Goal: Information Seeking & Learning: Check status

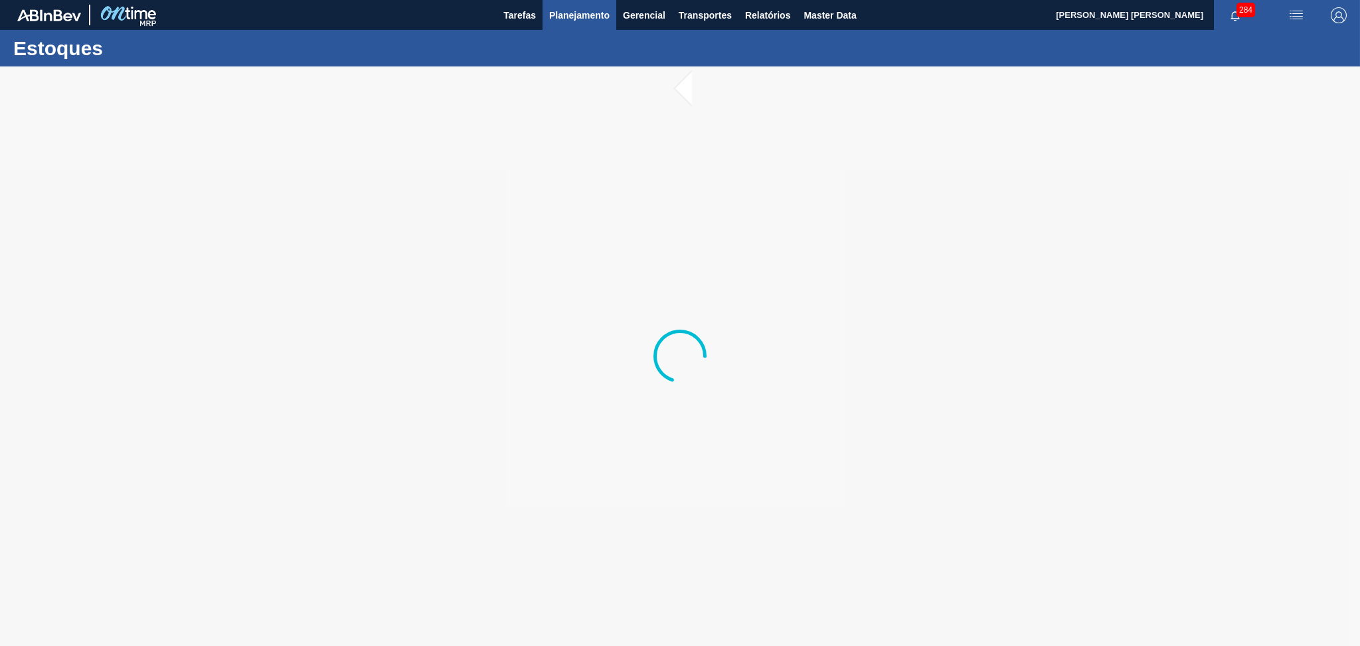
click at [576, 4] on button "Planejamento" at bounding box center [580, 15] width 74 height 30
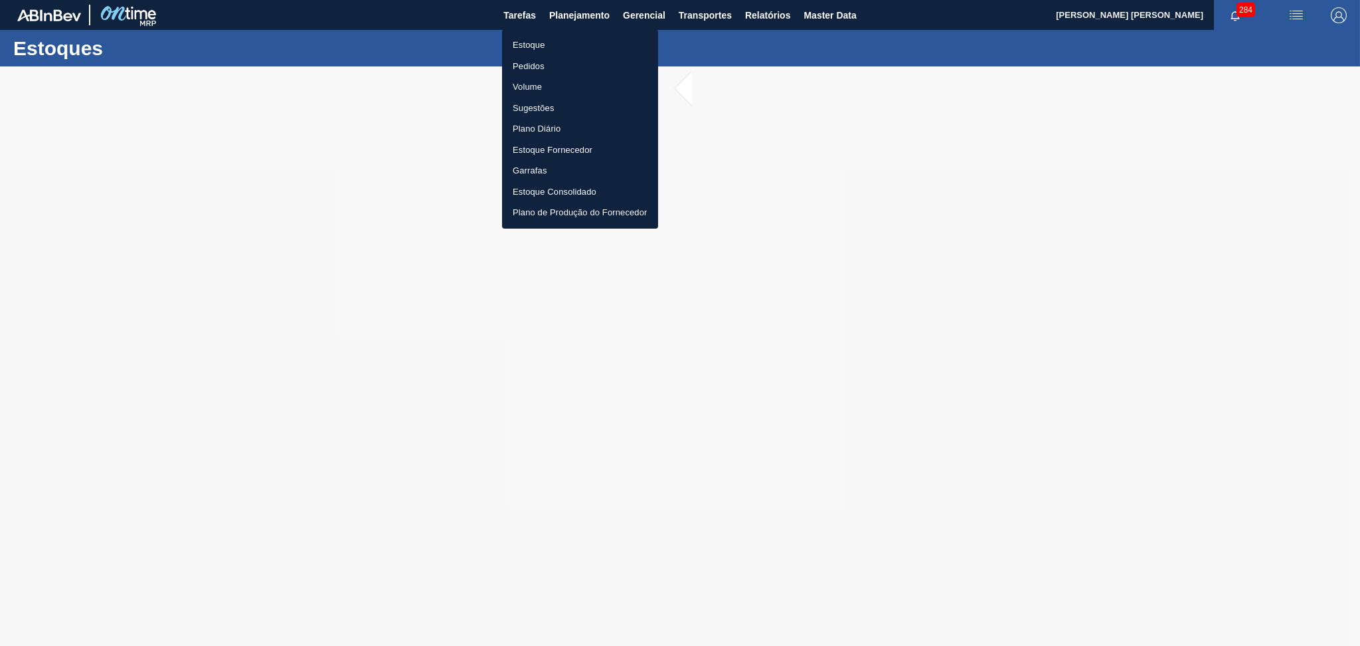
click at [527, 46] on li "Estoque" at bounding box center [580, 45] width 156 height 21
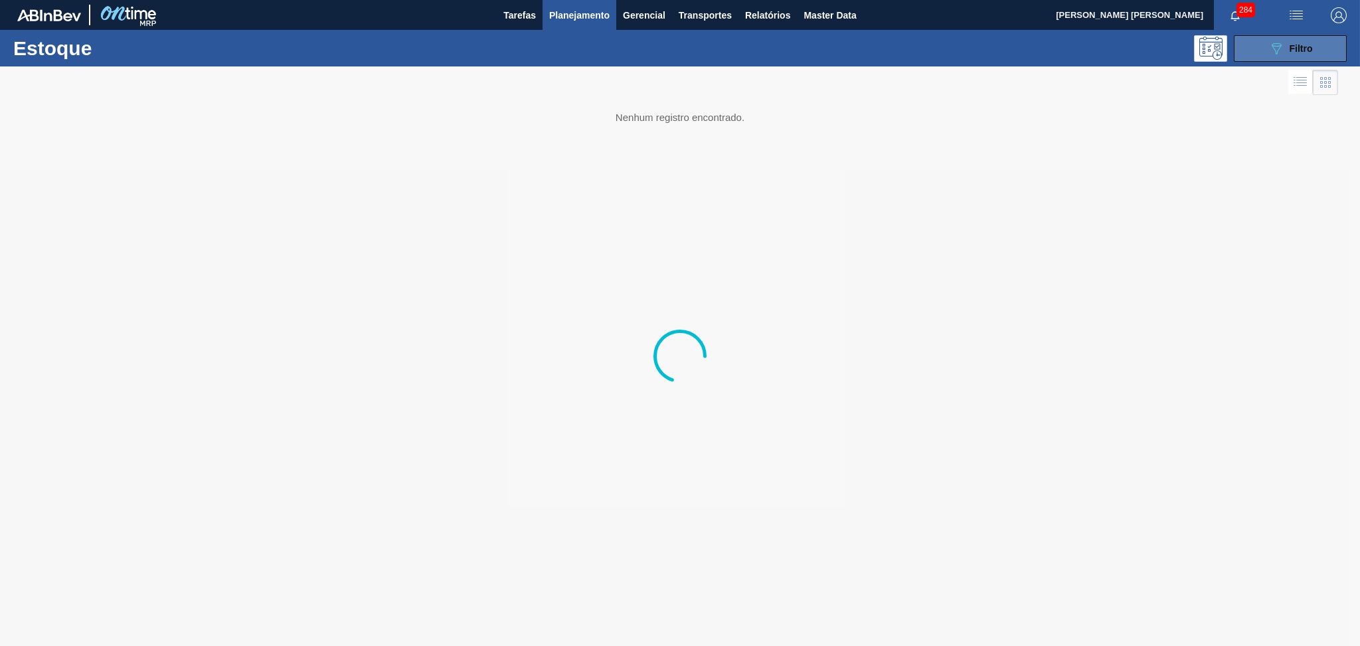
click at [1275, 43] on icon "089F7B8B-B2A5-4AFE-B5C0-19BA573D28AC" at bounding box center [1277, 49] width 16 height 16
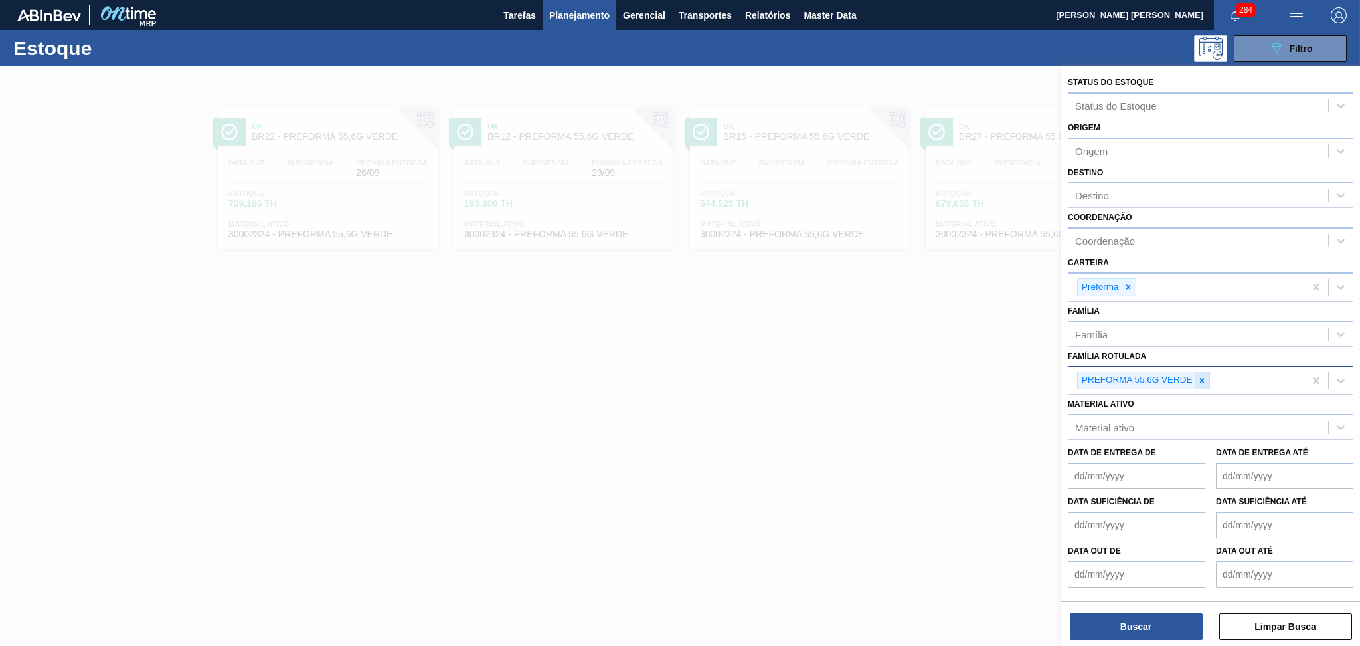
click at [1198, 378] on icon at bounding box center [1202, 380] width 9 height 9
click at [1187, 371] on div "Família Rotulada" at bounding box center [1199, 378] width 260 height 19
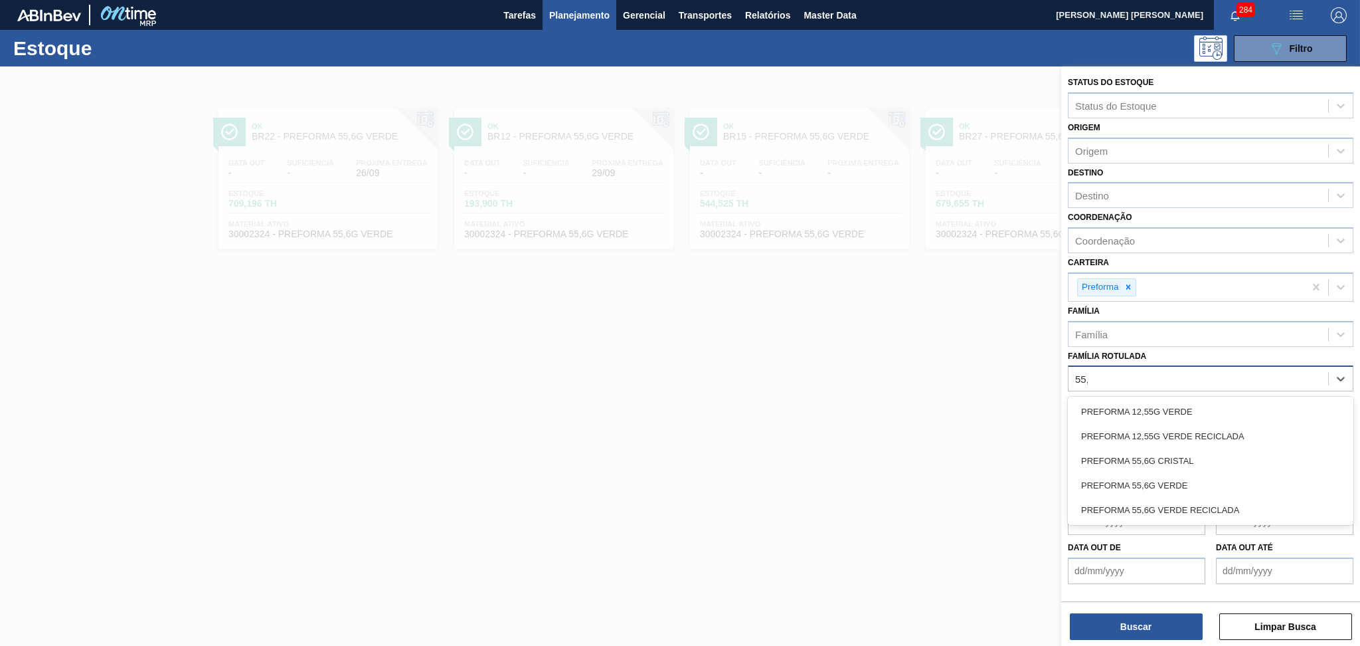
type Rotulada "55,6"
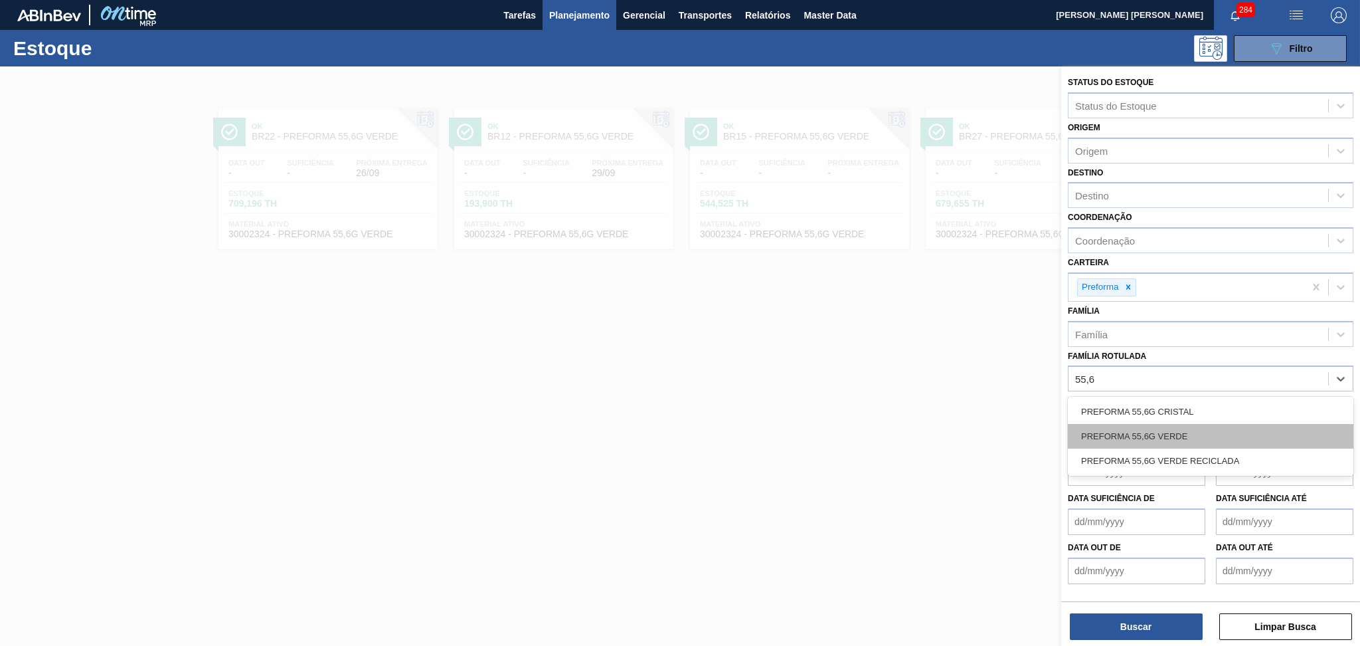
click at [1164, 436] on div "PREFORMA 55,6G VERDE" at bounding box center [1211, 436] width 286 height 25
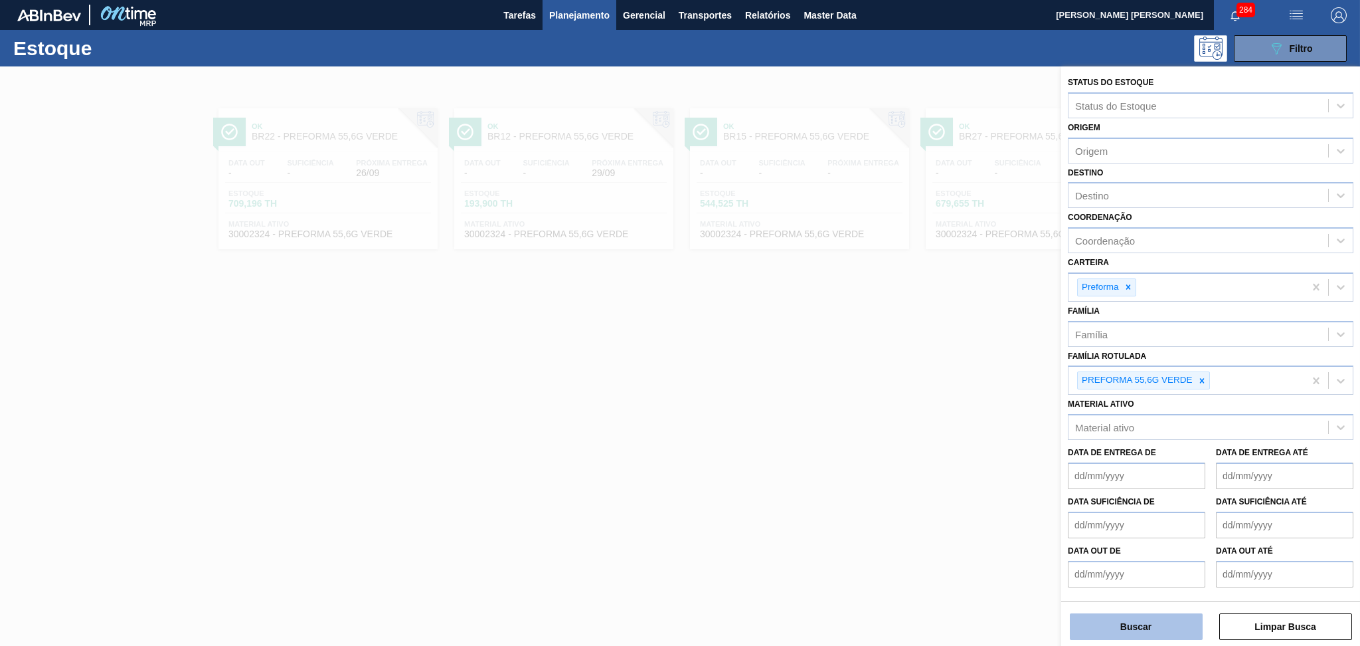
click at [1141, 624] on button "Buscar" at bounding box center [1136, 626] width 133 height 27
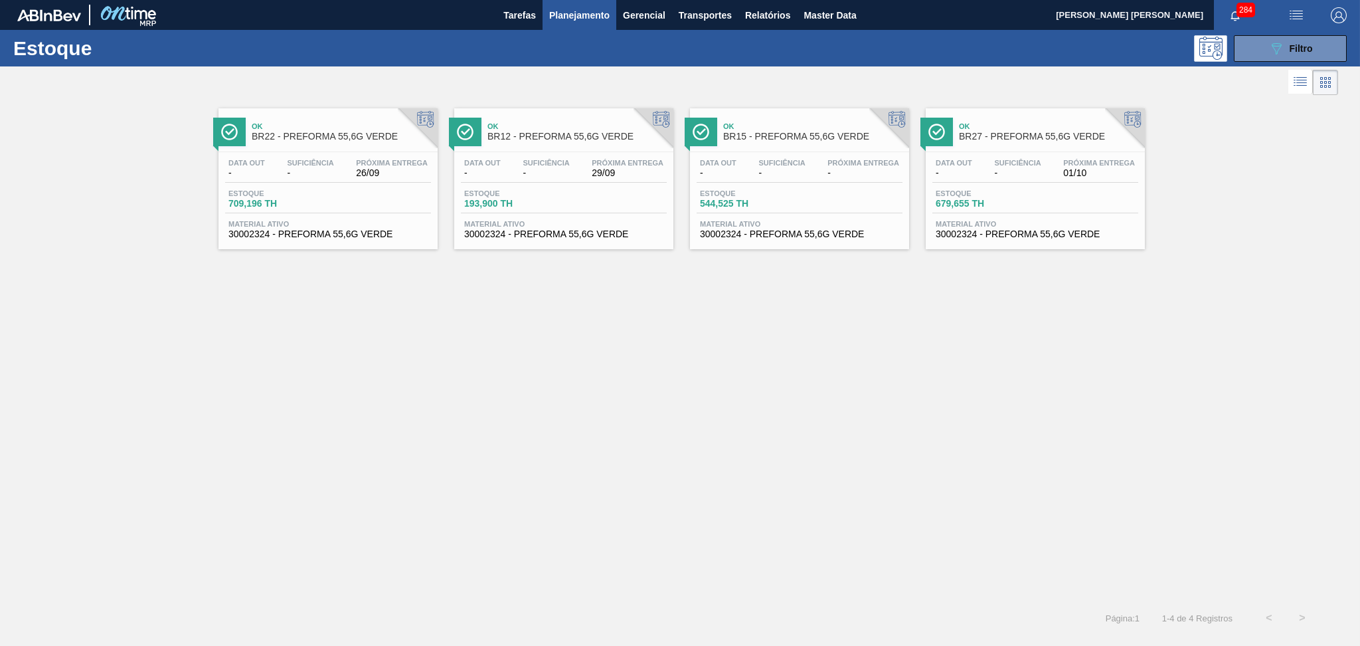
click at [412, 362] on div "Ok BR22 - PREFORMA 55,6G VERDE Data out - Suficiência - Próxima Entrega 26/09 E…" at bounding box center [680, 349] width 1360 height 503
click at [767, 187] on div "Data out - Suficiência - Próxima Entrega - Estoque 544,525 TH Material ativo 30…" at bounding box center [799, 197] width 219 height 90
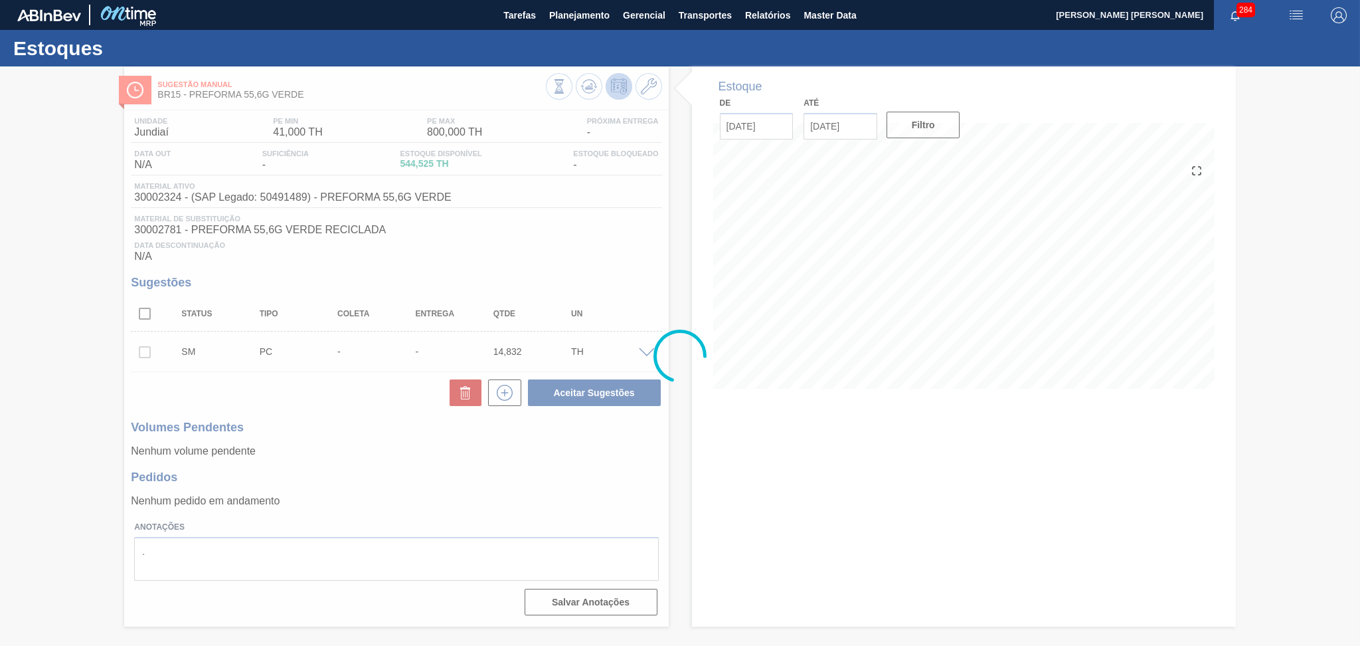
click at [157, 203] on div at bounding box center [680, 355] width 1360 height 579
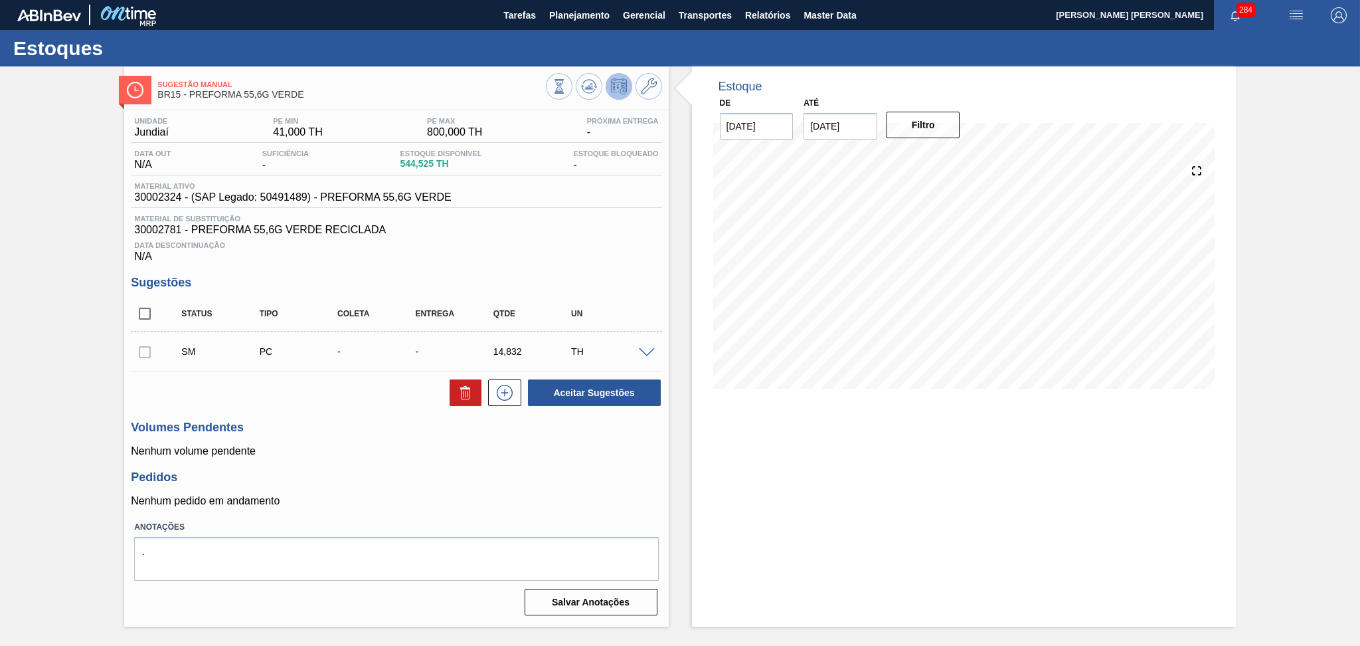
click at [157, 202] on span "30002324 - (SAP Legado: 50491489) - PREFORMA 55,6G VERDE" at bounding box center [292, 197] width 317 height 12
copy span "30002324"
click at [568, 9] on span "Planejamento" at bounding box center [579, 15] width 60 height 16
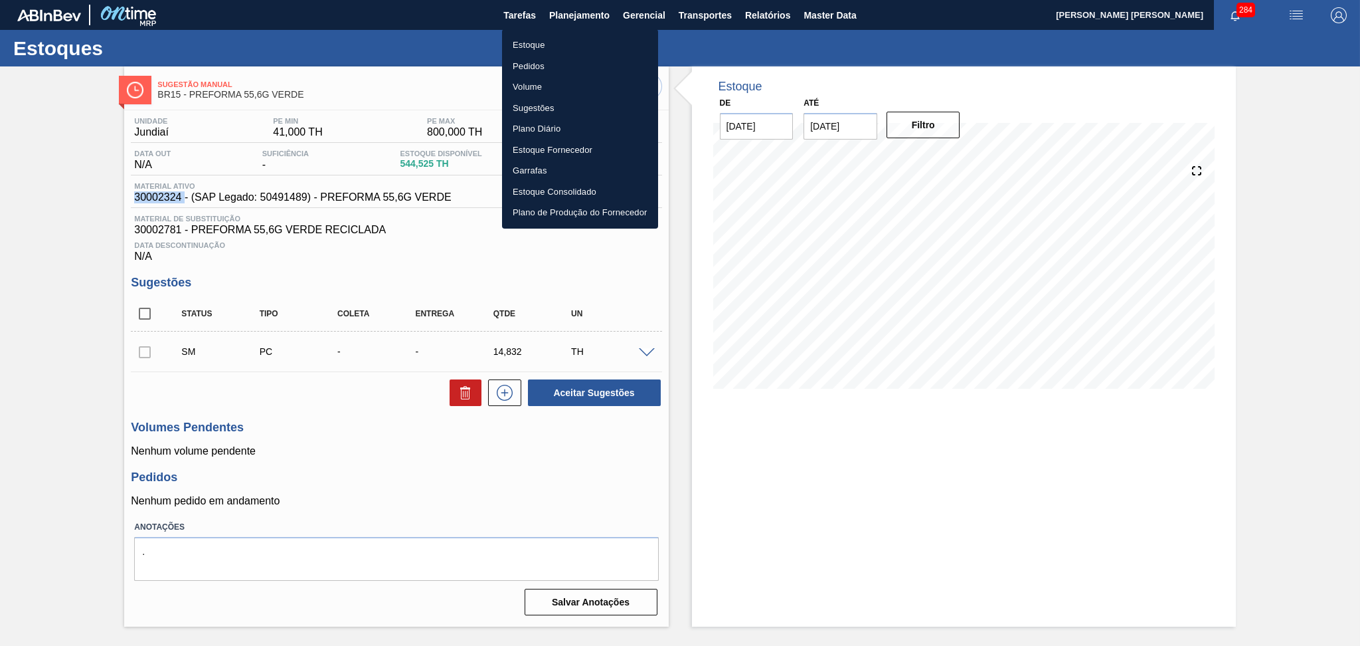
click at [567, 48] on li "Estoque" at bounding box center [580, 45] width 156 height 21
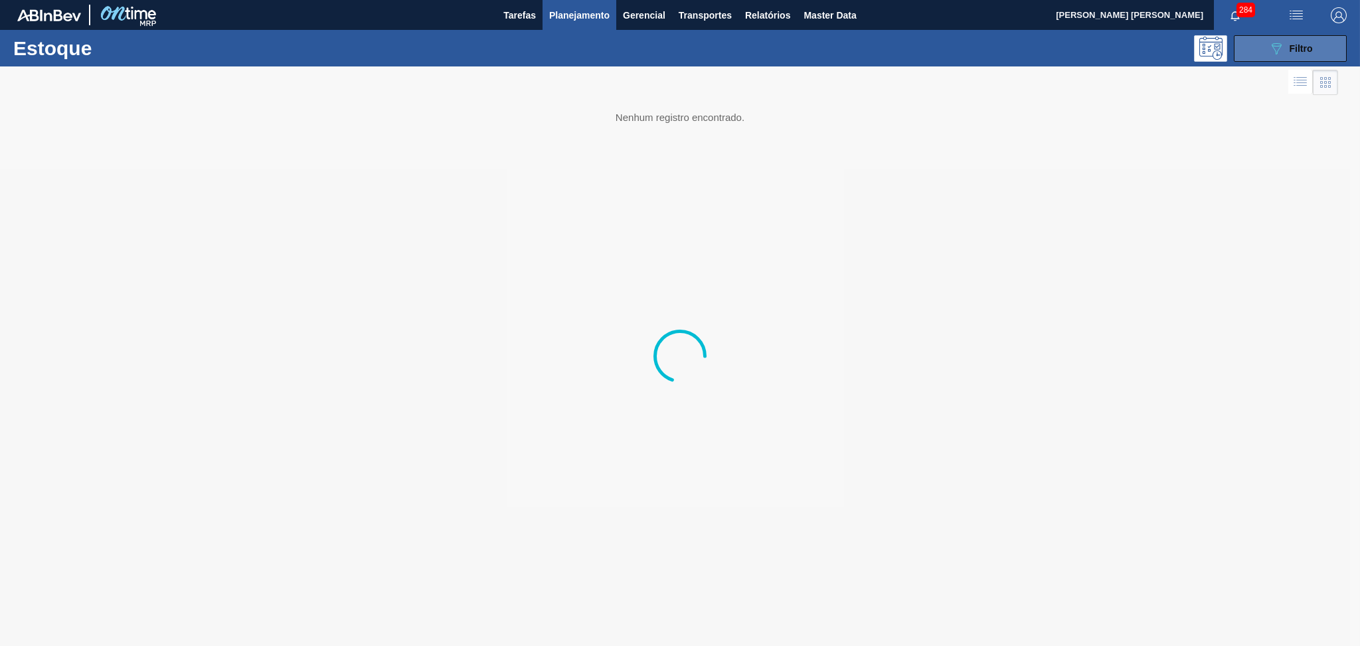
click at [1285, 51] on div "089F7B8B-B2A5-4AFE-B5C0-19BA573D28AC Filtro" at bounding box center [1291, 49] width 45 height 16
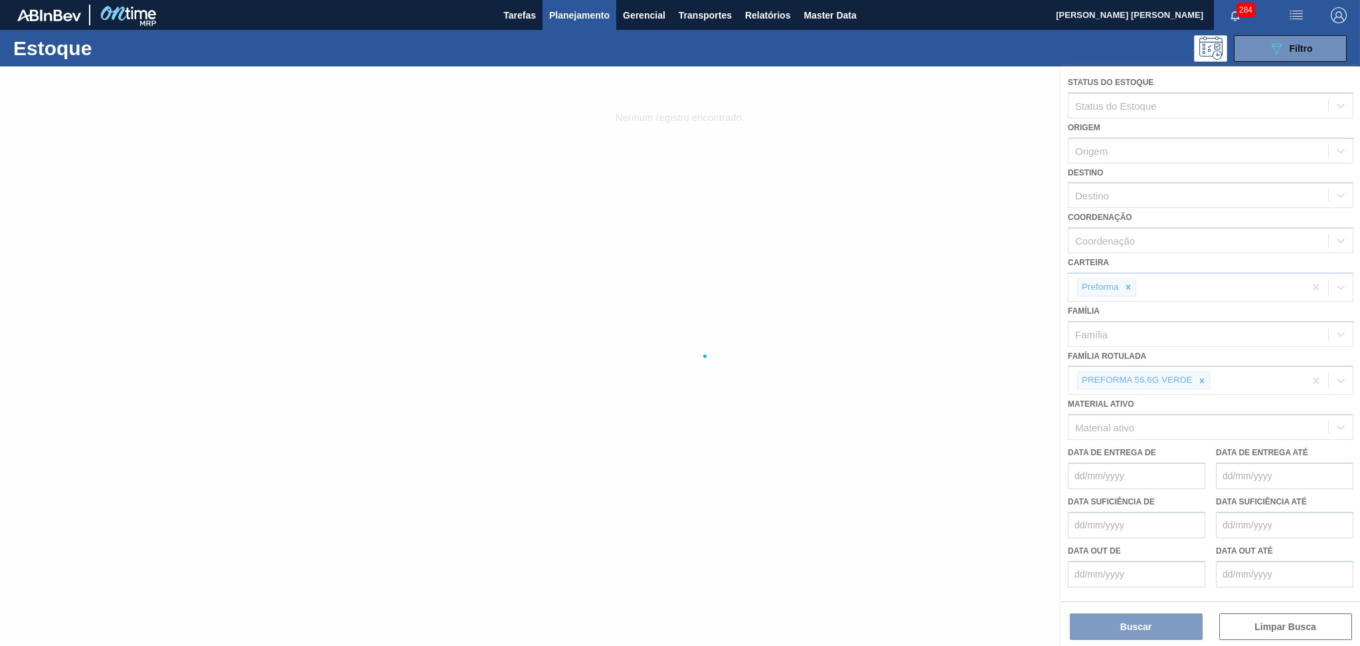
click at [1205, 373] on div at bounding box center [680, 355] width 1360 height 579
click at [1204, 374] on div at bounding box center [680, 355] width 1360 height 579
click at [1203, 375] on div at bounding box center [680, 355] width 1360 height 579
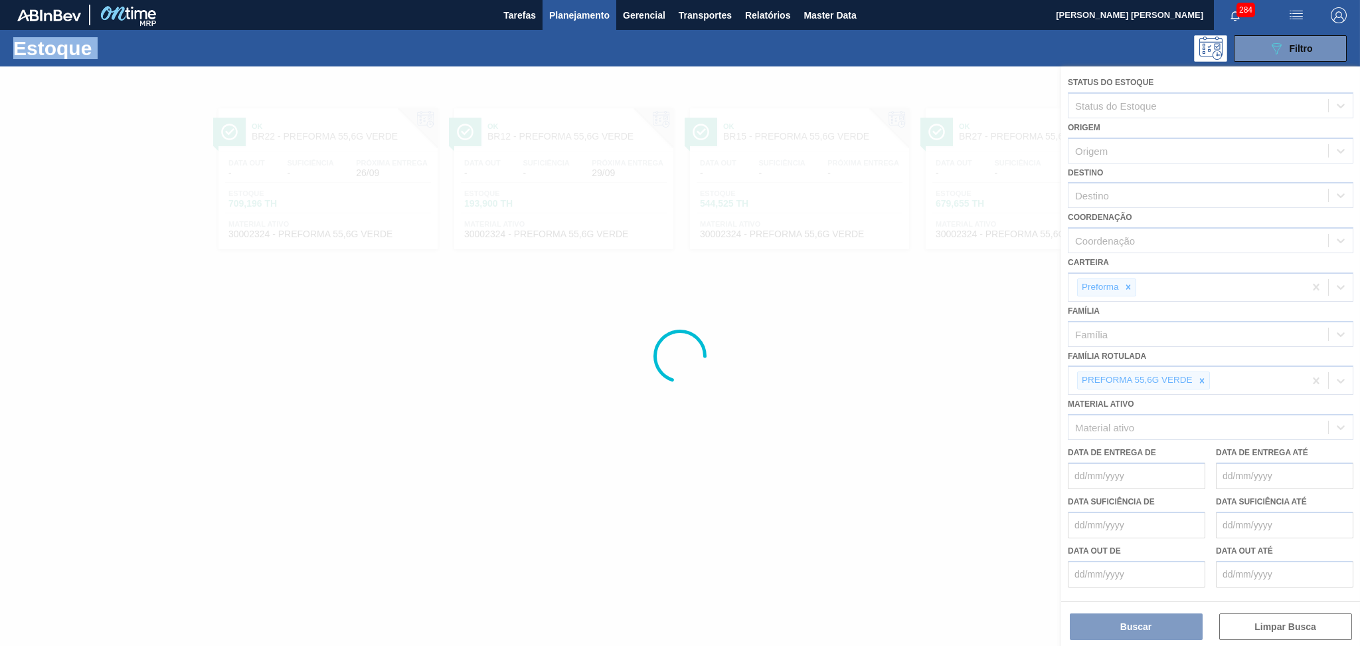
click at [1203, 375] on div at bounding box center [680, 355] width 1360 height 579
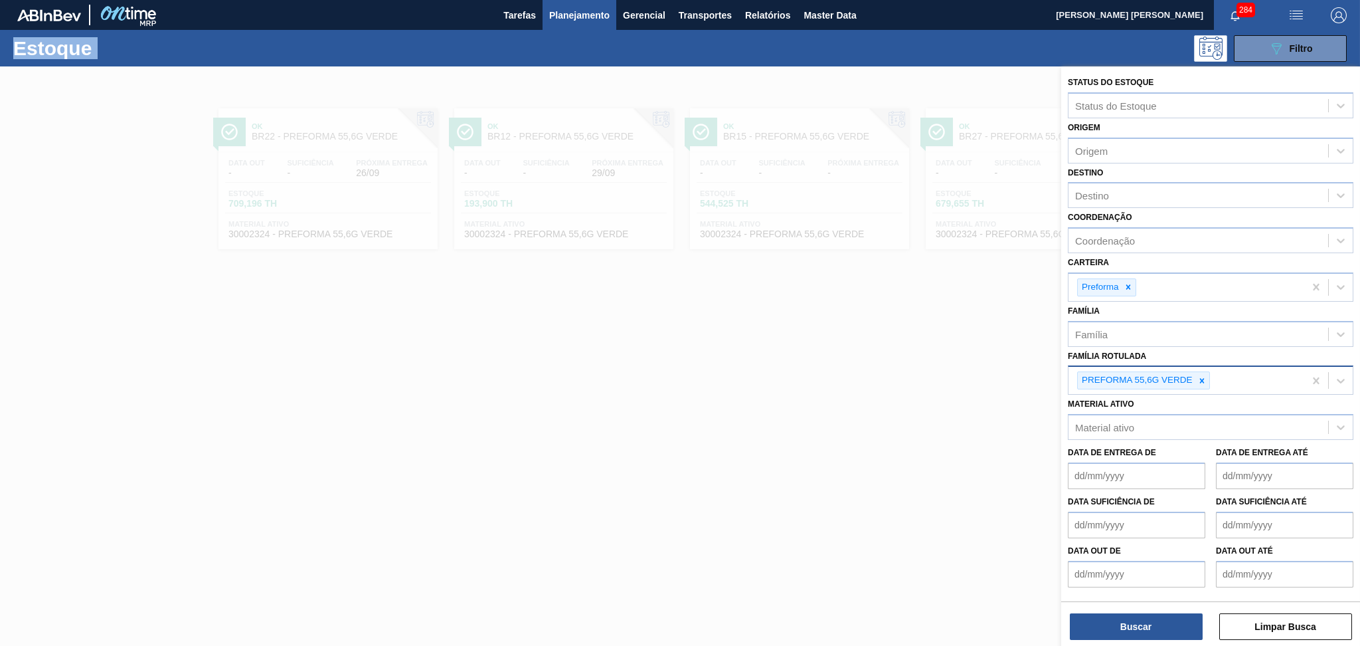
click at [1204, 376] on icon at bounding box center [1202, 380] width 9 height 9
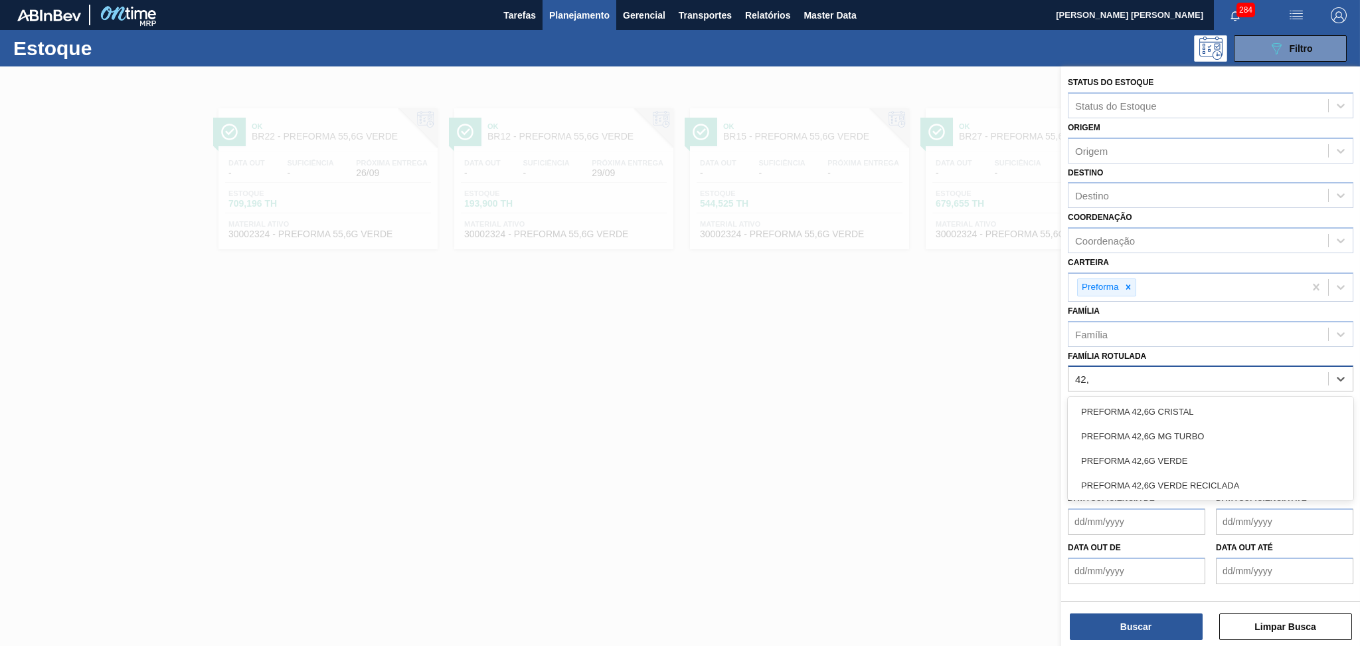
type Rotulada "42,6"
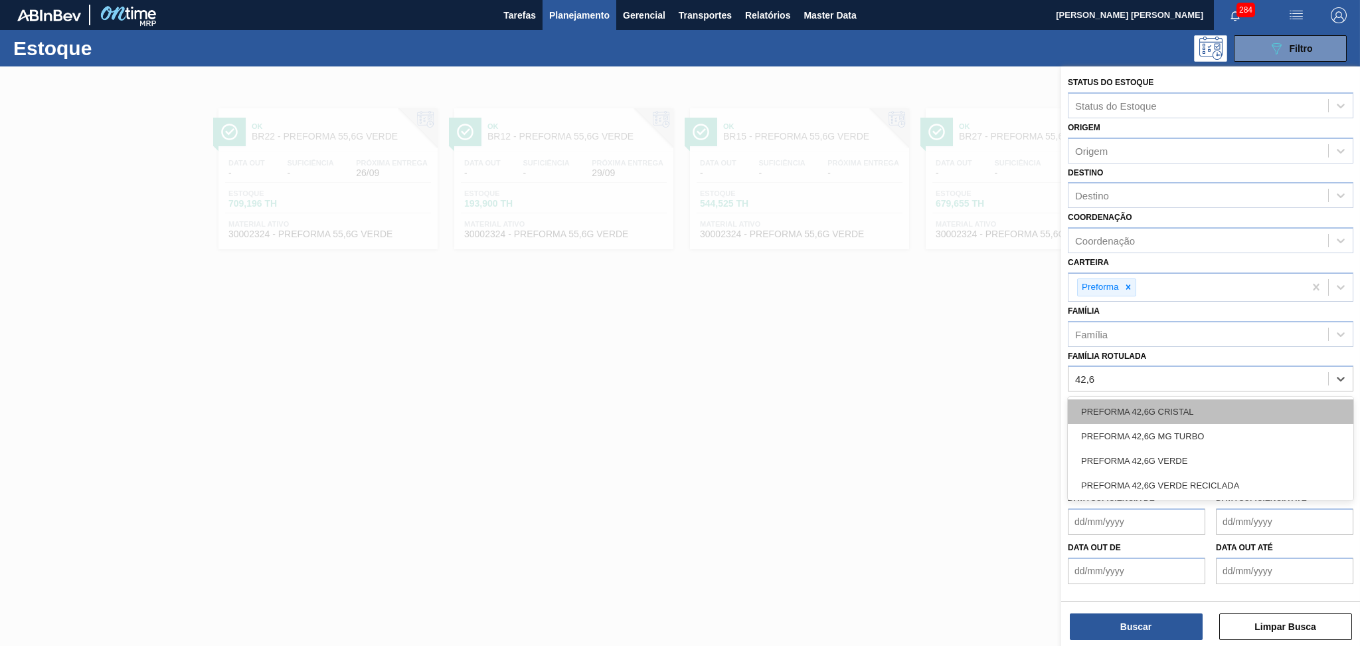
click at [1200, 403] on div "PREFORMA 42,6G CRISTAL" at bounding box center [1211, 411] width 286 height 25
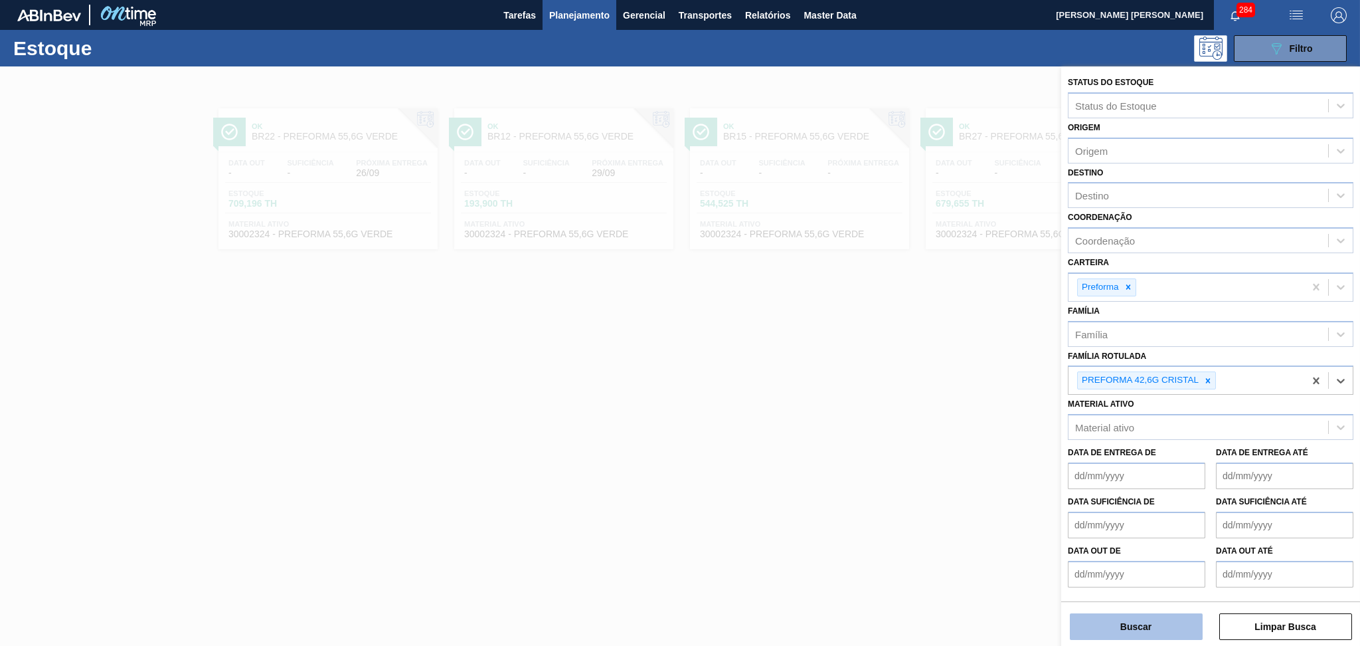
click at [1129, 628] on button "Buscar" at bounding box center [1136, 626] width 133 height 27
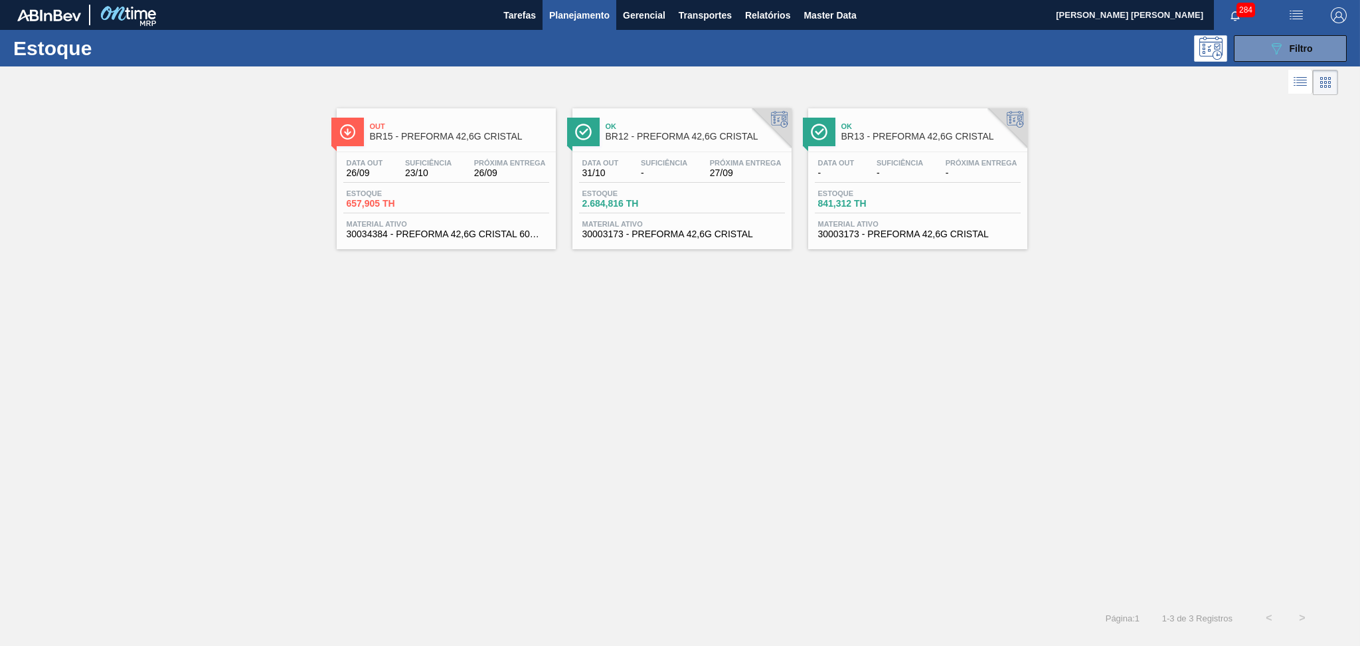
click at [480, 191] on div "Estoque 657,905 TH" at bounding box center [446, 201] width 206 height 24
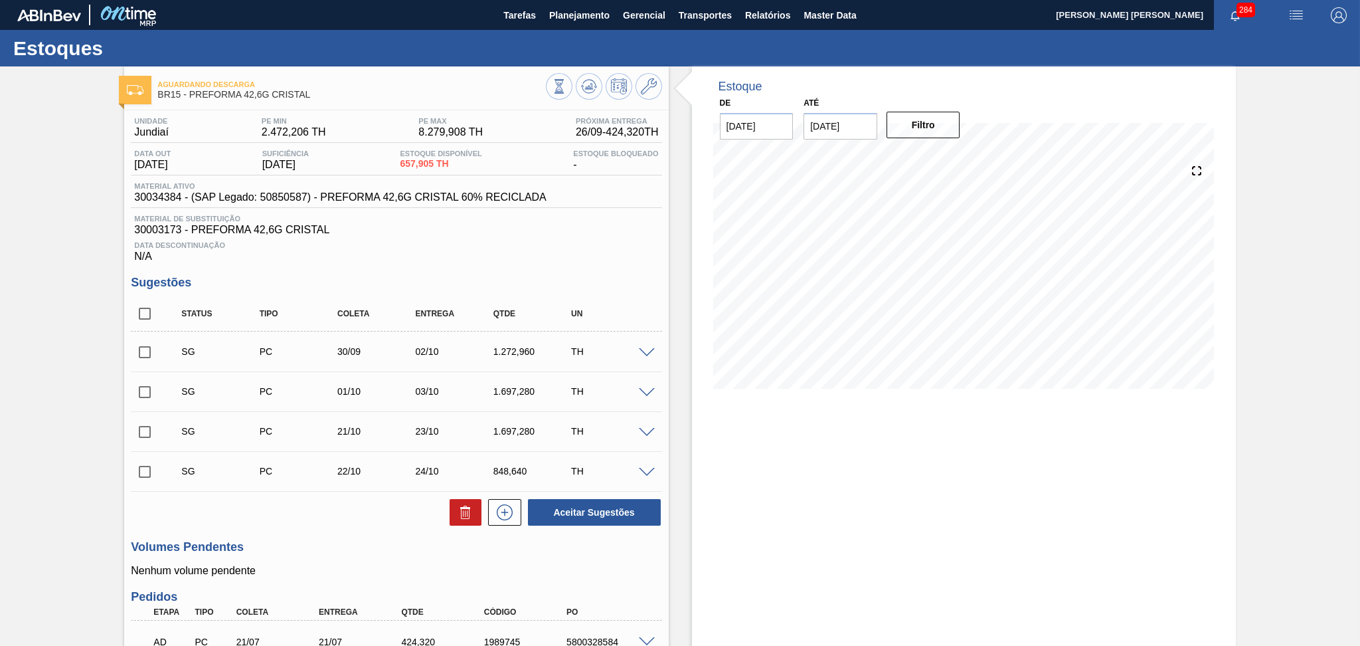
click at [470, 250] on div "Data Descontinuação N/A" at bounding box center [396, 249] width 531 height 27
click at [157, 235] on span "30003173 - PREFORMA 42,6G CRISTAL" at bounding box center [396, 230] width 524 height 12
click at [153, 228] on span "30003173 - PREFORMA 42,6G CRISTAL" at bounding box center [396, 230] width 524 height 12
click at [153, 227] on span "30003173 - PREFORMA 42,6G CRISTAL" at bounding box center [396, 230] width 524 height 12
copy span "30003173"
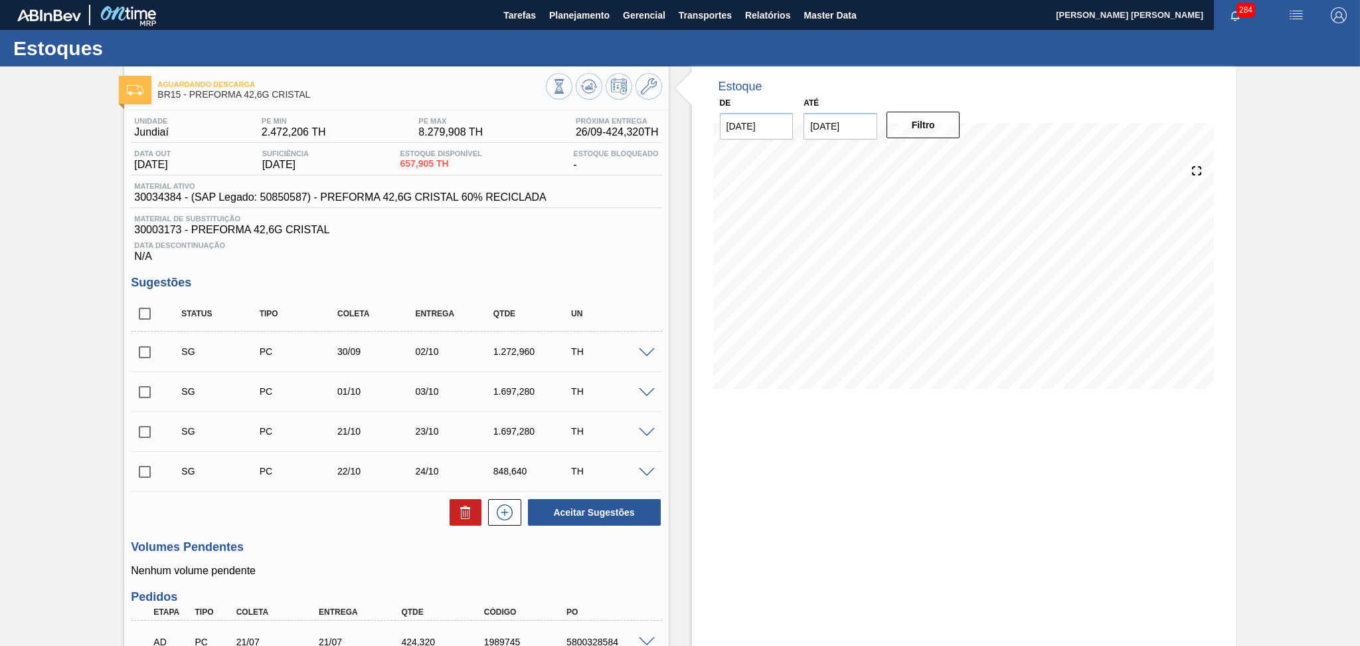
click at [418, 215] on span "Material de Substituição" at bounding box center [396, 219] width 524 height 8
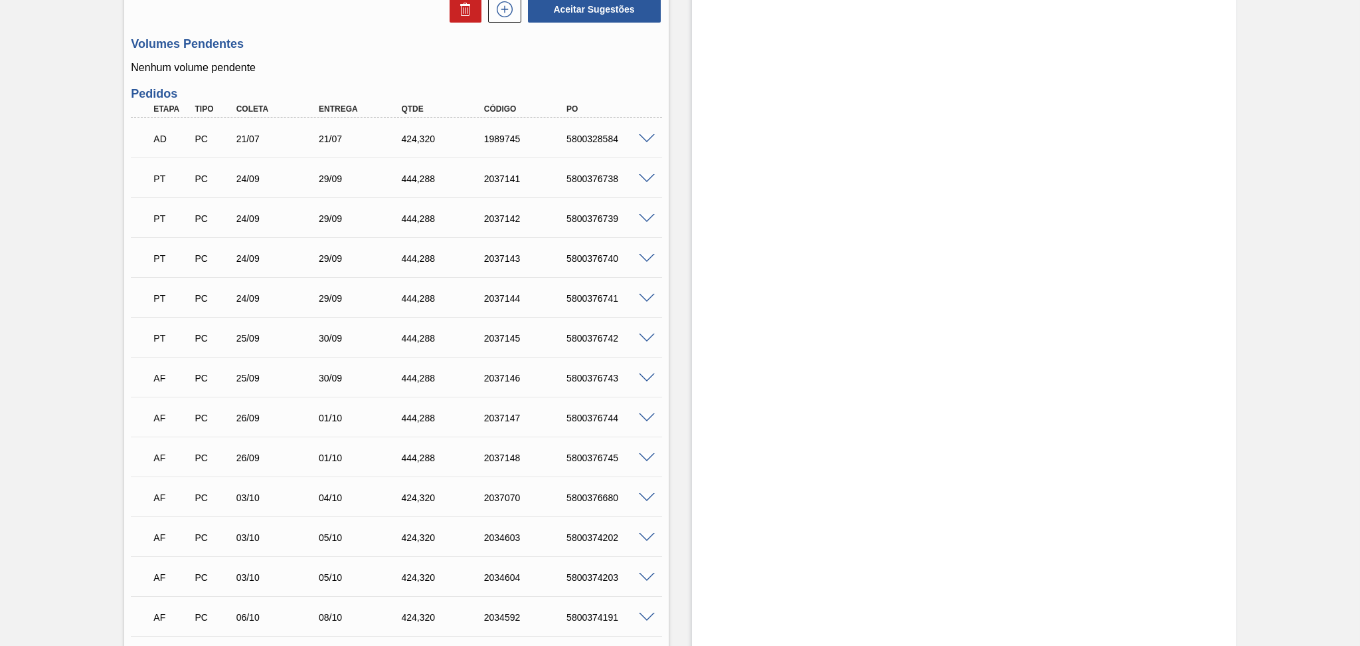
scroll to position [531, 0]
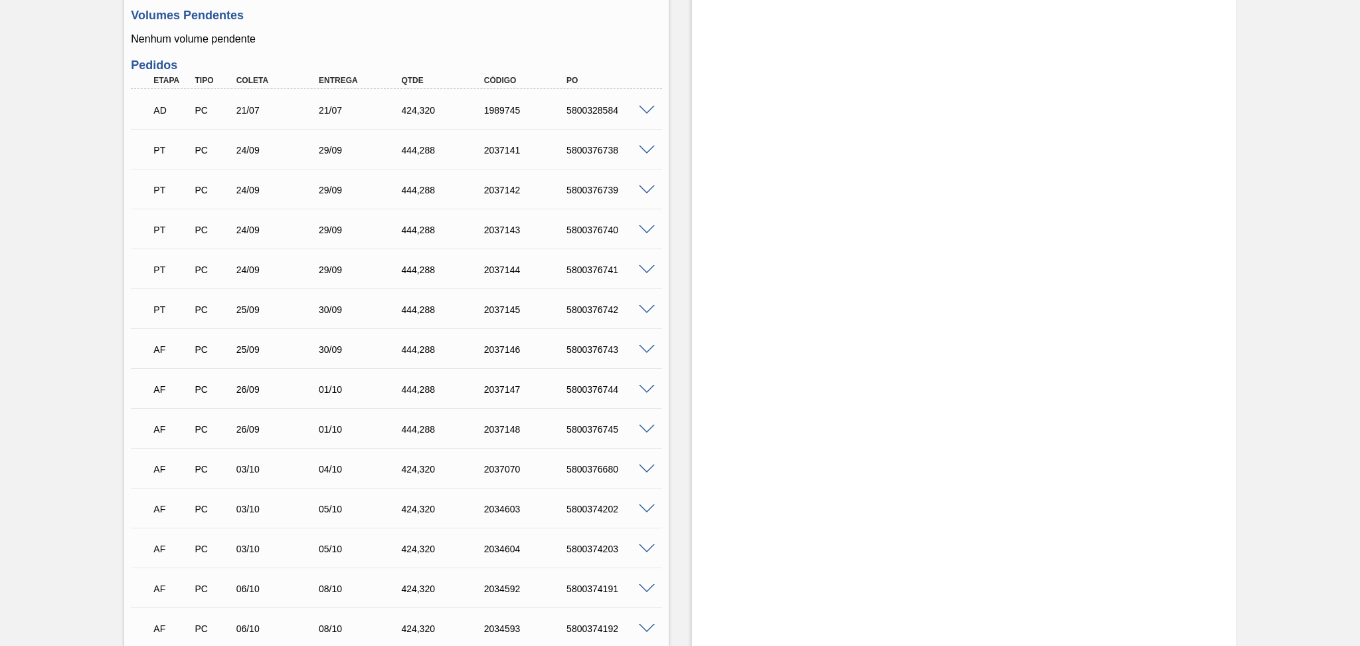
click at [415, 228] on div "444,288" at bounding box center [444, 230] width 93 height 11
copy div "444,288"
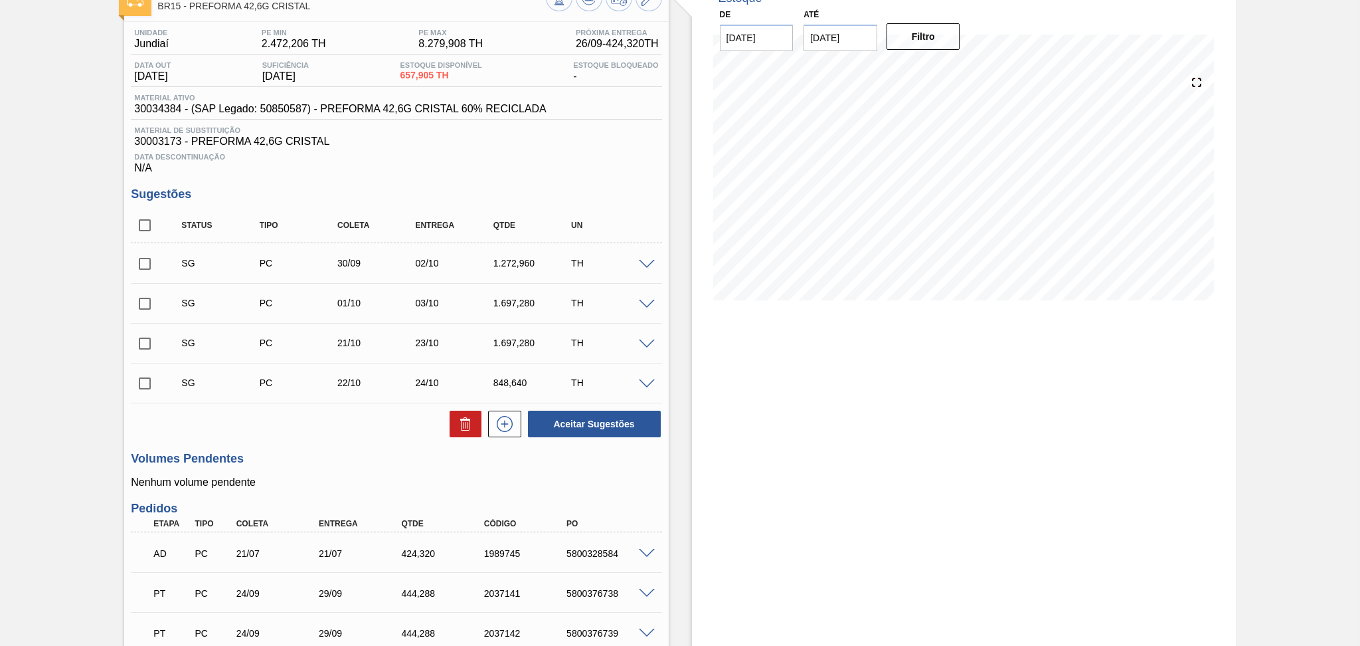
scroll to position [0, 0]
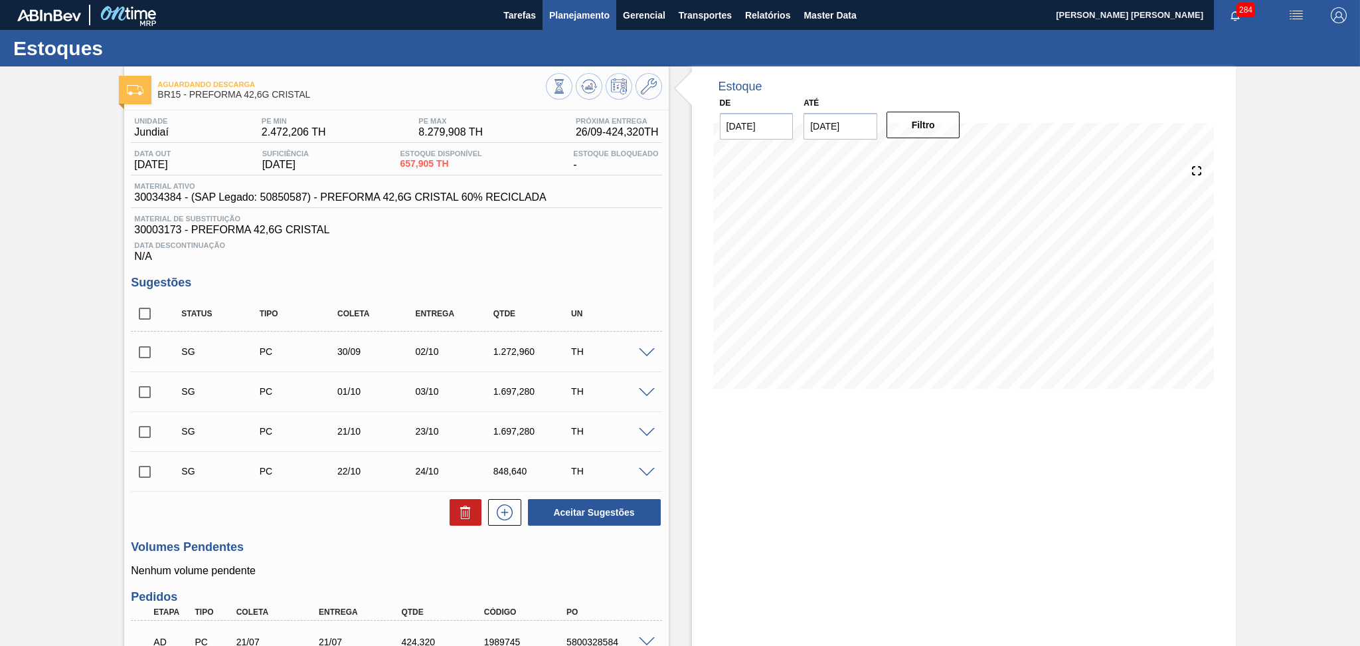
click at [568, 19] on span "Planejamento" at bounding box center [579, 15] width 60 height 16
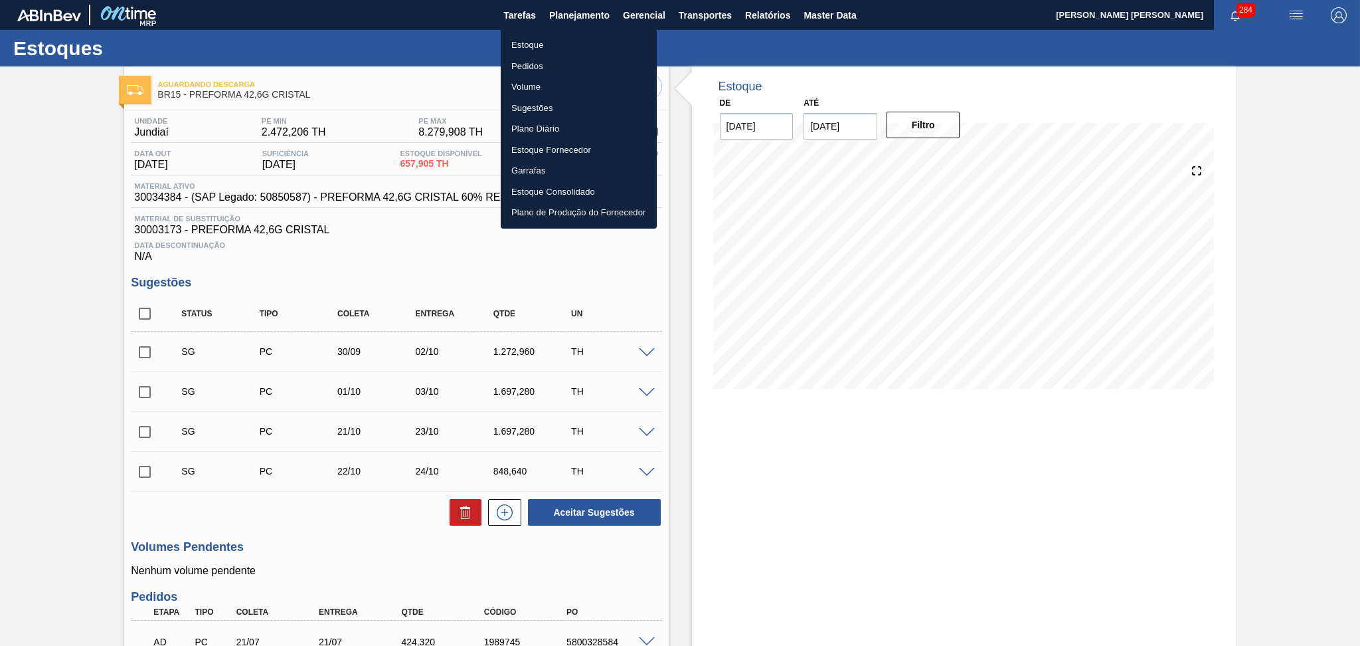
click at [539, 45] on li "Estoque" at bounding box center [579, 45] width 156 height 21
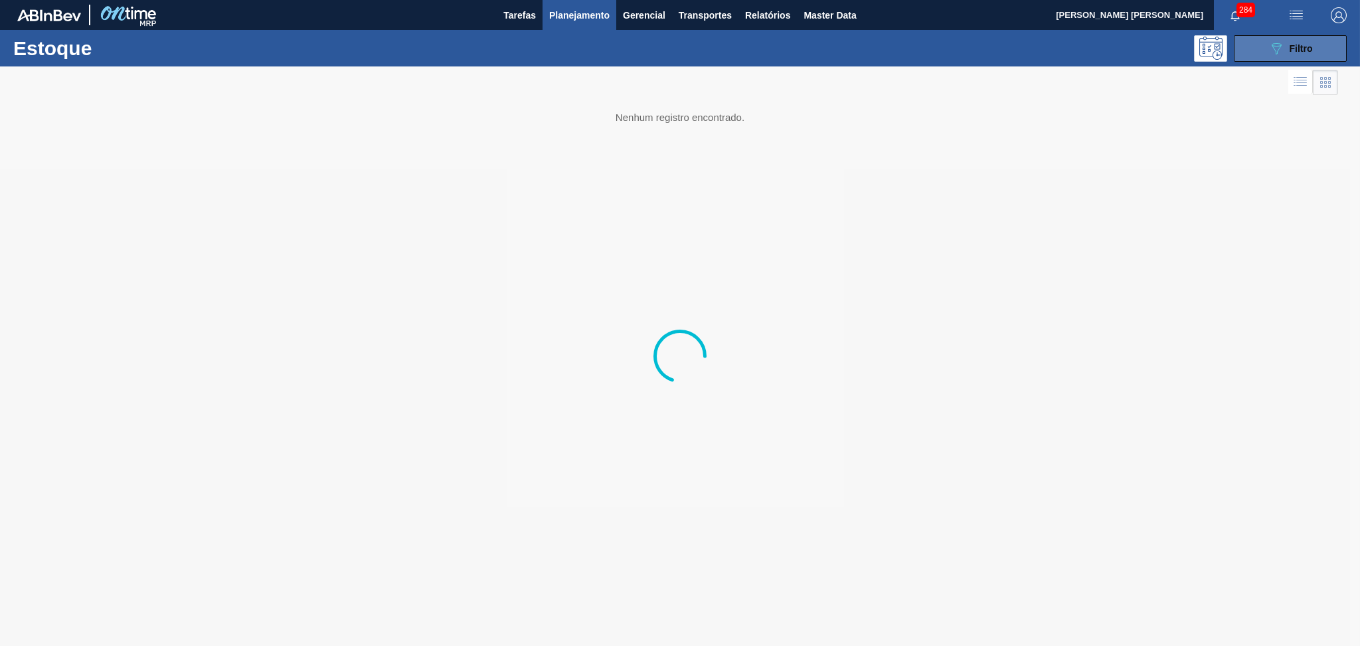
click at [1283, 46] on icon "089F7B8B-B2A5-4AFE-B5C0-19BA573D28AC" at bounding box center [1277, 49] width 16 height 16
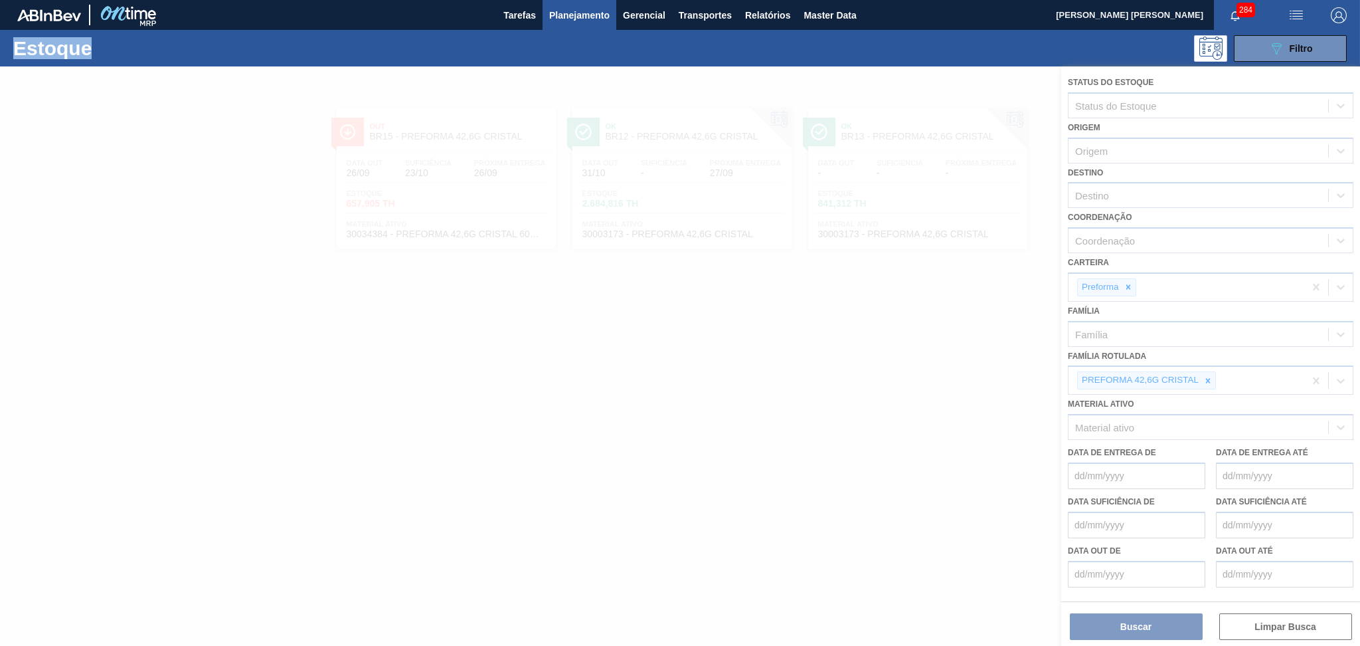
click at [1206, 375] on div at bounding box center [680, 355] width 1360 height 579
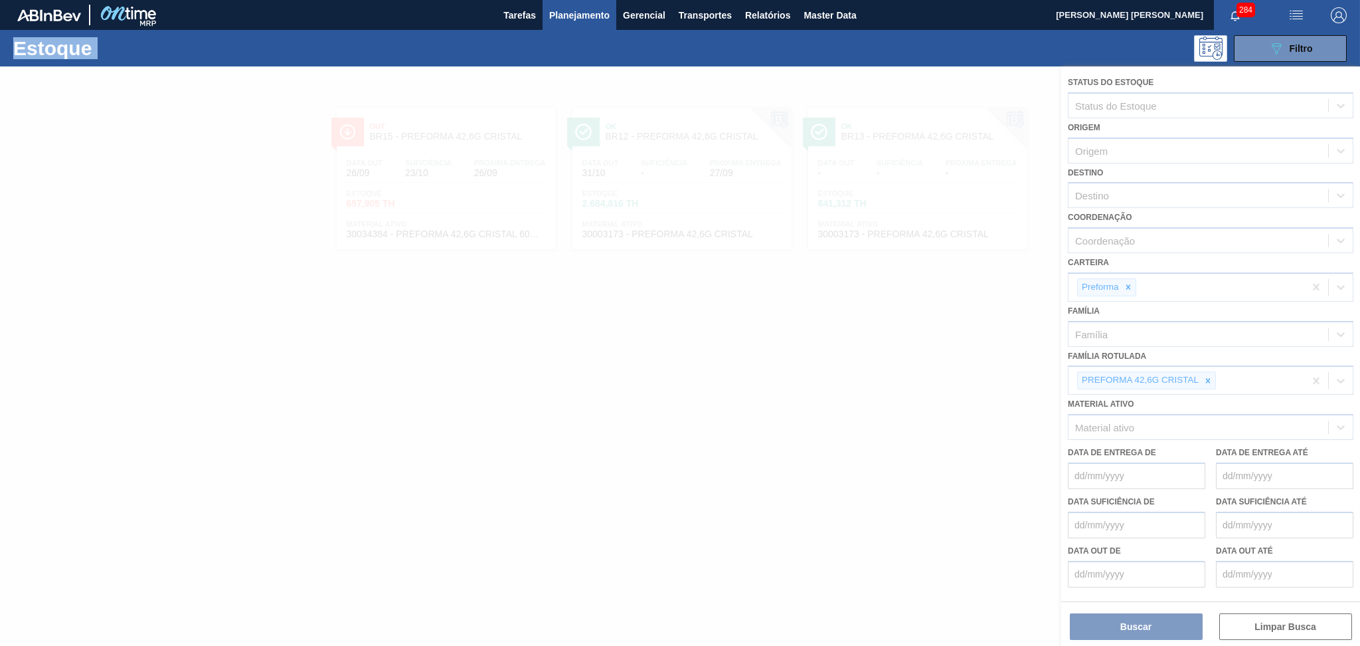
click at [1206, 375] on div at bounding box center [680, 355] width 1360 height 579
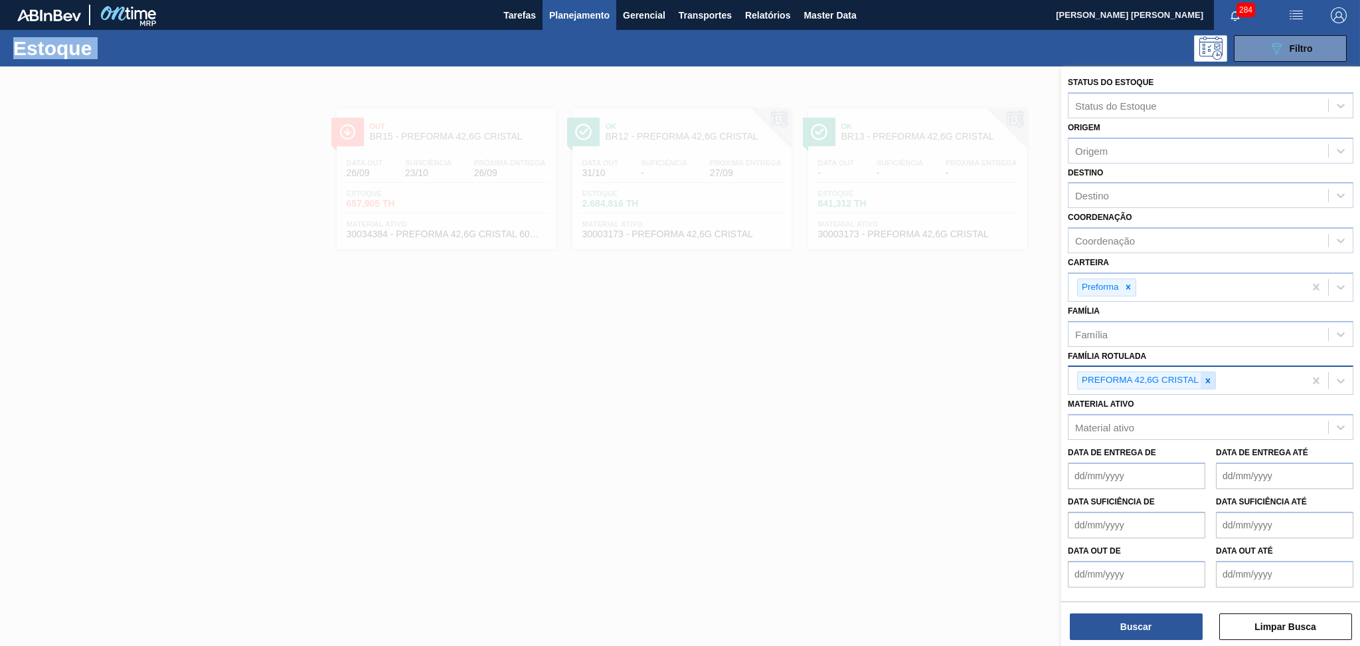
click at [1206, 376] on icon at bounding box center [1208, 380] width 9 height 9
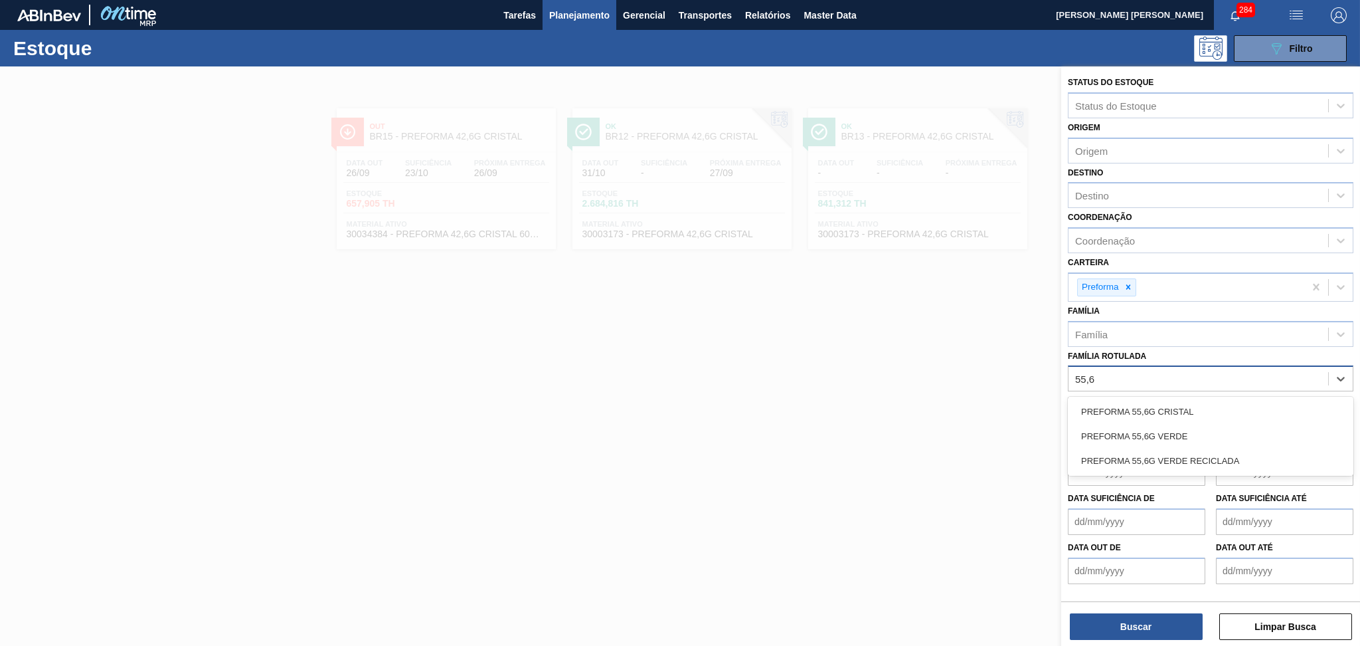
type Rotulada "55,6g"
click at [1202, 405] on div "PREFORMA 55,6G CRISTAL" at bounding box center [1211, 411] width 286 height 25
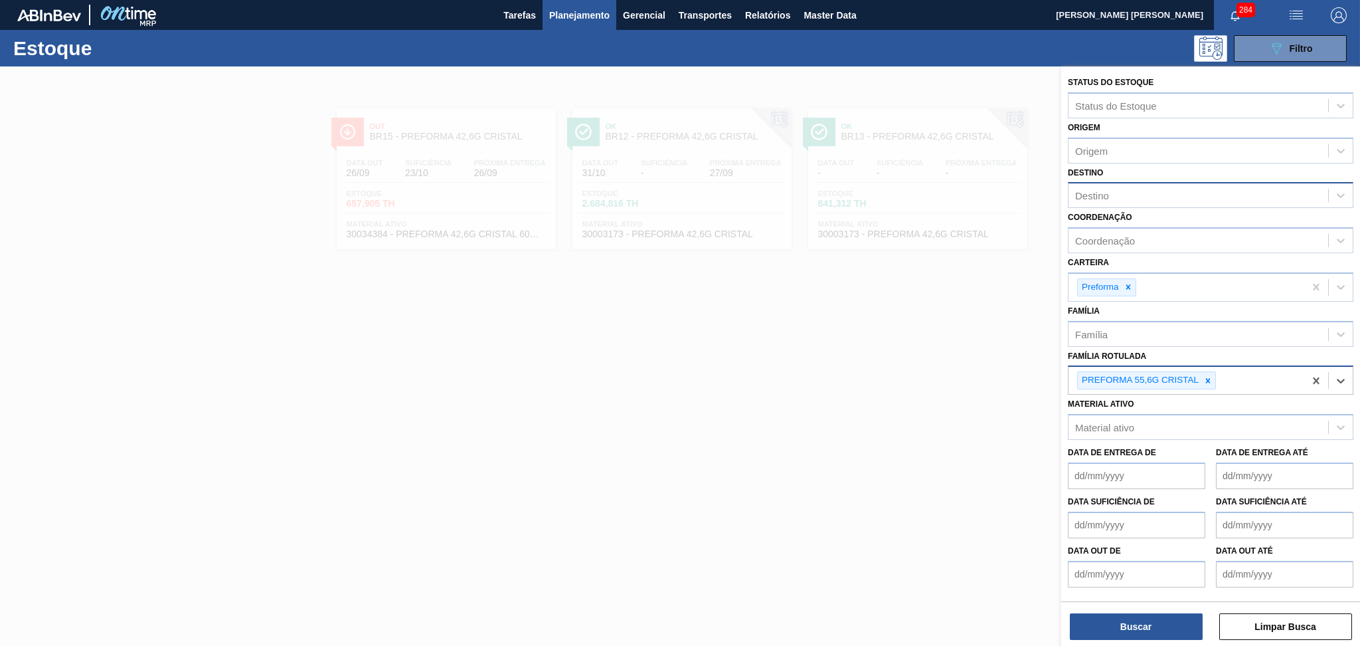
click at [1107, 200] on div "Destino" at bounding box center [1199, 195] width 260 height 19
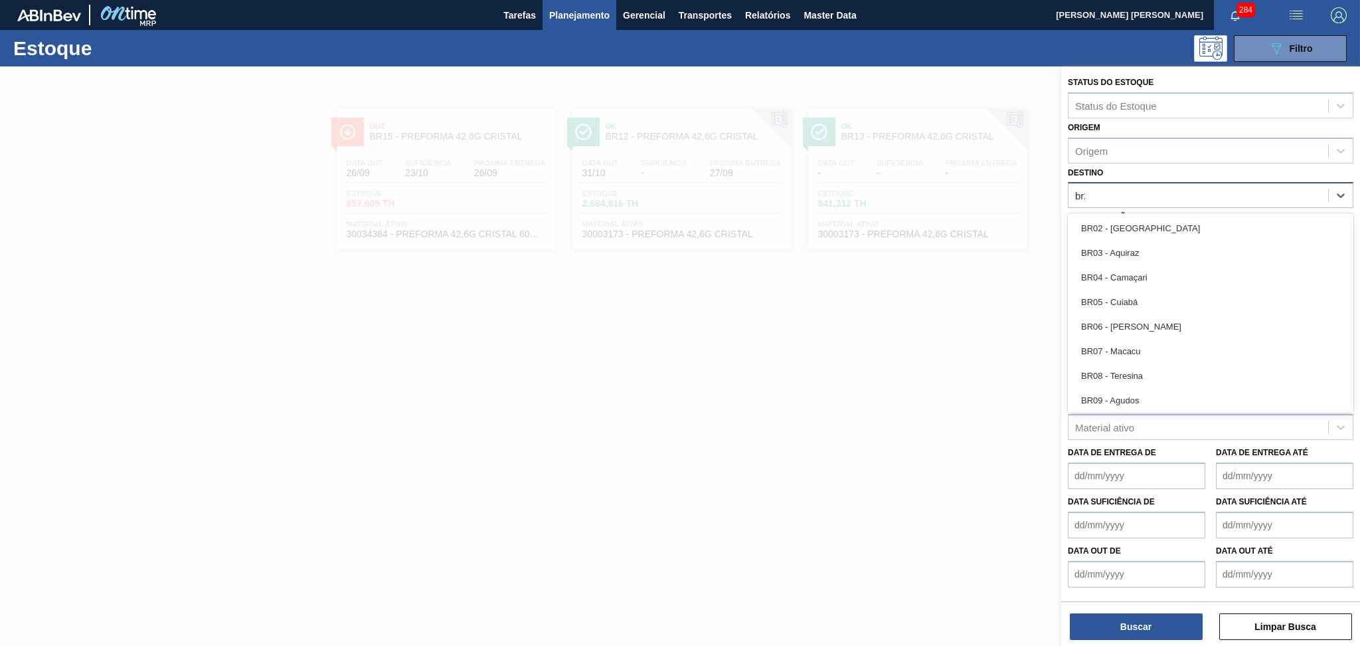
type input "br20"
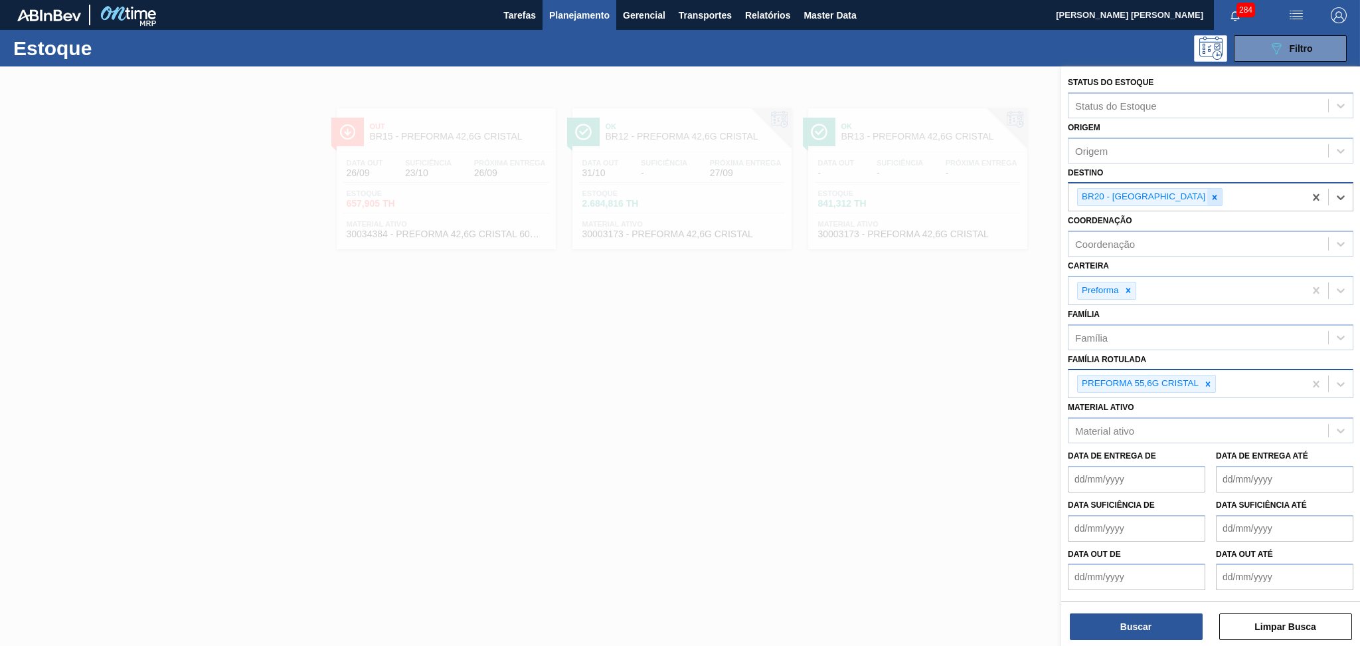
click at [1210, 198] on icon at bounding box center [1214, 197] width 9 height 9
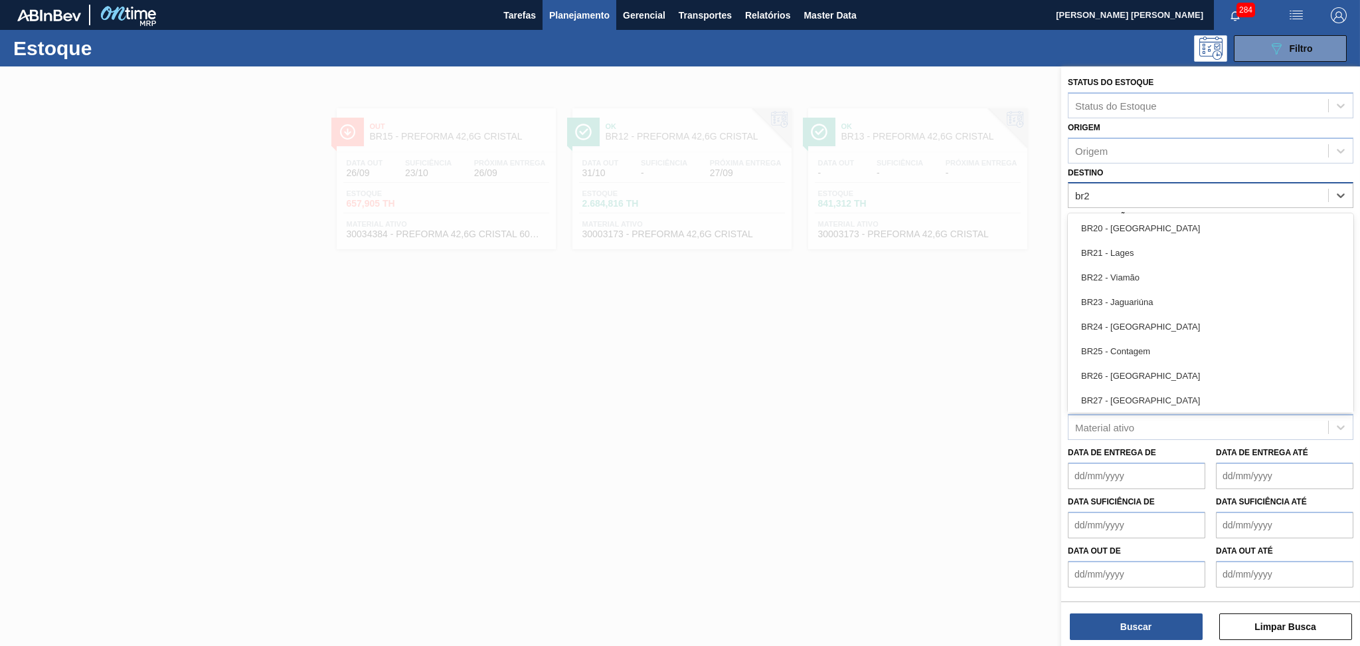
type input "br22"
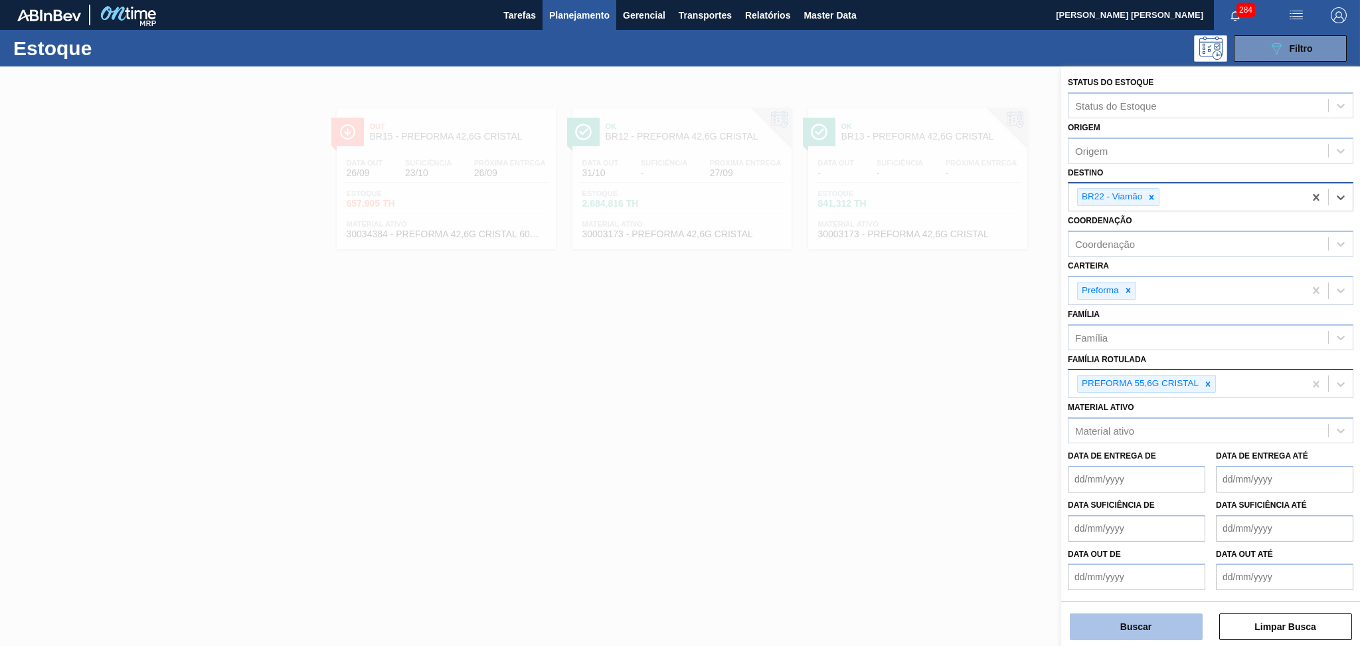
click at [1153, 628] on button "Buscar" at bounding box center [1136, 626] width 133 height 27
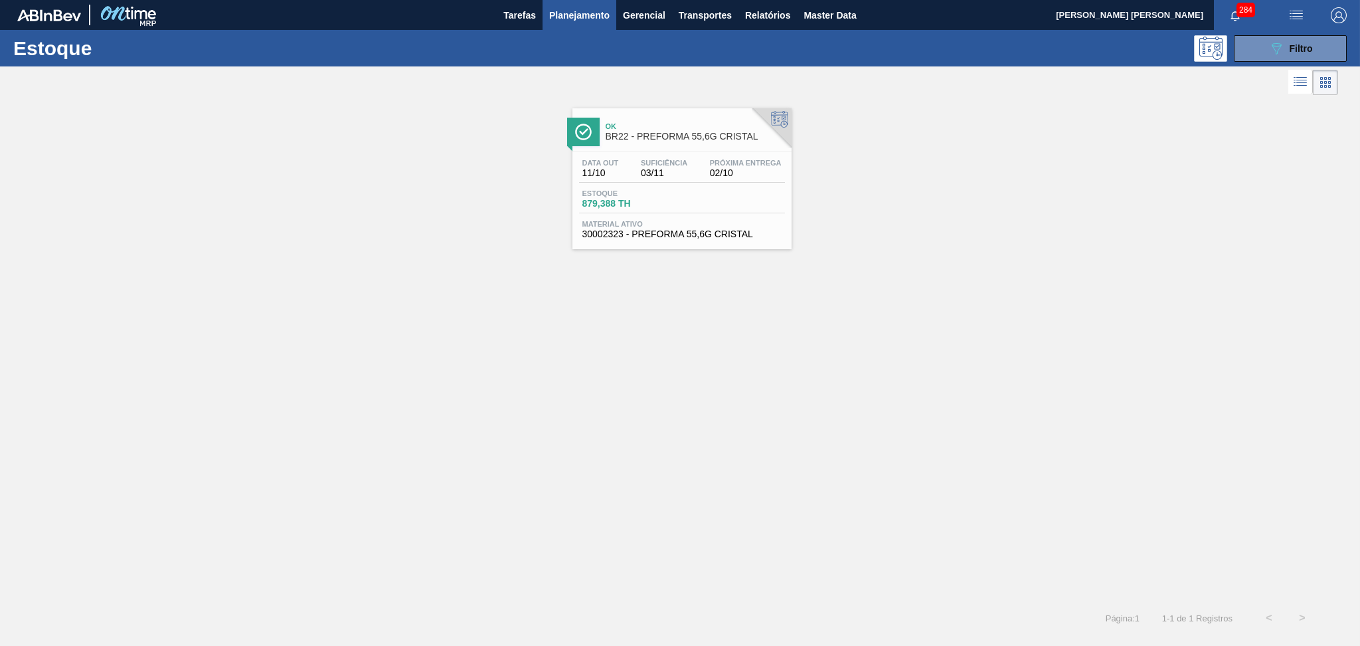
click at [650, 165] on span "Suficiência" at bounding box center [664, 163] width 46 height 8
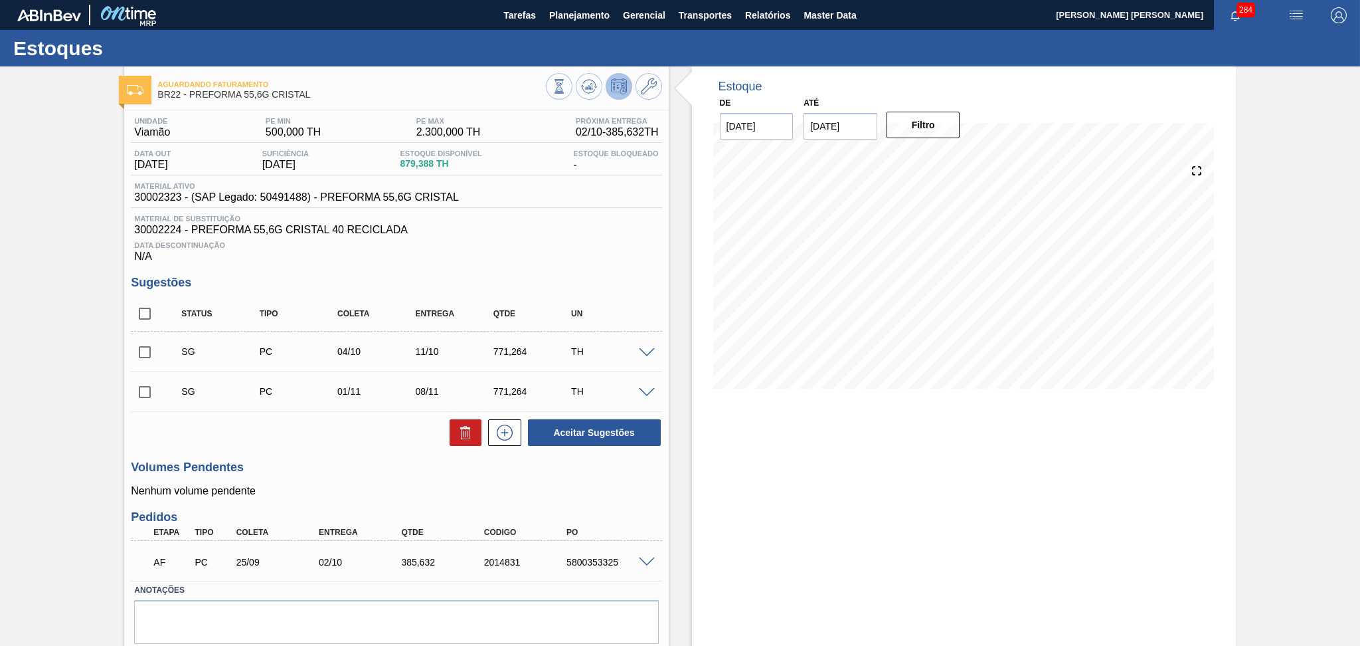
click at [369, 463] on h3 "Volumes Pendentes" at bounding box center [396, 467] width 531 height 14
click at [608, 567] on div "AF PC 25/09 02/10 385,632 2014831 5800353325" at bounding box center [393, 560] width 496 height 27
click at [608, 566] on div "5800353325" at bounding box center [609, 562] width 93 height 11
copy div "5800353325"
click at [353, 442] on div "Aceitar Sugestões" at bounding box center [396, 432] width 531 height 29
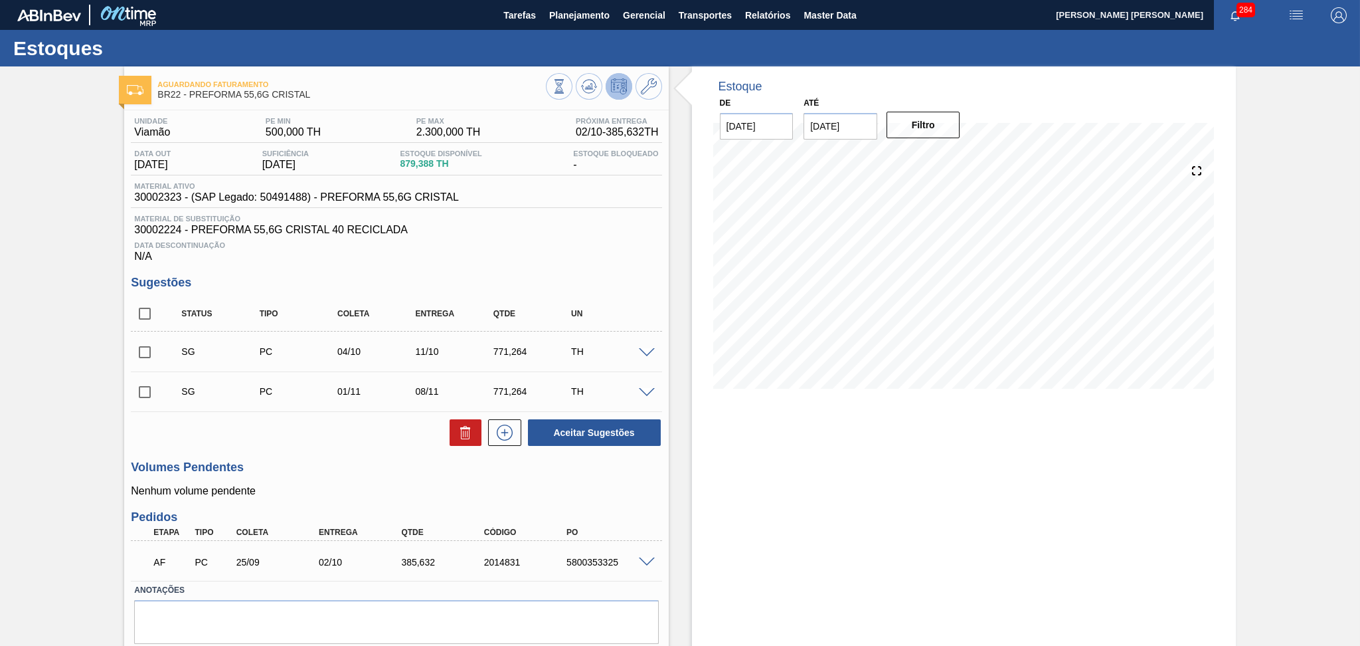
click at [149, 313] on input "checkbox" at bounding box center [145, 314] width 28 height 28
checkbox input "true"
click at [465, 433] on icon at bounding box center [465, 433] width 1 height 7
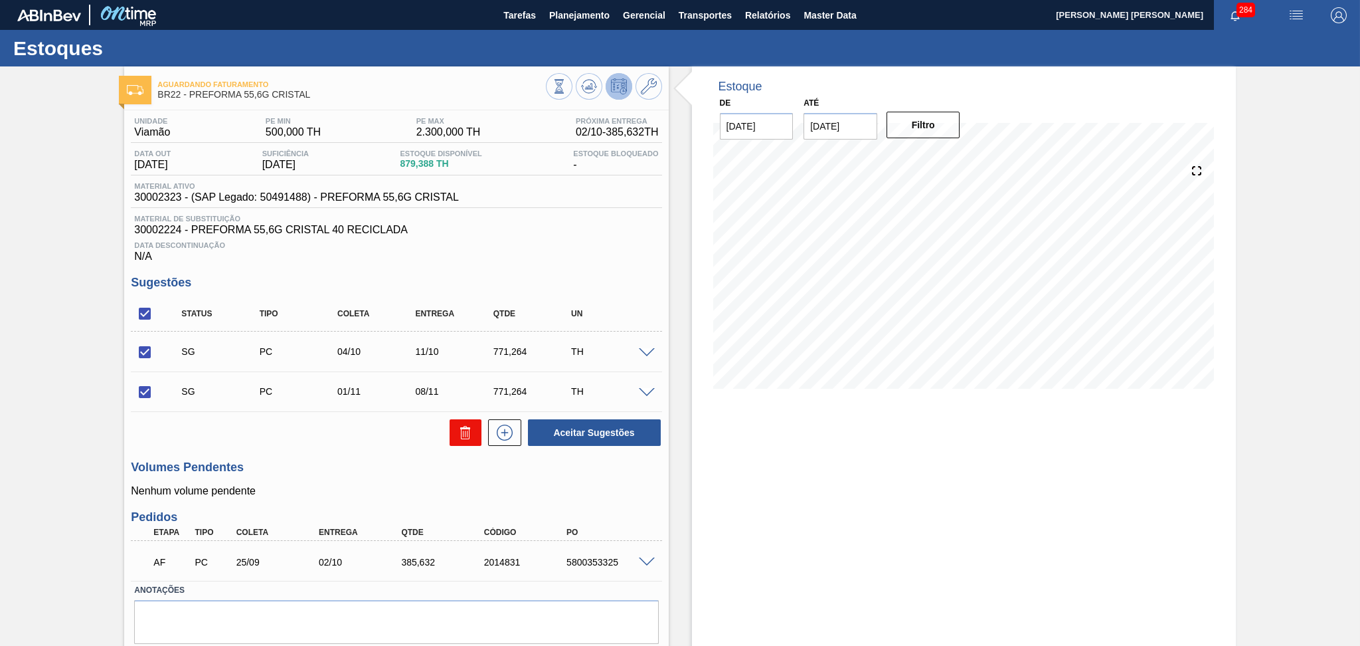
checkbox input "false"
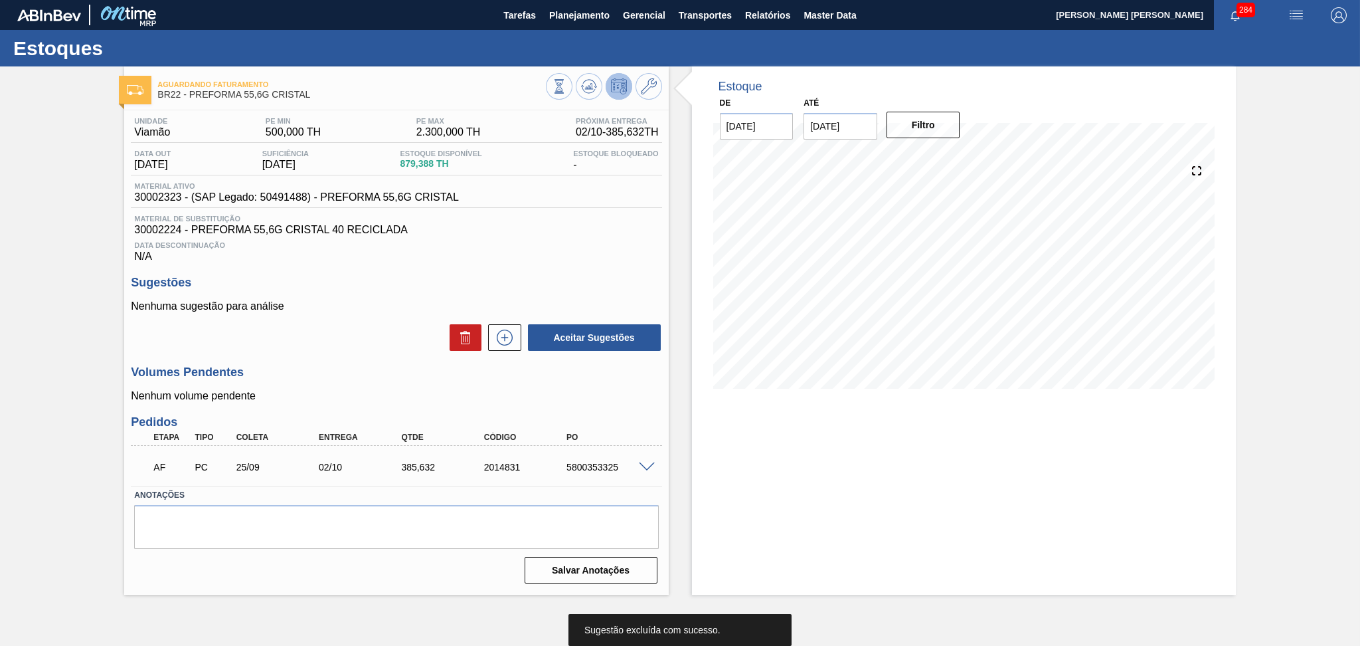
click at [387, 356] on div "Unidade Viamão PE MIN 500,000 TH PE MAX 2.300,000 TH Próxima Entrega 02/10 - 38…" at bounding box center [396, 349] width 544 height 478
click at [393, 276] on h3 "Sugestões" at bounding box center [396, 283] width 531 height 14
click at [373, 387] on div "Volumes Pendentes Nenhum volume pendente" at bounding box center [396, 383] width 531 height 37
click at [375, 327] on div "Aceitar Sugestões" at bounding box center [396, 337] width 531 height 29
click at [390, 321] on div "Nenhuma sugestão para análise Aceitar Sugestões" at bounding box center [396, 326] width 531 height 52
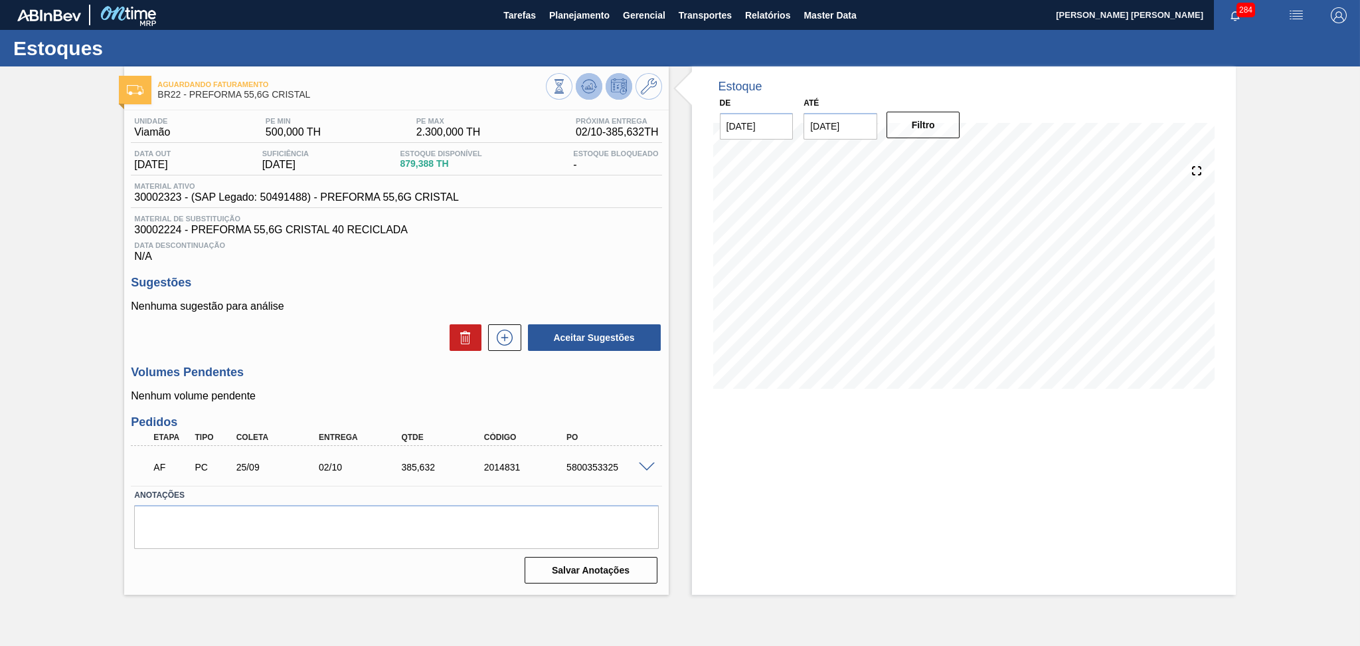
click at [591, 96] on button at bounding box center [589, 86] width 27 height 27
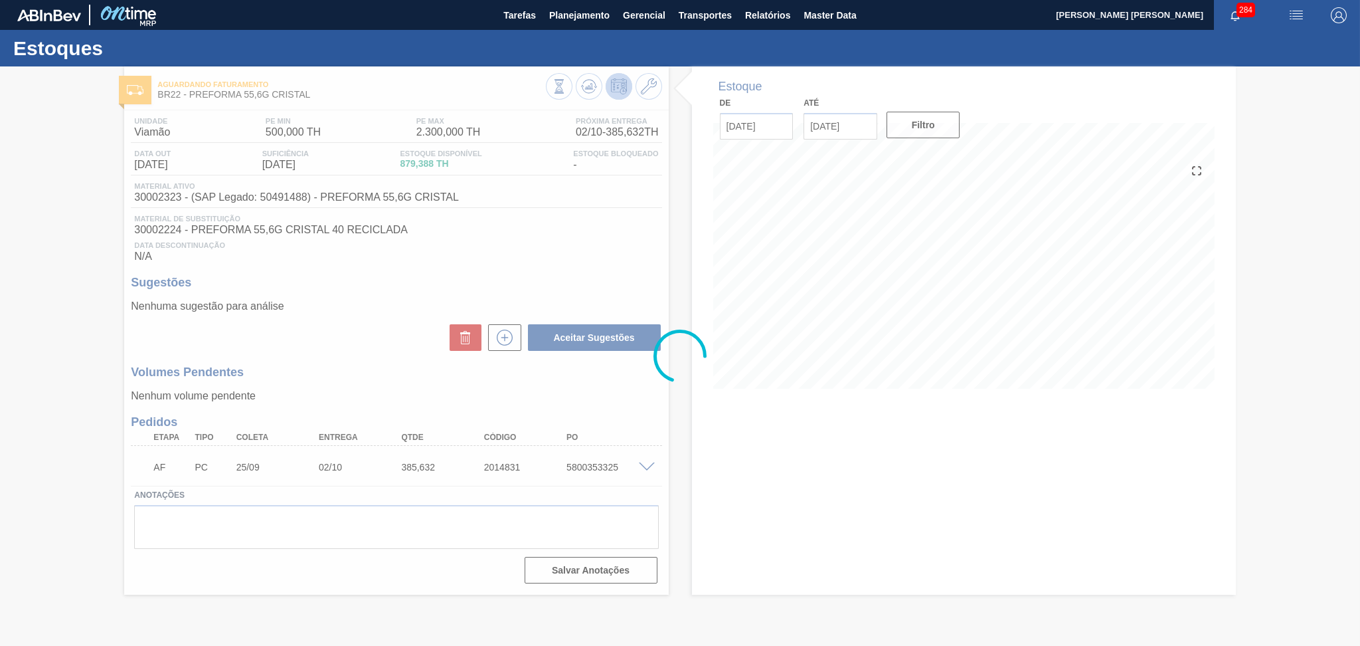
click at [377, 355] on div at bounding box center [680, 355] width 1360 height 579
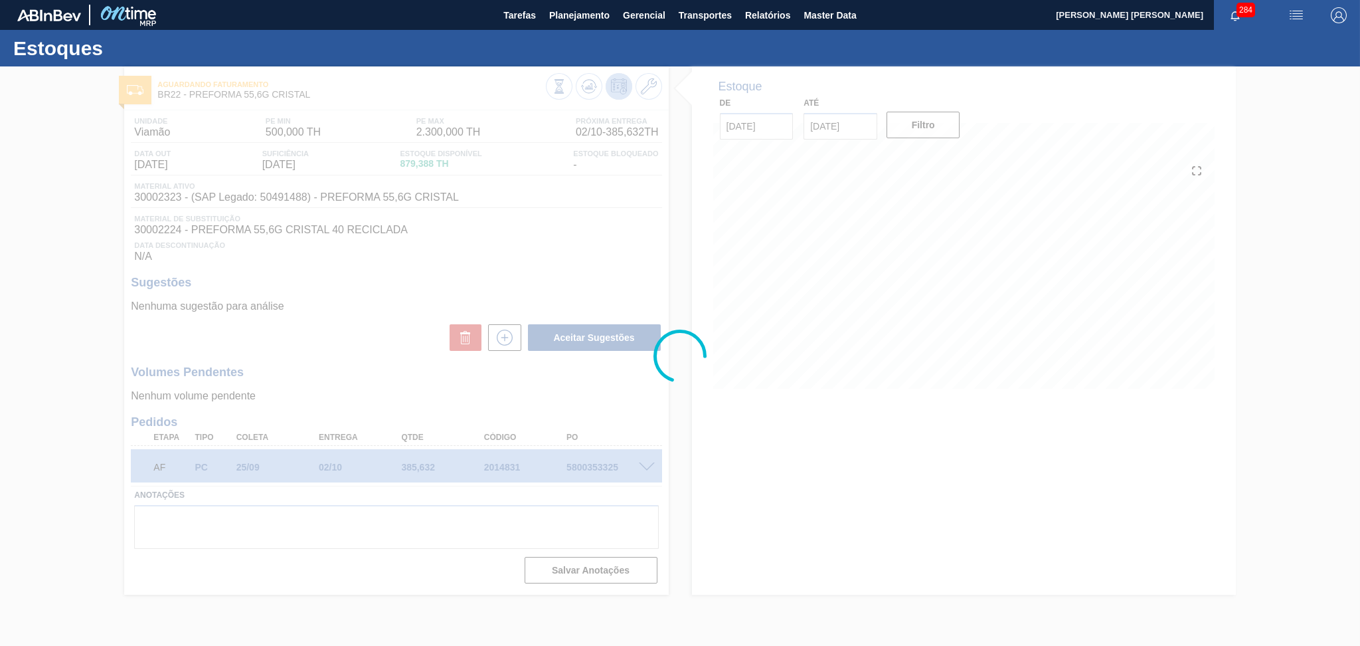
click at [377, 355] on div at bounding box center [680, 355] width 1360 height 579
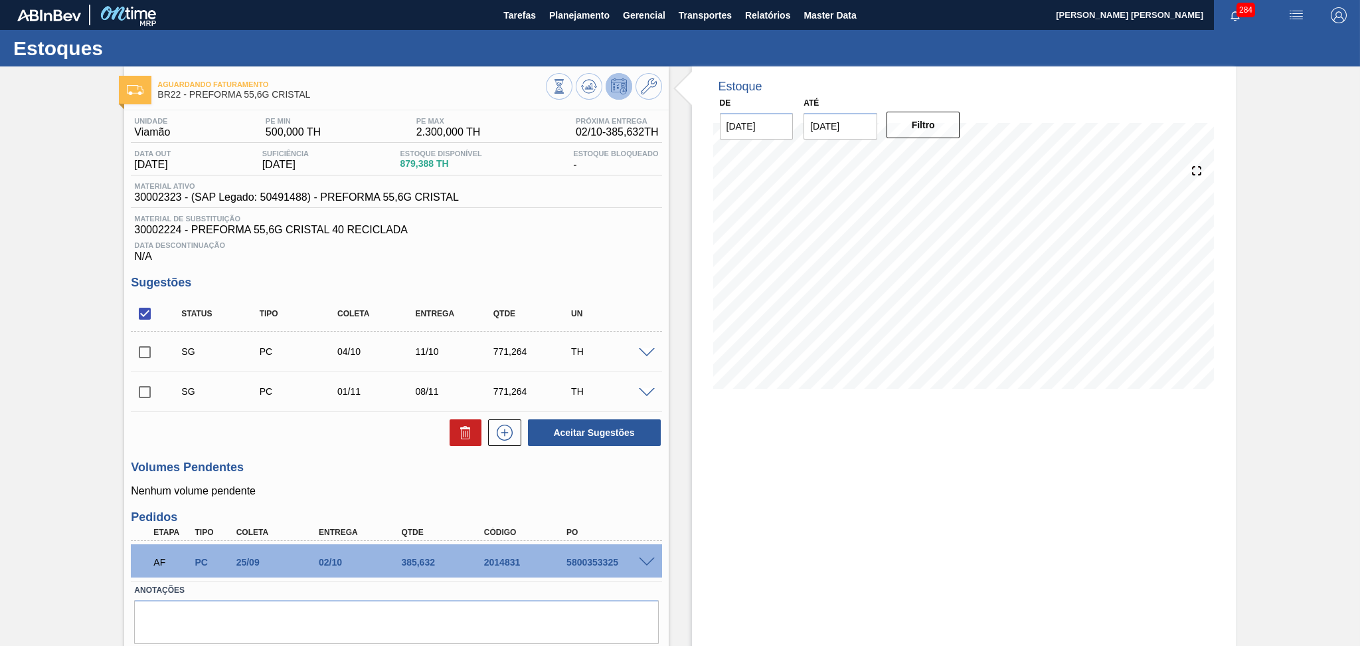
click at [554, 238] on div "Data Descontinuação N/A" at bounding box center [396, 249] width 531 height 27
click at [880, 466] on div "Estoque De 26/09/2025 Até 30/11/2025 Filtro 16/10 Projeção de Estoque 1,136.284…" at bounding box center [964, 377] width 544 height 623
click at [139, 349] on input "checkbox" at bounding box center [145, 352] width 28 height 28
checkbox input "true"
click at [135, 382] on input "checkbox" at bounding box center [145, 392] width 28 height 28
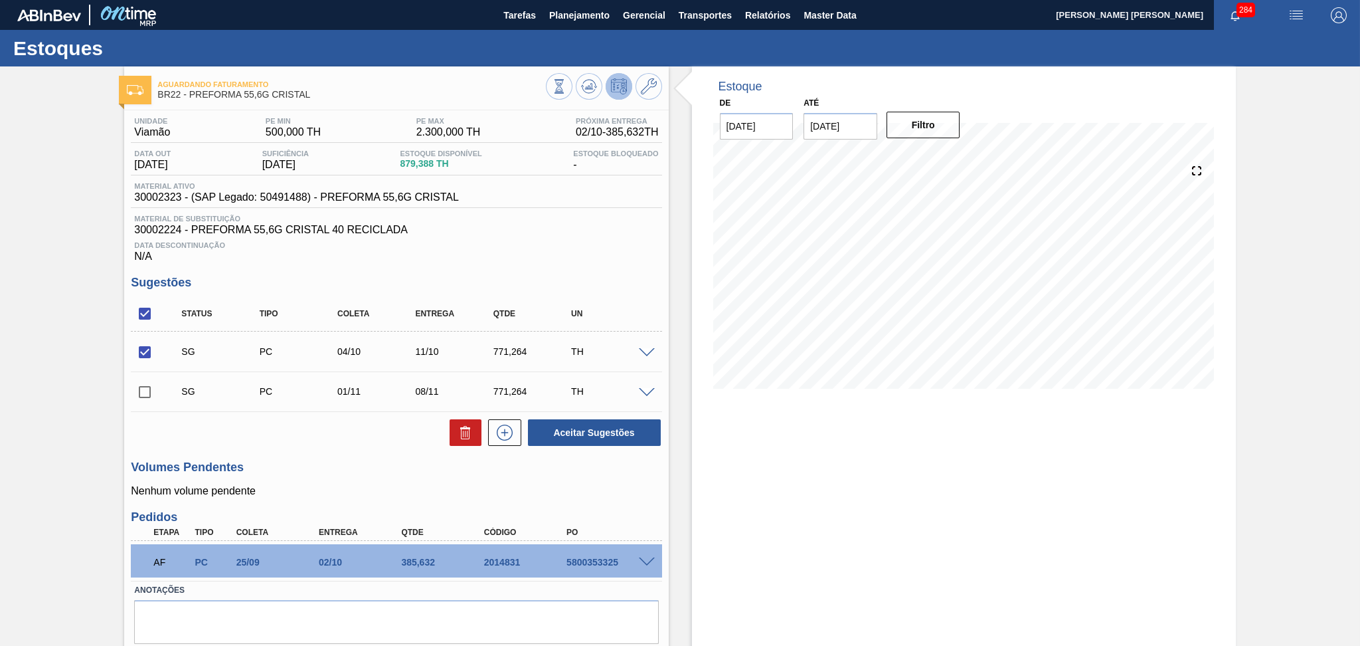
checkbox input "true"
click at [458, 438] on icon at bounding box center [466, 432] width 16 height 16
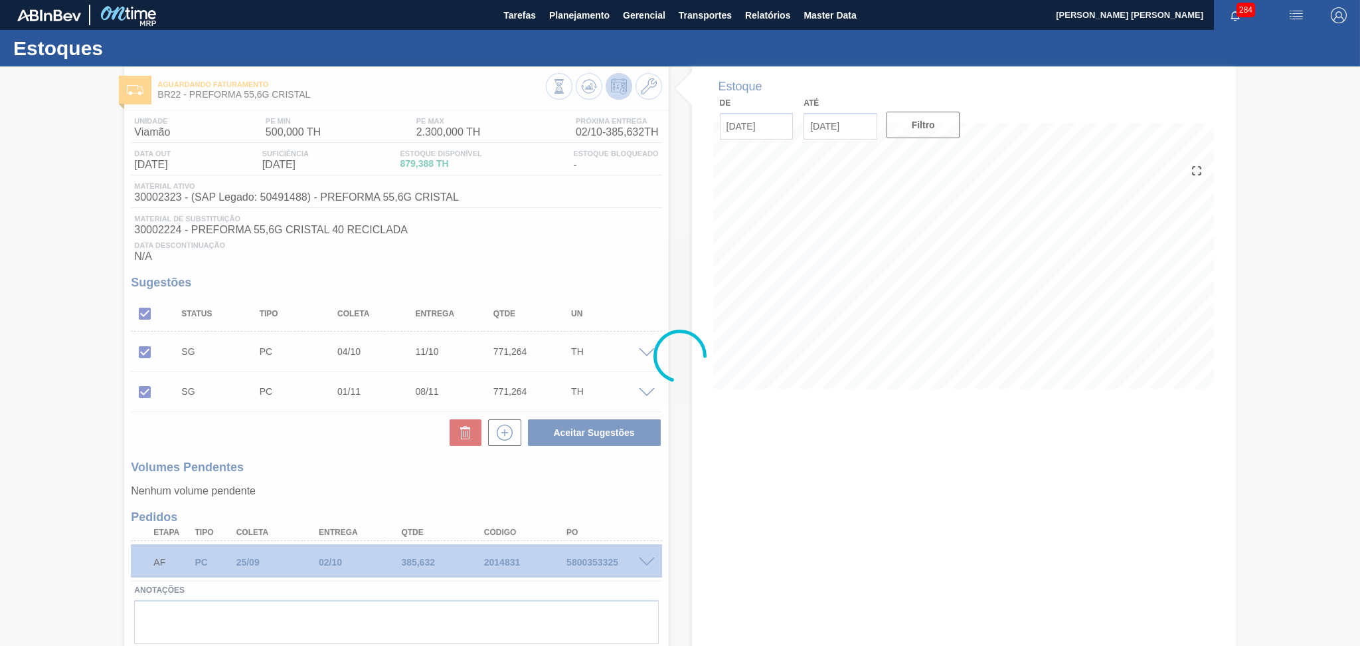
click at [395, 452] on div at bounding box center [680, 355] width 1360 height 579
click at [395, 432] on div at bounding box center [680, 355] width 1360 height 579
click at [569, 247] on div at bounding box center [680, 355] width 1360 height 579
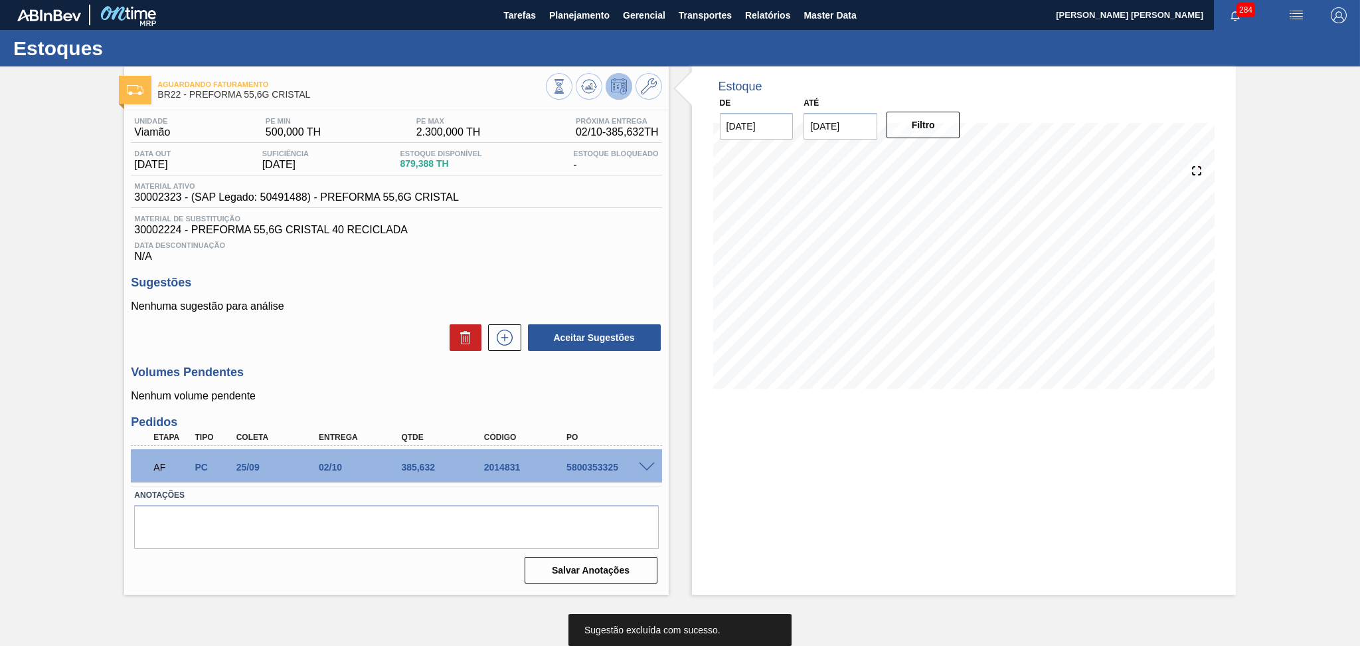
click at [581, 254] on div "Data Descontinuação N/A" at bounding box center [396, 249] width 531 height 27
click at [504, 341] on icon at bounding box center [504, 337] width 21 height 16
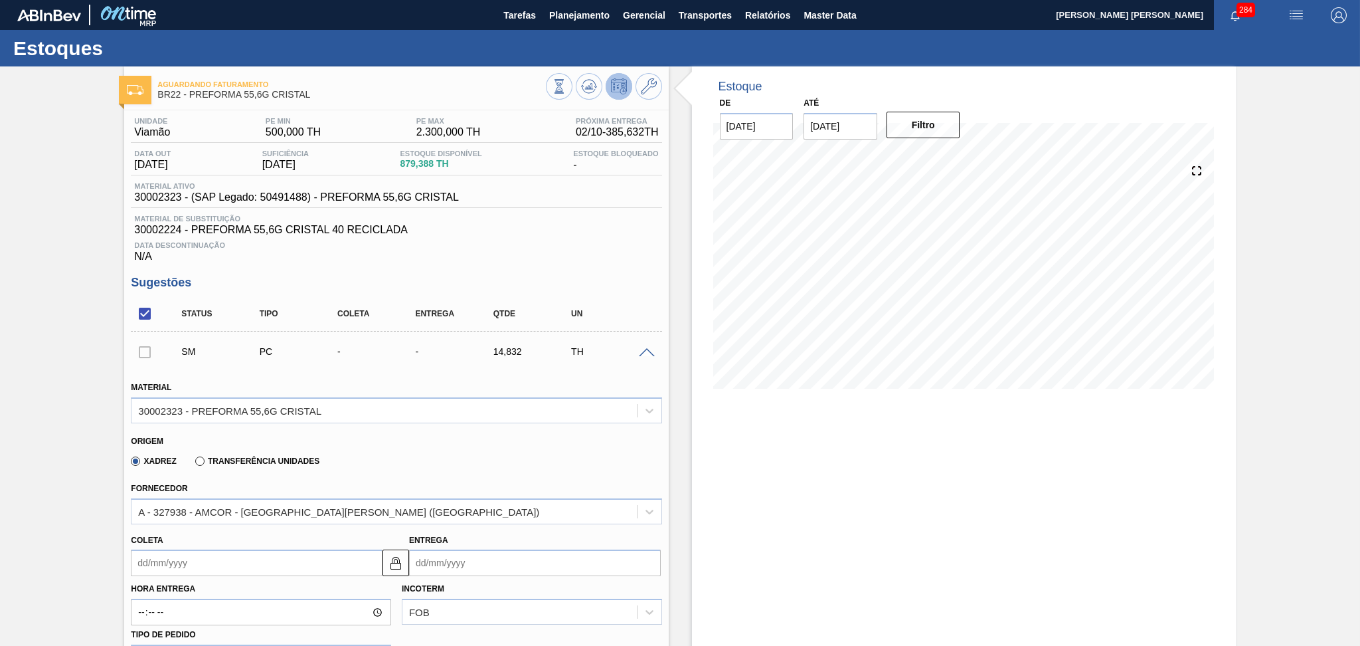
click at [645, 353] on span at bounding box center [647, 353] width 16 height 10
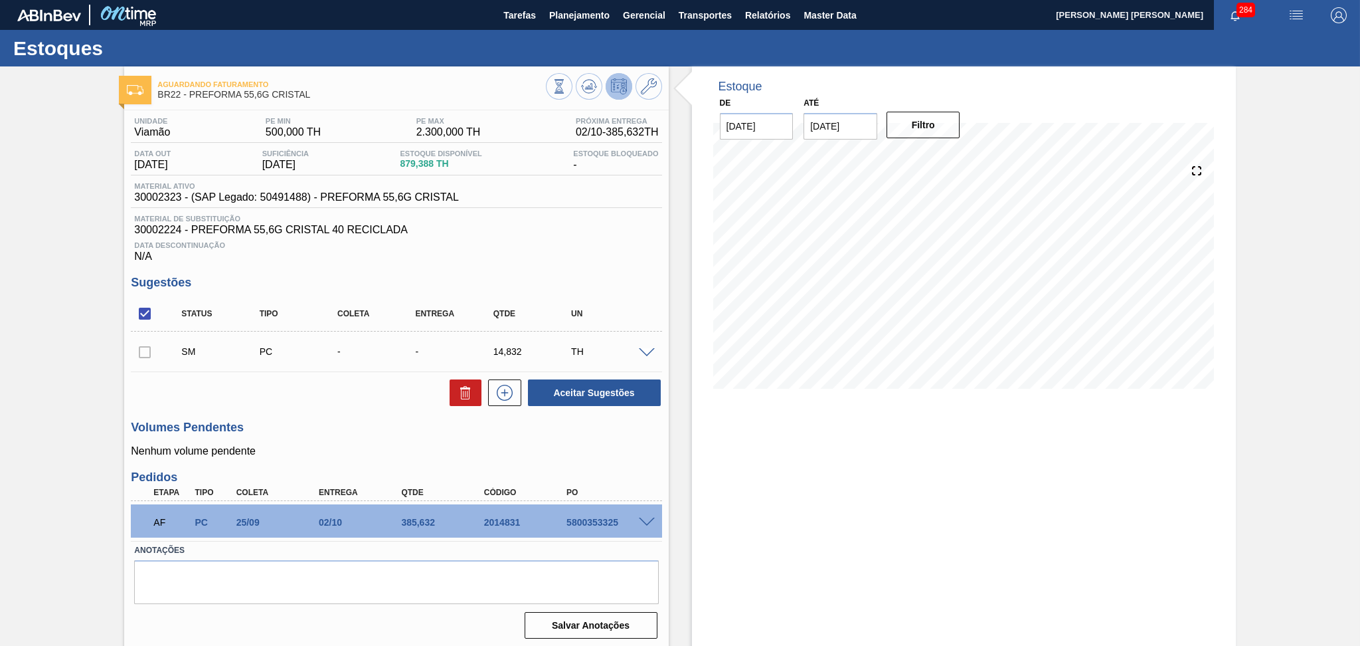
click at [607, 259] on div "Data Descontinuação N/A" at bounding box center [396, 249] width 531 height 27
click at [820, 498] on div "Estoque De 26/09/2025 Até 30/11/2025 Filtro 27/09 Projeção de Estoque 879.388 N…" at bounding box center [964, 357] width 544 height 583
click at [554, 17] on span "Planejamento" at bounding box center [579, 15] width 60 height 16
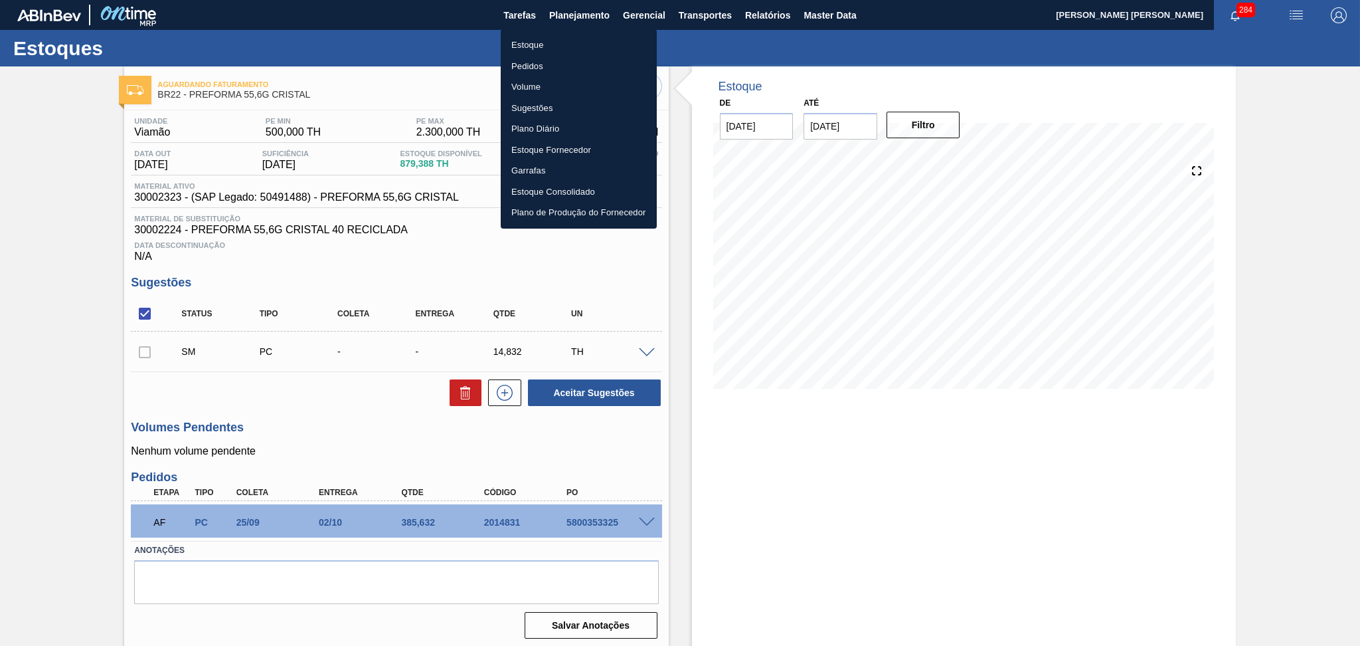
click at [535, 41] on li "Estoque" at bounding box center [579, 45] width 156 height 21
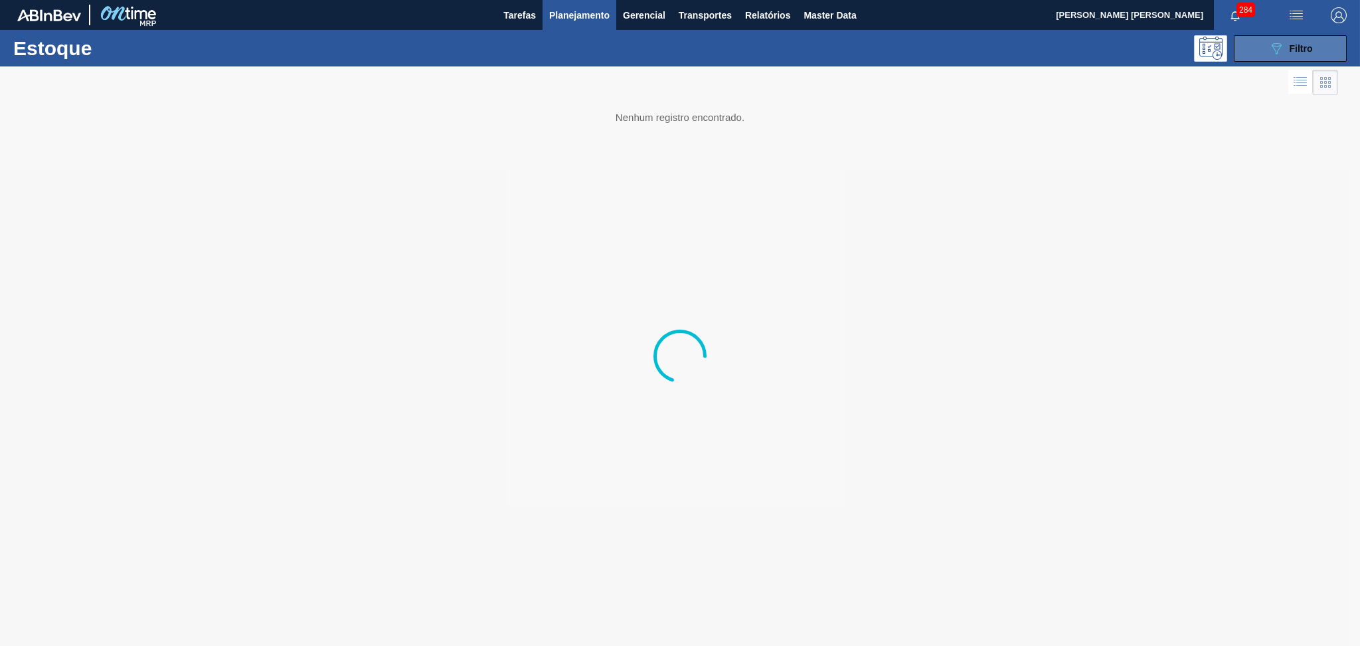
click at [1316, 48] on button "089F7B8B-B2A5-4AFE-B5C0-19BA573D28AC Filtro" at bounding box center [1290, 48] width 113 height 27
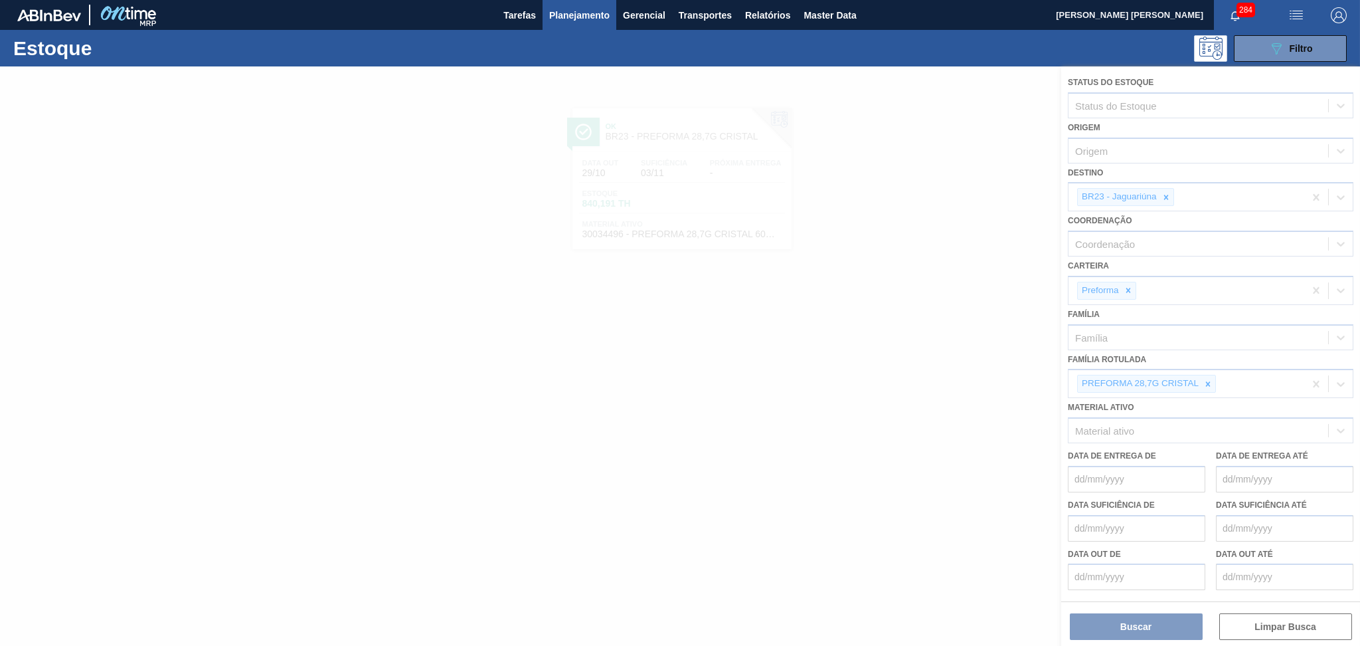
click at [1168, 191] on div at bounding box center [680, 355] width 1360 height 579
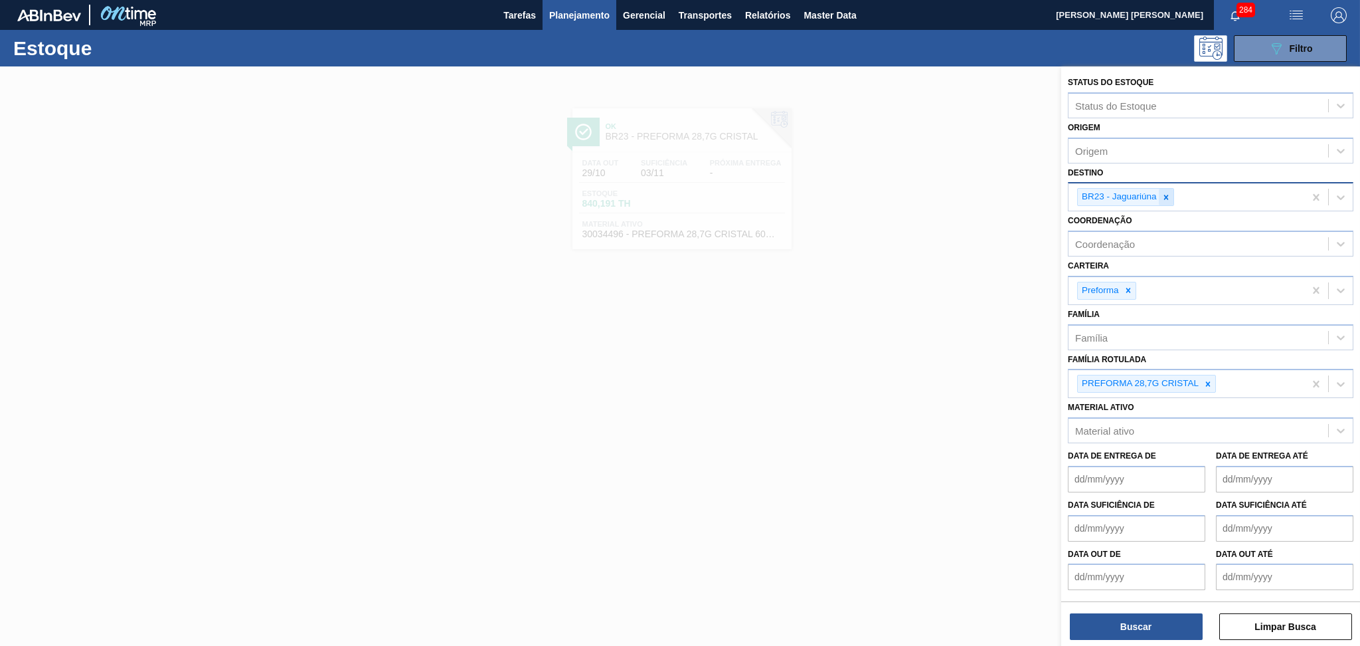
click at [1169, 195] on icon at bounding box center [1166, 197] width 9 height 9
click at [1169, 195] on div "BR23 - Jaguariúna" at bounding box center [1187, 196] width 236 height 27
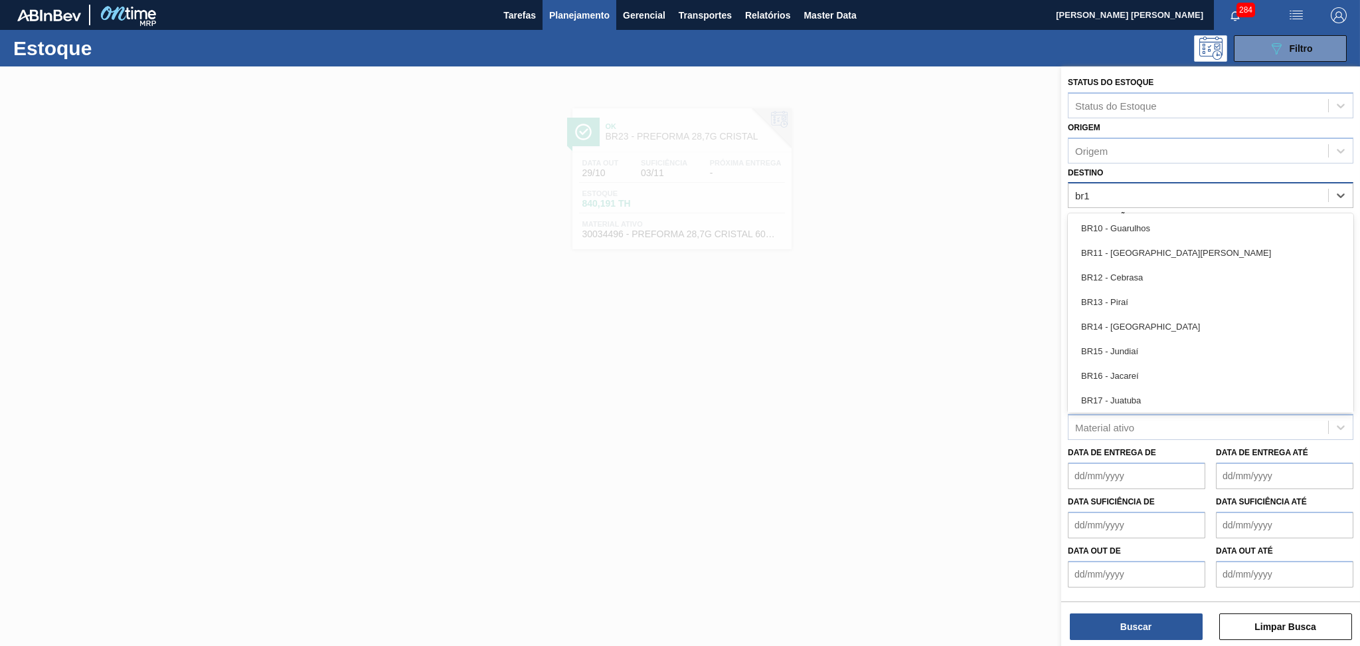
type input "br12"
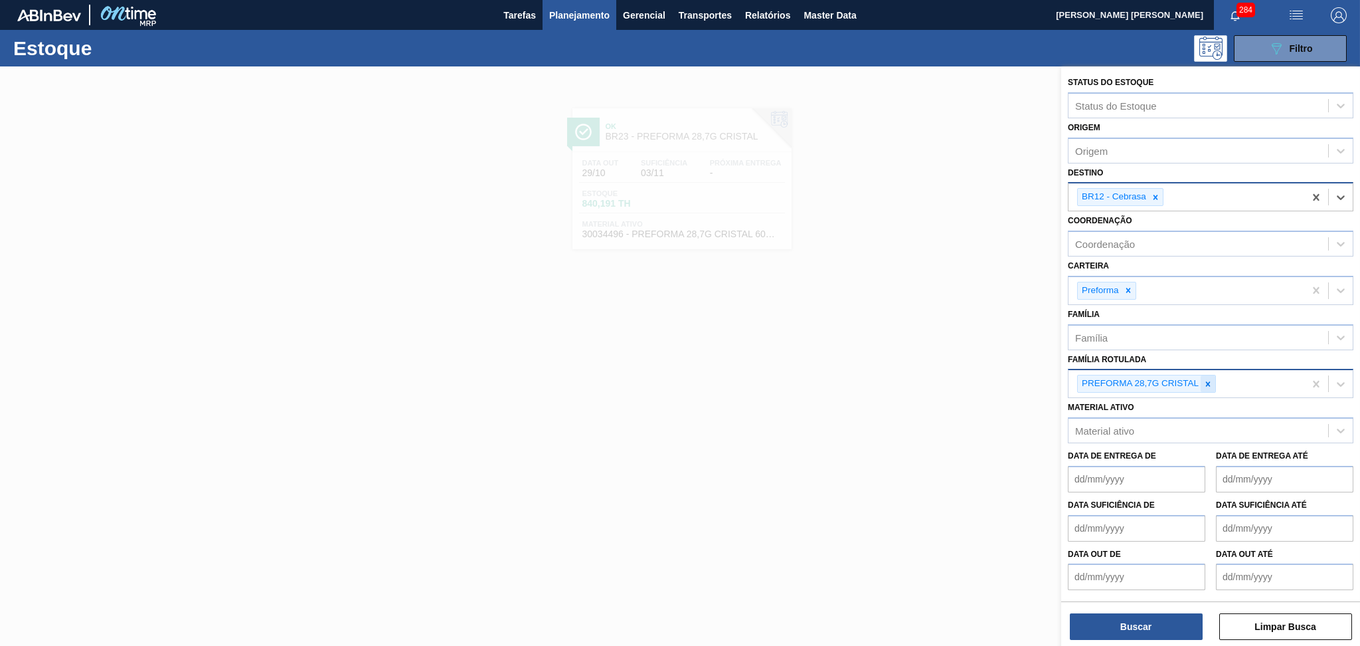
click at [1210, 385] on div at bounding box center [1208, 383] width 15 height 17
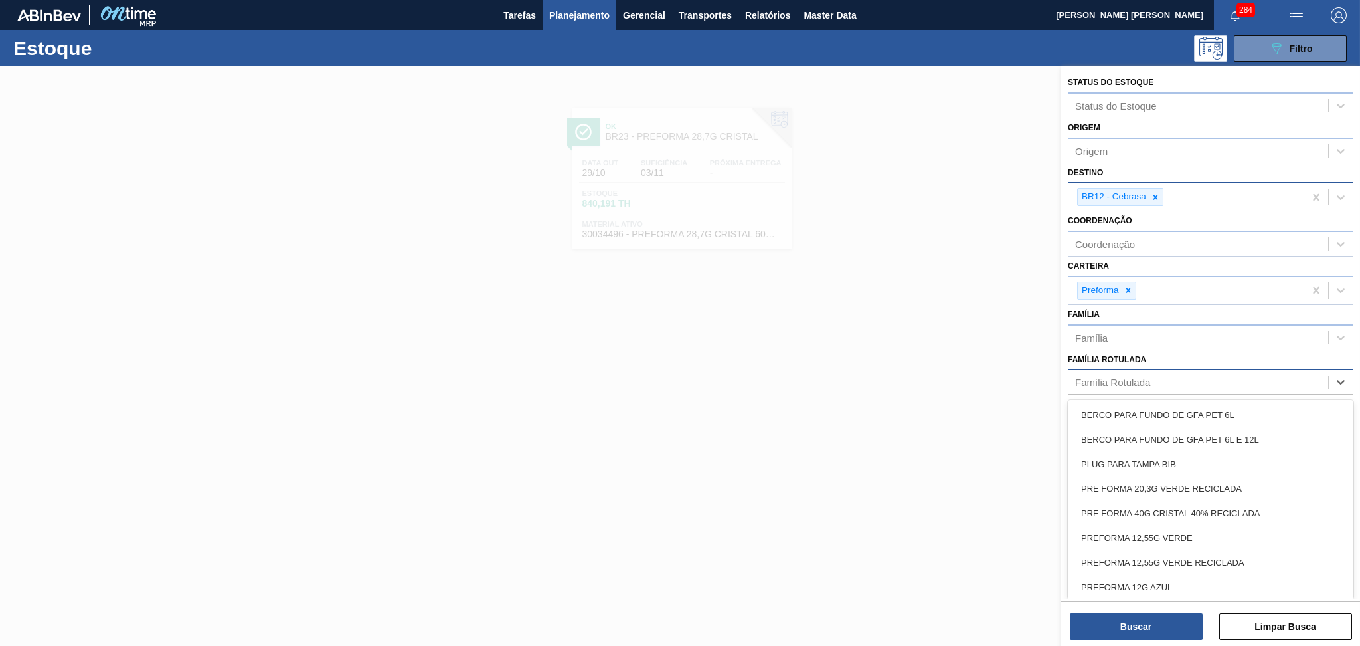
click at [1206, 381] on div "Família Rotulada" at bounding box center [1199, 382] width 260 height 19
type Rotulada "39,7g c"
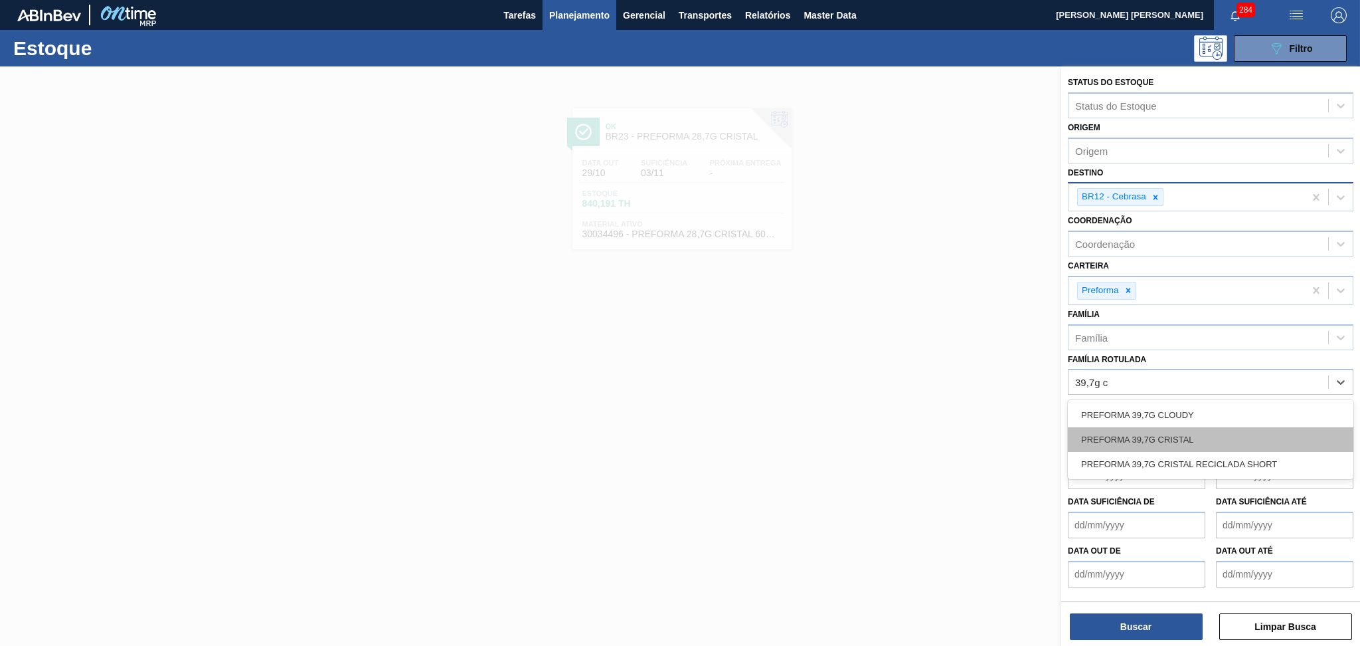
click at [1191, 430] on div "PREFORMA 39,7G CRISTAL" at bounding box center [1211, 439] width 286 height 25
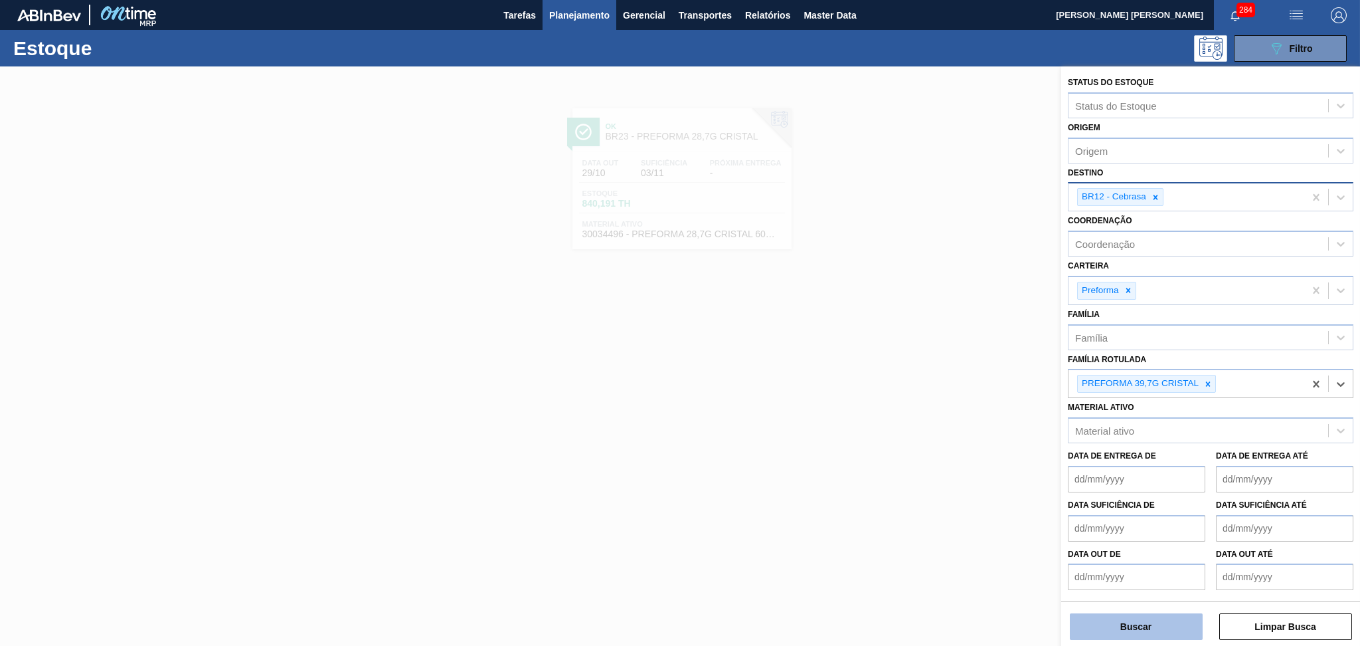
click at [1111, 624] on button "Buscar" at bounding box center [1136, 626] width 133 height 27
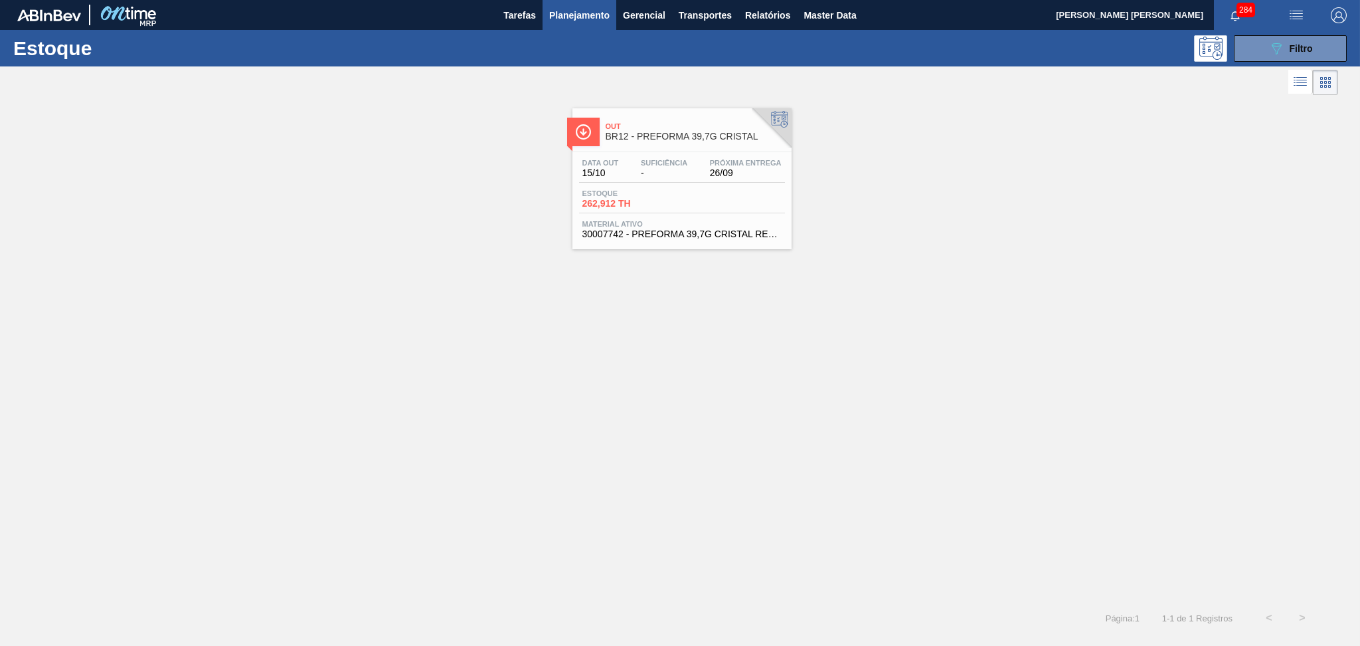
click at [730, 155] on div "Data out 15/10 Suficiência - Próxima Entrega 26/09 Estoque 262,912 TH Material …" at bounding box center [682, 197] width 219 height 90
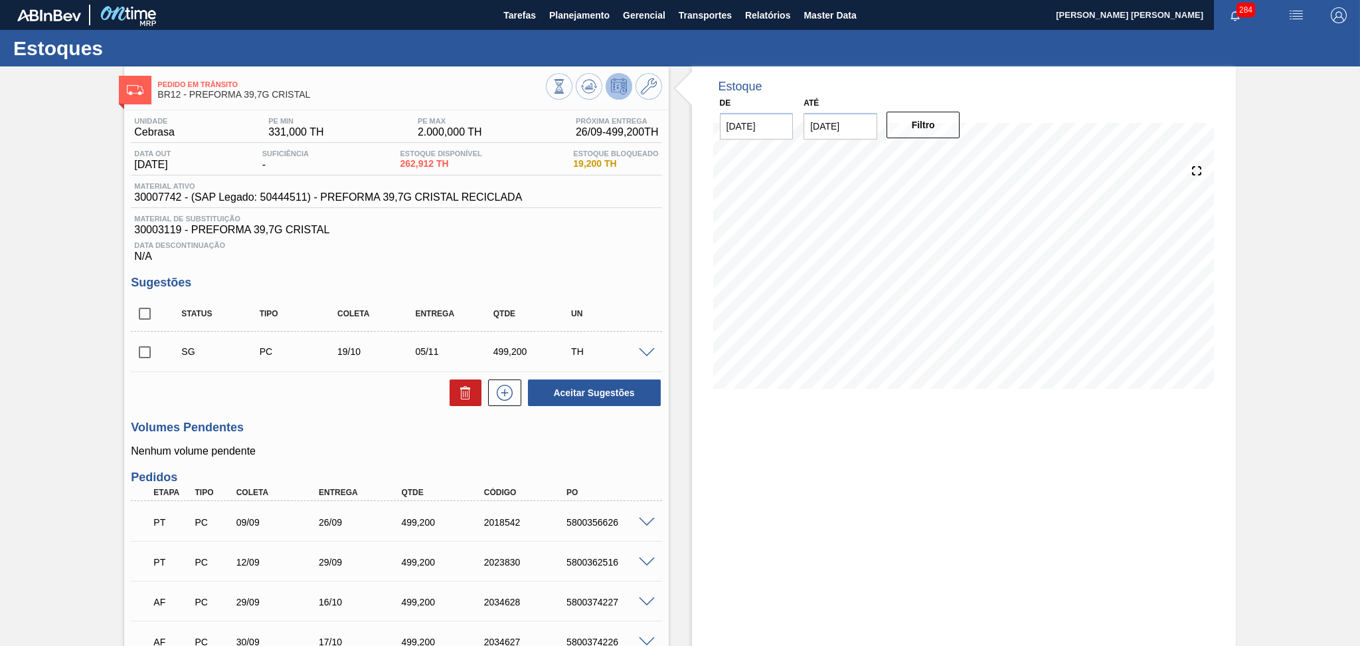
click at [511, 258] on div "Data Descontinuação N/A" at bounding box center [396, 249] width 531 height 27
click at [646, 351] on span at bounding box center [647, 353] width 16 height 10
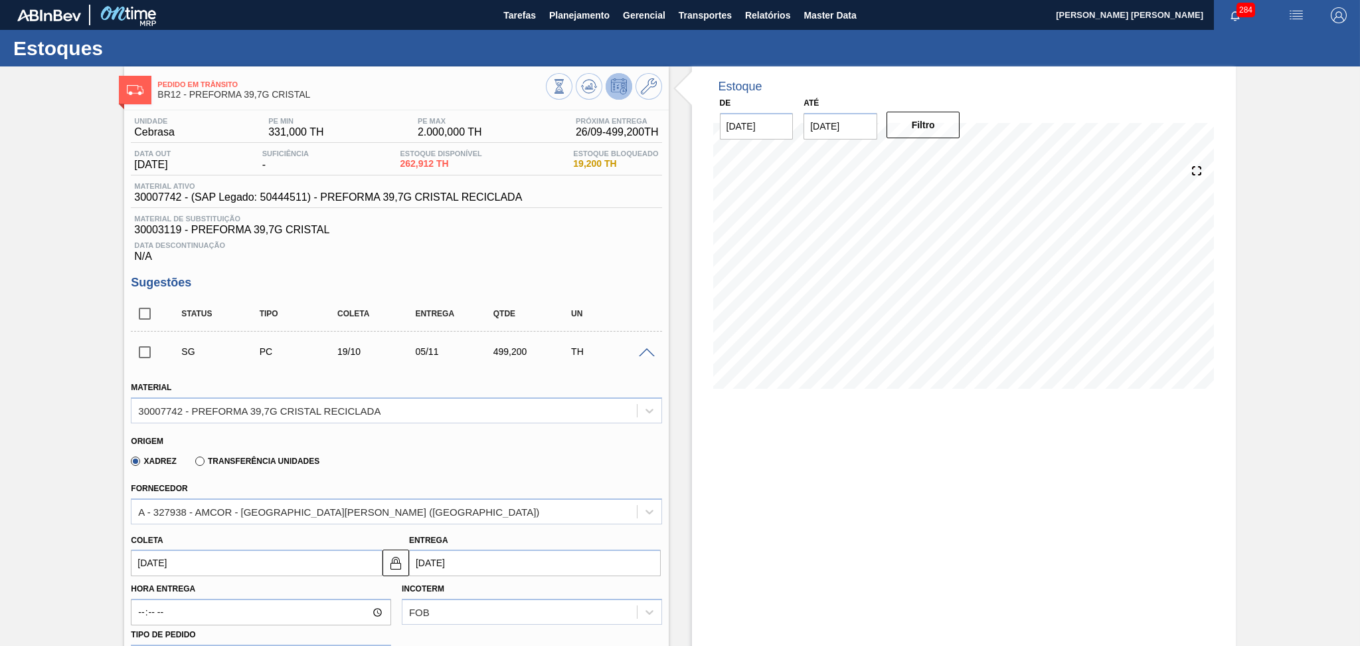
click at [389, 465] on div "Xadrez Transferência Unidades" at bounding box center [390, 459] width 519 height 26
click at [367, 508] on div "A - 327938 - AMCOR - [GEOGRAPHIC_DATA] ([GEOGRAPHIC_DATA])" at bounding box center [338, 510] width 401 height 11
click at [375, 505] on div "A - 327938 - AMCOR - [GEOGRAPHIC_DATA] ([GEOGRAPHIC_DATA])" at bounding box center [338, 510] width 401 height 11
click at [652, 86] on icon at bounding box center [649, 86] width 16 height 16
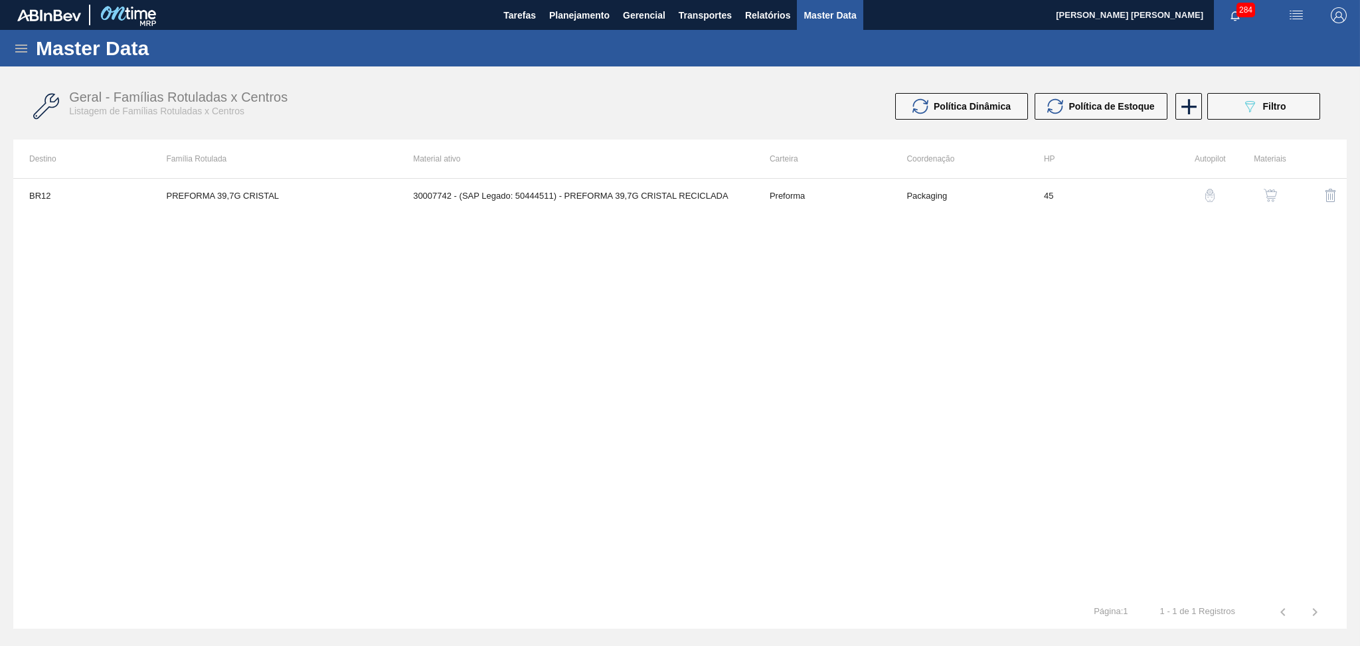
click at [1279, 195] on button "button" at bounding box center [1271, 195] width 32 height 32
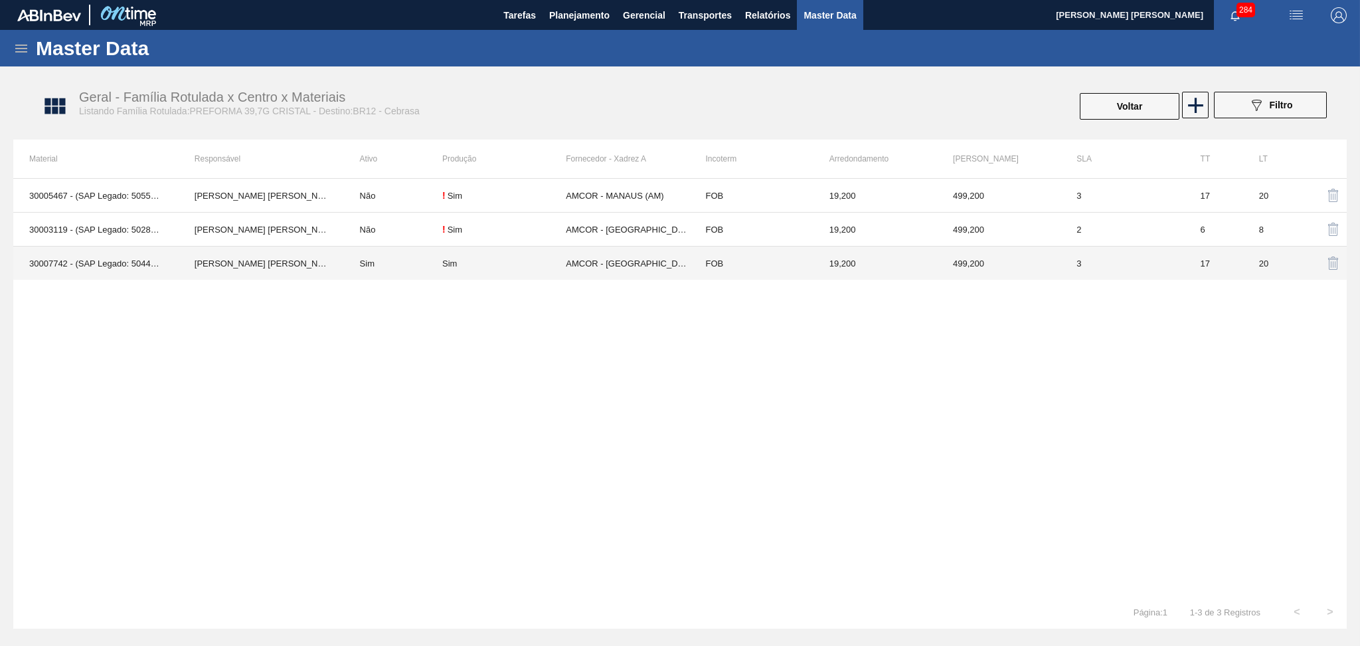
click at [614, 262] on td "AMCOR - [GEOGRAPHIC_DATA] ([GEOGRAPHIC_DATA])" at bounding box center [628, 263] width 124 height 34
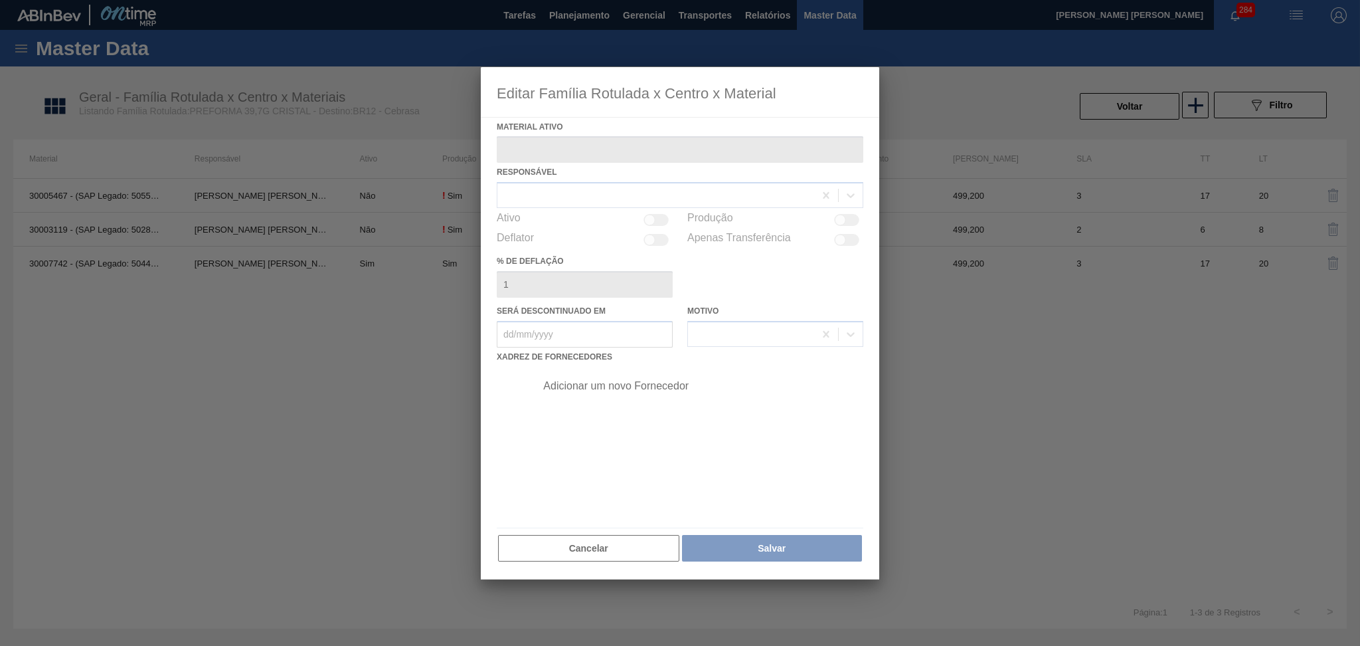
type ativo "30007742 - (SAP Legado: 50444511) - PREFORMA 39,7G CRISTAL RECICLADA"
checkbox input "true"
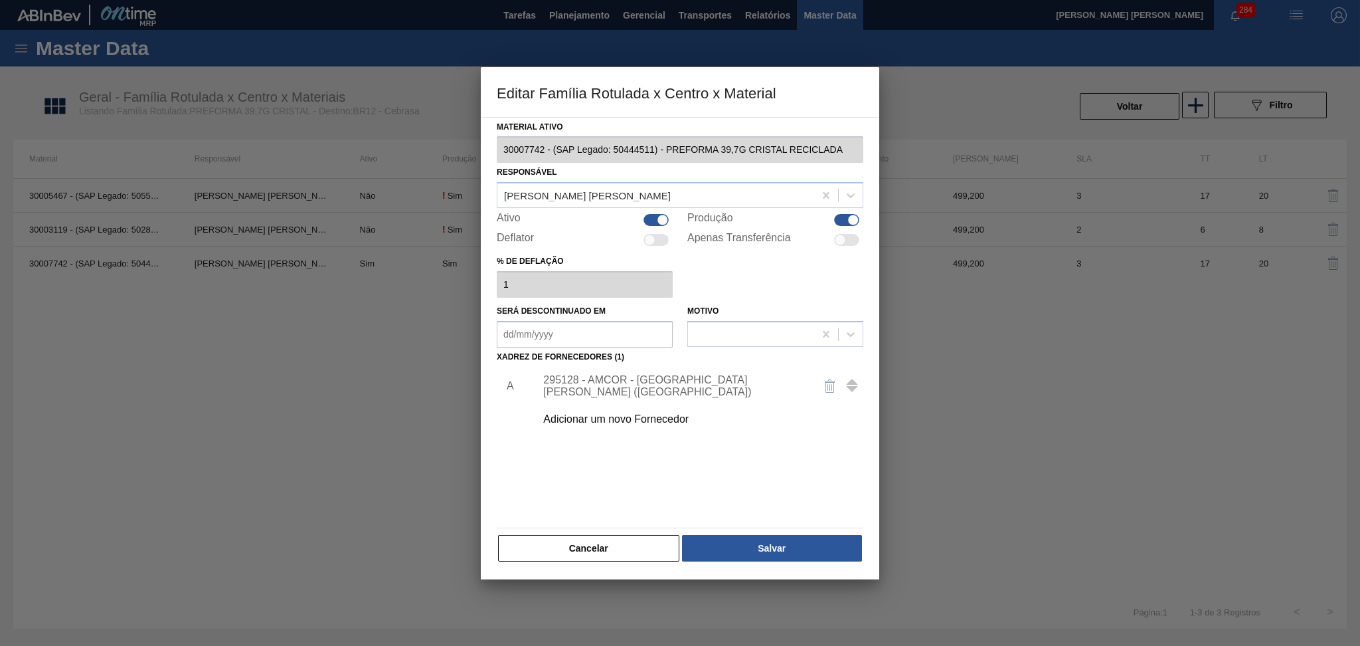
click at [619, 420] on div "Adicionar um novo Fornecedor" at bounding box center [673, 419] width 260 height 12
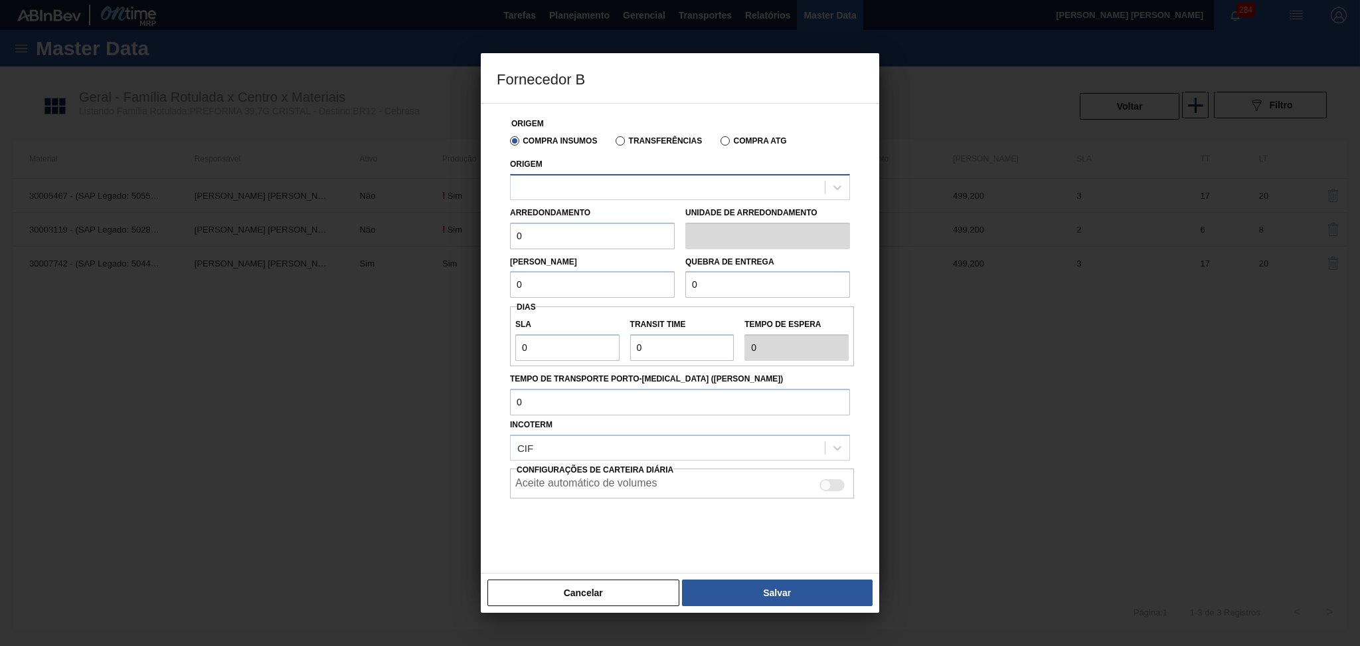
click at [607, 180] on div at bounding box center [668, 186] width 314 height 19
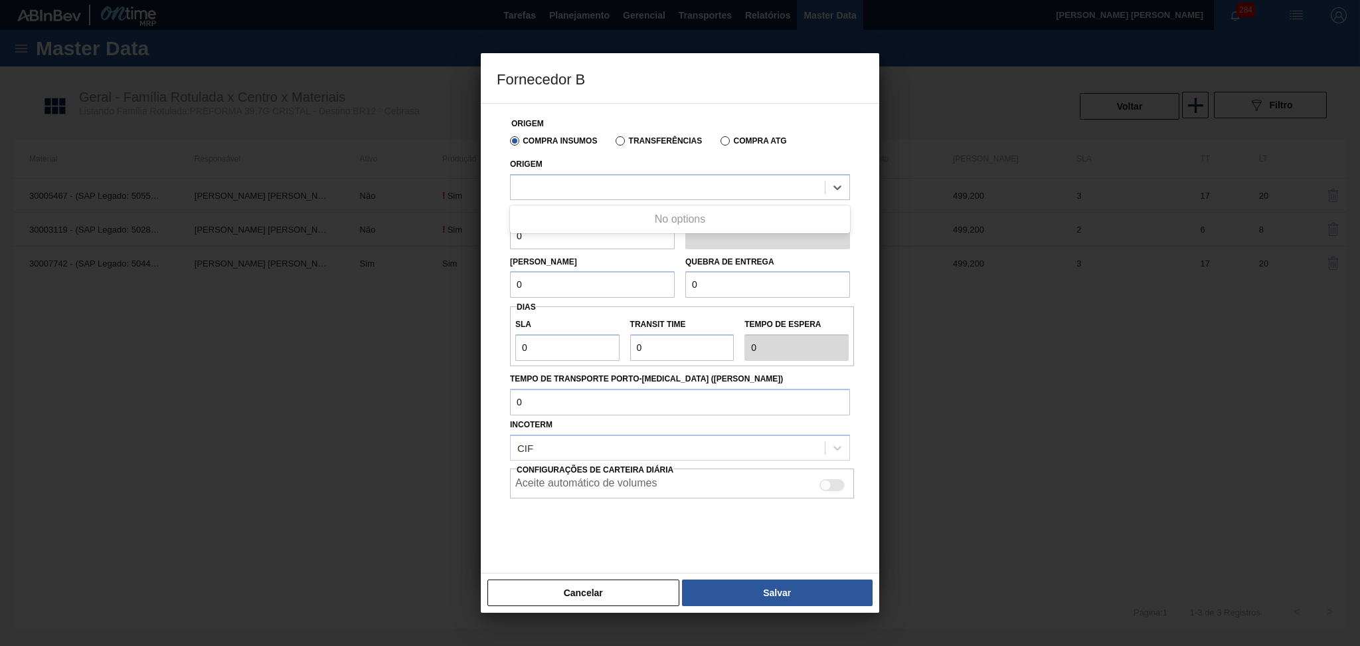
click at [581, 606] on div "Cancelar Salvar" at bounding box center [680, 593] width 399 height 40
click at [581, 598] on button "Cancelar" at bounding box center [584, 592] width 192 height 27
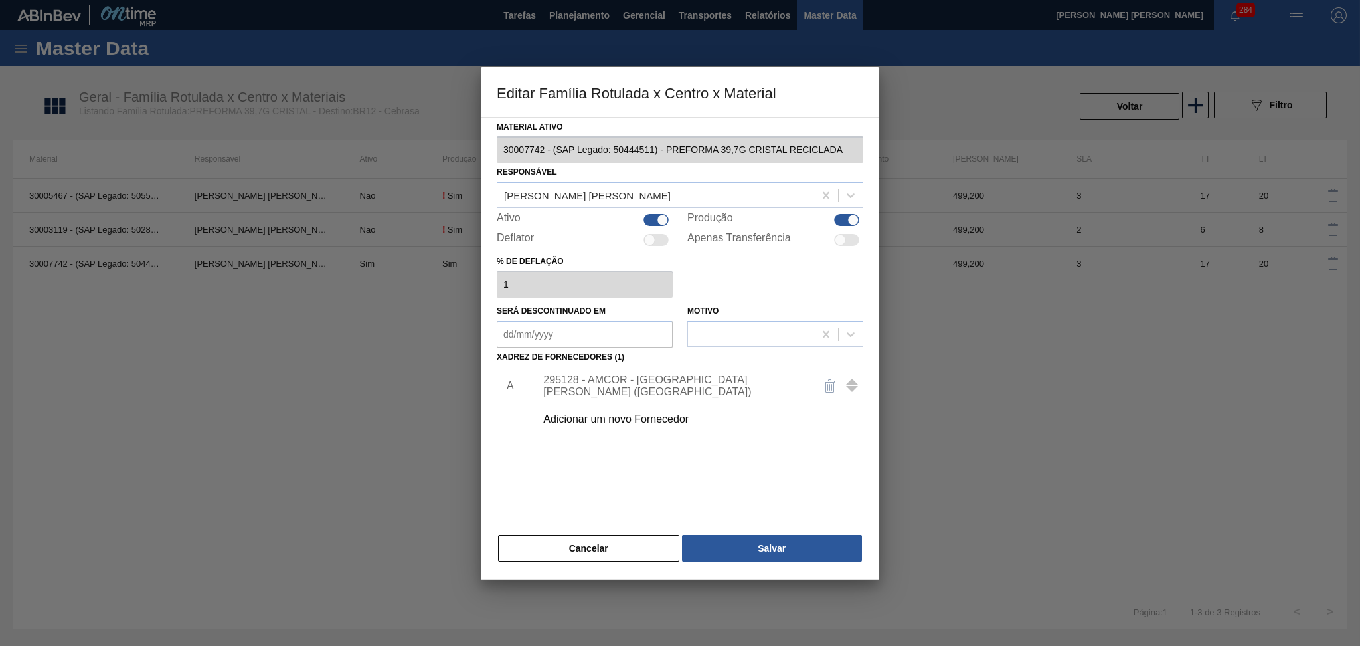
click at [519, 445] on div "A 295128 - AMCOR - CABO DE SANTO AGOSTINHO (PE) Adicionar um novo Fornecedor" at bounding box center [680, 444] width 367 height 156
click at [642, 417] on div "Adicionar um novo Fornecedor" at bounding box center [673, 419] width 260 height 12
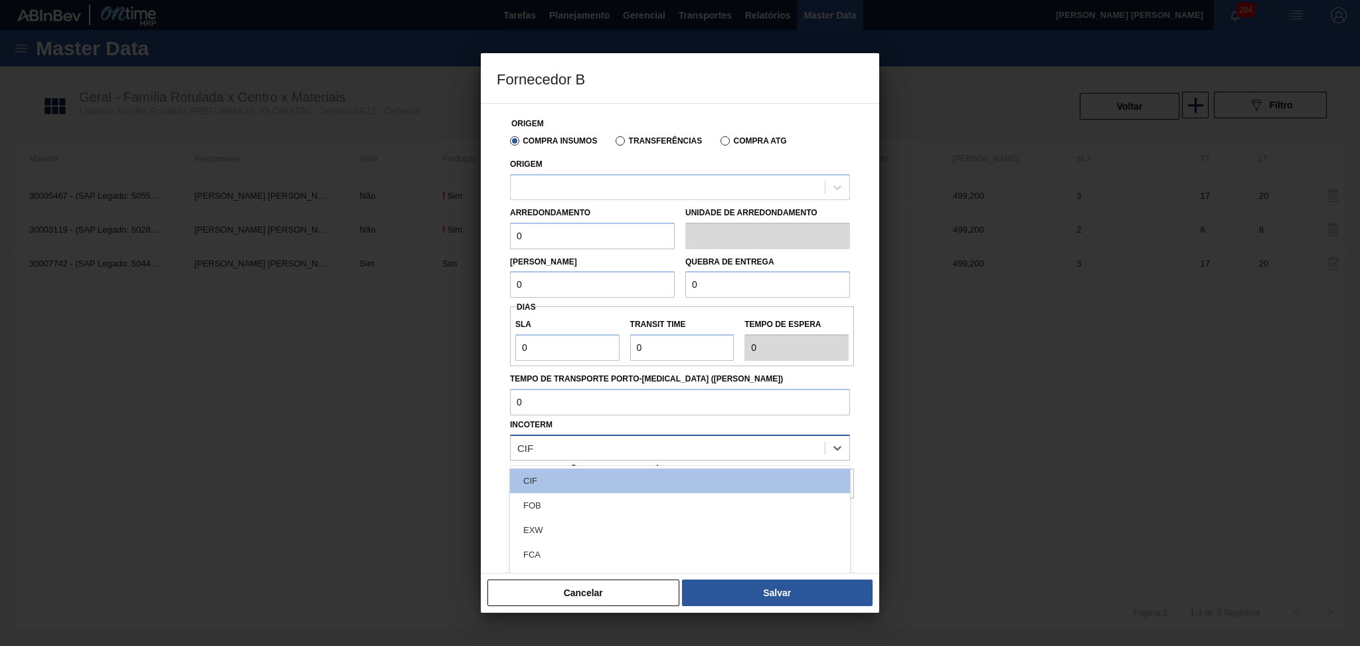
click at [596, 446] on div "CIF" at bounding box center [668, 447] width 314 height 19
click at [589, 504] on div "FOB" at bounding box center [680, 505] width 340 height 25
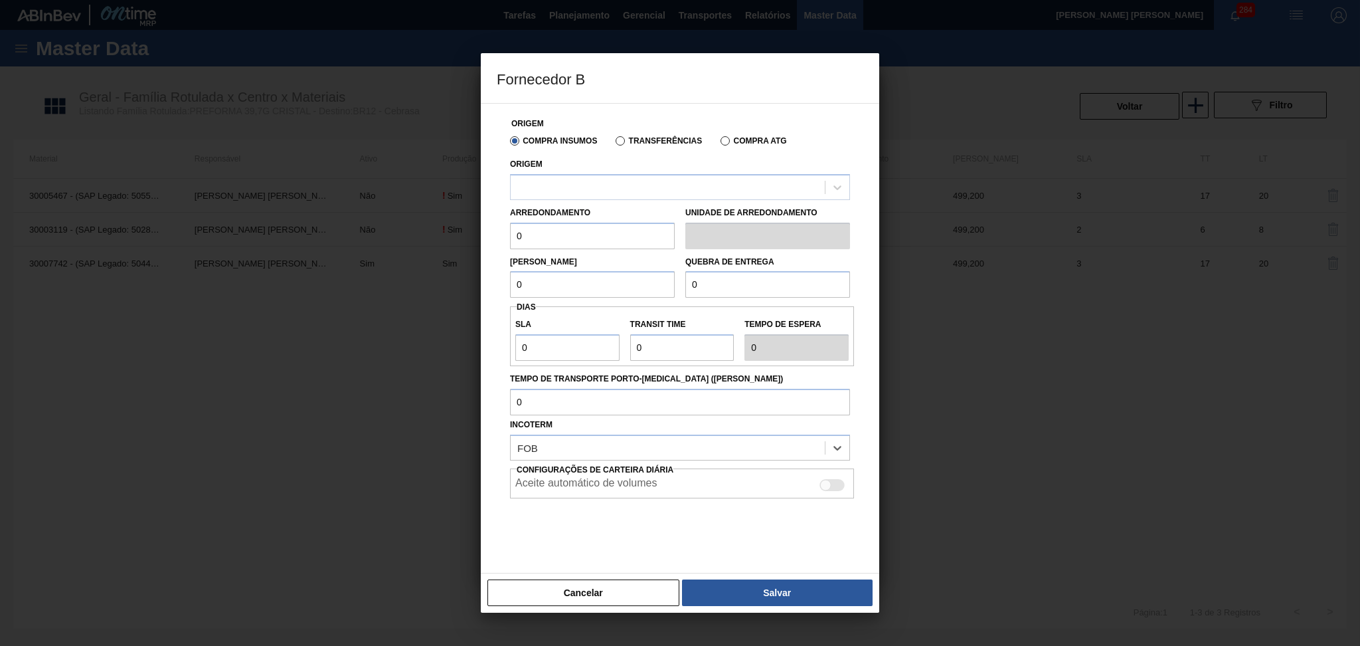
click at [843, 484] on div at bounding box center [832, 485] width 25 height 12
checkbox input "true"
click at [640, 530] on div at bounding box center [680, 531] width 340 height 66
click at [537, 190] on div at bounding box center [668, 186] width 314 height 19
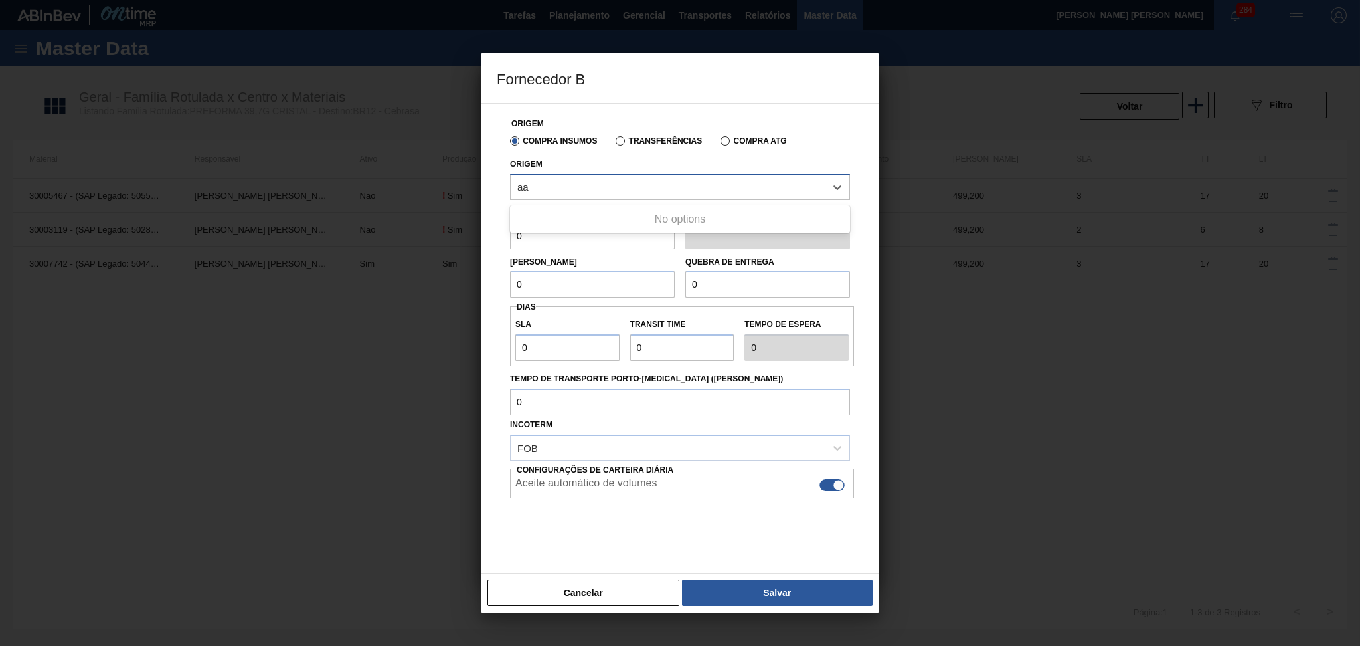
type input "a"
type input "Amcor"
click at [622, 181] on div at bounding box center [668, 186] width 314 height 19
click at [620, 183] on div at bounding box center [668, 186] width 314 height 19
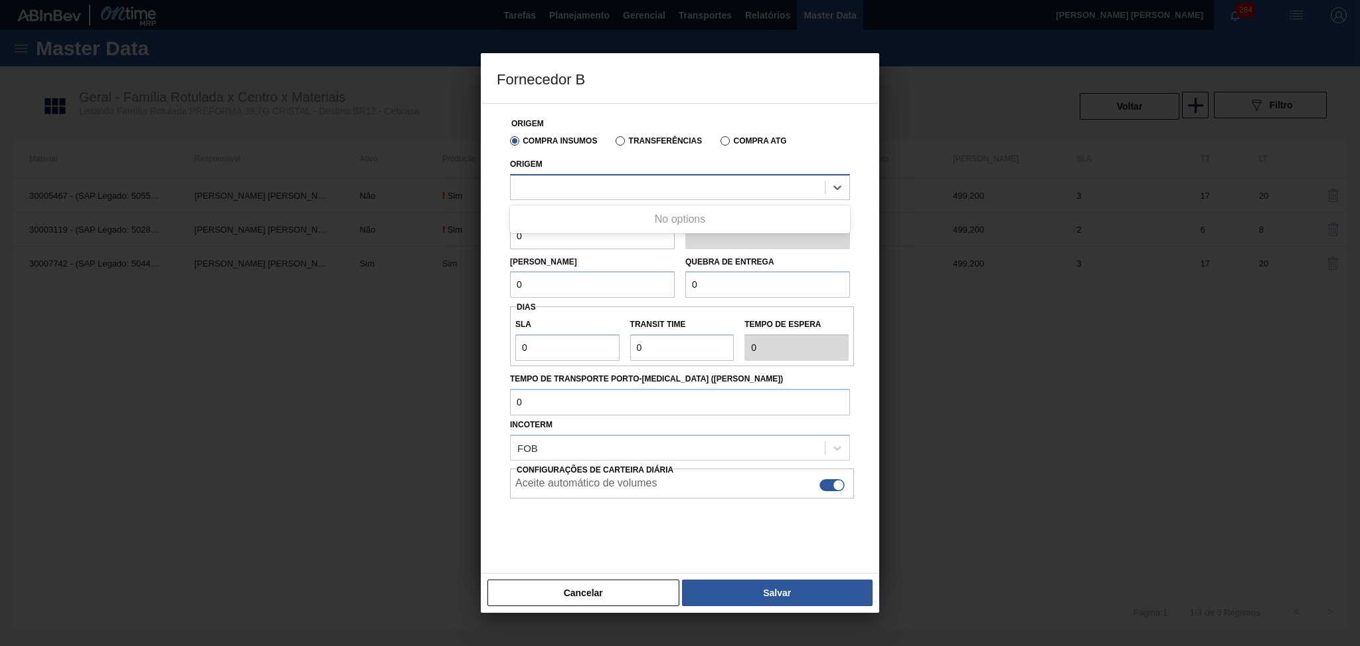
click at [569, 190] on div at bounding box center [668, 186] width 314 height 19
click at [593, 221] on div "No options" at bounding box center [680, 219] width 340 height 23
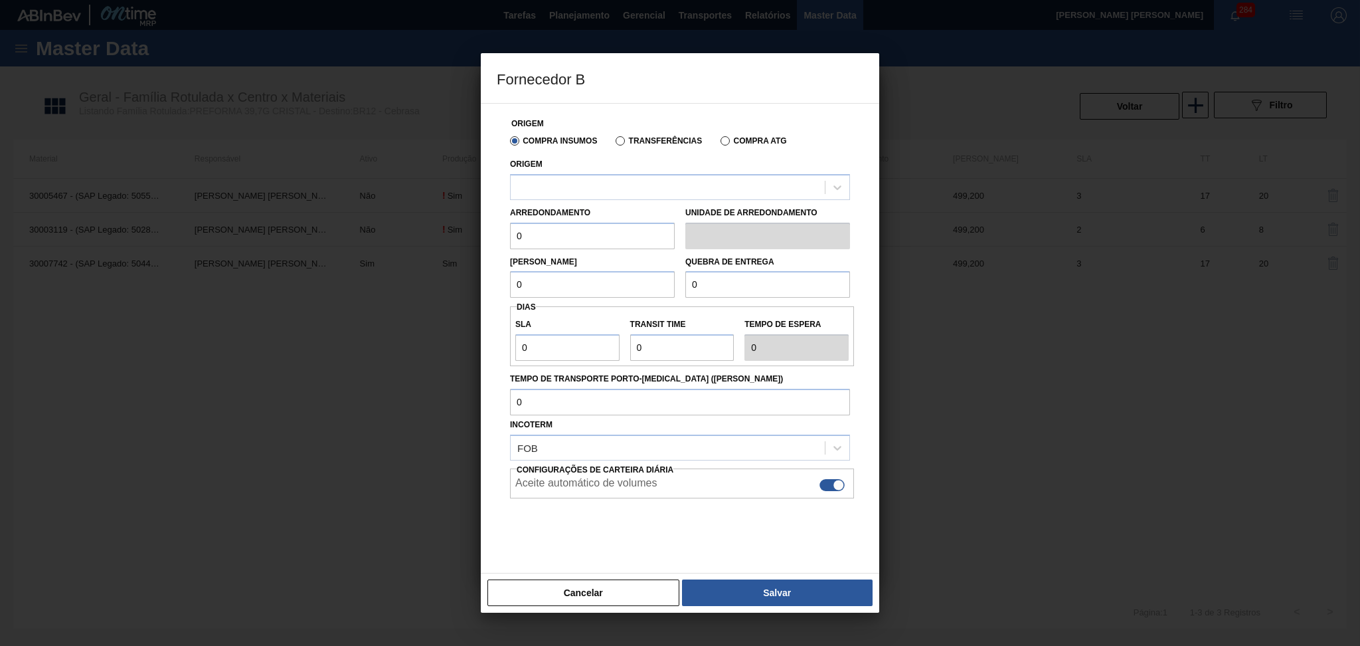
click at [1087, 153] on div at bounding box center [680, 323] width 1360 height 646
click at [610, 591] on button "Cancelar" at bounding box center [584, 592] width 192 height 27
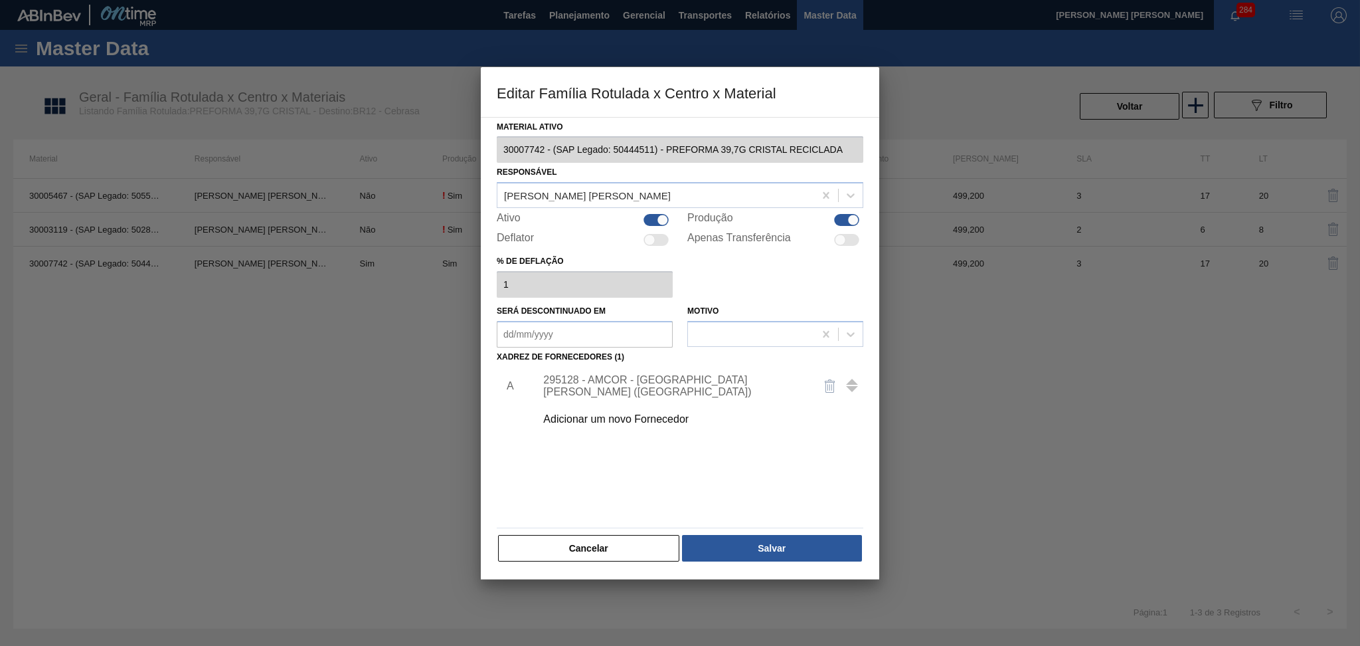
click at [604, 531] on div "Material ativo 30007742 - (SAP Legado: 50444511) - PREFORMA 39,7G CRISTAL RECIC…" at bounding box center [680, 341] width 367 height 446
click at [600, 547] on button "Cancelar" at bounding box center [588, 548] width 181 height 27
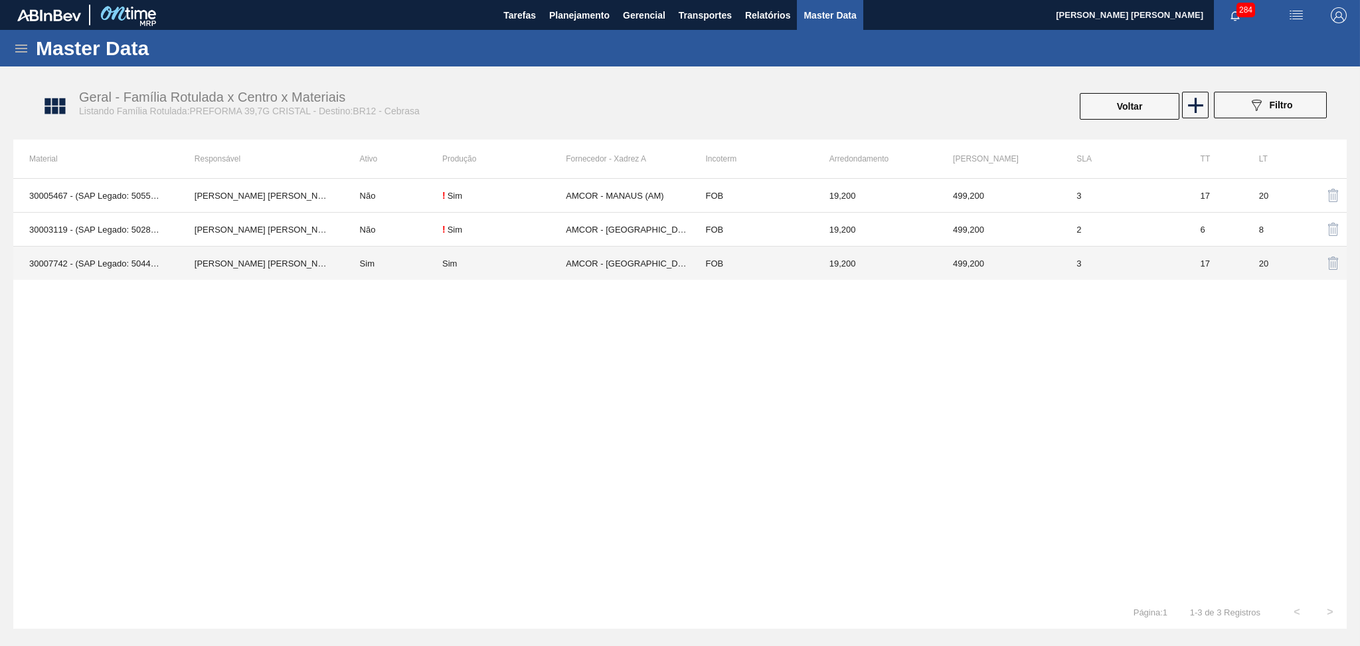
click at [645, 264] on td "AMCOR - CABO DE SANTO AGOSTINHO (PE)" at bounding box center [628, 263] width 124 height 34
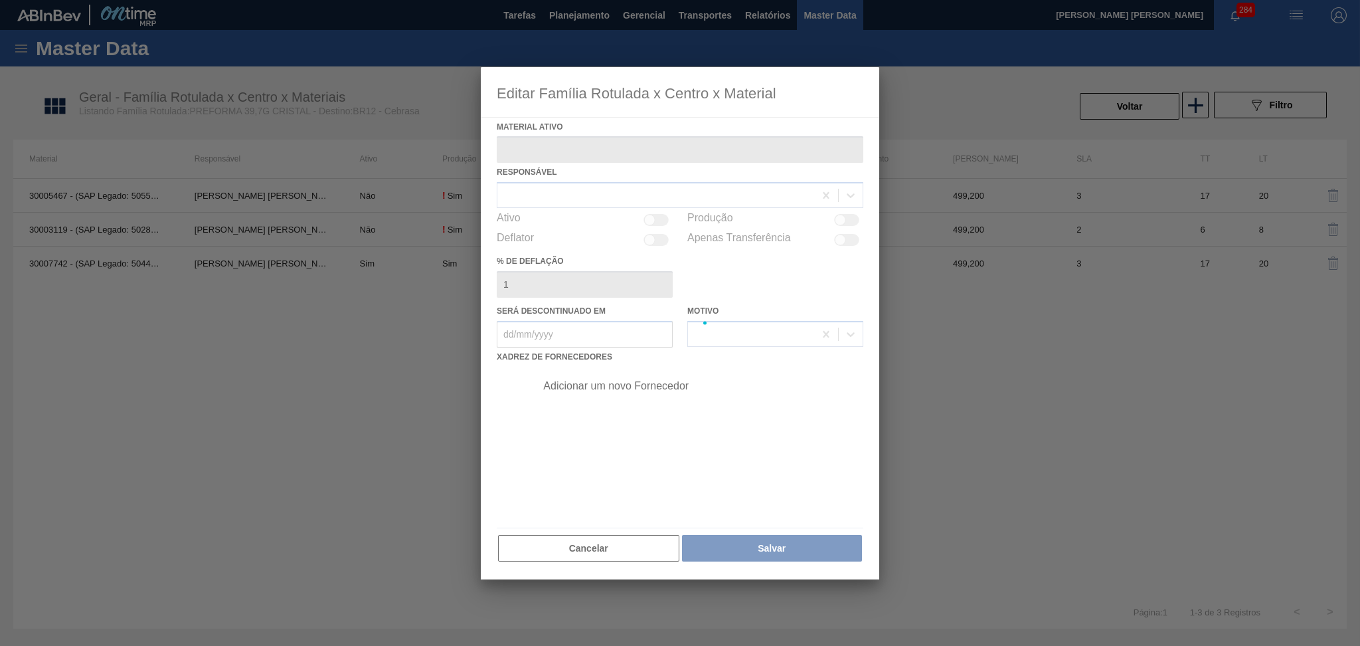
type ativo "30007742 - (SAP Legado: 50444511) - PREFORMA 39,7G CRISTAL RECICLADA"
checkbox input "true"
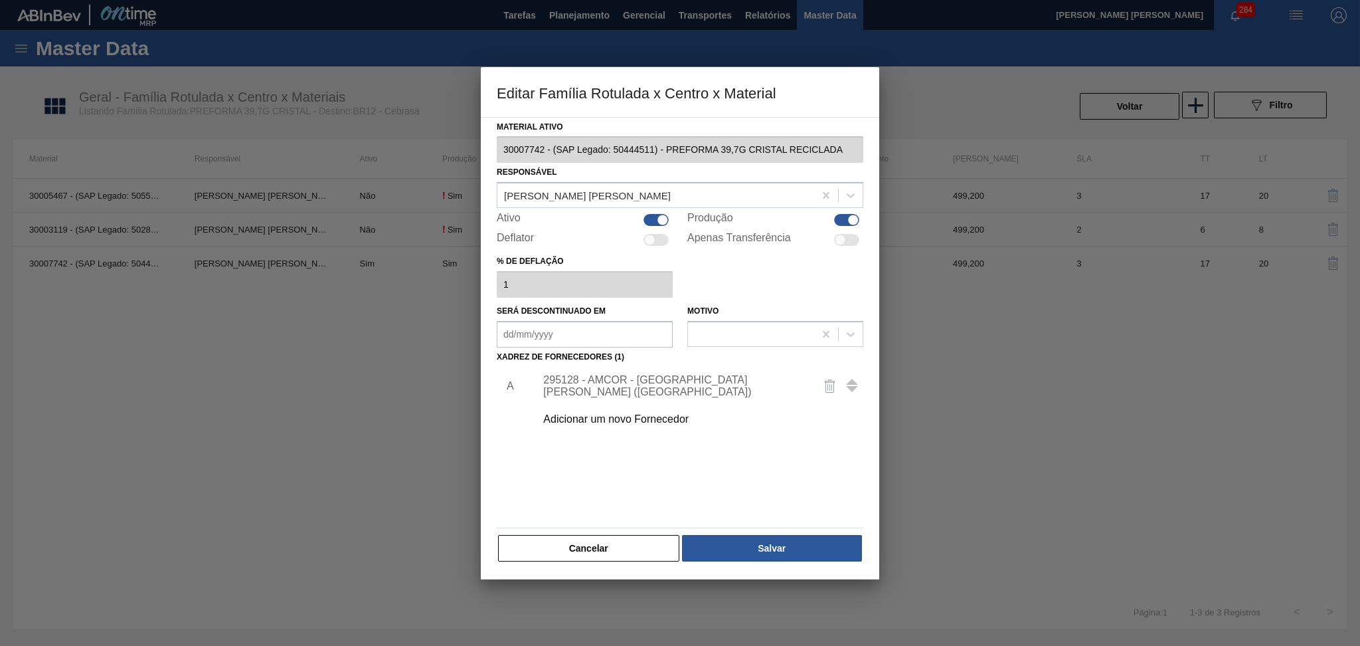
click at [624, 420] on div "Adicionar um novo Fornecedor" at bounding box center [673, 419] width 260 height 12
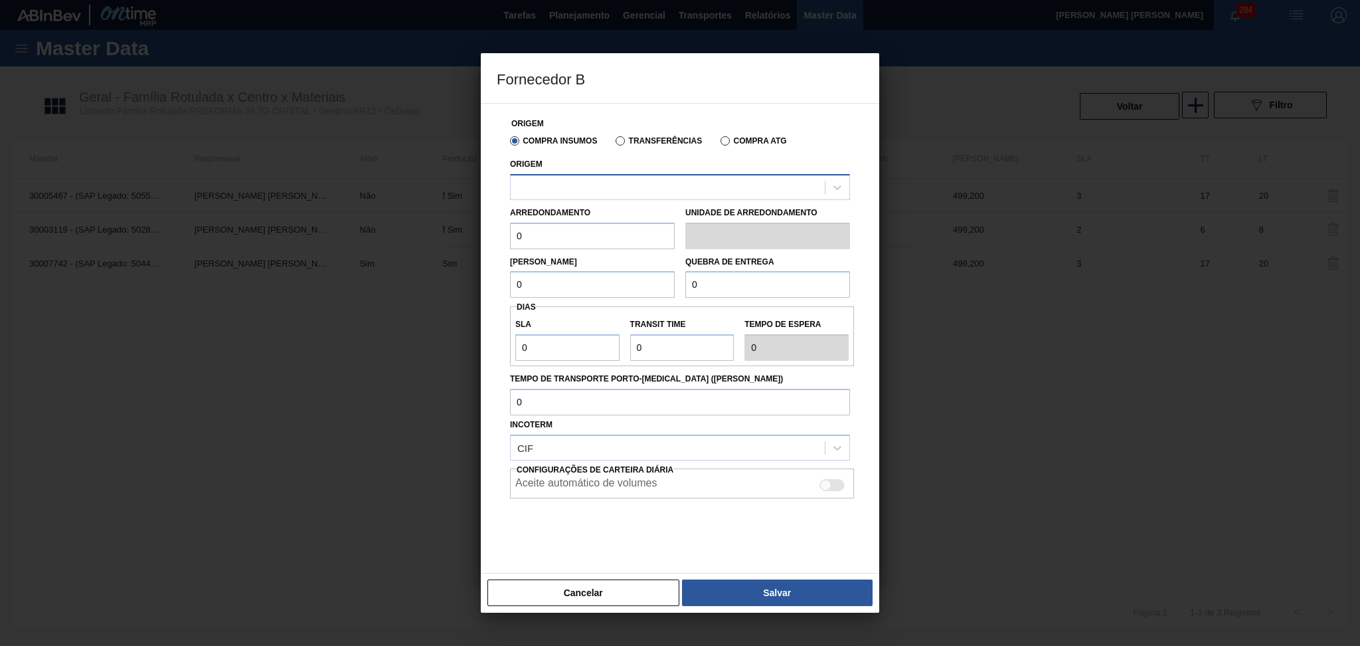
click at [618, 185] on div at bounding box center [668, 186] width 314 height 19
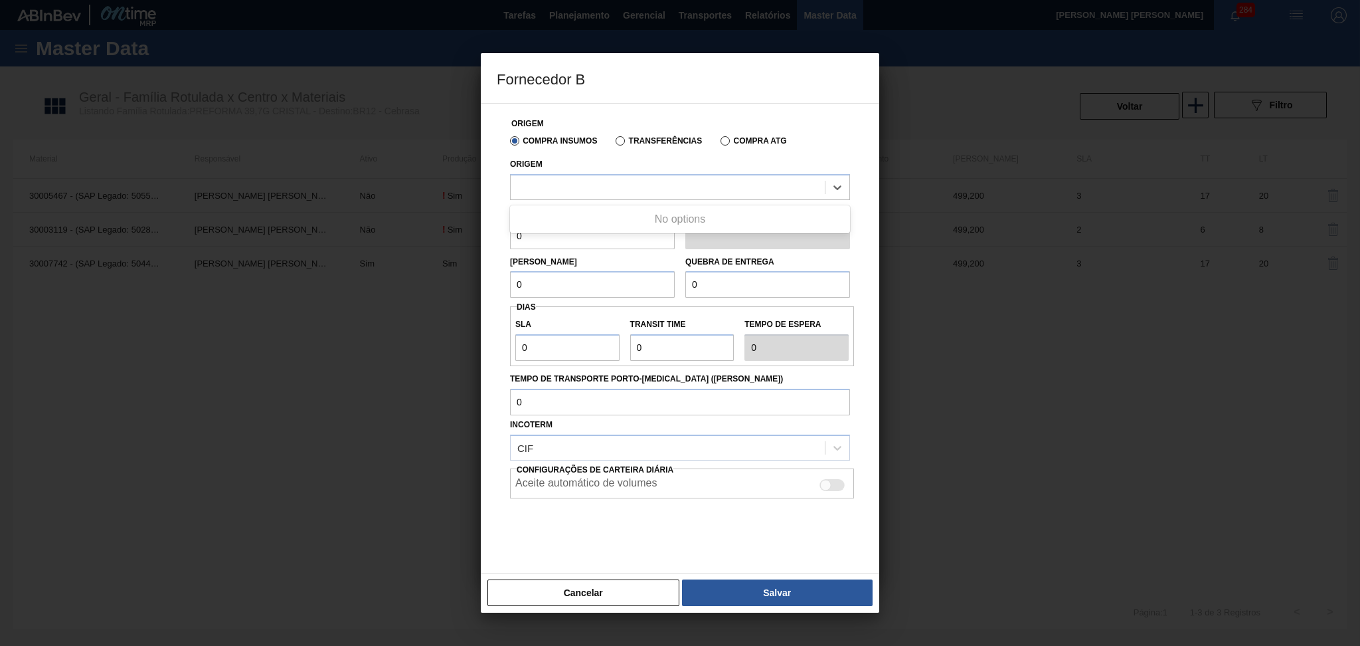
click at [678, 225] on div "No options" at bounding box center [680, 219] width 340 height 23
click at [893, 197] on div at bounding box center [680, 323] width 1360 height 646
click at [986, 132] on div at bounding box center [680, 323] width 1360 height 646
click at [580, 597] on button "Cancelar" at bounding box center [584, 592] width 192 height 27
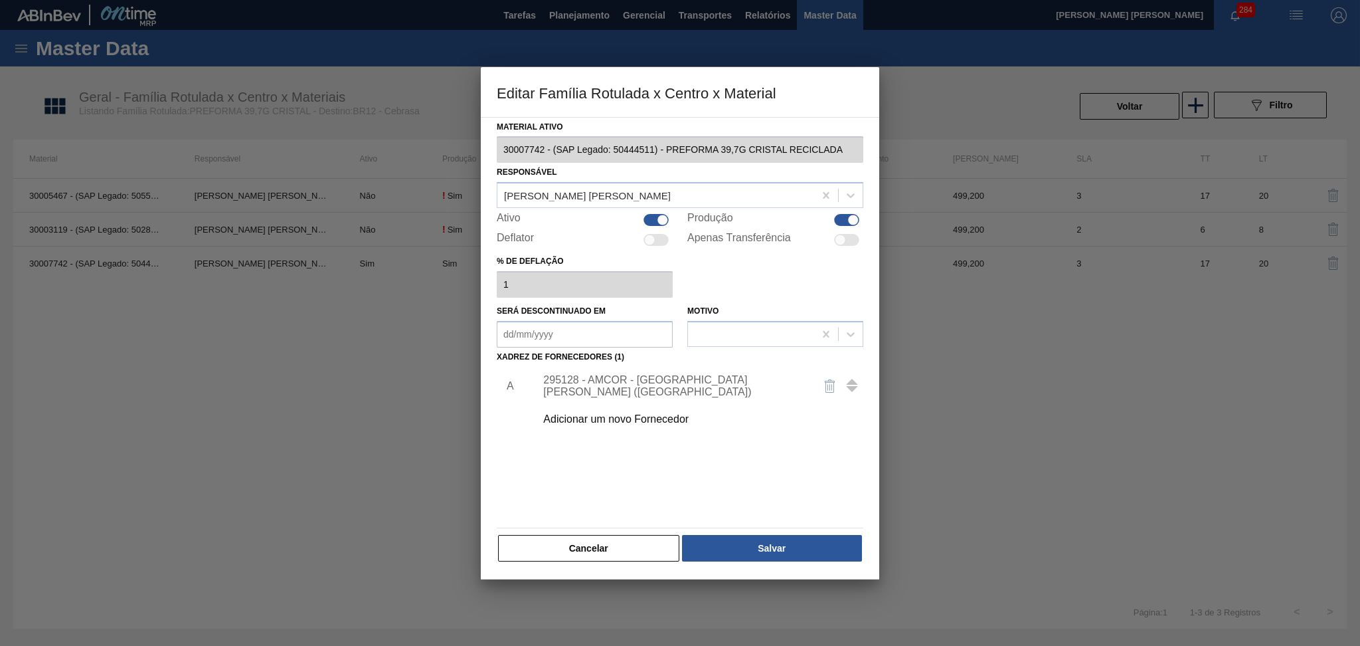
click at [608, 413] on div "Adicionar um novo Fornecedor" at bounding box center [673, 419] width 260 height 12
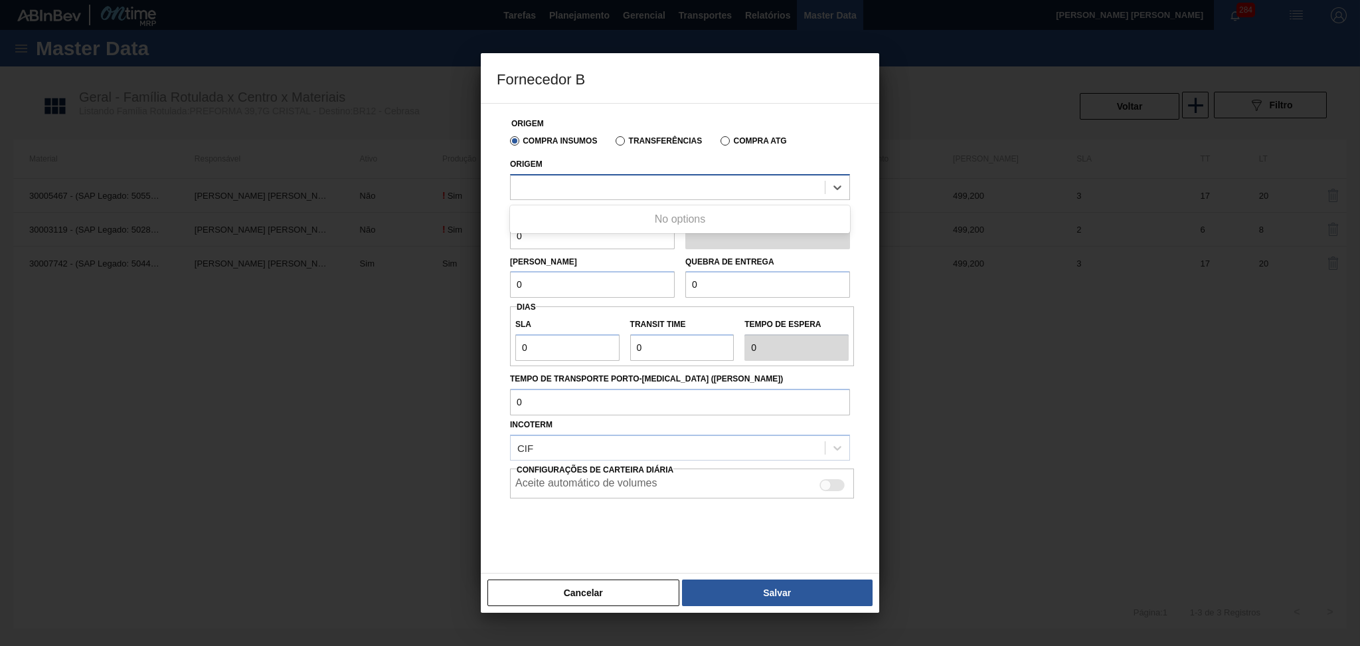
click at [583, 179] on div at bounding box center [668, 186] width 314 height 19
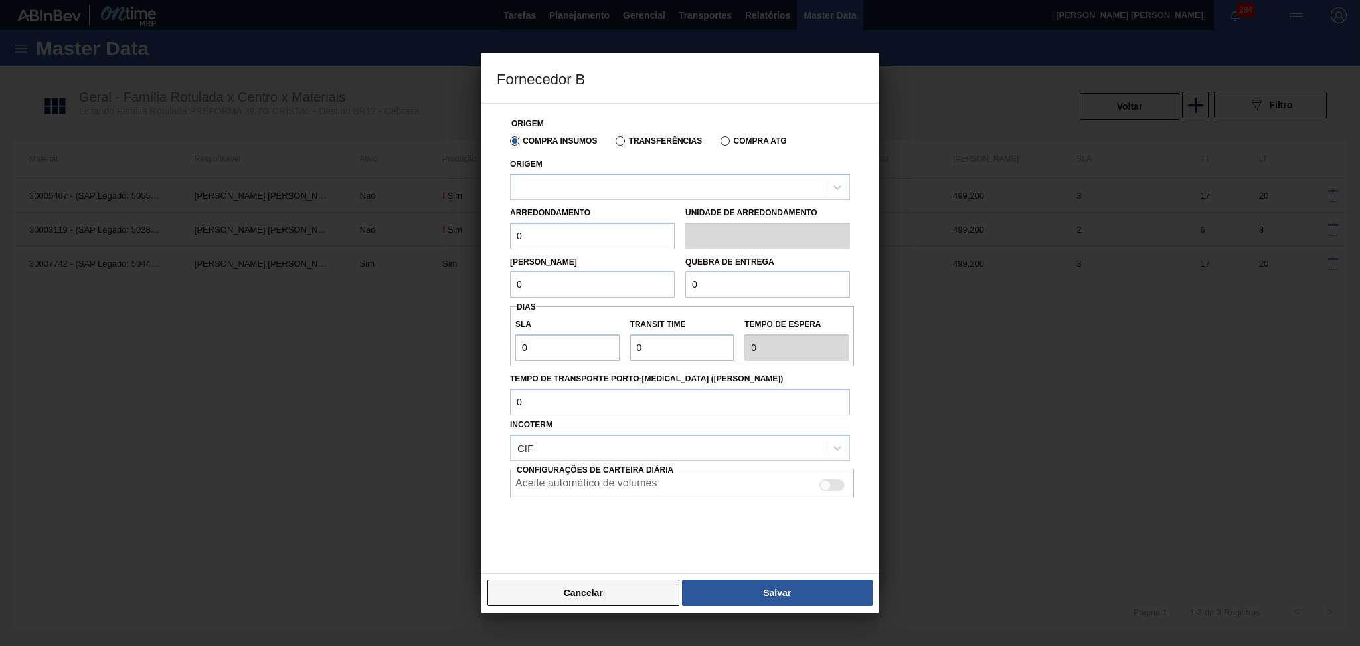
click at [529, 589] on button "Cancelar" at bounding box center [584, 592] width 192 height 27
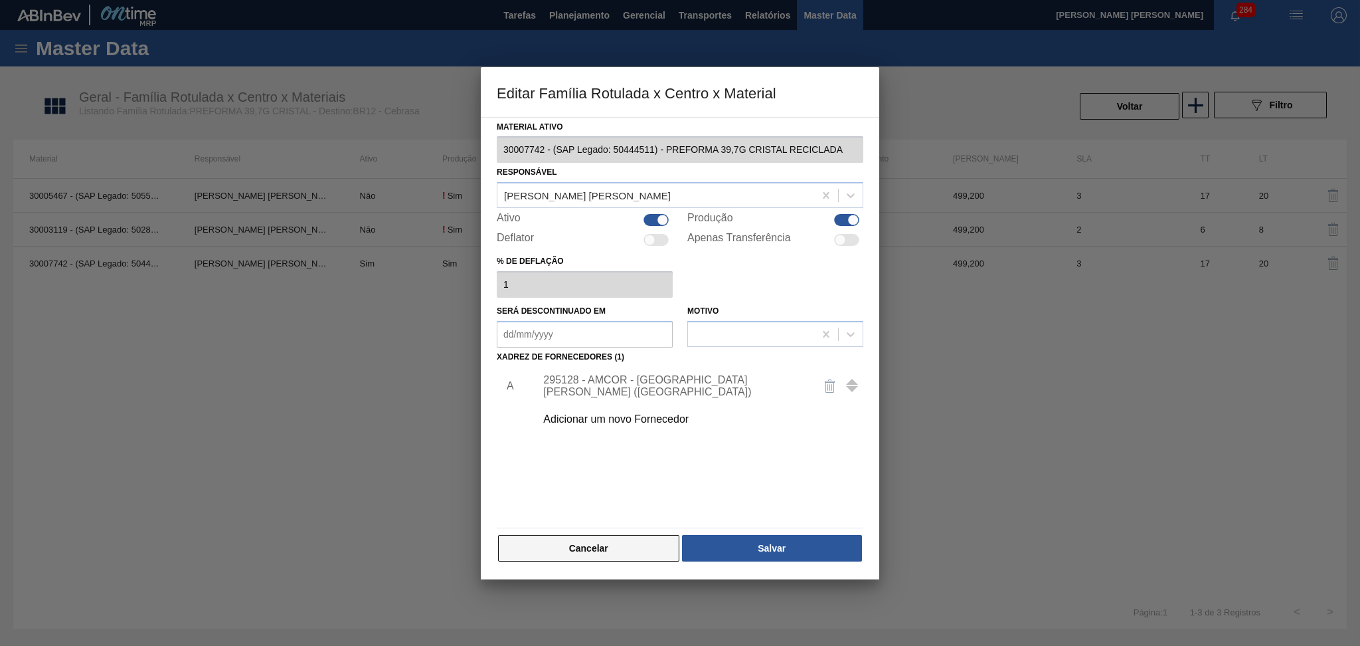
click at [618, 545] on button "Cancelar" at bounding box center [588, 548] width 181 height 27
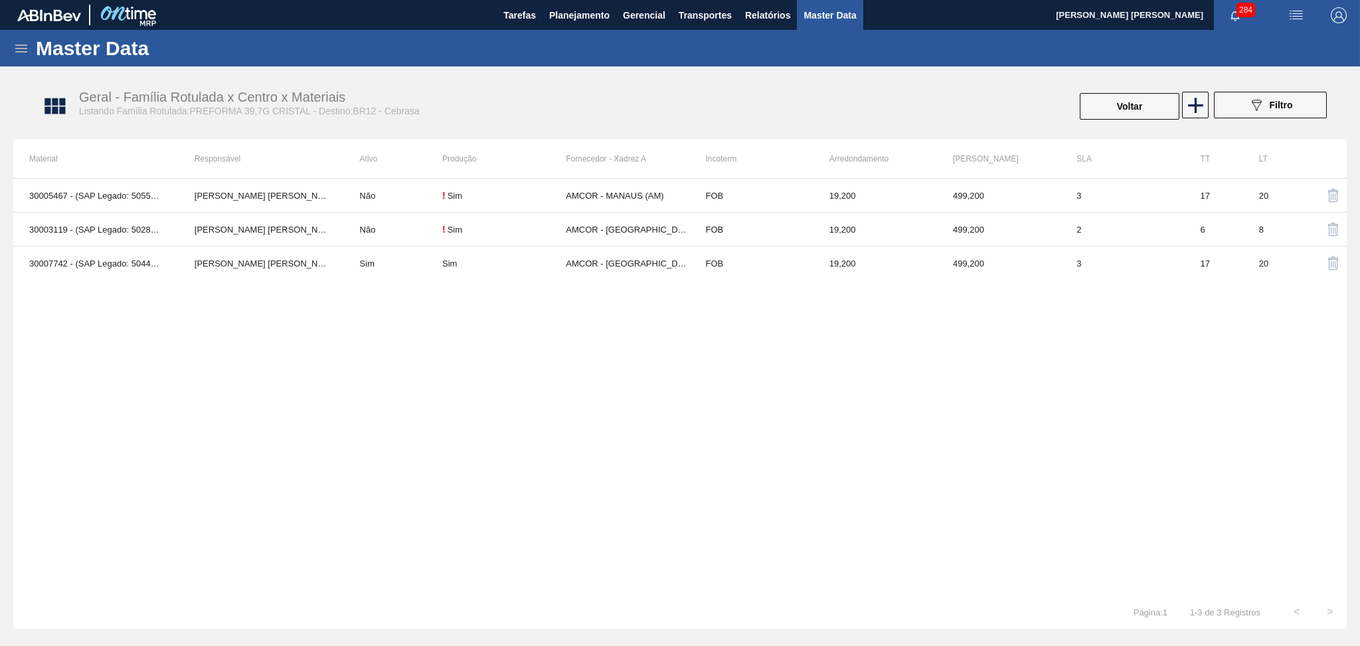
click at [438, 363] on div "30005467 - (SAP Legado: 50551268) - PREFORMA 39,7G CRISTAL 40 RECICLADA Aline A…" at bounding box center [680, 386] width 1334 height 417
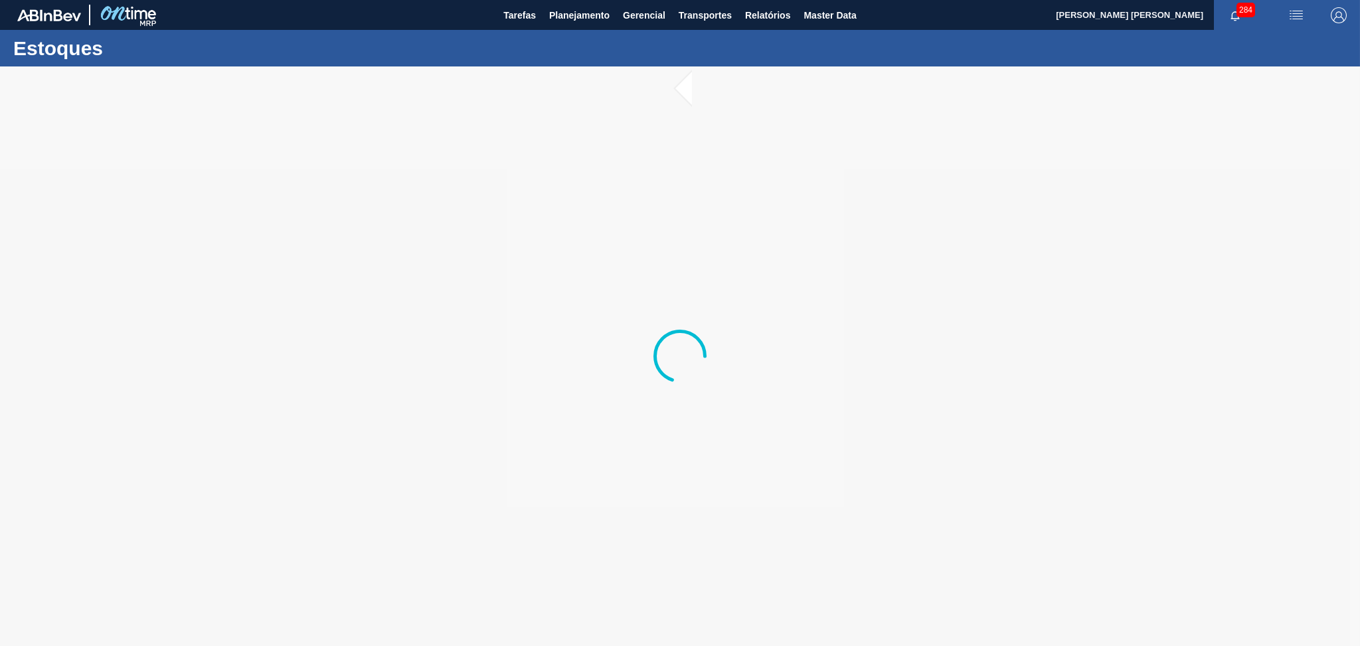
click at [561, 29] on button "Planejamento" at bounding box center [580, 15] width 74 height 30
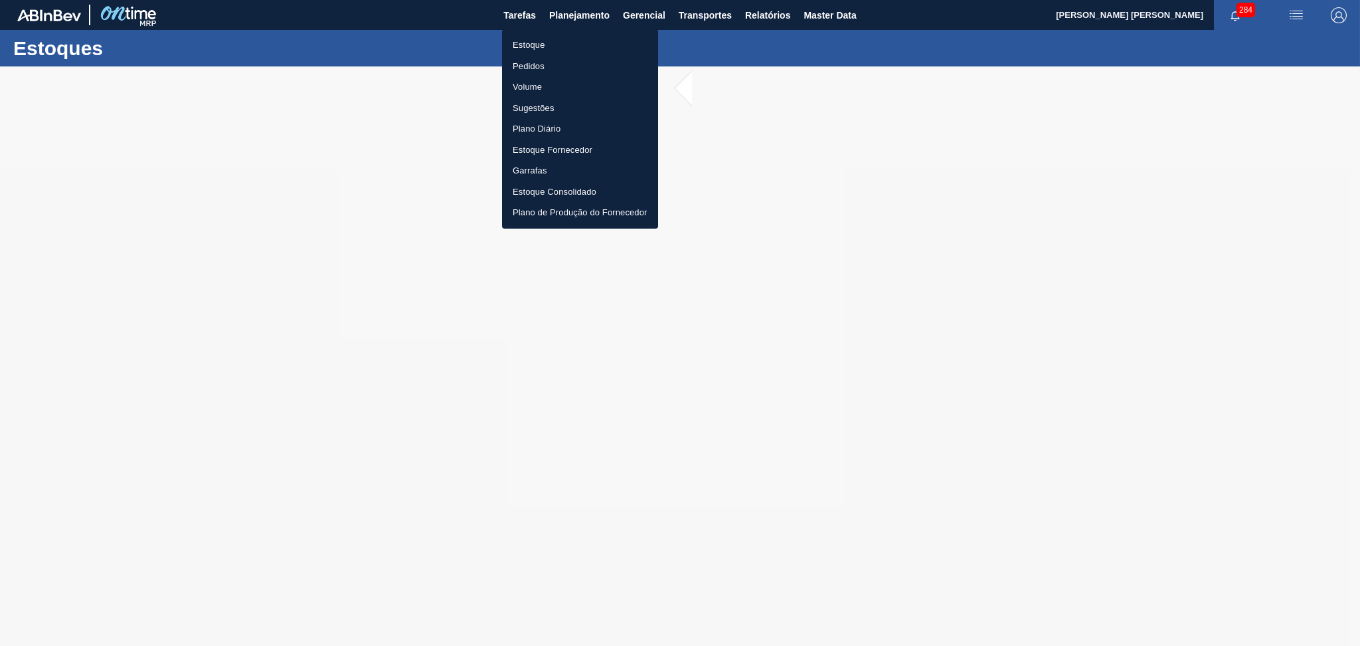
click at [553, 42] on li "Estoque" at bounding box center [580, 45] width 156 height 21
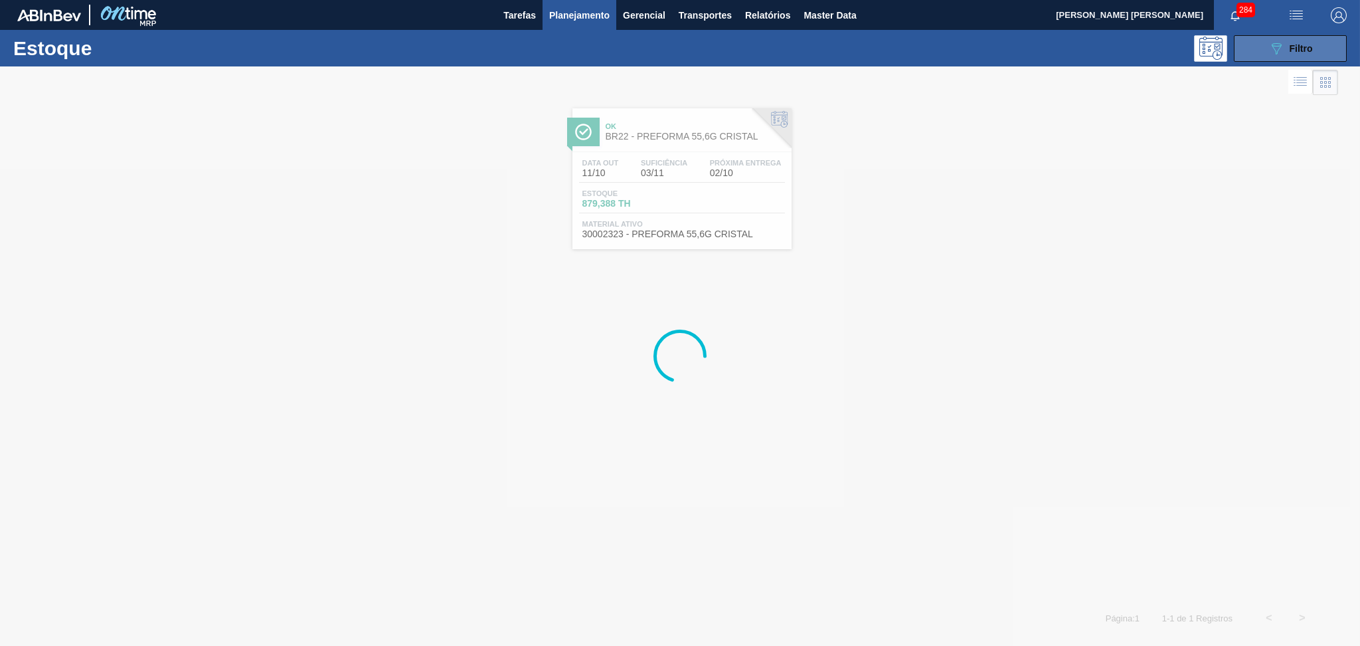
click at [1272, 49] on icon "089F7B8B-B2A5-4AFE-B5C0-19BA573D28AC" at bounding box center [1277, 49] width 16 height 16
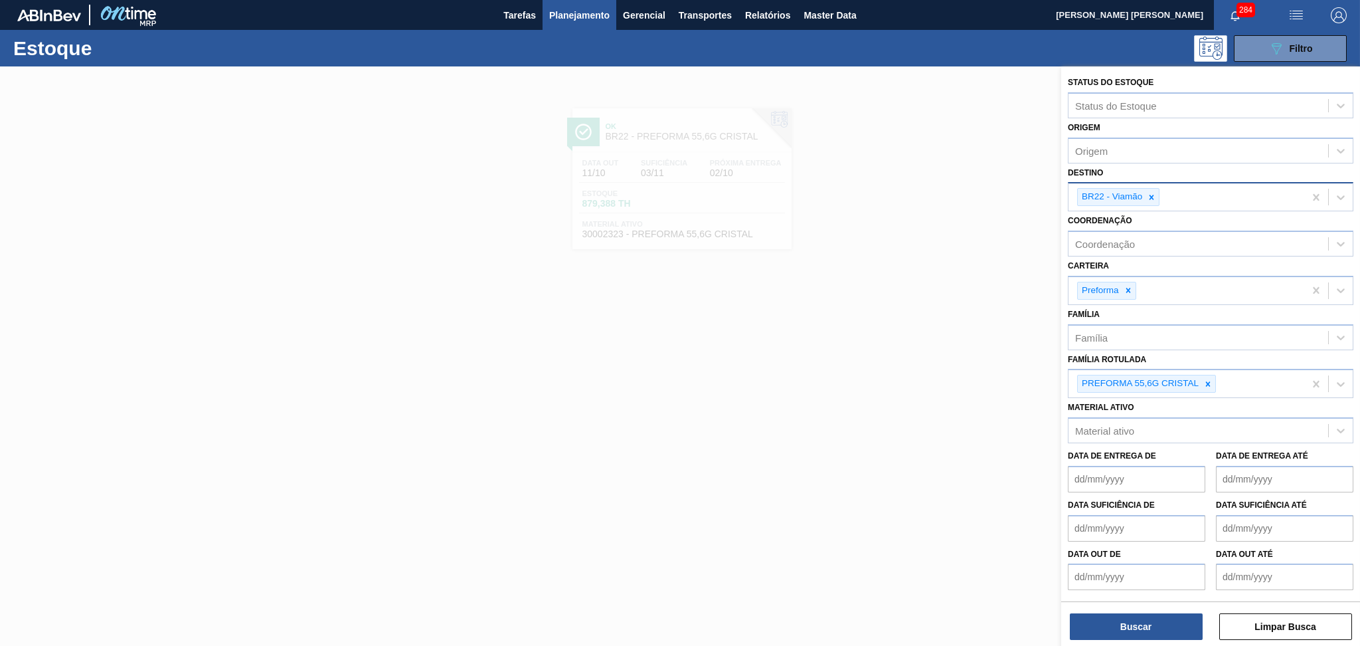
click at [1149, 196] on icon at bounding box center [1151, 197] width 9 height 9
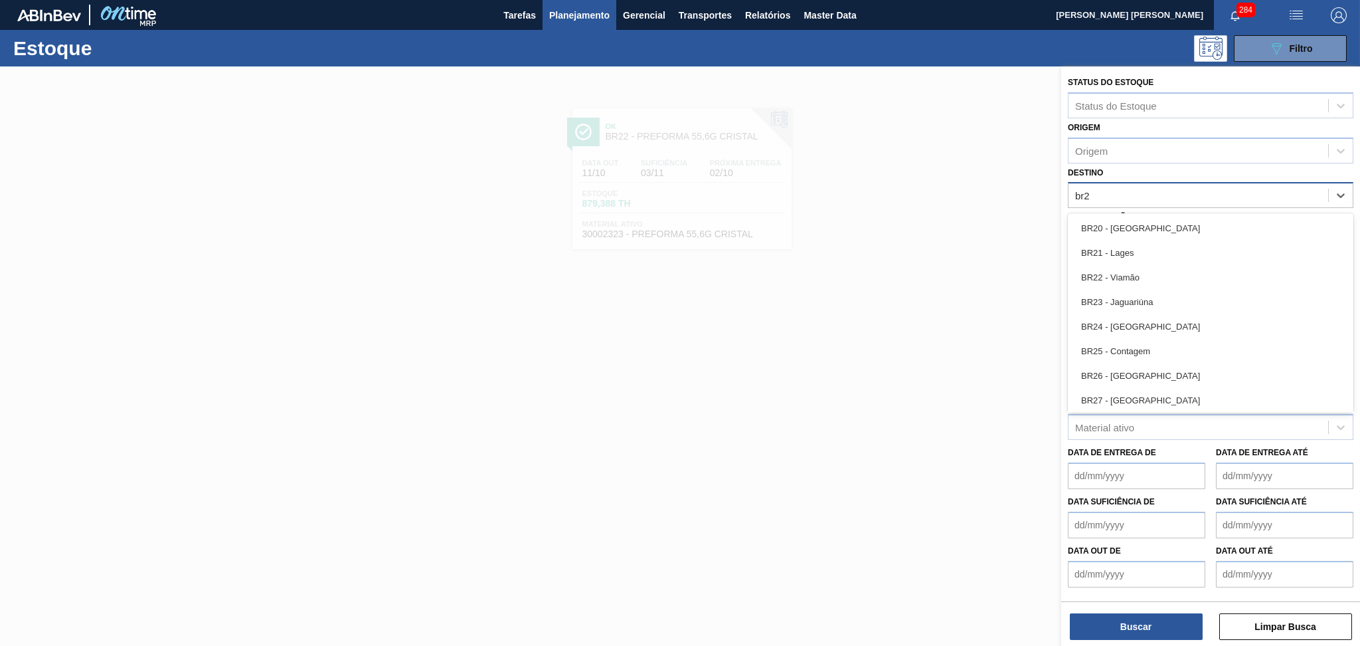
type input "br23"
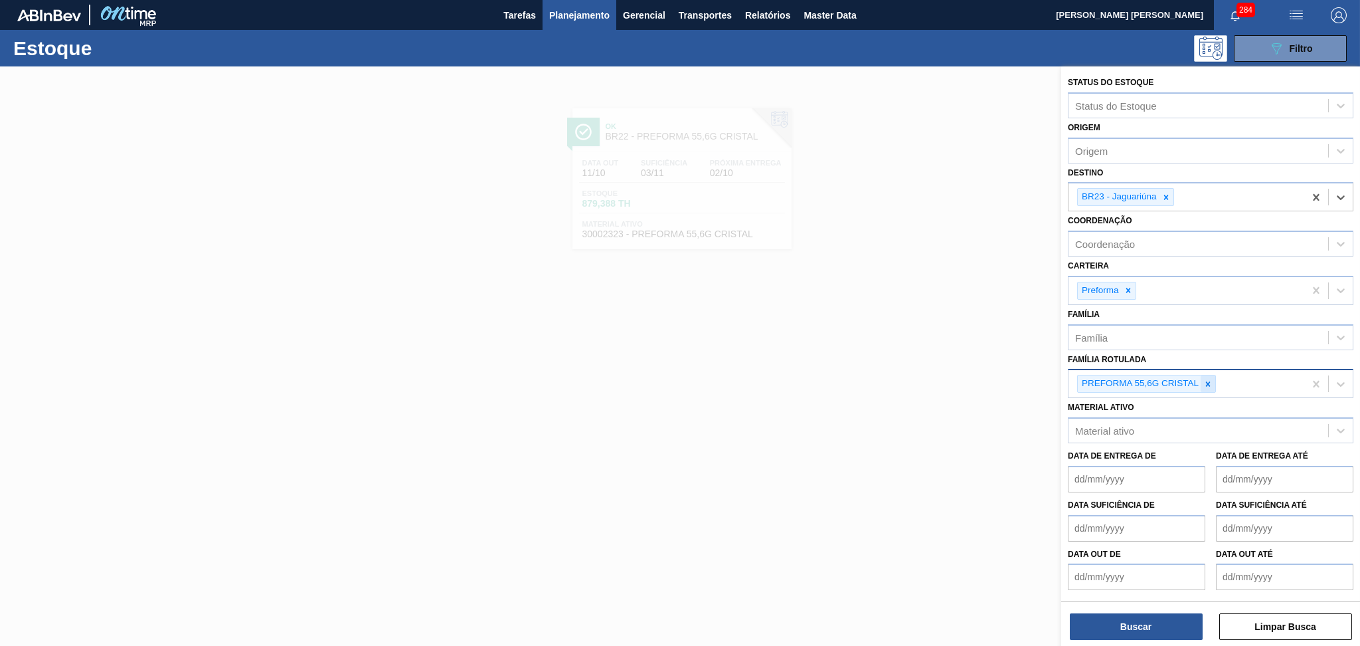
click at [1212, 379] on icon at bounding box center [1208, 383] width 9 height 9
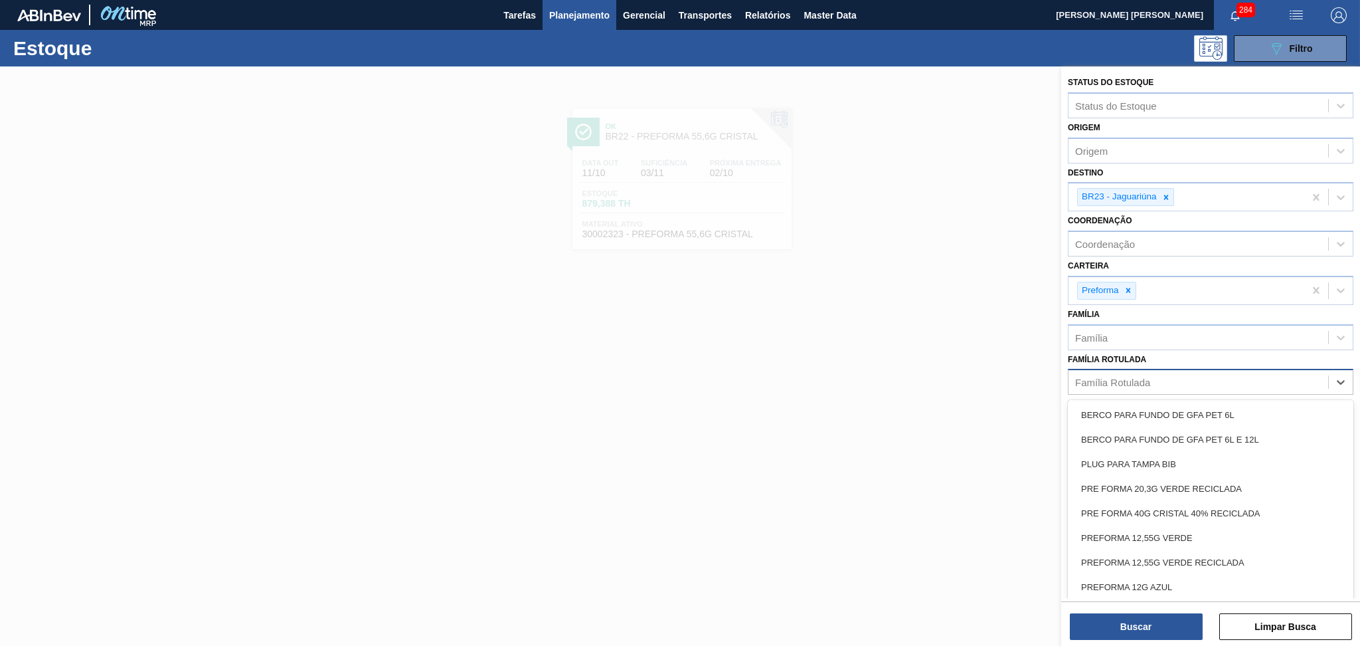
click at [1212, 377] on div "Família Rotulada" at bounding box center [1199, 382] width 260 height 19
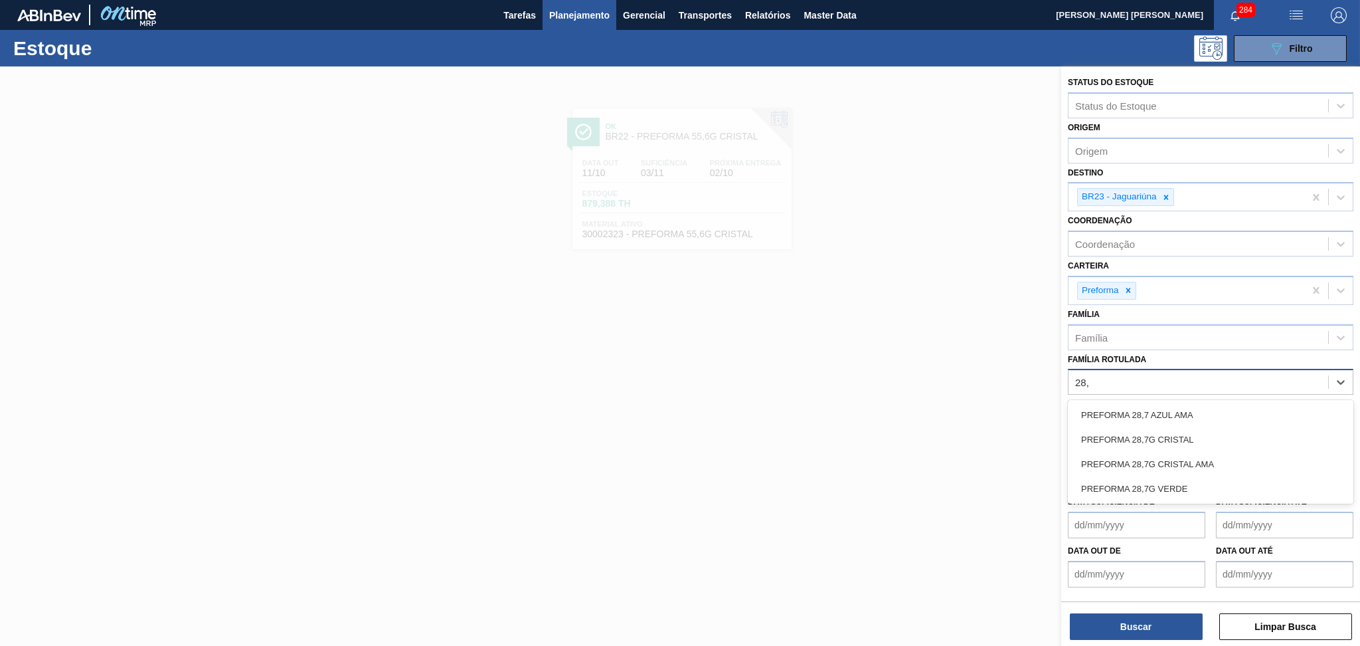
type Rotulada "28,7"
click at [1194, 432] on div "PREFORMA 28,7G CRISTAL" at bounding box center [1211, 439] width 286 height 25
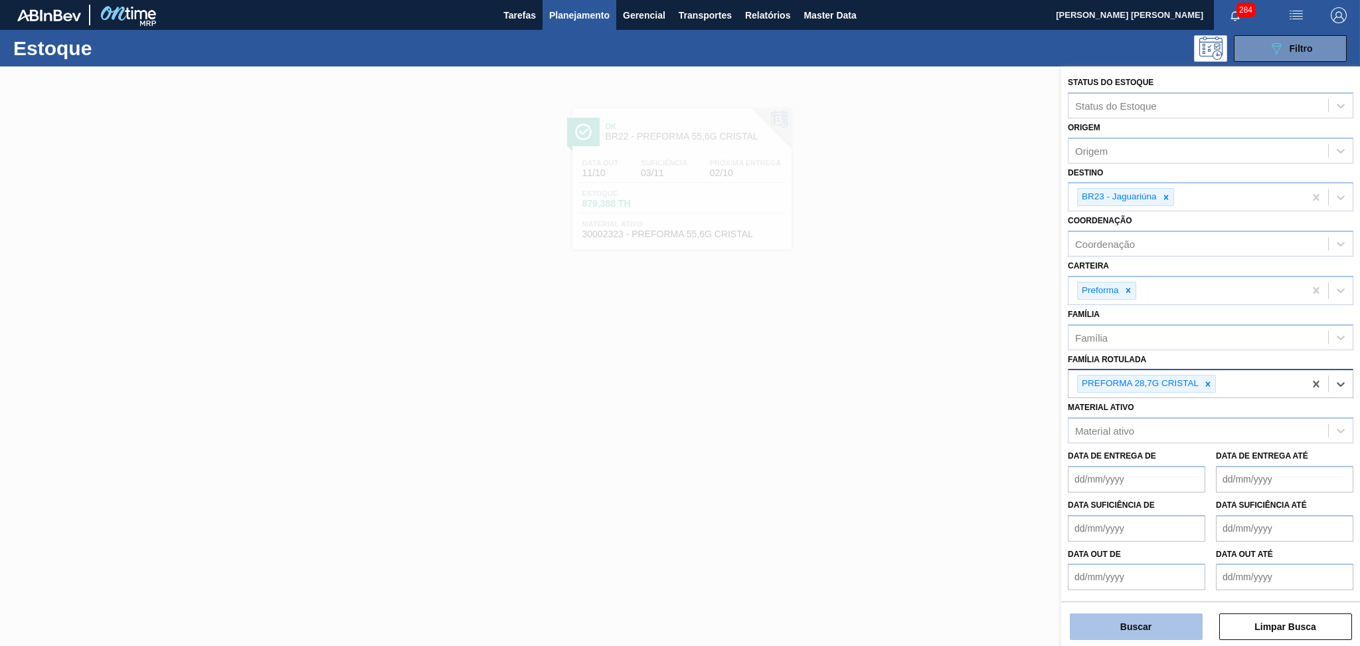
click at [1140, 620] on button "Buscar" at bounding box center [1136, 626] width 133 height 27
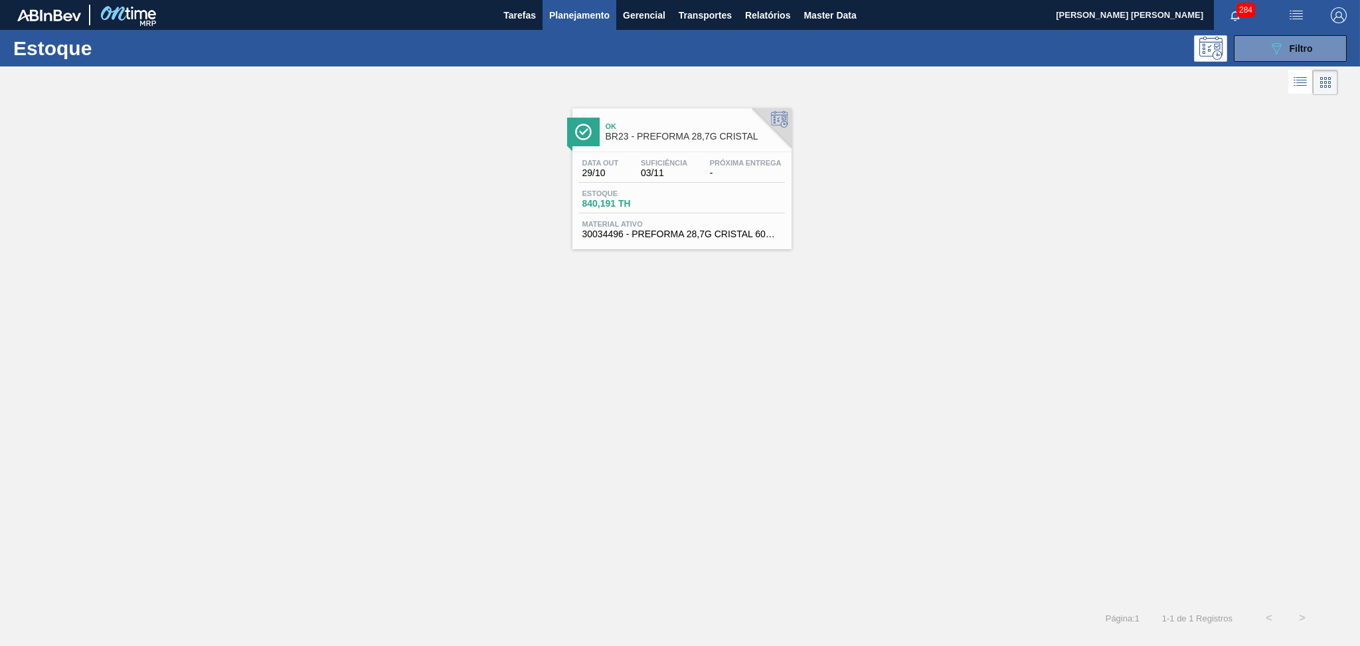
click at [625, 154] on div "Data out 29/10 Suficiência 03/11 Próxima Entrega - Estoque 840,191 TH Material …" at bounding box center [682, 197] width 219 height 90
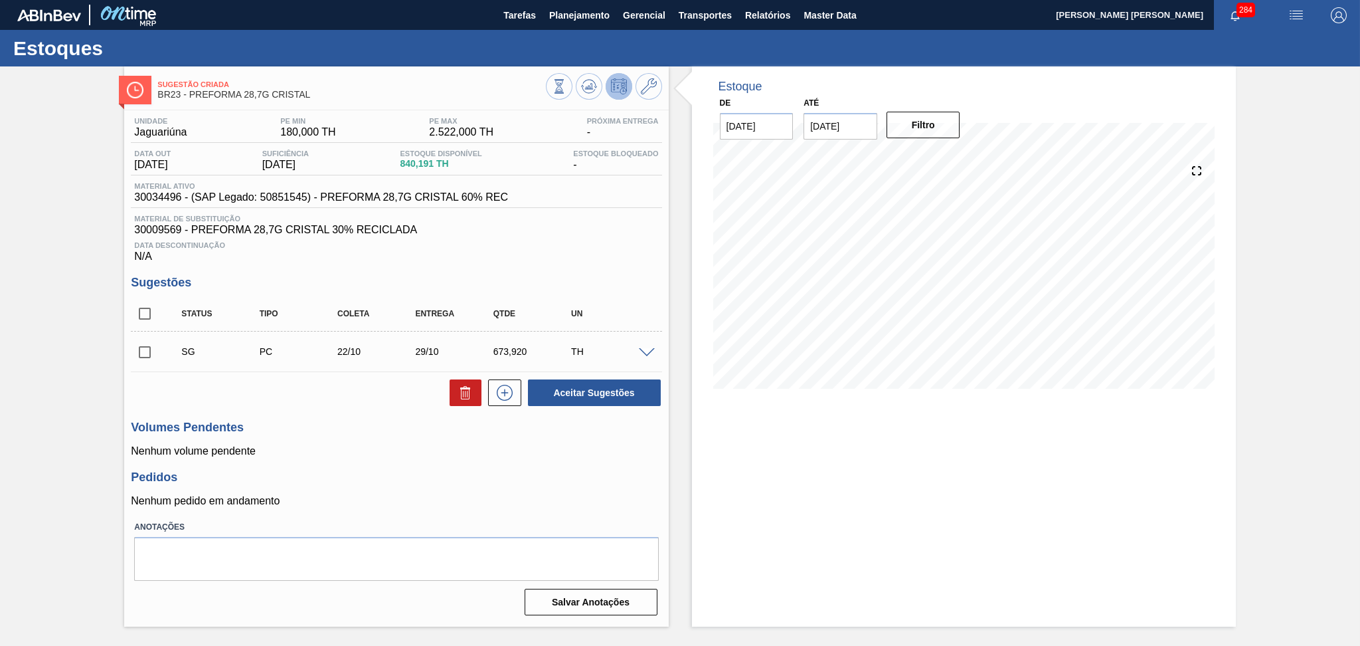
click at [440, 490] on div "Pedidos Nenhum pedido em andamento" at bounding box center [396, 488] width 531 height 37
click at [555, 257] on div "Data Descontinuação N/A" at bounding box center [396, 249] width 531 height 27
click at [154, 307] on input "checkbox" at bounding box center [145, 314] width 28 height 28
checkbox input "true"
click at [468, 387] on icon at bounding box center [465, 388] width 10 height 2
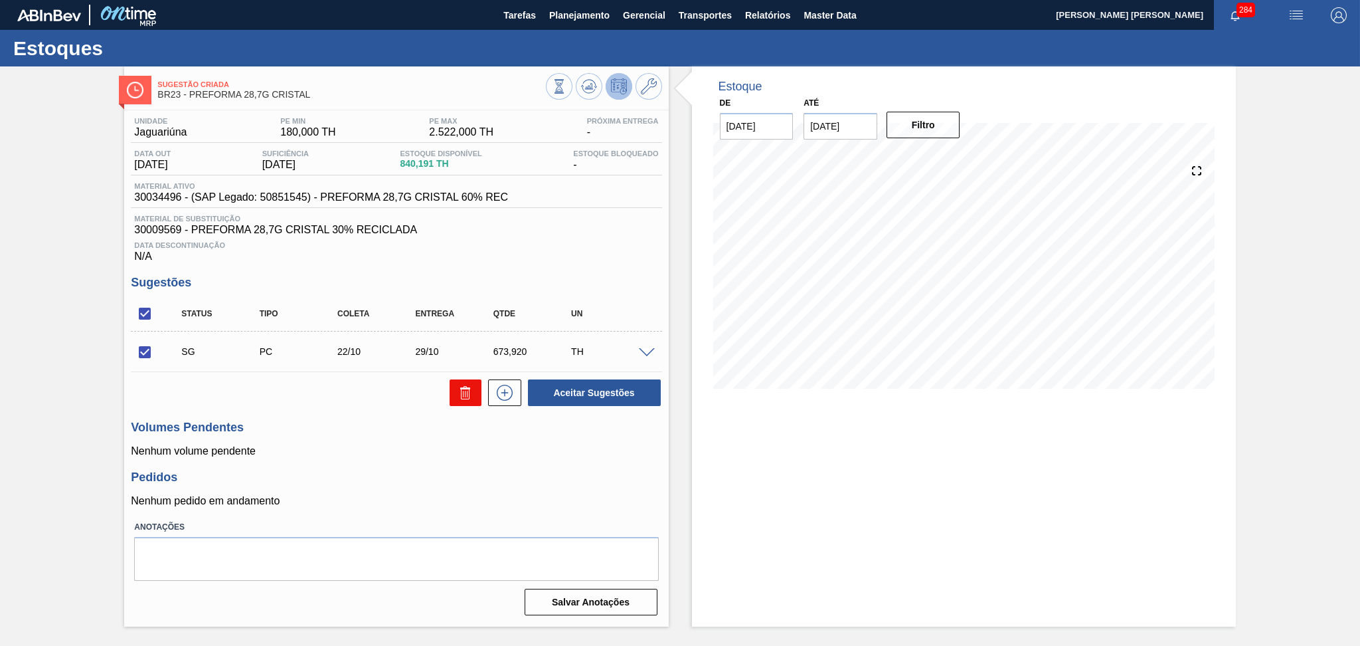
checkbox input "false"
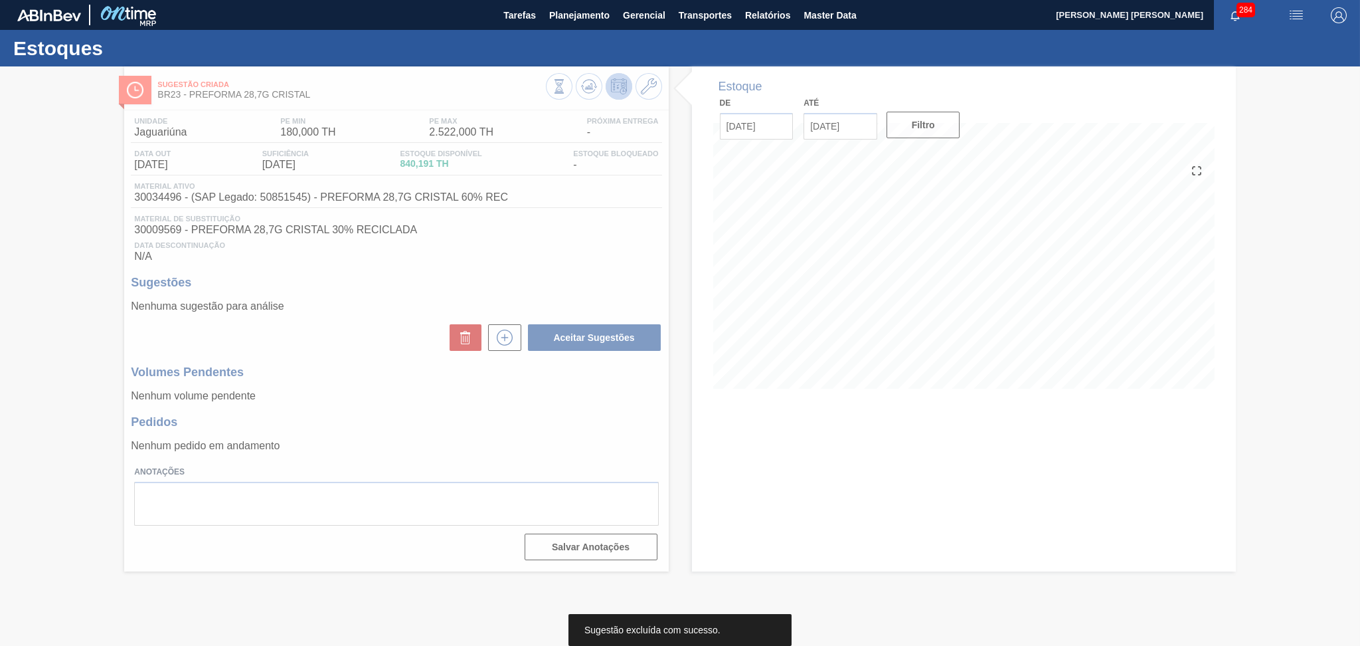
click at [894, 306] on div at bounding box center [680, 355] width 1360 height 579
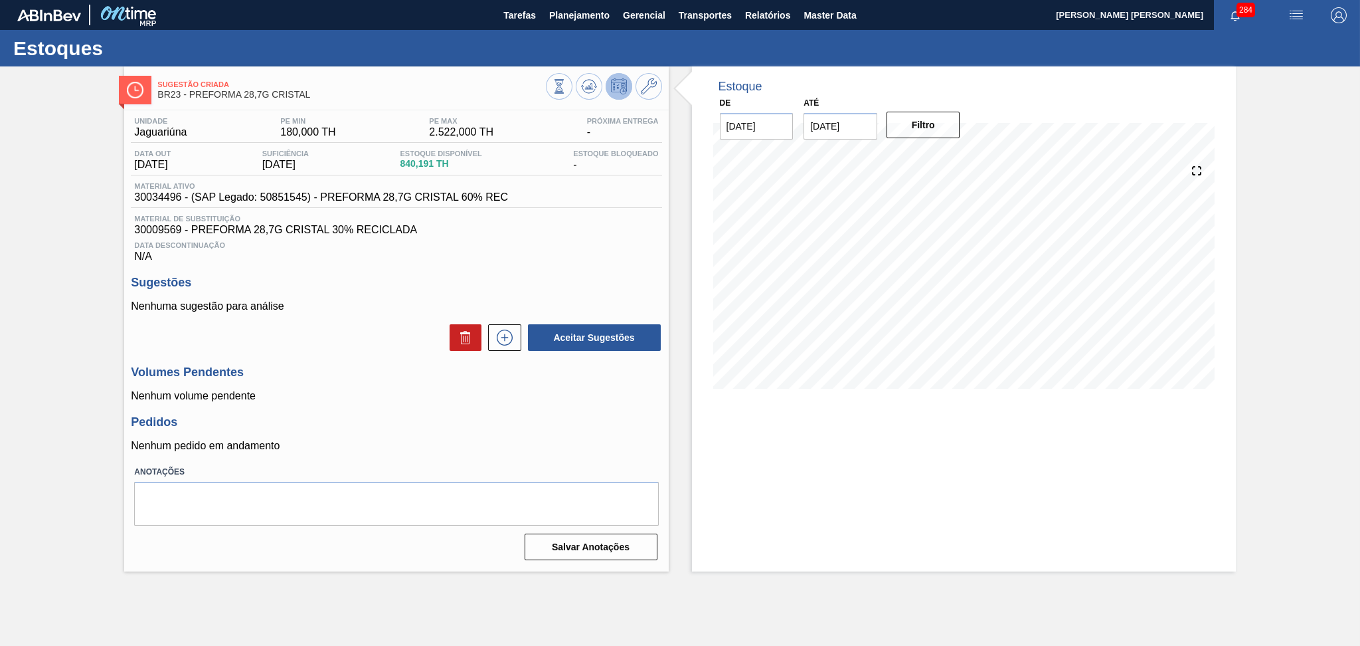
drag, startPoint x: 386, startPoint y: 281, endPoint x: 545, endPoint y: 214, distance: 173.0
click at [386, 281] on h3 "Sugestões" at bounding box center [396, 283] width 531 height 14
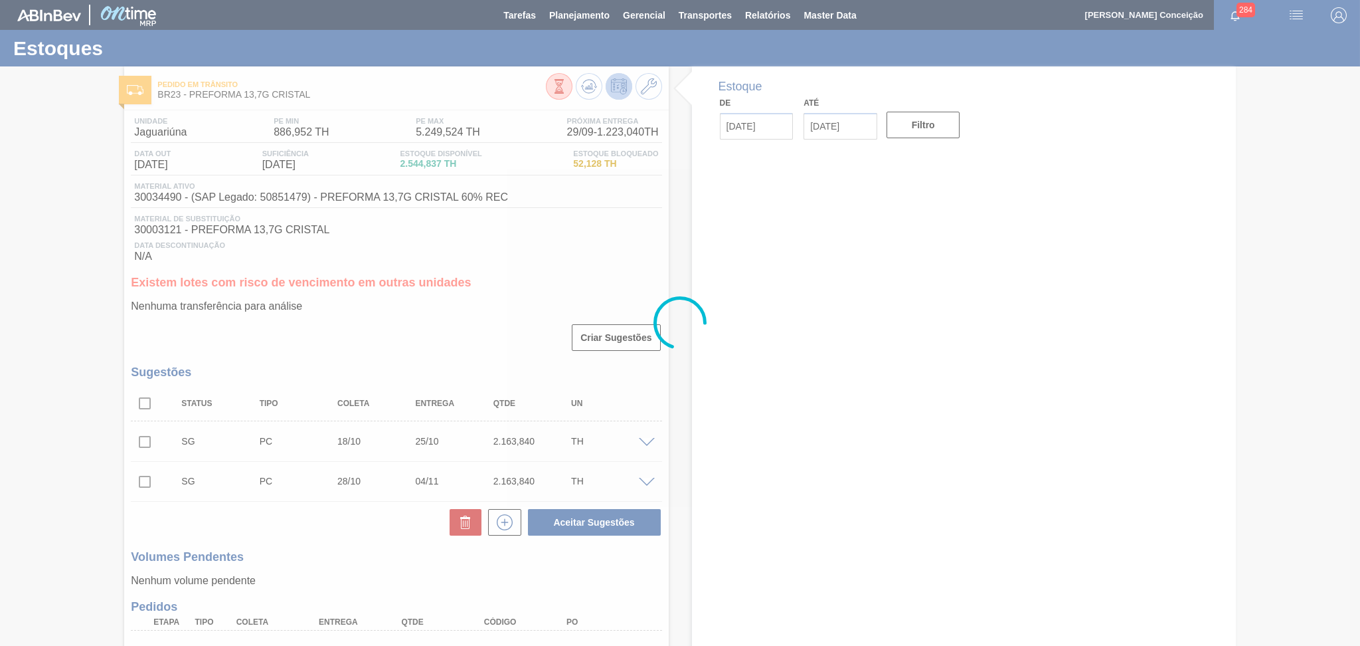
click at [582, 12] on div at bounding box center [680, 323] width 1360 height 646
click at [575, 16] on div at bounding box center [680, 323] width 1360 height 646
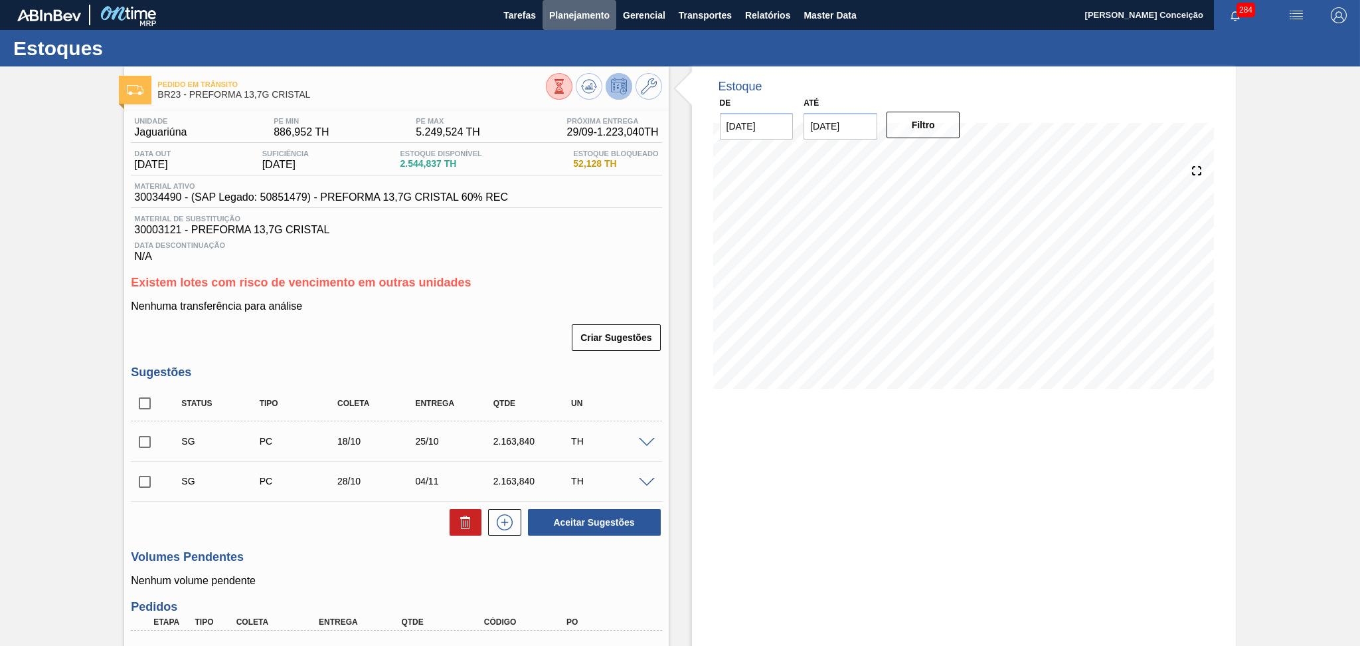
click at [575, 16] on span "Planejamento" at bounding box center [579, 15] width 60 height 16
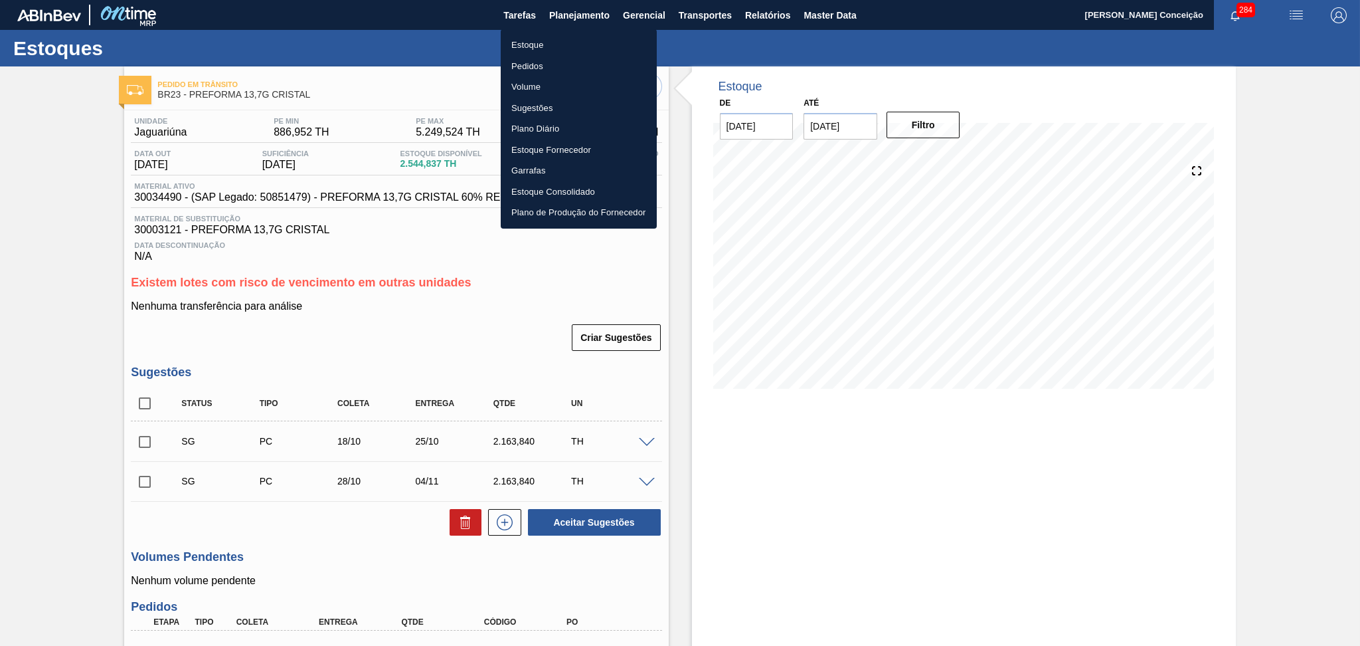
click at [533, 46] on li "Estoque" at bounding box center [579, 45] width 156 height 21
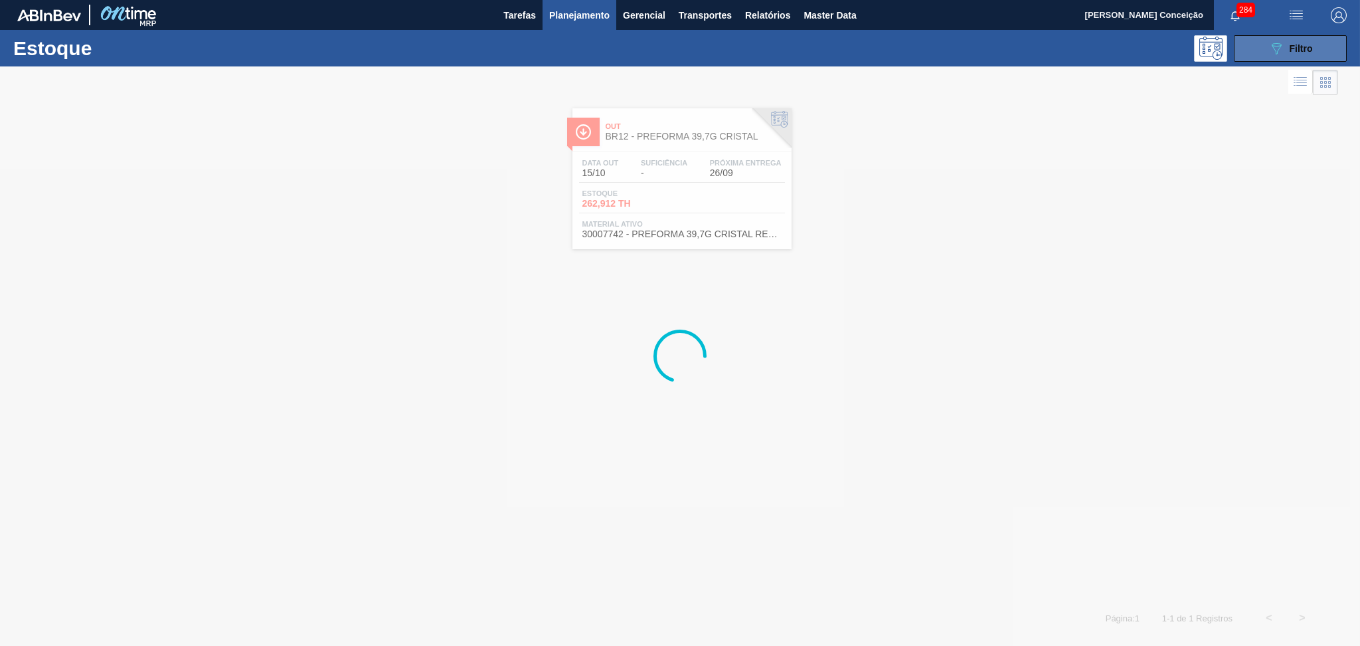
click at [1306, 37] on button "089F7B8B-B2A5-4AFE-B5C0-19BA573D28AC Filtro" at bounding box center [1290, 48] width 113 height 27
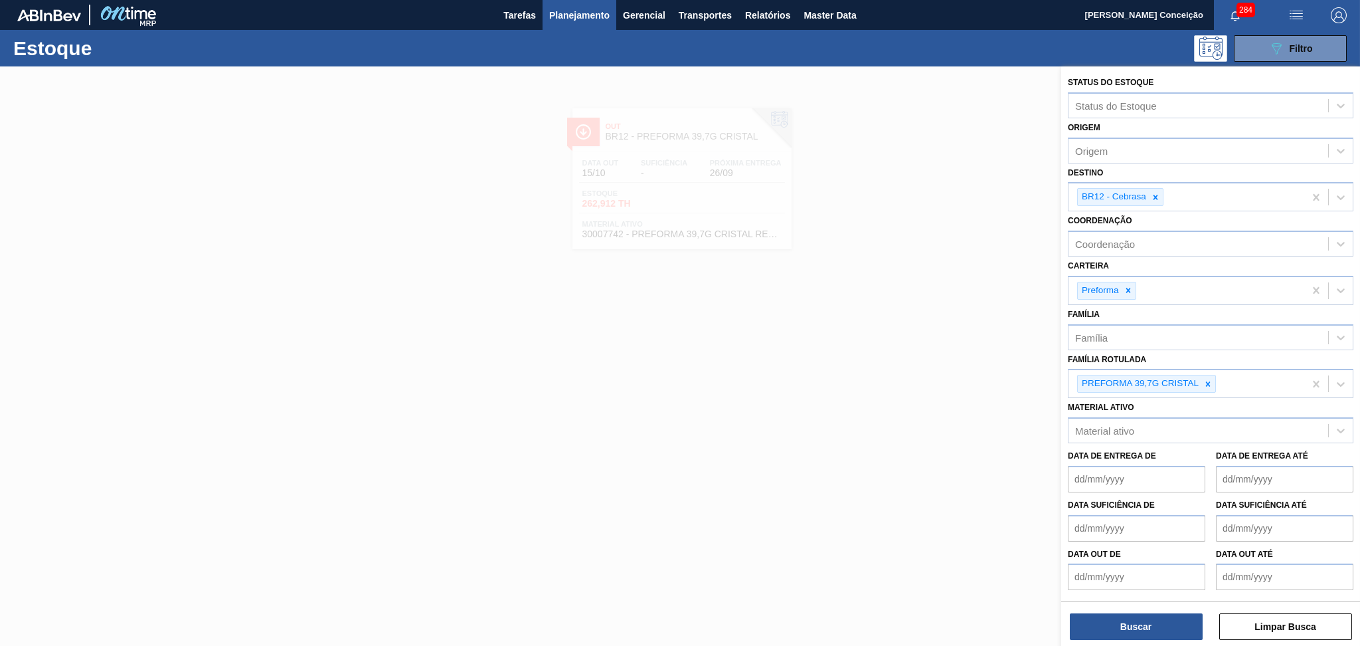
click at [1164, 640] on div "Status do Estoque Status do Estoque Origem Origem Destino BR12 - Cebrasa Coorde…" at bounding box center [1210, 357] width 299 height 582
click at [1170, 626] on button "Buscar" at bounding box center [1136, 626] width 133 height 27
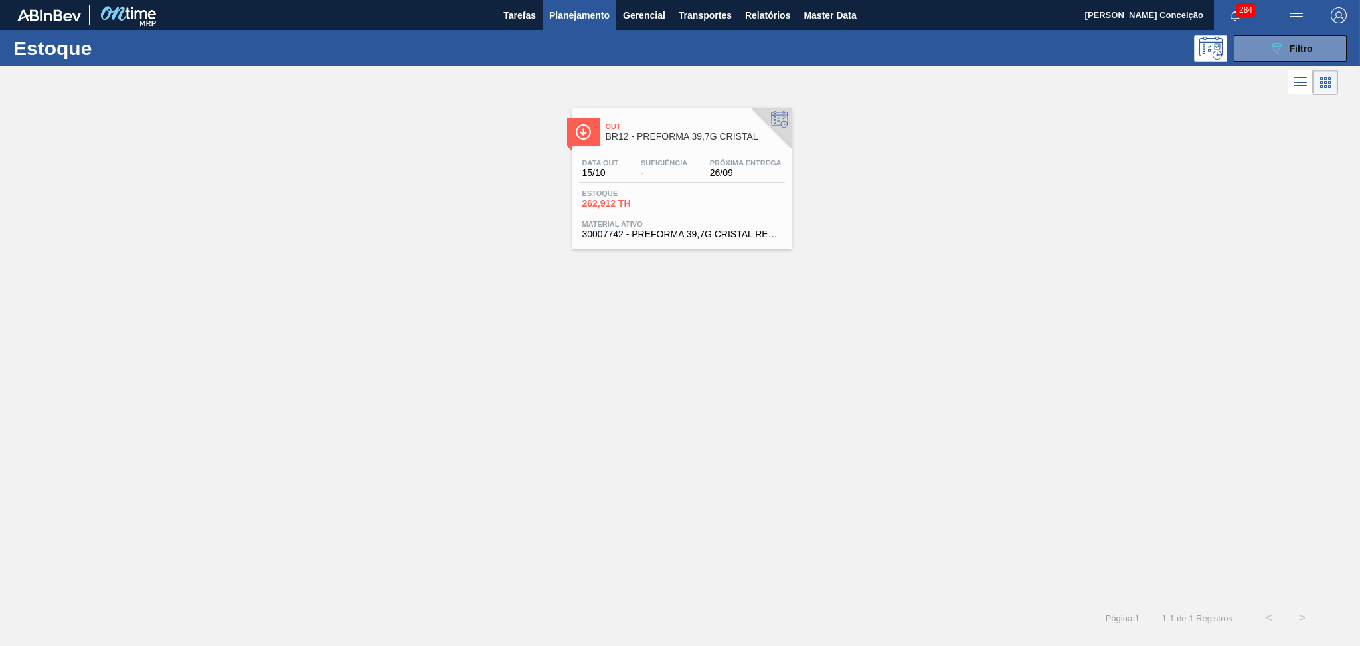
click at [691, 202] on div "Estoque 262,912 TH" at bounding box center [682, 201] width 206 height 24
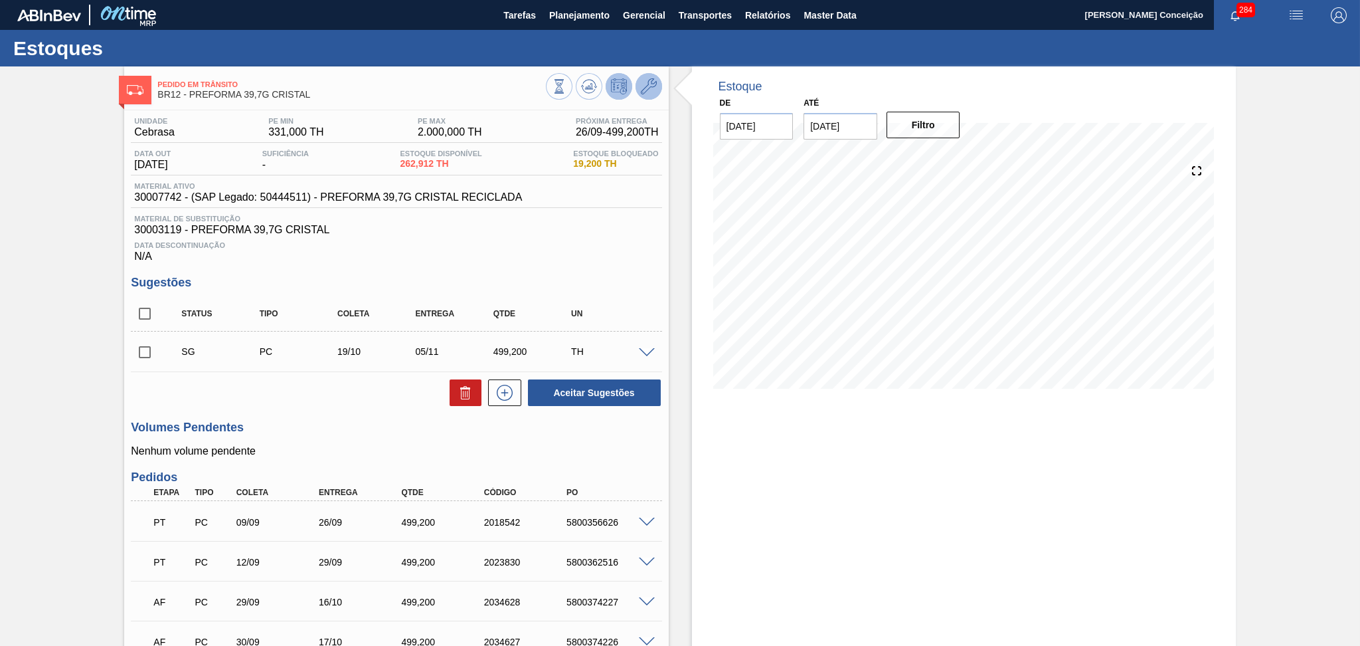
click at [656, 82] on button at bounding box center [649, 86] width 27 height 27
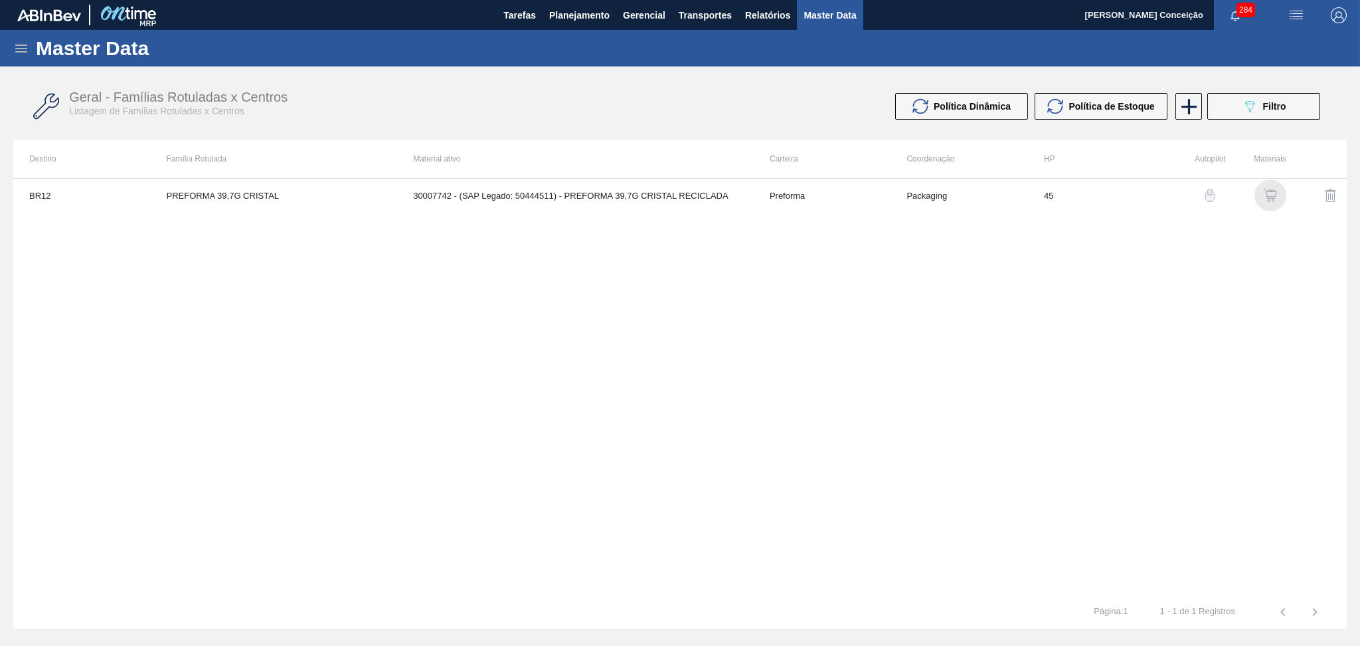
click at [1264, 200] on img "button" at bounding box center [1270, 195] width 13 height 13
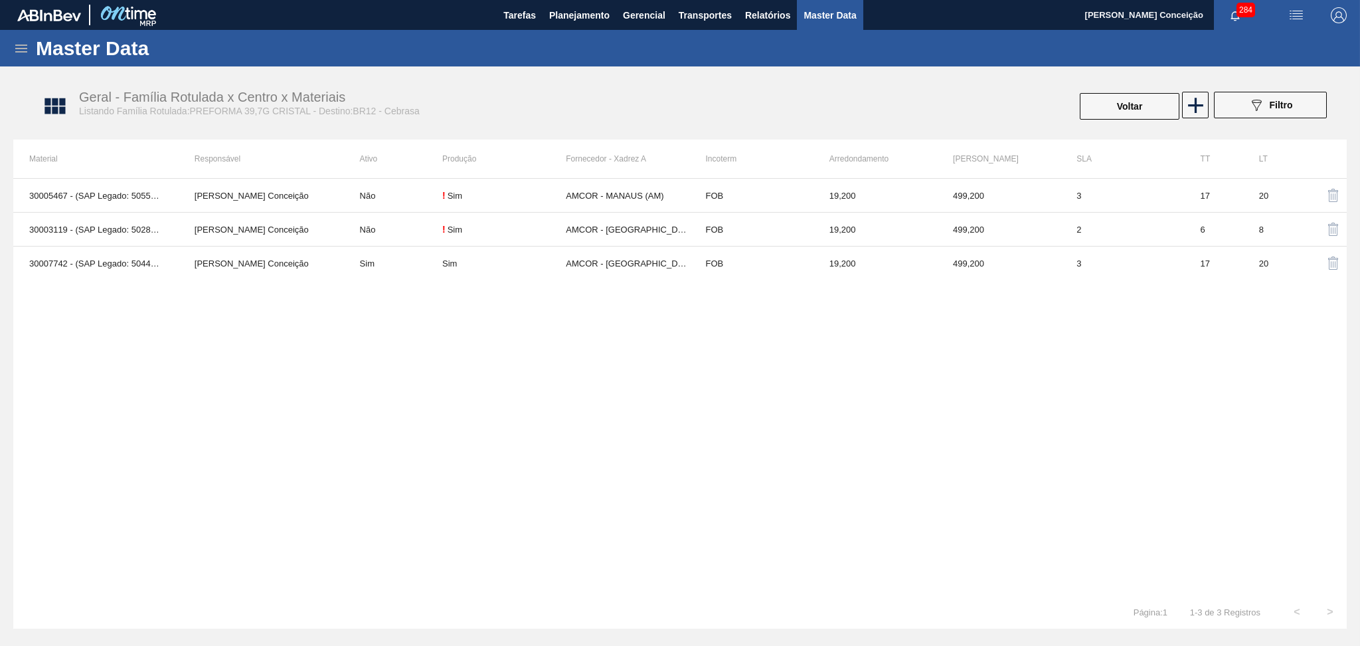
click at [505, 354] on div "30005467 - (SAP Legado: 50551268) - PREFORMA 39,7G CRISTAL 40 RECICLADA Aline A…" at bounding box center [680, 386] width 1334 height 417
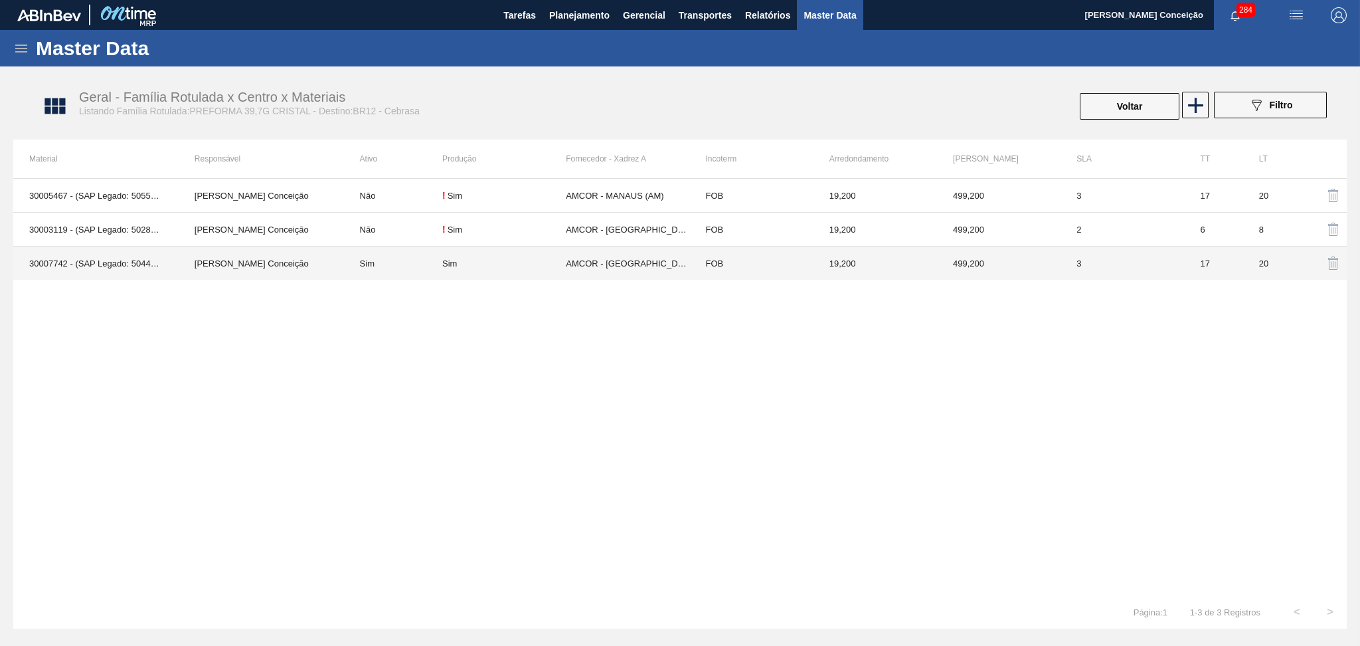
click at [618, 265] on td "AMCOR - CABO DE SANTO AGOSTINHO (PE)" at bounding box center [628, 263] width 124 height 34
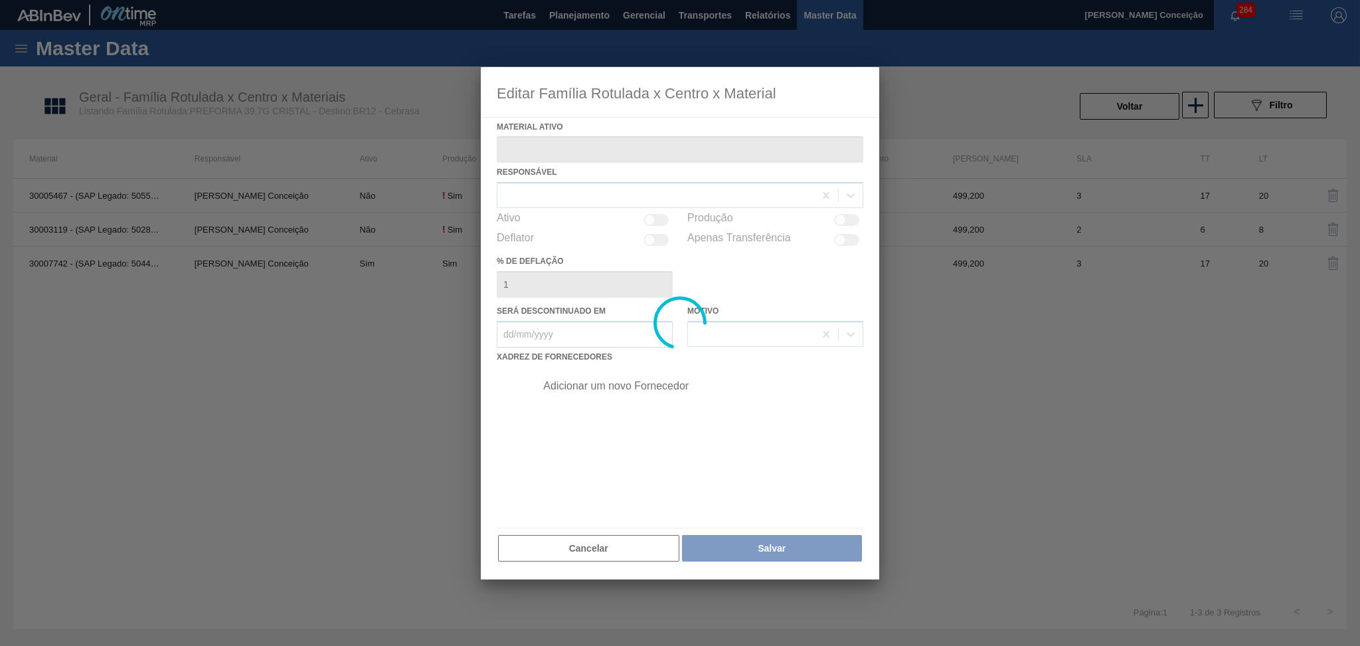
type ativo "30007742 - (SAP Legado: 50444511) - PREFORMA 39,7G CRISTAL RECICLADA"
checkbox input "true"
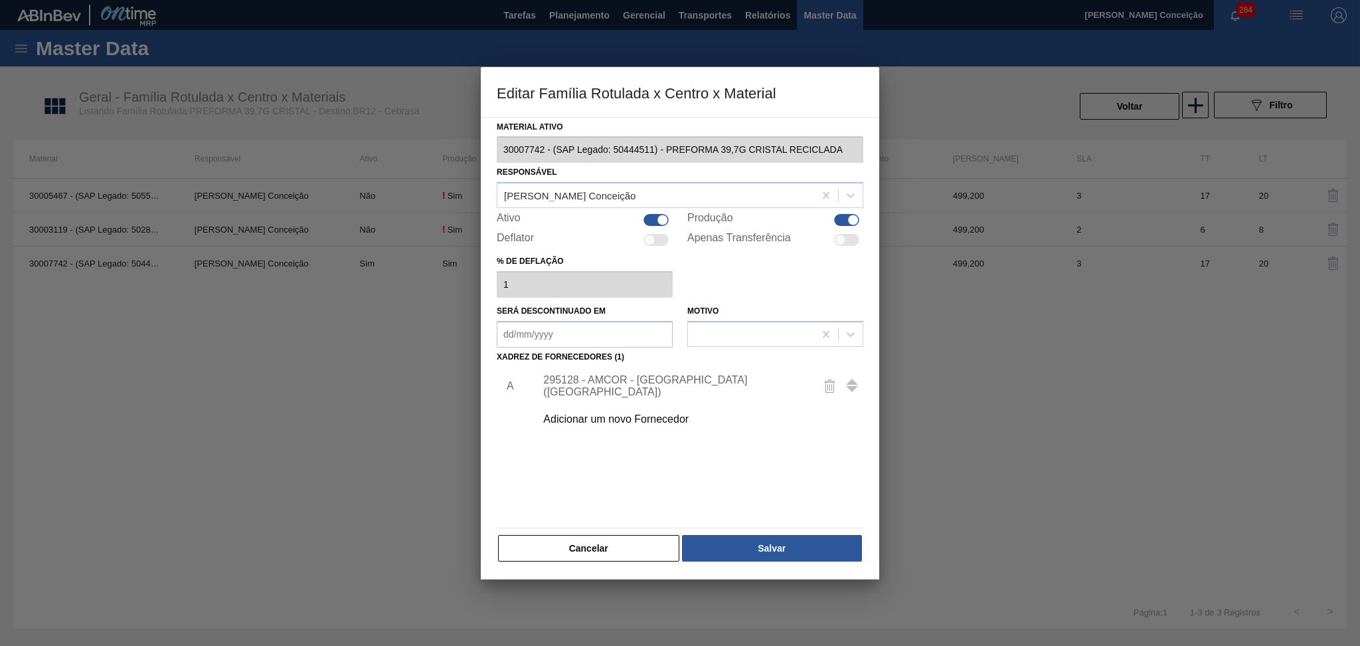
click at [593, 421] on div "Adicionar um novo Fornecedor" at bounding box center [673, 419] width 260 height 12
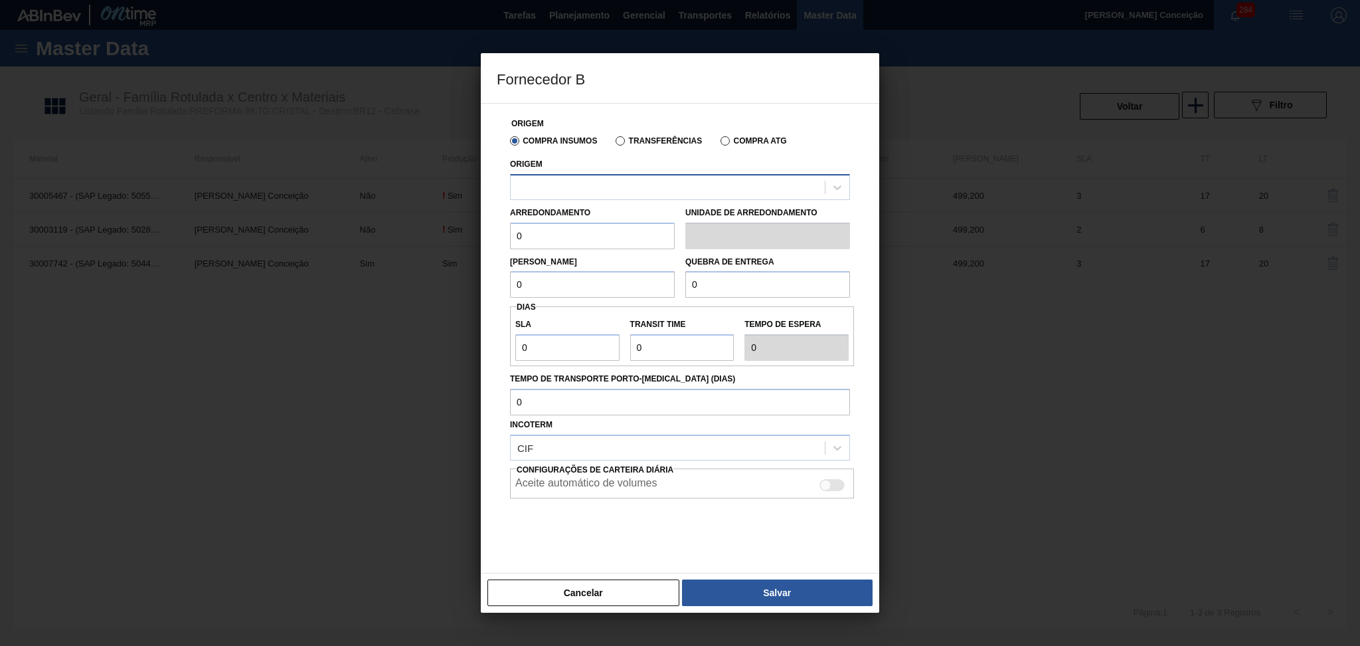
click at [580, 189] on div at bounding box center [668, 186] width 314 height 19
click at [593, 589] on button "Cancelar" at bounding box center [584, 592] width 192 height 27
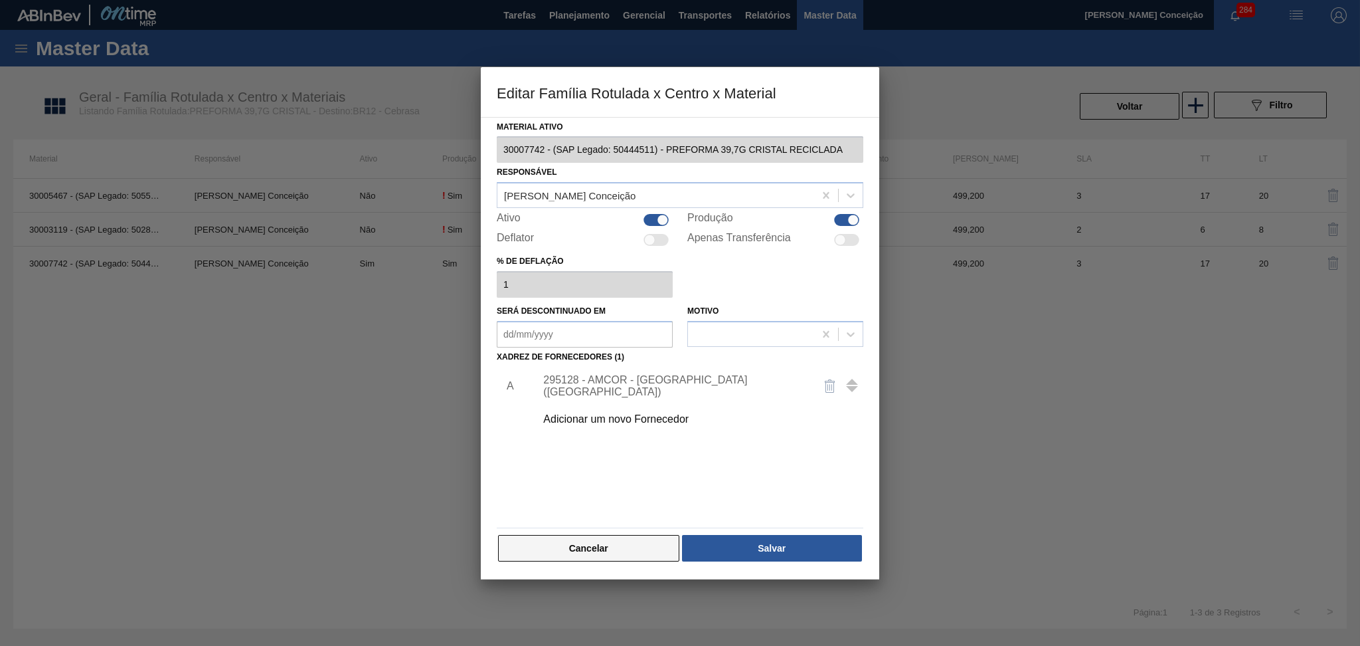
click at [589, 541] on button "Cancelar" at bounding box center [588, 548] width 181 height 27
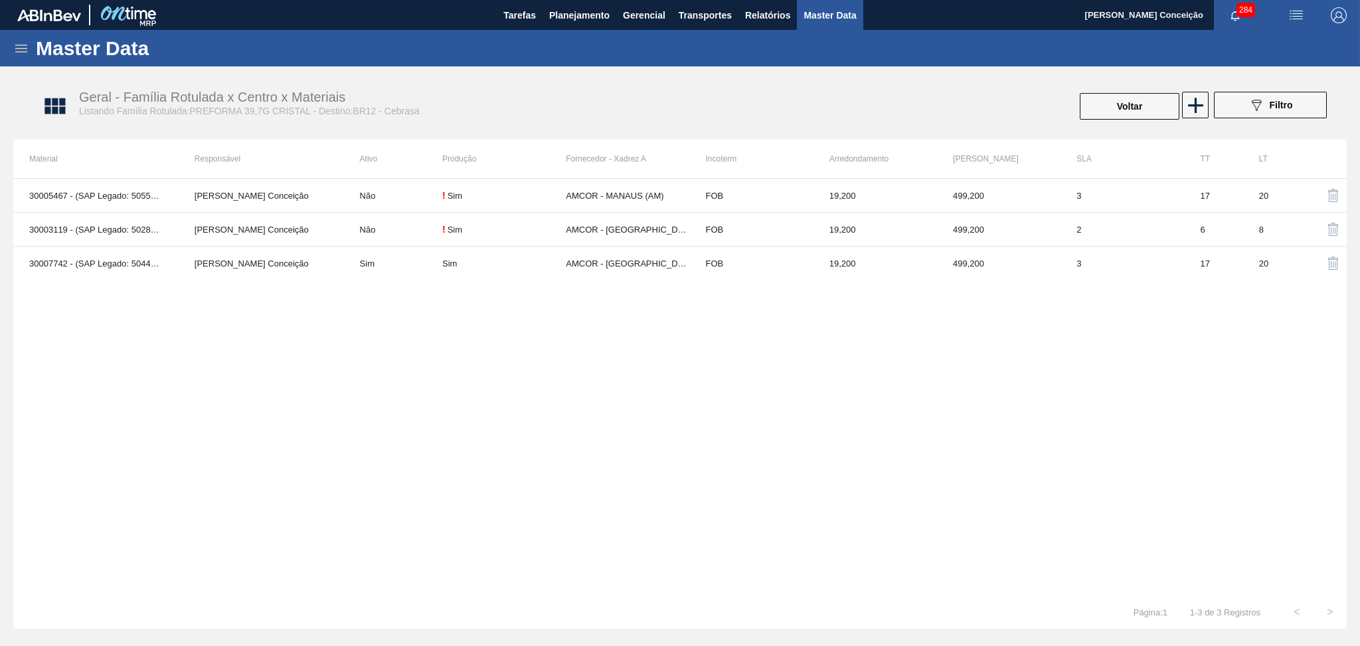
click at [790, 424] on div "30005467 - (SAP Legado: 50551268) - PREFORMA 39,7G CRISTAL 40 RECICLADA Aline A…" at bounding box center [680, 386] width 1334 height 417
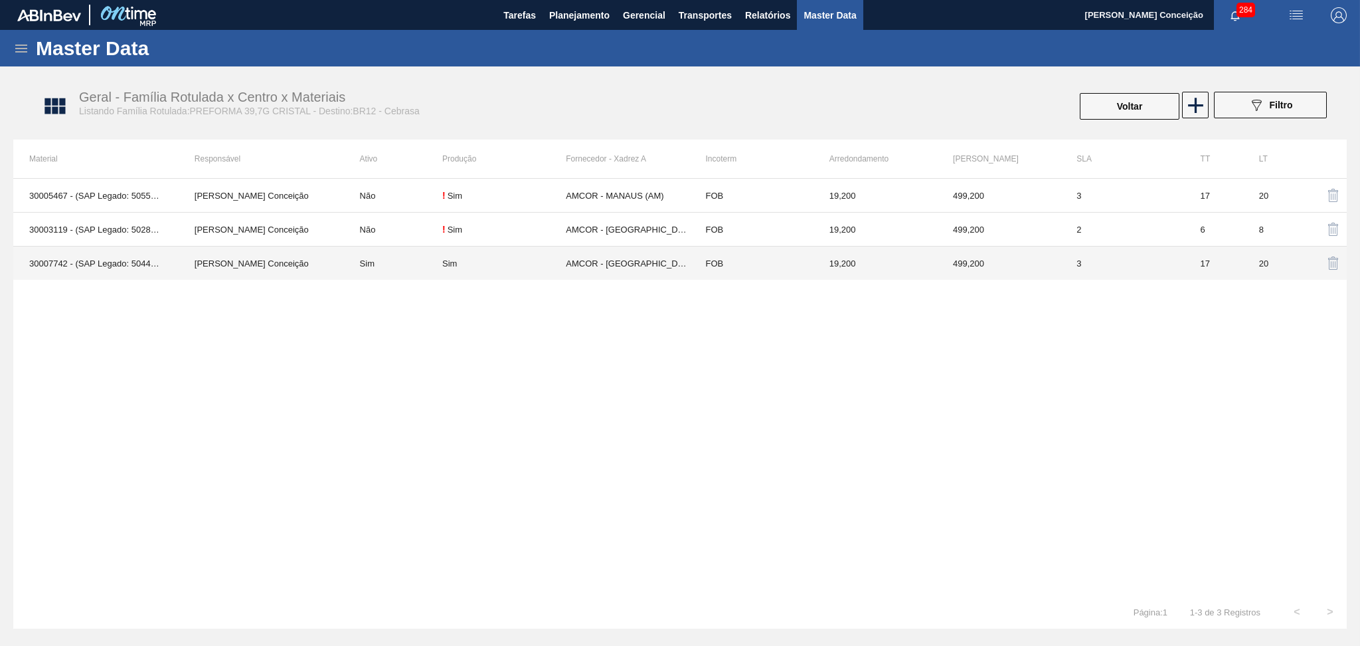
click at [596, 267] on td "AMCOR - CABO DE SANTO AGOSTINHO (PE)" at bounding box center [628, 263] width 124 height 34
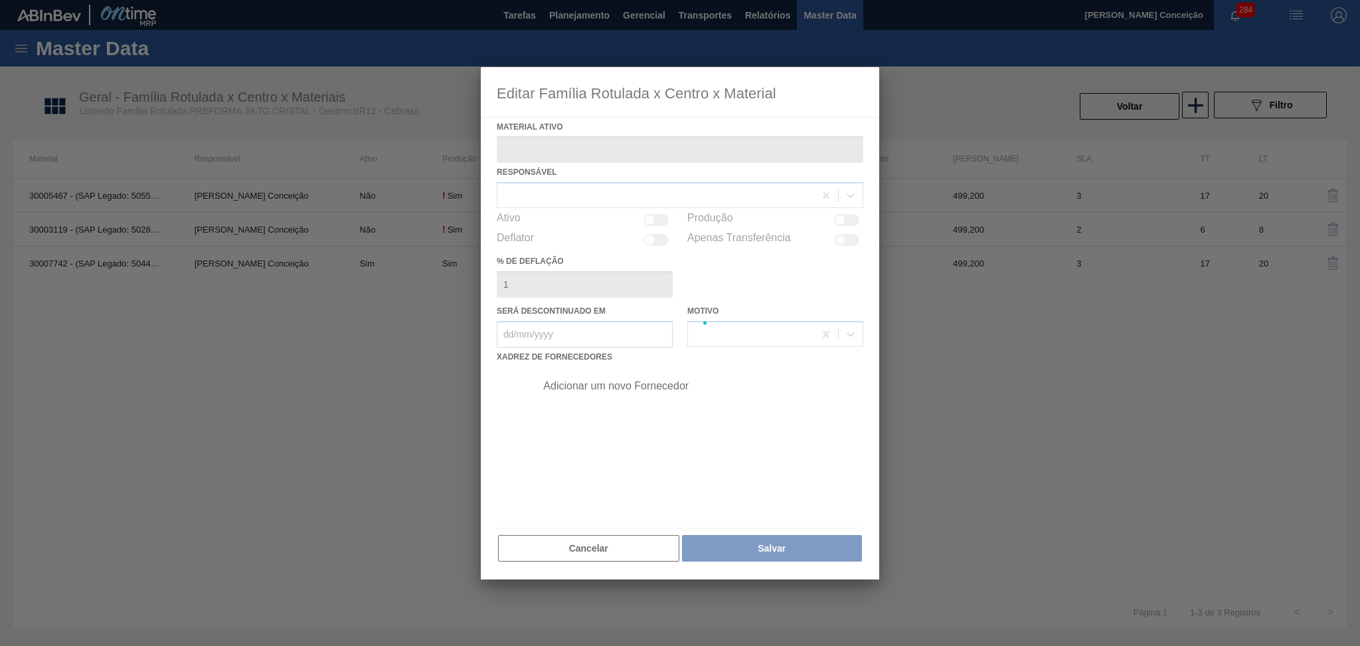
type ativo "30007742 - (SAP Legado: 50444511) - PREFORMA 39,7G CRISTAL RECICLADA"
checkbox input "true"
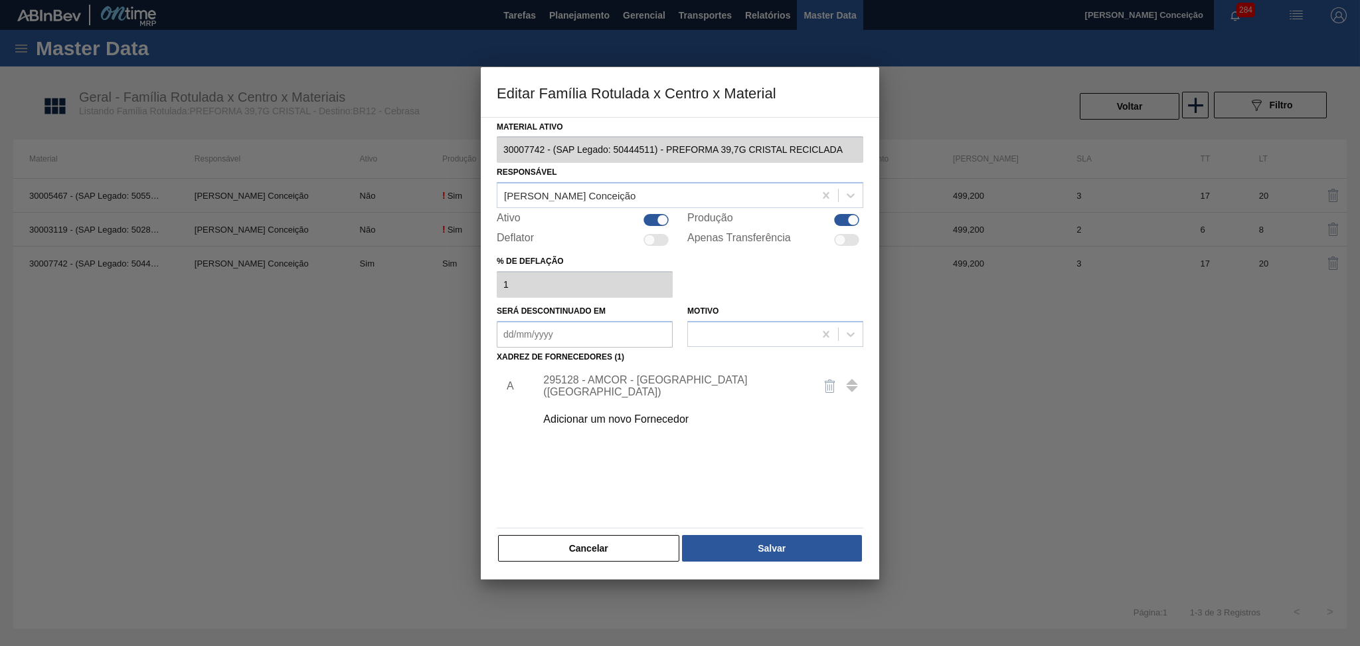
click at [600, 420] on div "Adicionar um novo Fornecedor" at bounding box center [673, 419] width 260 height 12
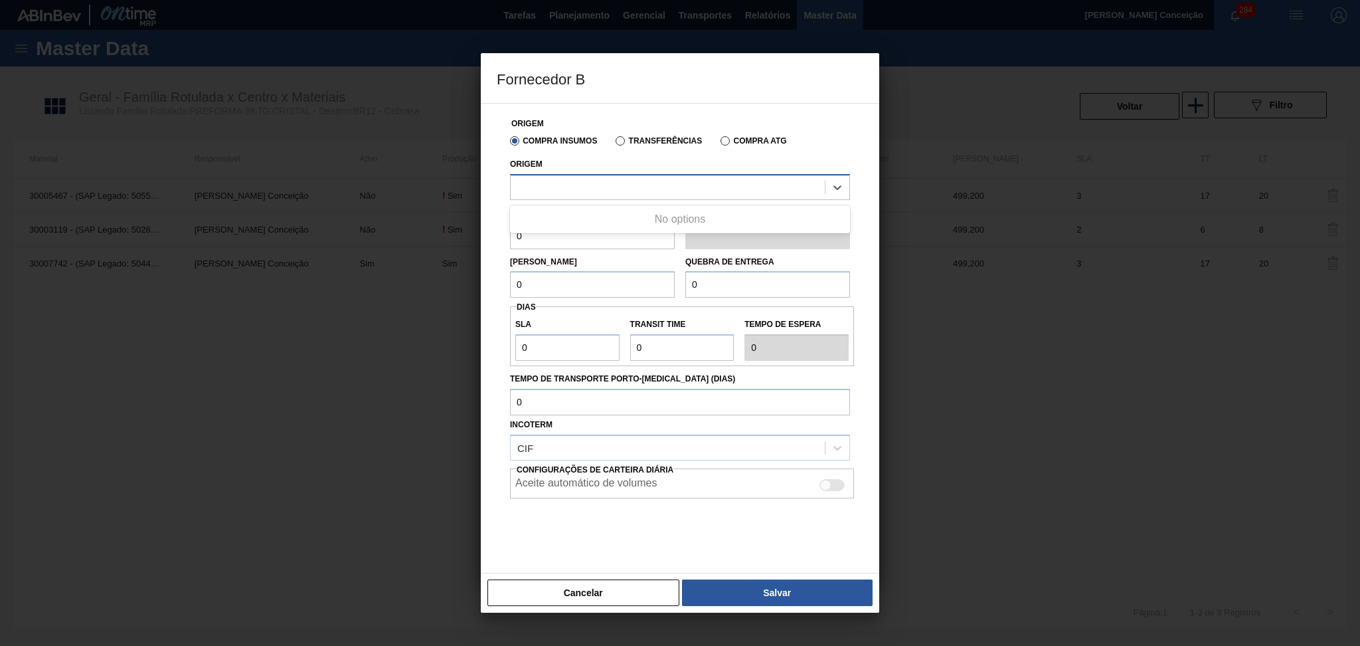
click at [601, 187] on div at bounding box center [668, 186] width 314 height 19
click at [564, 193] on div at bounding box center [668, 186] width 314 height 19
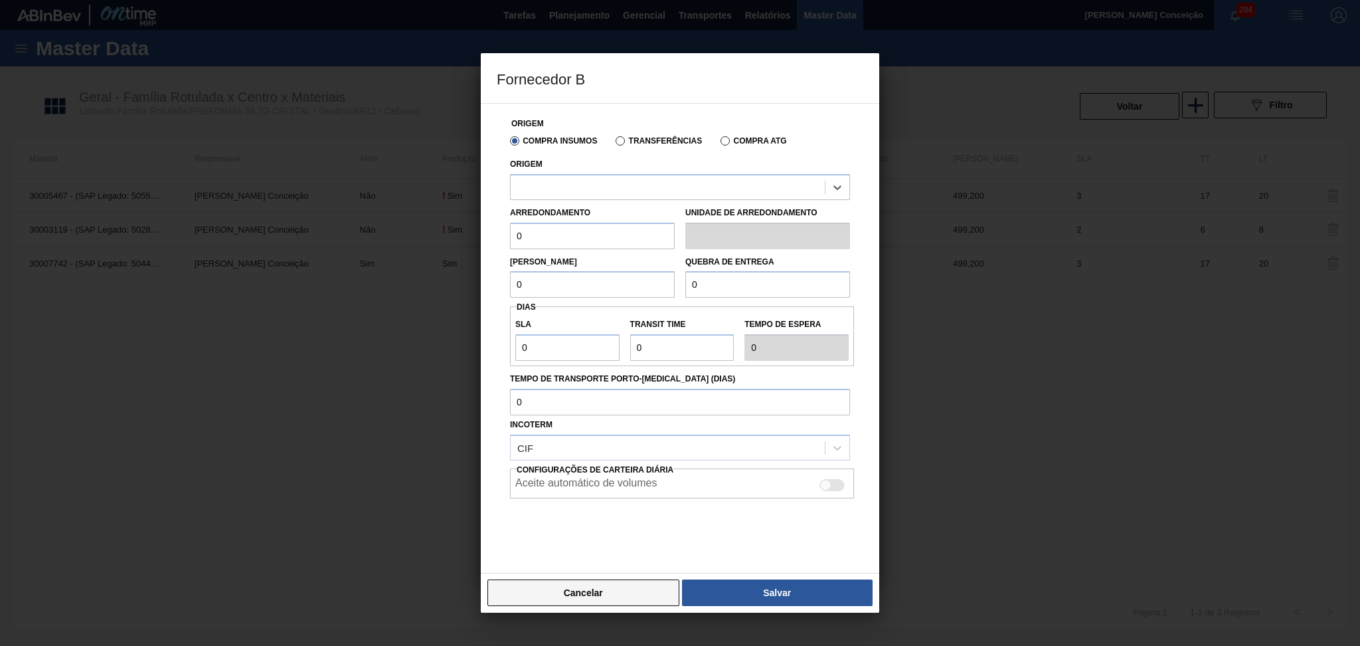
click at [575, 587] on button "Cancelar" at bounding box center [584, 592] width 192 height 27
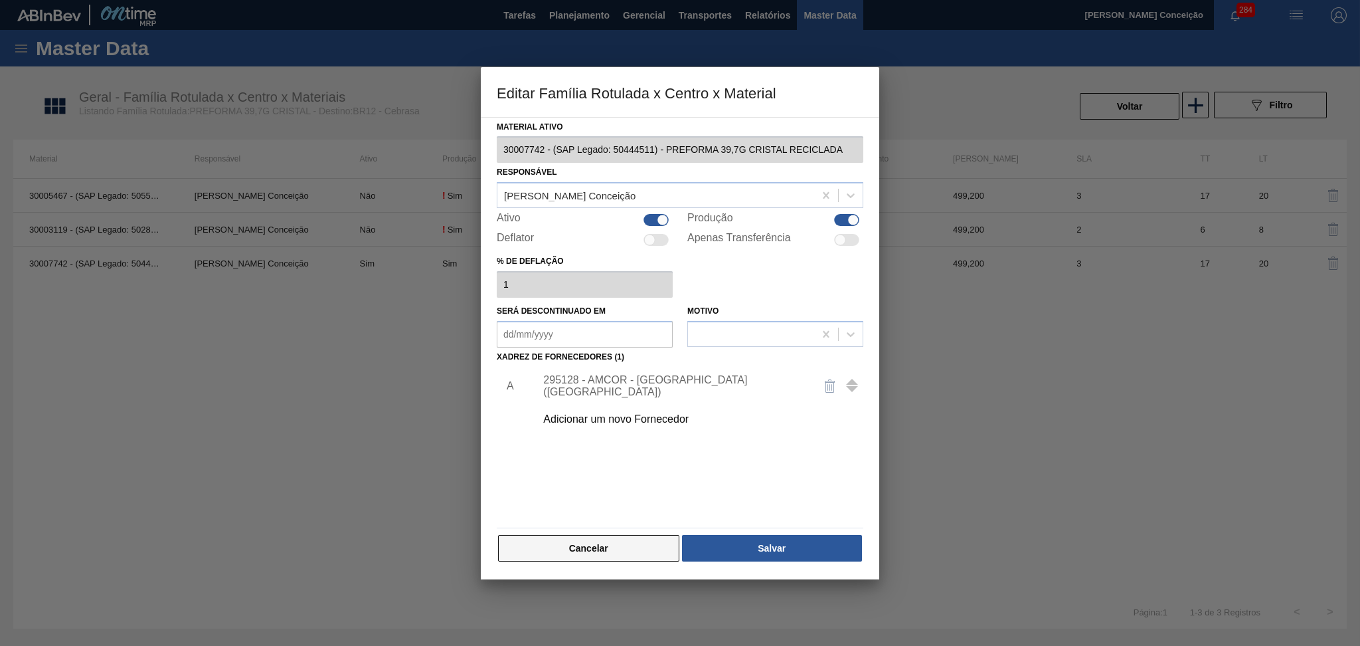
click at [559, 554] on button "Cancelar" at bounding box center [588, 548] width 181 height 27
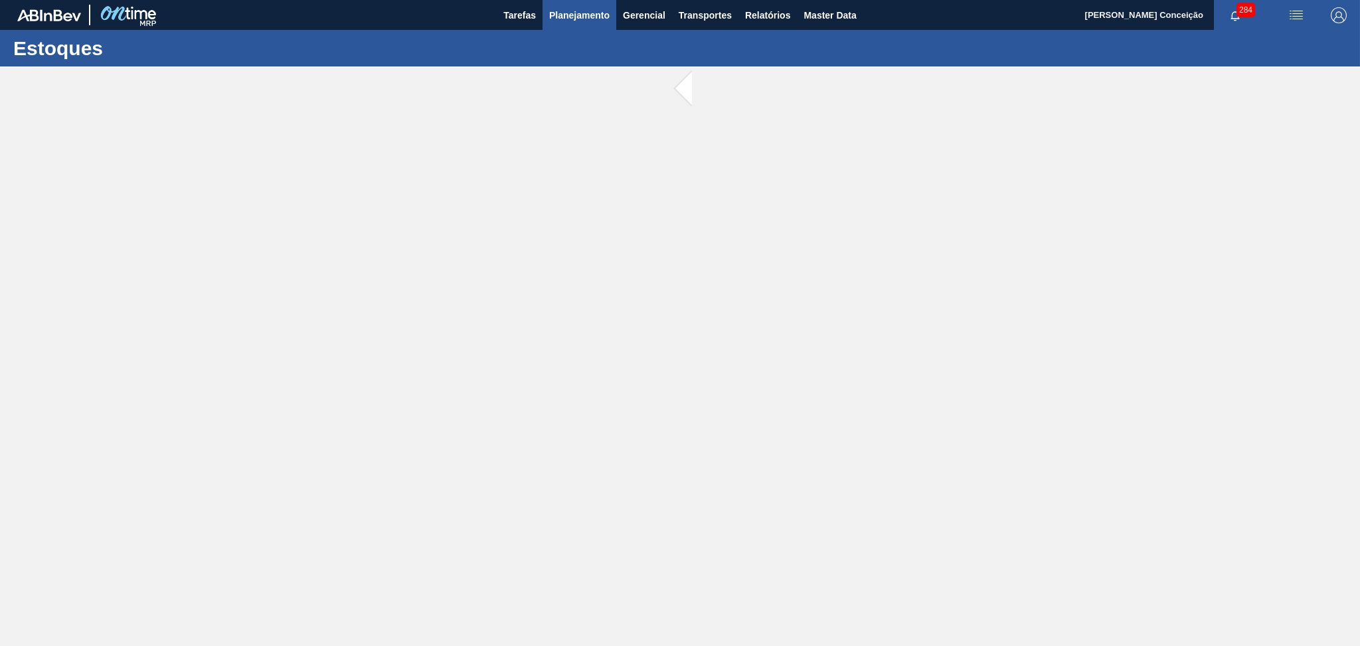
click at [595, 13] on span "Planejamento" at bounding box center [579, 15] width 60 height 16
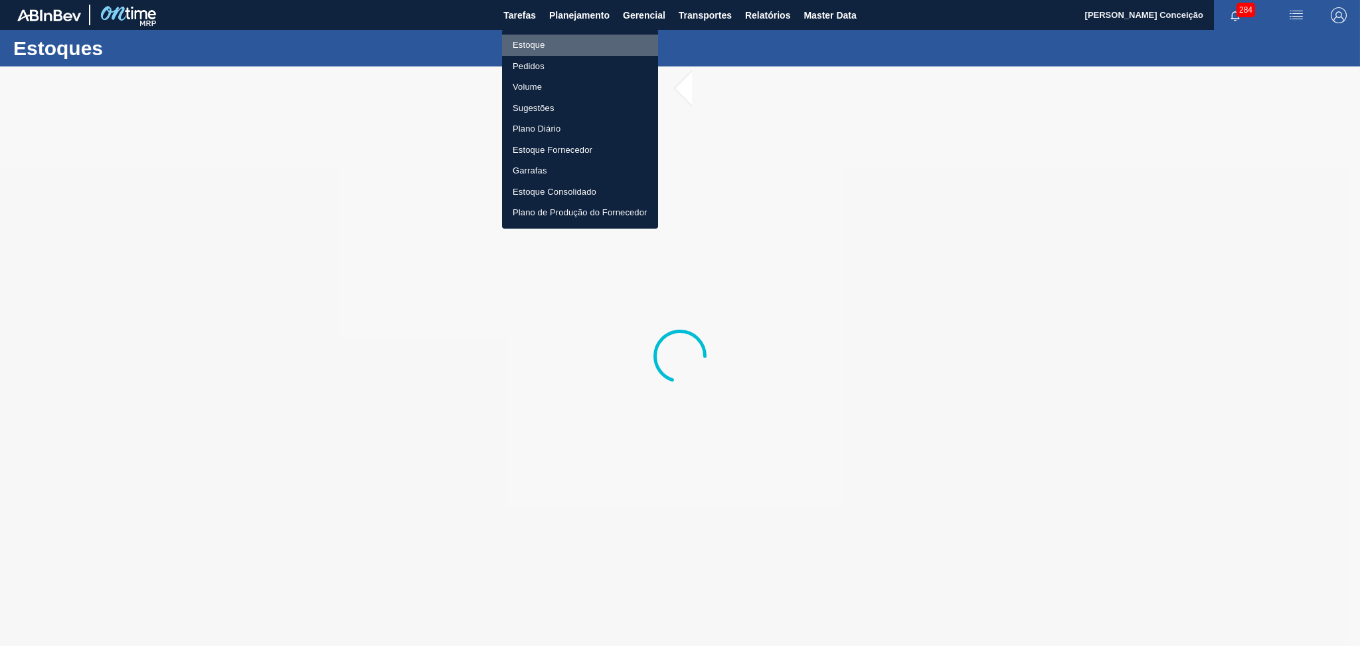
click at [537, 43] on li "Estoque" at bounding box center [580, 45] width 156 height 21
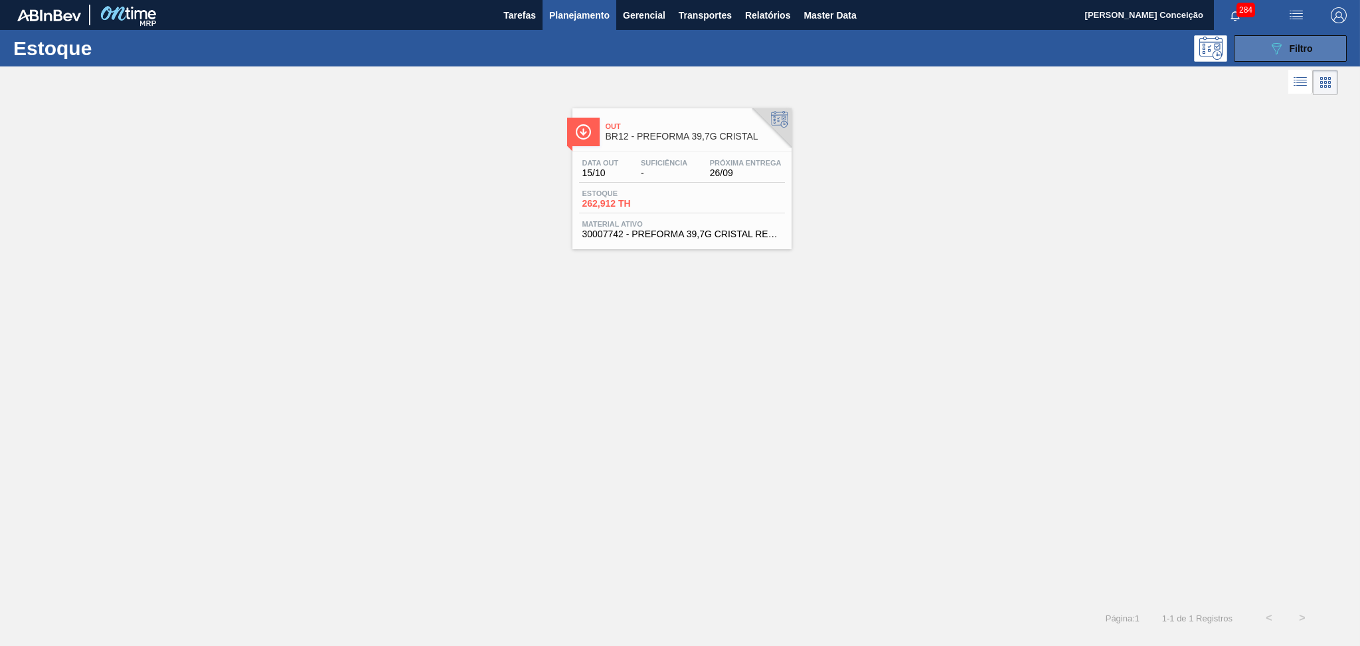
click at [1268, 56] on button "089F7B8B-B2A5-4AFE-B5C0-19BA573D28AC Filtro" at bounding box center [1290, 48] width 113 height 27
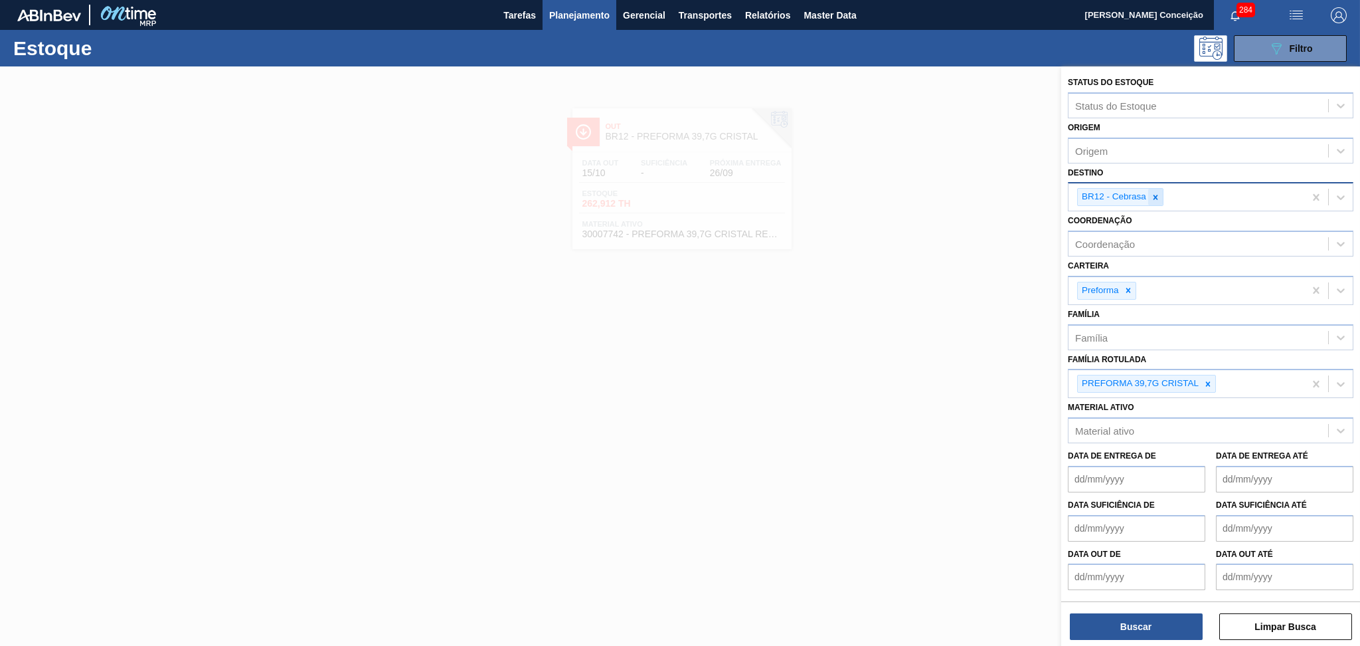
click at [1160, 195] on div at bounding box center [1155, 197] width 15 height 17
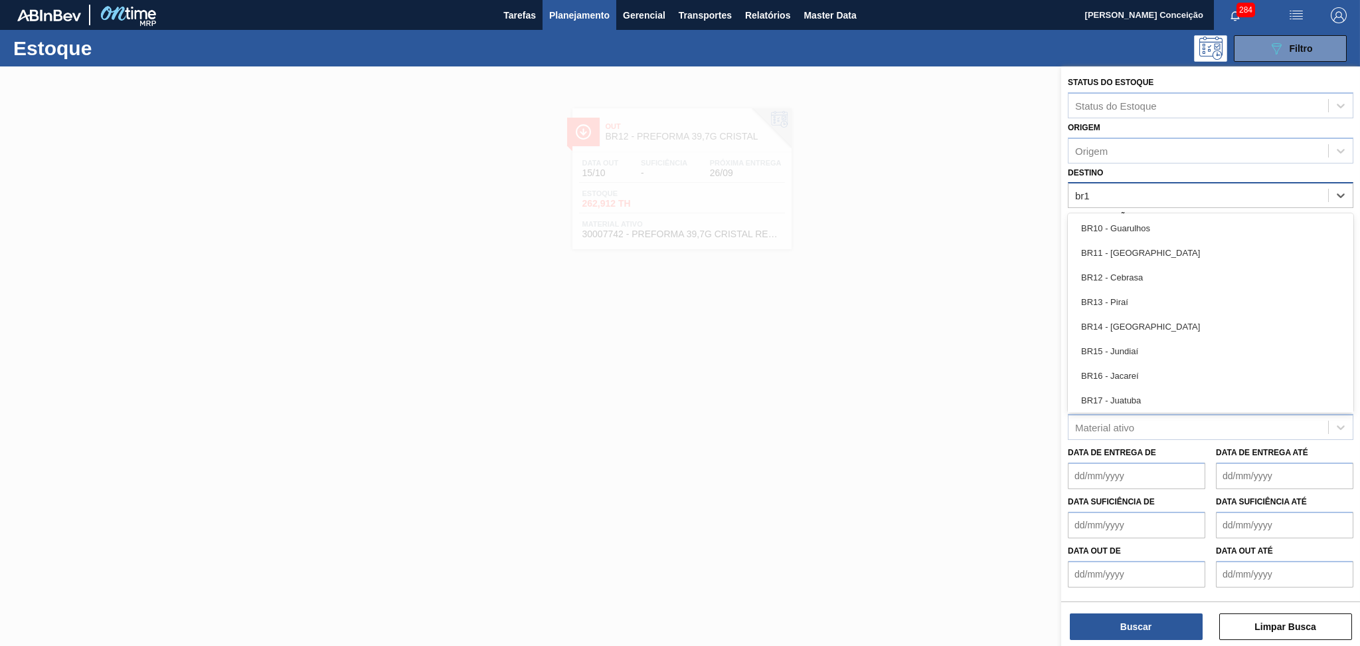
type input "br19"
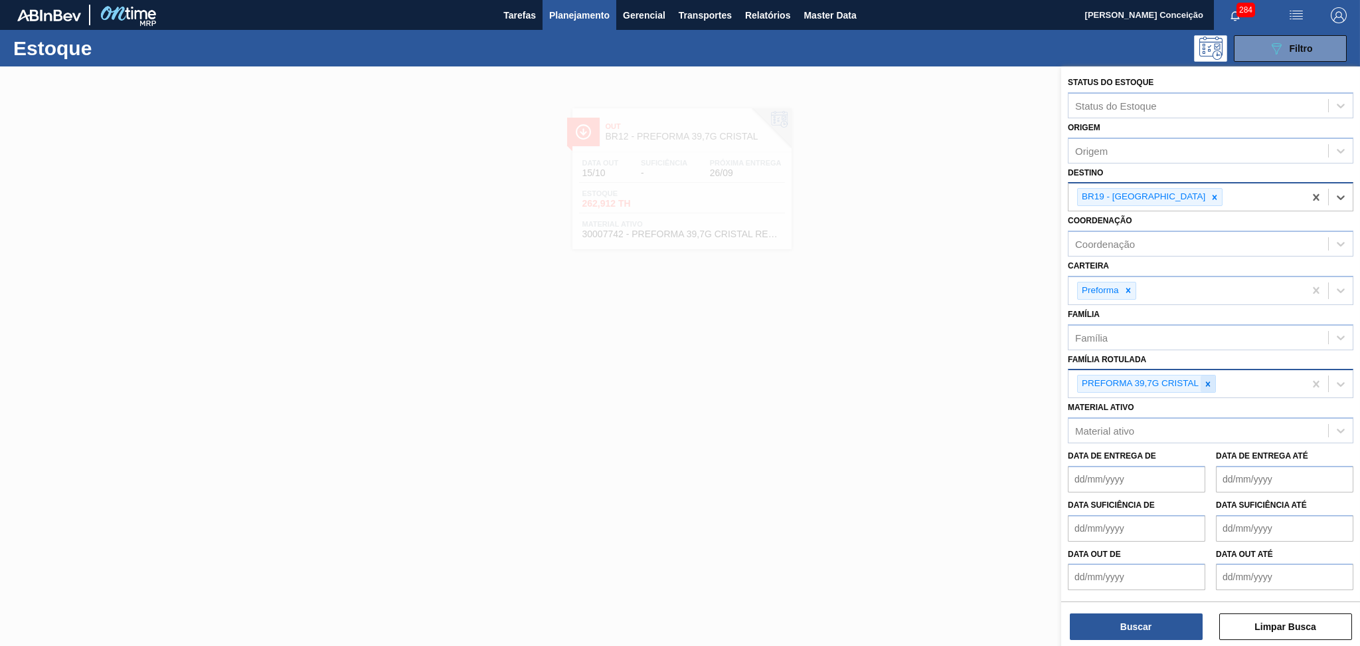
click at [1208, 379] on icon at bounding box center [1208, 383] width 9 height 9
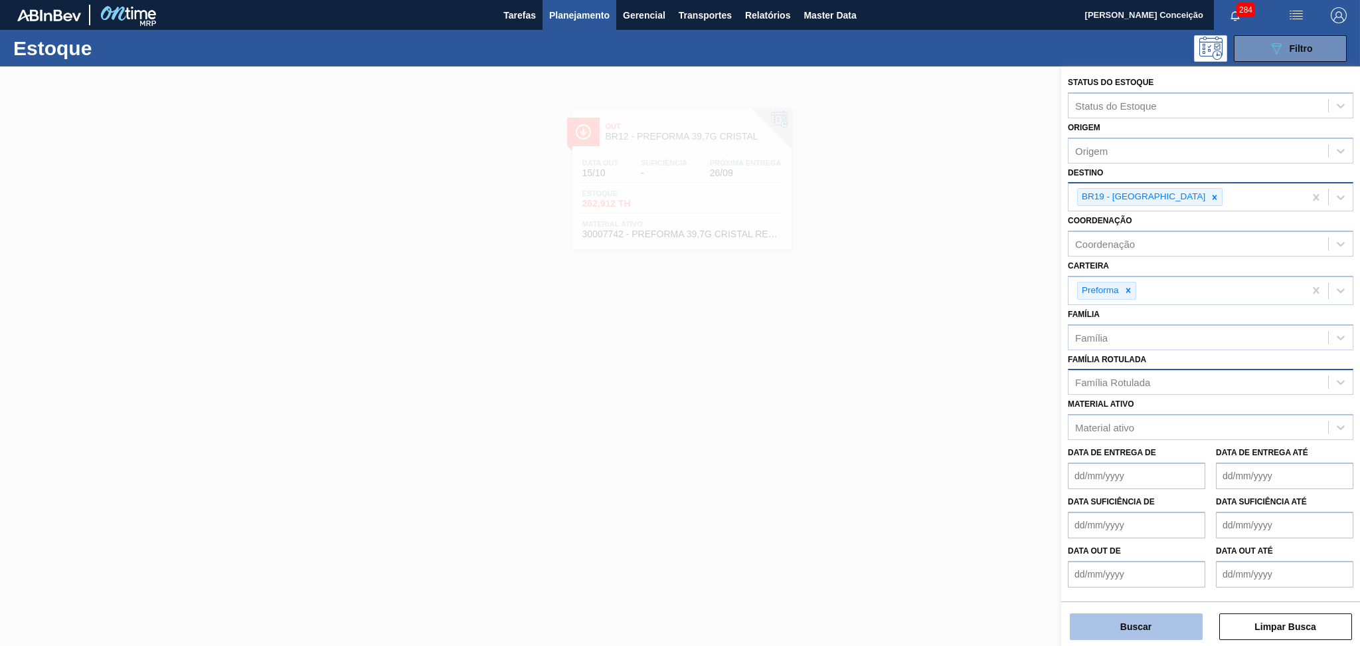
click at [1118, 636] on button "Buscar" at bounding box center [1136, 626] width 133 height 27
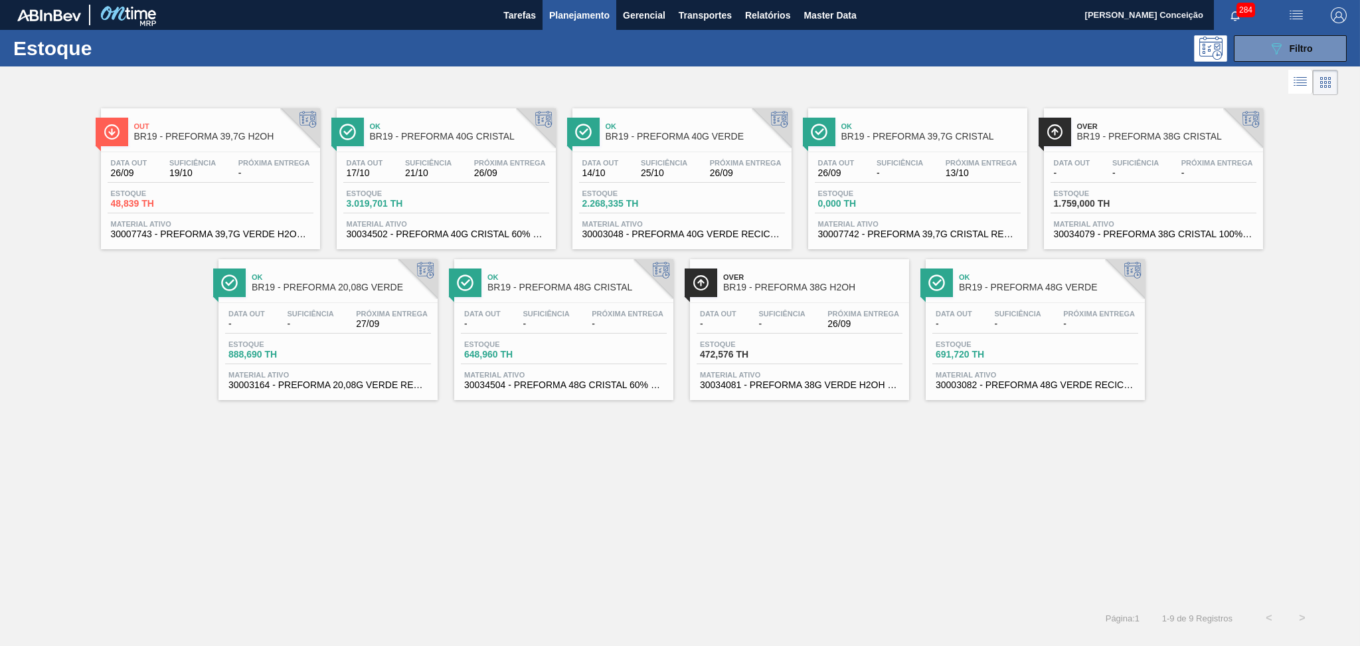
click at [851, 312] on span "Próxima Entrega" at bounding box center [864, 314] width 72 height 8
click at [1277, 41] on icon "089F7B8B-B2A5-4AFE-B5C0-19BA573D28AC" at bounding box center [1277, 49] width 16 height 16
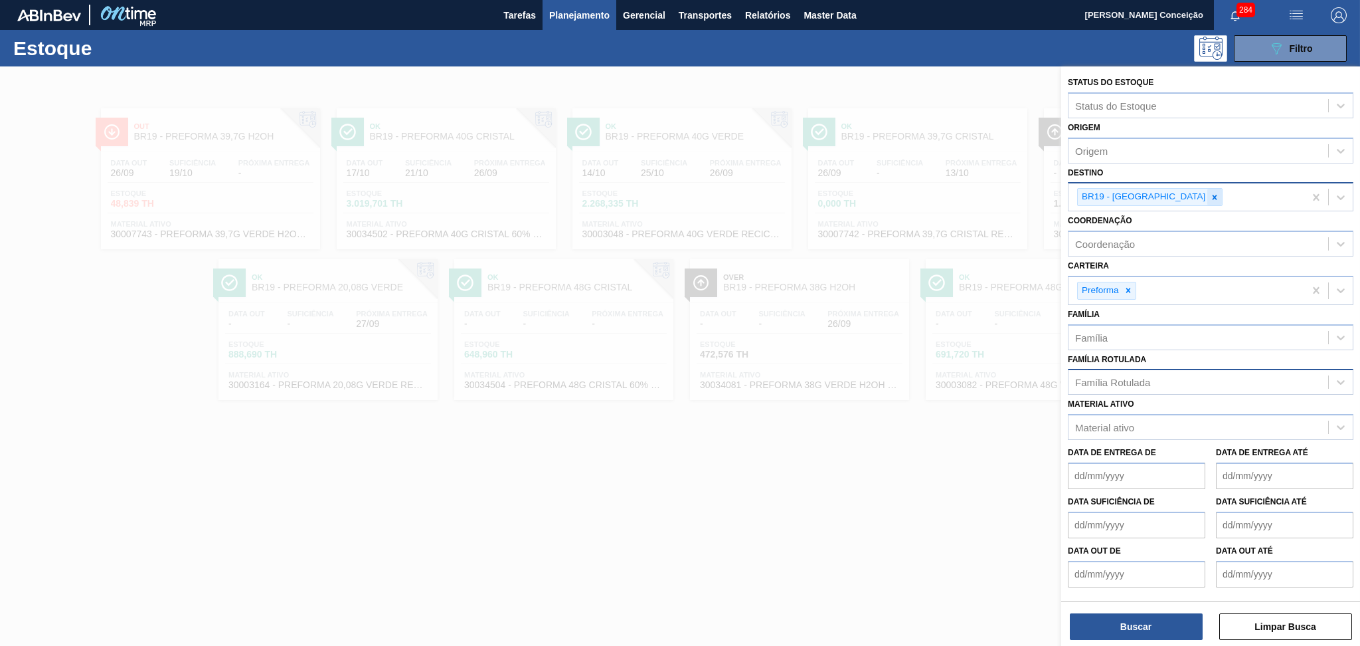
click at [1210, 199] on icon at bounding box center [1214, 197] width 9 height 9
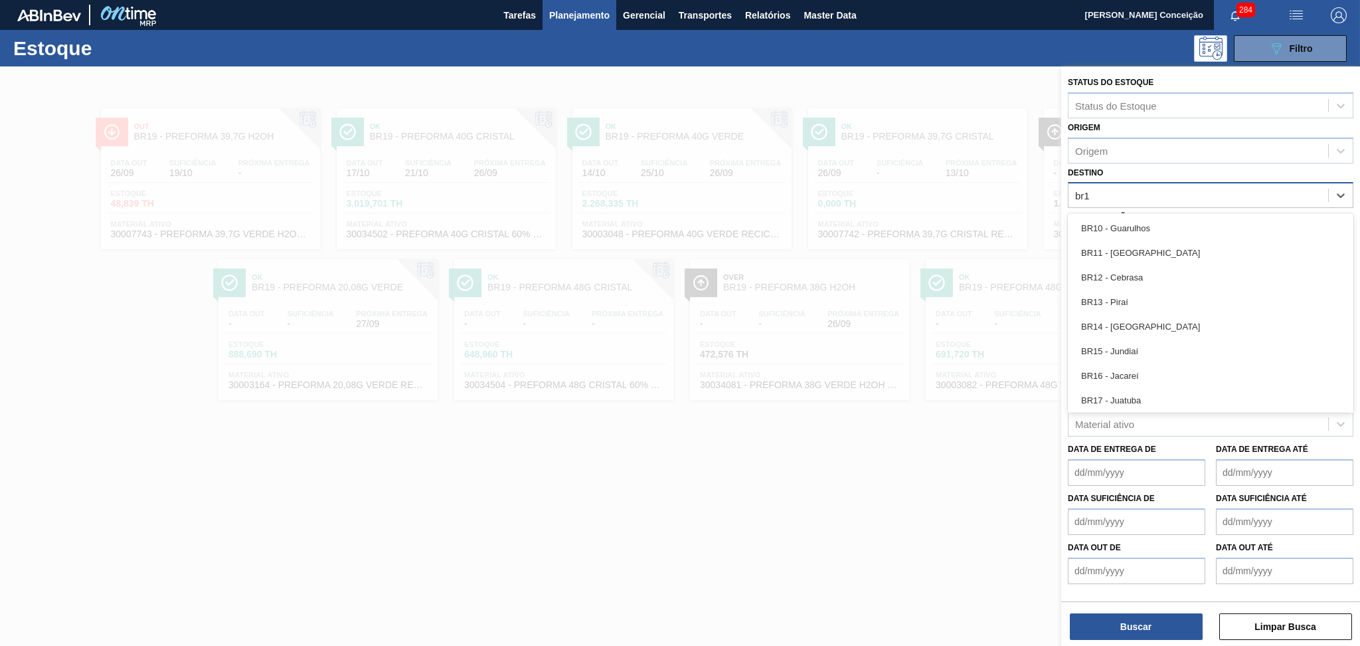
type input "br19"
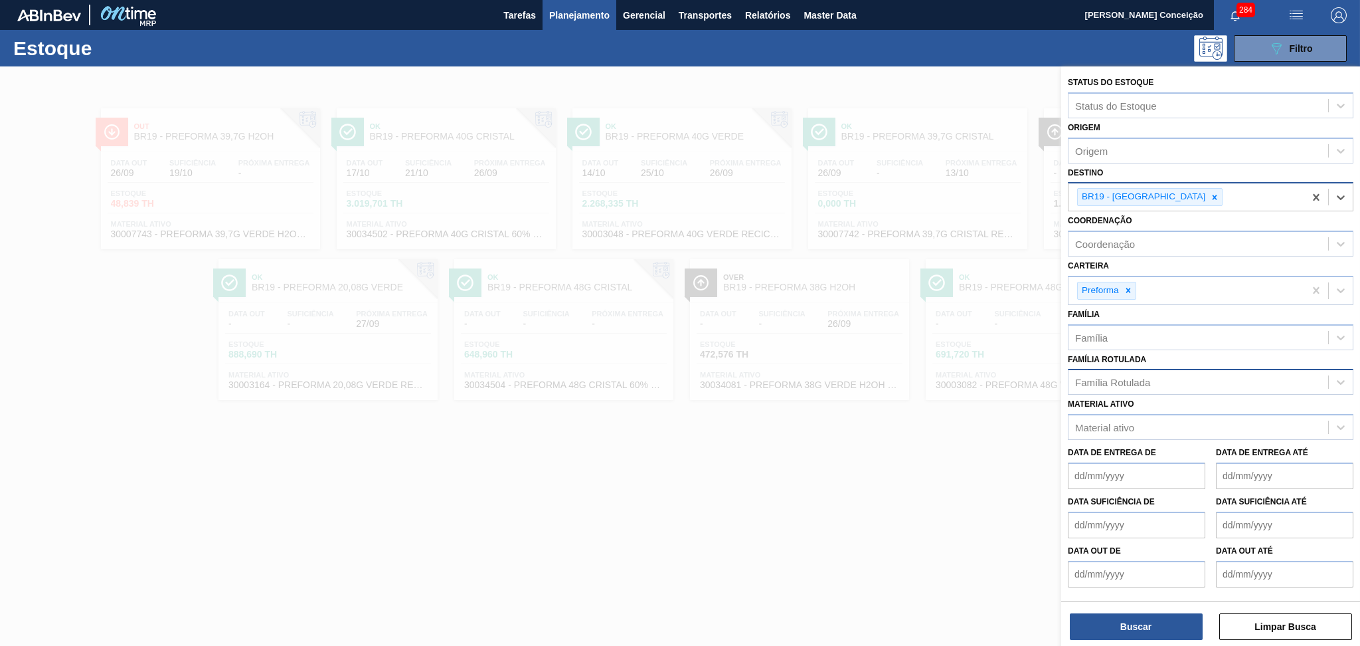
click at [1208, 191] on div at bounding box center [1215, 197] width 15 height 17
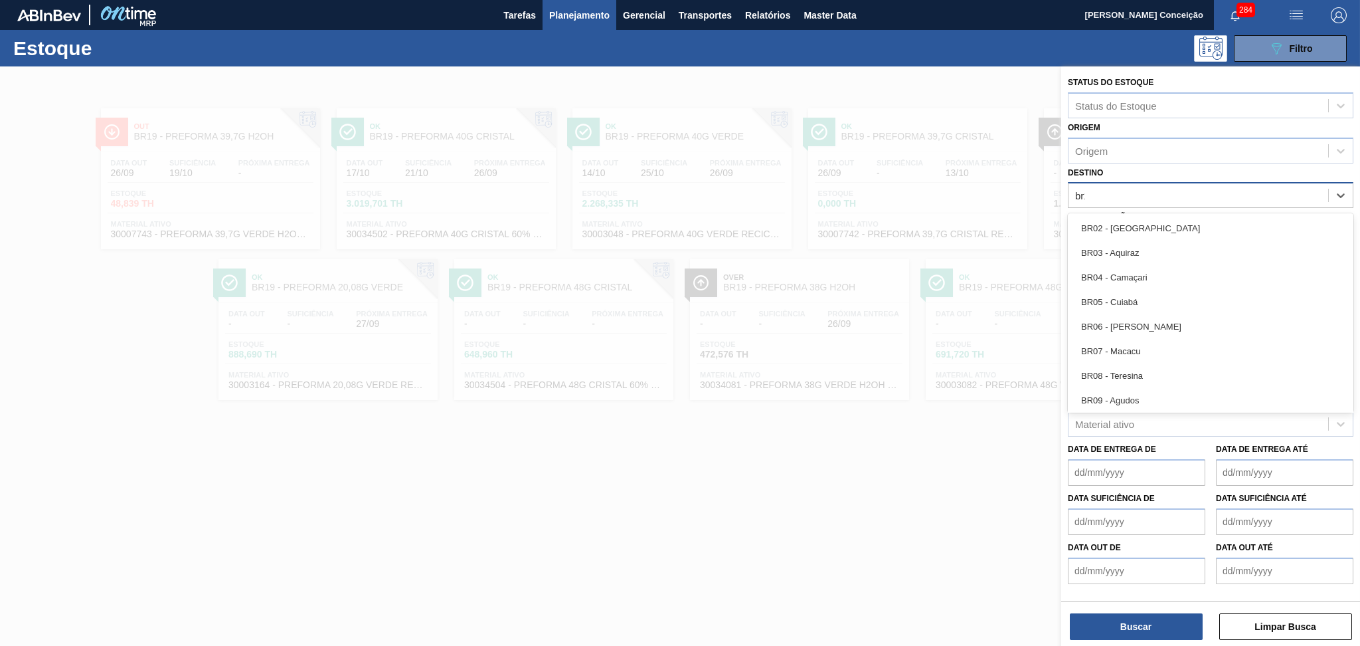
type input "br13"
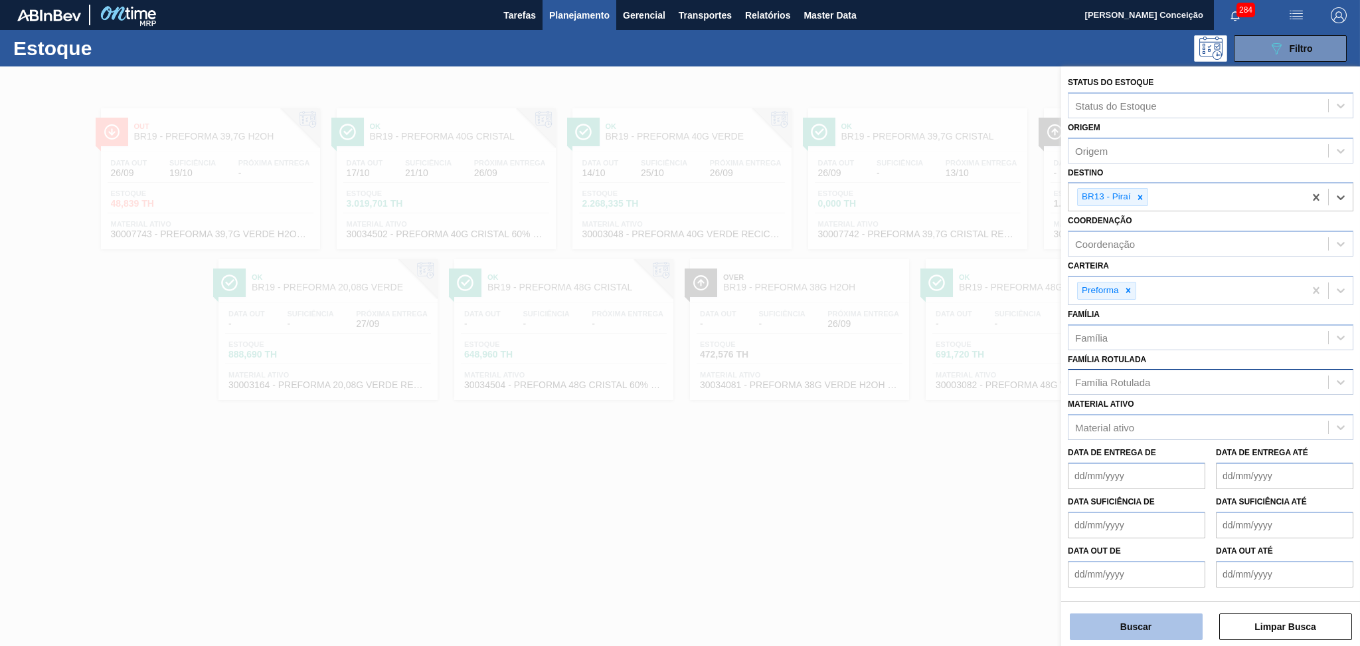
click at [1090, 632] on button "Buscar" at bounding box center [1136, 626] width 133 height 27
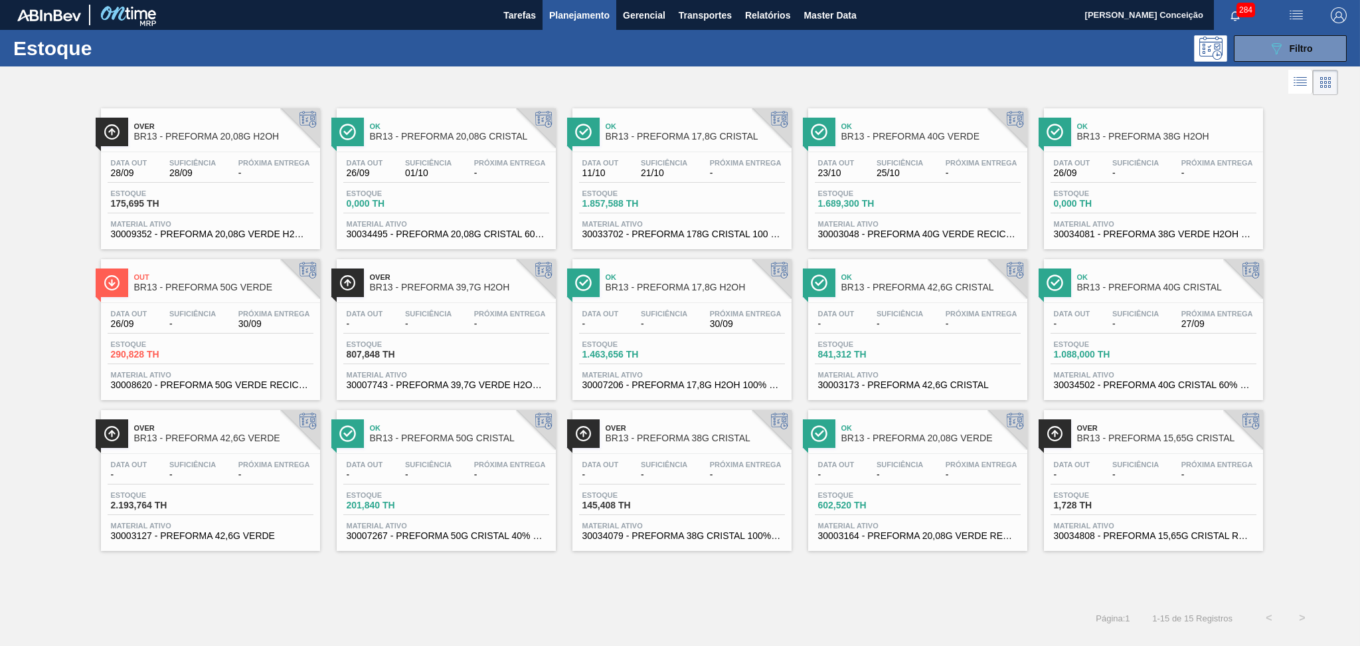
click at [448, 189] on div "Estoque 0,000 TH" at bounding box center [446, 201] width 206 height 24
click at [672, 187] on div "Data out 11/10 Suficiência 21/10 Próxima Entrega - Estoque 1.857,588 TH Materia…" at bounding box center [682, 197] width 219 height 90
click at [702, 149] on div "Ok BR13 - PREFORMA 17,8G CRISTAL Data out 11/10 Suficiência 21/10 Próxima Entre…" at bounding box center [682, 178] width 219 height 141
click at [389, 153] on div "Data out 26/09 Suficiência 01/10 Próxima Entrega - Estoque 0,000 TH Material at…" at bounding box center [446, 197] width 219 height 90
click at [1284, 47] on div "089F7B8B-B2A5-4AFE-B5C0-19BA573D28AC Filtro" at bounding box center [1291, 49] width 45 height 16
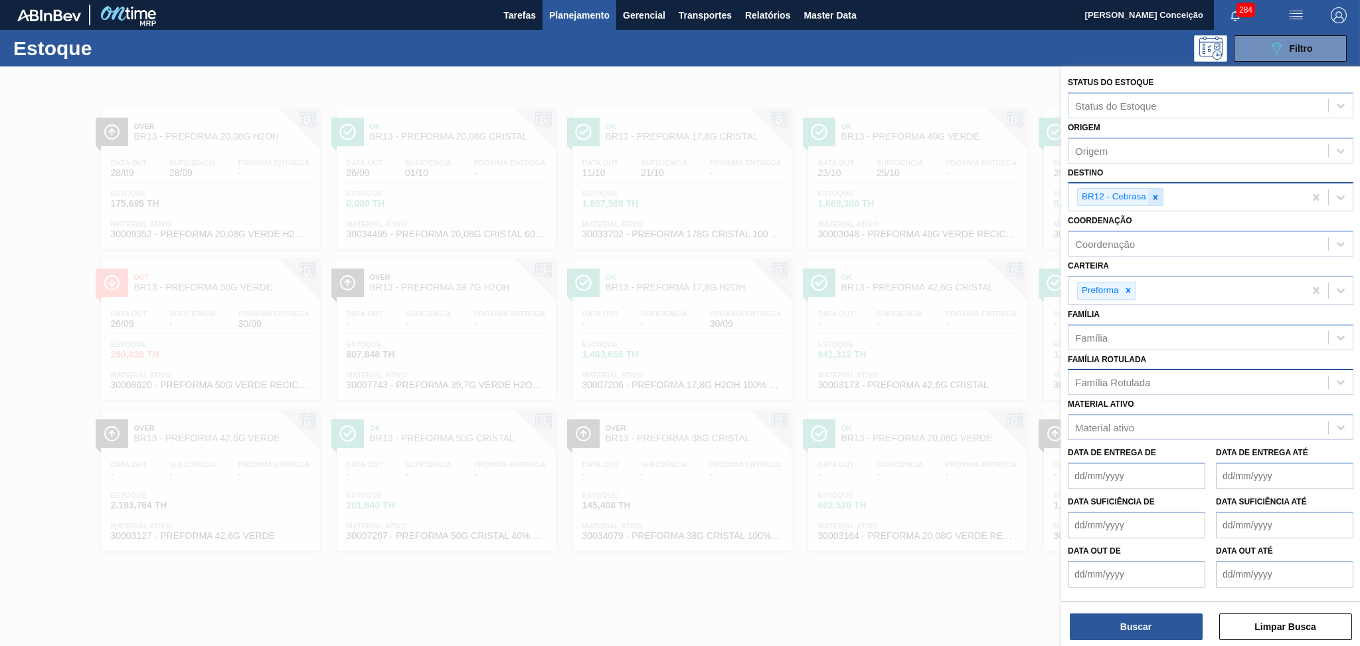
click at [1158, 198] on icon at bounding box center [1155, 197] width 9 height 9
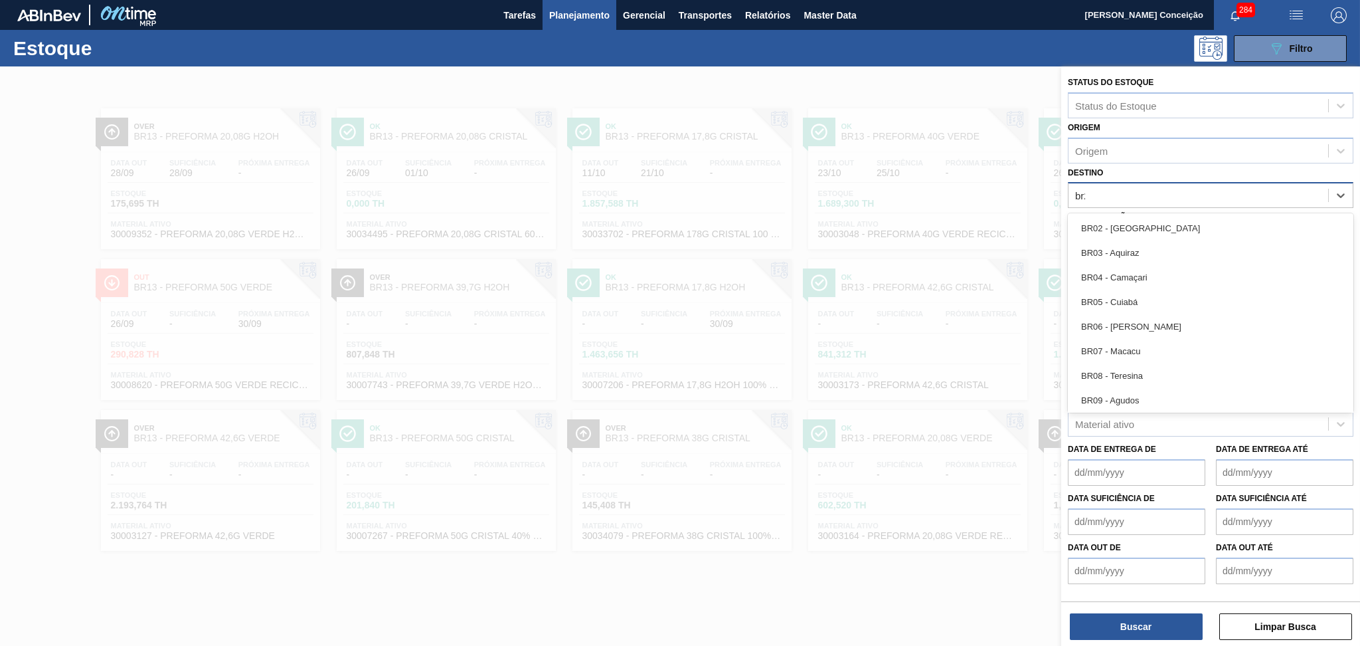
type input "br20"
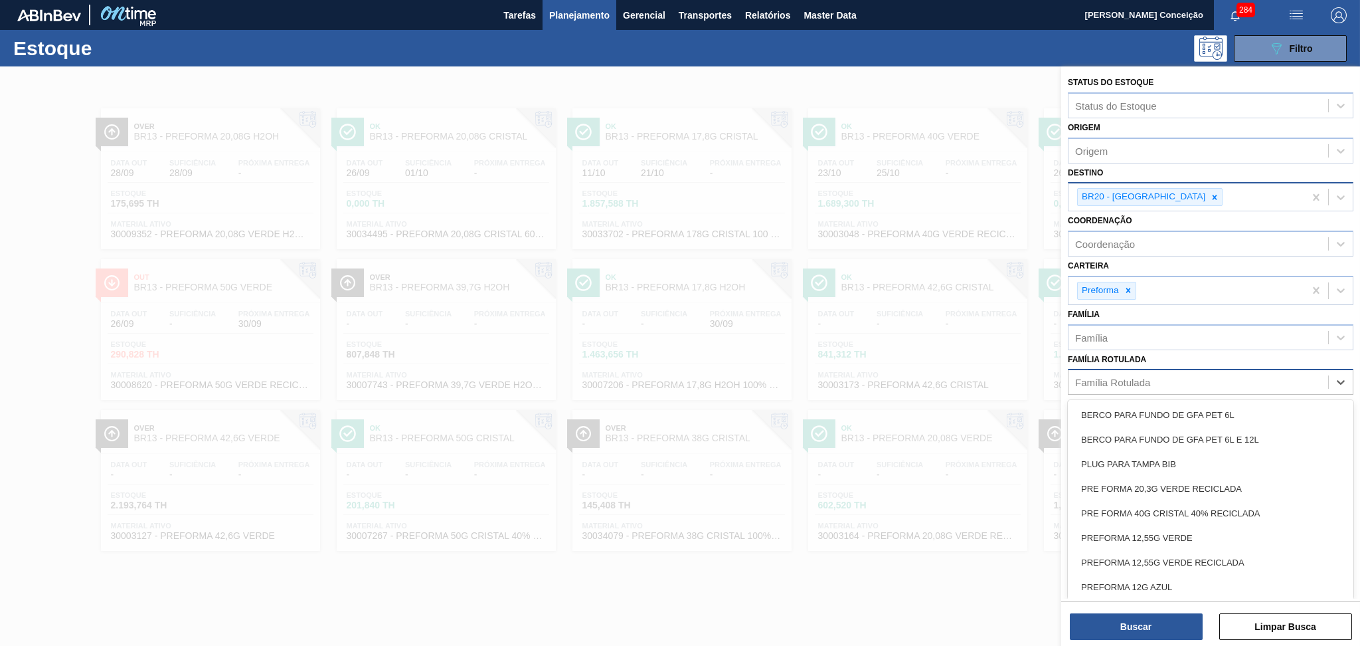
click at [1097, 389] on div "Família Rotulada" at bounding box center [1211, 382] width 286 height 26
type Rotulada "40g"
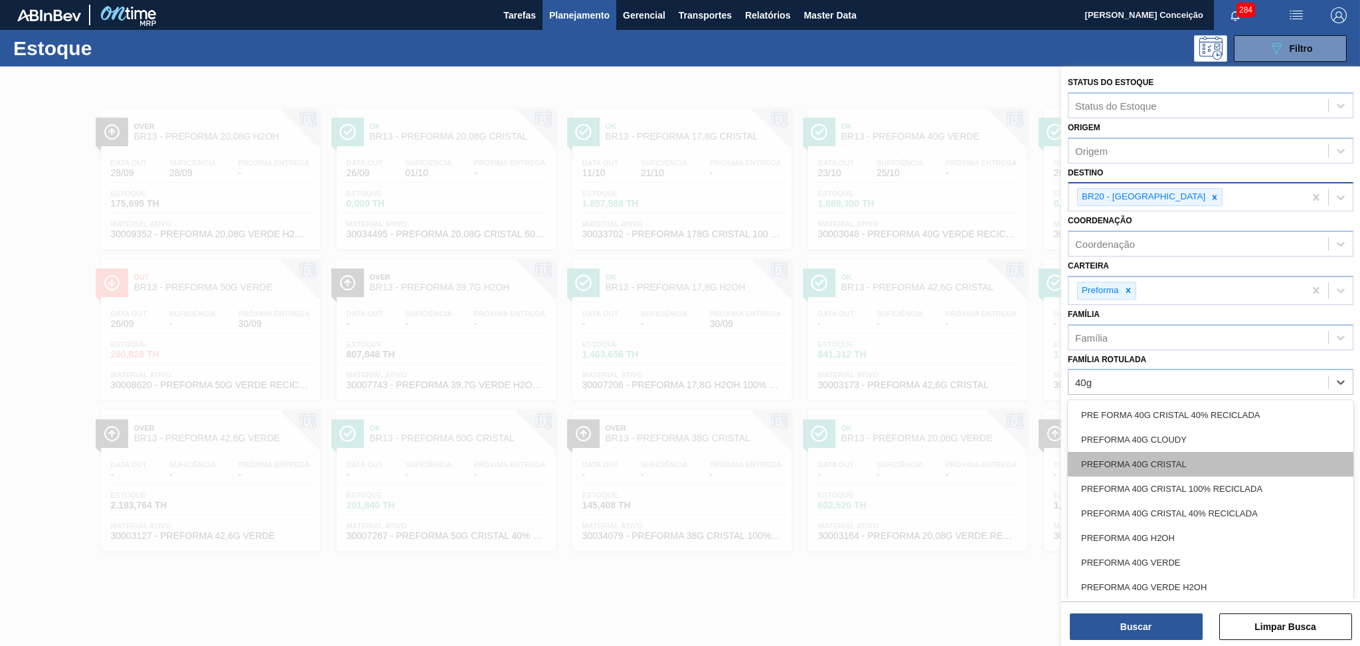
click at [1133, 456] on div "PREFORMA 40G CRISTAL" at bounding box center [1211, 464] width 286 height 25
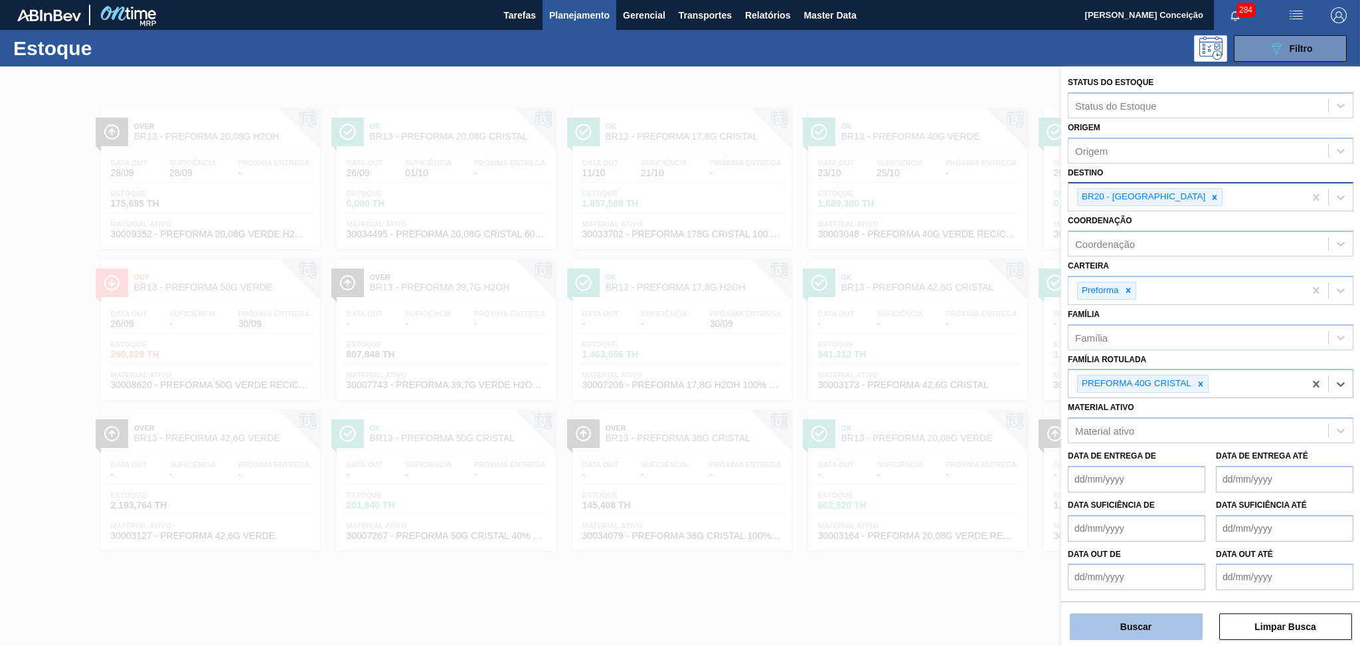
click at [1156, 627] on button "Buscar" at bounding box center [1136, 626] width 133 height 27
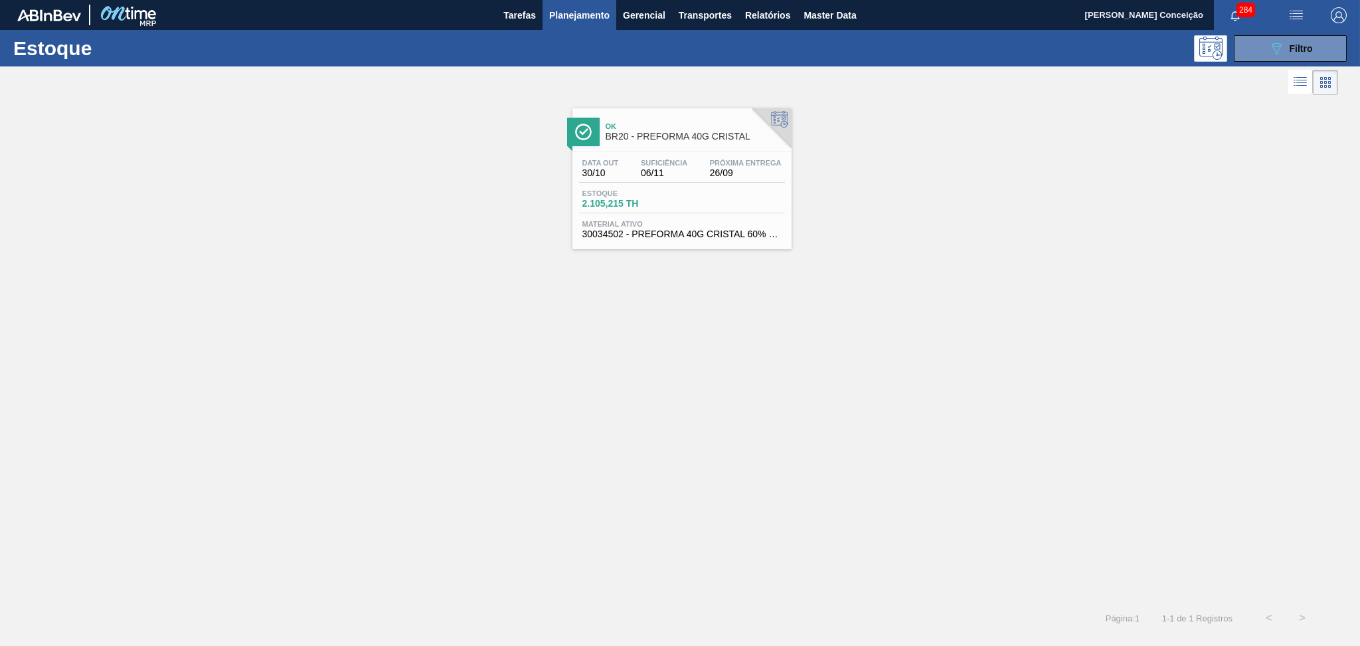
click at [689, 182] on div "Data out 30/10 Suficiência 06/11 Próxima Entrega 26/09" at bounding box center [682, 171] width 206 height 24
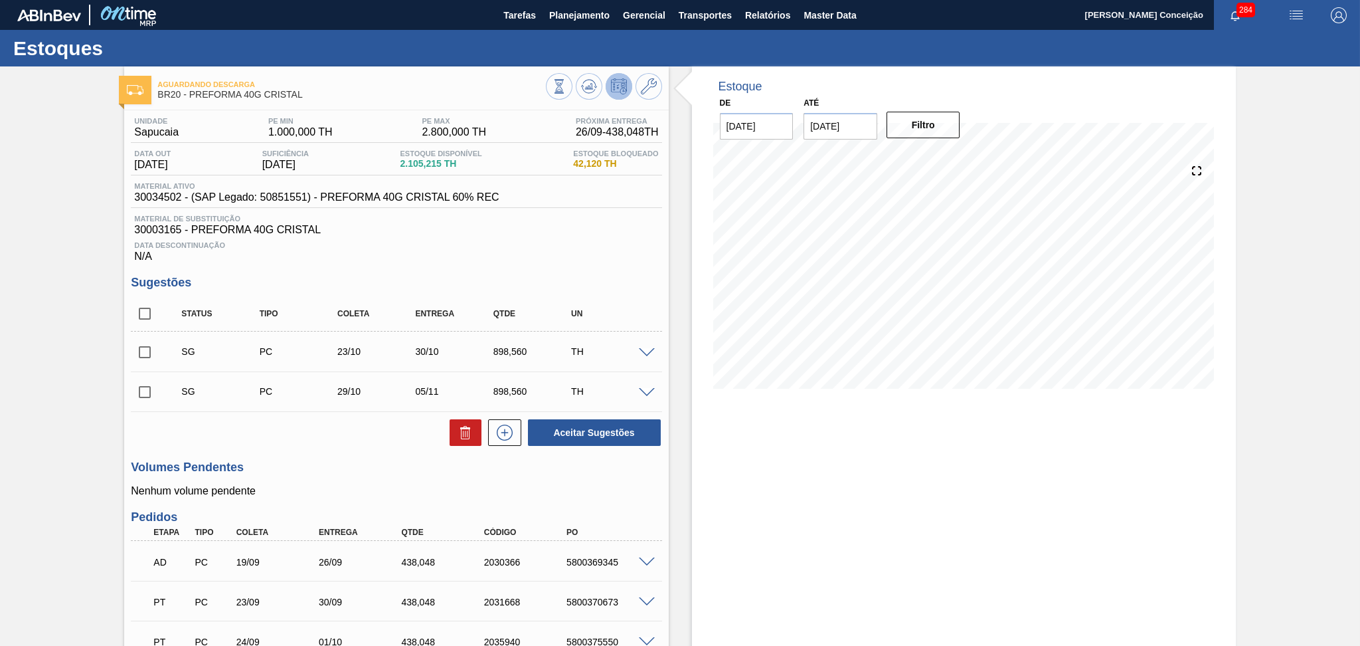
click at [535, 256] on div "Data Descontinuação N/A" at bounding box center [396, 249] width 531 height 27
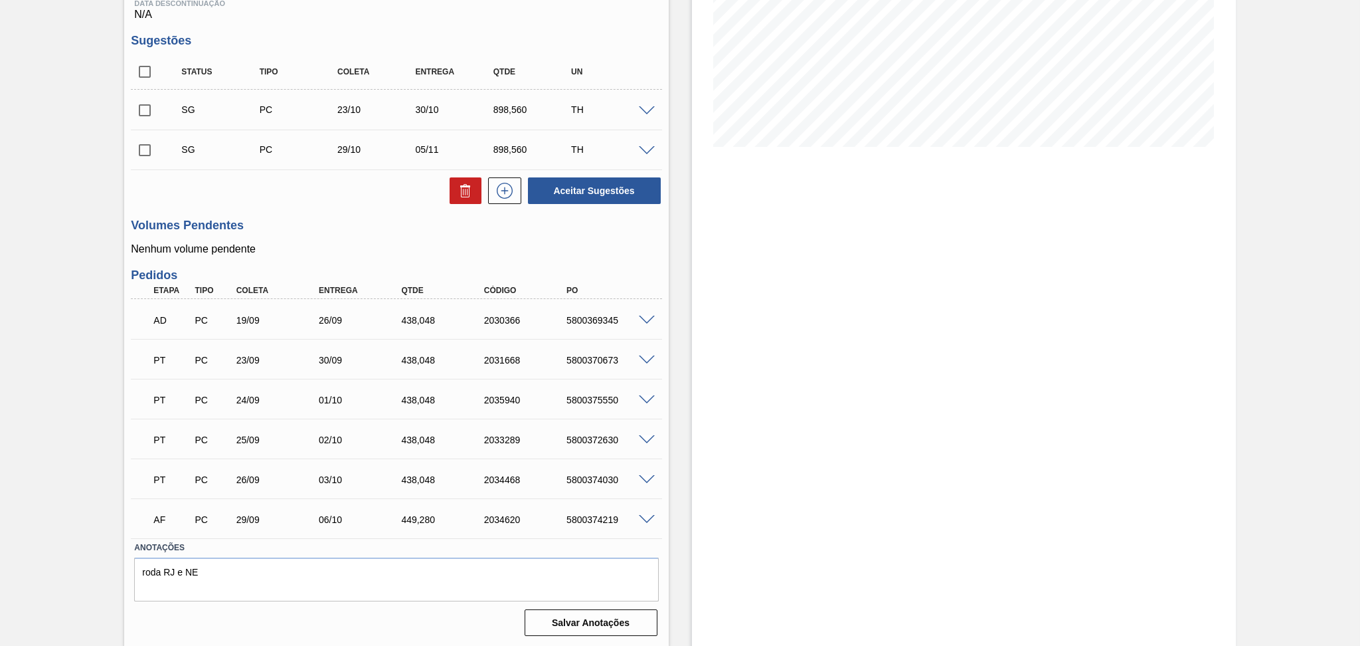
click at [707, 472] on div "Estoque De 26/09/2025 Até 30/11/2025 Filtro" at bounding box center [964, 236] width 544 height 822
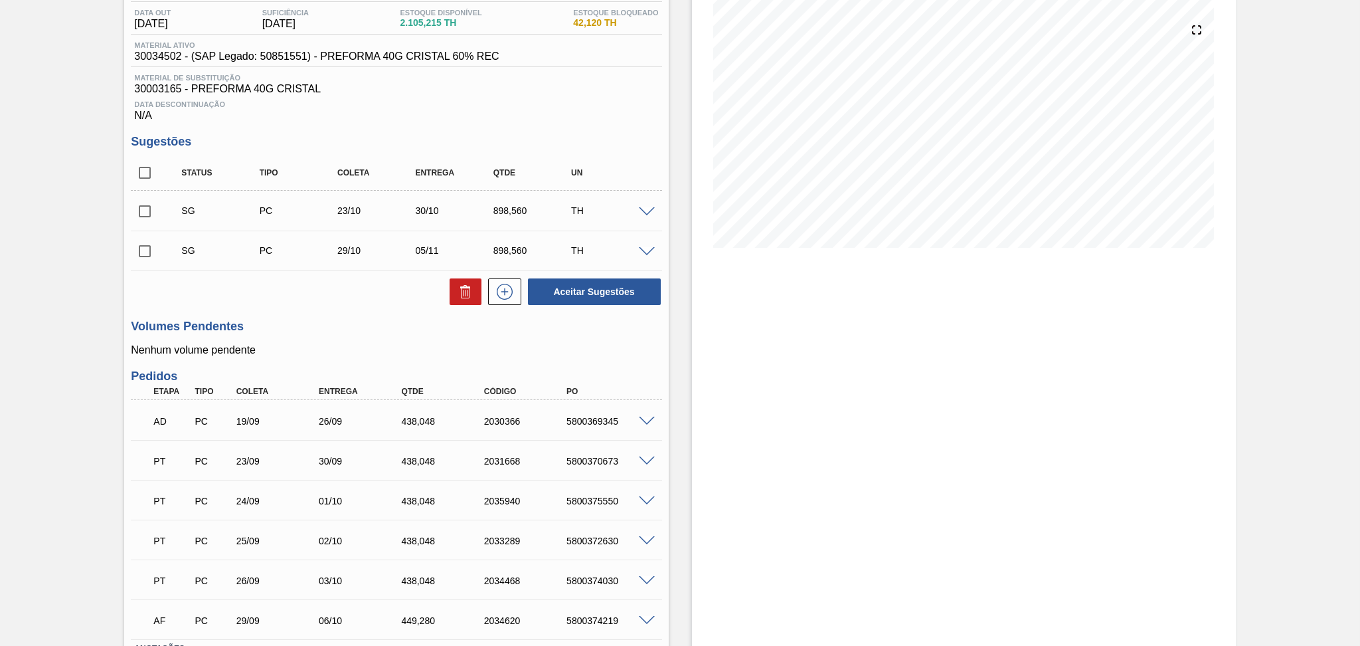
scroll to position [65, 0]
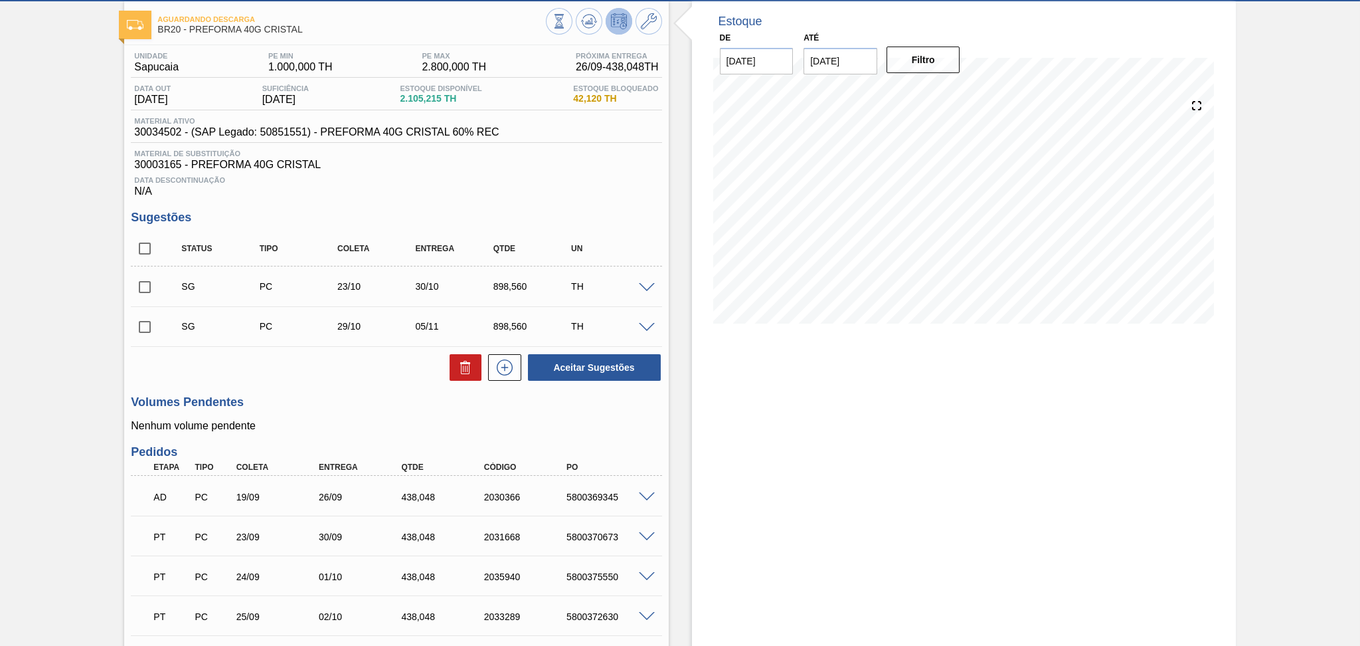
click at [298, 393] on div "Unidade Sapucaia PE MIN 1.000,000 TH PE MAX 2.800,000 TH Próxima Entrega 26/09 …" at bounding box center [396, 431] width 544 height 772
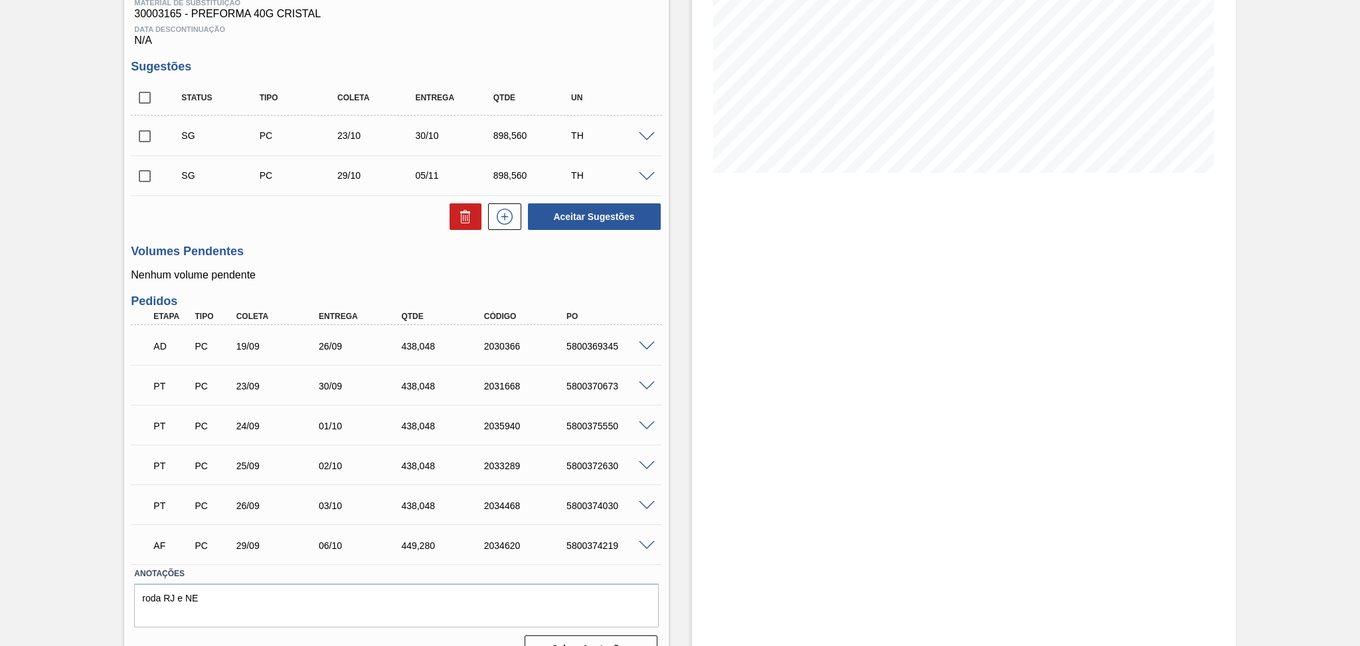
scroll to position [242, 0]
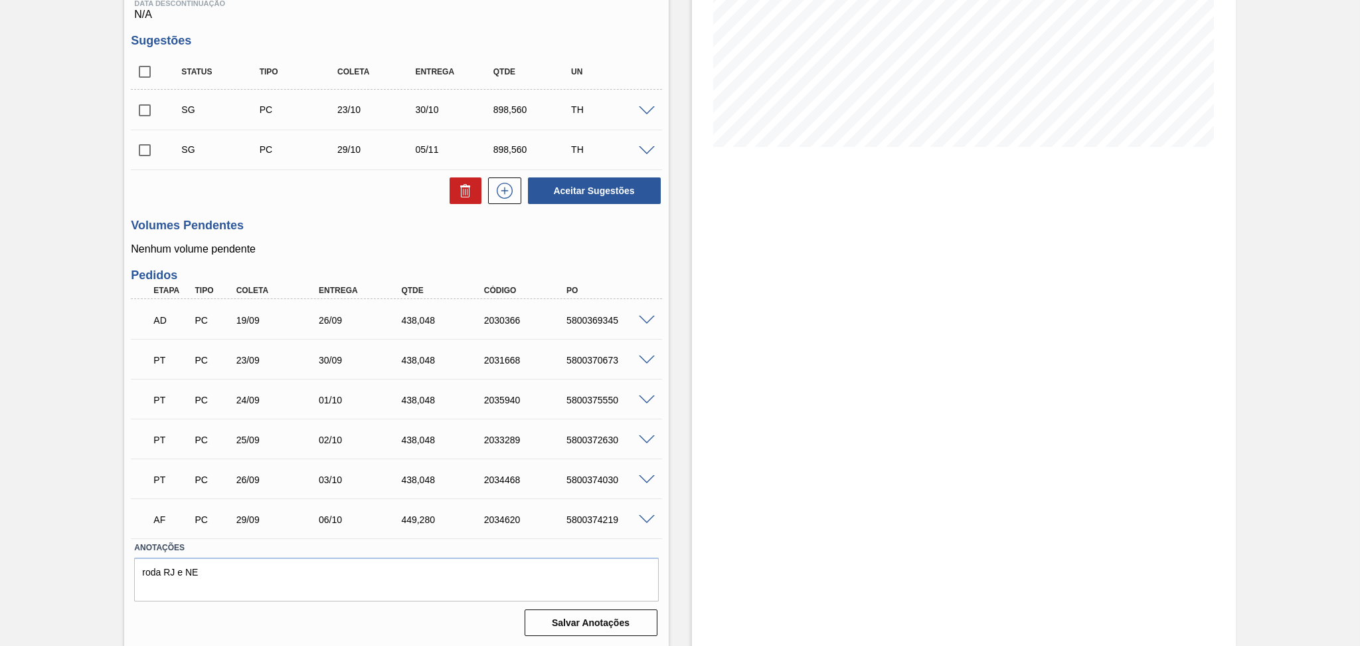
click at [343, 355] on div "30/09" at bounding box center [362, 360] width 93 height 11
click at [247, 360] on div "23/09" at bounding box center [279, 360] width 93 height 11
click at [240, 395] on div "24/09" at bounding box center [279, 400] width 93 height 11
click at [245, 440] on div "25/09" at bounding box center [279, 439] width 93 height 11
click at [246, 466] on div "PT PC 26/09 03/10 438,048 2034468 5800374030" at bounding box center [393, 478] width 496 height 27
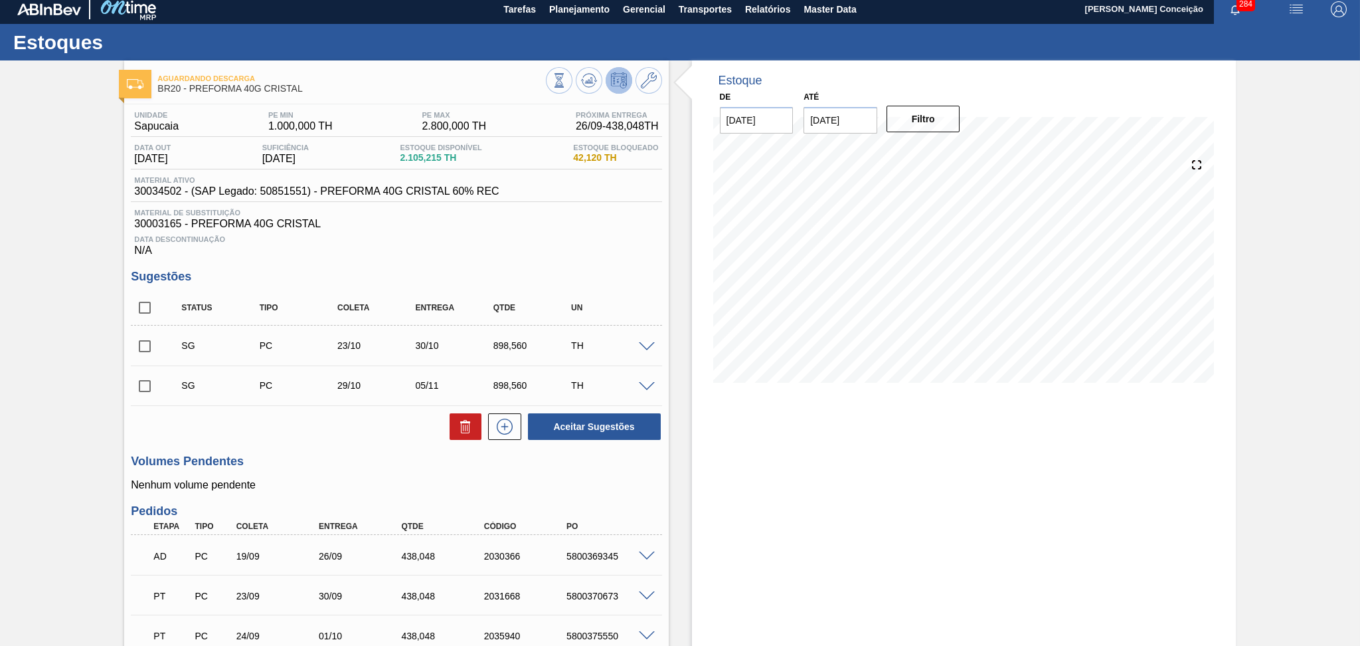
scroll to position [0, 0]
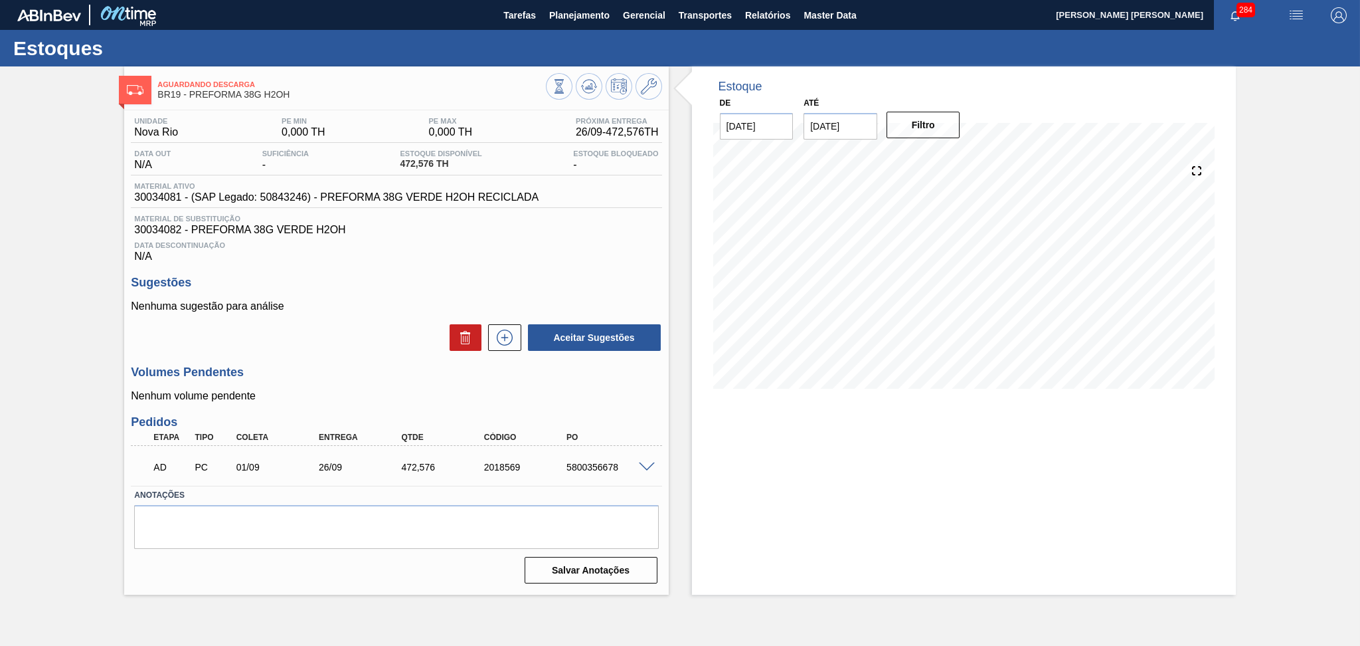
click at [402, 278] on h3 "Sugestões" at bounding box center [396, 283] width 531 height 14
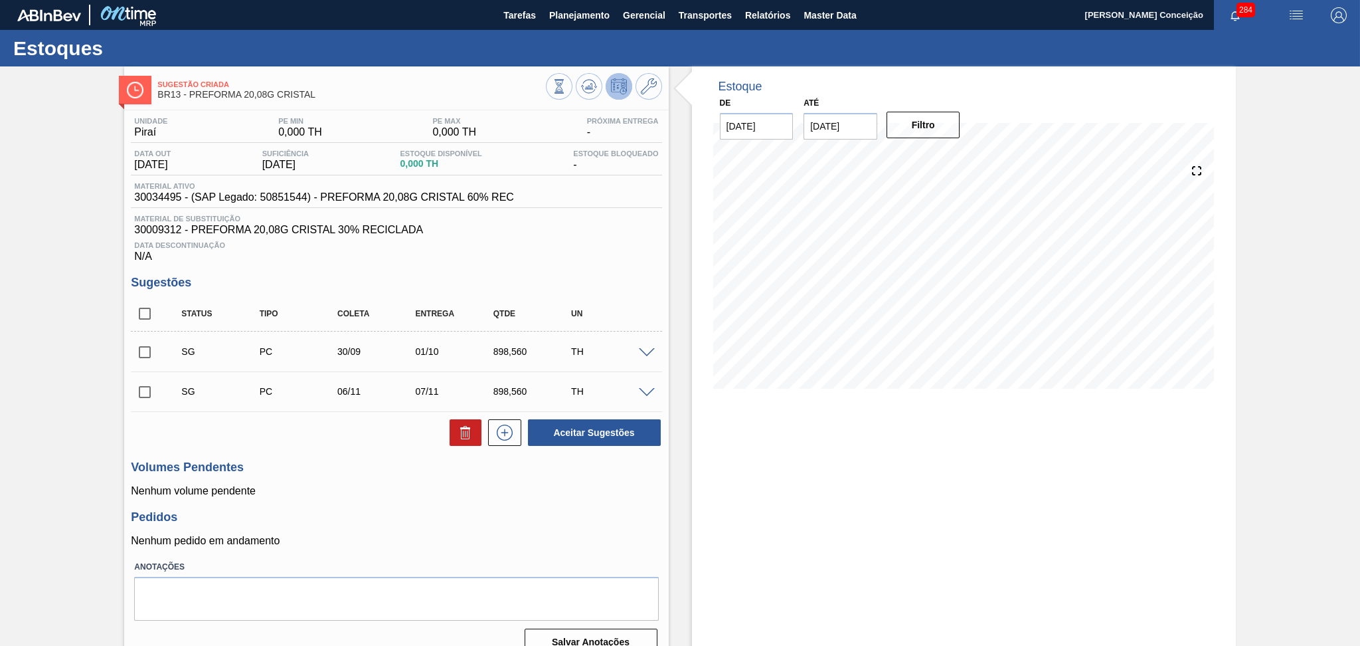
click at [828, 569] on div "Estoque De [DATE] Até [DATE] Filtro 04/11 Projeção de Estoque 351.9 [DOMAIN_NAM…" at bounding box center [964, 366] width 544 height 600
click at [439, 492] on p "Nenhum volume pendente" at bounding box center [396, 491] width 531 height 12
click at [304, 521] on h3 "Pedidos" at bounding box center [396, 517] width 531 height 14
click at [388, 524] on h3 "Pedidos" at bounding box center [396, 517] width 531 height 14
click at [385, 522] on h3 "Pedidos" at bounding box center [396, 517] width 531 height 14
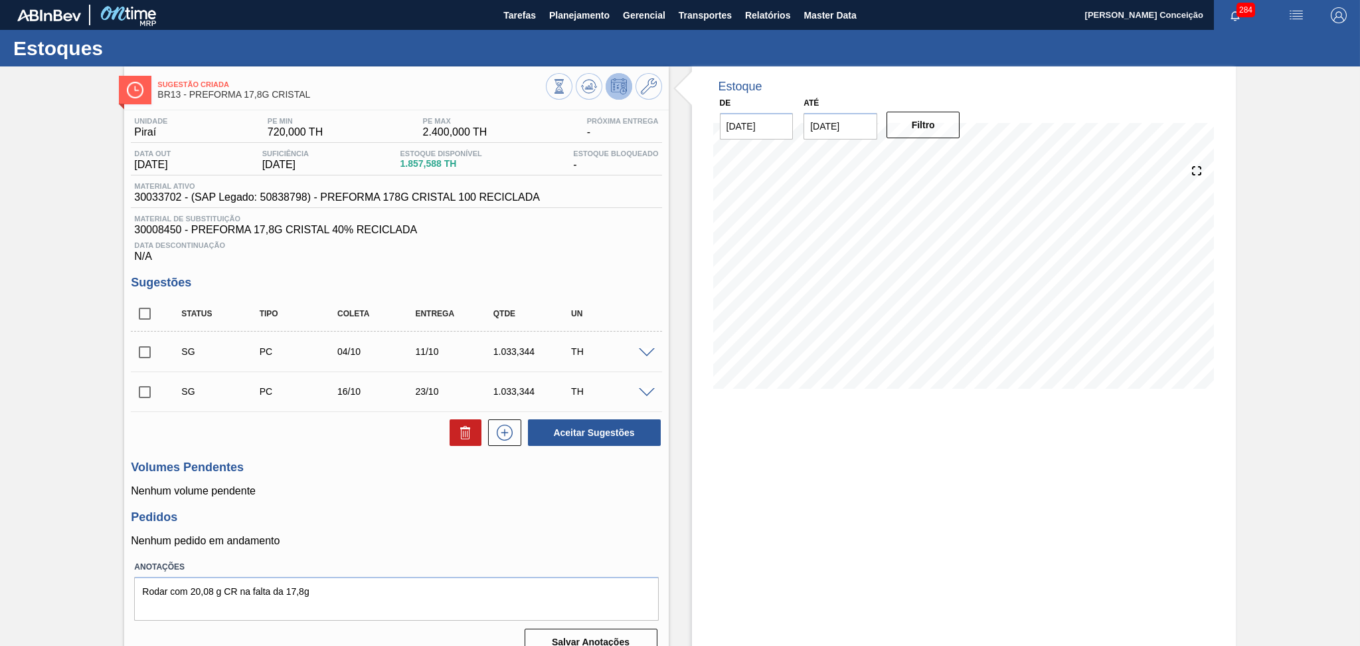
click at [557, 254] on div "Data Descontinuação N/A" at bounding box center [396, 249] width 531 height 27
click at [927, 480] on div "Estoque De [DATE] Até [DATE] Filtro 27/10 Projeção de Estoque 1,224.276 [DOMAIN…" at bounding box center [964, 366] width 544 height 600
click at [1025, 454] on div "Estoque De [DATE] Até [DATE] Filtro 27/10 Projeção de Estoque 1,224.276 [DOMAIN…" at bounding box center [964, 366] width 544 height 600
click at [537, 286] on h3 "Sugestões" at bounding box center [396, 283] width 531 height 14
click at [575, 264] on div "Unidade Piraí PE MIN 720,000 TH PE MAX 2.400,000 TH Próxima Entrega - Data out …" at bounding box center [396, 384] width 544 height 549
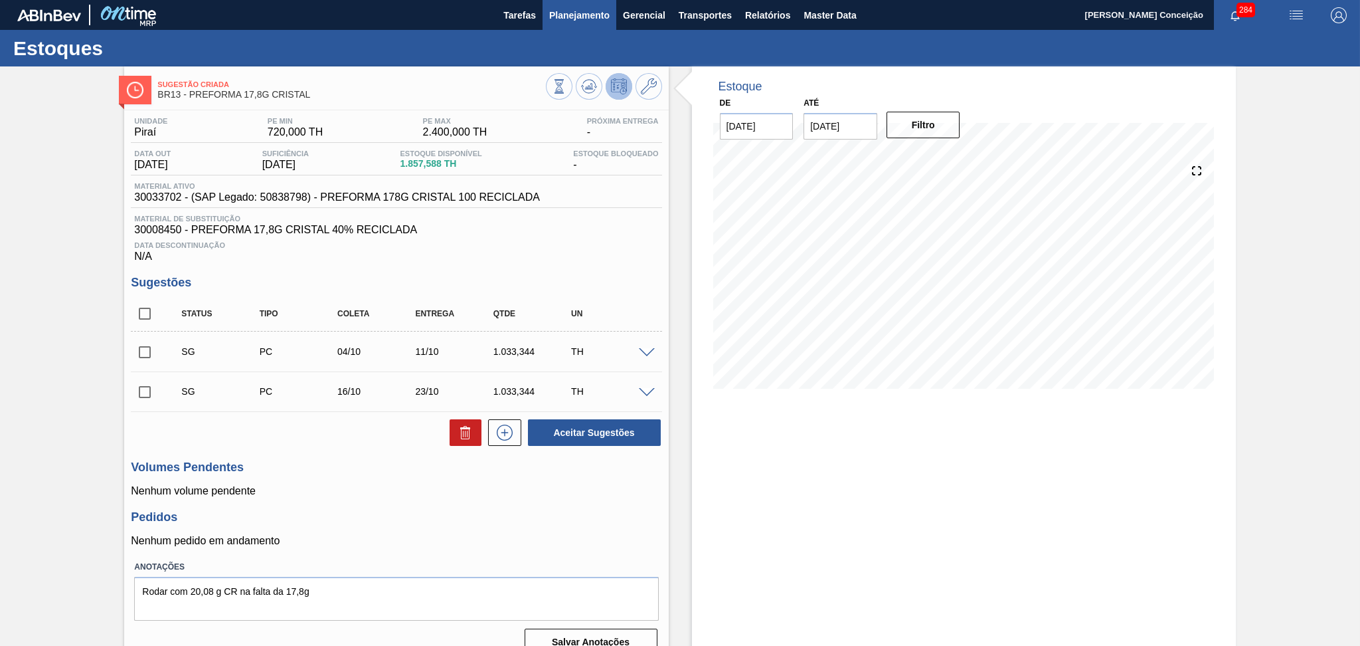
click at [549, 19] on span "Planejamento" at bounding box center [579, 15] width 60 height 16
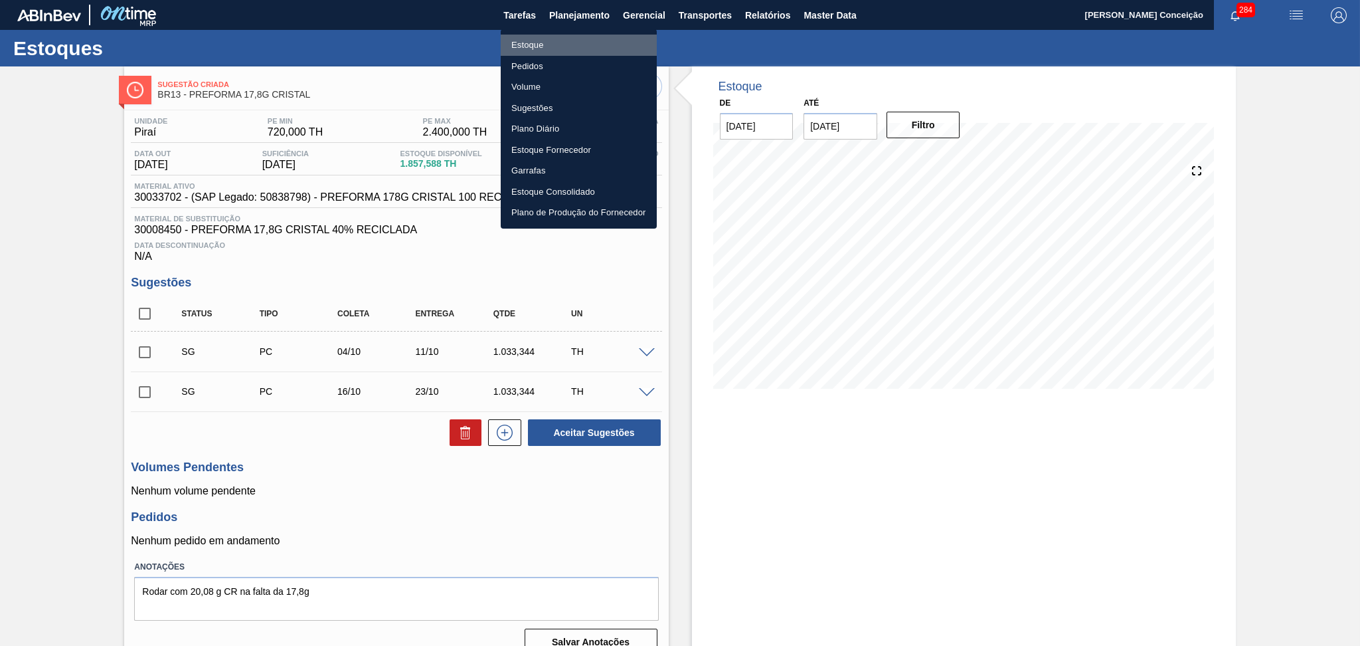
click at [543, 43] on li "Estoque" at bounding box center [579, 45] width 156 height 21
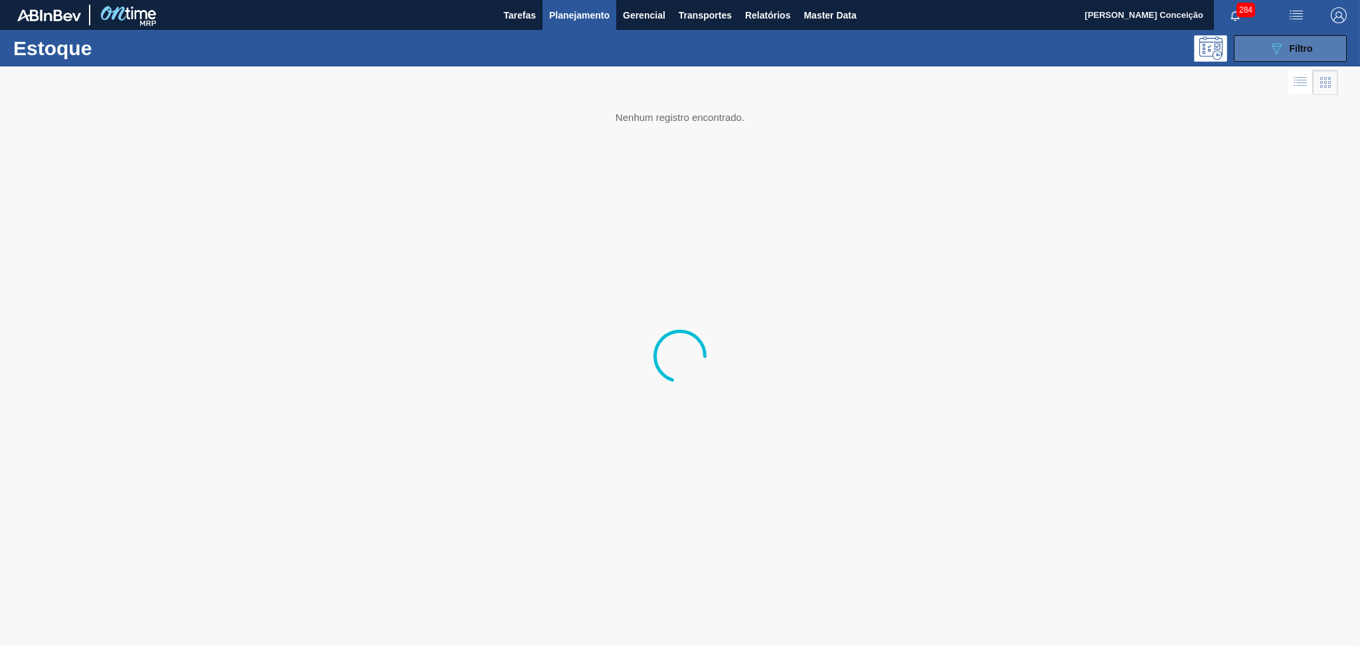
click at [1271, 46] on icon "089F7B8B-B2A5-4AFE-B5C0-19BA573D28AC" at bounding box center [1277, 49] width 16 height 16
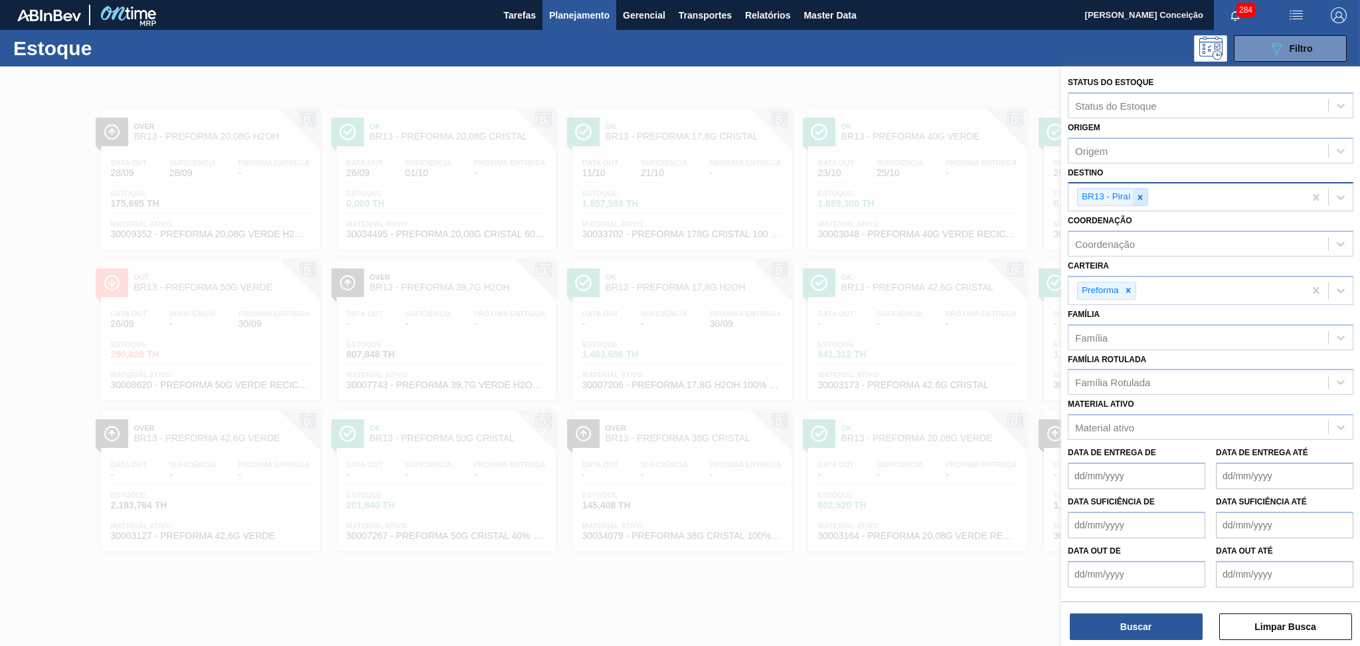
click at [1143, 193] on icon at bounding box center [1140, 197] width 9 height 9
type input "br12"
click at [1143, 189] on div "br12" at bounding box center [1199, 195] width 260 height 19
click at [1145, 192] on div at bounding box center [1140, 197] width 15 height 17
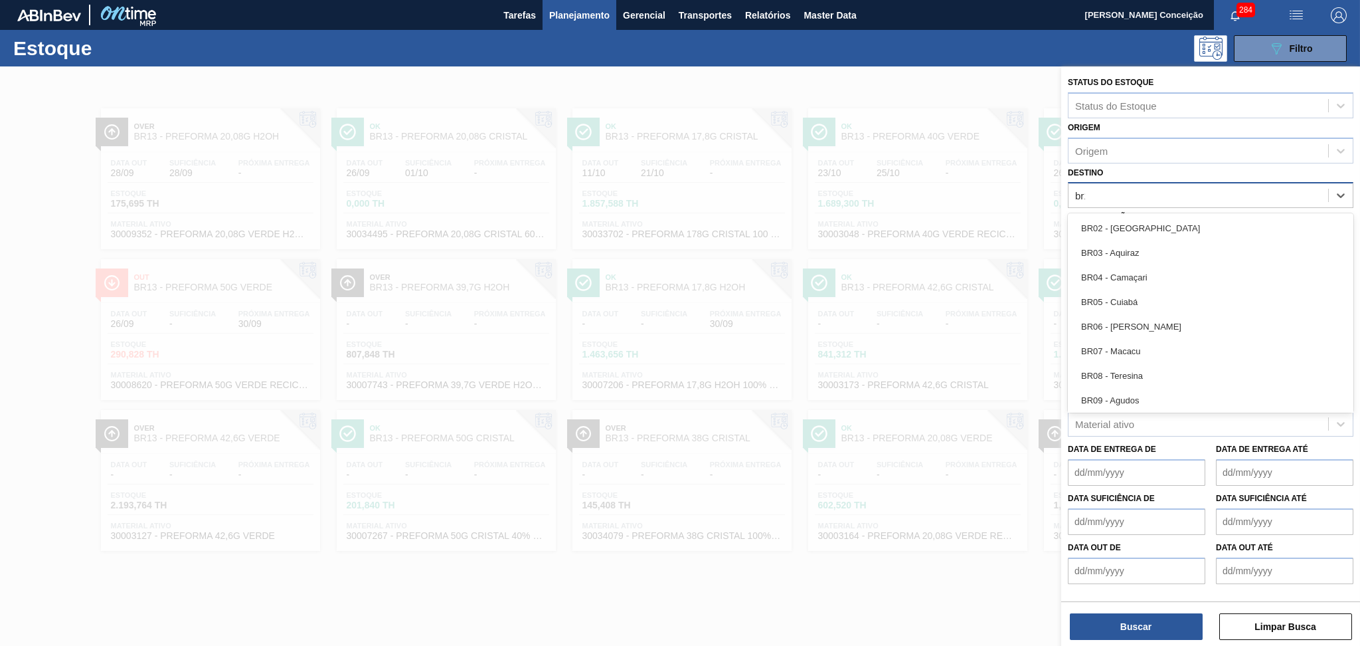
type input "br12"
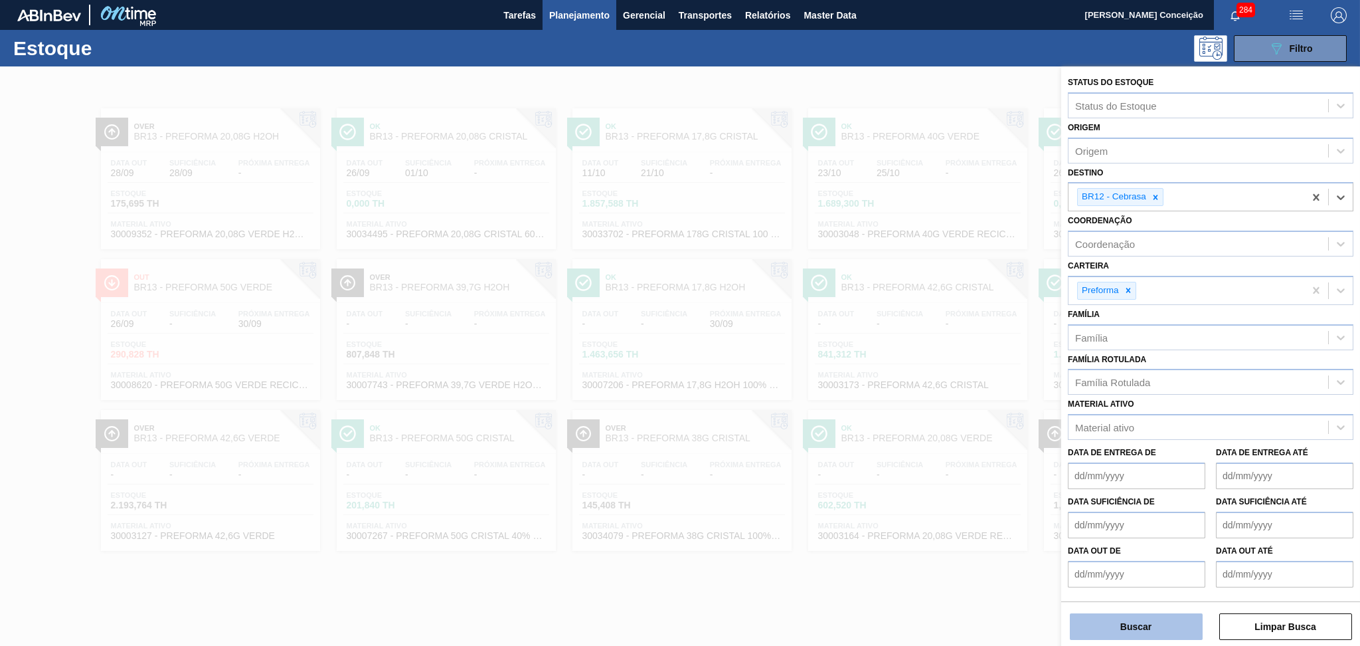
click at [1133, 628] on button "Buscar" at bounding box center [1136, 626] width 133 height 27
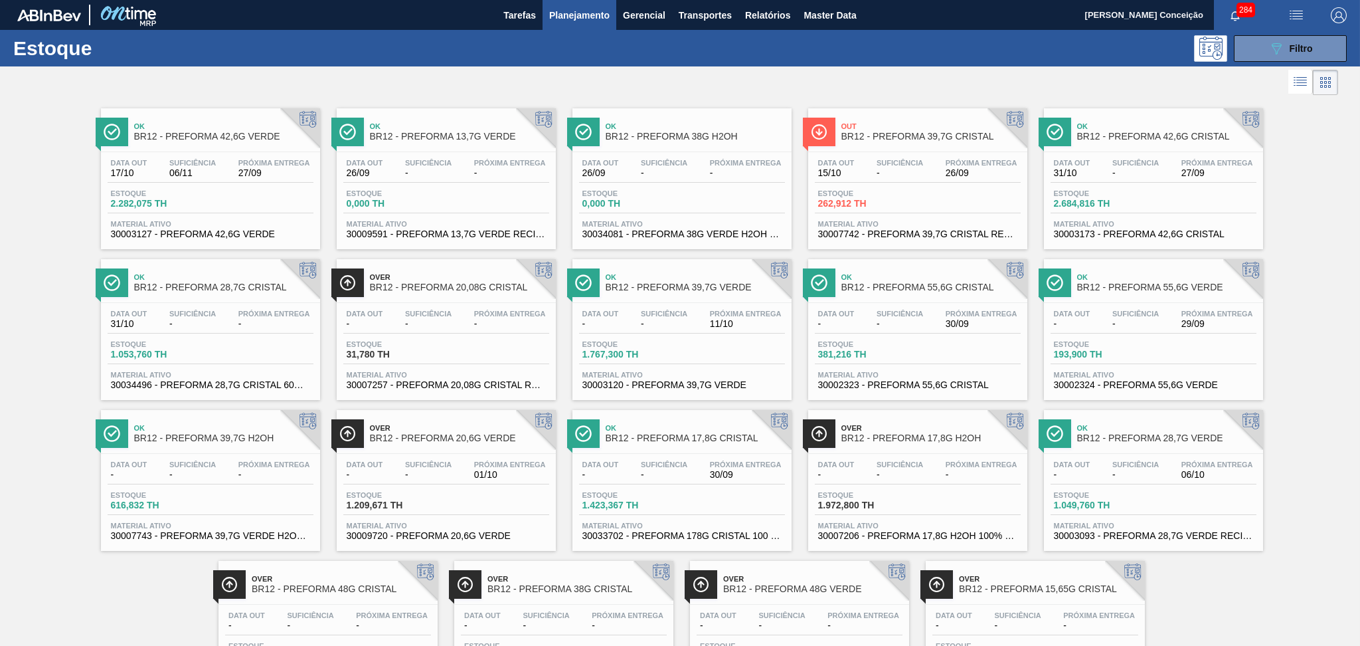
click at [920, 207] on div "Estoque 262,912 TH" at bounding box center [918, 201] width 206 height 24
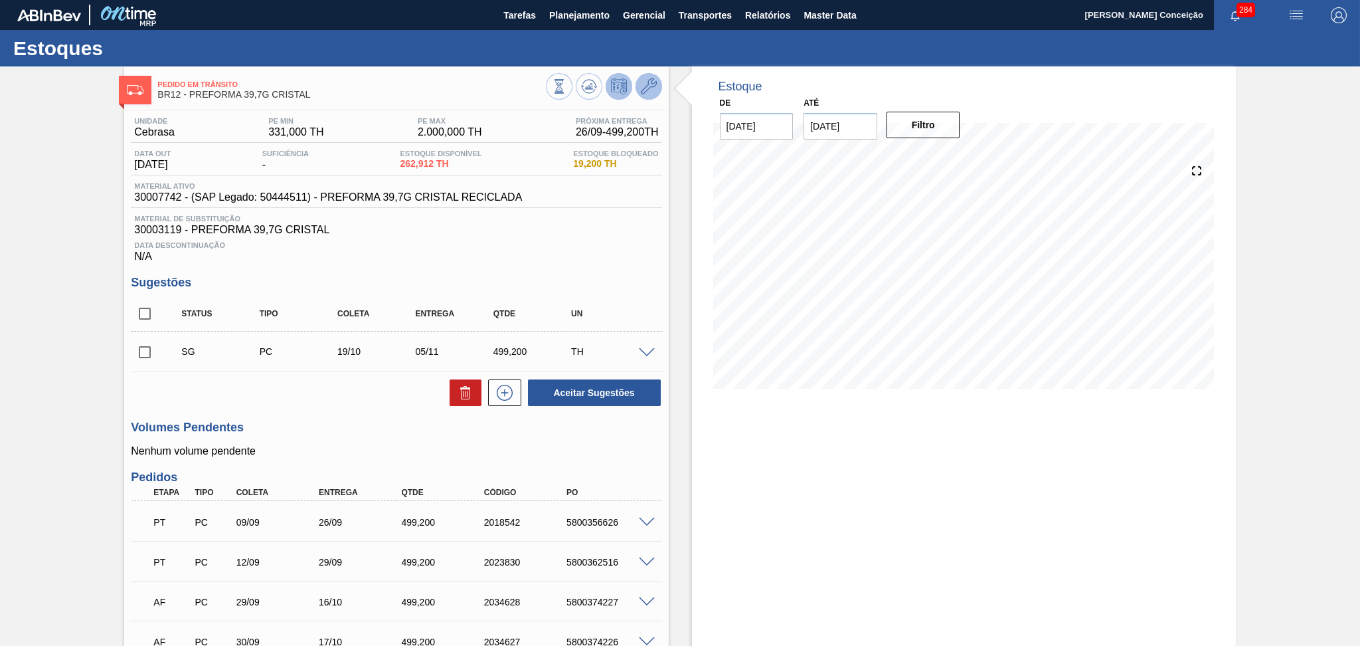
click at [654, 84] on icon at bounding box center [649, 86] width 16 height 16
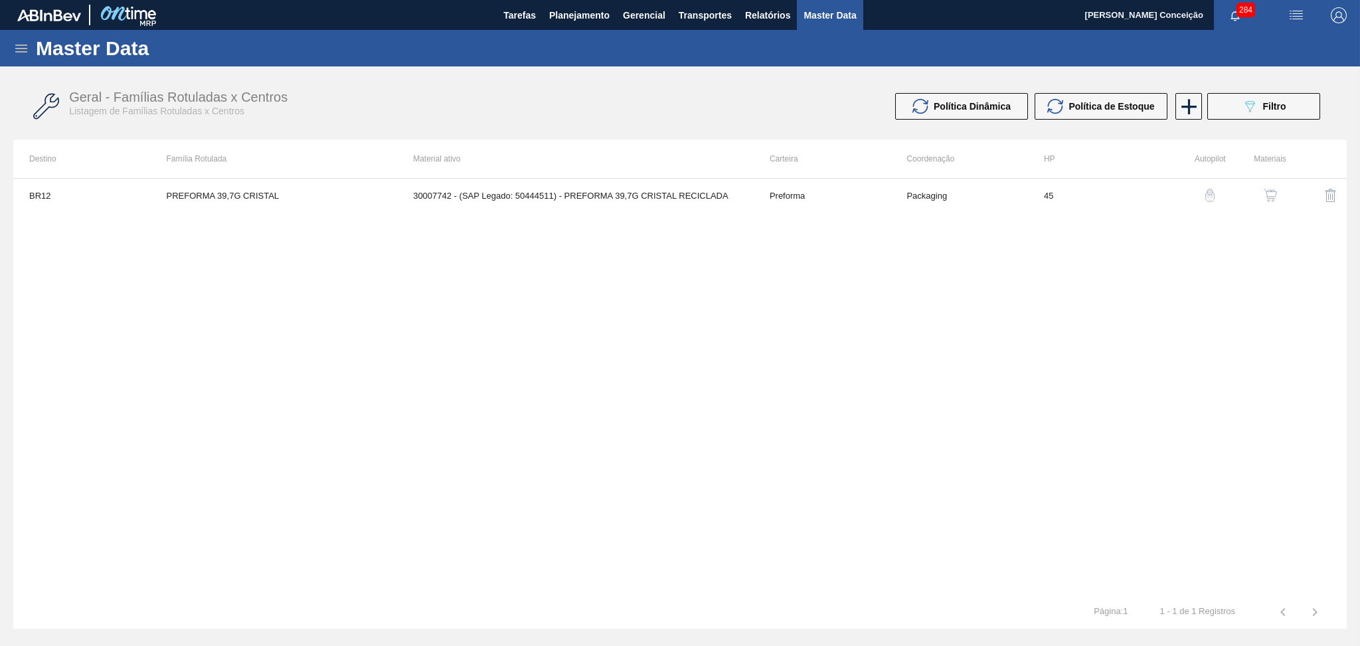
click at [1279, 191] on button "button" at bounding box center [1271, 195] width 32 height 32
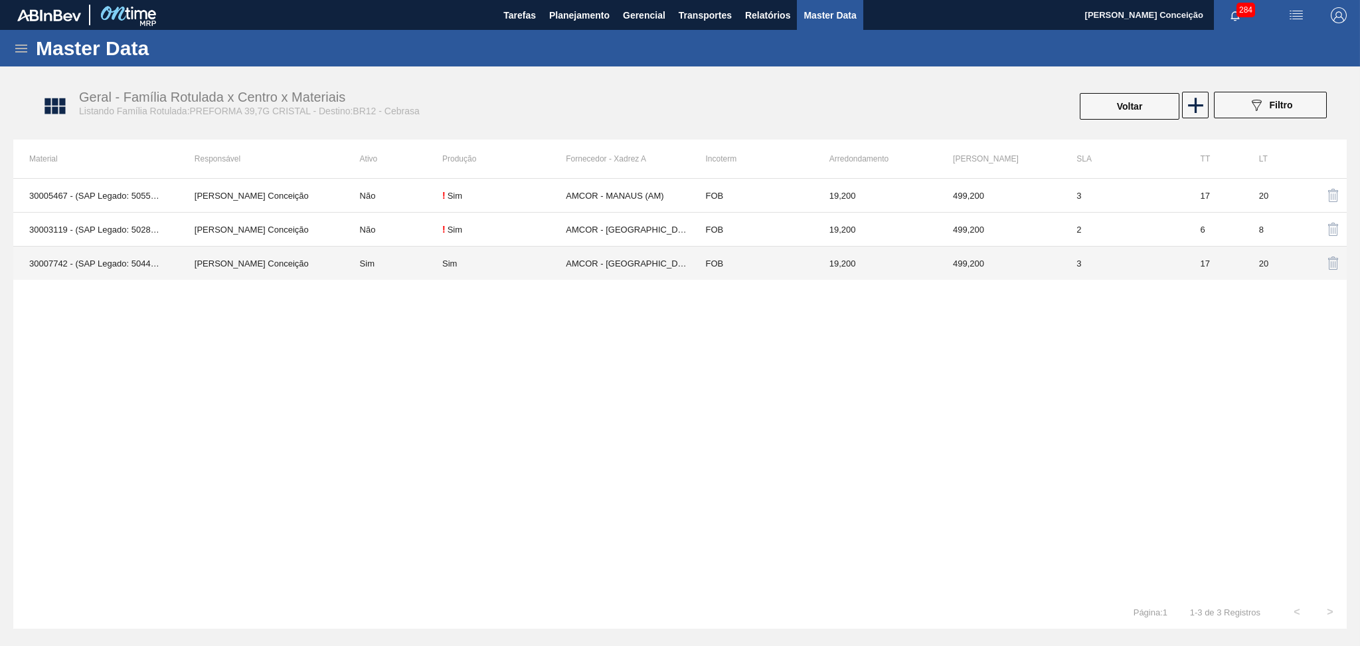
click at [596, 267] on td "AMCOR - CABO DE SANTO AGOSTINHO (PE)" at bounding box center [628, 263] width 124 height 34
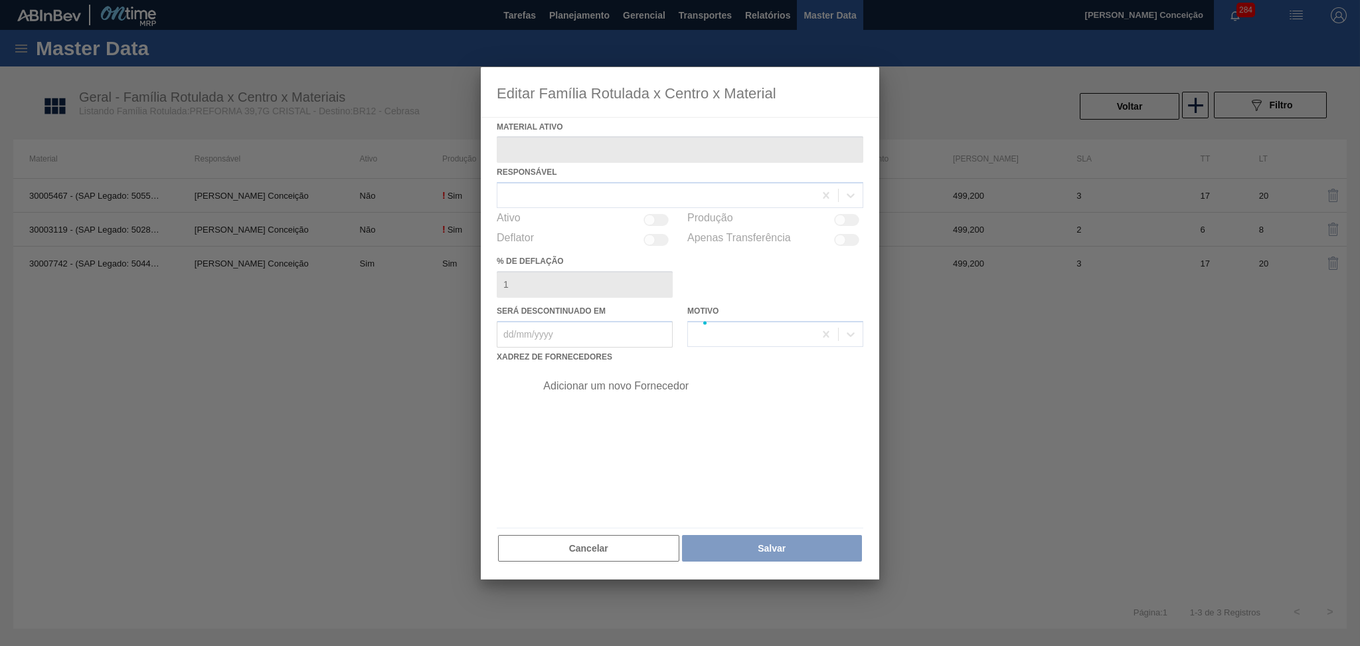
type ativo "30007742 - (SAP Legado: 50444511) - PREFORMA 39,7G CRISTAL RECICLADA"
checkbox input "true"
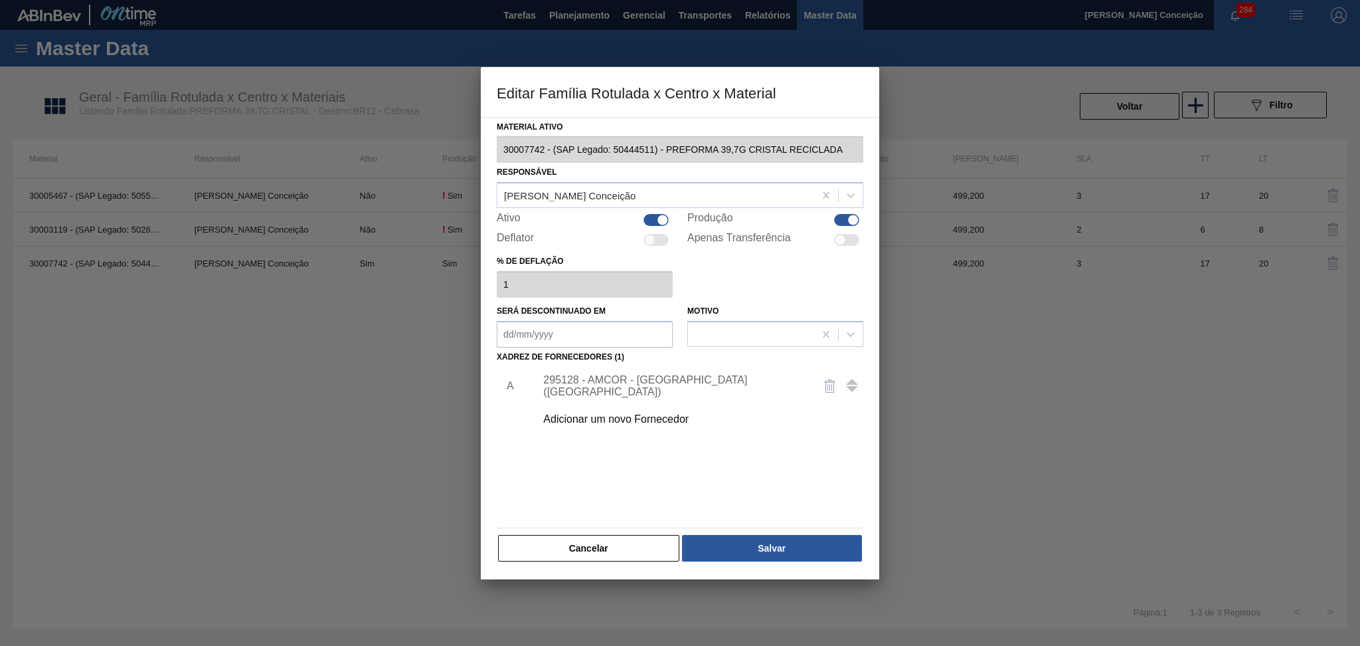
click at [604, 420] on div "Adicionar um novo Fornecedor" at bounding box center [673, 419] width 260 height 12
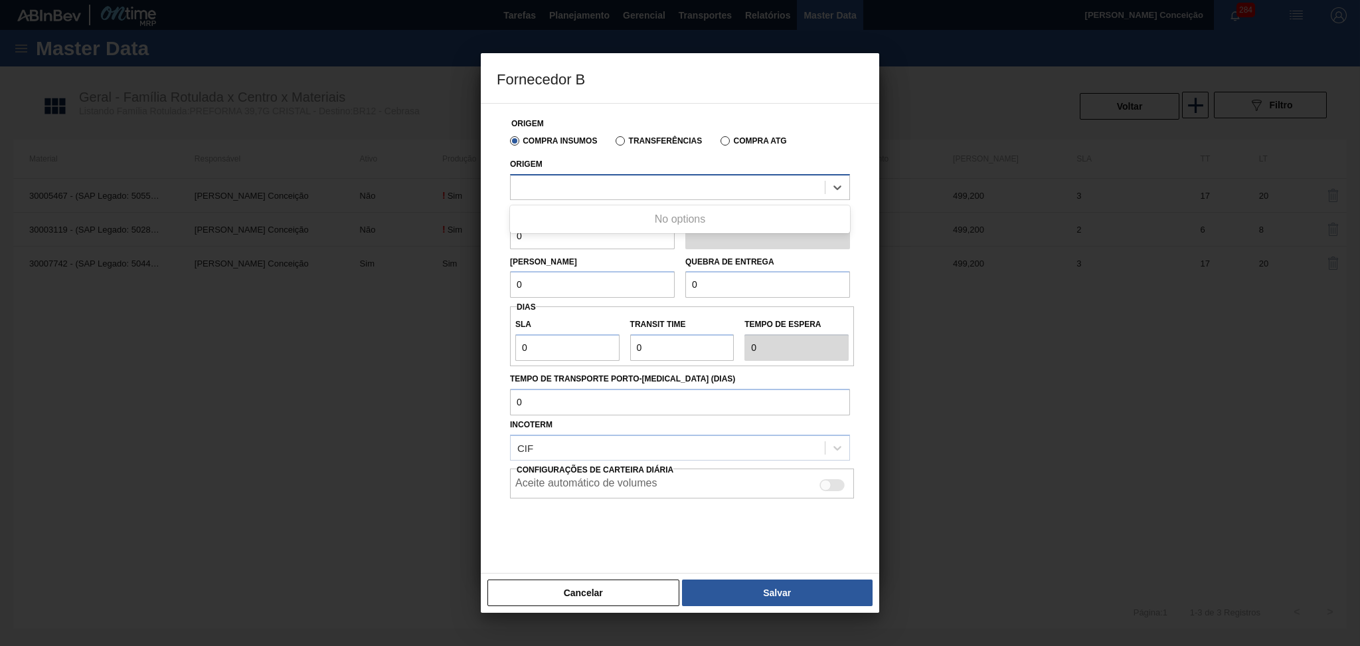
click at [594, 194] on div at bounding box center [668, 186] width 314 height 19
click at [660, 219] on div "No options" at bounding box center [680, 219] width 340 height 23
click at [663, 186] on div at bounding box center [668, 186] width 314 height 19
click at [648, 143] on label "Transferências" at bounding box center [659, 140] width 86 height 9
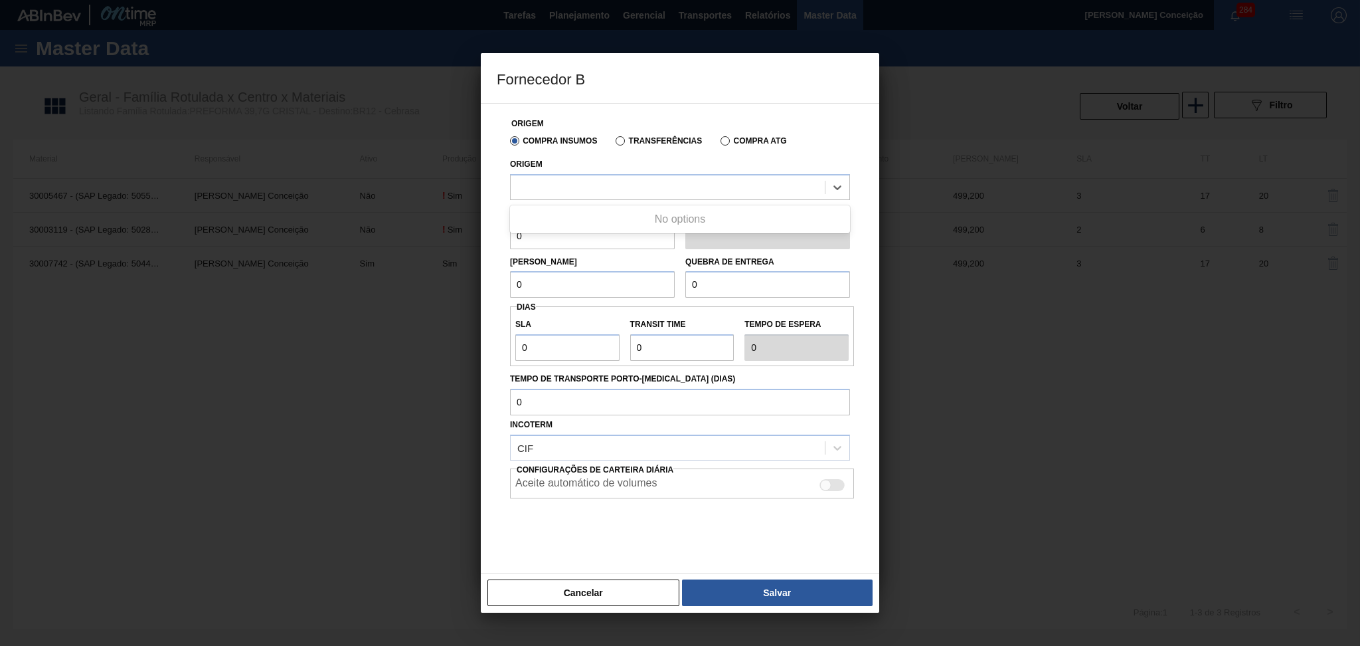
click at [614, 143] on input "Transferências" at bounding box center [614, 143] width 0 height 0
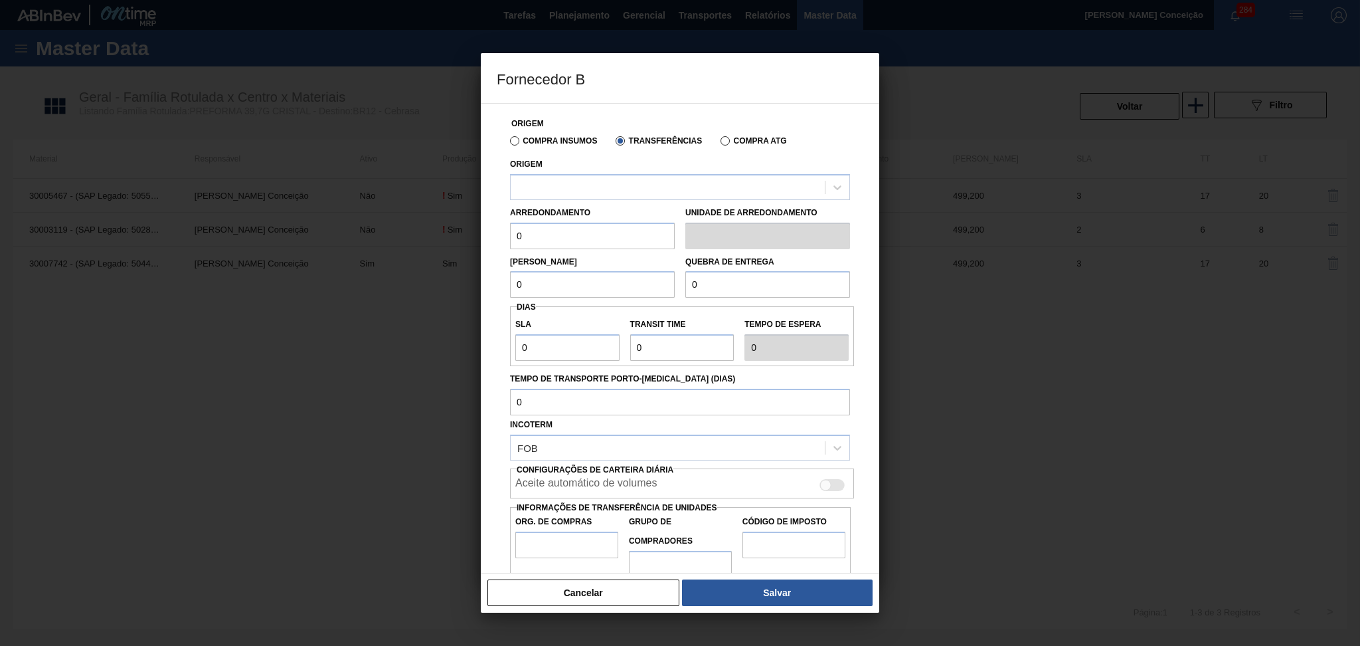
click at [748, 141] on label "Compra ATG" at bounding box center [754, 140] width 66 height 9
click at [719, 143] on input "Compra ATG" at bounding box center [719, 143] width 0 height 0
click at [545, 139] on label "Compra Insumos" at bounding box center [553, 140] width 87 height 9
click at [508, 143] on input "Compra Insumos" at bounding box center [508, 143] width 0 height 0
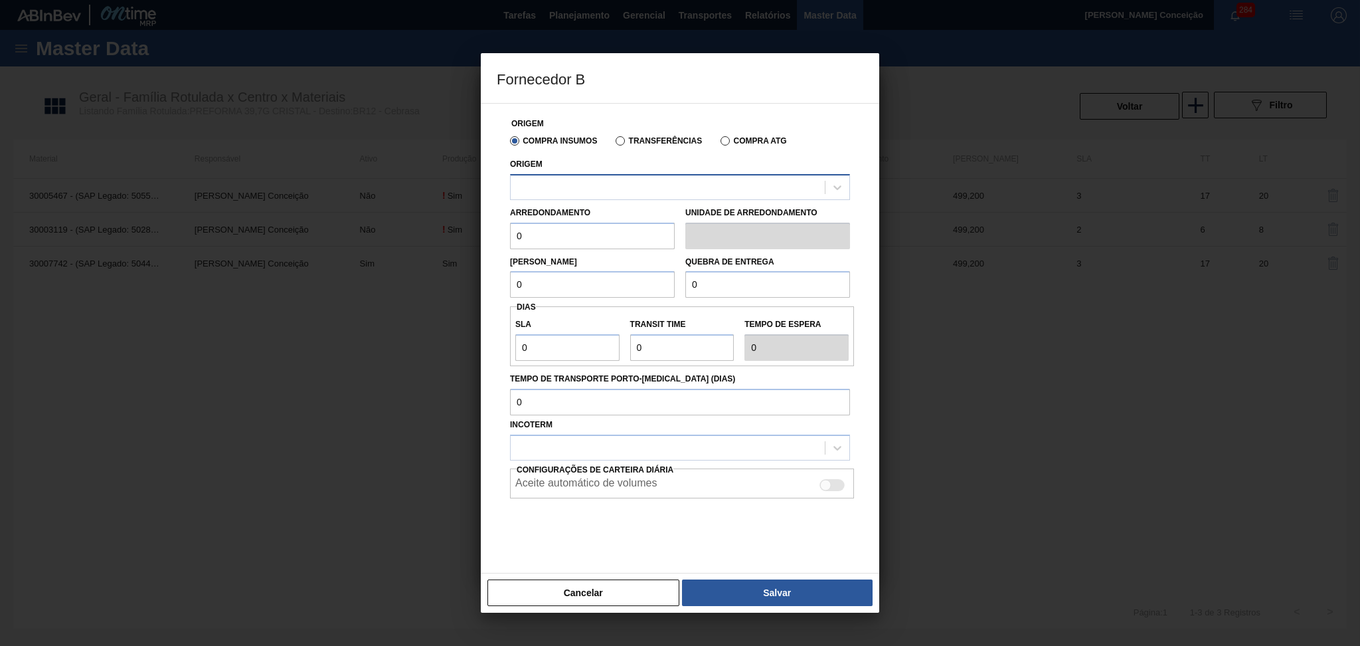
click at [570, 175] on div at bounding box center [680, 187] width 340 height 26
type input "a"
click at [589, 595] on button "Cancelar" at bounding box center [584, 592] width 192 height 27
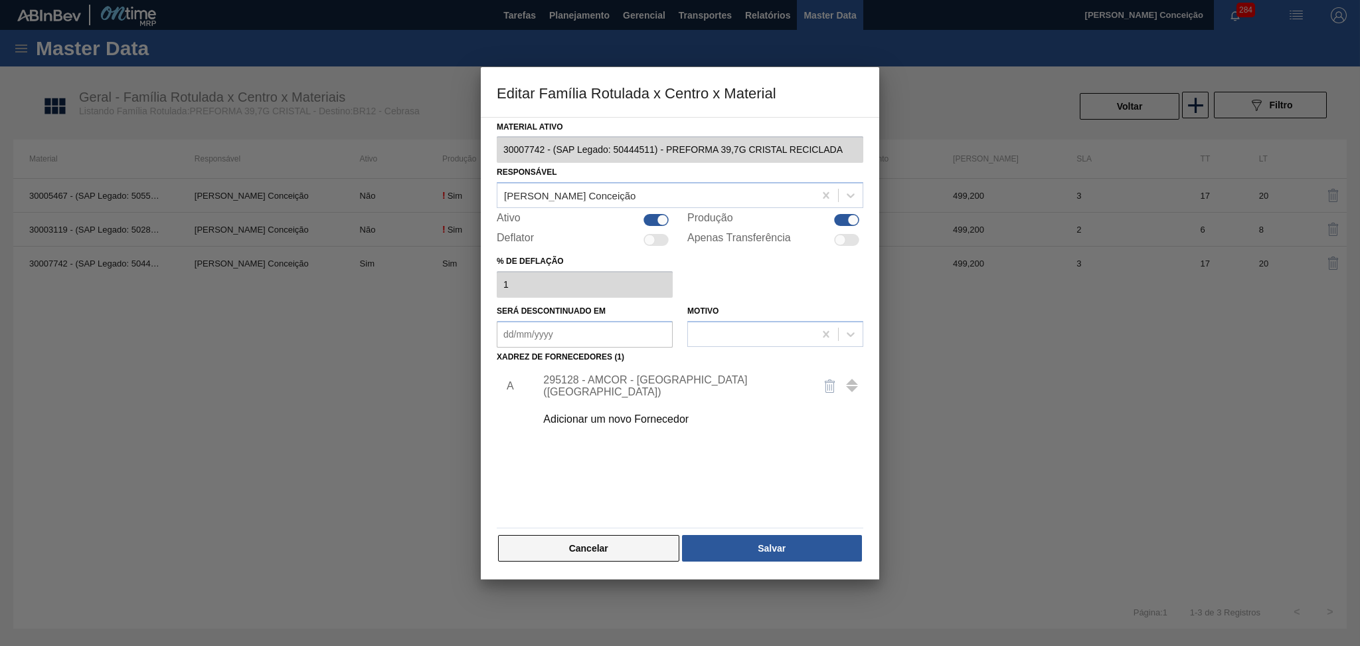
click at [589, 545] on button "Cancelar" at bounding box center [588, 548] width 181 height 27
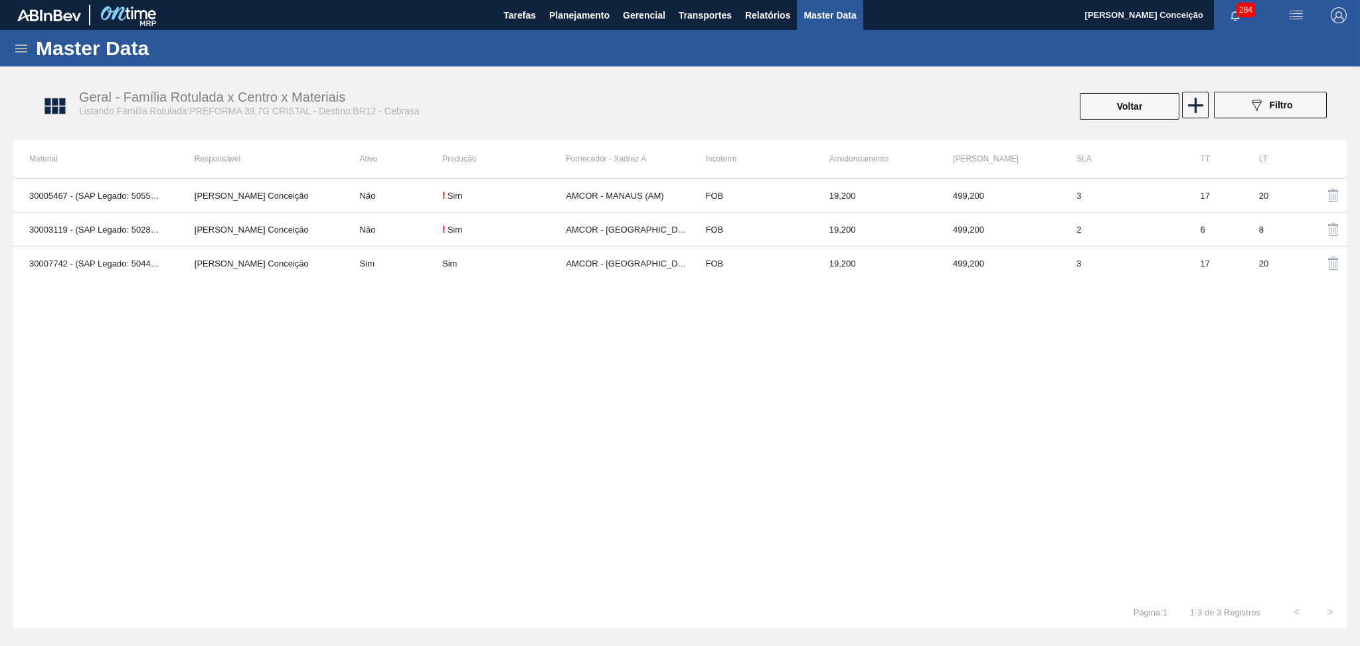
click at [644, 472] on div "30005467 - (SAP Legado: 50551268) - PREFORMA 39,7G CRISTAL 40 RECICLADA Aline A…" at bounding box center [680, 386] width 1334 height 417
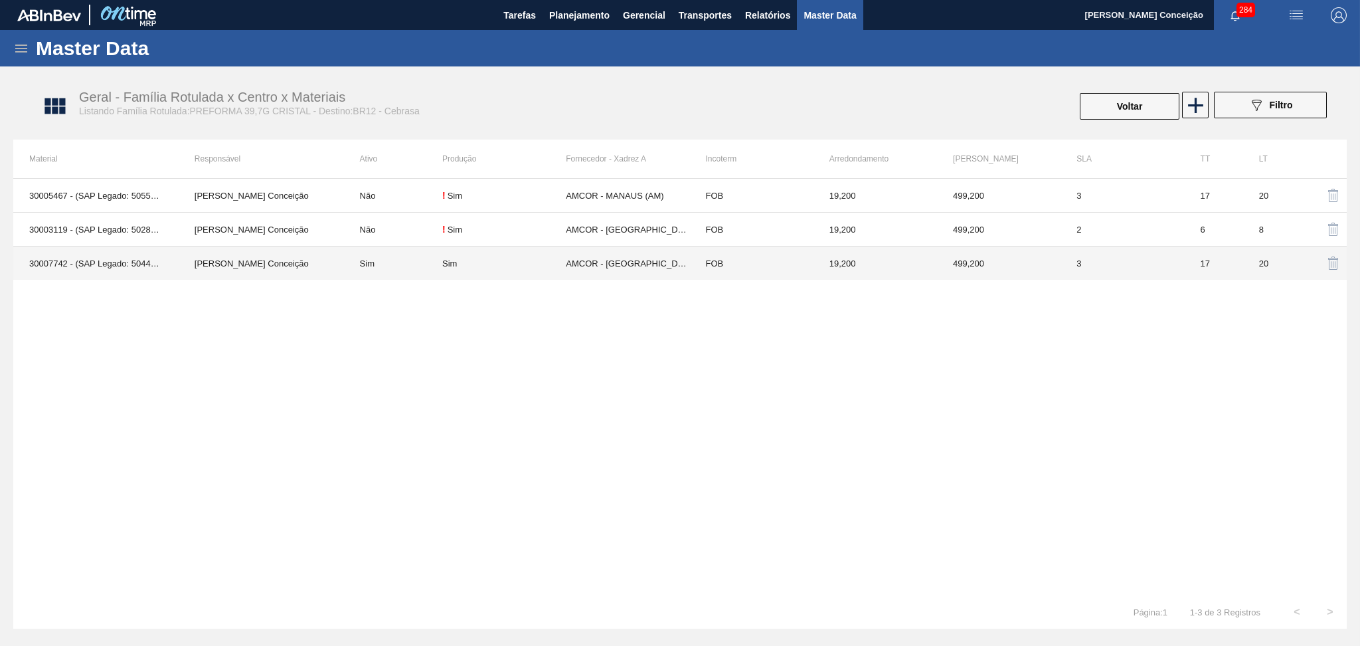
click at [611, 264] on td "AMCOR - CABO DE SANTO AGOSTINHO (PE)" at bounding box center [628, 263] width 124 height 34
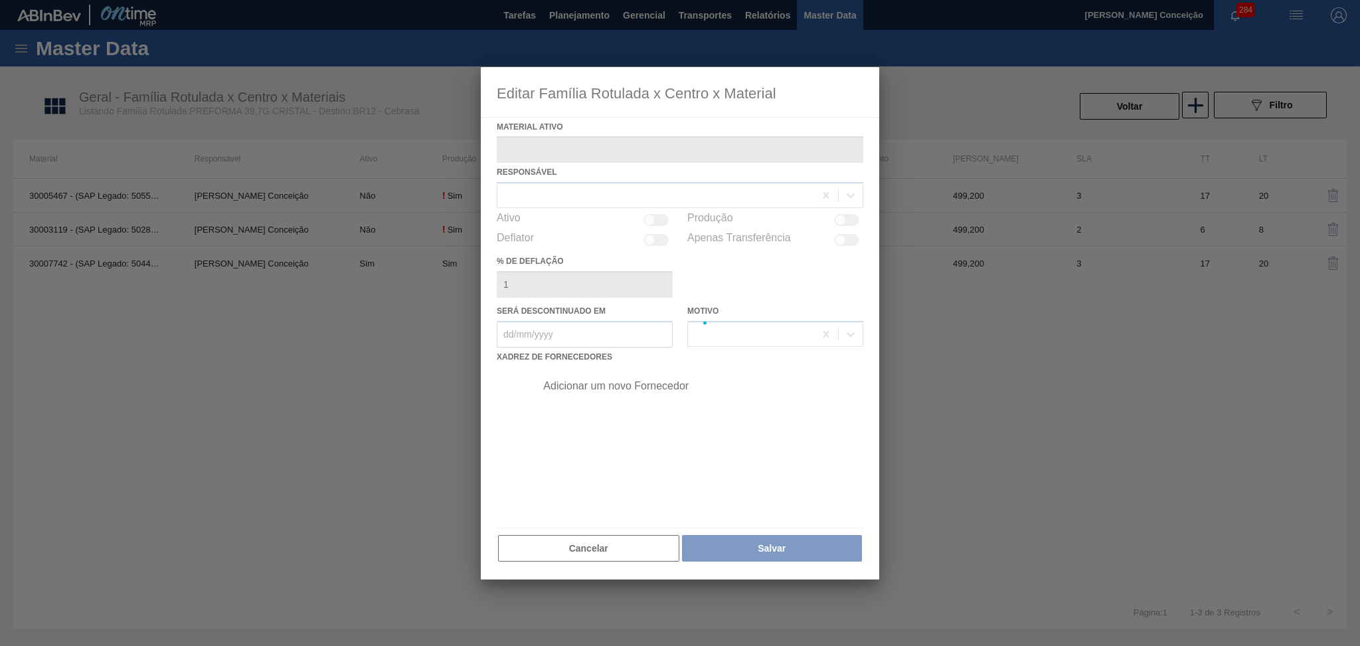
type ativo "30007742 - (SAP Legado: 50444511) - PREFORMA 39,7G CRISTAL RECICLADA"
checkbox input "true"
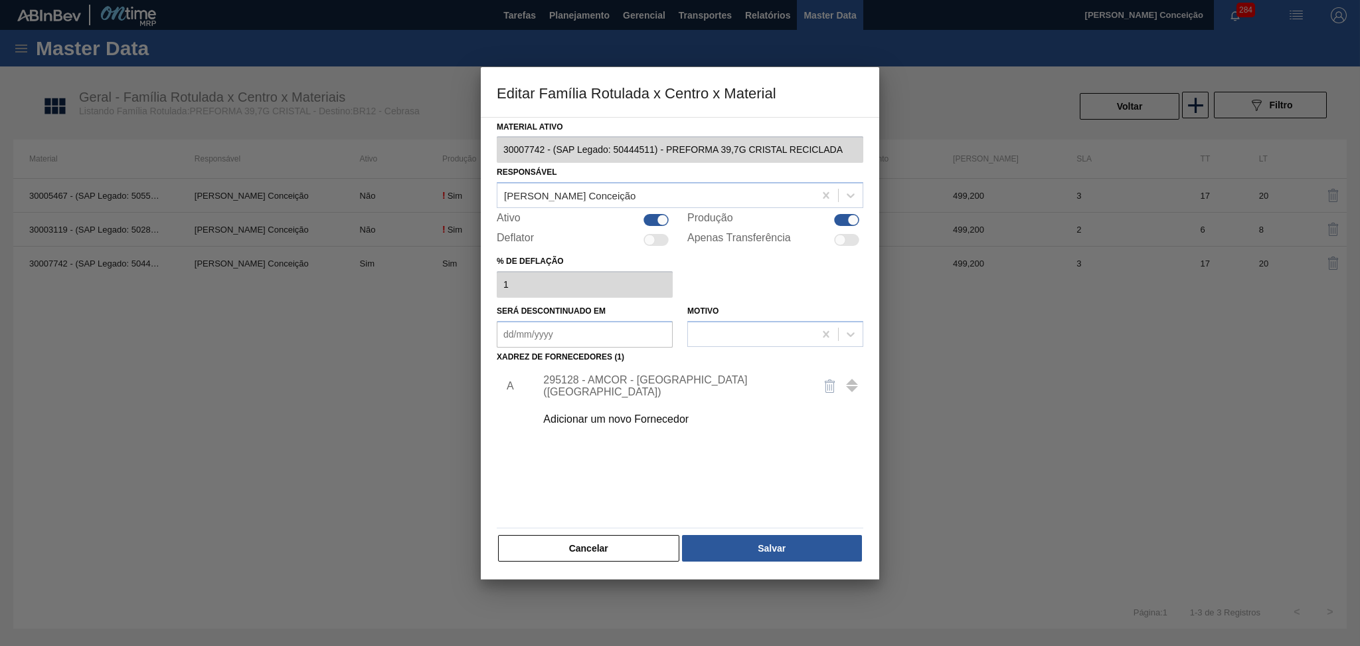
click at [631, 416] on div "Adicionar um novo Fornecedor" at bounding box center [673, 419] width 260 height 12
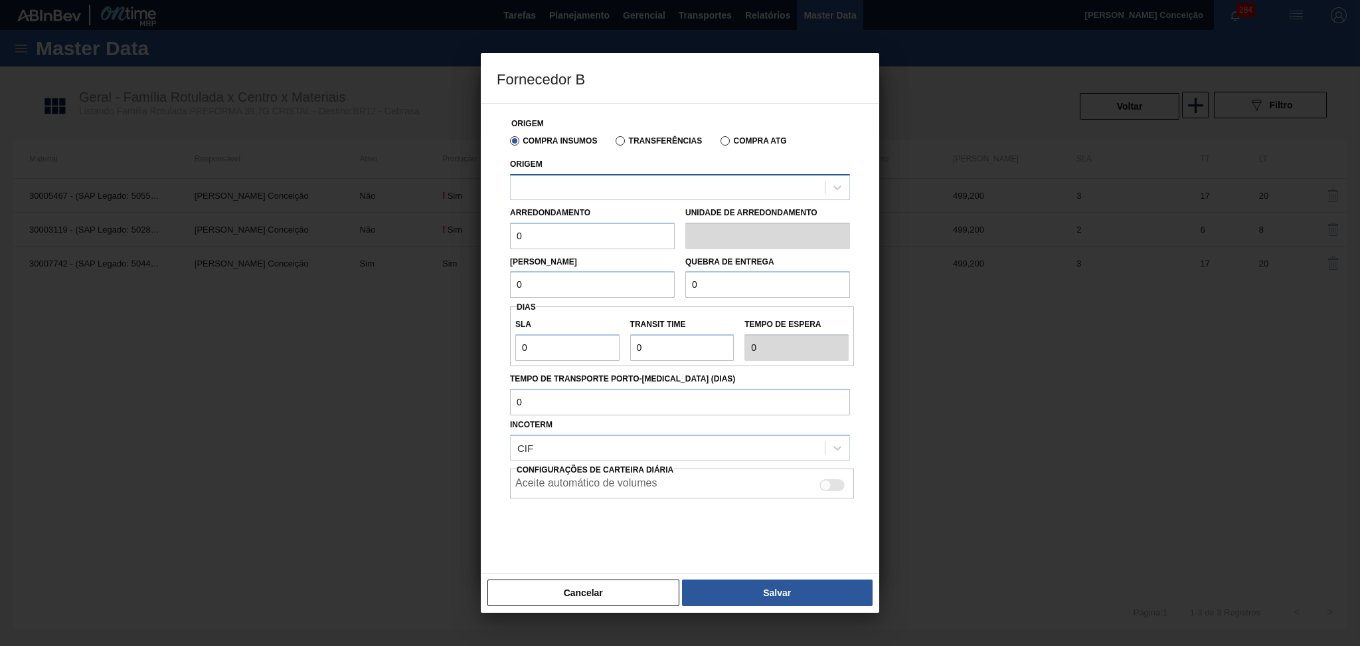
click at [592, 175] on div at bounding box center [680, 187] width 340 height 26
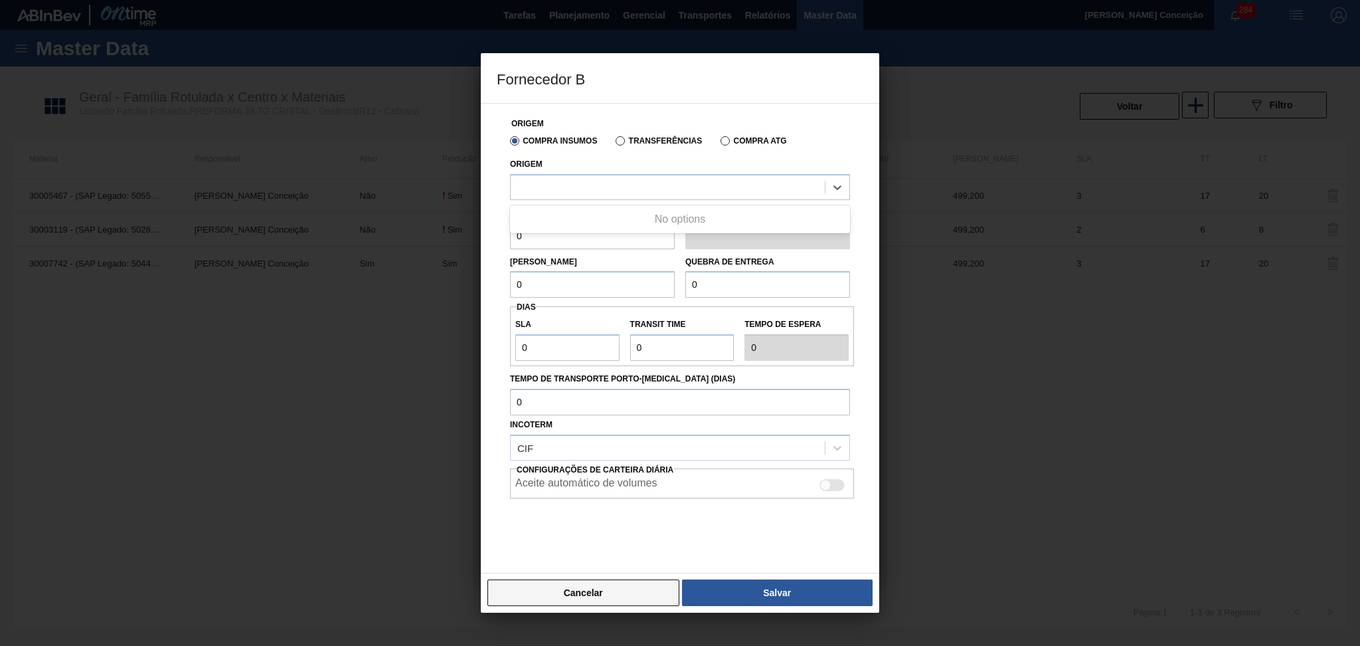
click at [570, 604] on button "Cancelar" at bounding box center [584, 592] width 192 height 27
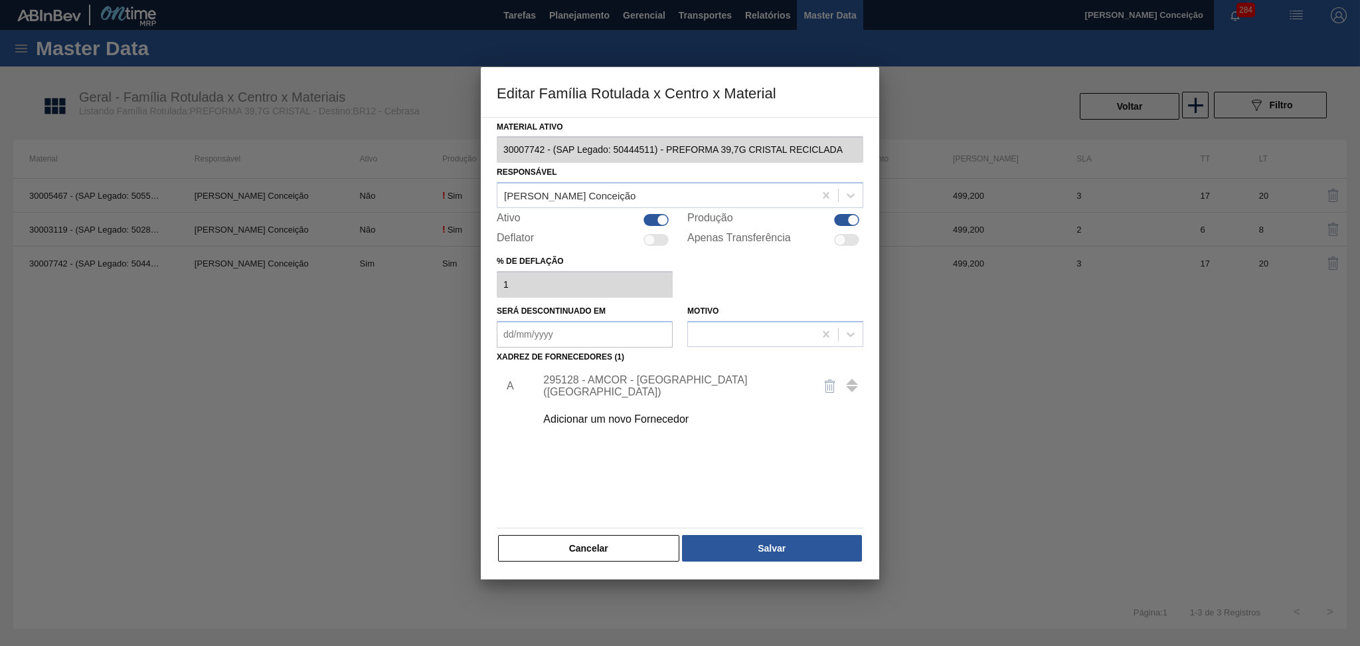
click at [583, 588] on div at bounding box center [680, 323] width 1360 height 646
click at [600, 551] on button "Cancelar" at bounding box center [588, 548] width 181 height 27
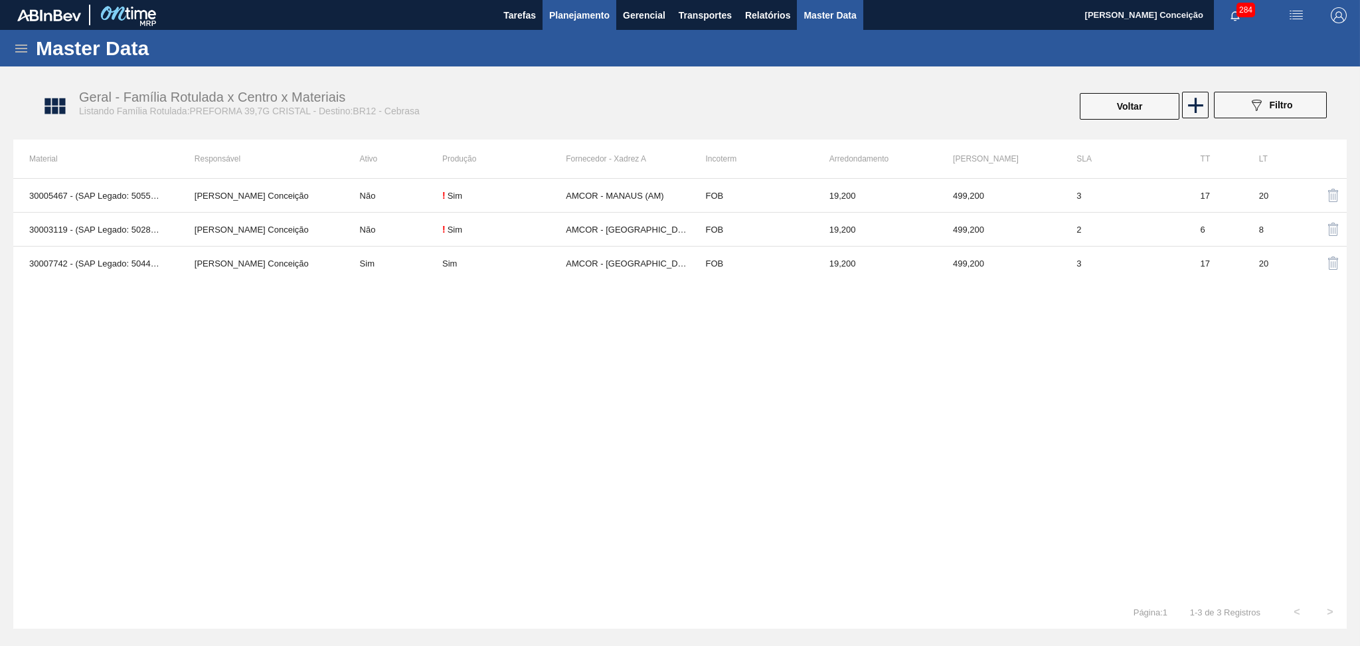
click at [585, 19] on span "Planejamento" at bounding box center [579, 15] width 60 height 16
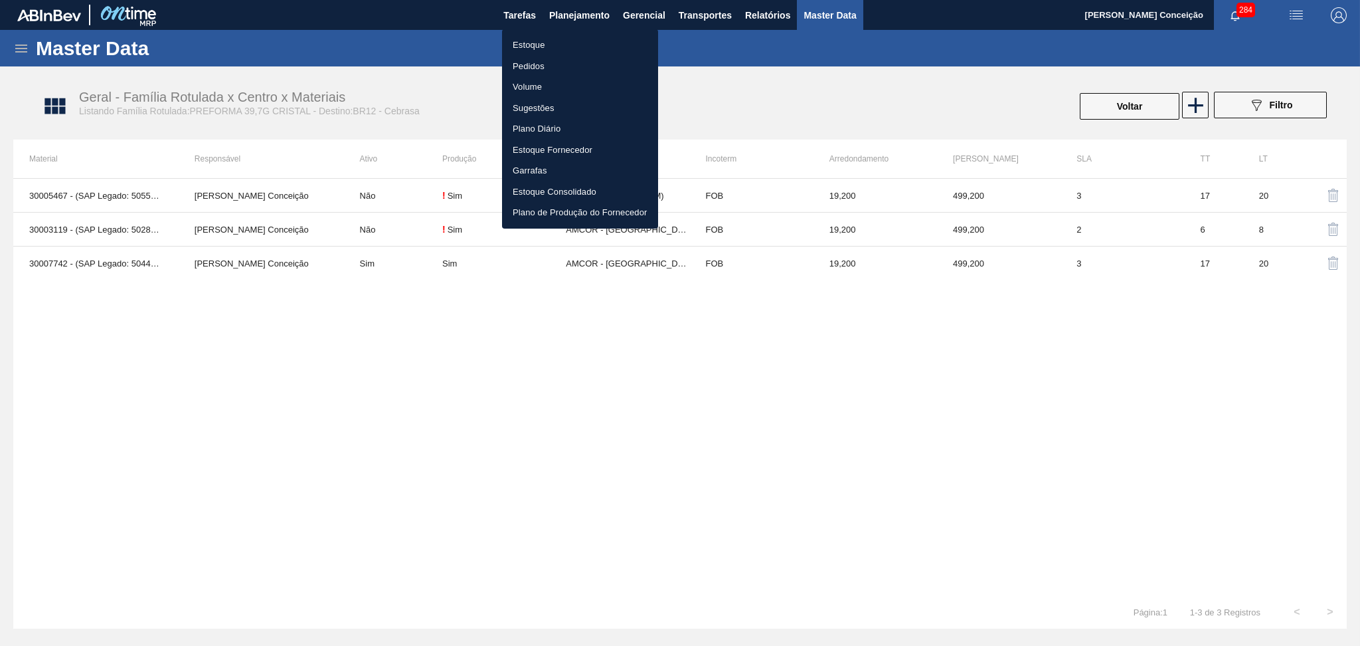
click at [523, 44] on li "Estoque" at bounding box center [580, 45] width 156 height 21
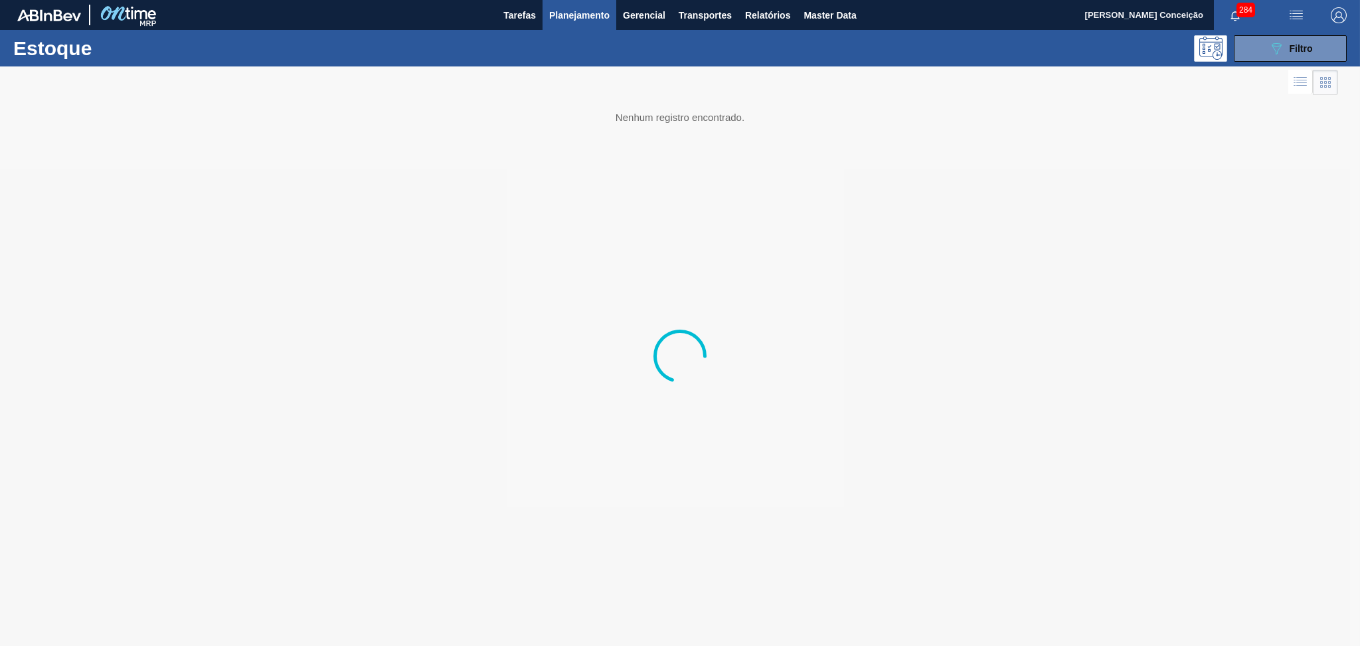
click at [598, 11] on span "Planejamento" at bounding box center [579, 15] width 60 height 16
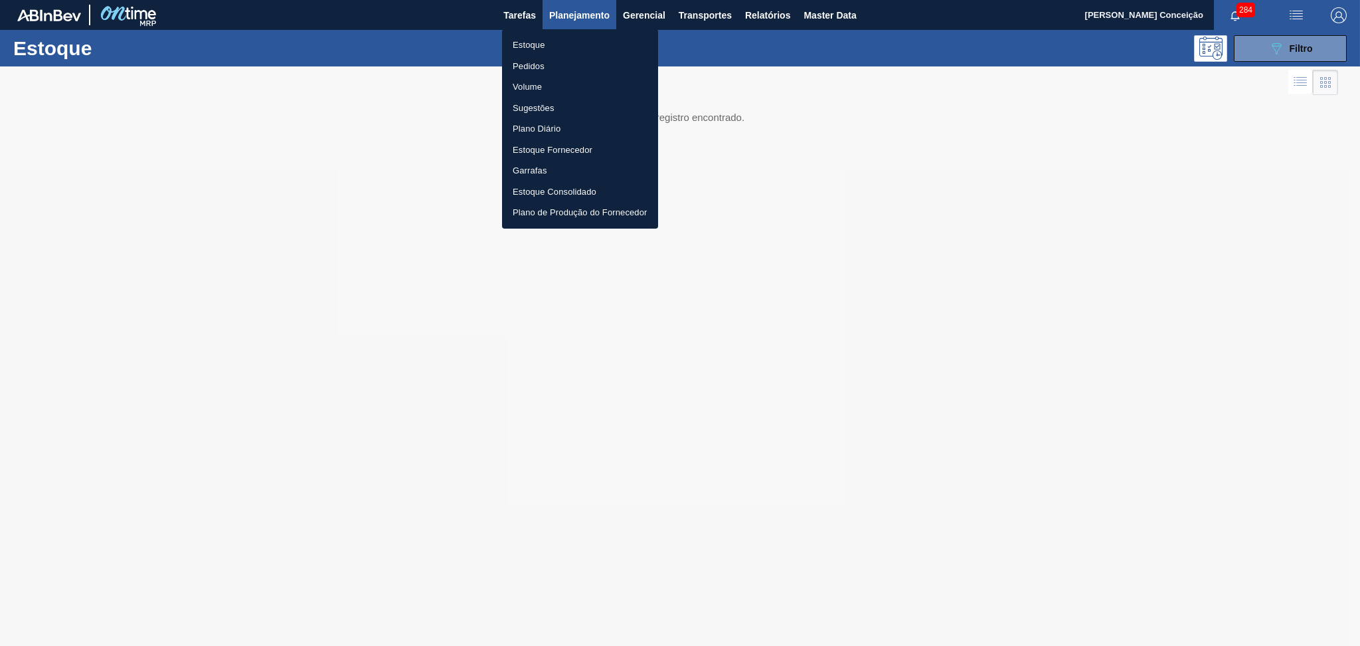
click at [509, 67] on li "Pedidos" at bounding box center [580, 66] width 156 height 21
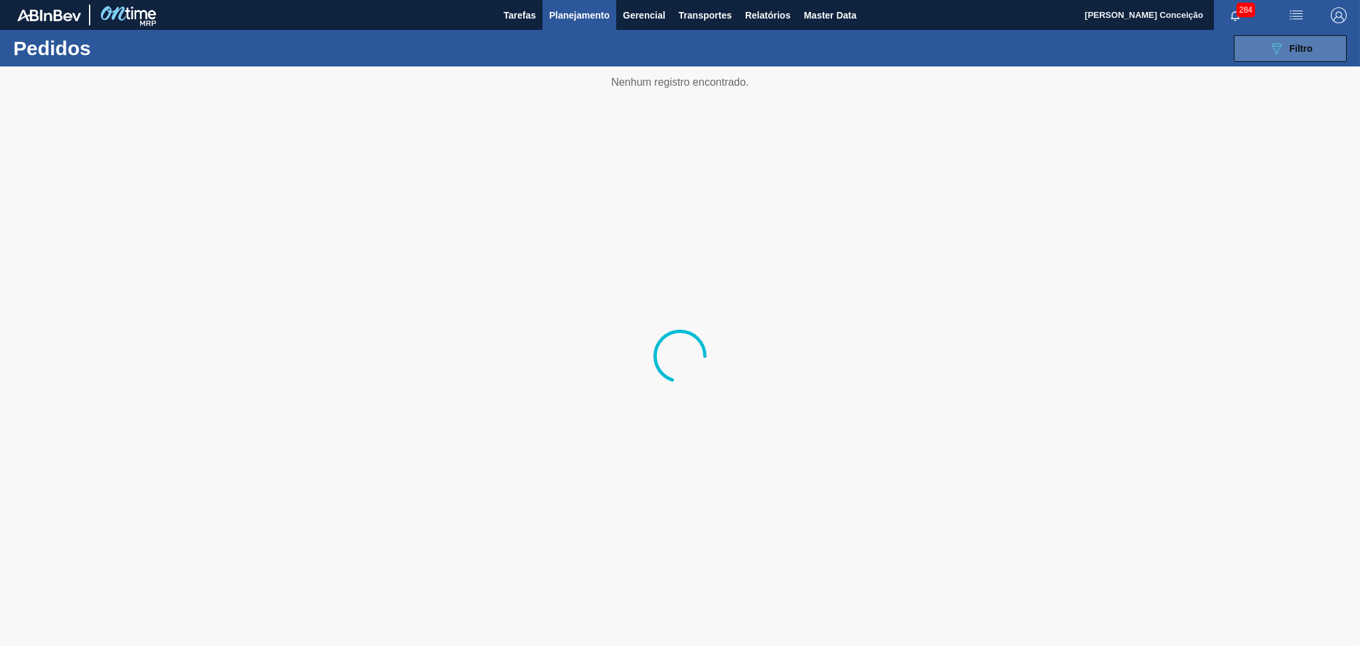
click at [1318, 49] on button "089F7B8B-B2A5-4AFE-B5C0-19BA573D28AC Filtro" at bounding box center [1290, 48] width 113 height 27
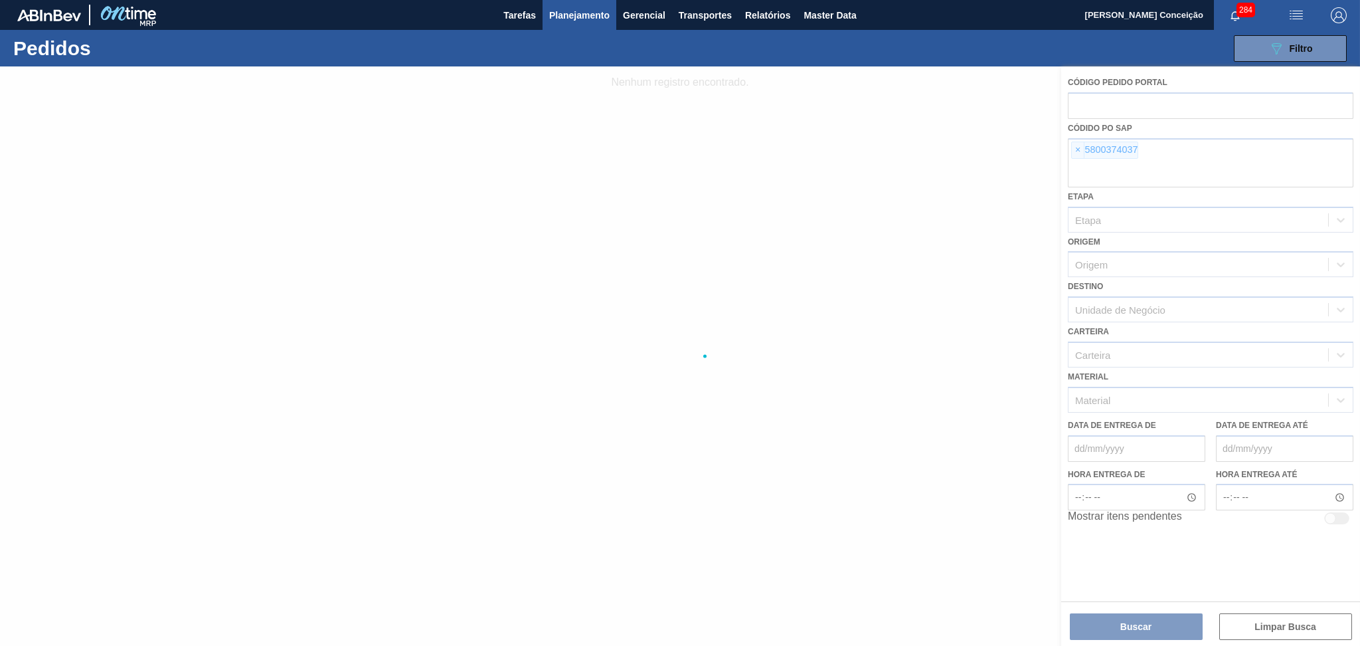
click at [1061, 158] on div at bounding box center [680, 355] width 1360 height 579
click at [1070, 154] on div at bounding box center [680, 355] width 1360 height 579
click at [1072, 153] on div at bounding box center [680, 355] width 1360 height 579
click at [1077, 153] on div at bounding box center [680, 355] width 1360 height 579
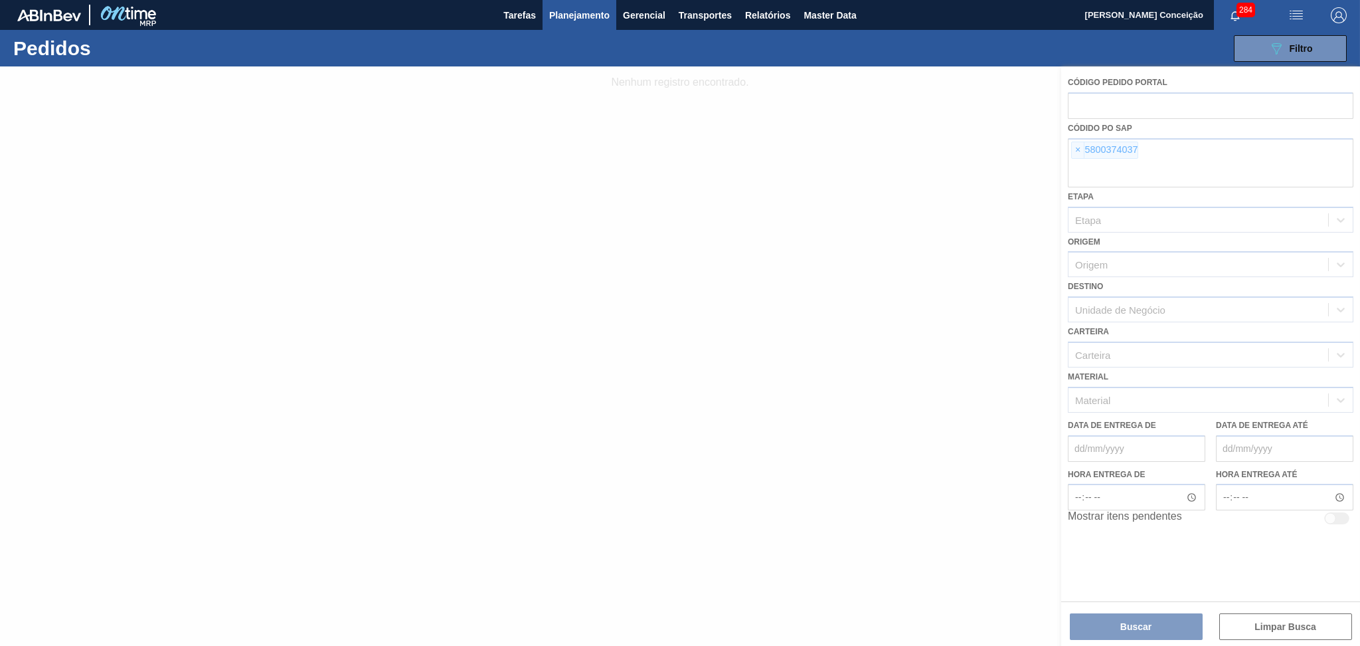
click at [1077, 153] on div at bounding box center [680, 355] width 1360 height 579
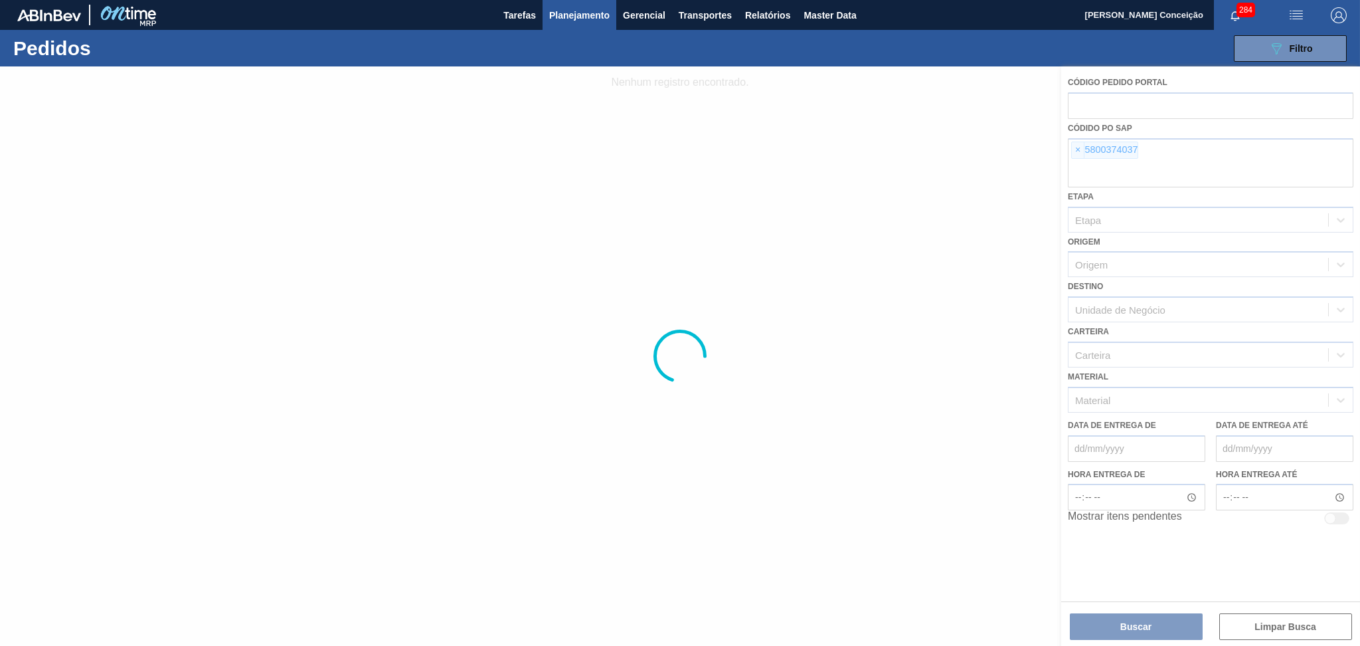
click at [1077, 153] on div at bounding box center [680, 355] width 1360 height 579
click at [1076, 151] on div at bounding box center [680, 355] width 1360 height 579
click at [1076, 150] on div at bounding box center [680, 355] width 1360 height 579
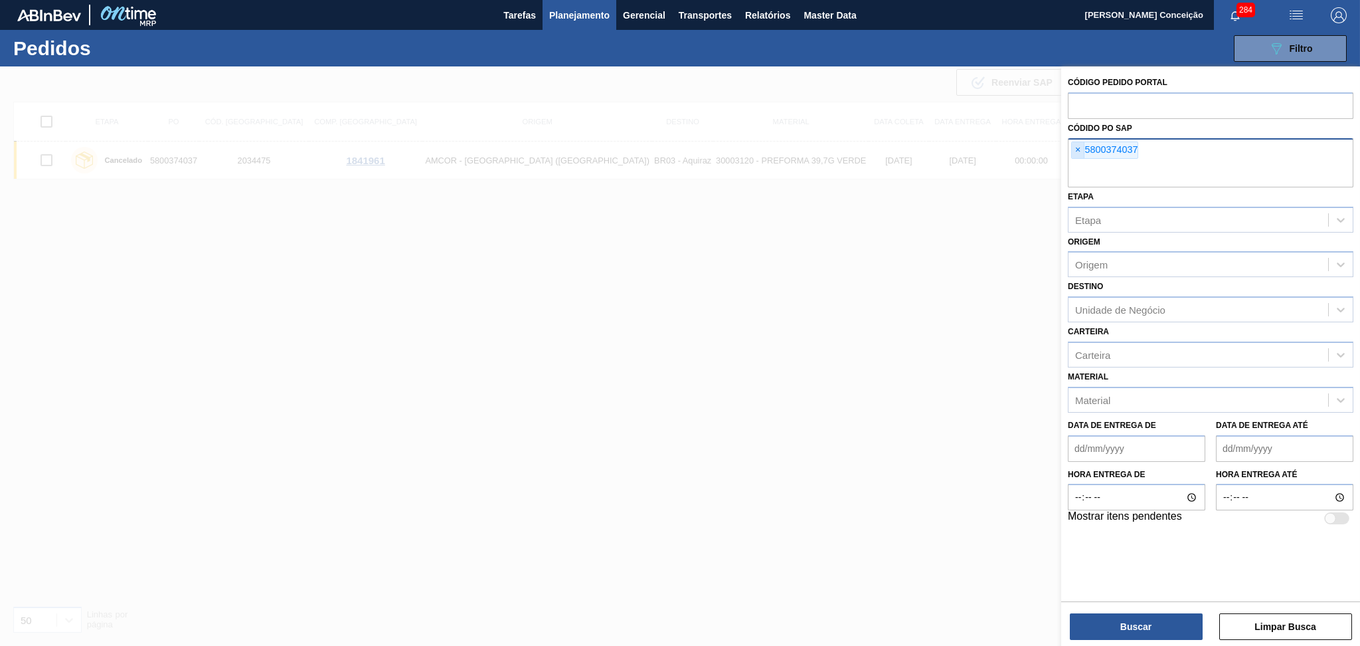
click at [1072, 149] on span "×" at bounding box center [1078, 150] width 13 height 16
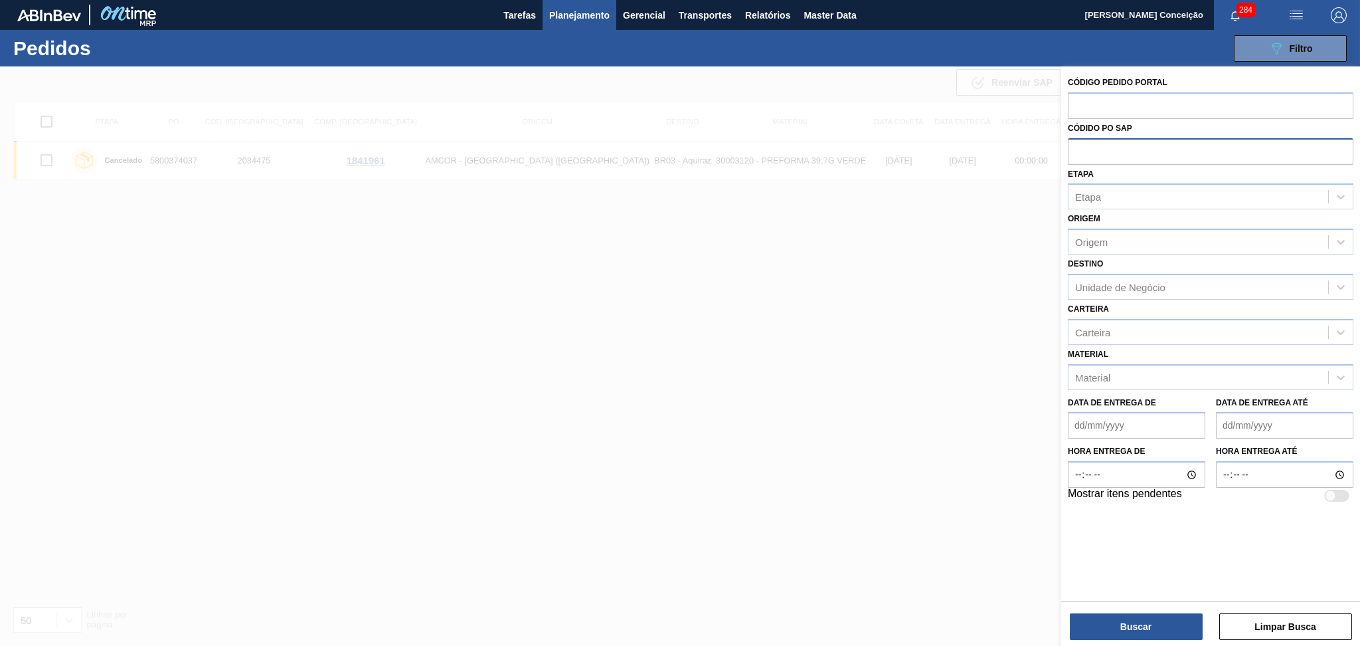
paste input "text"
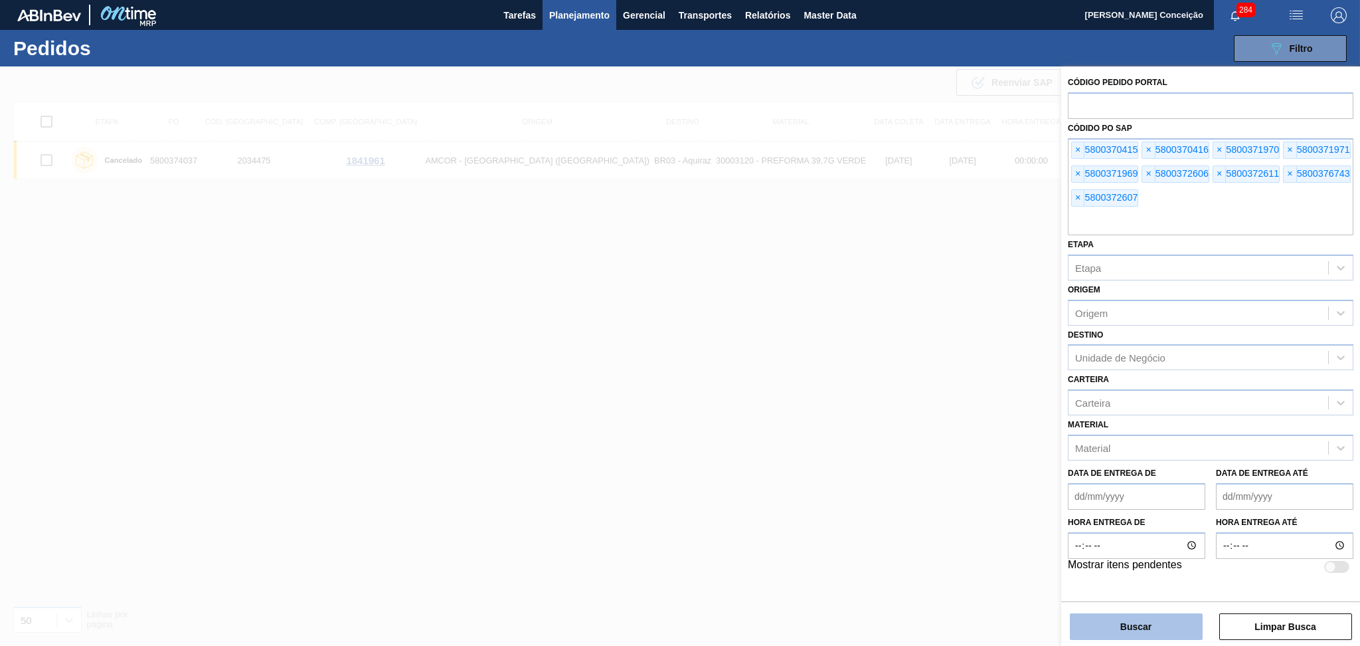
click at [1129, 624] on button "Buscar" at bounding box center [1136, 626] width 133 height 27
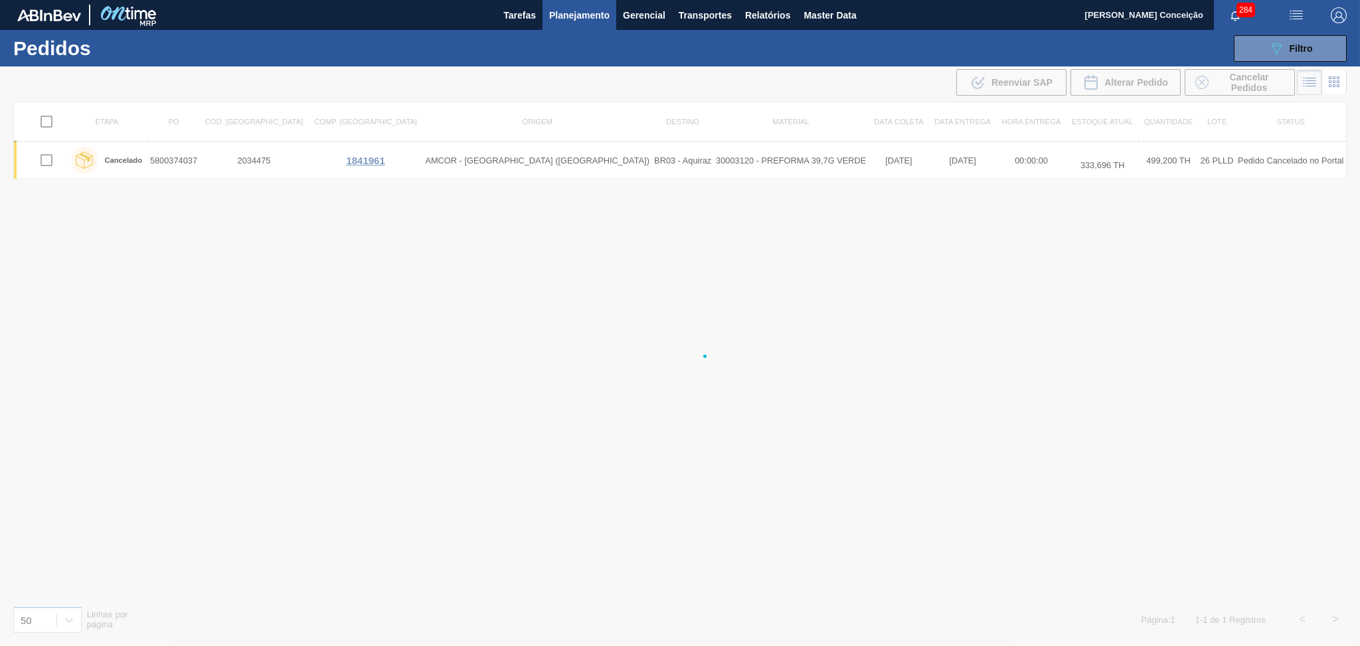
click at [371, 447] on div at bounding box center [680, 355] width 1360 height 579
click at [462, 478] on div at bounding box center [680, 355] width 1360 height 579
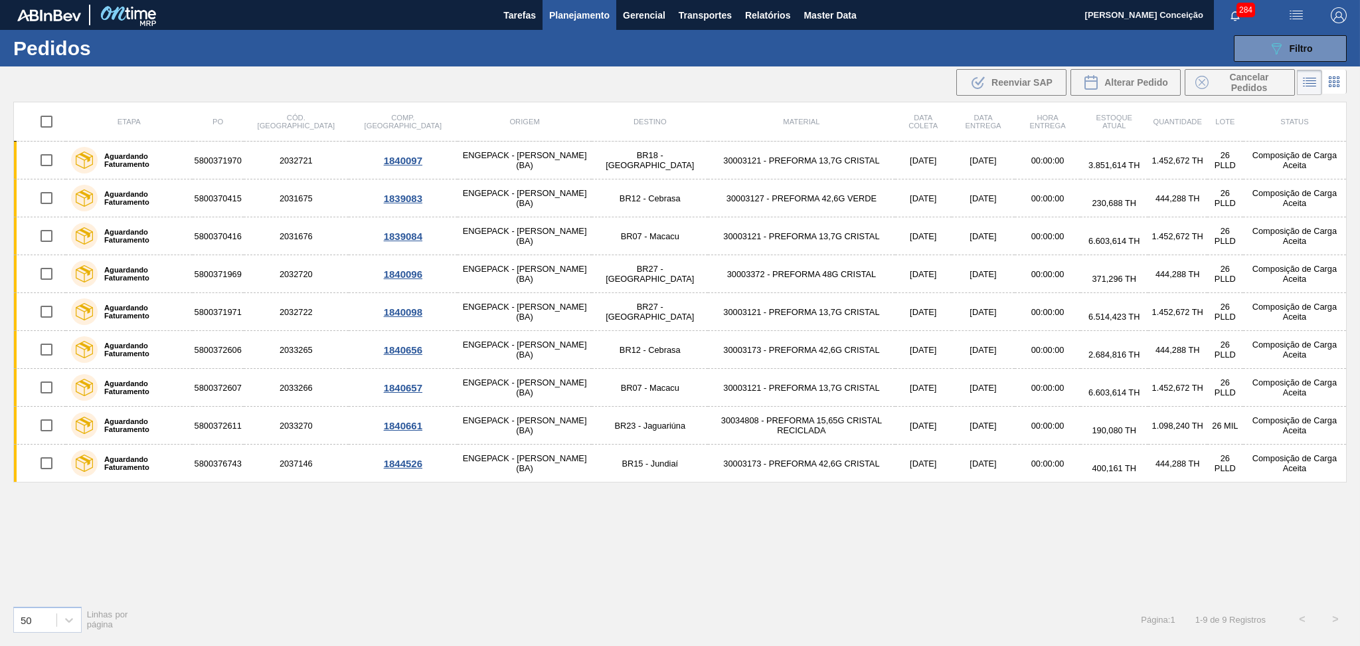
click at [360, 535] on div "Etapa PO Cód. Pedido Comp. Carga Origem Destino Material Data coleta Data entre…" at bounding box center [680, 348] width 1334 height 493
click at [644, 600] on div "50 Linhas por página Página : 1 1 - 9 de 9 Registros < >" at bounding box center [680, 619] width 1360 height 49
click at [578, 13] on span "Planejamento" at bounding box center [579, 15] width 60 height 16
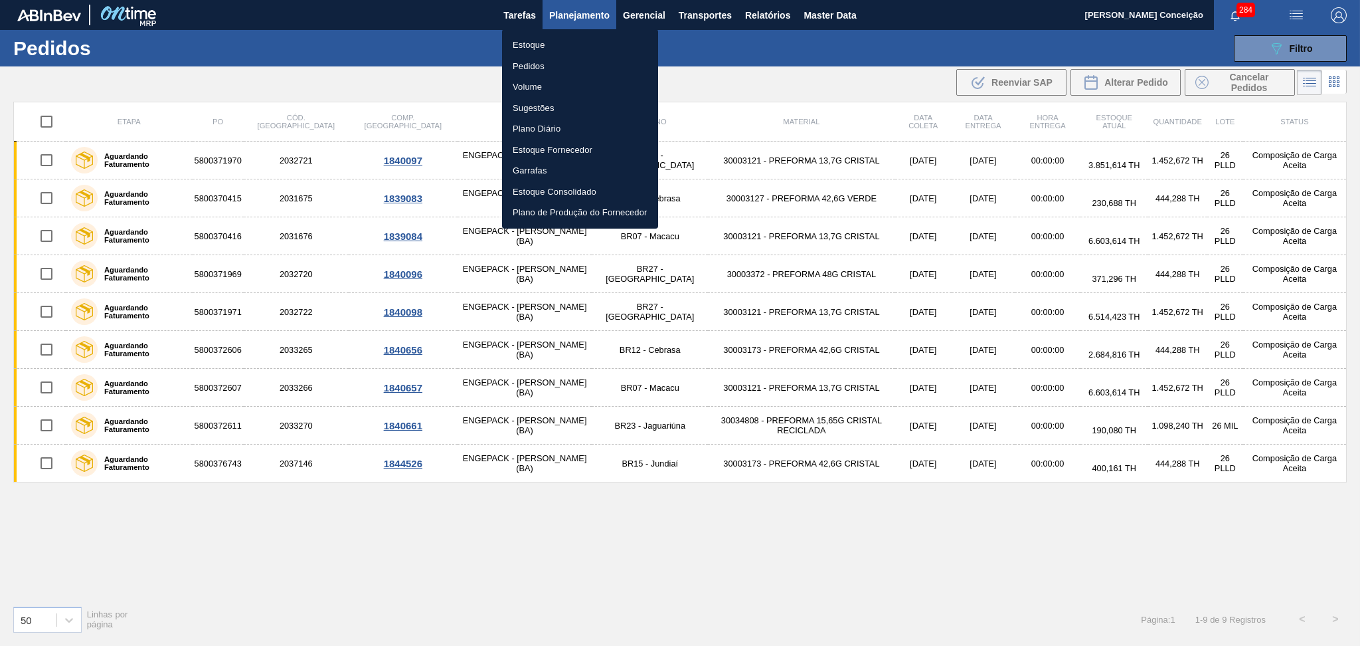
click at [384, 61] on div at bounding box center [680, 323] width 1360 height 646
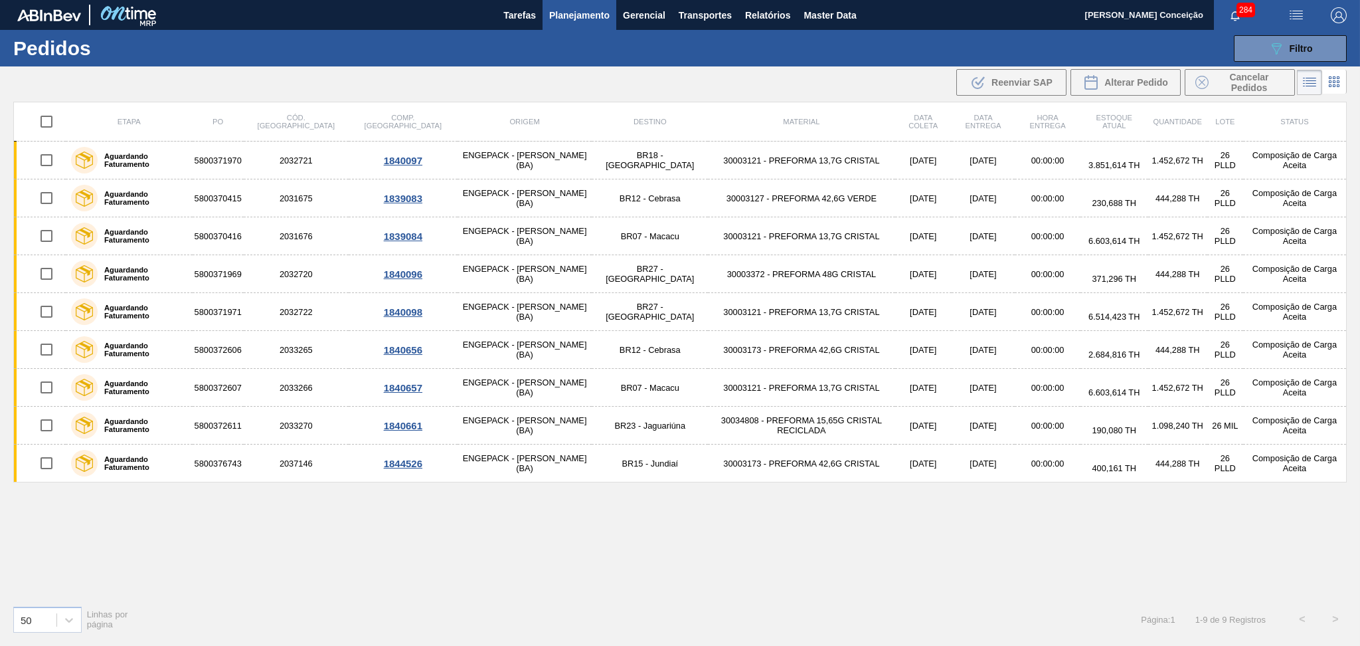
click at [540, 74] on div ".b{fill:var(--color-action-default)} Reenviar SAP Alterar Pedido Cancelar Pedid…" at bounding box center [680, 82] width 1360 height 32
click at [581, 9] on span "Planejamento" at bounding box center [579, 15] width 60 height 16
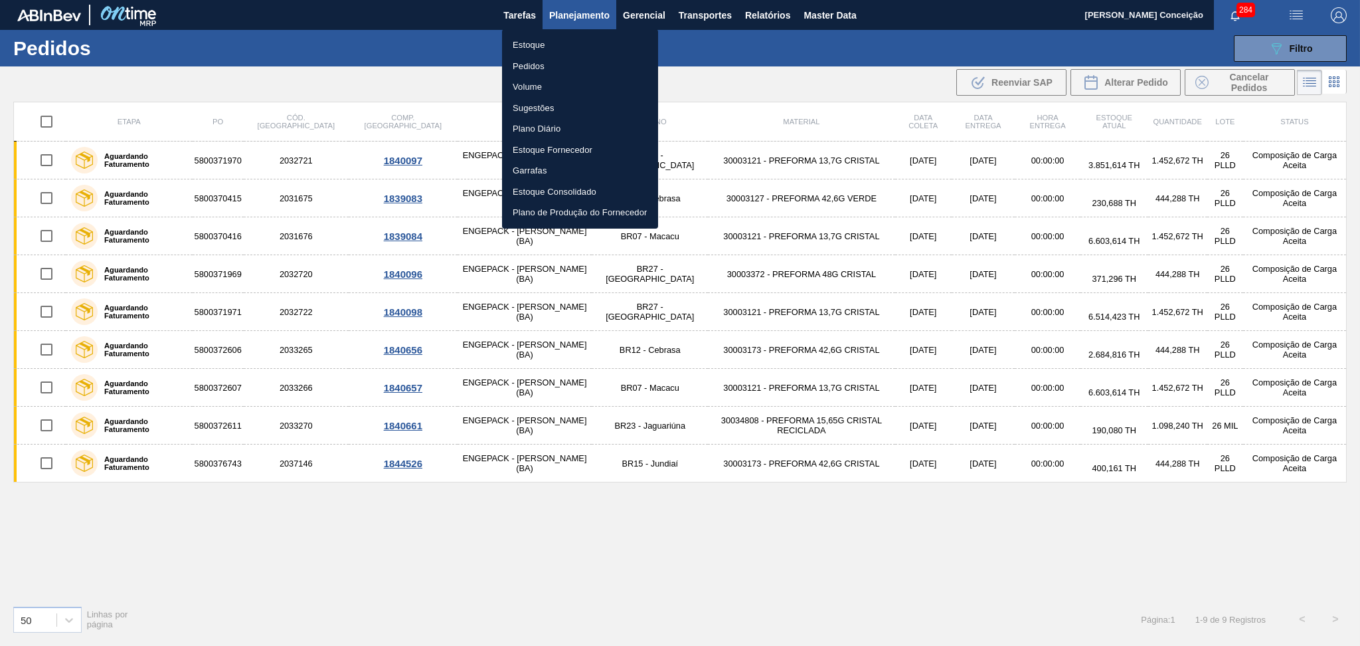
click at [529, 43] on li "Estoque" at bounding box center [580, 45] width 156 height 21
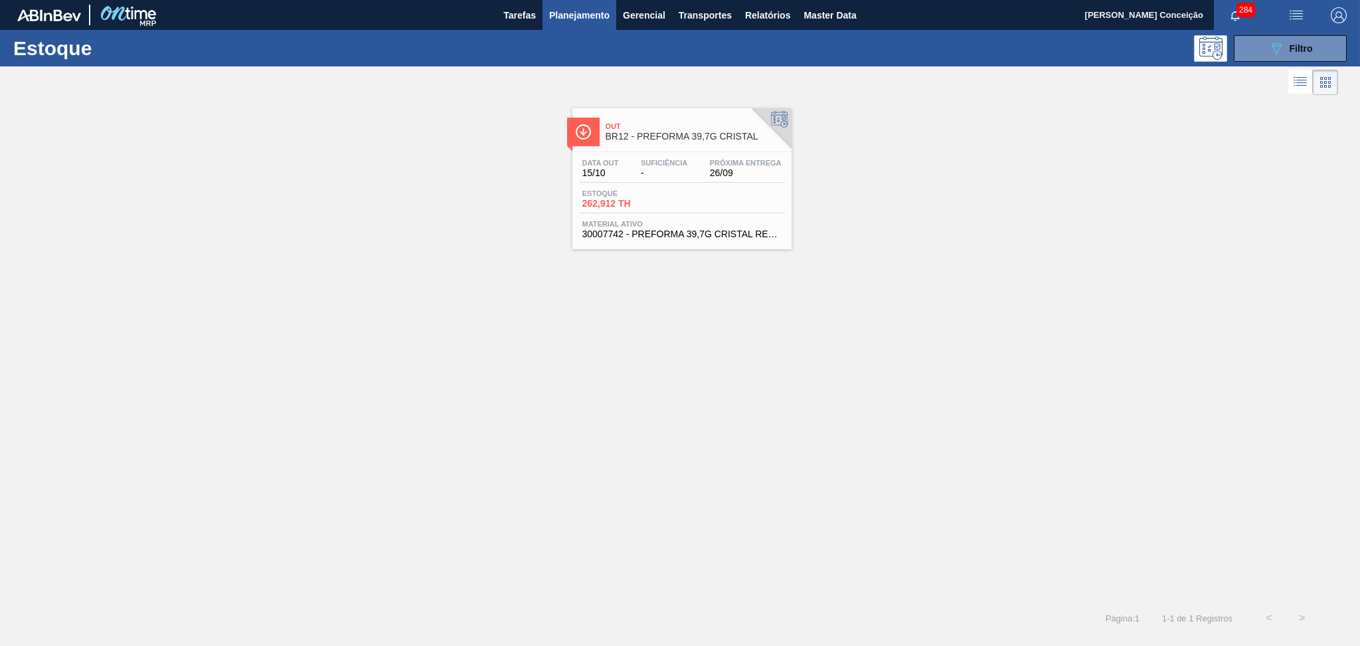
click at [1289, 29] on main "Tarefas Planejamento Gerencial Transportes Relatórios Master Data Aline Apareci…" at bounding box center [680, 323] width 1360 height 646
click at [1281, 46] on icon "089F7B8B-B2A5-4AFE-B5C0-19BA573D28AC" at bounding box center [1277, 49] width 16 height 16
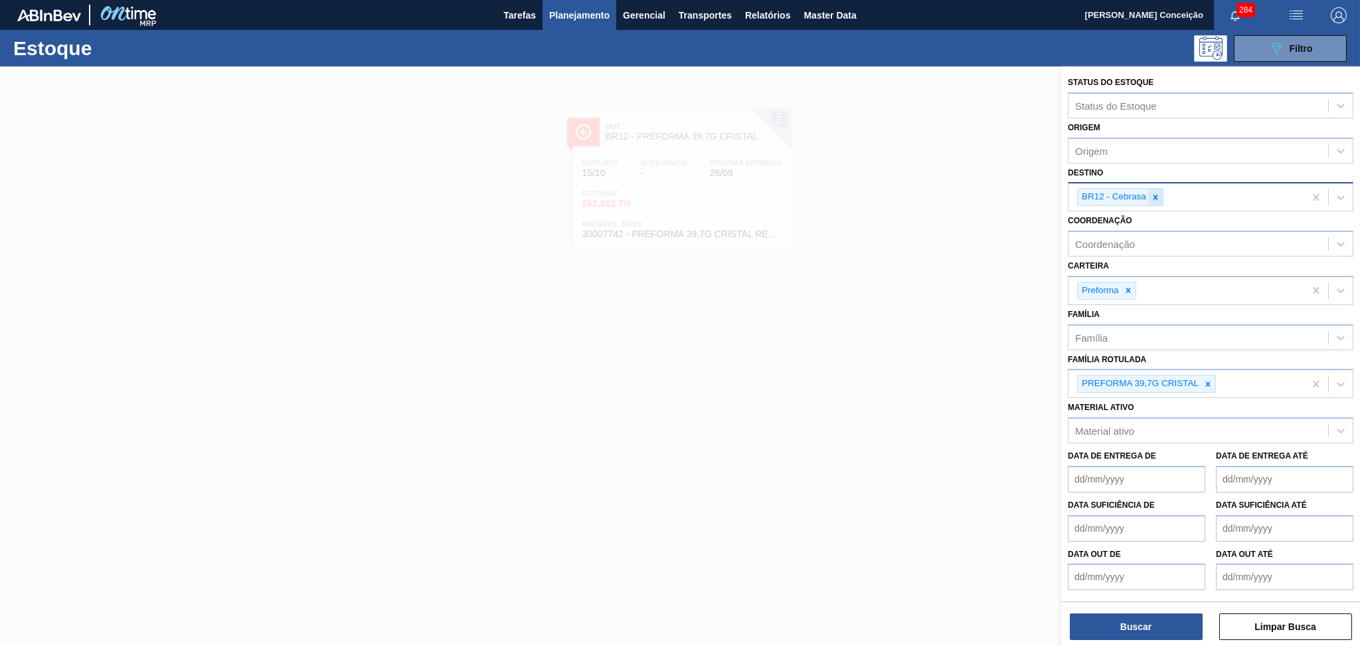
click at [1149, 198] on div "BR12 - Cebrasa" at bounding box center [1120, 197] width 86 height 18
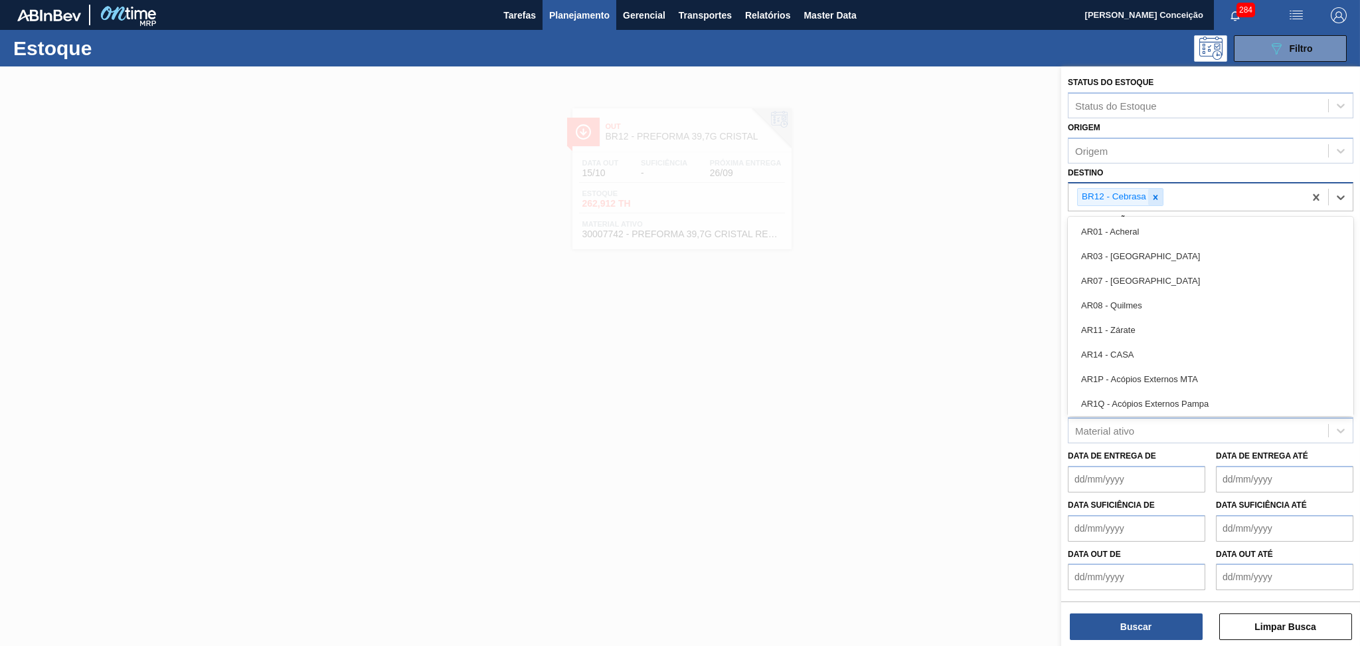
click at [1151, 198] on icon at bounding box center [1155, 197] width 9 height 9
type input "br08"
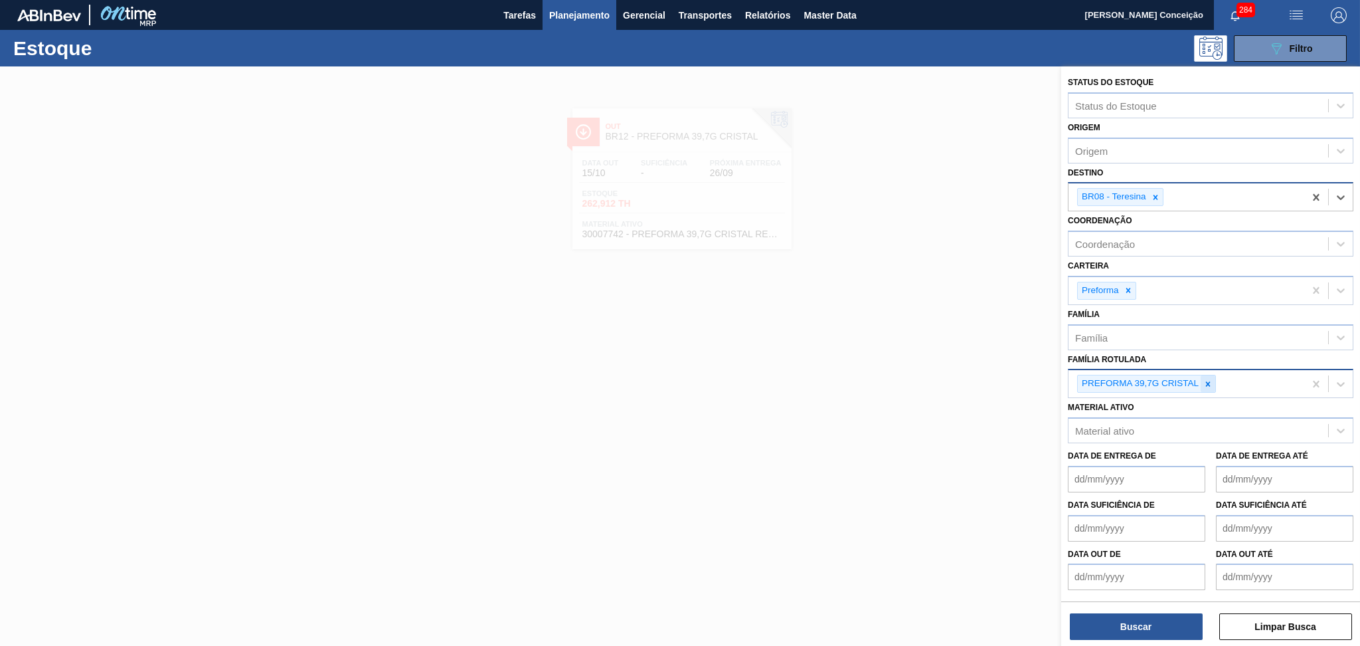
click at [1209, 379] on icon at bounding box center [1208, 383] width 9 height 9
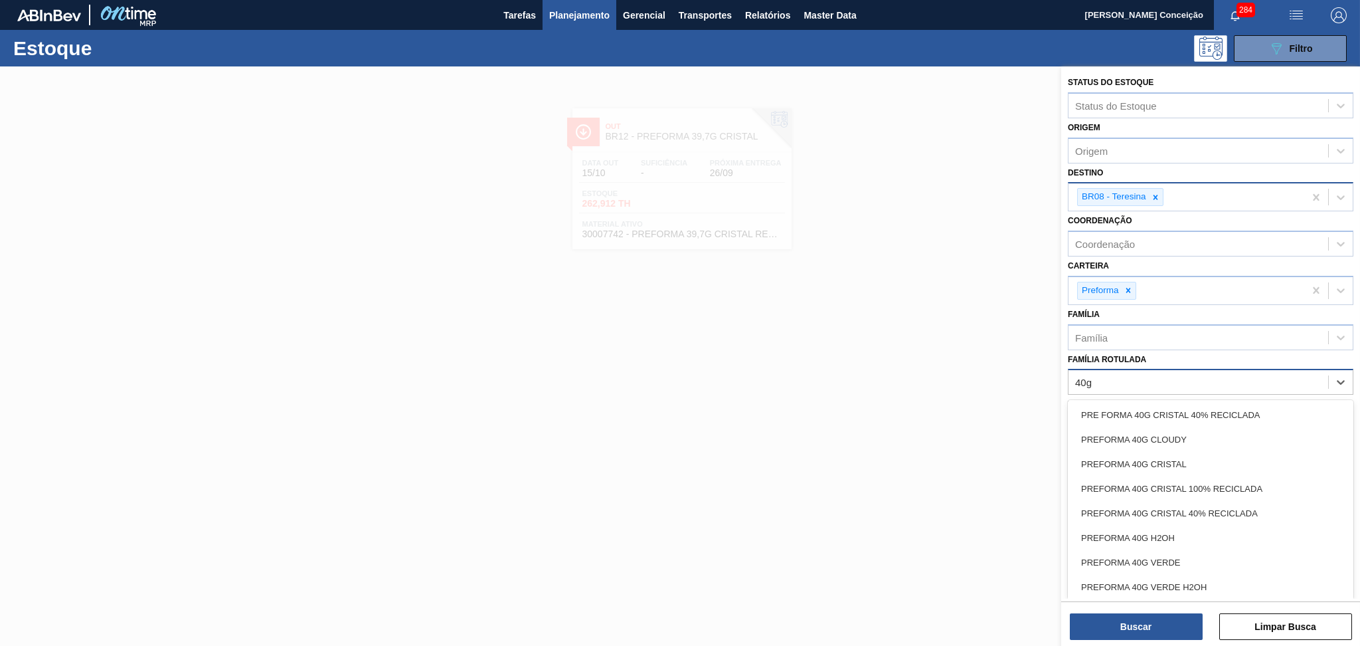
type Rotulada "40g v"
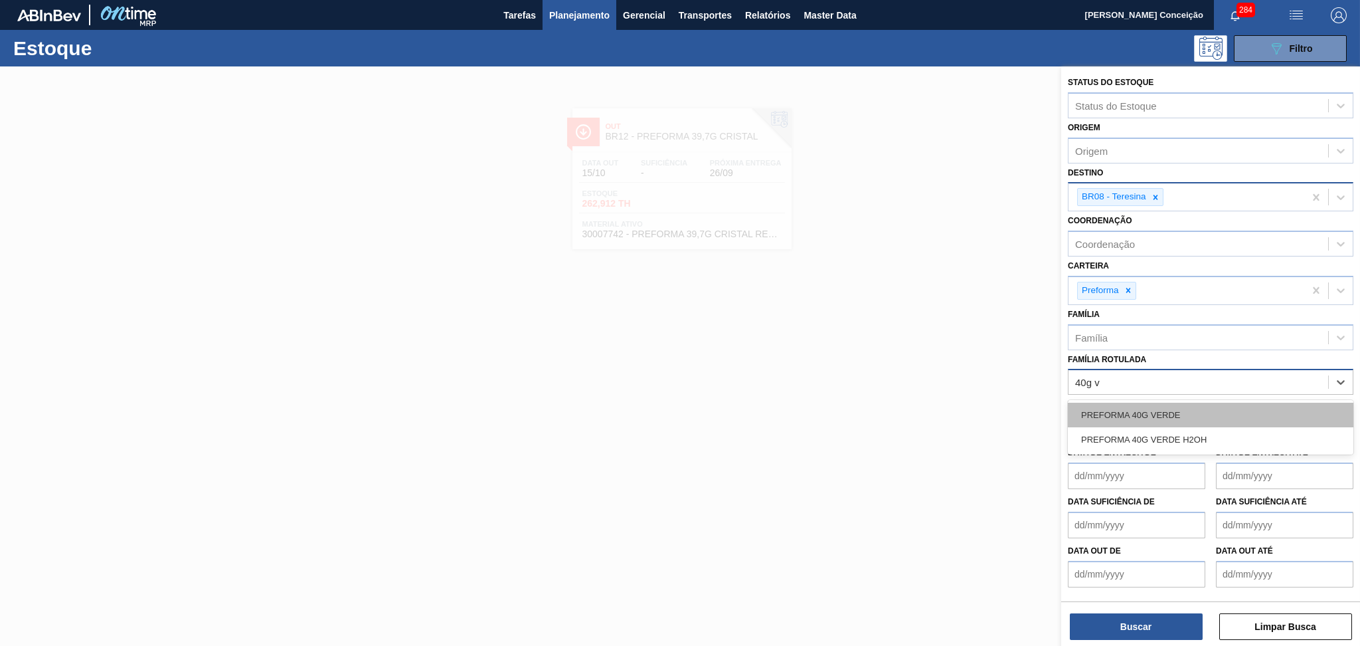
click at [1186, 408] on div "PREFORMA 40G VERDE" at bounding box center [1211, 415] width 286 height 25
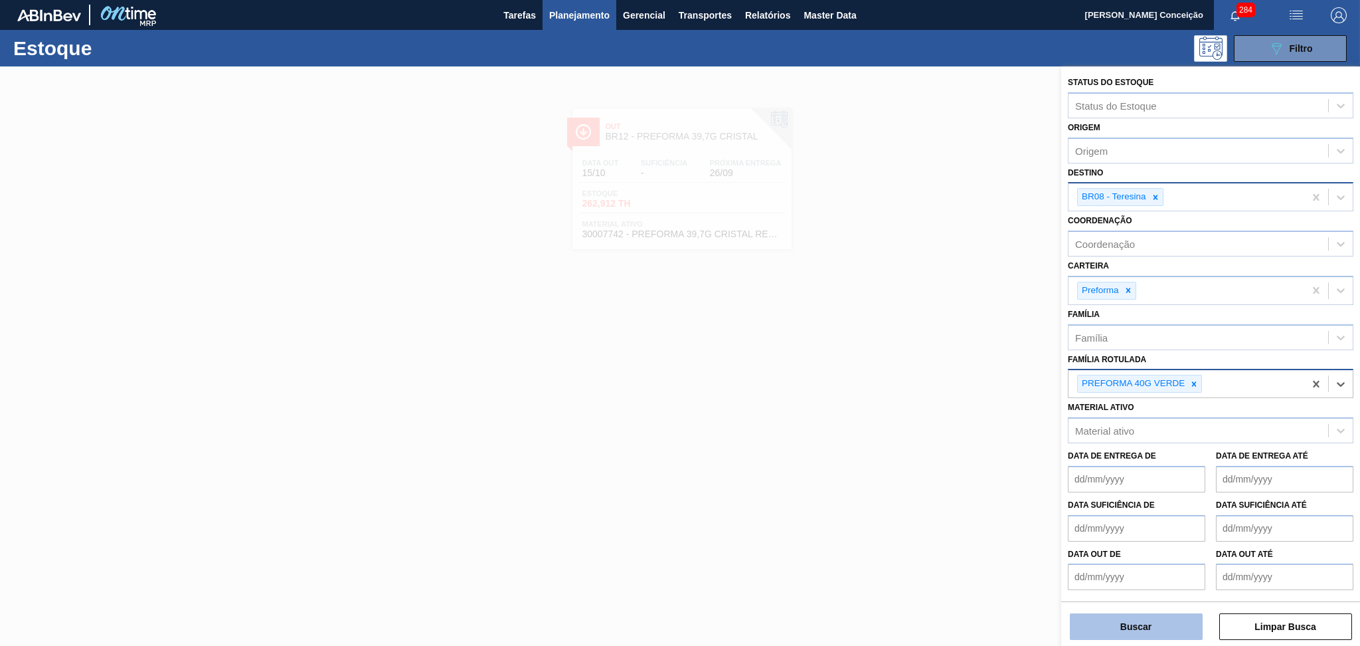
click at [1142, 623] on button "Buscar" at bounding box center [1136, 626] width 133 height 27
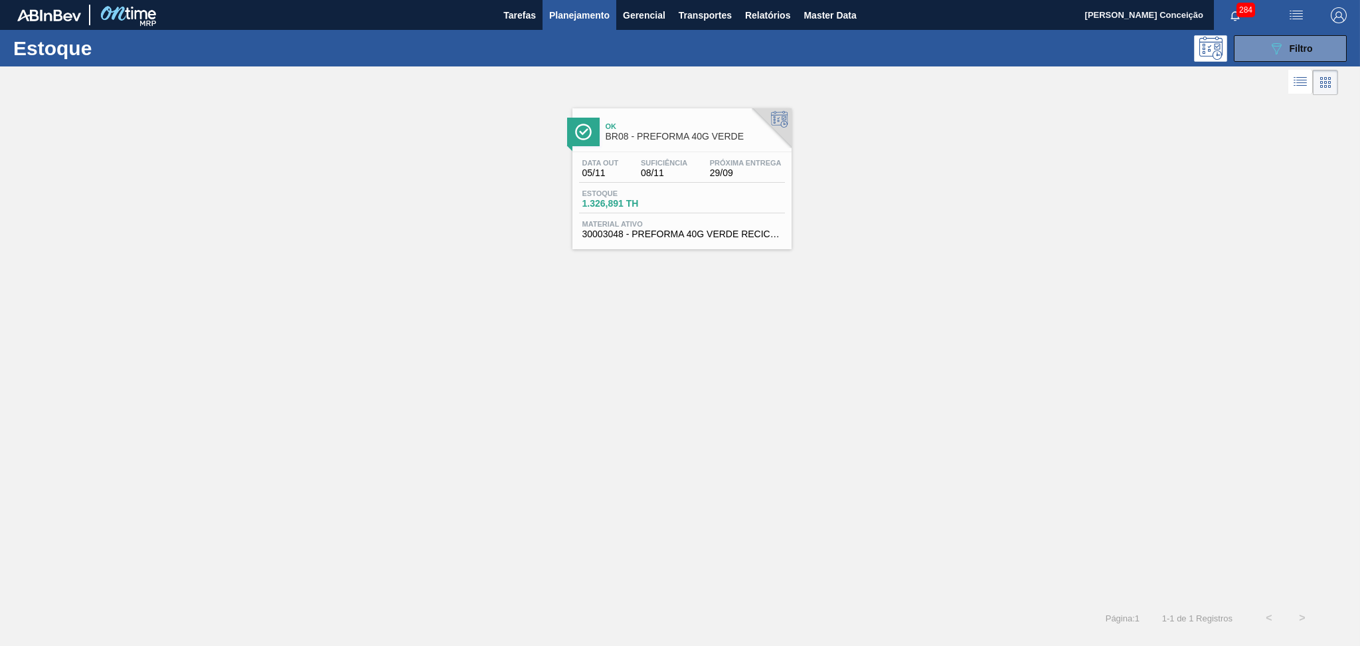
click at [693, 149] on div "Ok BR08 - PREFORMA 40G VERDE Data out 05/11 Suficiência 08/11 Próxima Entrega 2…" at bounding box center [682, 178] width 219 height 141
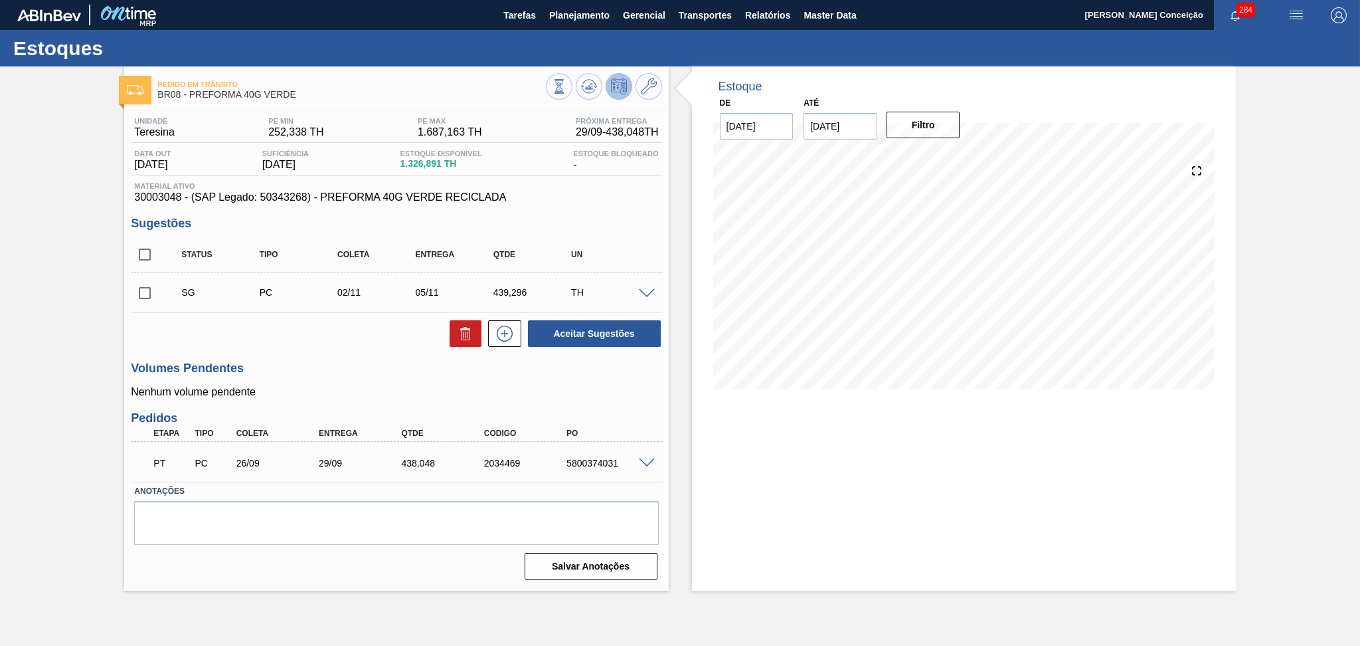
click at [321, 353] on div "Unidade Teresina PE MIN 252,338 TH PE MAX 1.687,163 TH Próxima Entrega 29/09 - …" at bounding box center [396, 347] width 544 height 474
click at [353, 367] on h3 "Volumes Pendentes" at bounding box center [396, 368] width 531 height 14
click at [596, 15] on span "Planejamento" at bounding box center [579, 15] width 60 height 16
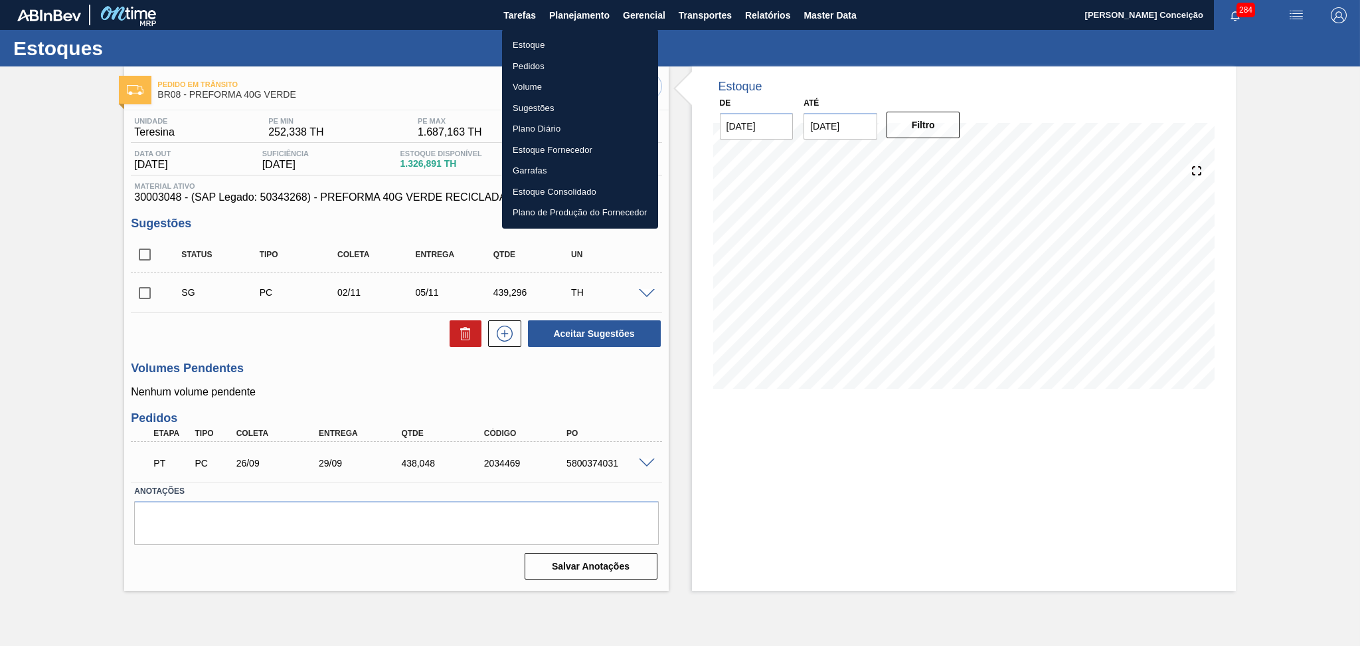
click at [530, 41] on li "Estoque" at bounding box center [580, 45] width 156 height 21
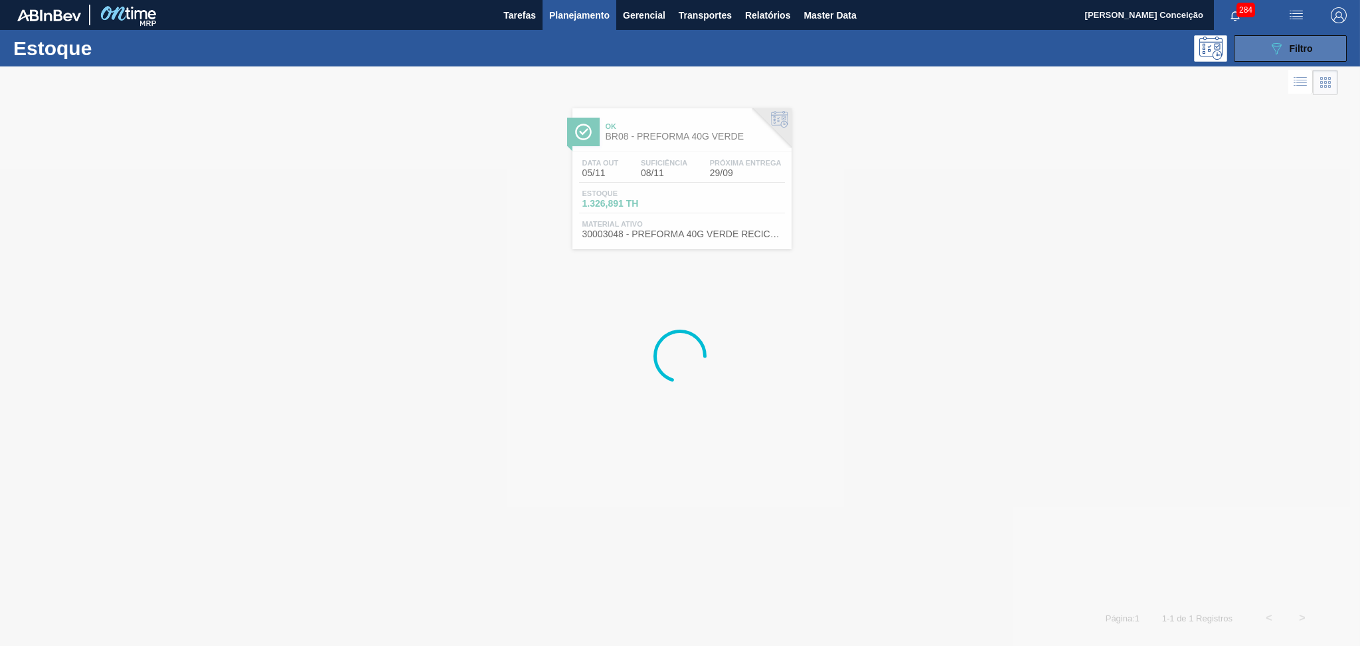
click at [1251, 44] on button "089F7B8B-B2A5-4AFE-B5C0-19BA573D28AC Filtro" at bounding box center [1290, 48] width 113 height 27
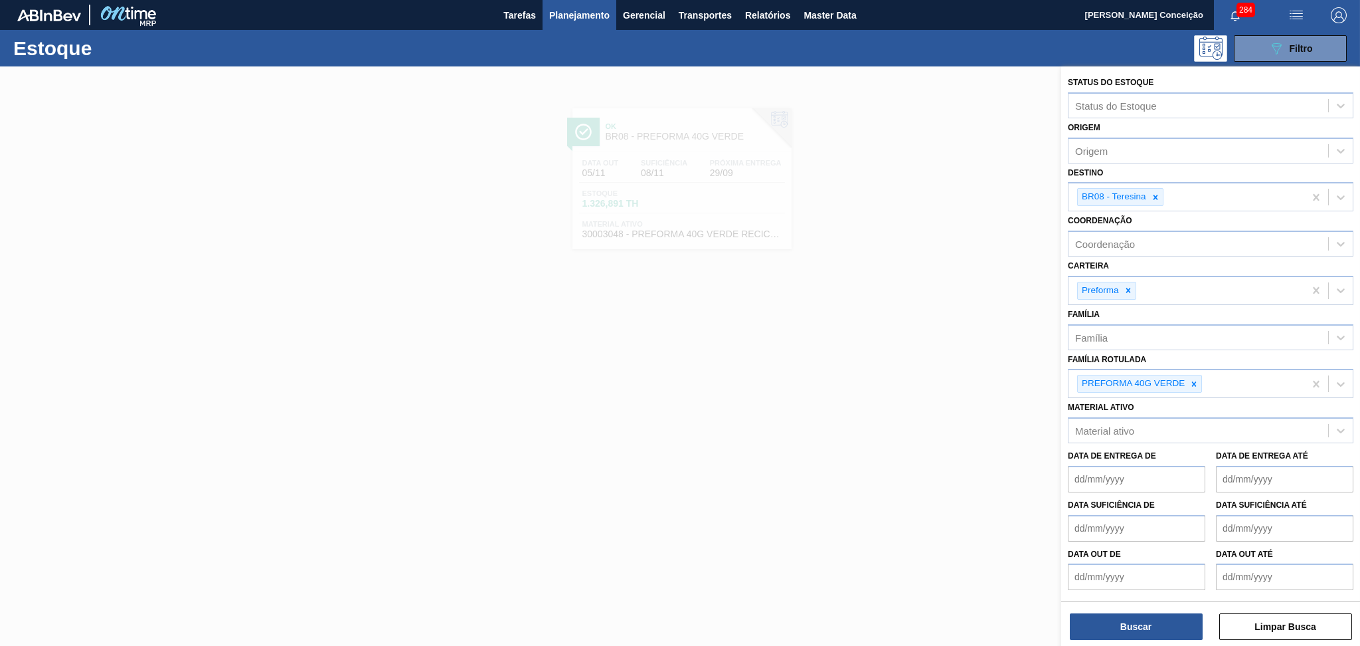
click at [735, 395] on div at bounding box center [680, 389] width 1360 height 646
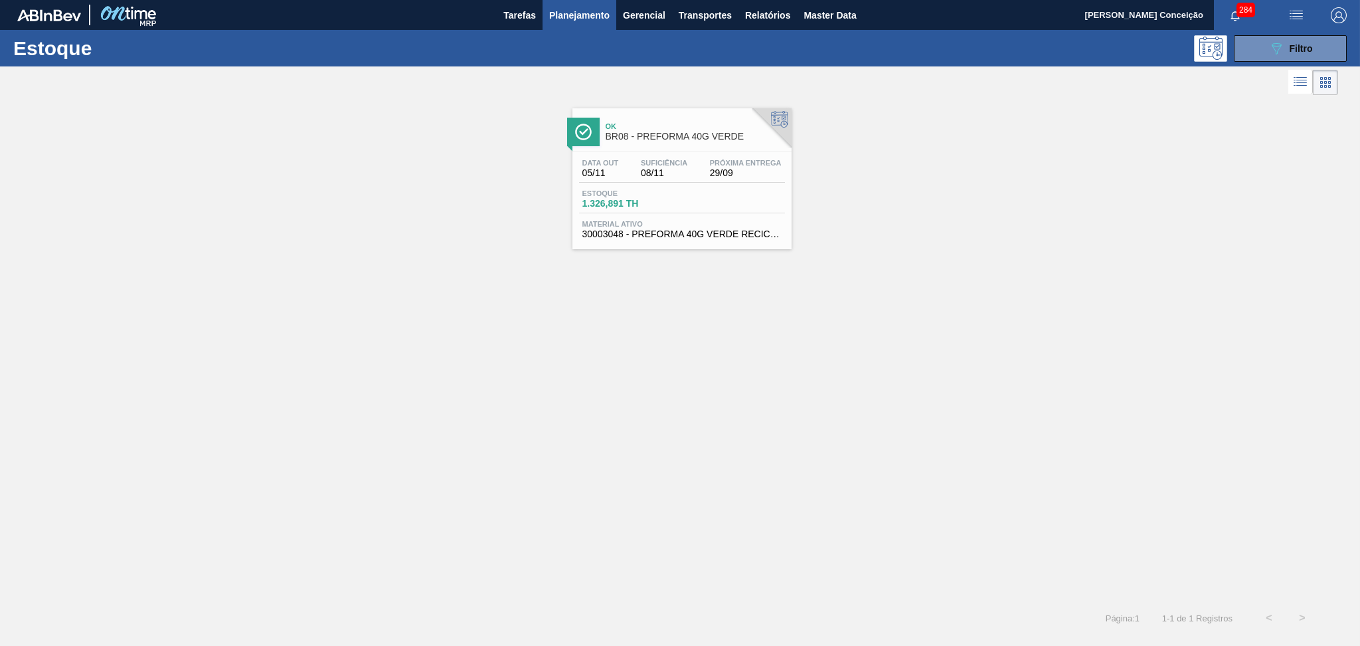
click at [597, 8] on span "Planejamento" at bounding box center [579, 15] width 60 height 16
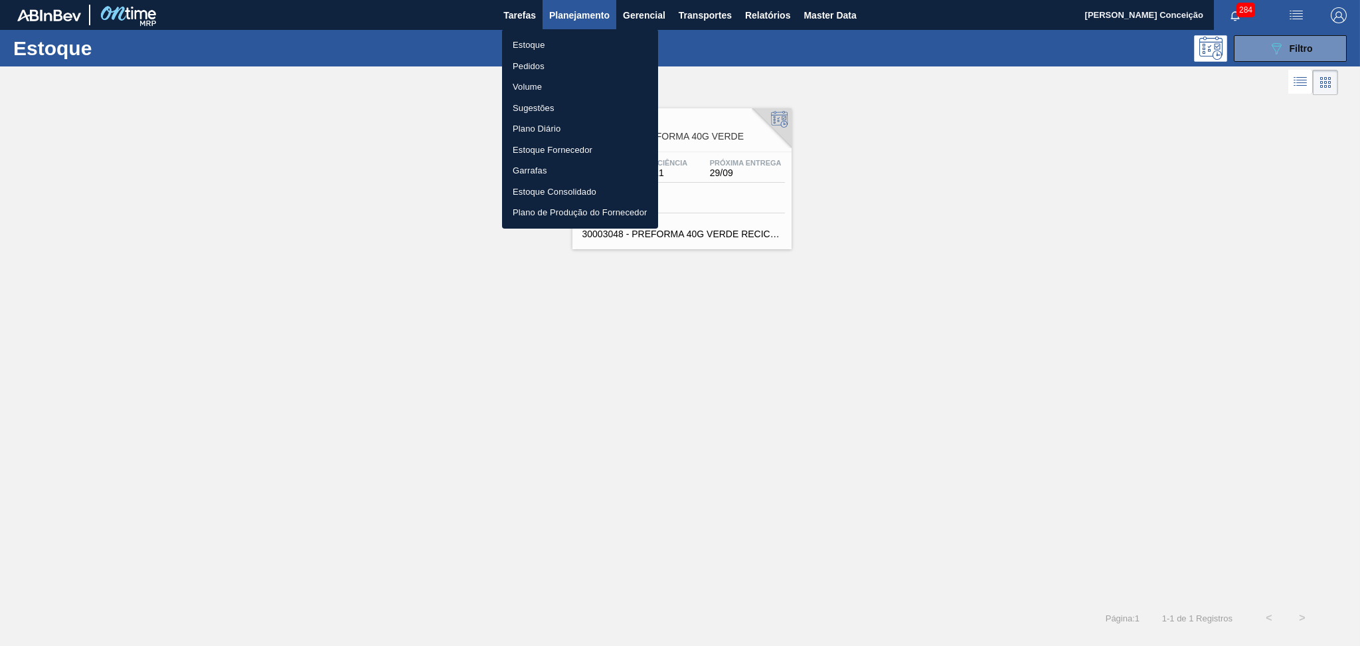
click at [533, 44] on li "Estoque" at bounding box center [580, 45] width 156 height 21
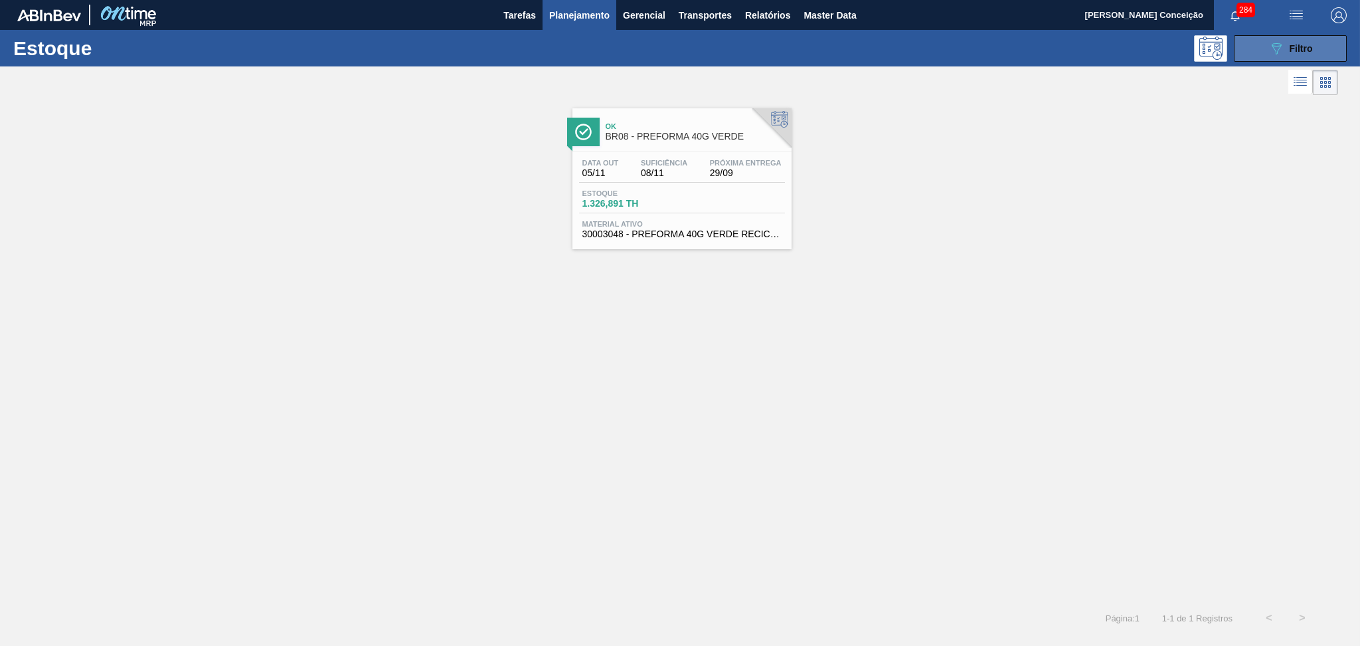
click at [1324, 46] on button "089F7B8B-B2A5-4AFE-B5C0-19BA573D28AC Filtro" at bounding box center [1290, 48] width 113 height 27
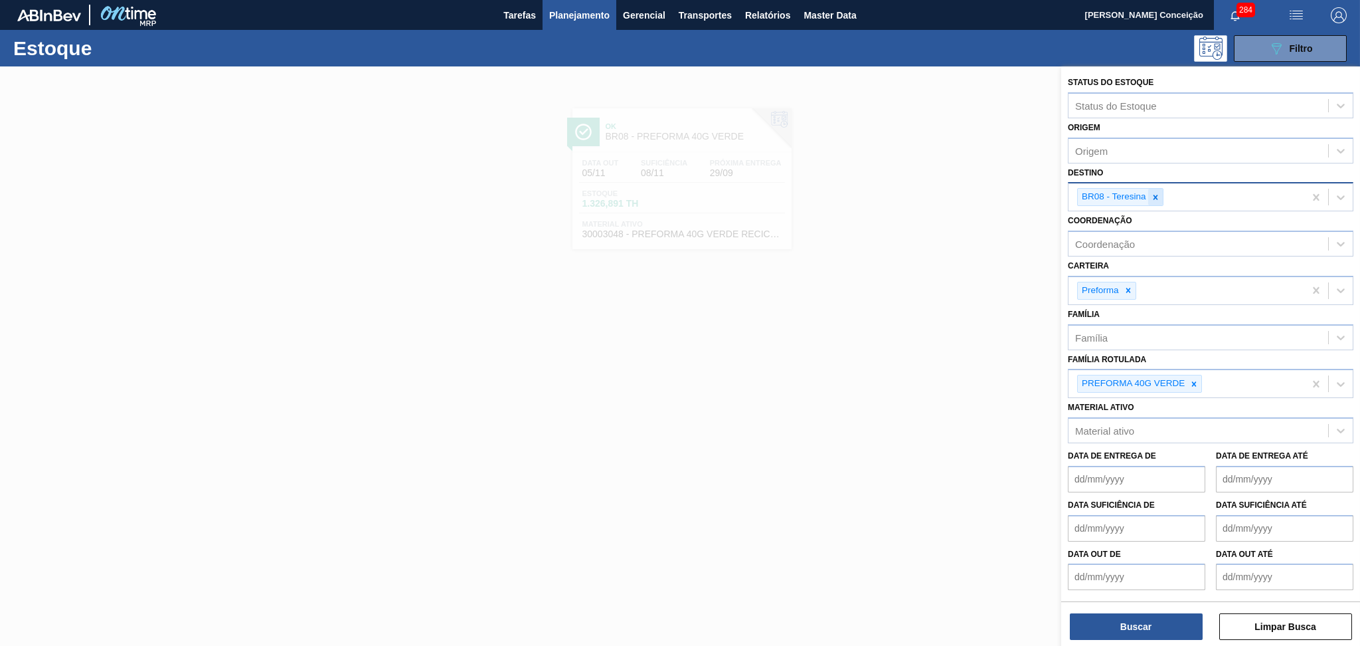
click at [1162, 191] on div "BR08 - Teresina" at bounding box center [1120, 197] width 86 height 18
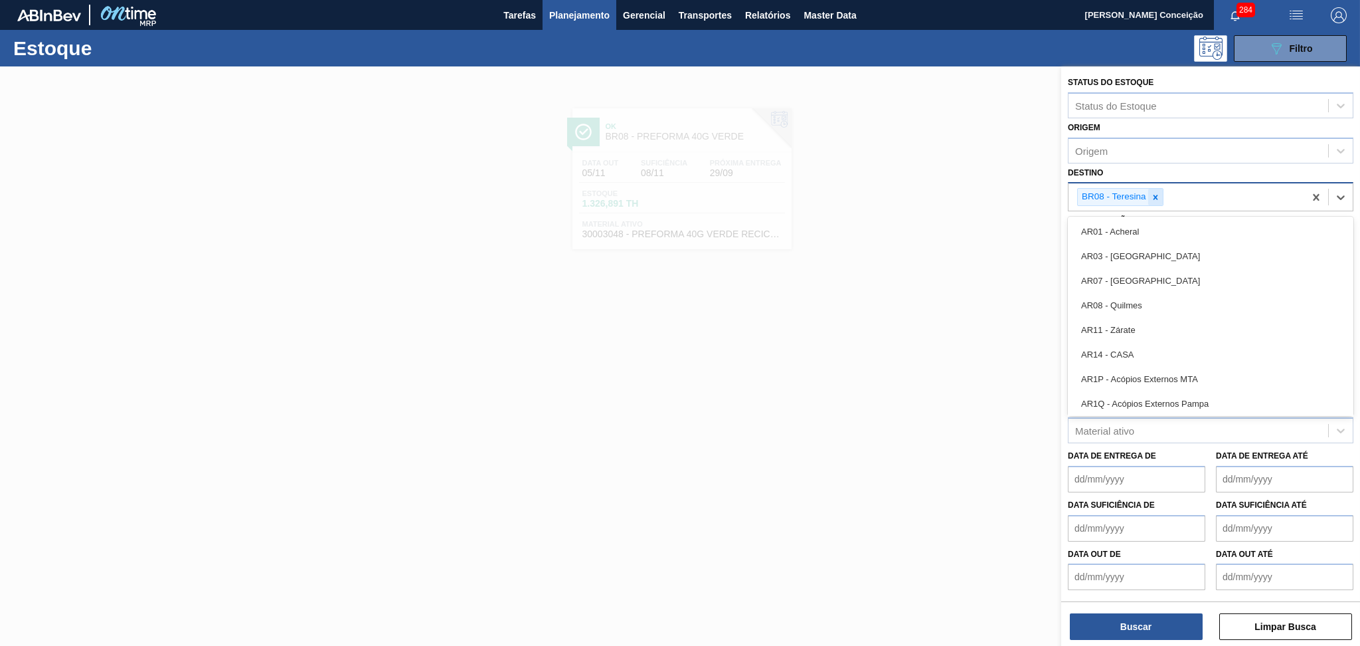
click at [1159, 193] on icon at bounding box center [1155, 197] width 9 height 9
type input "03"
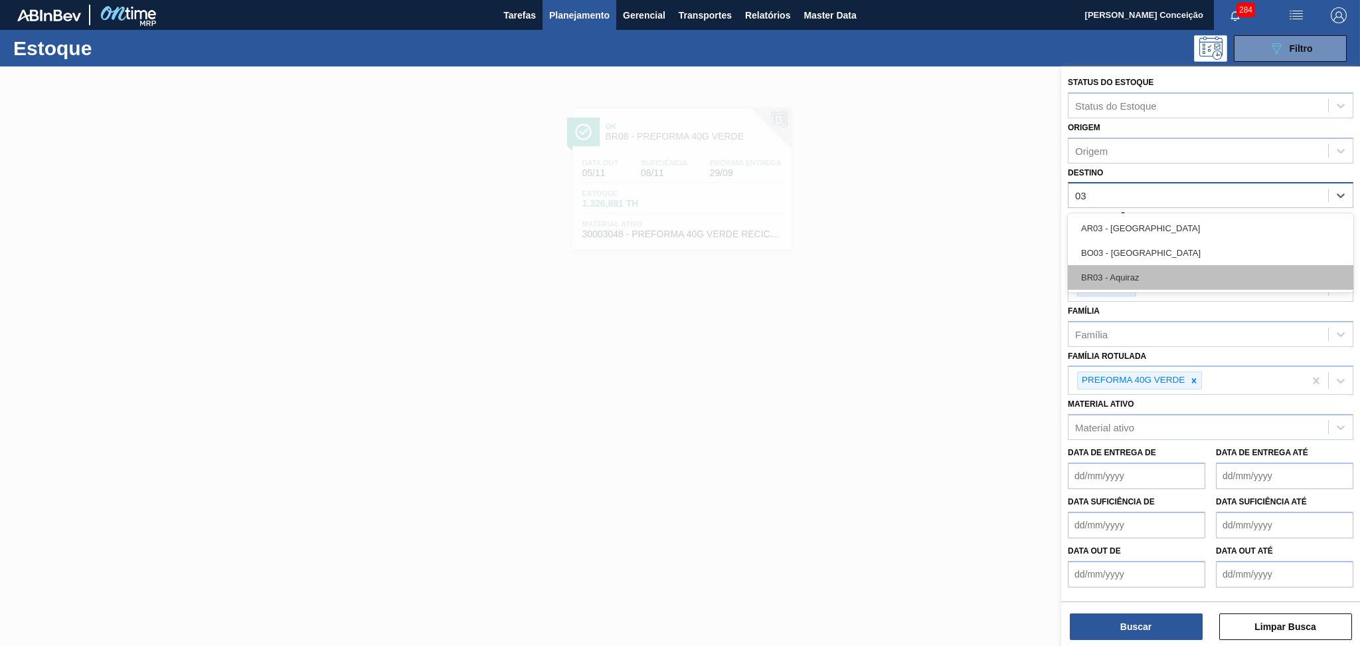
click at [1122, 268] on div "BR03 - Aquiraz" at bounding box center [1211, 277] width 286 height 25
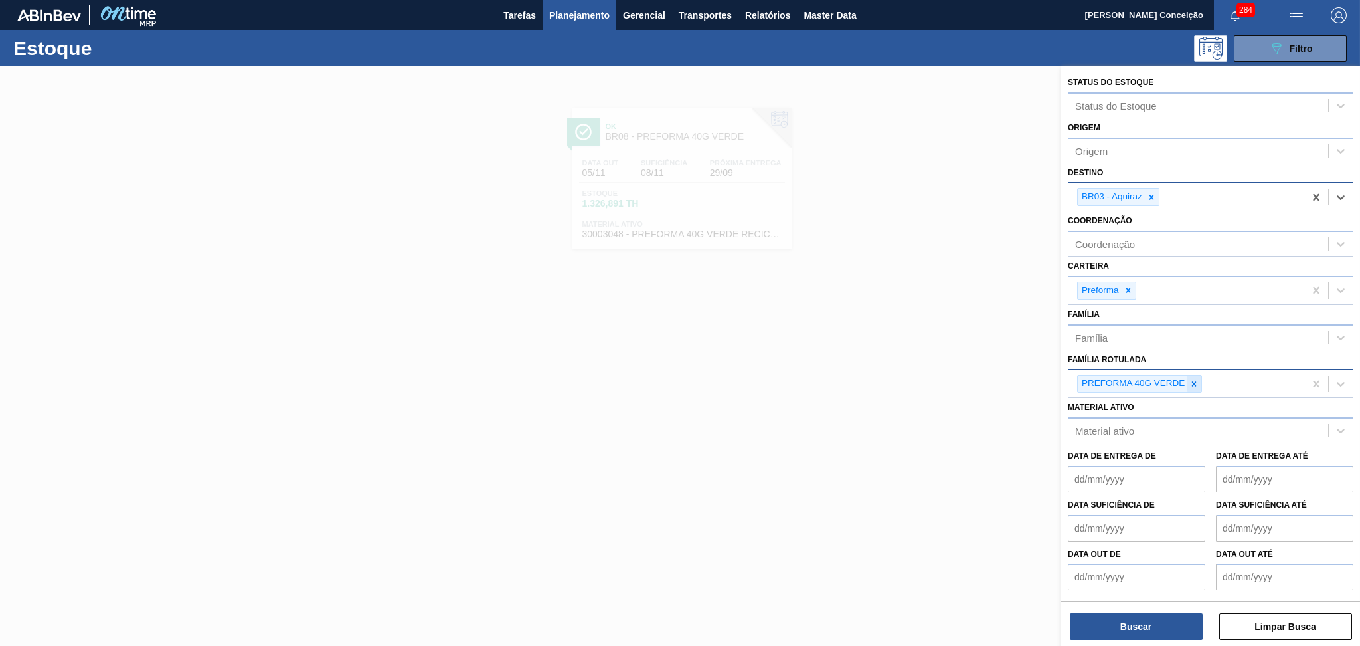
click at [1195, 381] on icon at bounding box center [1194, 383] width 5 height 5
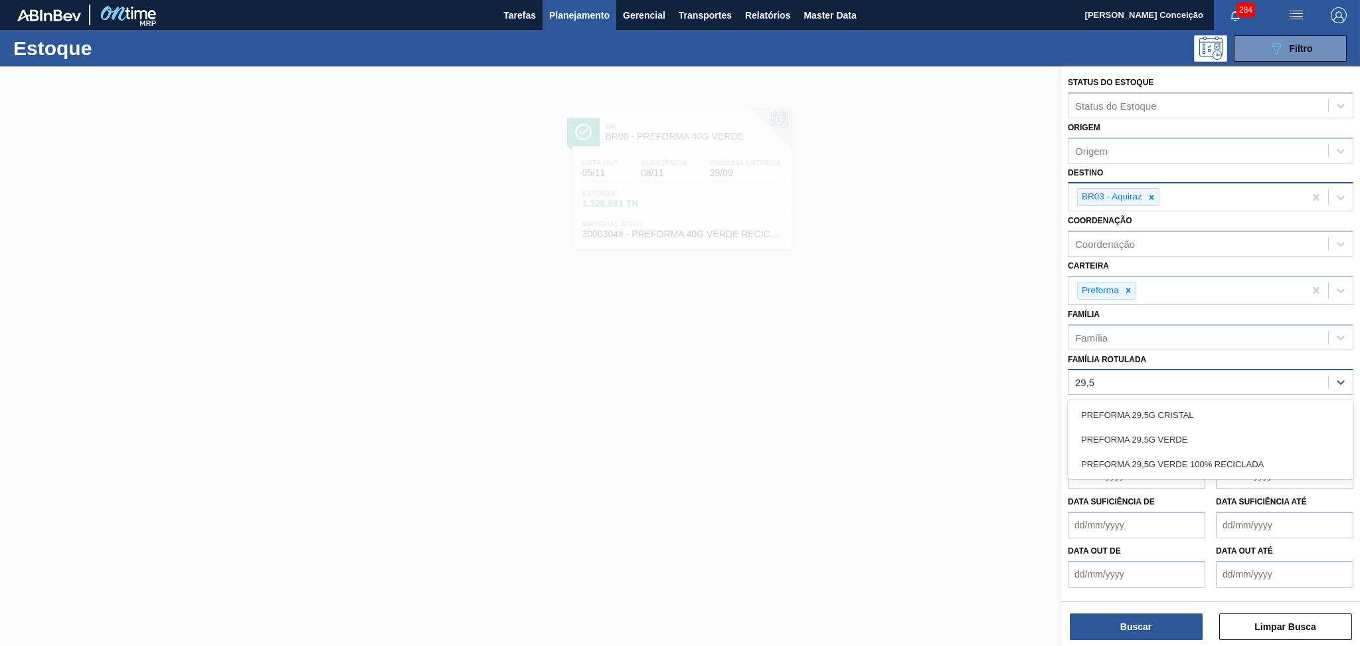
type Rotulada "29,5g"
click at [1192, 427] on div "PREFORMA 29,5G VERDE" at bounding box center [1211, 439] width 286 height 25
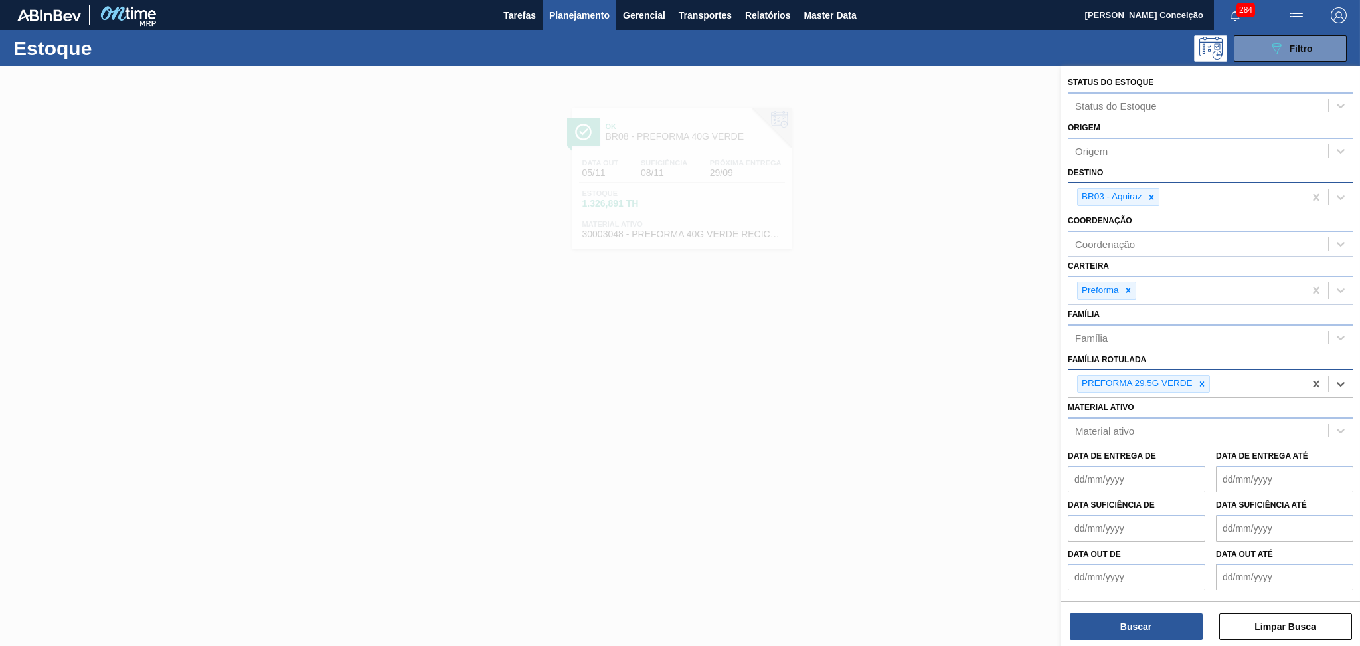
click at [1121, 609] on div "Buscar Limpar Busca" at bounding box center [1210, 619] width 299 height 37
click at [1121, 627] on button "Buscar" at bounding box center [1136, 626] width 133 height 27
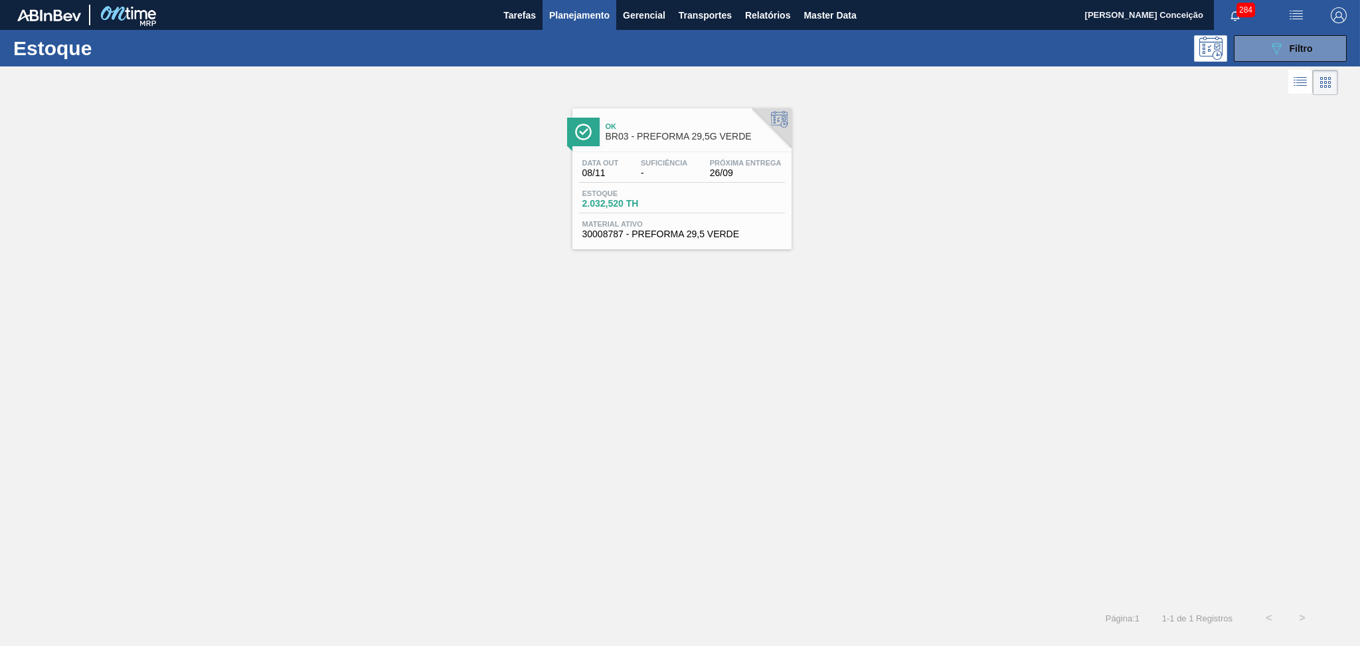
click at [562, 331] on div "Ok BR03 - PREFORMA 29,5G VERDE Data out 08/11 Suficiência - Próxima Entrega 26/…" at bounding box center [680, 349] width 1360 height 503
click at [676, 153] on div "Data out 08/11 Suficiência - Próxima Entrega 26/09 Estoque 2.032,520 TH Materia…" at bounding box center [682, 197] width 219 height 90
click at [502, 442] on div "Ok BR03 - PREFORMA 29,5G VERDE Data out 08/11 Suficiência - Próxima Entrega 26/…" at bounding box center [680, 349] width 1360 height 503
click at [1297, 41] on div "089F7B8B-B2A5-4AFE-B5C0-19BA573D28AC Filtro" at bounding box center [1291, 49] width 45 height 16
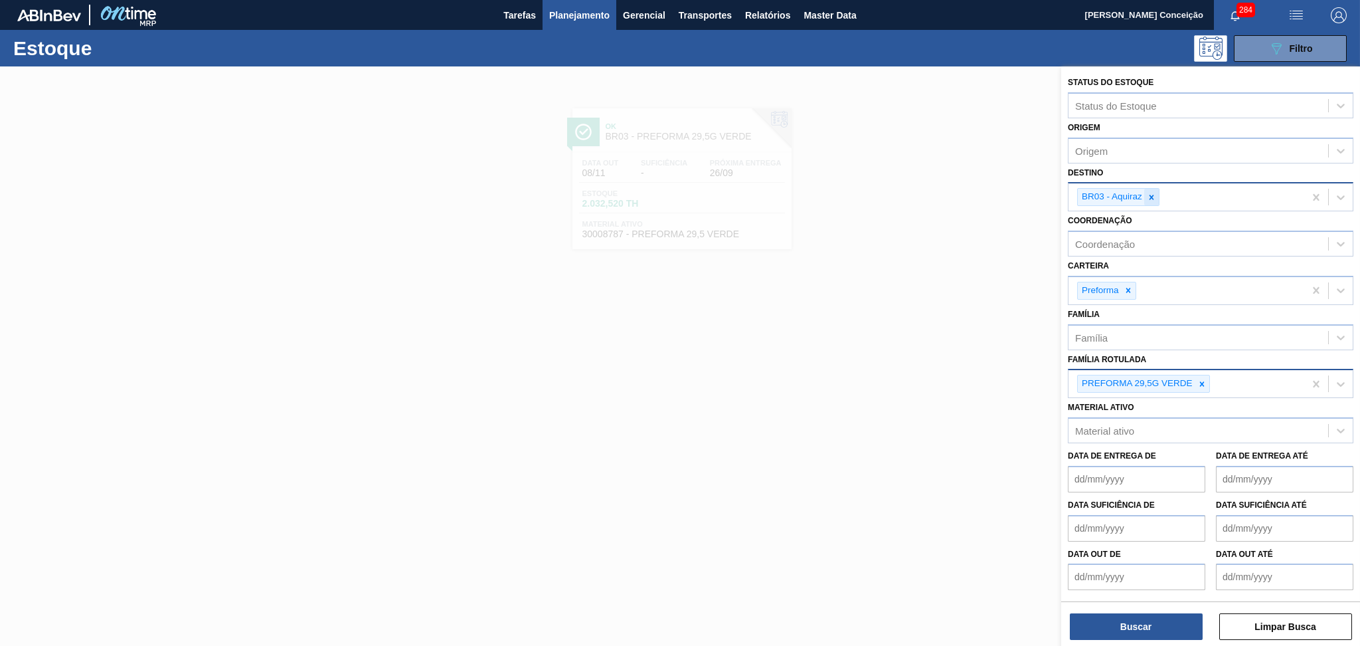
click at [1154, 189] on div at bounding box center [1152, 197] width 15 height 17
type input "br13"
click at [1200, 379] on icon at bounding box center [1202, 383] width 9 height 9
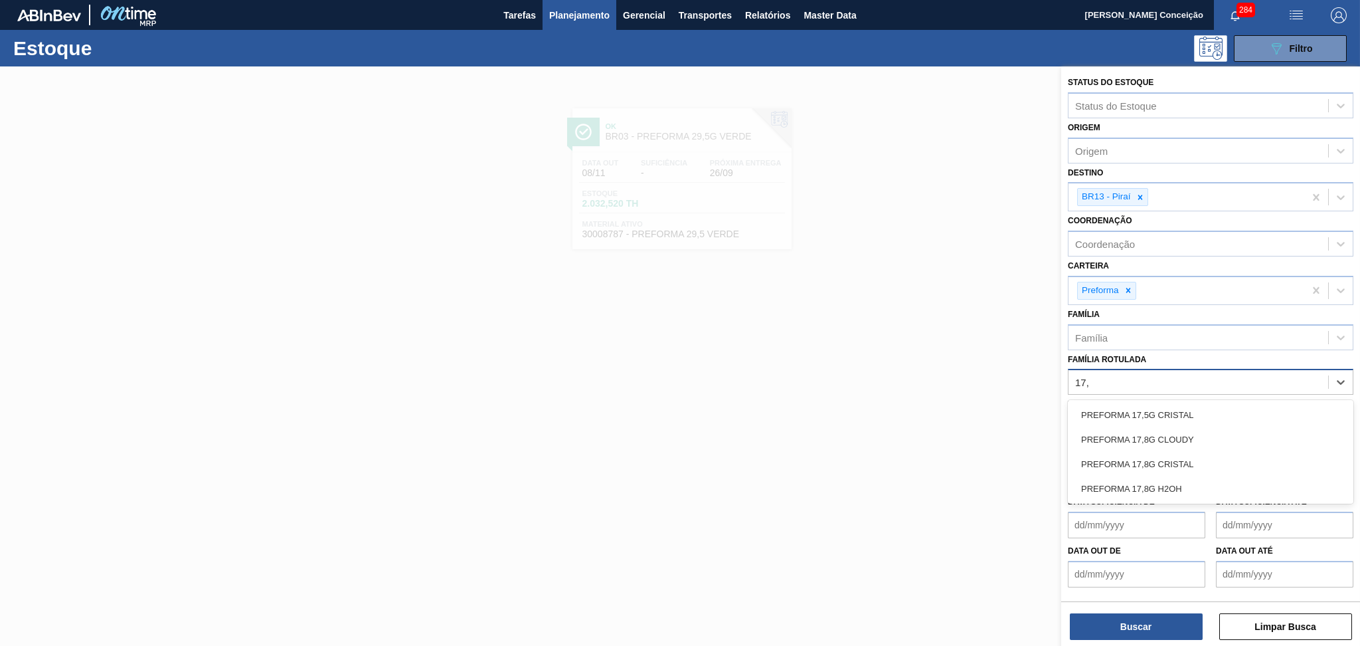
type Rotulada "17,8"
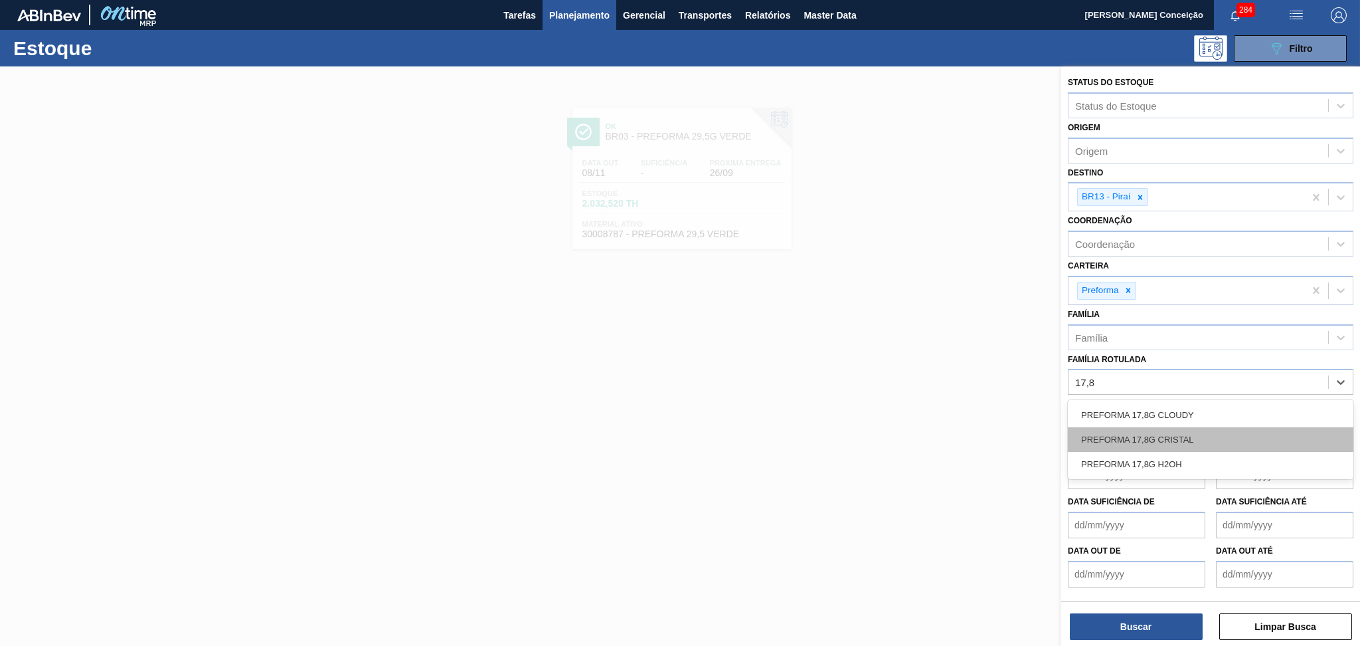
click at [1196, 434] on div "PREFORMA 17,8G CRISTAL" at bounding box center [1211, 439] width 286 height 25
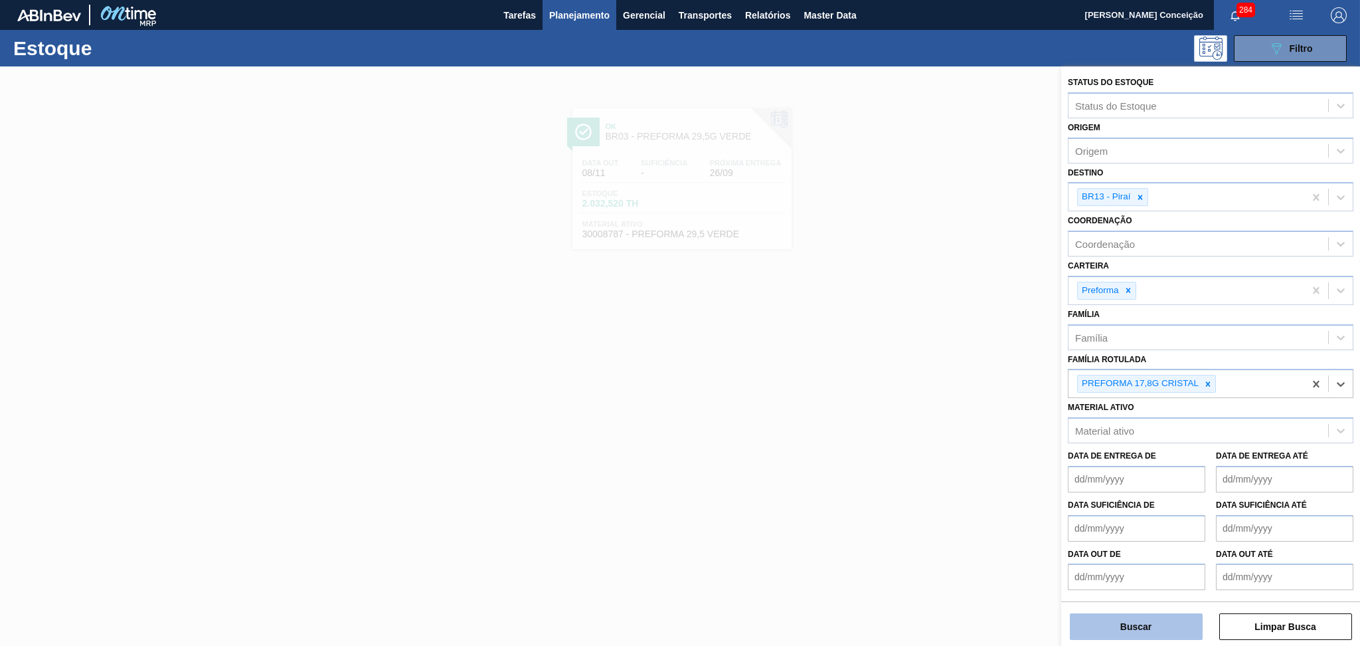
click at [1118, 626] on button "Buscar" at bounding box center [1136, 626] width 133 height 27
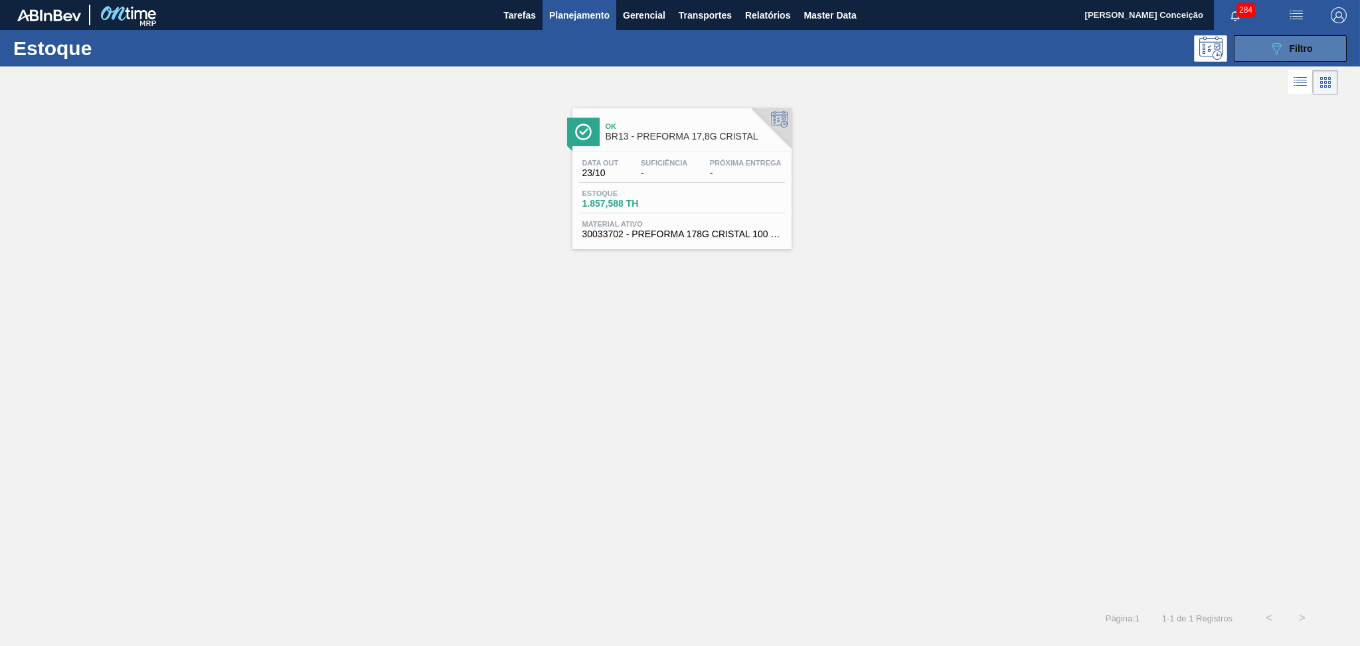
click at [1327, 41] on button "089F7B8B-B2A5-4AFE-B5C0-19BA573D28AC Filtro" at bounding box center [1290, 48] width 113 height 27
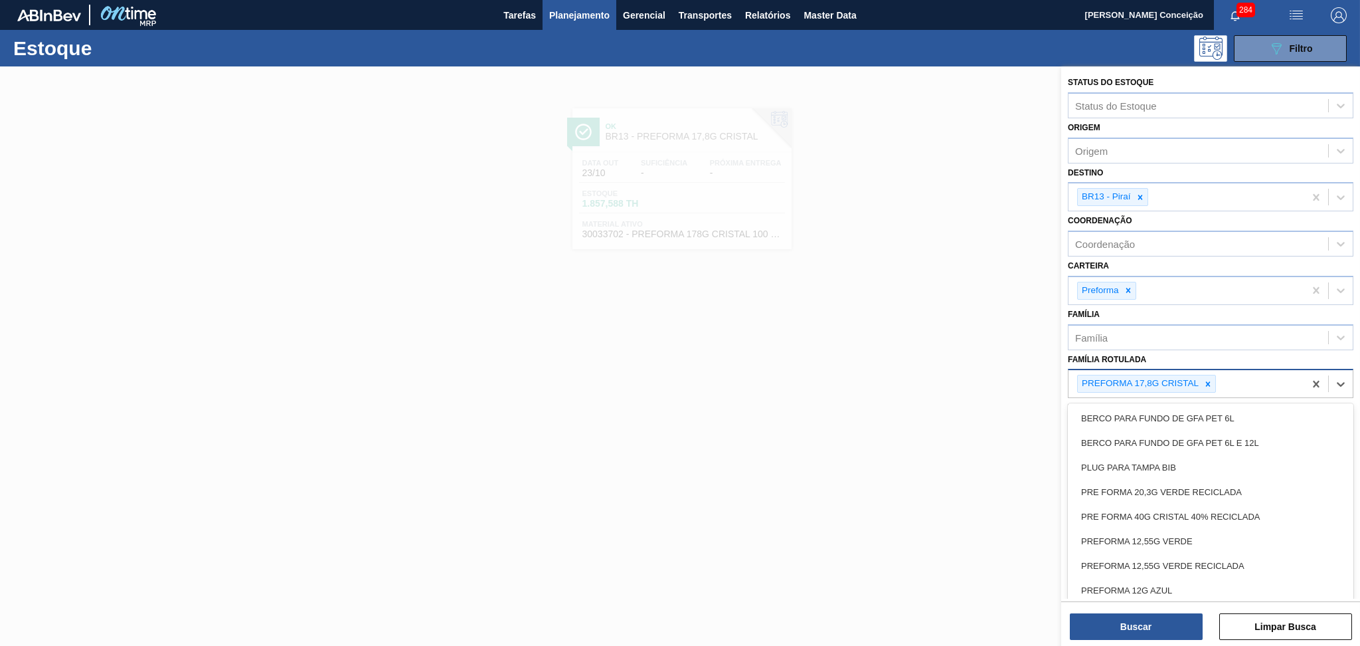
click at [1247, 375] on div "PREFORMA 17,8G CRISTAL" at bounding box center [1187, 383] width 236 height 27
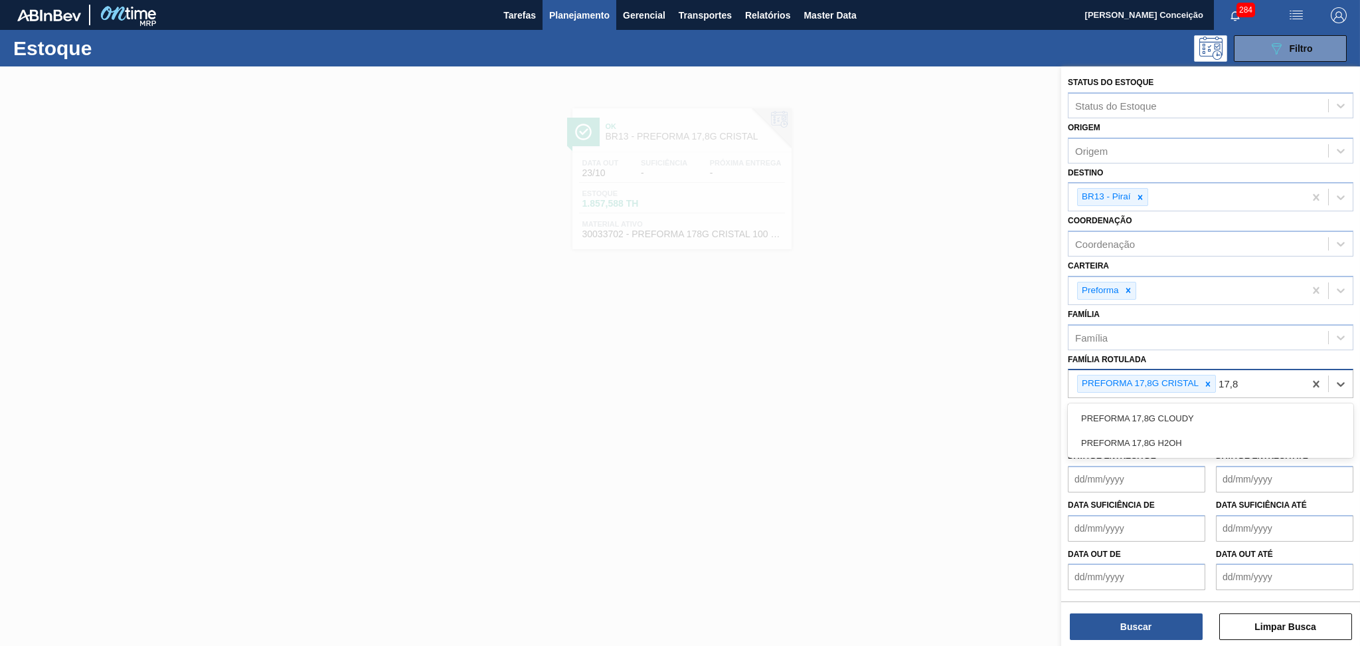
type Rotulada "17,8g"
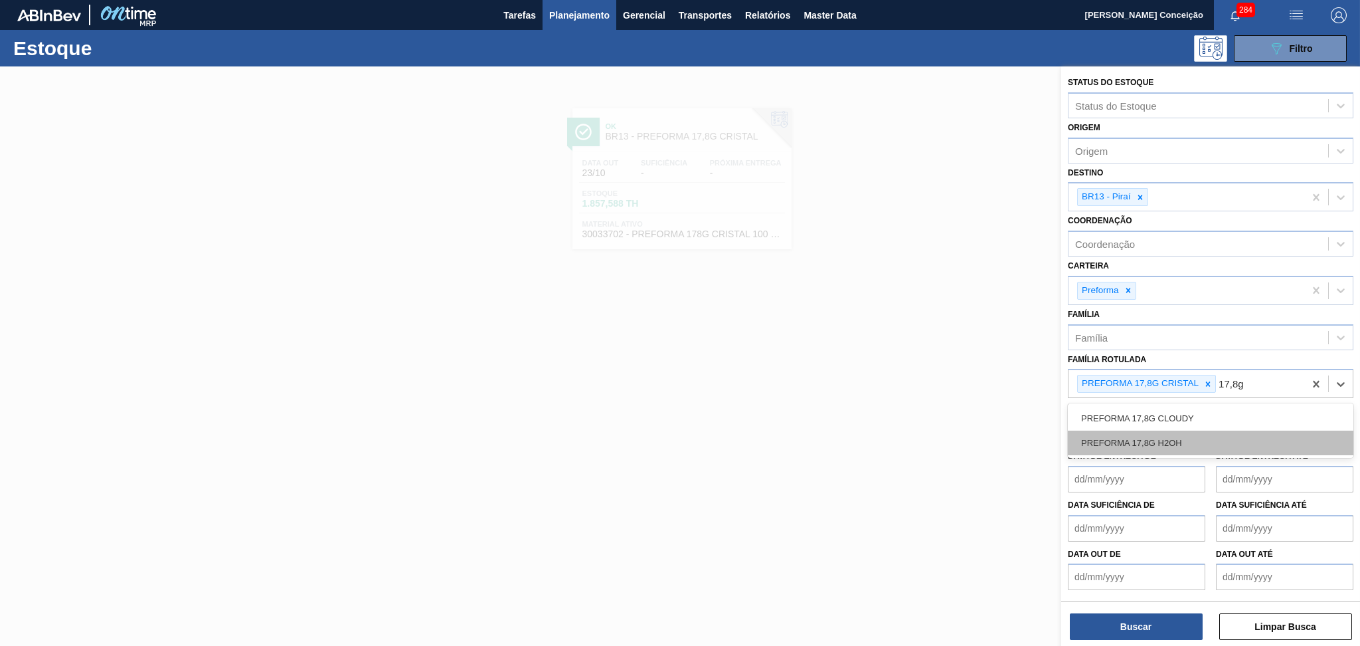
click at [1174, 446] on div "PREFORMA 17,8G H2OH" at bounding box center [1211, 442] width 286 height 25
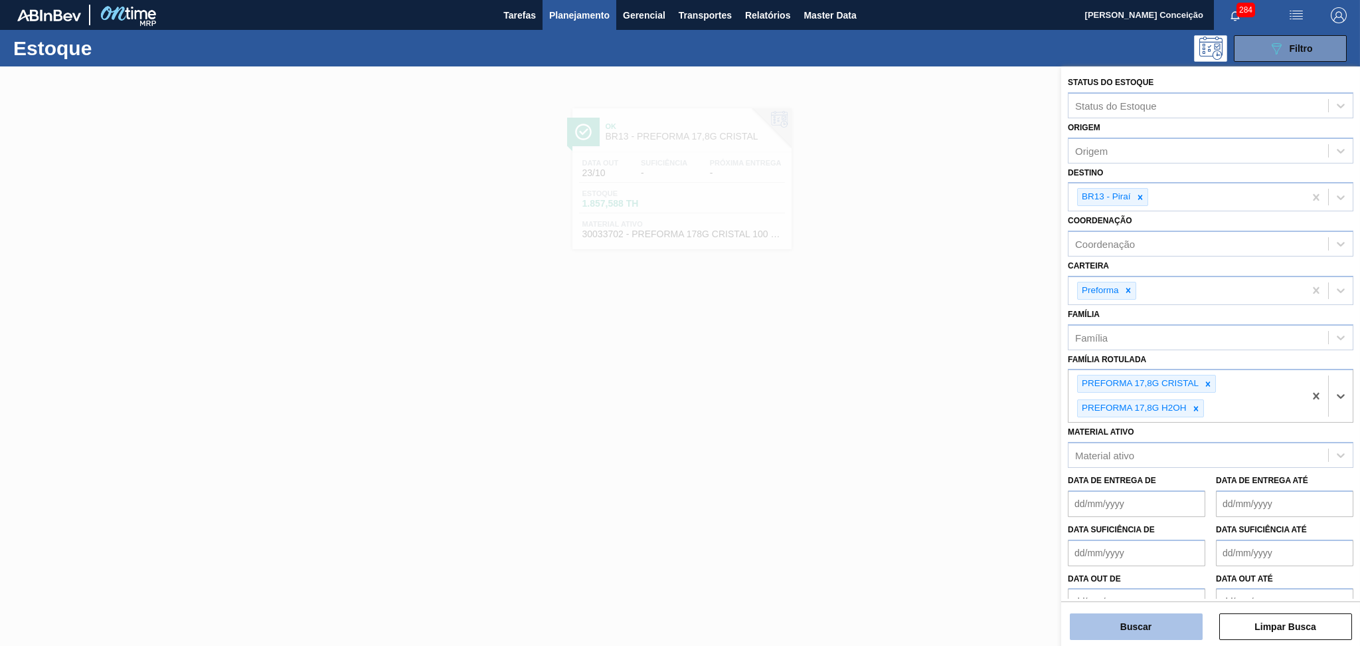
click at [1133, 630] on button "Buscar" at bounding box center [1136, 626] width 133 height 27
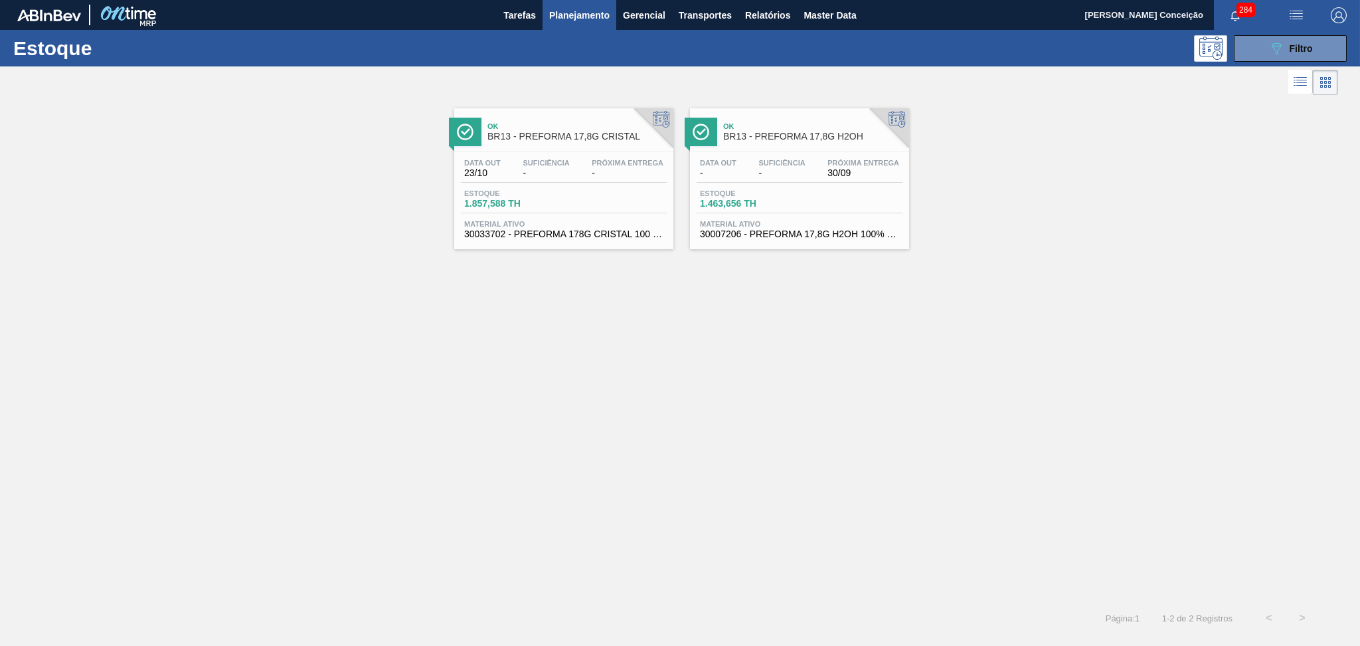
click at [644, 366] on div "Ok BR13 - PREFORMA 17,8G CRISTAL Data out 23/10 Suficiência - Próxima Entrega -…" at bounding box center [680, 349] width 1360 height 503
click at [739, 199] on span "1.463,656 TH" at bounding box center [746, 204] width 93 height 10
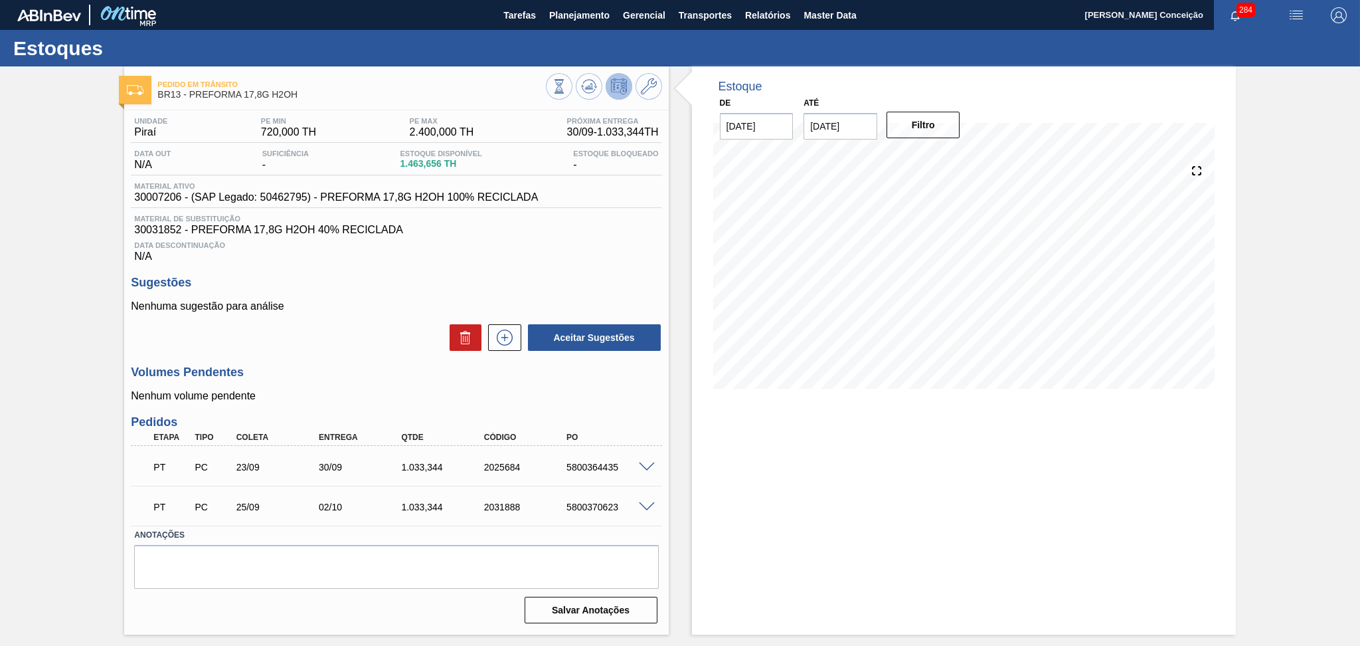
click at [363, 300] on p "Nenhuma sugestão para análise" at bounding box center [396, 306] width 531 height 12
click at [566, 285] on h3 "Sugestões" at bounding box center [396, 283] width 531 height 14
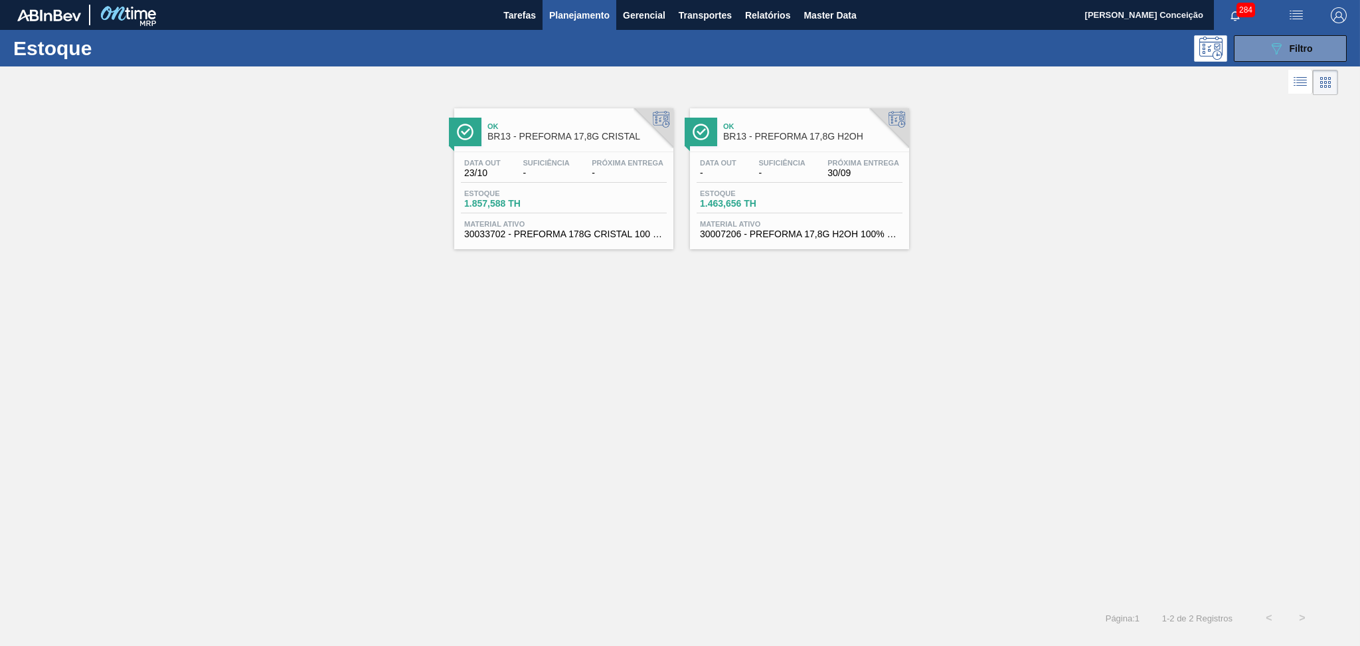
click at [543, 172] on span "-" at bounding box center [546, 173] width 46 height 10
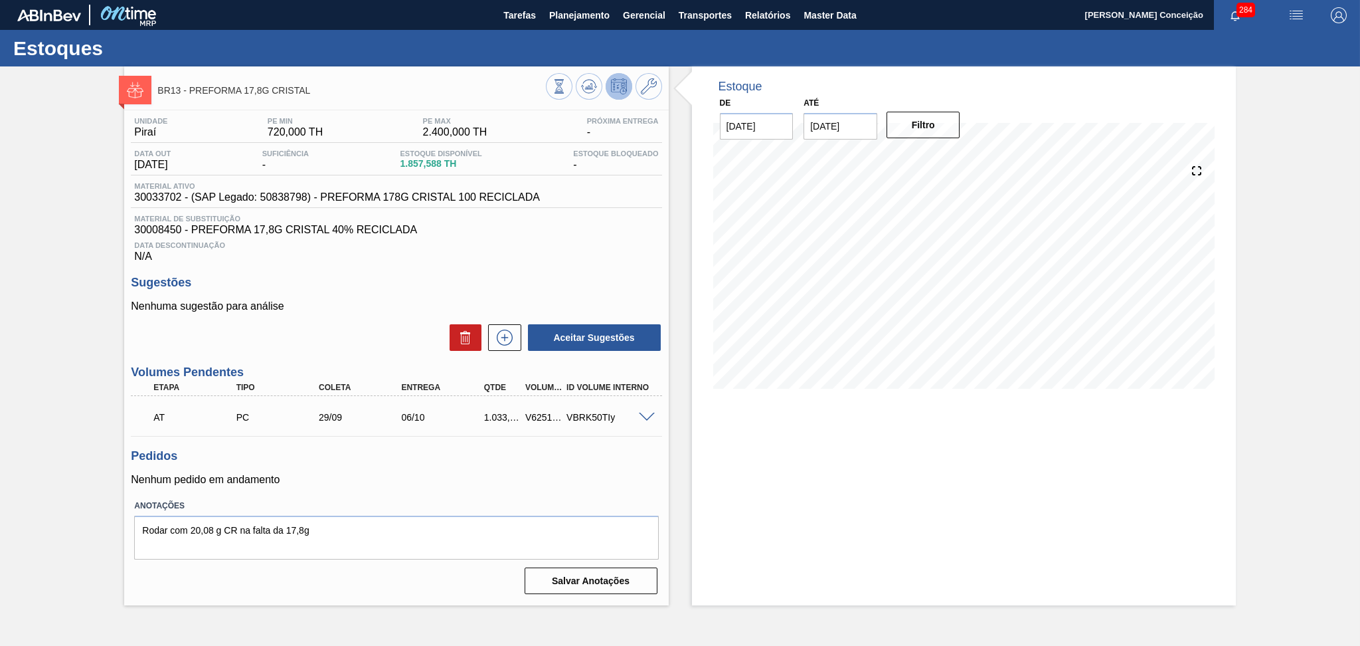
click at [581, 274] on div "Unidade Piraí PE MIN 720,000 TH PE MAX 2.400,000 TH Próxima Entrega - Data out …" at bounding box center [396, 354] width 544 height 488
click at [395, 447] on div "Unidade Piraí PE MIN 720,000 TH PE MAX 2.400,000 TH Próxima Entrega - Data out …" at bounding box center [396, 354] width 544 height 488
click at [576, 25] on button "Planejamento" at bounding box center [580, 15] width 74 height 30
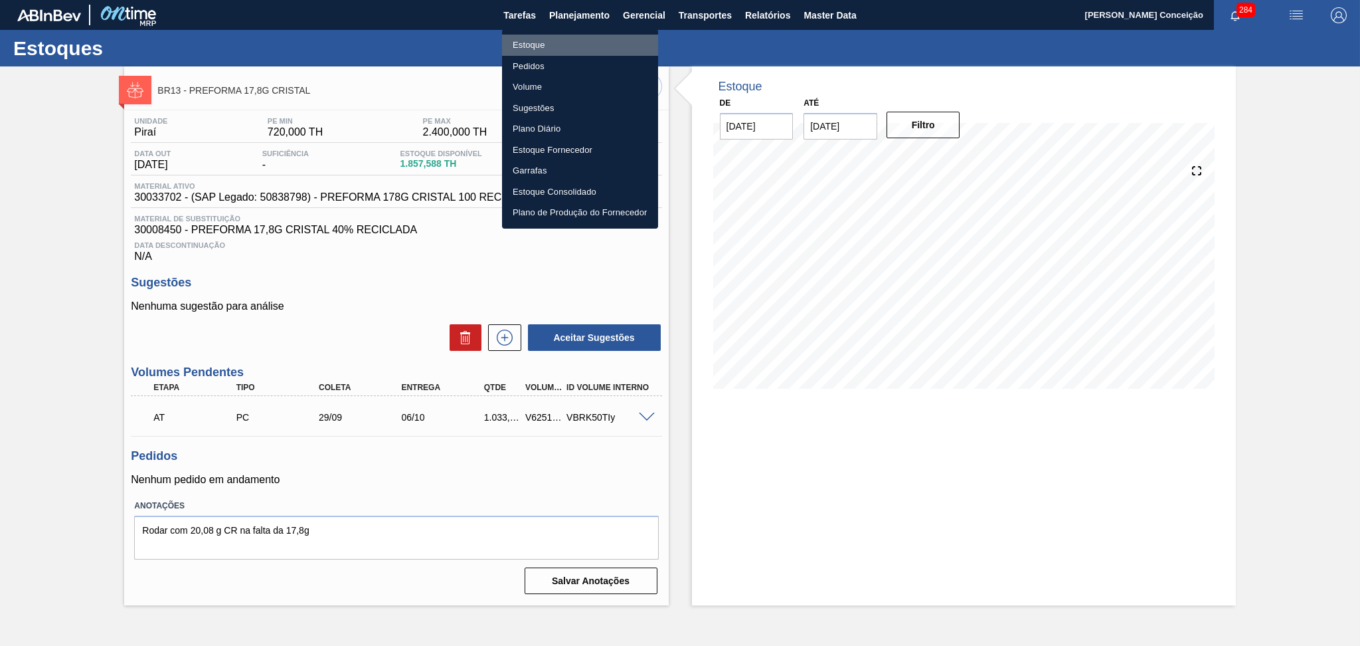
click at [575, 49] on li "Estoque" at bounding box center [580, 45] width 156 height 21
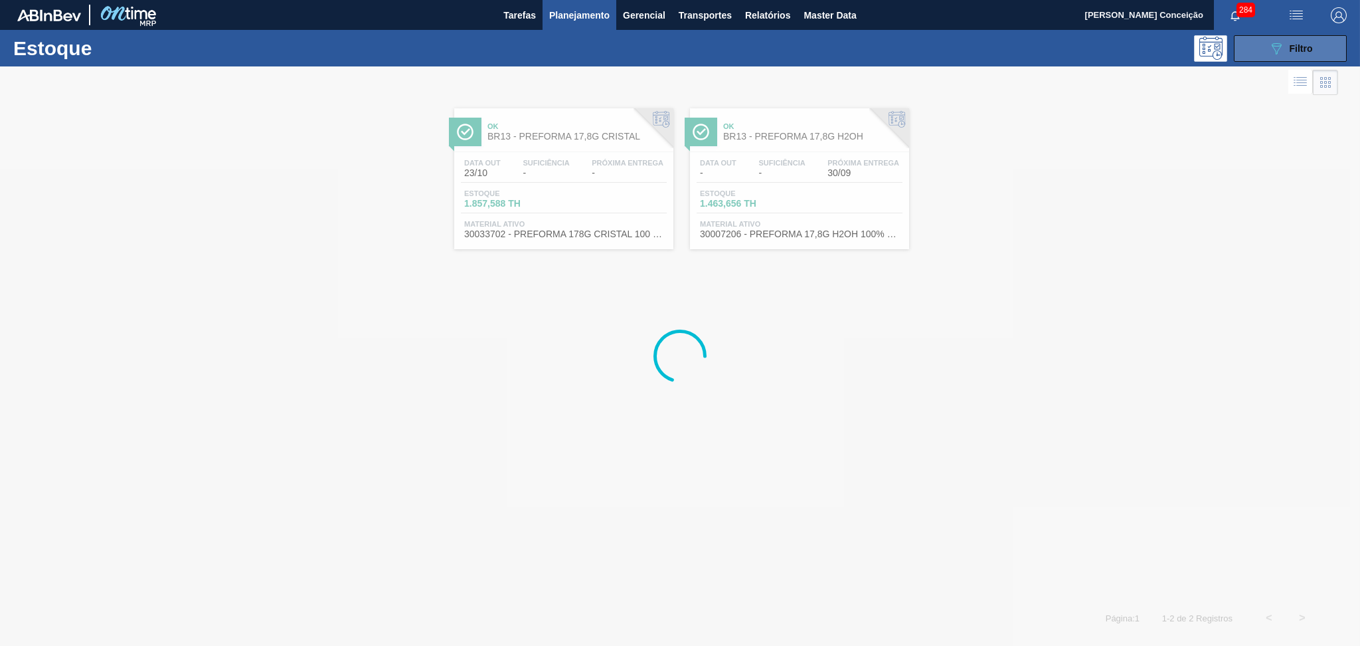
click at [1287, 58] on button "089F7B8B-B2A5-4AFE-B5C0-19BA573D28AC Filtro" at bounding box center [1290, 48] width 113 height 27
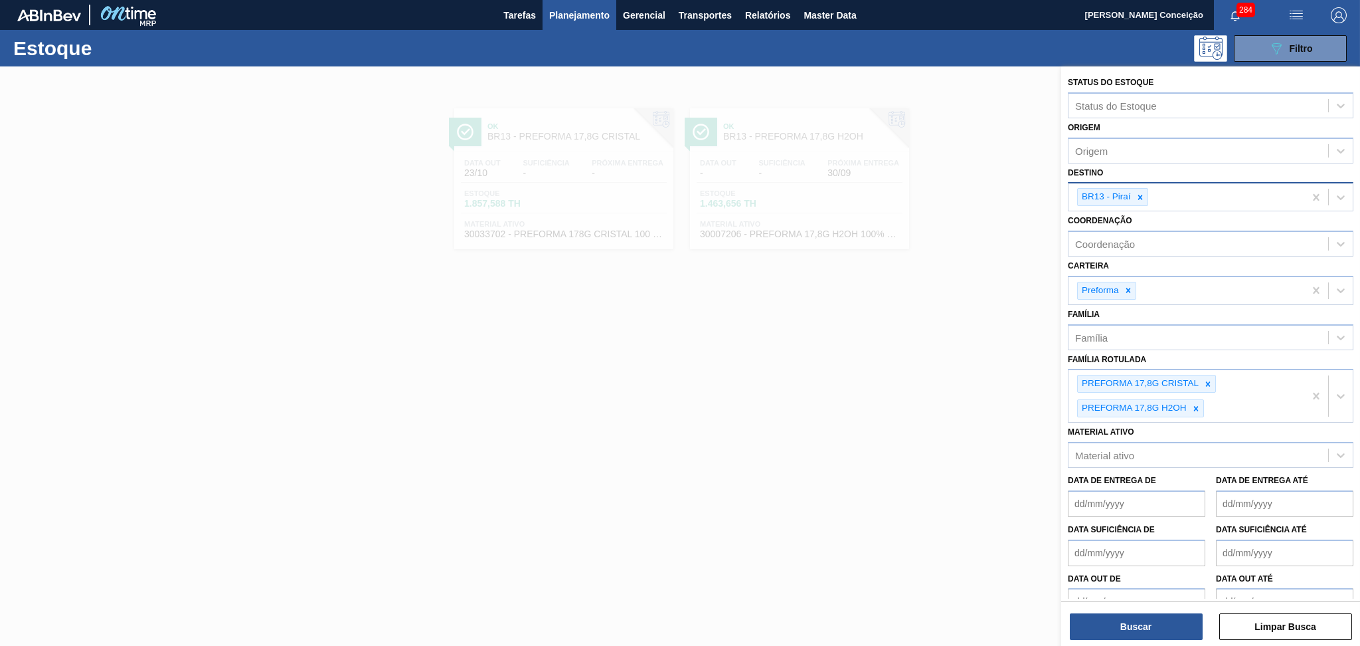
click at [1177, 198] on div "BR13 - Piraí" at bounding box center [1187, 196] width 236 height 27
type input "br03"
click at [1177, 198] on div "BR13 - Piraí" at bounding box center [1187, 196] width 236 height 27
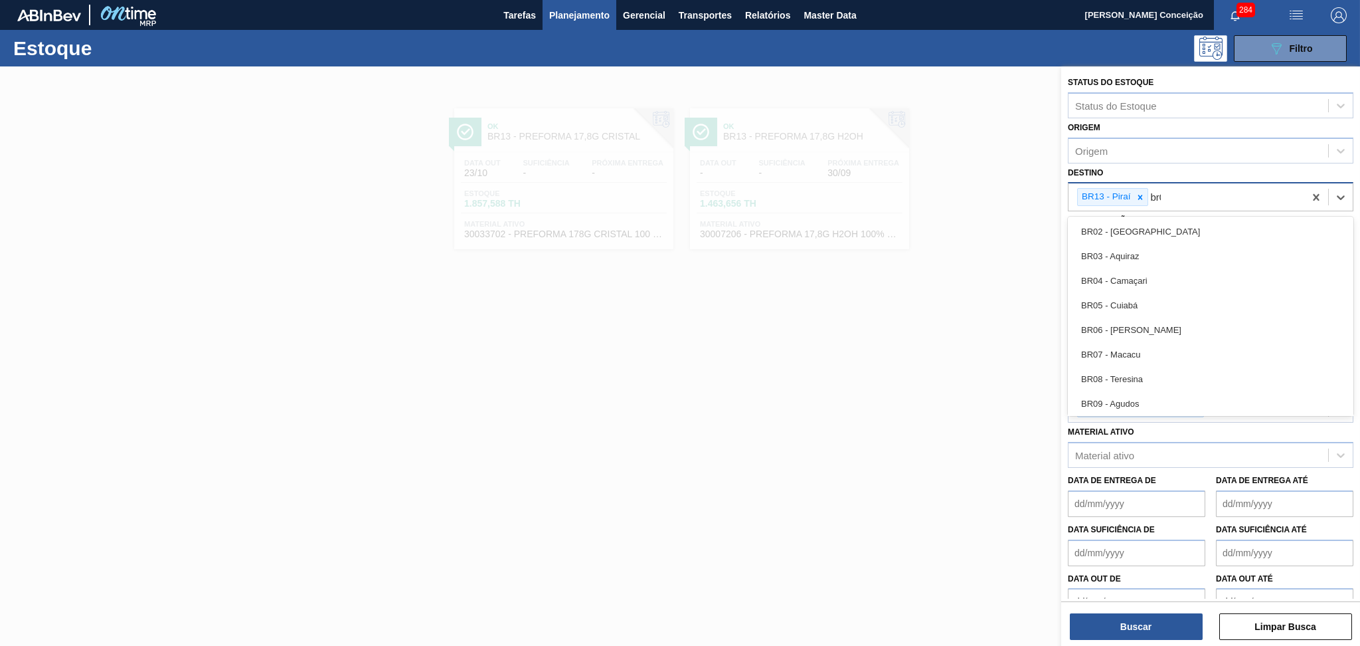
type input "br03"
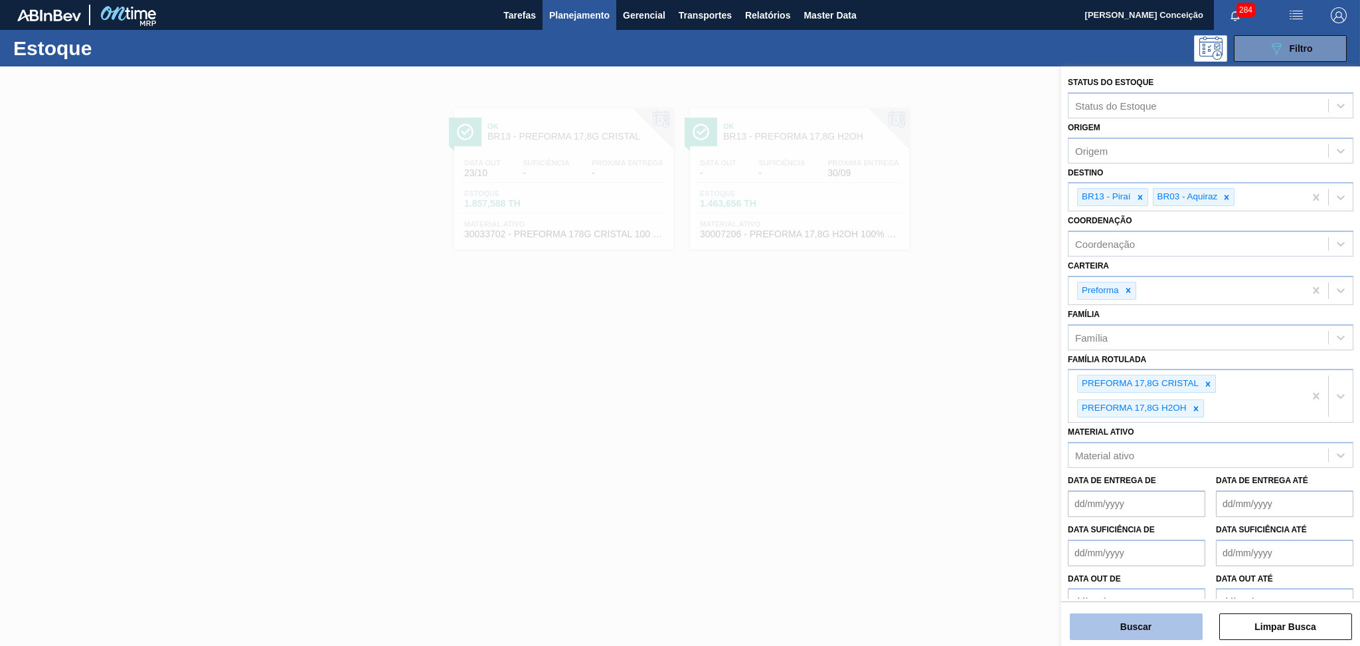
click at [1139, 620] on button "Buscar" at bounding box center [1136, 626] width 133 height 27
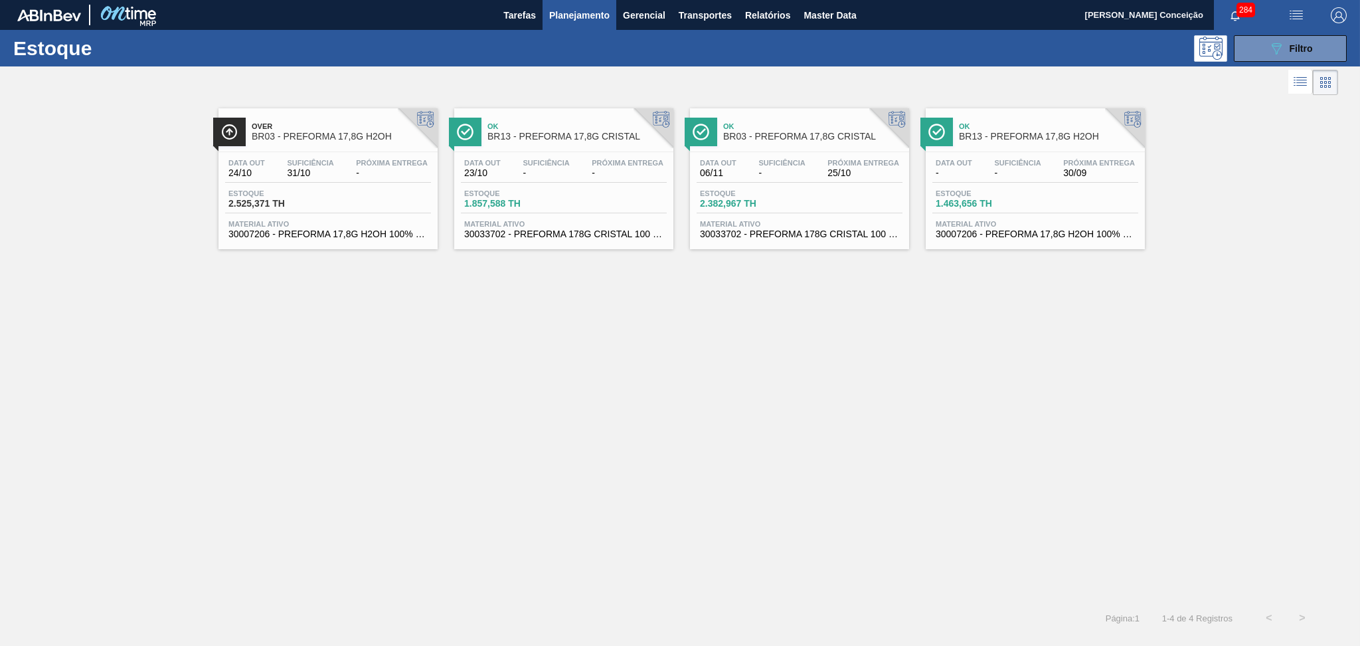
click at [821, 176] on div "Data out 06/11 Suficiência - Próxima Entrega 25/10" at bounding box center [800, 171] width 206 height 24
click at [513, 375] on div "Over BR03 - PREFORMA 17,8G H2OH Data out 24/10 Suficiência 31/10 Próxima Entreg…" at bounding box center [680, 349] width 1360 height 503
click at [571, 203] on div "Estoque 1.857,588 TH" at bounding box center [564, 201] width 206 height 24
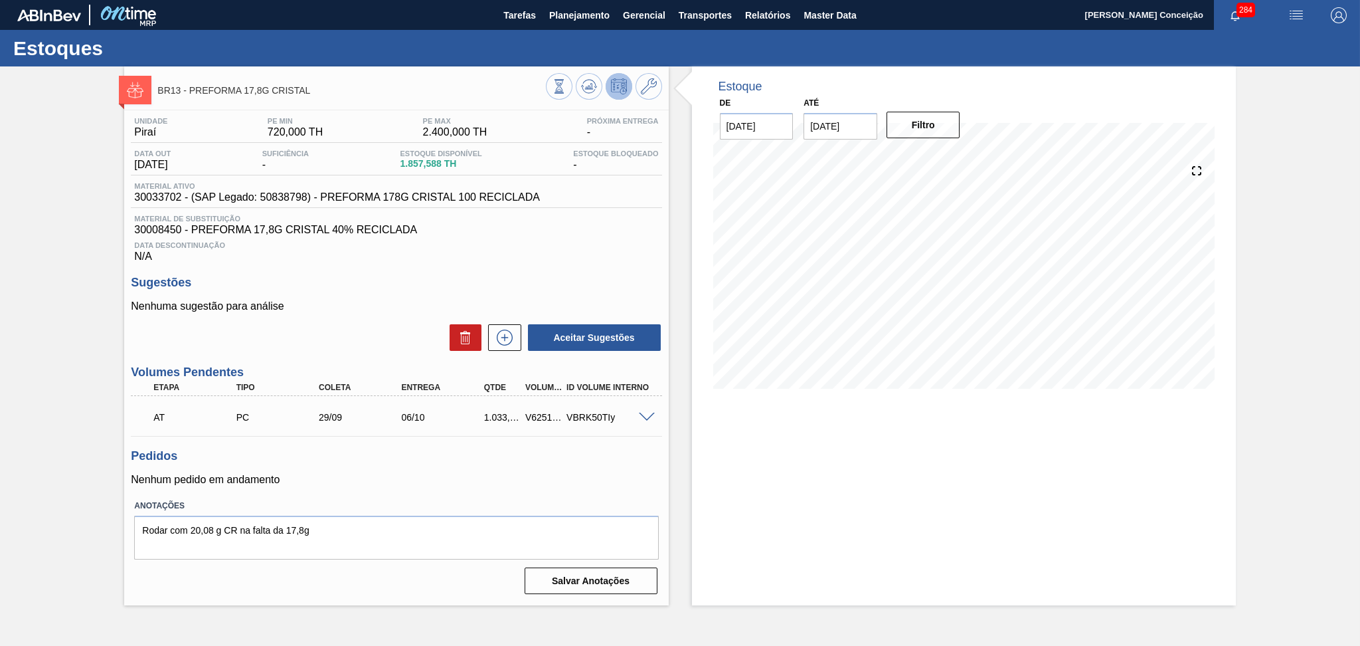
click at [443, 449] on h3 "Pedidos" at bounding box center [396, 456] width 531 height 14
click at [511, 249] on div "Data Descontinuação N/A" at bounding box center [396, 249] width 531 height 27
click at [587, 13] on span "Planejamento" at bounding box center [579, 15] width 60 height 16
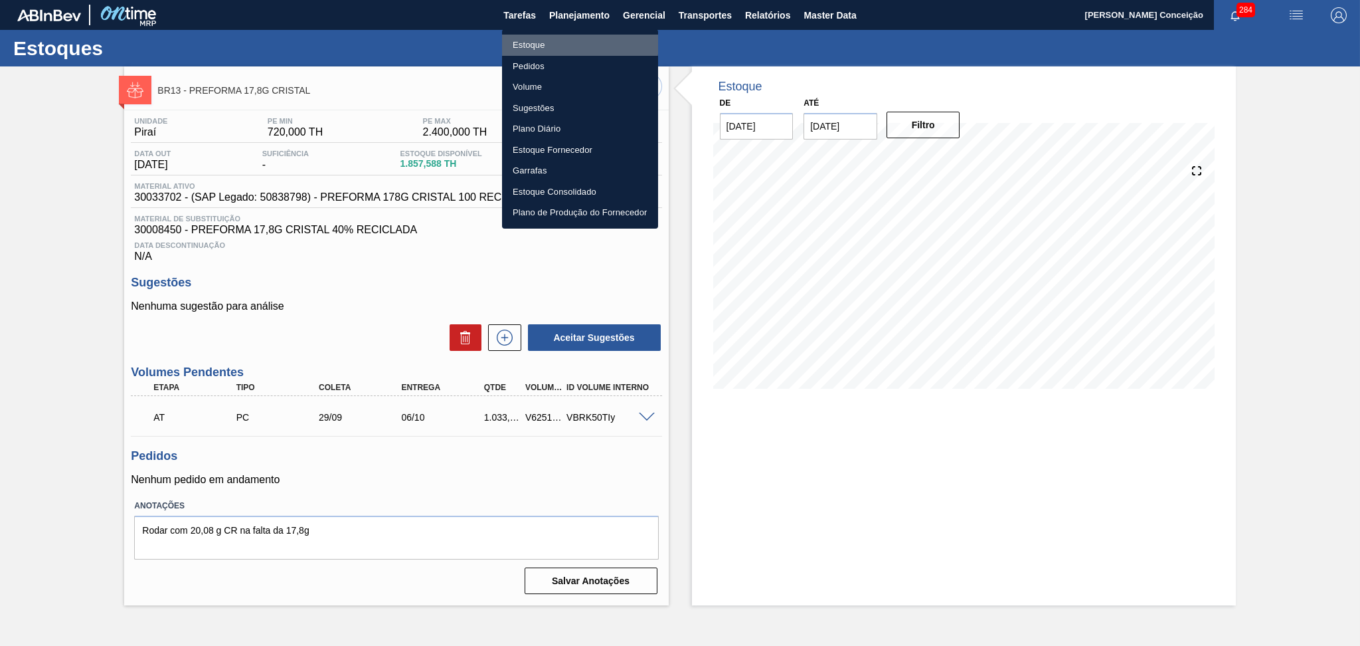
click at [514, 40] on li "Estoque" at bounding box center [580, 45] width 156 height 21
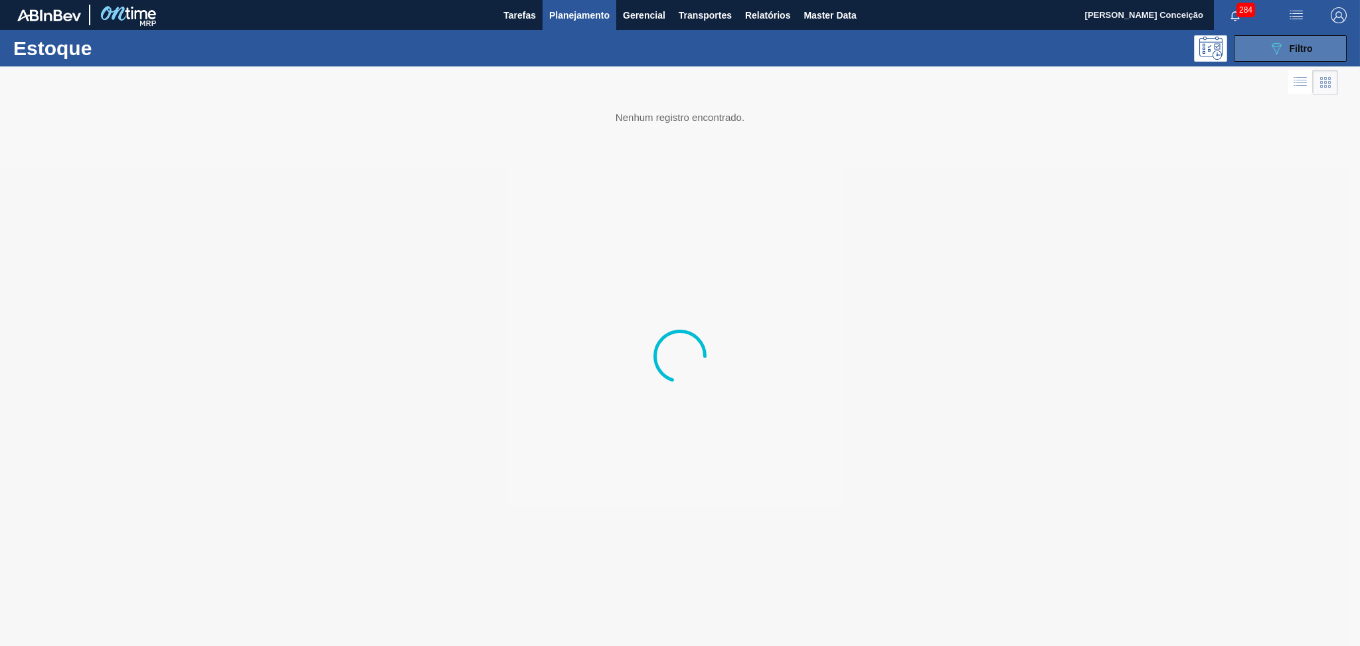
drag, startPoint x: 1290, startPoint y: 47, endPoint x: 1289, endPoint y: 56, distance: 8.7
click at [1290, 46] on span "Filtro" at bounding box center [1301, 48] width 23 height 11
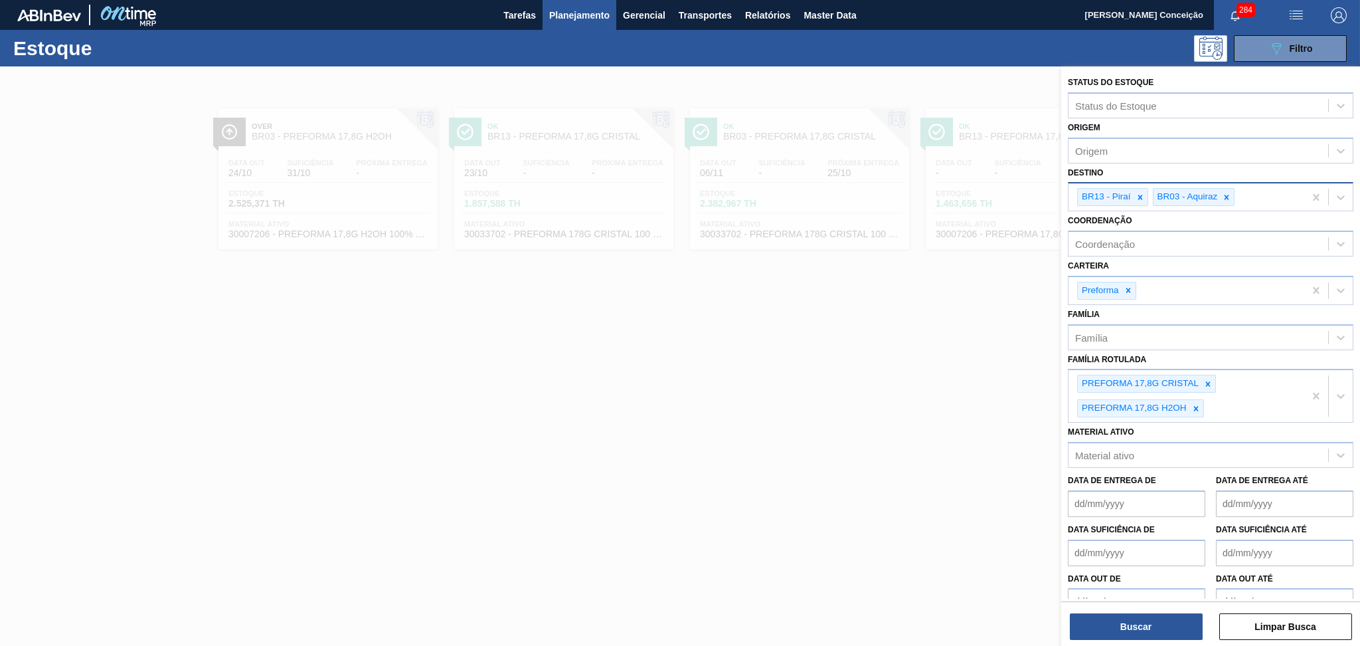
click at [1148, 194] on div "BR13 - Piraí BR03 - Aquiraz" at bounding box center [1187, 196] width 236 height 27
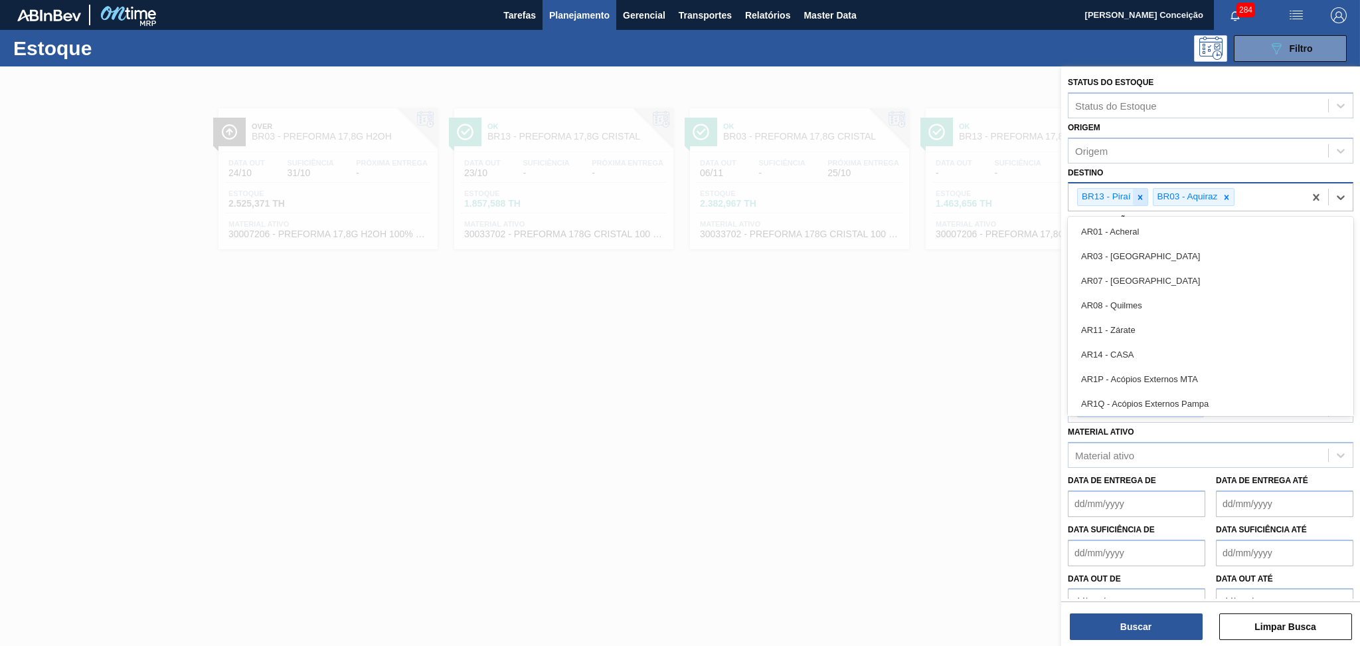
click at [1143, 195] on icon at bounding box center [1140, 197] width 9 height 9
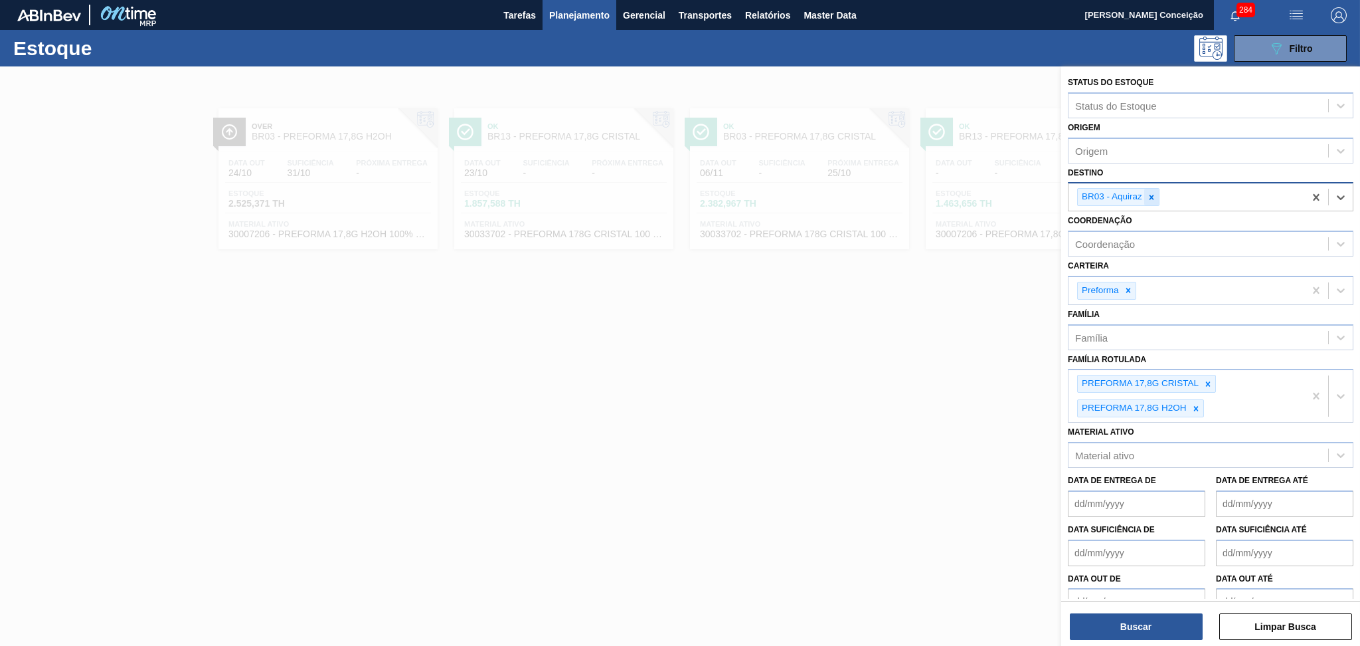
click at [1145, 197] on div "BR03 - Aquiraz" at bounding box center [1118, 197] width 82 height 18
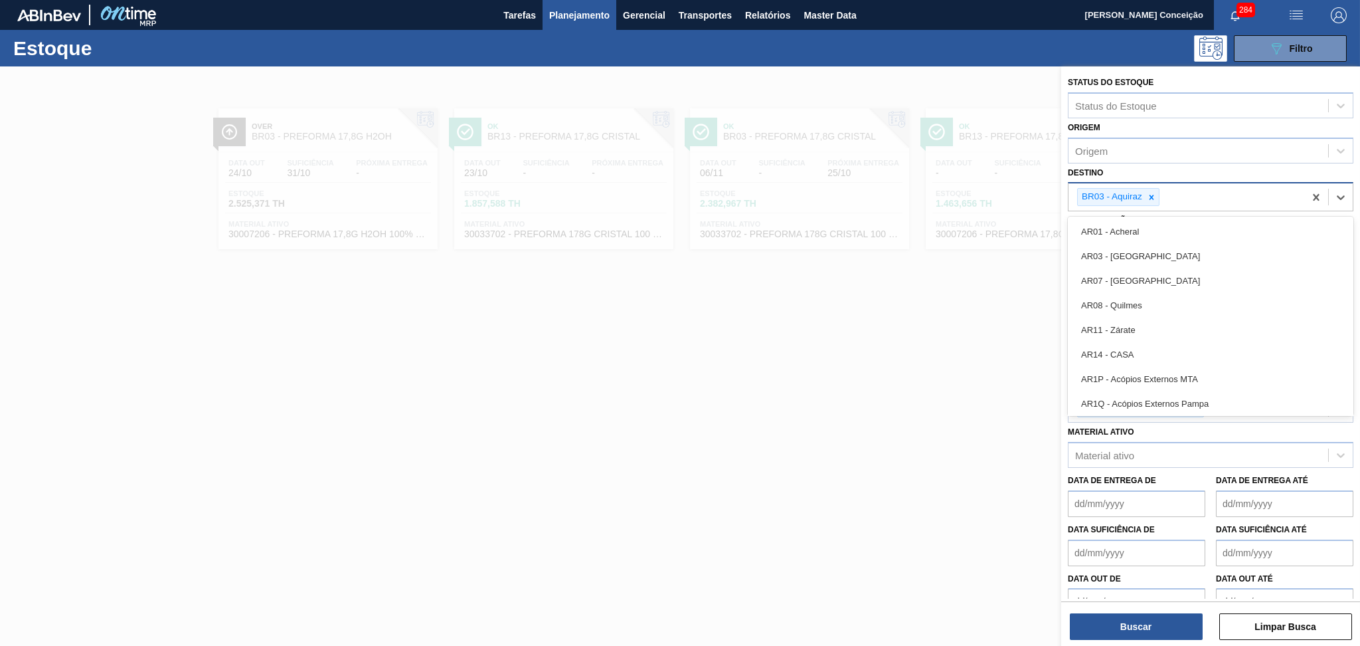
click at [1148, 198] on icon at bounding box center [1151, 197] width 9 height 9
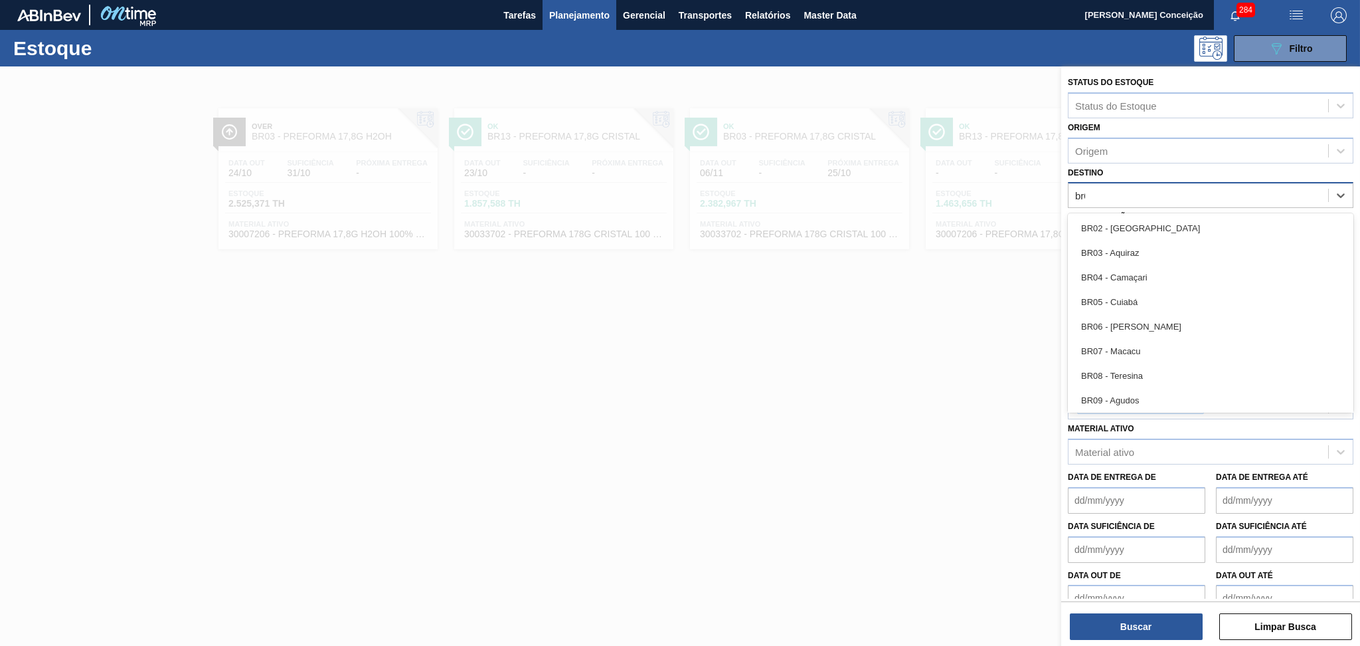
type input "br07"
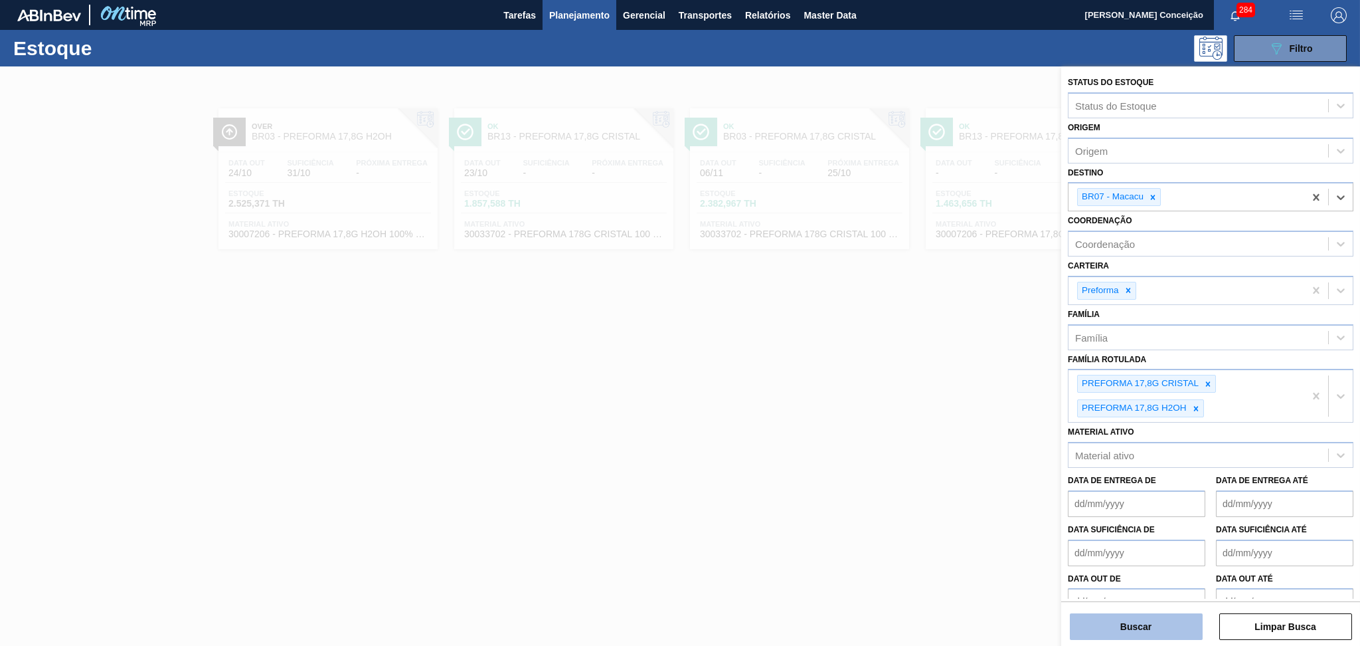
click at [1097, 624] on button "Buscar" at bounding box center [1136, 626] width 133 height 27
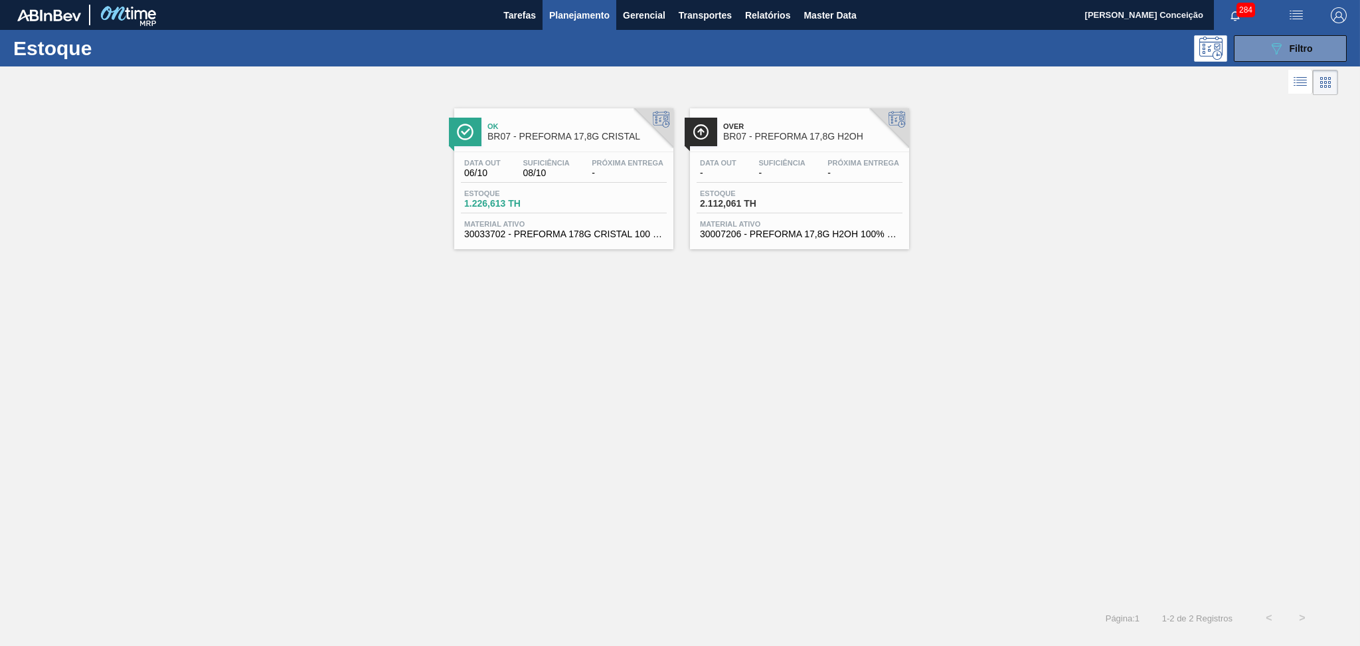
click at [582, 213] on div "Data out 06/10 Suficiência 08/10 Próxima Entrega - Estoque 1.226,613 TH Materia…" at bounding box center [563, 197] width 219 height 90
drag, startPoint x: 815, startPoint y: 332, endPoint x: 804, endPoint y: 314, distance: 20.8
click at [814, 332] on div "Ok BR07 - PREFORMA 17,8G CRISTAL Data out 06/10 Suficiência 08/10 Próxima Entre…" at bounding box center [680, 349] width 1360 height 503
click at [590, 205] on div "Estoque 1.226,613 TH" at bounding box center [564, 201] width 206 height 24
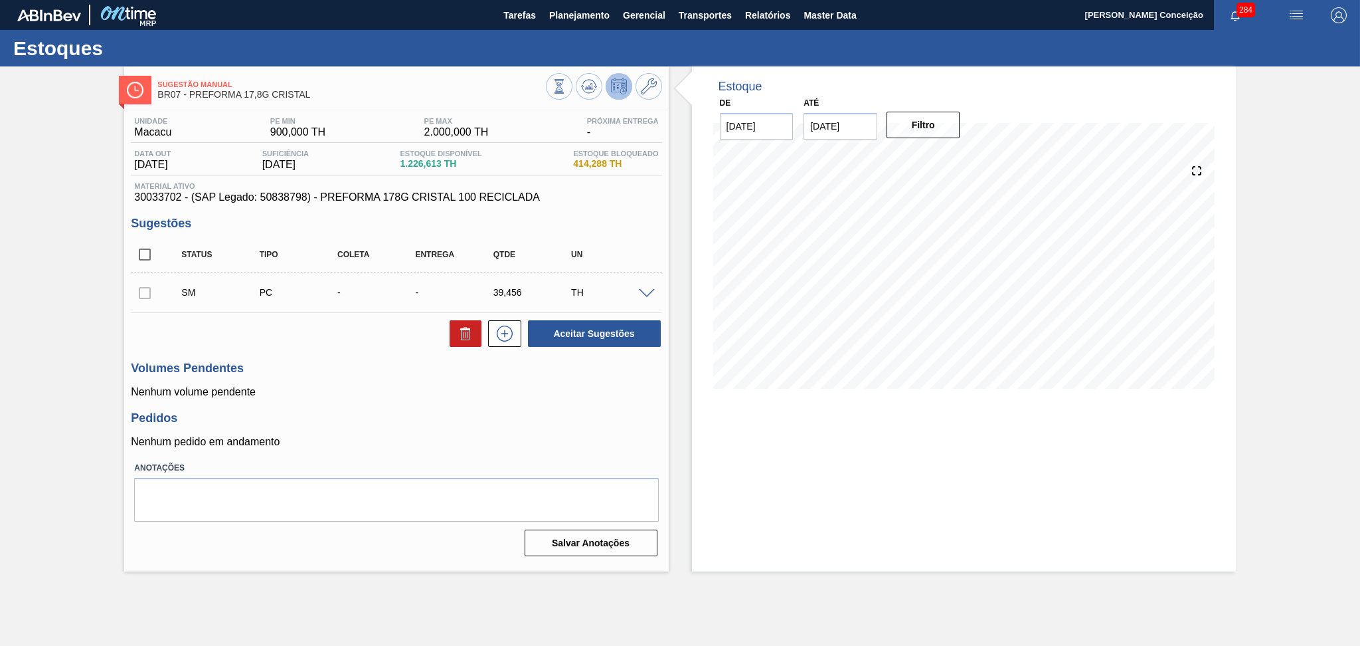
click at [642, 295] on span at bounding box center [647, 294] width 16 height 10
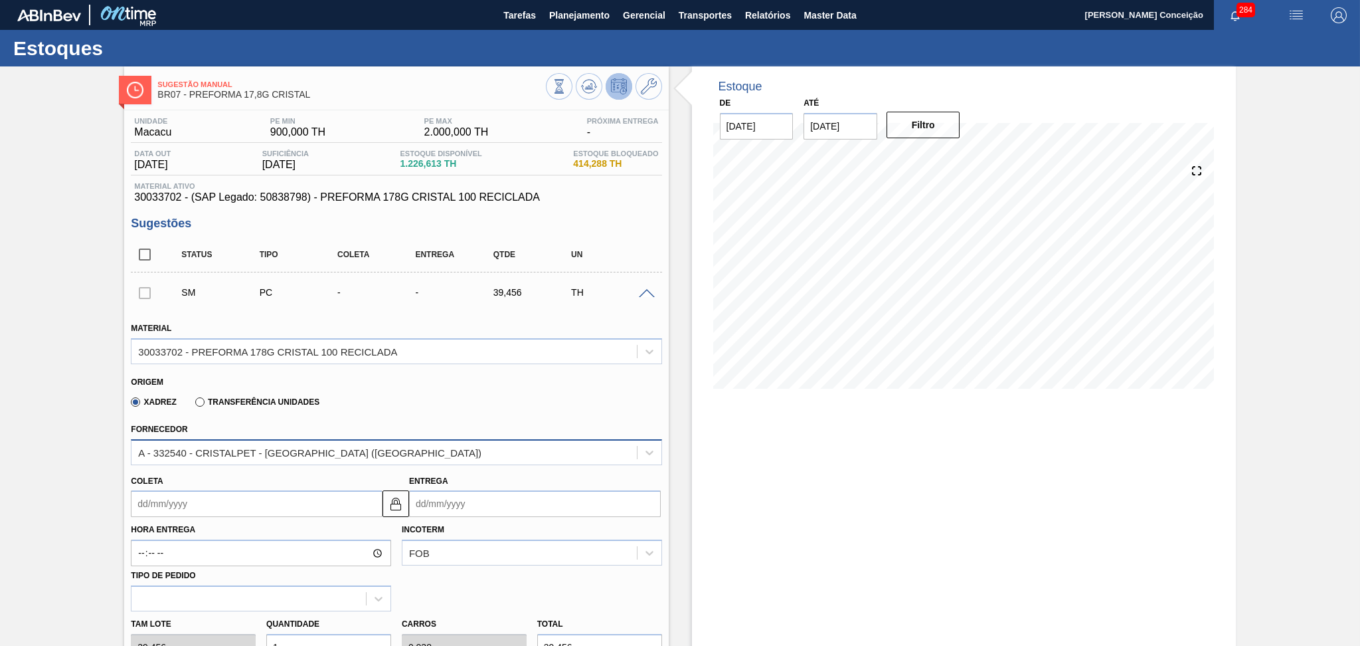
scroll to position [177, 0]
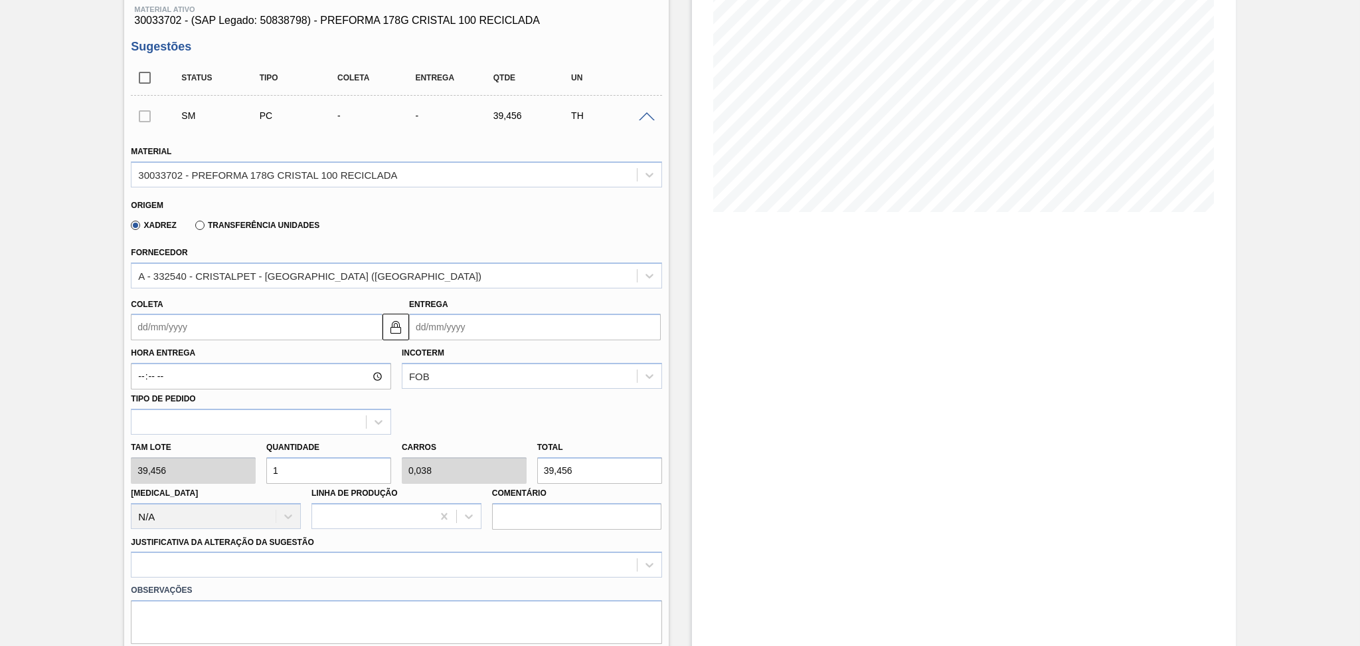
click at [234, 474] on div "Tam lote 39,456 Quantidade 1 Carros 0,038 Total 39,456 [MEDICAL_DATA] N/A Linha…" at bounding box center [396, 481] width 541 height 95
type input "2"
type input "0,077"
type input "78,912"
type input "26"
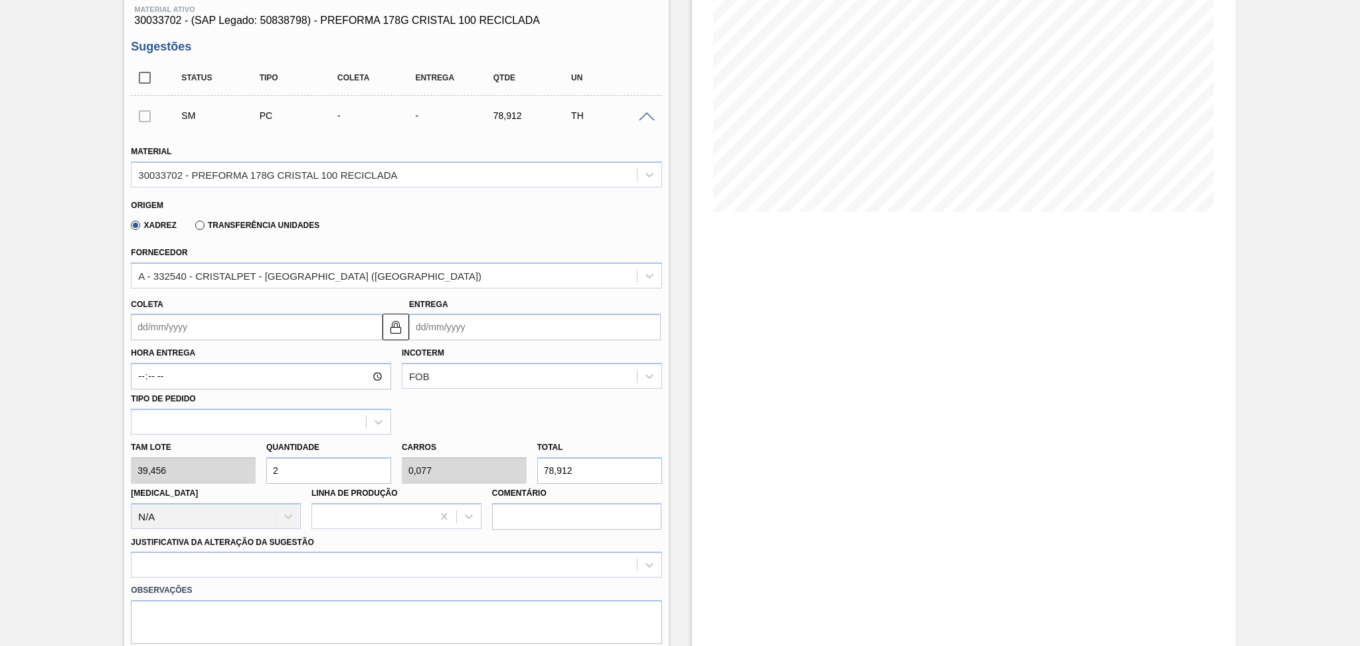
type input "1"
type input "1.025,856"
type input "26"
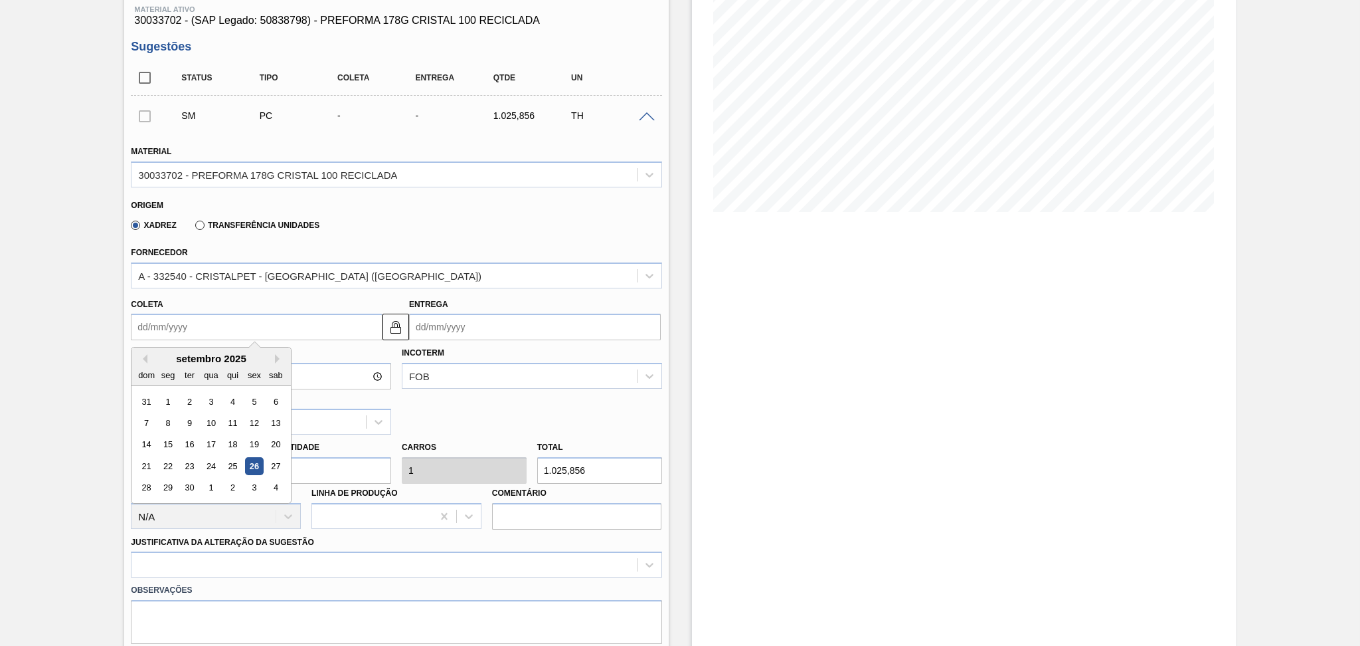
click at [208, 318] on input "Coleta" at bounding box center [257, 327] width 252 height 27
click at [167, 483] on div "29" at bounding box center [168, 488] width 18 height 18
type input "[DATE]"
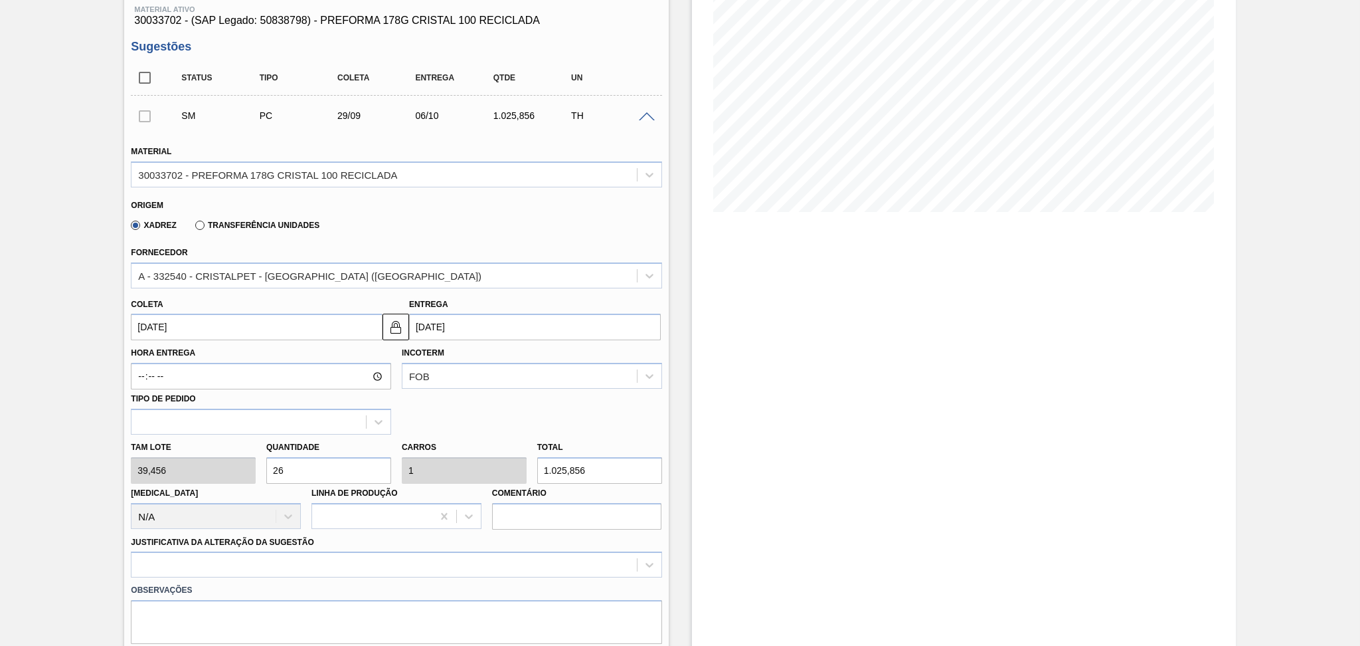
click at [527, 236] on div "Origem Xadrez Transferência Unidades" at bounding box center [396, 215] width 541 height 49
click at [230, 566] on div "option Outro focused, 6 of 18. 18 results available. Use Up and Down to choose …" at bounding box center [396, 564] width 531 height 26
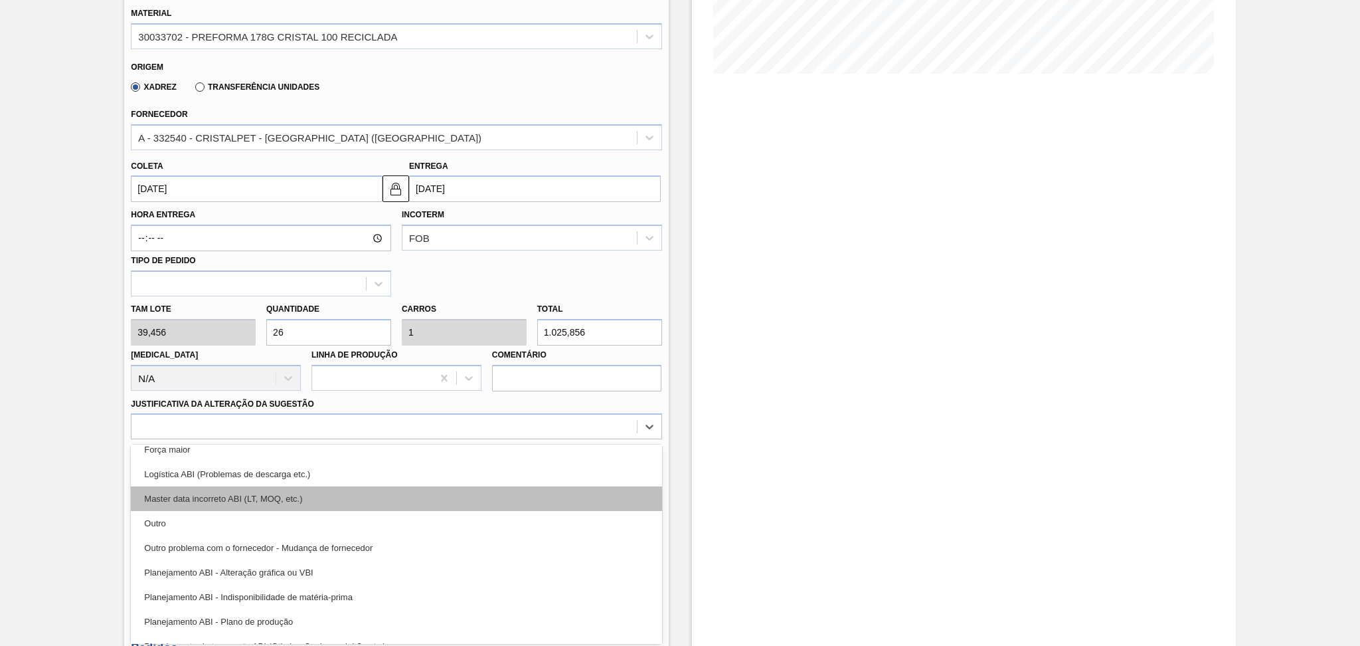
scroll to position [88, 0]
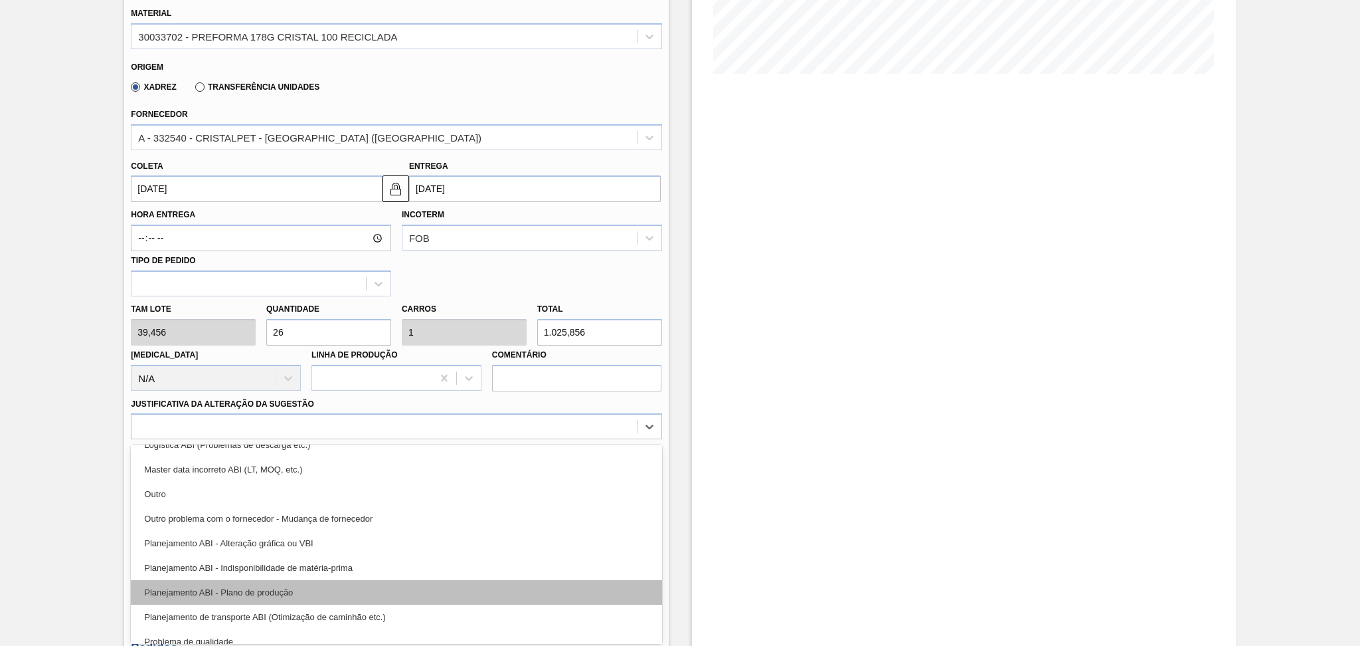
click at [260, 591] on div "Planejamento ABI - Plano de produção" at bounding box center [396, 592] width 531 height 25
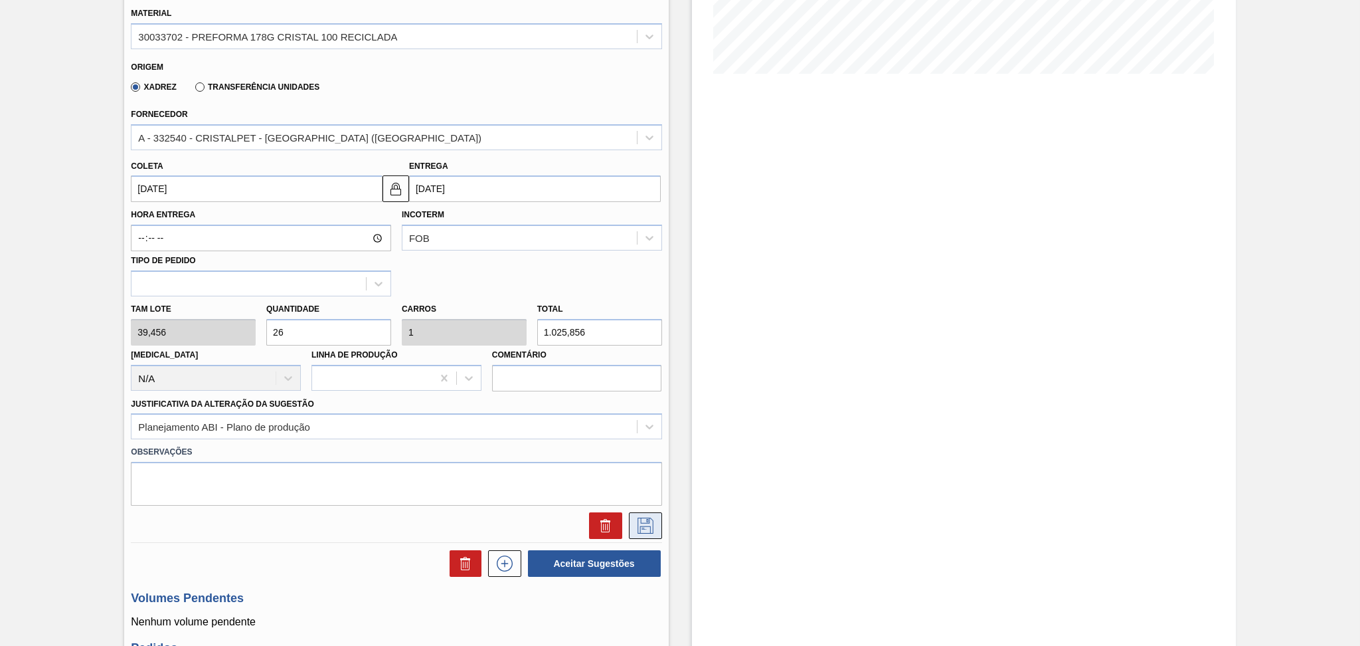
click at [645, 520] on icon at bounding box center [645, 525] width 21 height 16
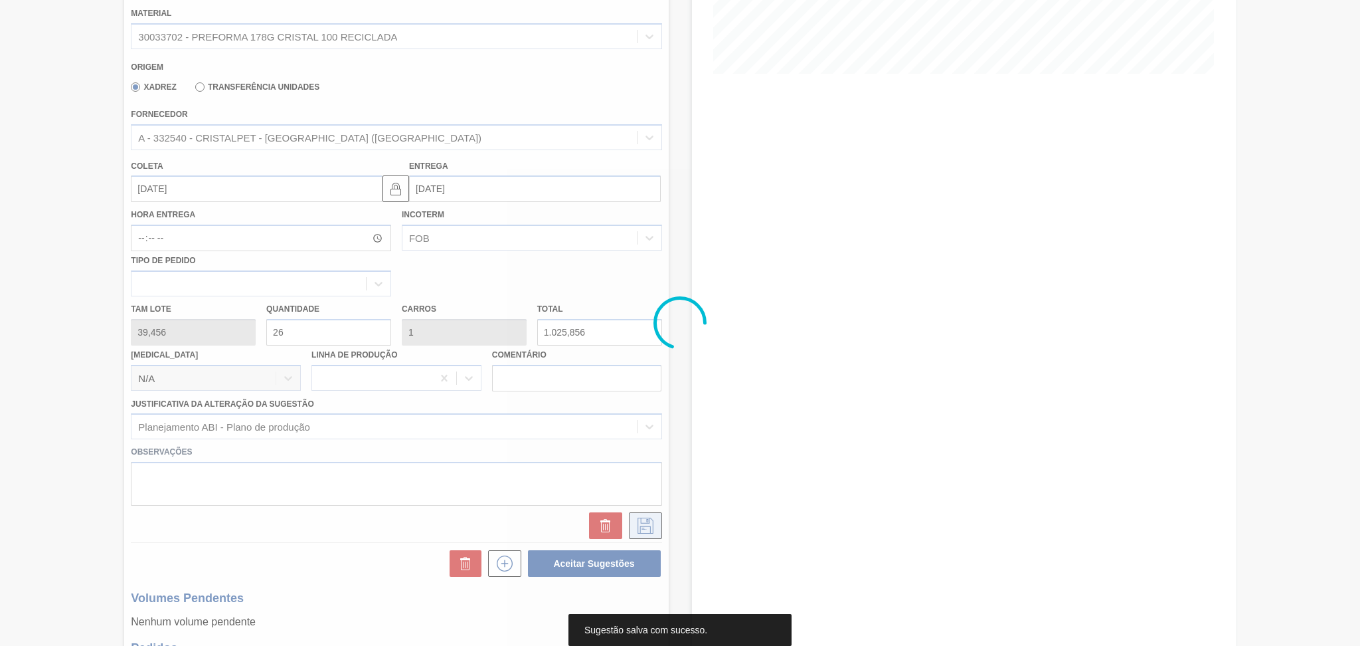
scroll to position [0, 0]
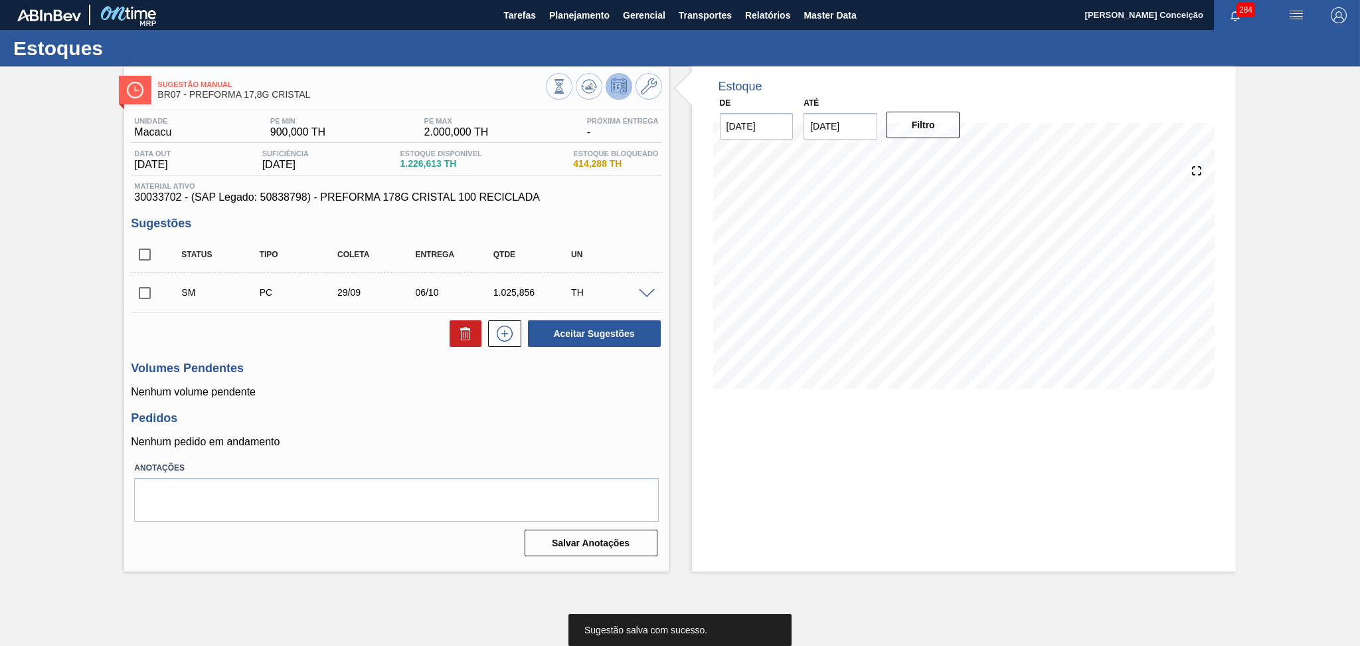
click at [412, 419] on h3 "Pedidos" at bounding box center [396, 418] width 531 height 14
click at [323, 403] on div "Unidade Macacu PE MIN 900,000 TH PE MAX 2.000,000 TH Próxima Entrega - Data out…" at bounding box center [396, 335] width 544 height 450
click at [260, 404] on div "Unidade Macacu PE MIN 900,000 TH PE MAX 2.000,000 TH Próxima Entrega - Data out…" at bounding box center [396, 335] width 544 height 450
click at [150, 302] on input "checkbox" at bounding box center [145, 293] width 28 height 28
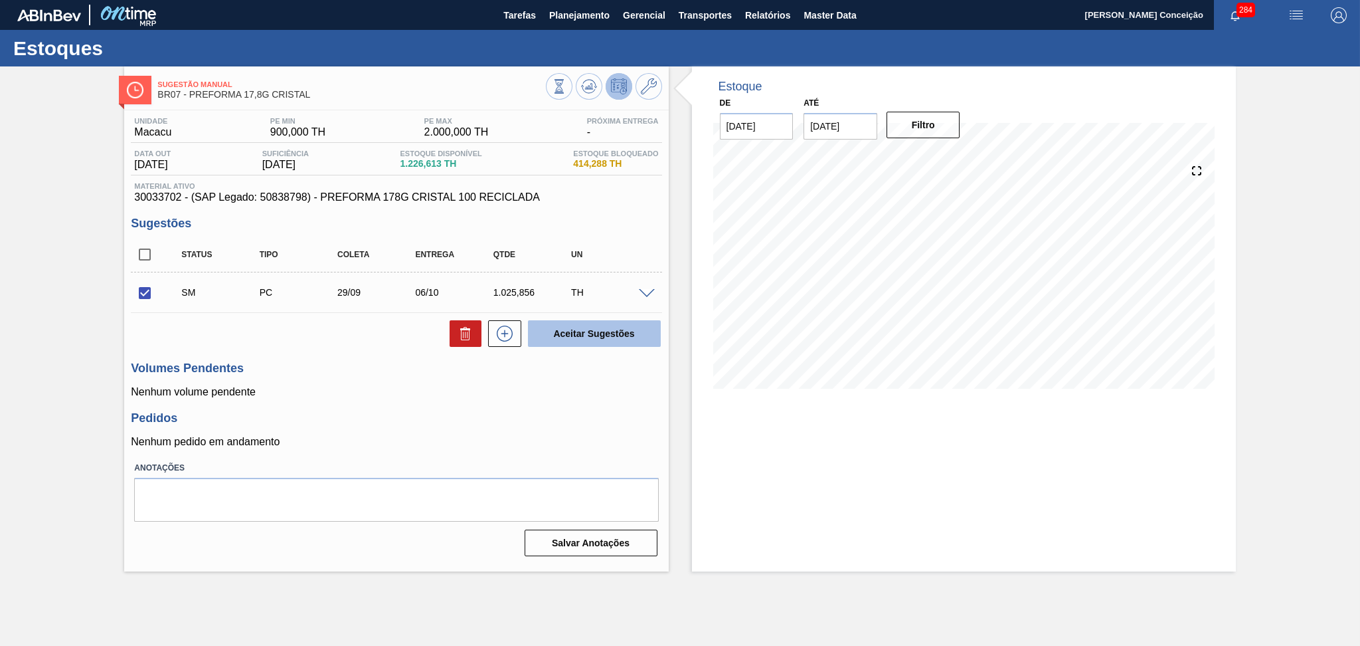
click at [559, 329] on button "Aceitar Sugestões" at bounding box center [594, 333] width 133 height 27
checkbox input "false"
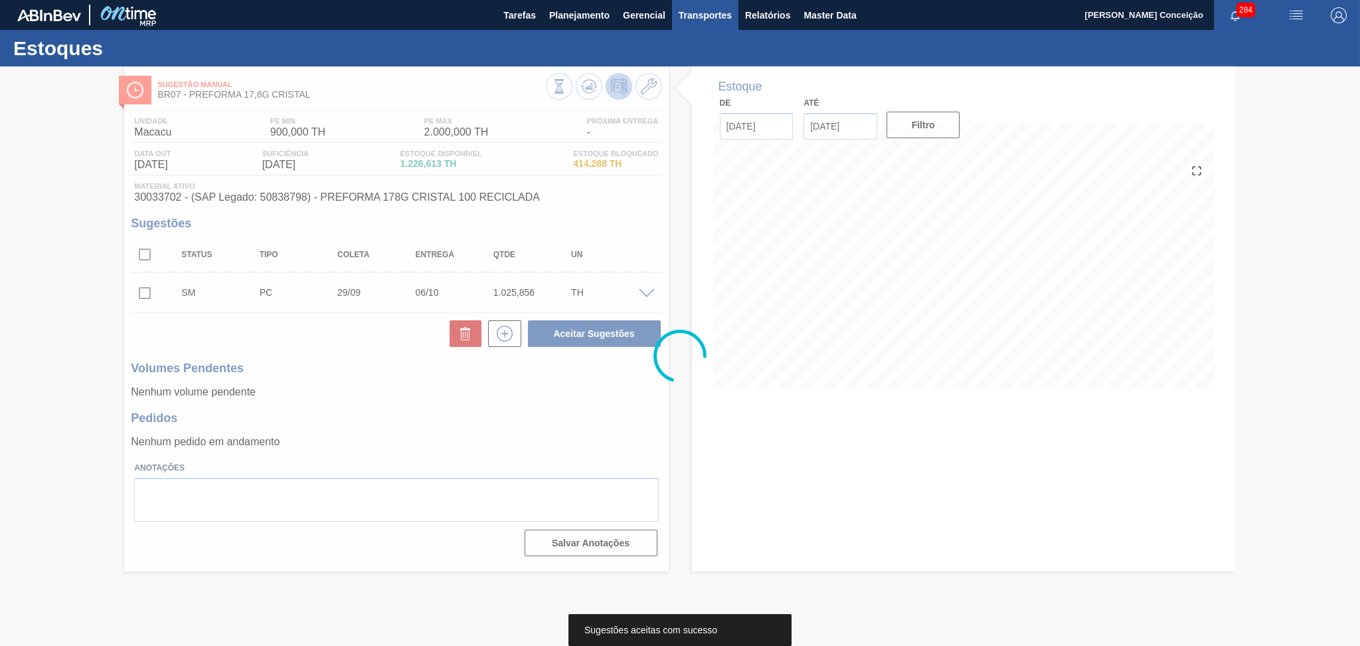
click at [729, 16] on span "Transportes" at bounding box center [705, 15] width 53 height 16
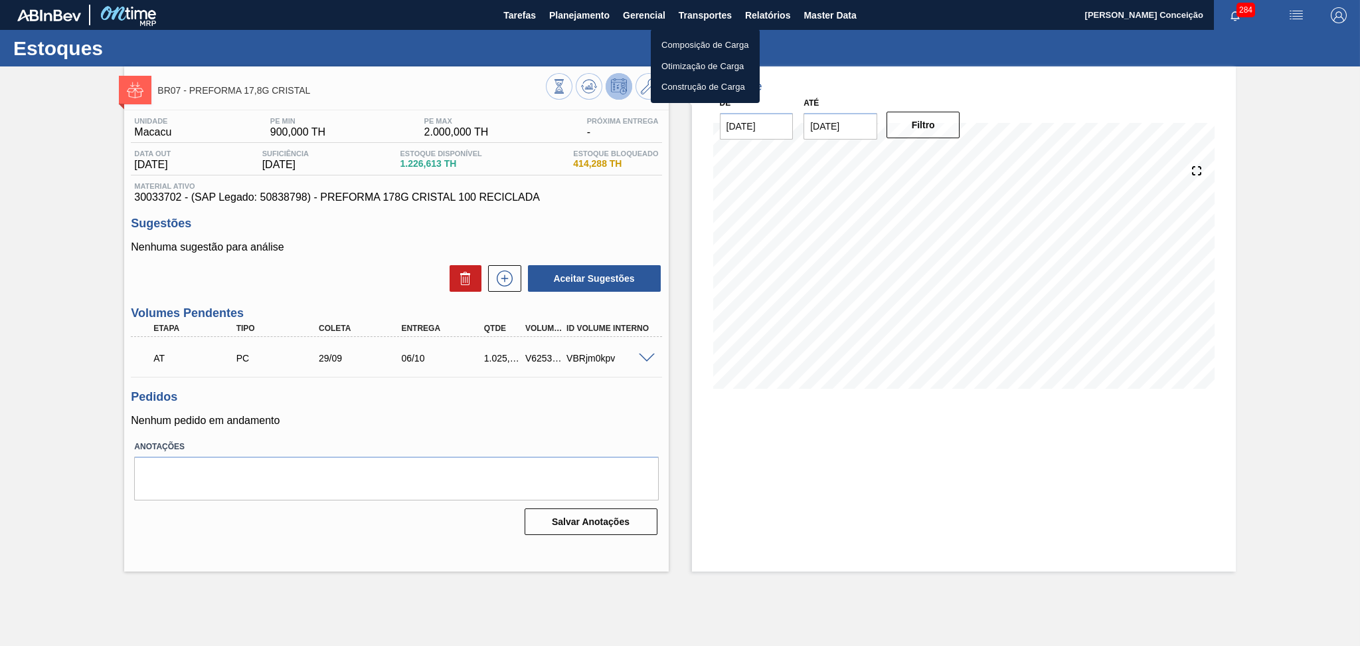
click at [689, 68] on li "Otimização de Carga" at bounding box center [705, 66] width 109 height 21
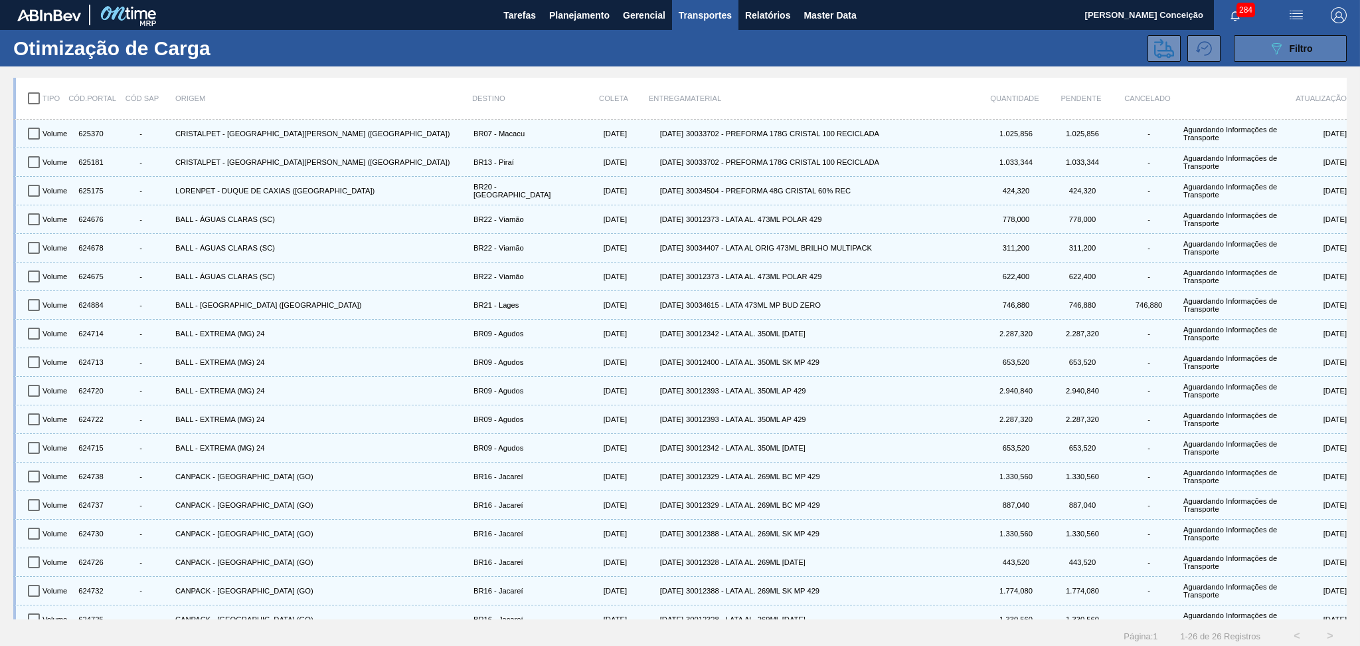
click at [1271, 52] on icon "089F7B8B-B2A5-4AFE-B5C0-19BA573D28AC" at bounding box center [1277, 49] width 16 height 16
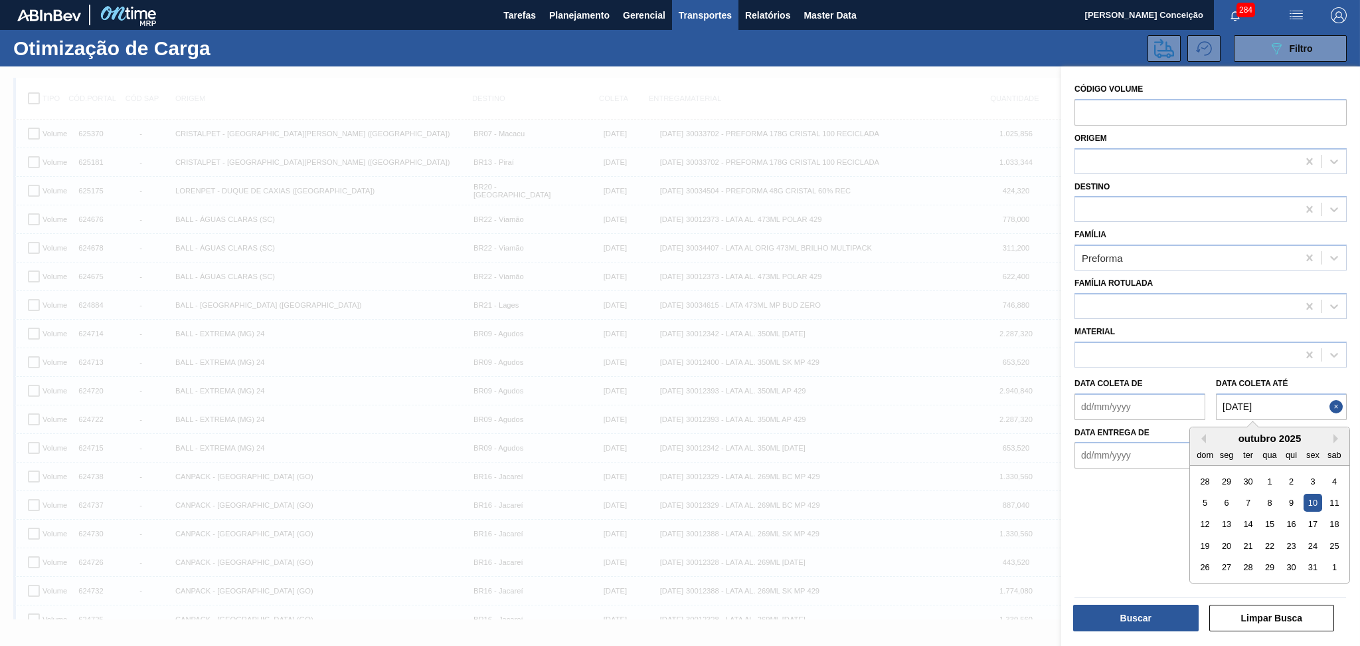
drag, startPoint x: 1281, startPoint y: 401, endPoint x: 1107, endPoint y: 409, distance: 174.9
click at [1123, 408] on div "Data coleta de Data coleta até 10/10/2025 Previous Month Next Month outubro 202…" at bounding box center [1210, 395] width 283 height 49
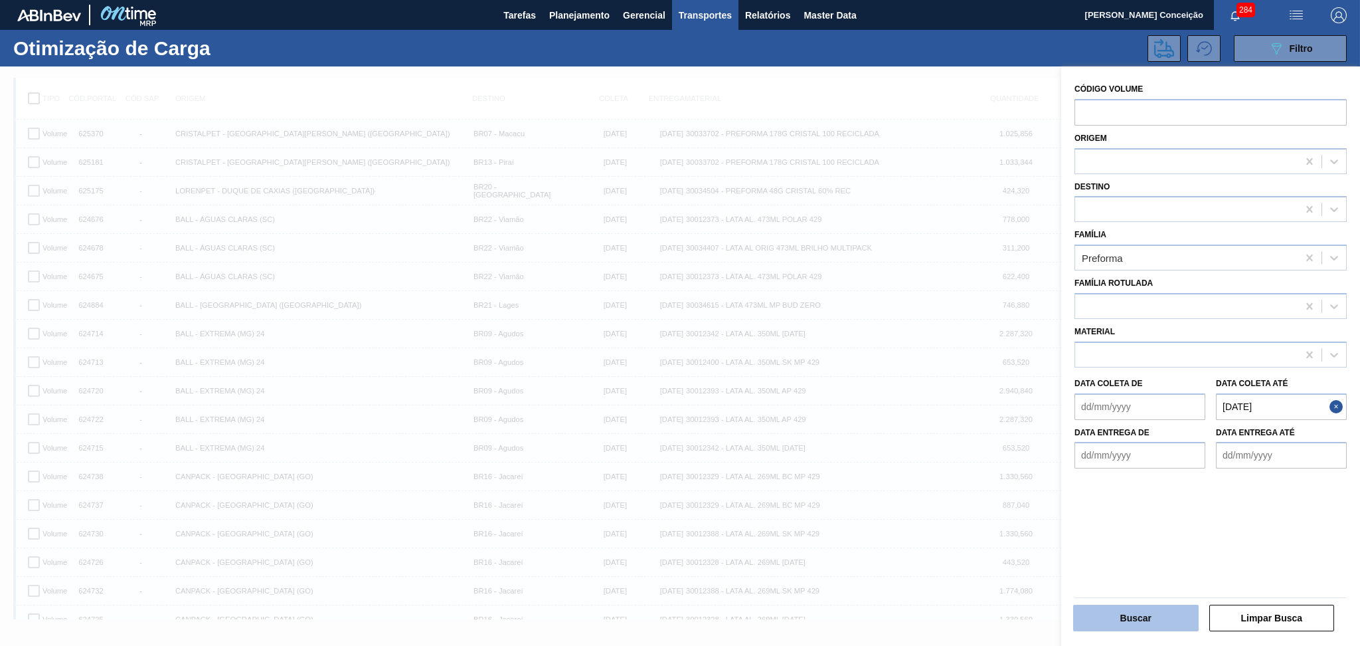
click at [1116, 614] on button "Buscar" at bounding box center [1136, 617] width 126 height 27
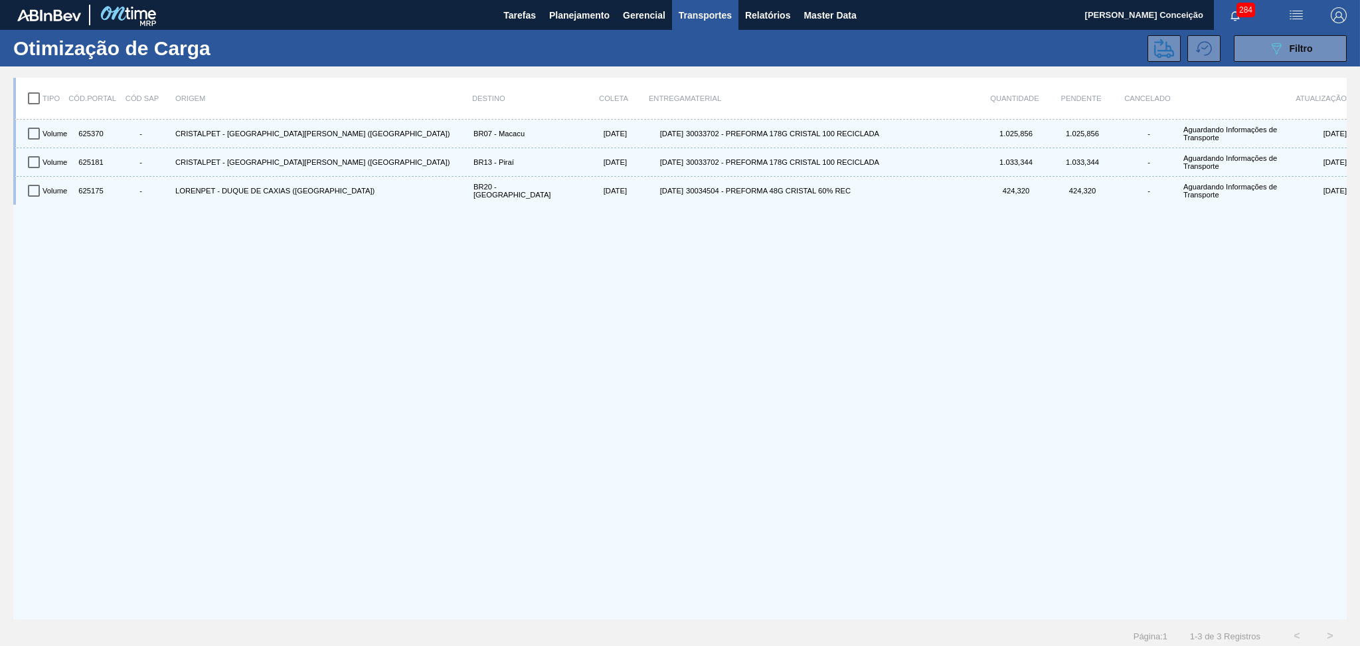
drag, startPoint x: 32, startPoint y: 98, endPoint x: 81, endPoint y: 113, distance: 51.3
click at [34, 98] on input "checkbox" at bounding box center [34, 98] width 28 height 28
checkbox input "true"
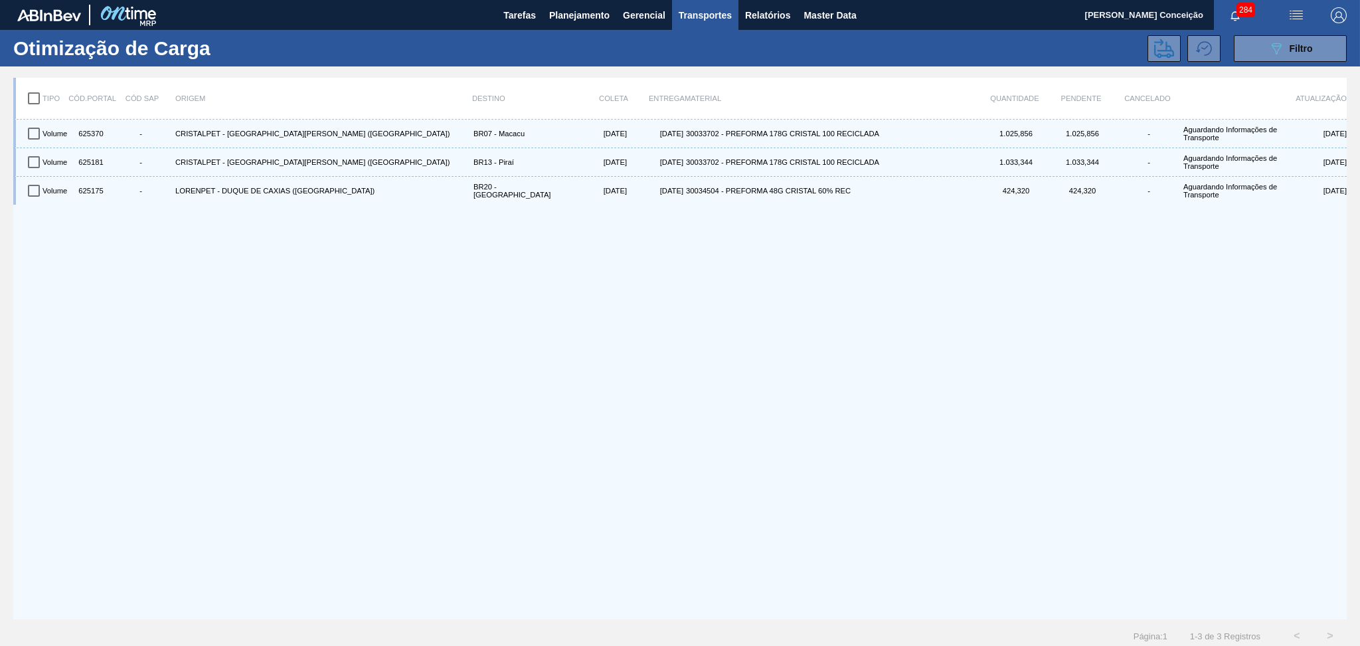
checkbox input "true"
click at [1154, 52] on icon at bounding box center [1164, 49] width 20 height 20
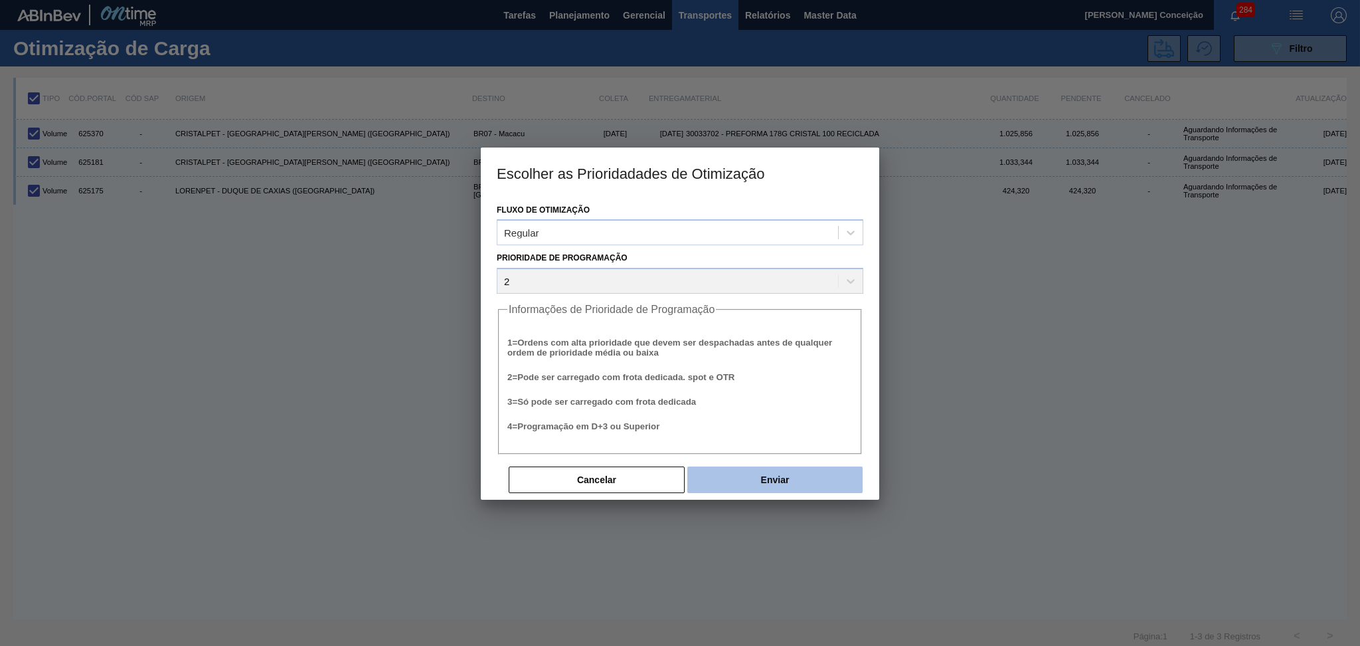
click at [790, 482] on button "Enviar" at bounding box center [775, 479] width 175 height 27
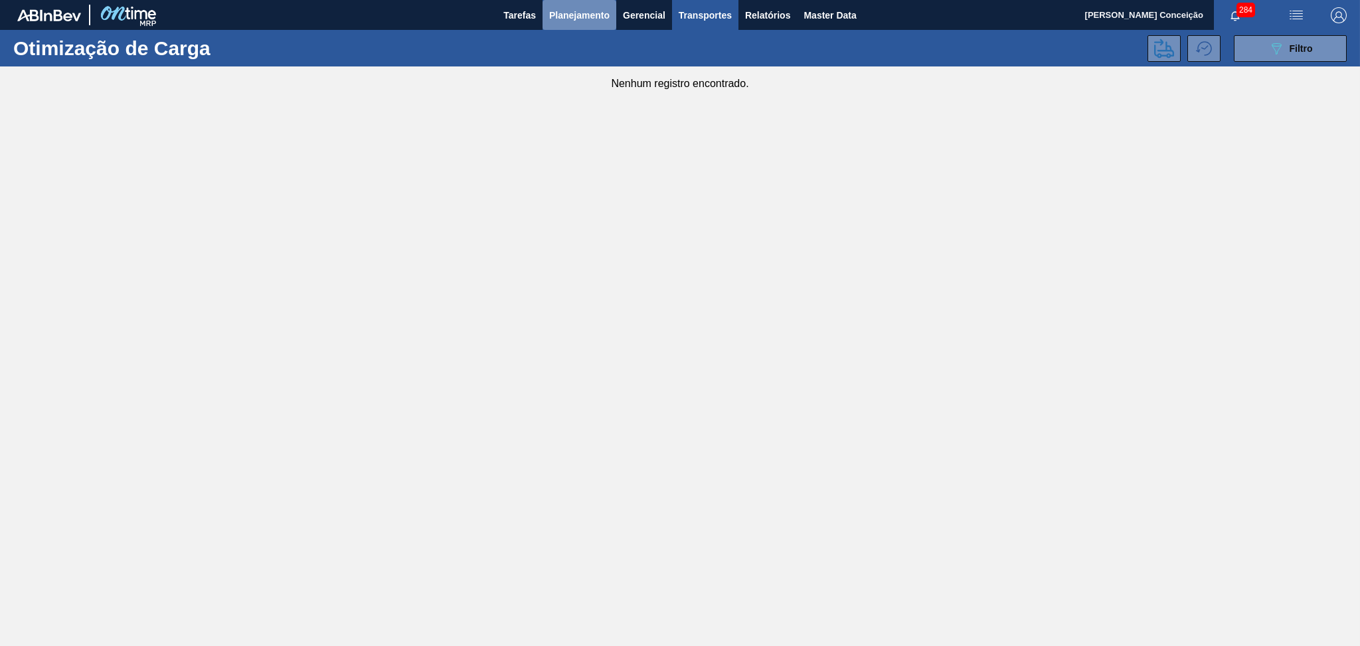
click at [573, 11] on span "Planejamento" at bounding box center [579, 15] width 60 height 16
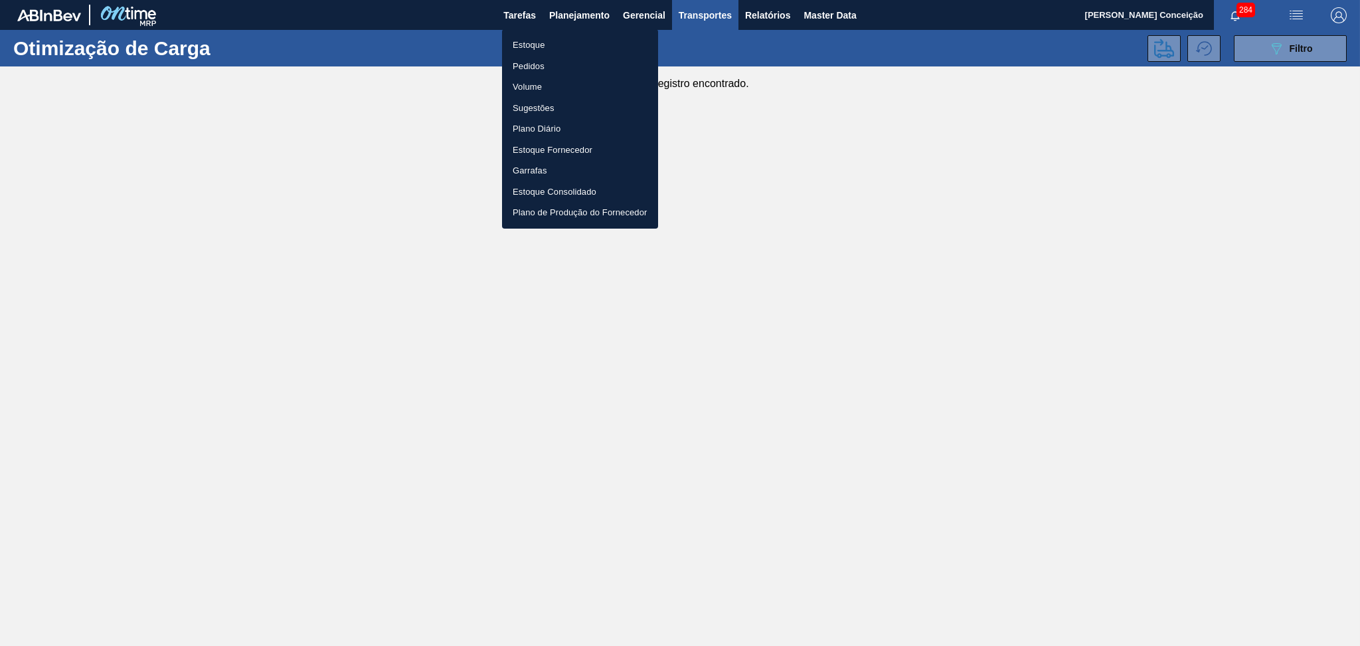
click at [524, 48] on li "Estoque" at bounding box center [580, 45] width 156 height 21
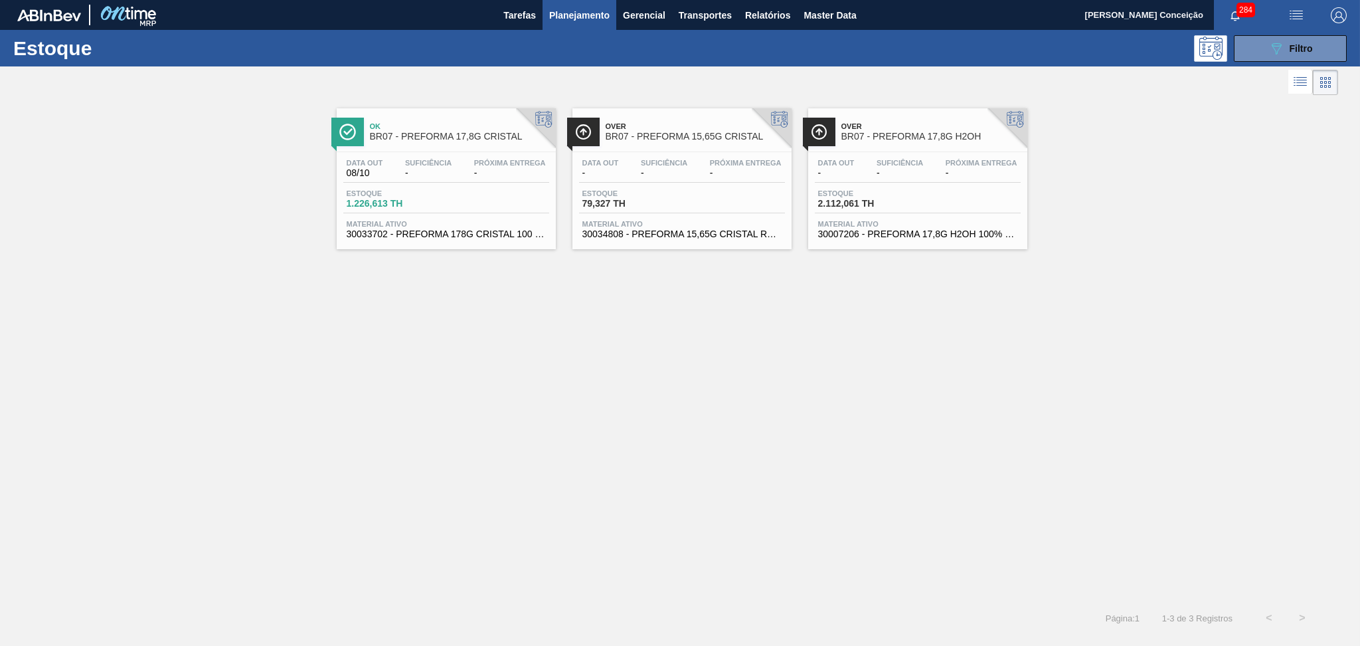
click at [537, 185] on div "Data out 08/10 Suficiência - Próxima Entrega - Estoque 1.226,613 TH Material at…" at bounding box center [446, 197] width 219 height 90
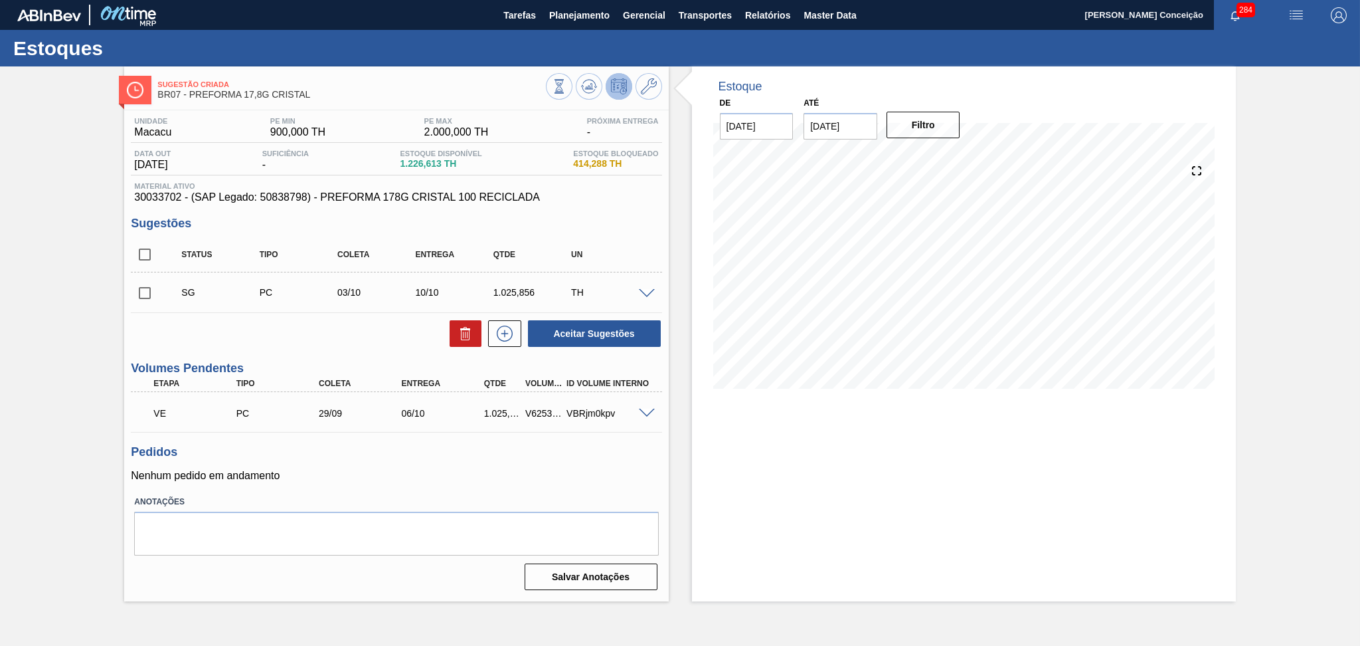
click at [451, 471] on p "Nenhum pedido em andamento" at bounding box center [396, 476] width 531 height 12
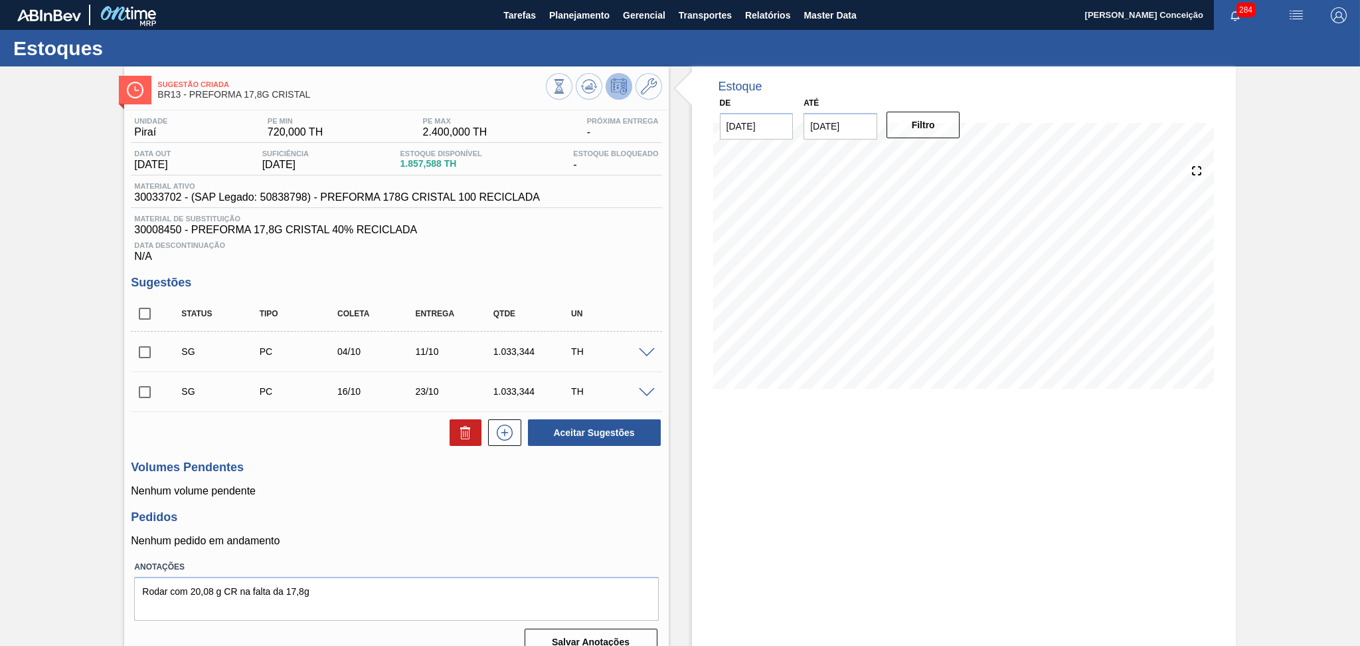
click at [444, 511] on h3 "Pedidos" at bounding box center [396, 517] width 531 height 14
click at [547, 253] on div "Data Descontinuação N/A" at bounding box center [396, 249] width 531 height 27
click at [377, 500] on div "Unidade Piraí PE MIN 720,000 TH PE MAX 2.400,000 TH Próxima Entrega - Data out …" at bounding box center [396, 384] width 544 height 549
click at [471, 505] on div "Unidade Piraí PE MIN 720,000 TH PE MAX 2.400,000 TH Próxima Entrega - Data out …" at bounding box center [396, 384] width 544 height 549
click at [306, 285] on h3 "Sugestões" at bounding box center [396, 283] width 531 height 14
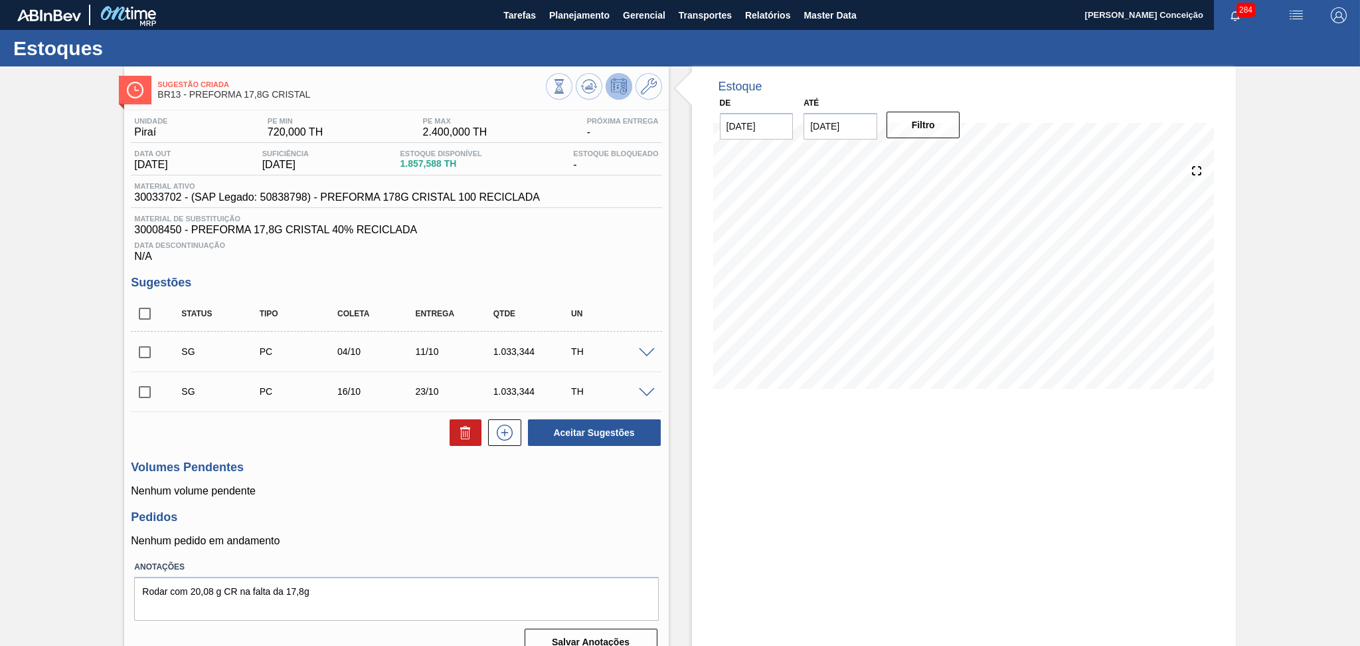
click at [525, 495] on p "Nenhum volume pendente" at bounding box center [396, 491] width 531 height 12
click at [866, 428] on div "Estoque De [DATE] Até [DATE] Filtro 29/10 Projeção de Estoque 1,224.276 [DOMAIN…" at bounding box center [964, 366] width 544 height 600
click at [353, 491] on p "Nenhum volume pendente" at bounding box center [396, 491] width 531 height 12
click at [795, 458] on div "Estoque De [DATE] Até [DATE] Filtro 08/10 Projeção de Estoque 1,077.588 [DOMAIN…" at bounding box center [964, 366] width 544 height 600
click at [515, 571] on label "Anotações" at bounding box center [396, 566] width 524 height 19
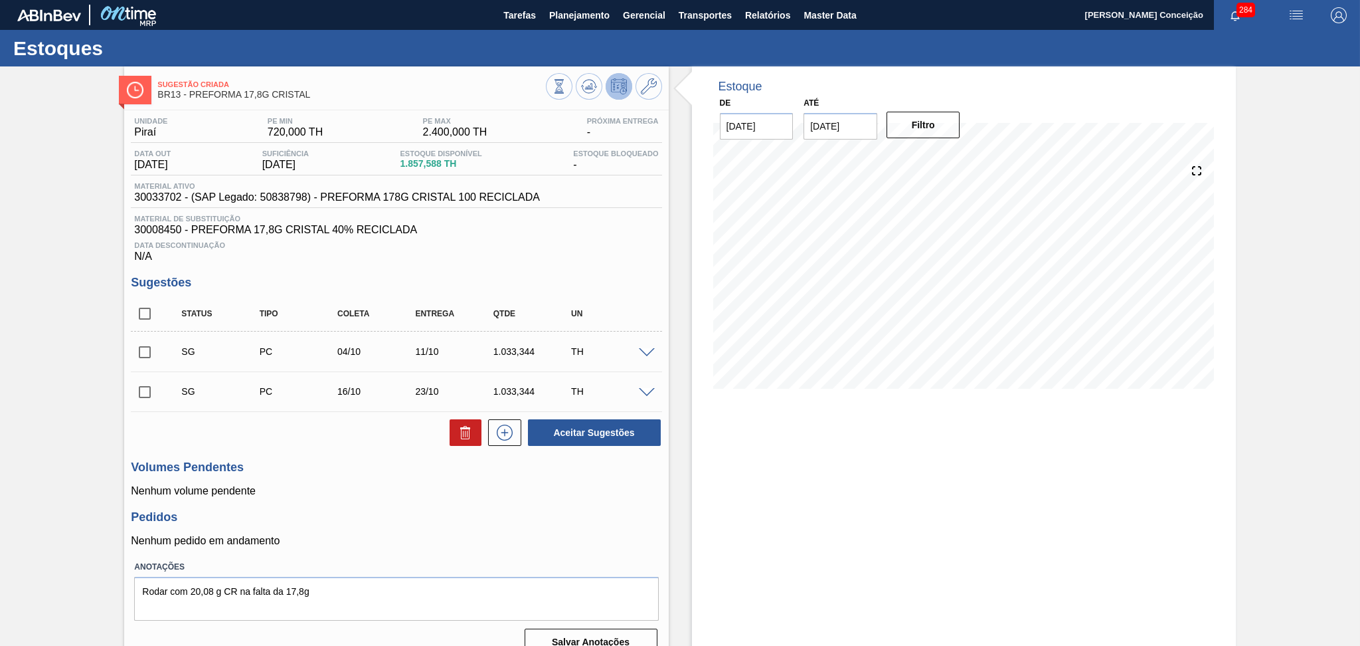
click at [534, 533] on div "Pedidos Nenhum pedido em andamento" at bounding box center [396, 528] width 531 height 37
click at [431, 465] on h3 "Volumes Pendentes" at bounding box center [396, 467] width 531 height 14
click at [549, 259] on div "Data Descontinuação N/A" at bounding box center [396, 249] width 531 height 27
click at [614, 238] on div "Data Descontinuação N/A" at bounding box center [396, 249] width 531 height 27
click at [601, 243] on span "Data Descontinuação" at bounding box center [396, 245] width 524 height 8
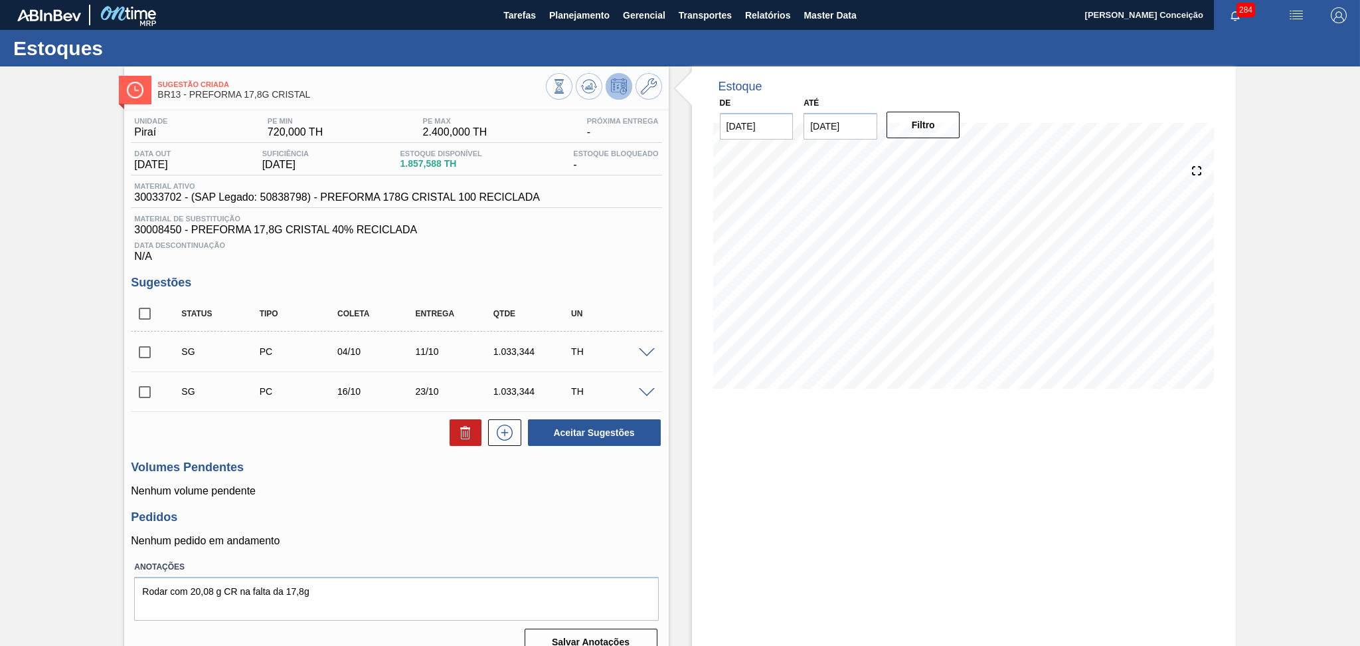
click at [601, 243] on span "Data Descontinuação" at bounding box center [396, 245] width 524 height 8
click at [901, 437] on div "Estoque De 26/09/2025 Até 30/11/2025 Filtro 16/10 Projeção de Estoque 1,510.932…" at bounding box center [964, 366] width 544 height 600
click at [889, 543] on div "Estoque De 26/09/2025 Até 30/11/2025 Filtro 09/11 Projeção de Estoque 1,224.276…" at bounding box center [964, 366] width 544 height 600
click at [569, 256] on div "Data Descontinuação N/A" at bounding box center [396, 249] width 531 height 27
click at [533, 294] on div "Sugestões Status Tipo Coleta Entrega Qtde UN SG PC 04/10 11/10 1.033,344 TH Mat…" at bounding box center [396, 361] width 531 height 171
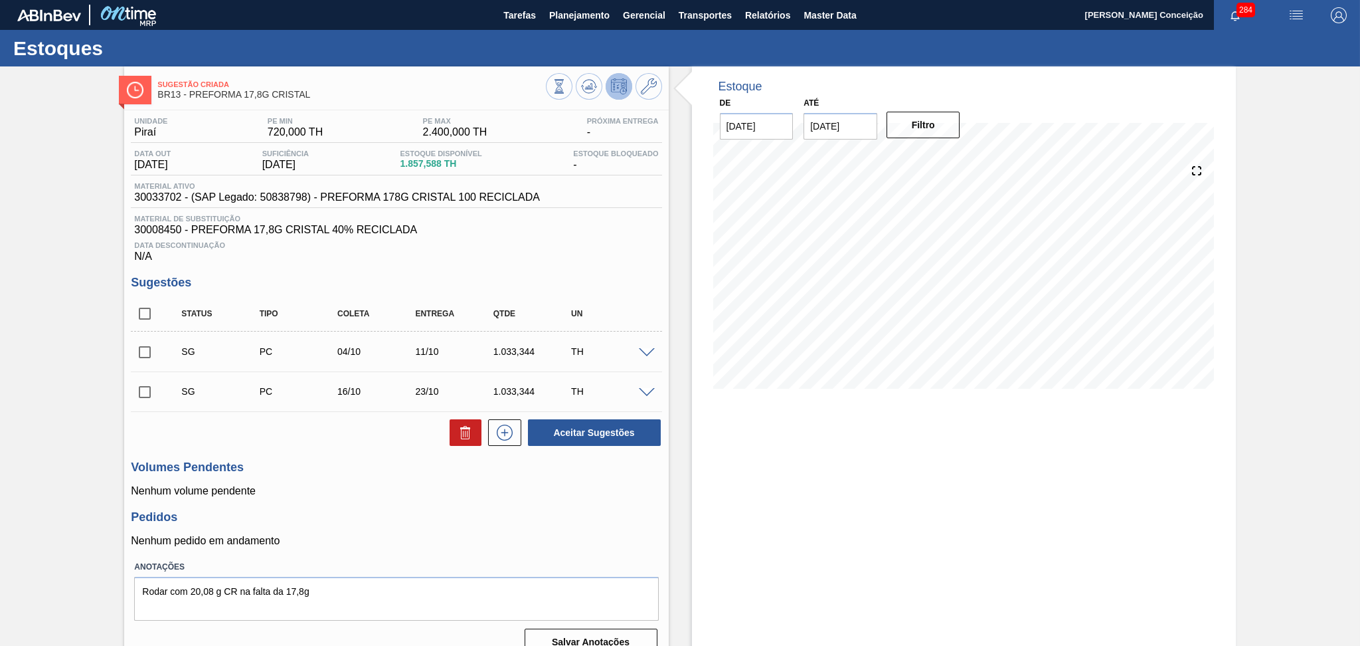
click at [395, 434] on div "Aceitar Sugestões" at bounding box center [396, 432] width 531 height 29
click at [402, 505] on div "Unidade Piraí PE MIN 720,000 TH PE MAX 2.400,000 TH Próxima Entrega - Data out …" at bounding box center [396, 384] width 544 height 549
click at [567, 544] on p "Nenhum pedido em andamento" at bounding box center [396, 541] width 531 height 12
click at [833, 474] on div "Estoque De 26/09/2025 Até 30/11/2025 Filtro 13/10 Projeção de Estoque 1,510.932…" at bounding box center [964, 366] width 544 height 600
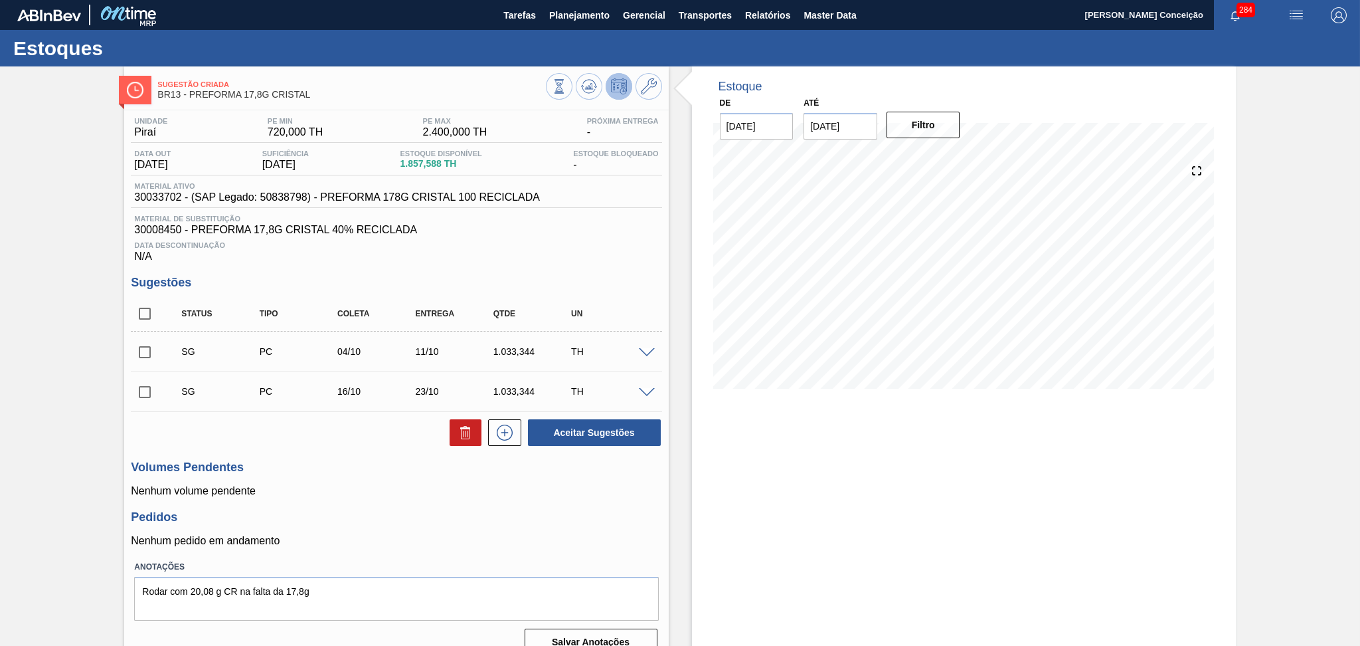
click at [354, 477] on div "Volumes Pendentes Nenhum volume pendente" at bounding box center [396, 478] width 531 height 37
click at [747, 456] on div "Estoque De 26/09/2025 Até 30/11/2025 Filtro 04/10 Projeção de Estoque 1,677.588…" at bounding box center [964, 366] width 544 height 600
click at [383, 485] on p "Nenhum volume pendente" at bounding box center [396, 491] width 531 height 12
click at [646, 350] on span at bounding box center [647, 353] width 16 height 10
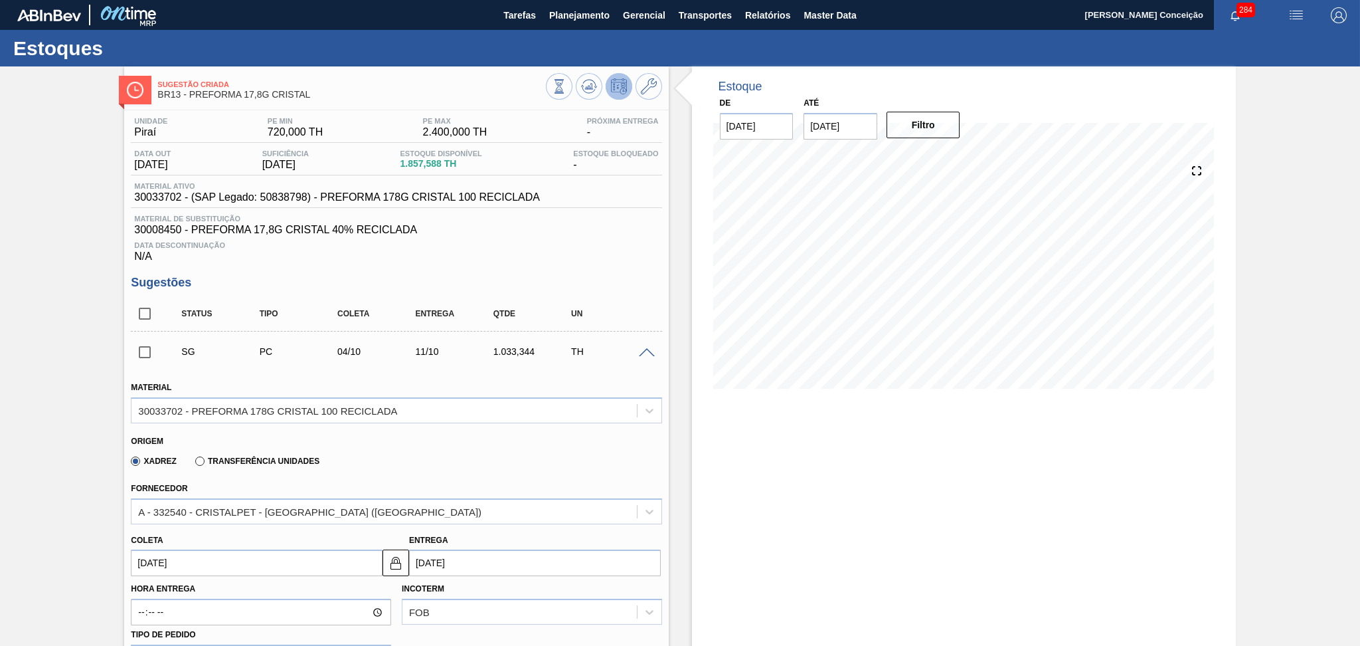
click at [192, 561] on input "04/10/2025" at bounding box center [257, 562] width 252 height 27
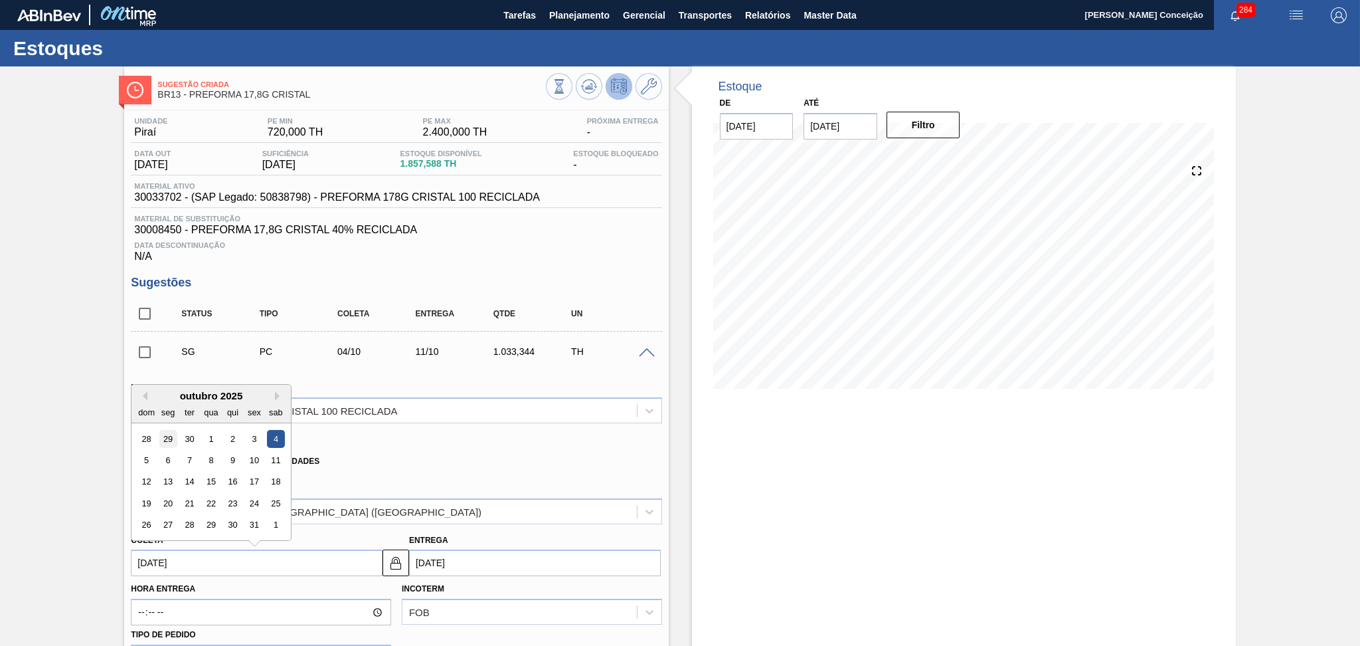
click at [165, 438] on div "29" at bounding box center [168, 439] width 18 height 18
type input "29/09/2025"
type input "06/10/2025"
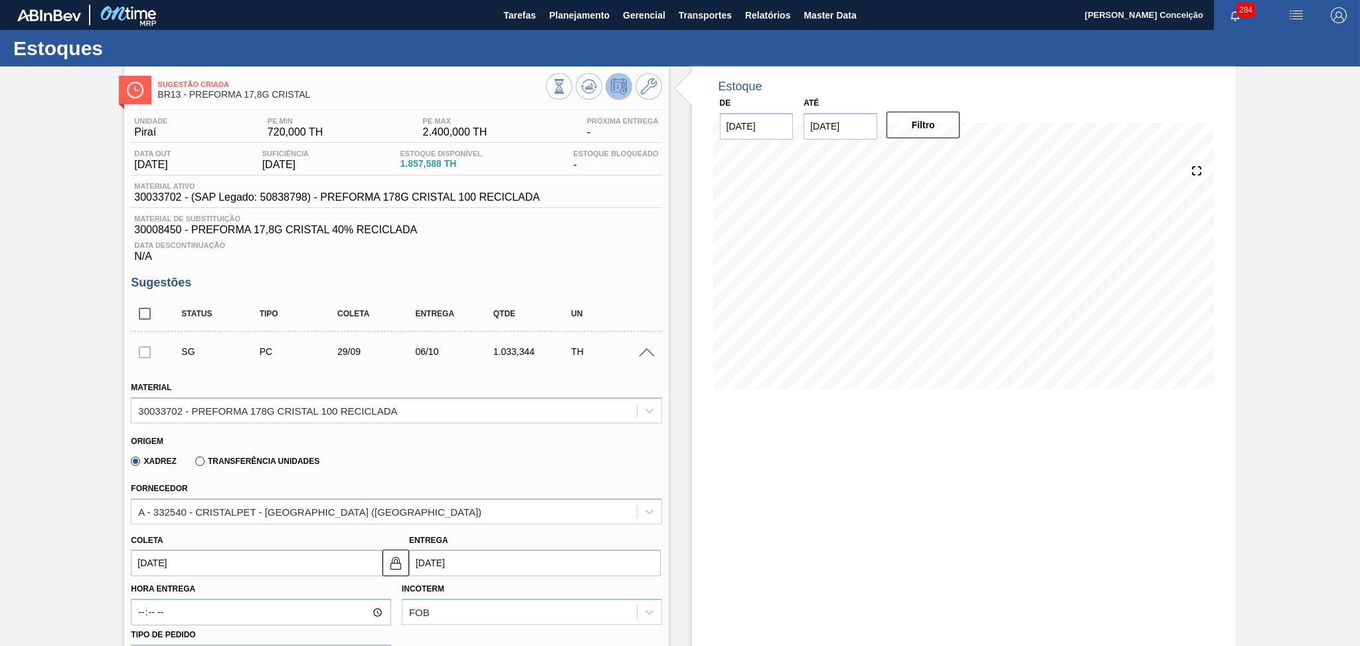
click at [527, 466] on div "Xadrez Transferência Unidades" at bounding box center [390, 459] width 519 height 26
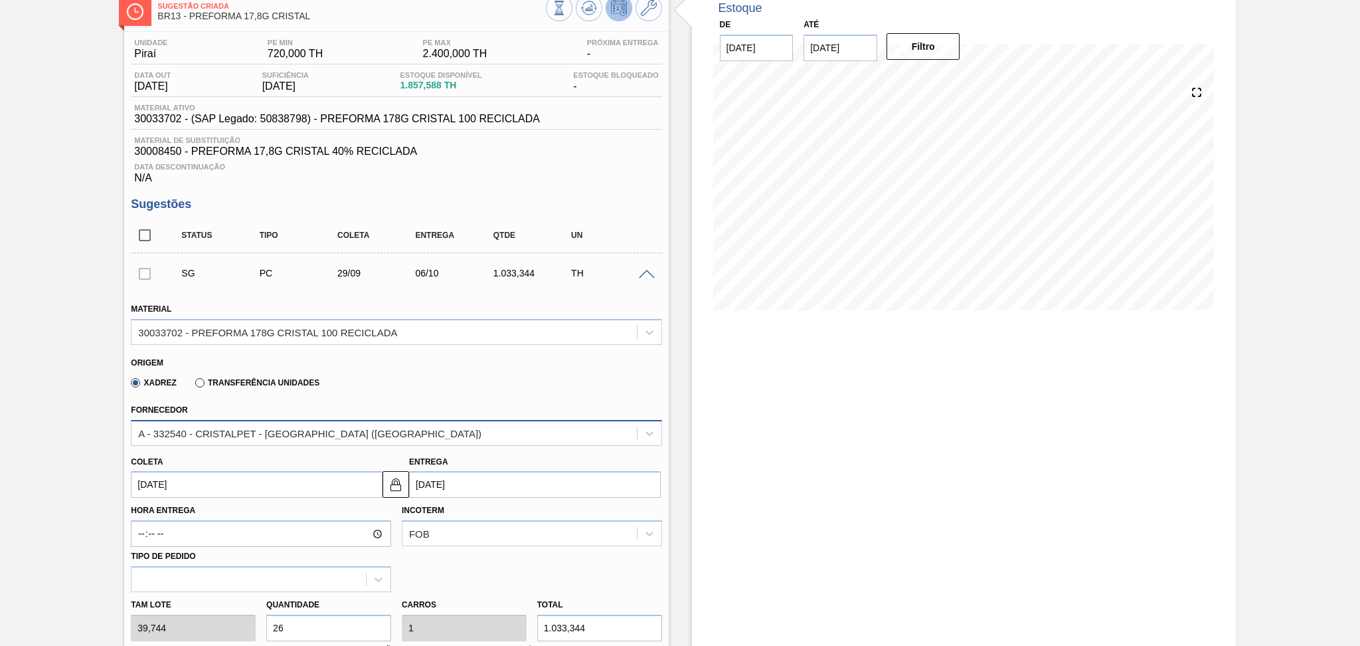
scroll to position [266, 0]
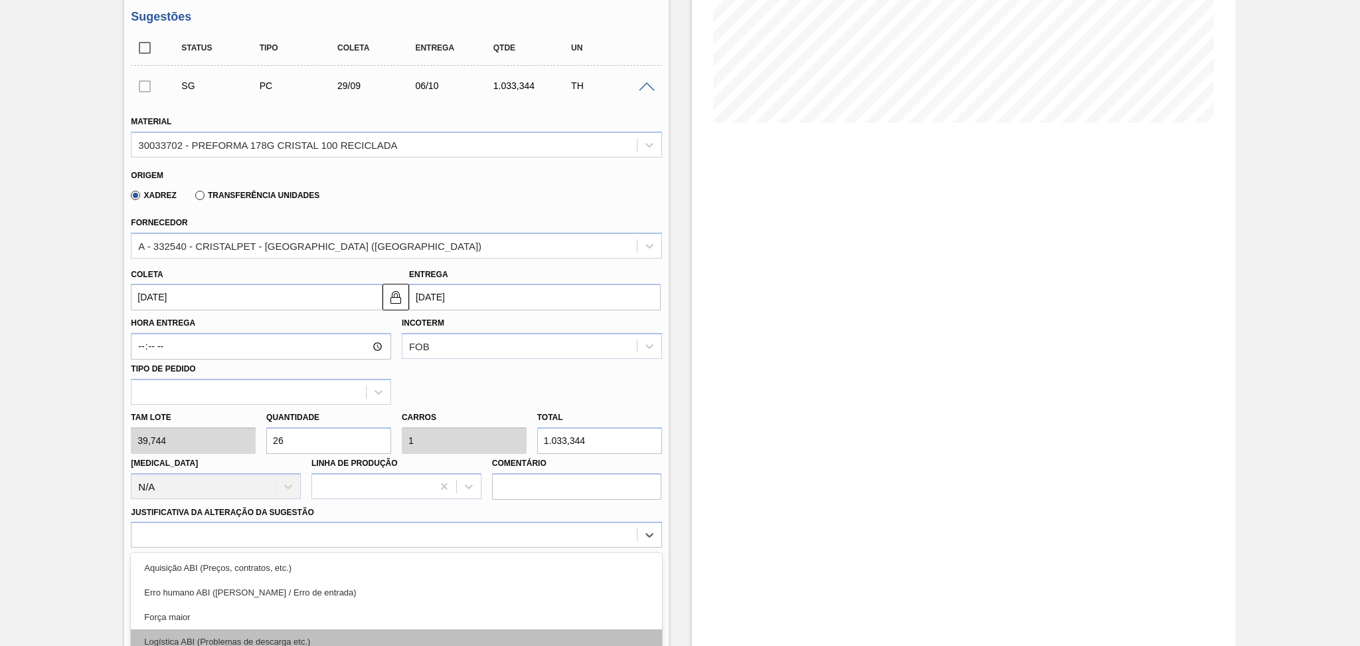
click at [201, 536] on div "option Logística ABI (Problemas de descarga etc.) focused, 4 of 18. 18 results …" at bounding box center [396, 534] width 531 height 26
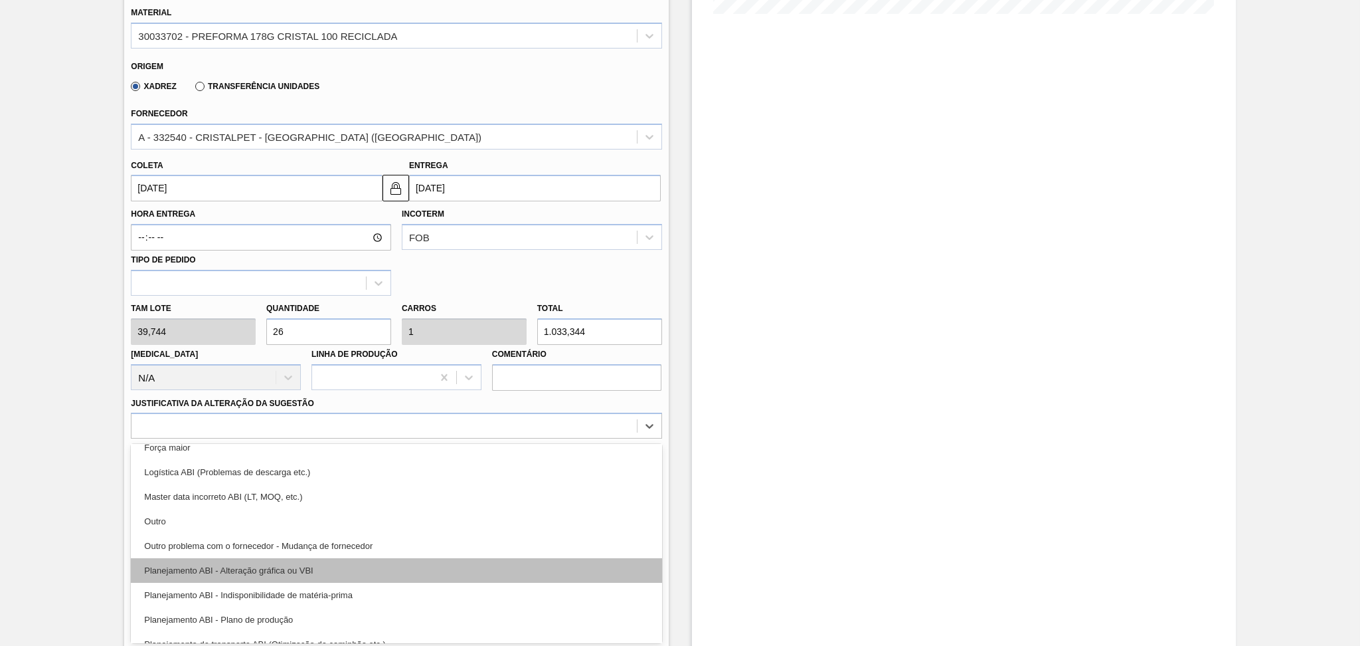
scroll to position [88, 0]
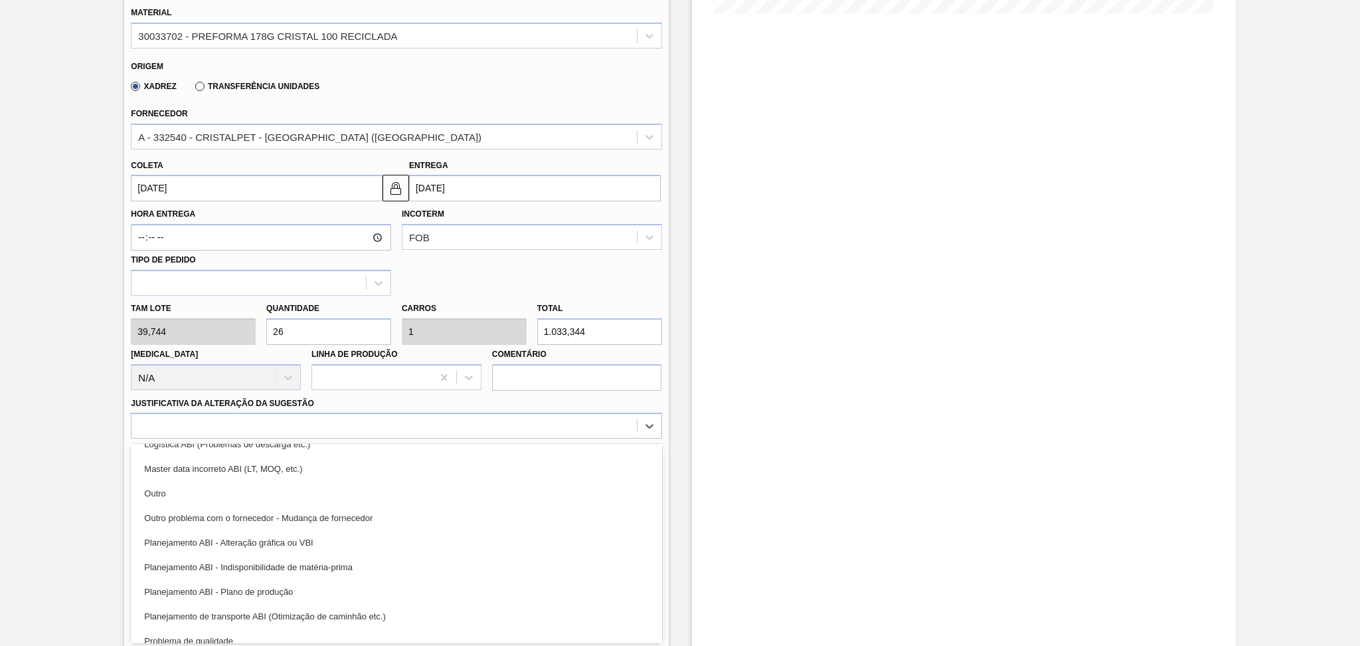
click at [290, 587] on div "Planejamento ABI - Plano de produção" at bounding box center [396, 591] width 531 height 25
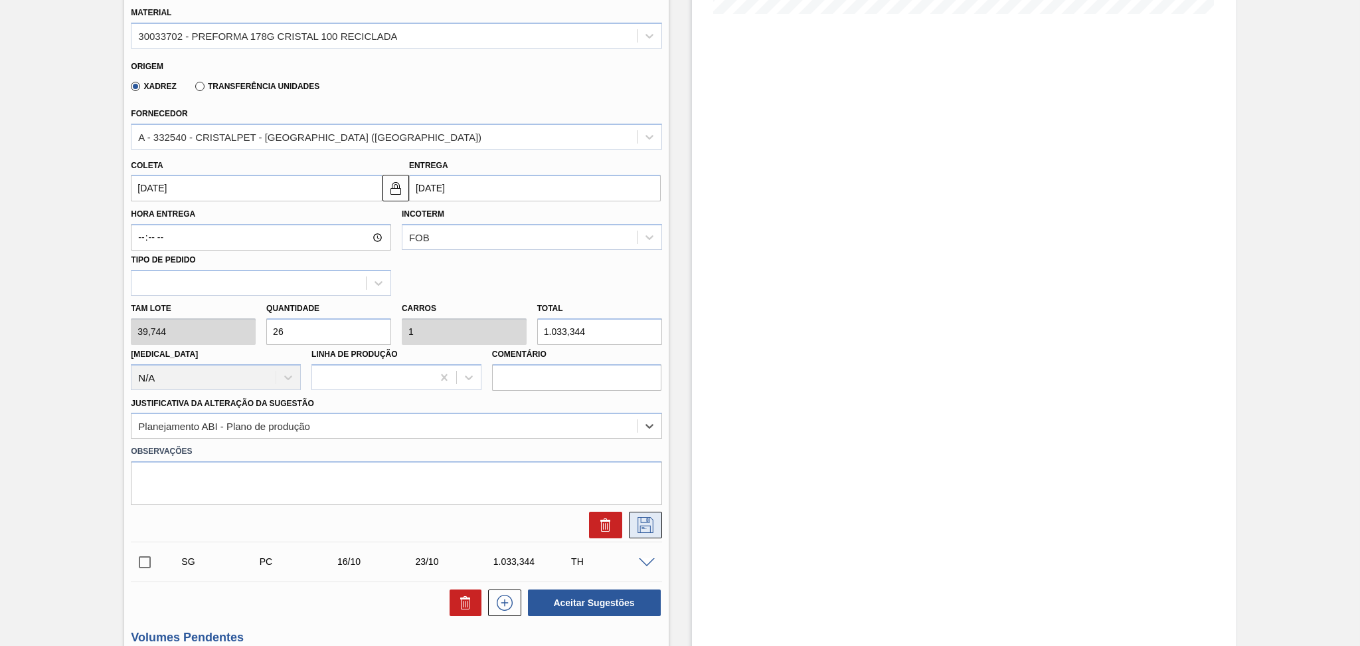
click at [639, 527] on icon at bounding box center [646, 525] width 16 height 16
click at [640, 526] on div "Estoques Sugestão Criada BR13 - PREFORMA 17,8G CRISTAL Unidade Piraí PE MIN 720…" at bounding box center [680, 245] width 1360 height 1181
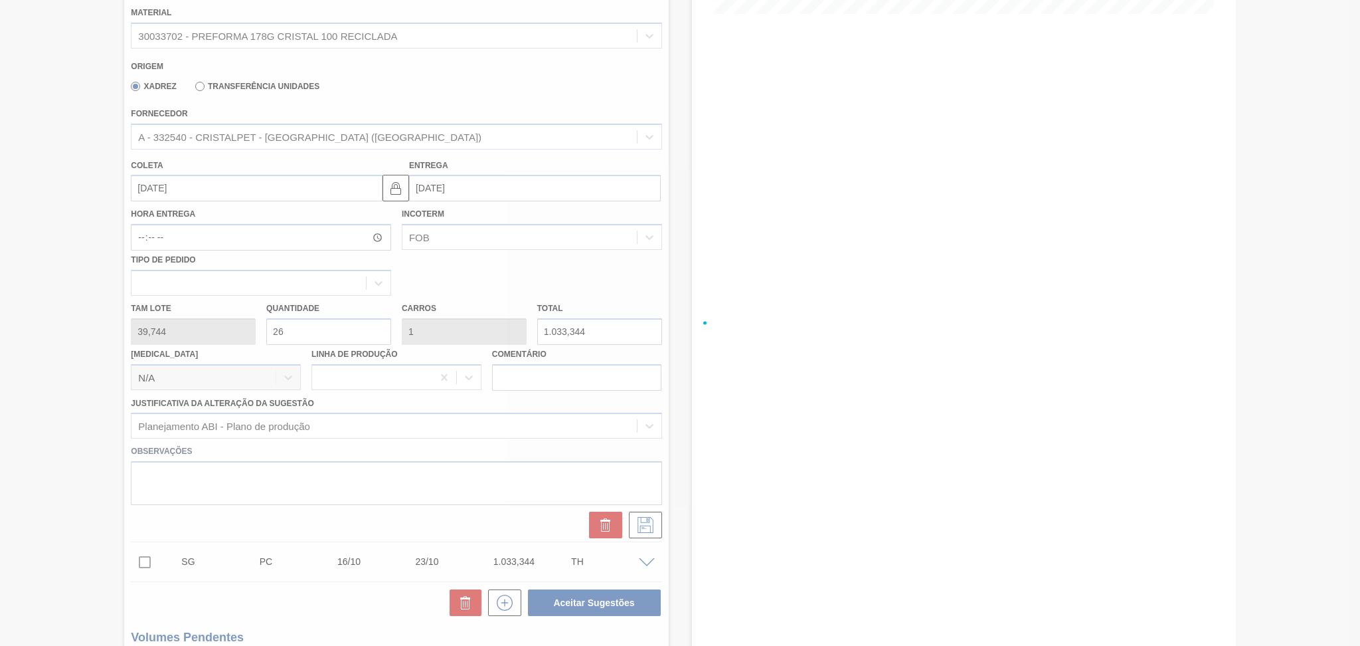
click at [529, 53] on div at bounding box center [680, 323] width 1360 height 646
click at [525, 93] on div at bounding box center [680, 323] width 1360 height 646
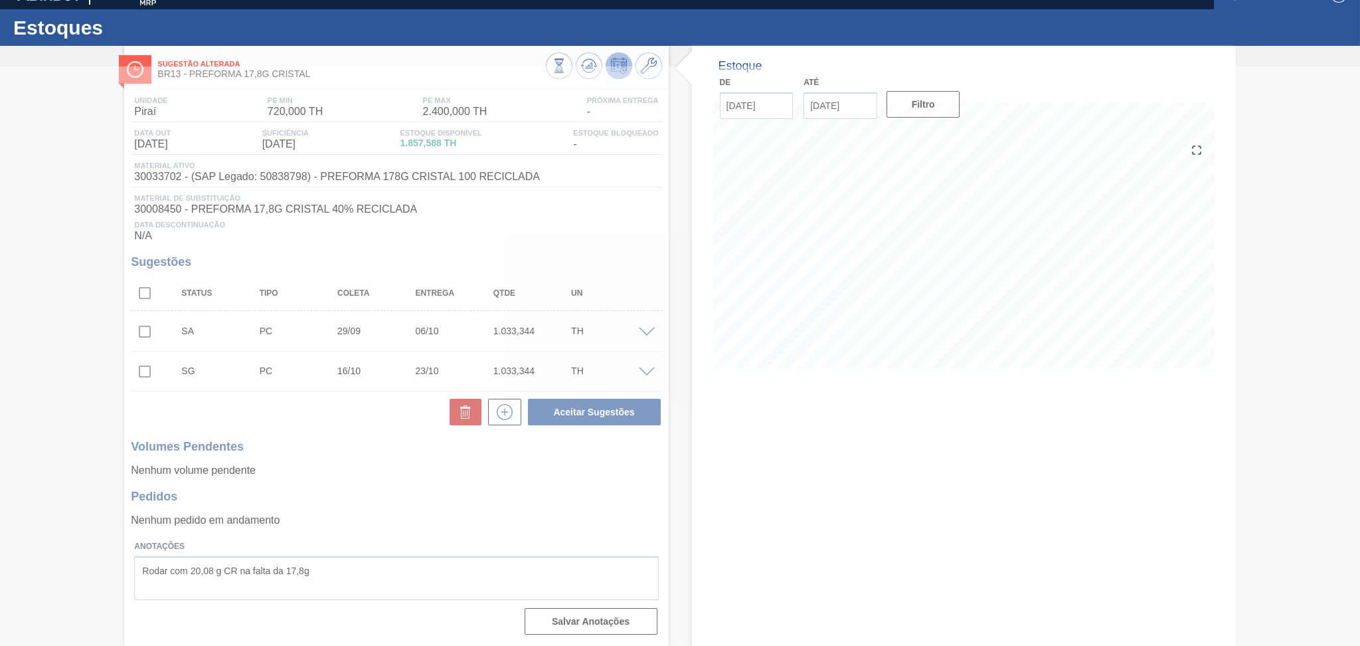
scroll to position [20, 0]
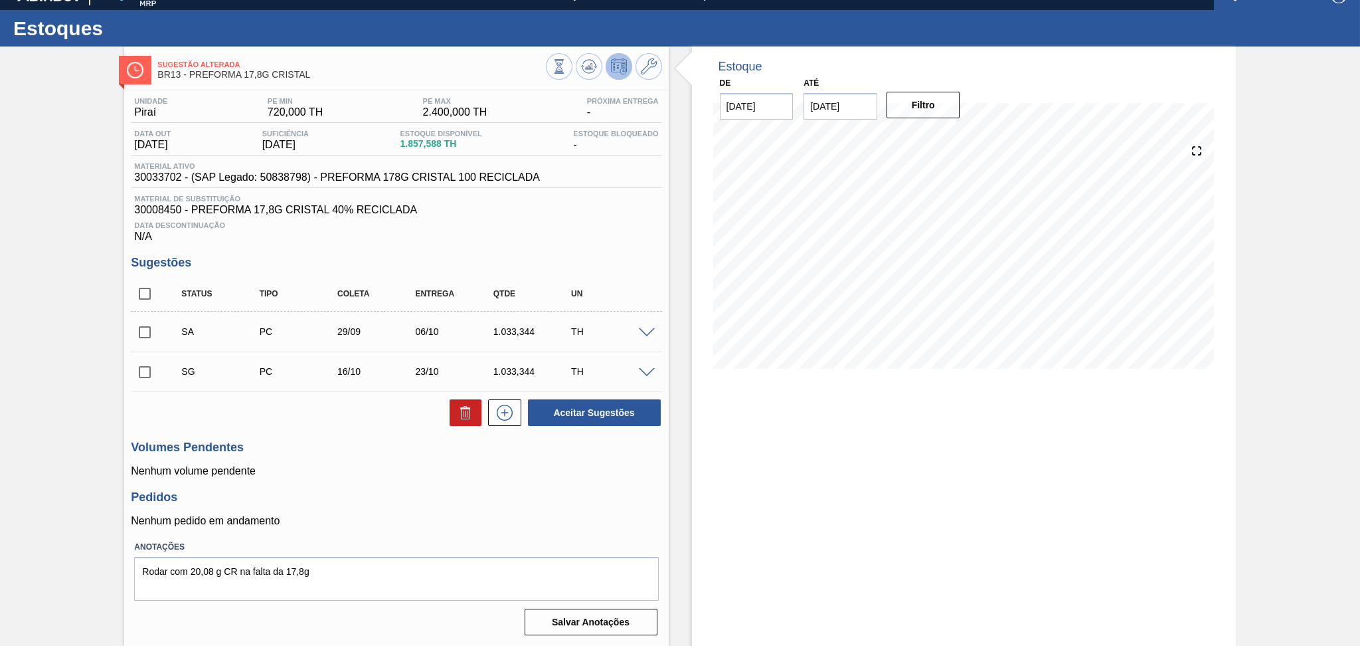
click at [358, 451] on h3 "Volumes Pendentes" at bounding box center [396, 447] width 531 height 14
click at [149, 333] on input "checkbox" at bounding box center [145, 332] width 28 height 28
click at [163, 181] on span "30033702 - (SAP Legado: 50838798) - PREFORMA 178G CRISTAL 100 RECICLADA" at bounding box center [337, 177] width 406 height 12
copy span "30033702"
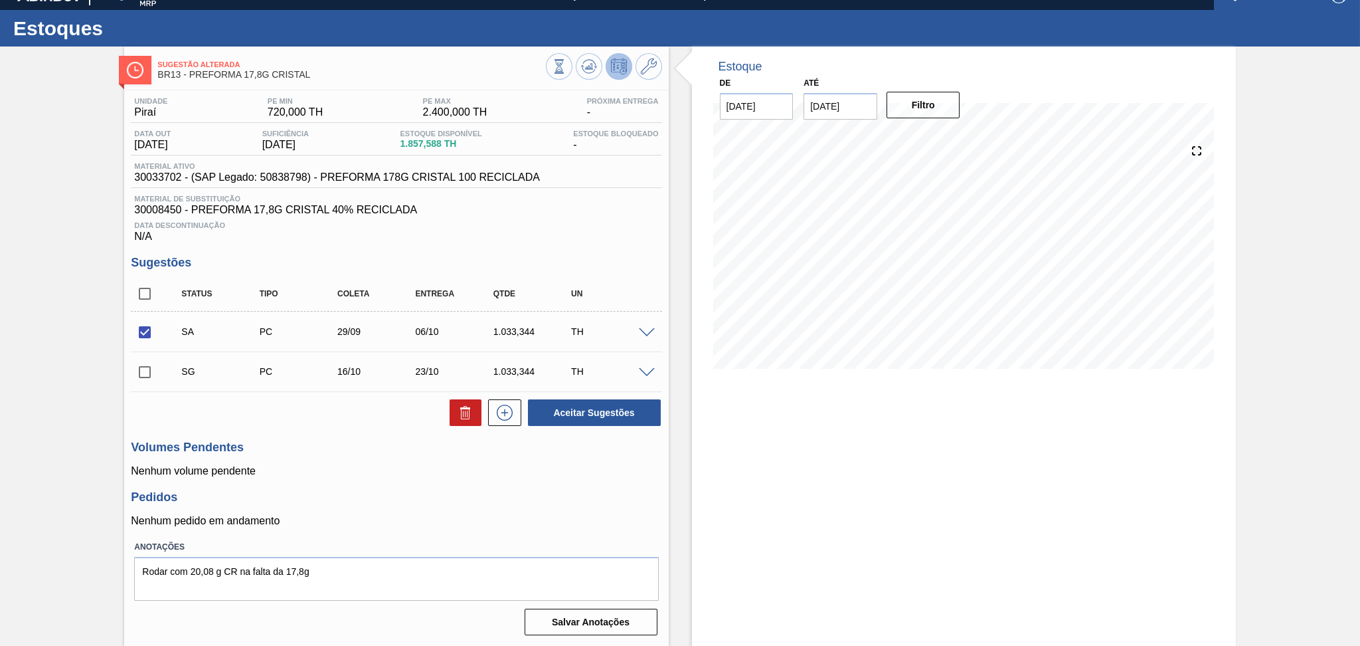
click at [374, 426] on div "Aceitar Sugestões" at bounding box center [396, 412] width 531 height 29
click at [619, 407] on button "Aceitar Sugestões" at bounding box center [594, 412] width 133 height 27
checkbox input "false"
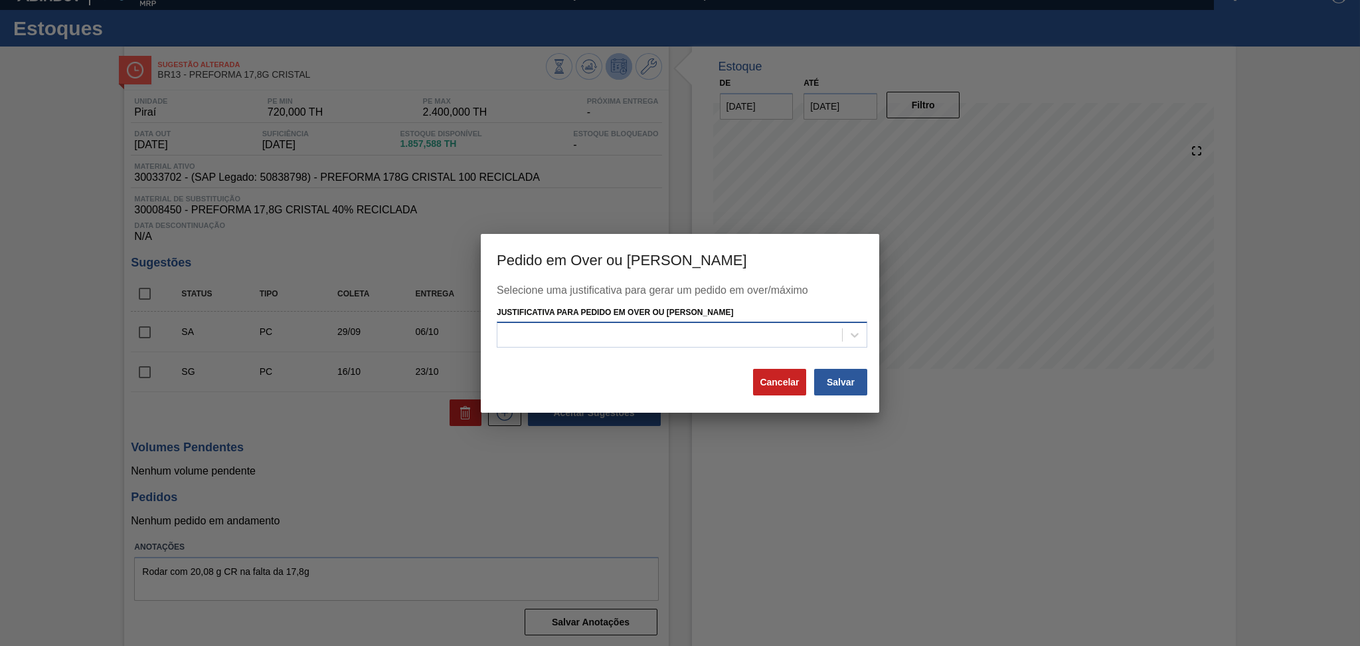
click at [648, 331] on div at bounding box center [670, 334] width 345 height 19
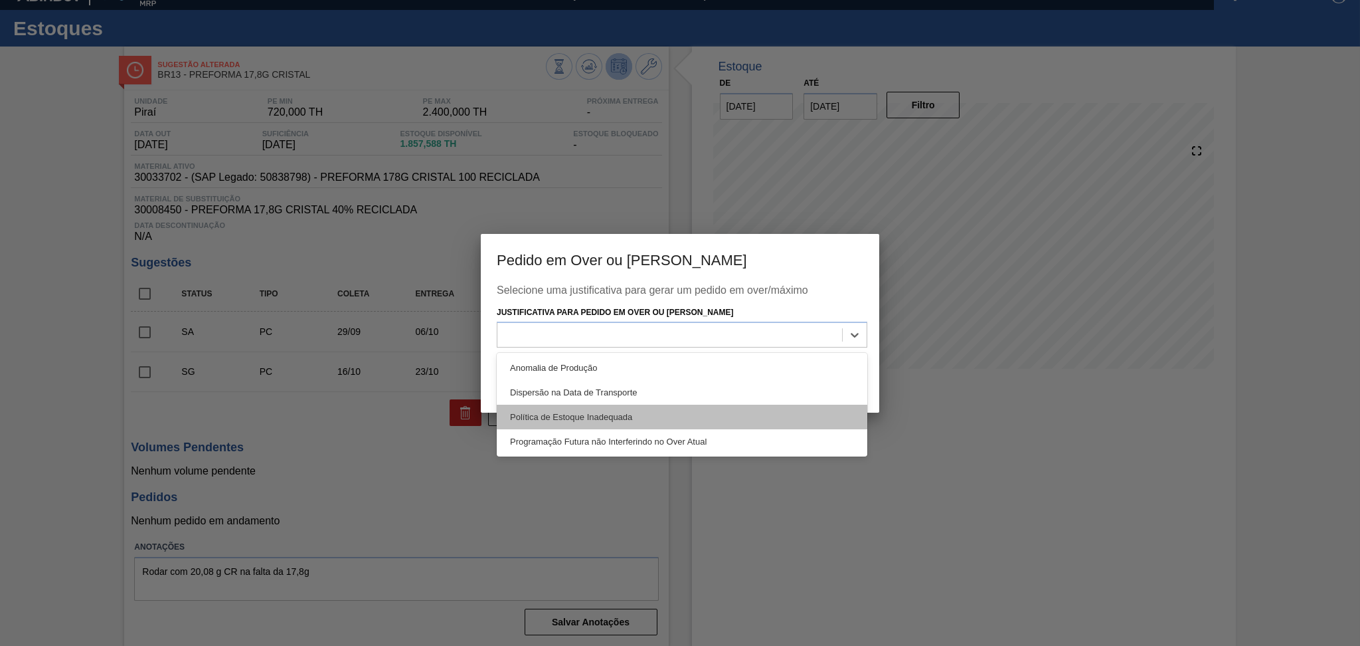
click at [628, 419] on div "Política de Estoque Inadequada" at bounding box center [682, 417] width 371 height 25
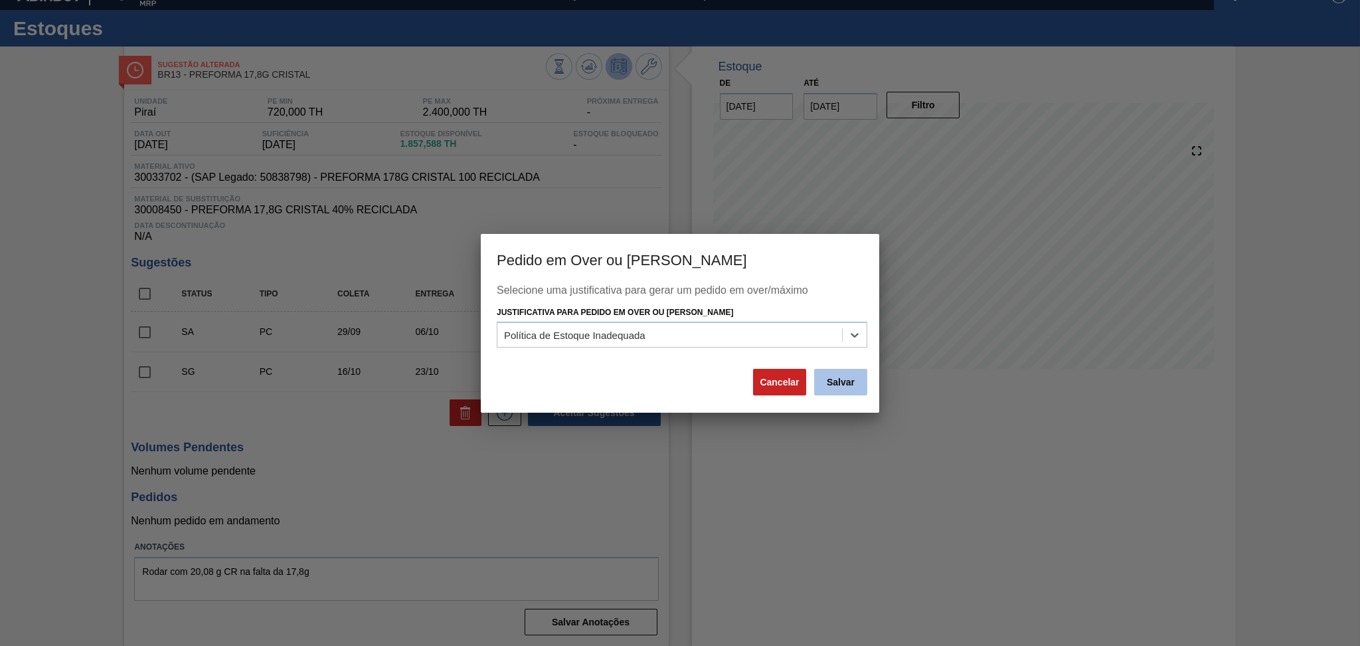
click at [846, 380] on button "Salvar" at bounding box center [840, 382] width 53 height 27
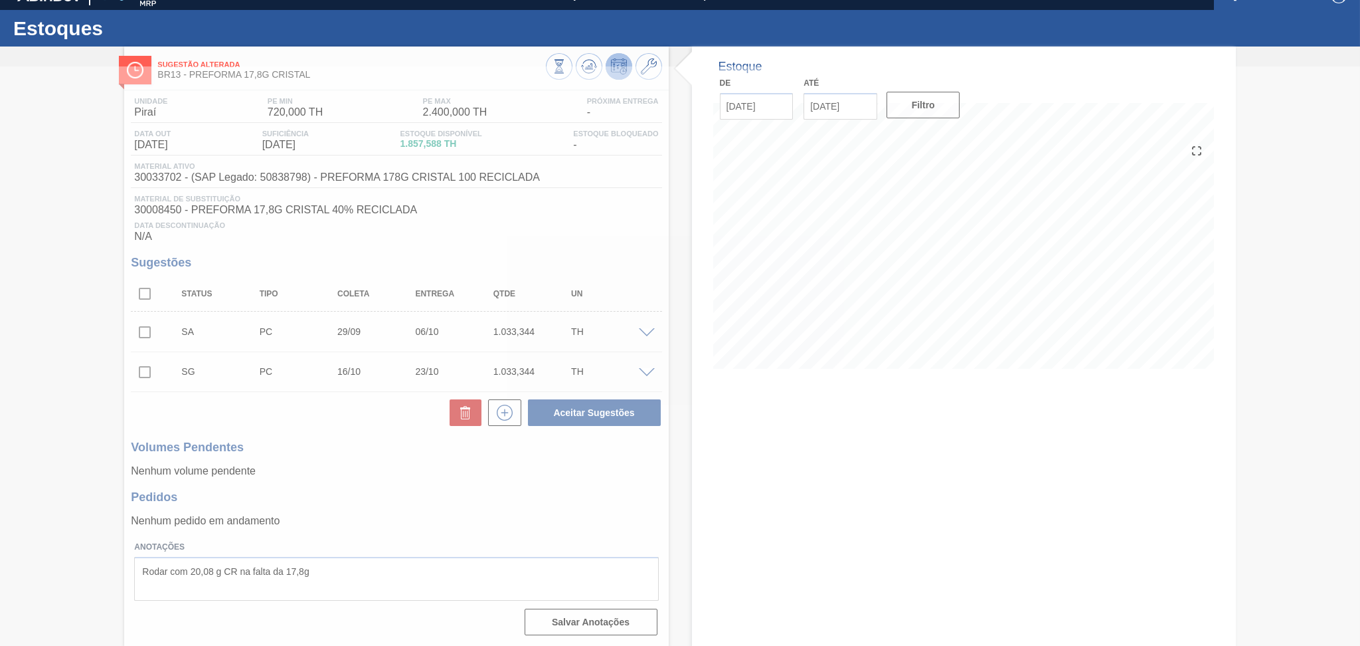
click at [374, 438] on div at bounding box center [680, 355] width 1360 height 579
click at [510, 485] on div at bounding box center [680, 355] width 1360 height 579
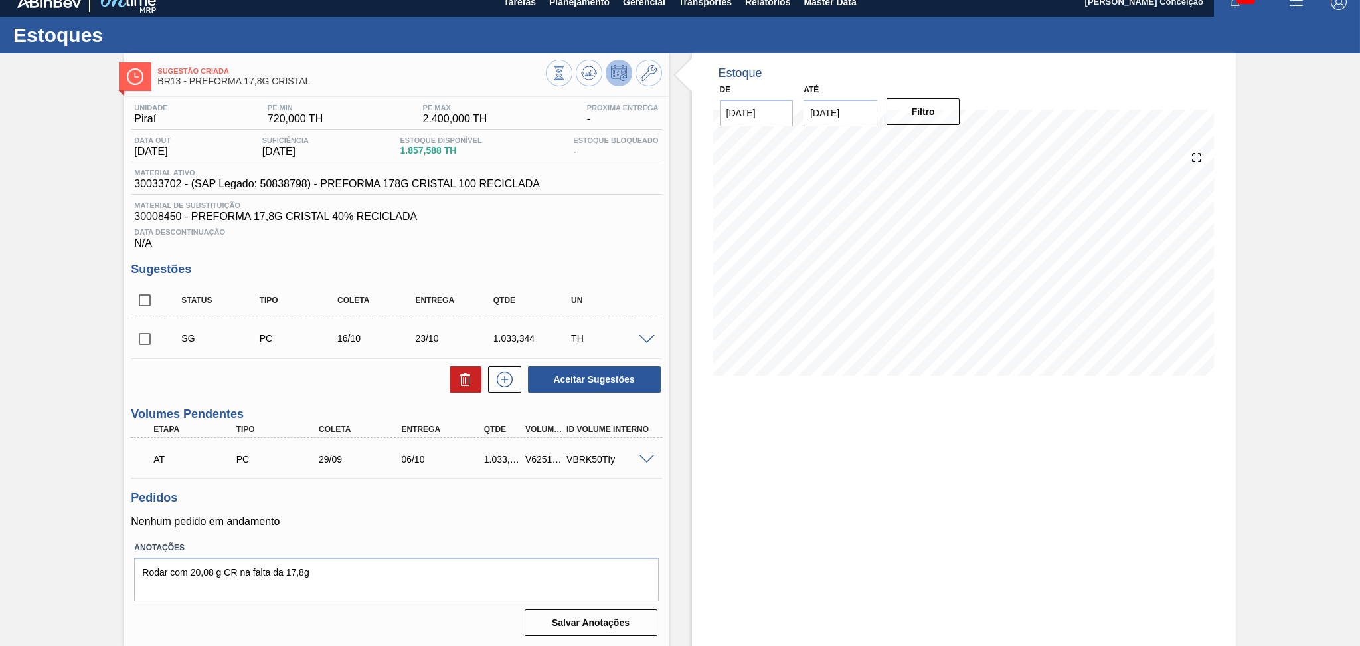
click at [672, 233] on div "Estoque De 26/09/2025 Até 30/11/2025 Filtro" at bounding box center [952, 350] width 567 height 594
click at [593, 67] on icon at bounding box center [589, 73] width 16 height 16
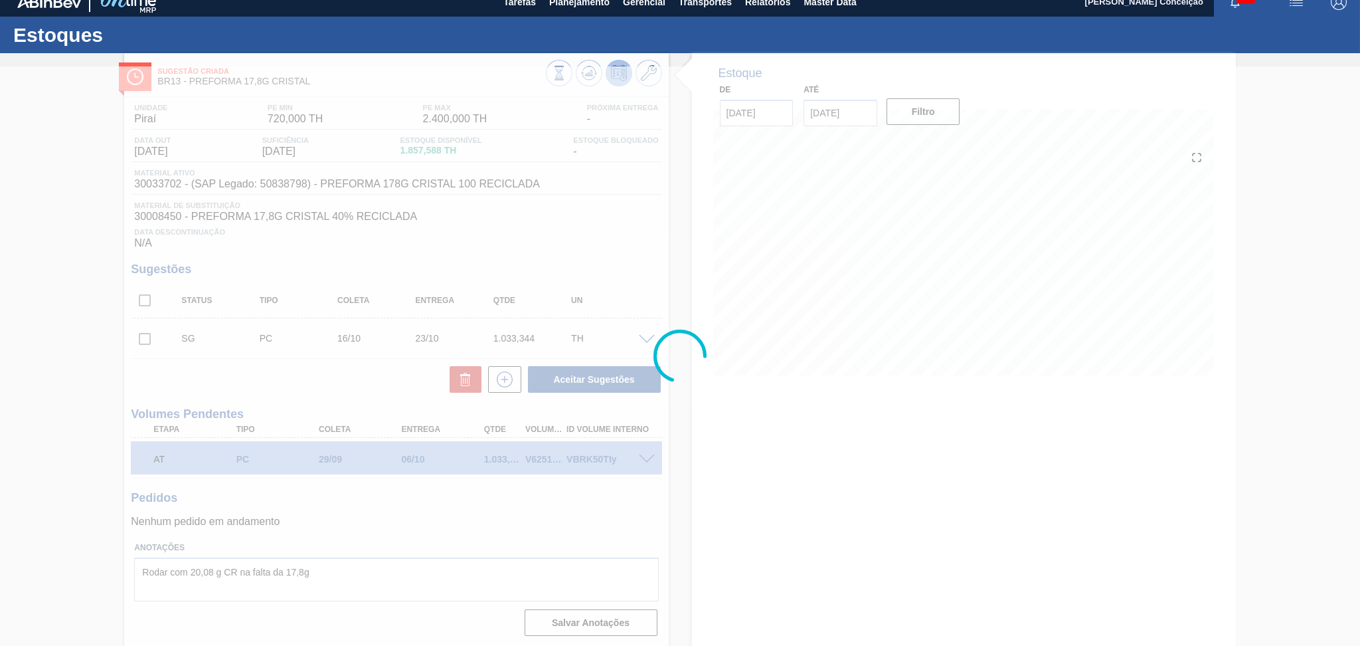
click at [697, 490] on div at bounding box center [680, 355] width 1360 height 579
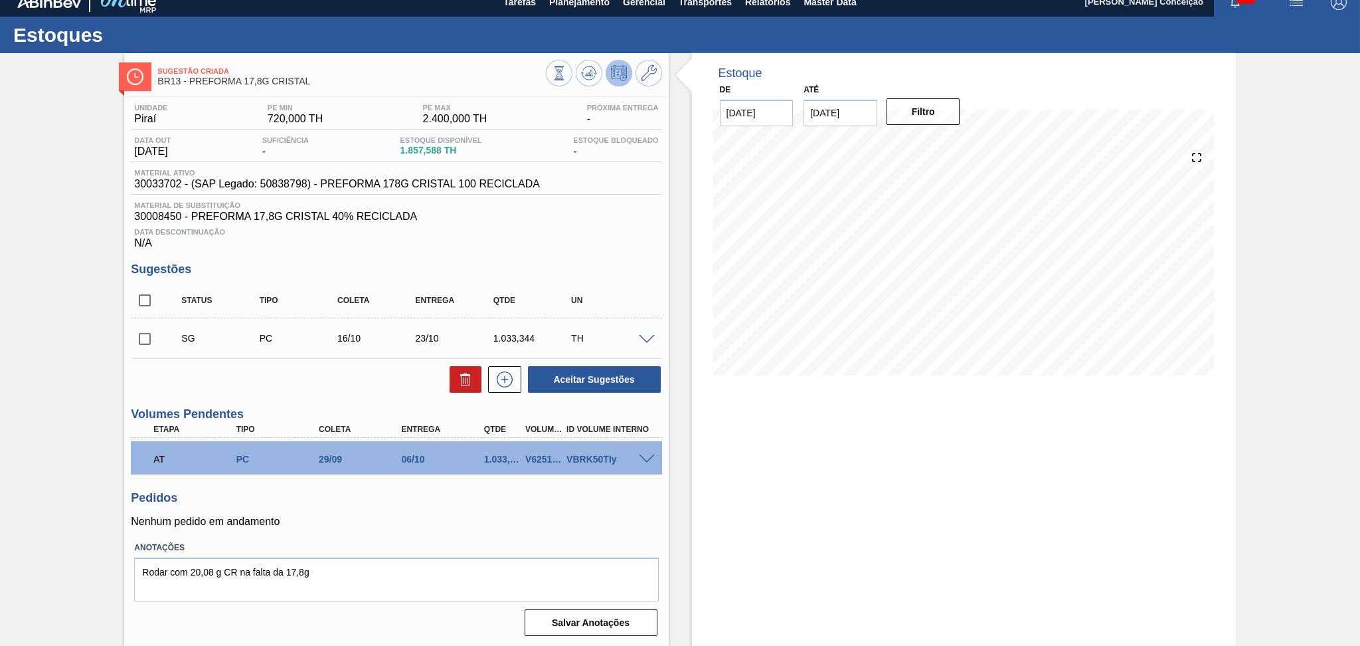
click at [695, 515] on div "Estoque De 26/09/2025 Até 30/11/2025 Filtro 22/10 Projeção de Estoque 790.932 N…" at bounding box center [964, 350] width 544 height 594
click at [145, 306] on input "checkbox" at bounding box center [145, 300] width 28 height 28
checkbox input "true"
click at [468, 382] on icon at bounding box center [465, 381] width 9 height 10
checkbox input "false"
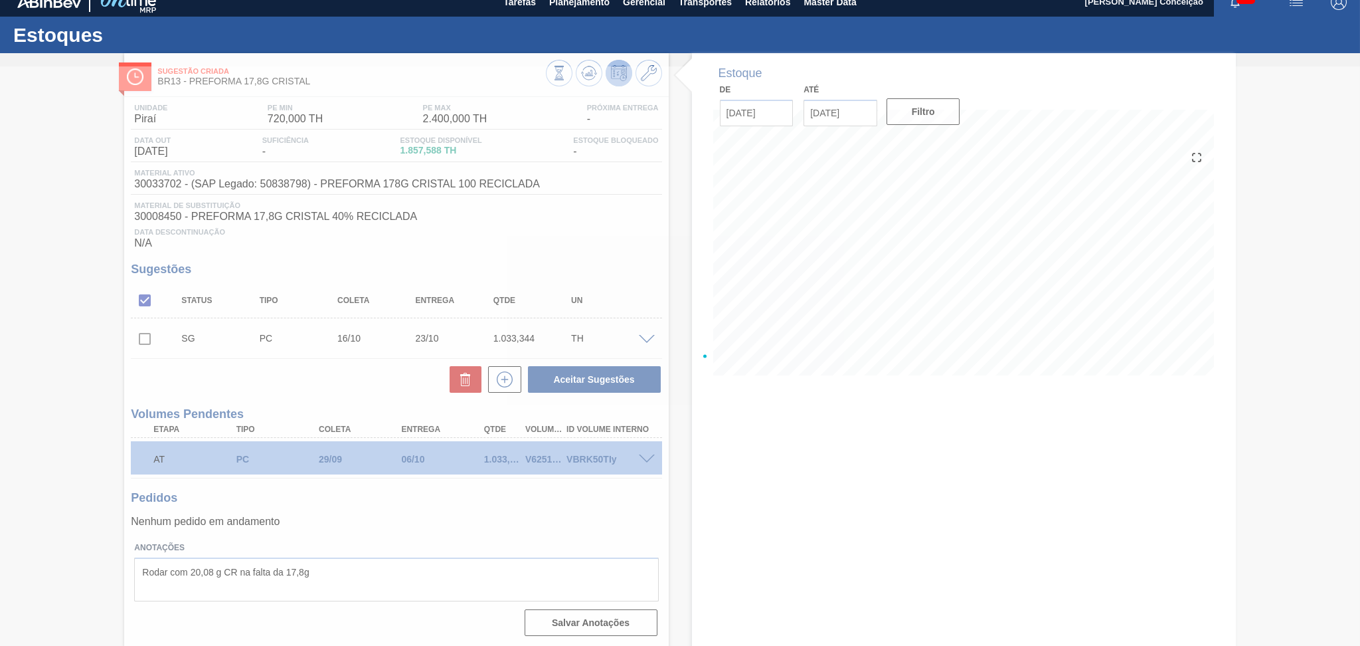
scroll to position [0, 0]
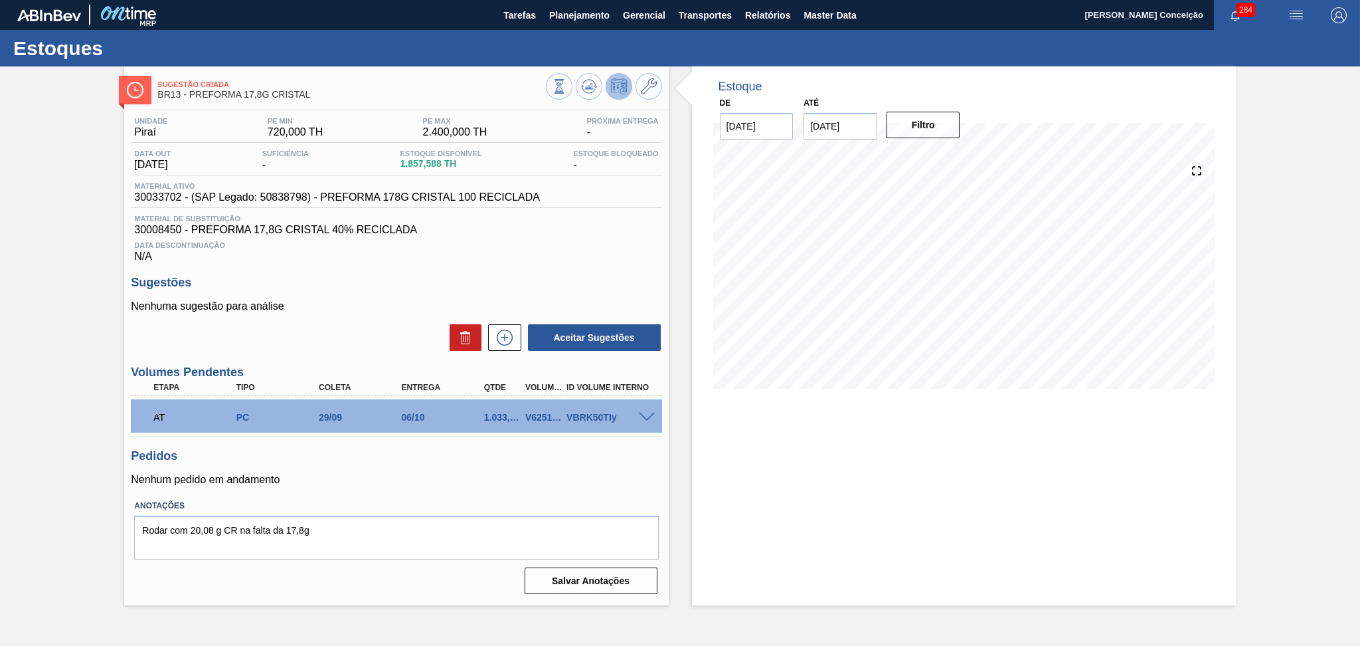
click at [442, 268] on div "Unidade Piraí PE MIN 720,000 TH PE MAX 2.400,000 TH Próxima Entrega - Data out …" at bounding box center [396, 354] width 544 height 488
click at [355, 456] on h3 "Pedidos" at bounding box center [396, 456] width 531 height 14
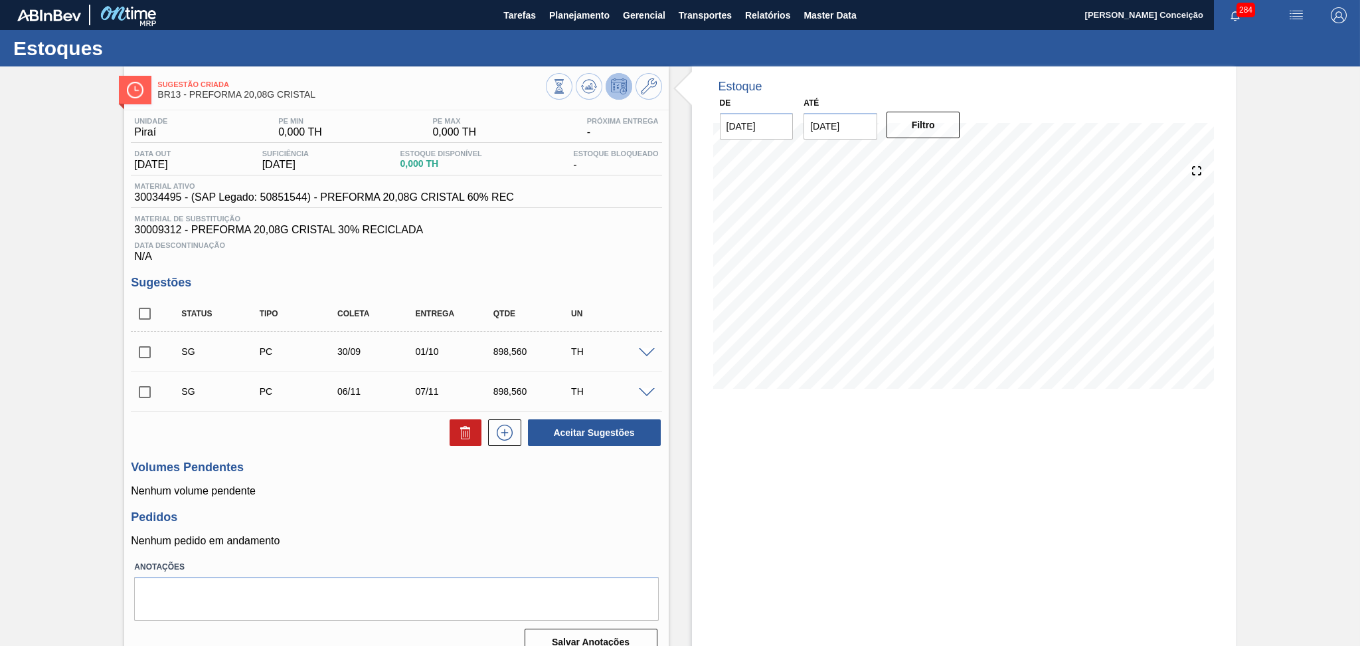
click at [455, 519] on h3 "Pedidos" at bounding box center [396, 517] width 531 height 14
click at [695, 557] on div "Estoque De [DATE] Até [DATE] Filtro 09/11 Projeção de Estoque 717.132 [DOMAIN_N…" at bounding box center [964, 366] width 544 height 600
click at [375, 511] on h3 "Pedidos" at bounding box center [396, 517] width 531 height 14
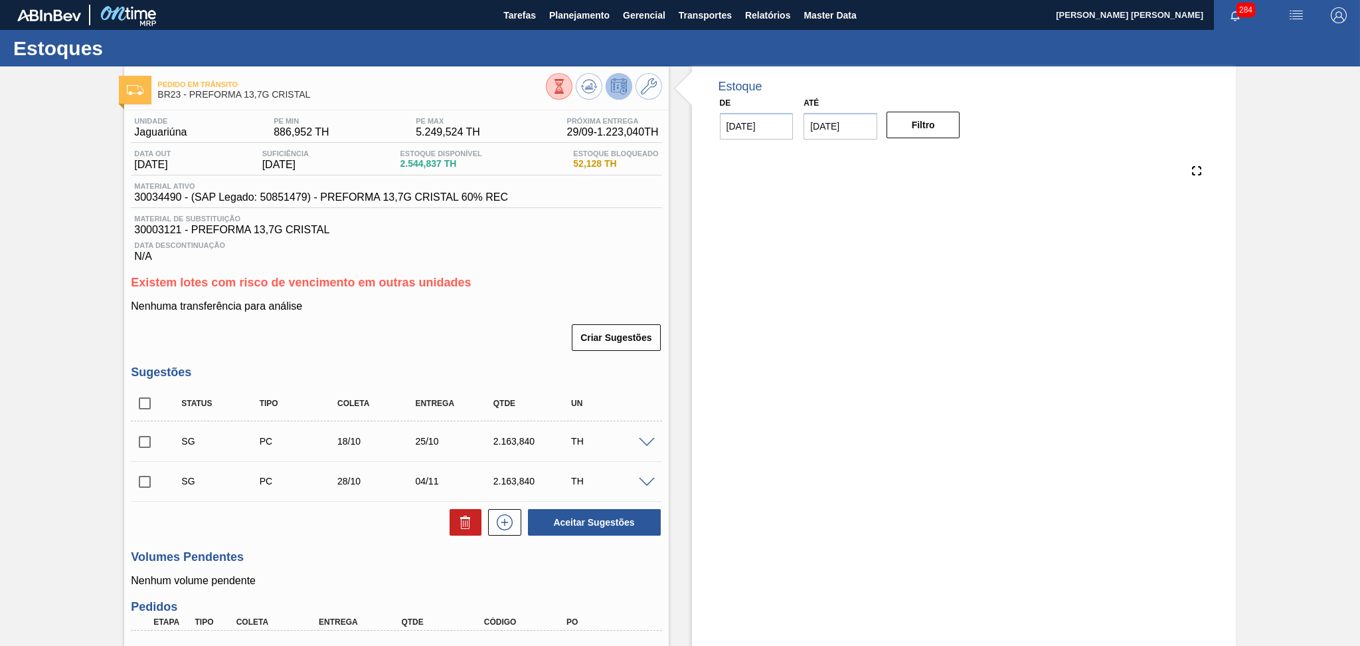
click at [502, 319] on div "Nenhuma transferência para análise Criar Sugestões" at bounding box center [396, 326] width 531 height 52
click at [587, 265] on div "Unidade Jaguariúna PE MIN 886,952 TH PE MAX 5.249,524 TH Próxima Entrega 29/09 …" at bounding box center [396, 461] width 544 height 702
click at [567, 13] on span "Planejamento" at bounding box center [579, 15] width 60 height 16
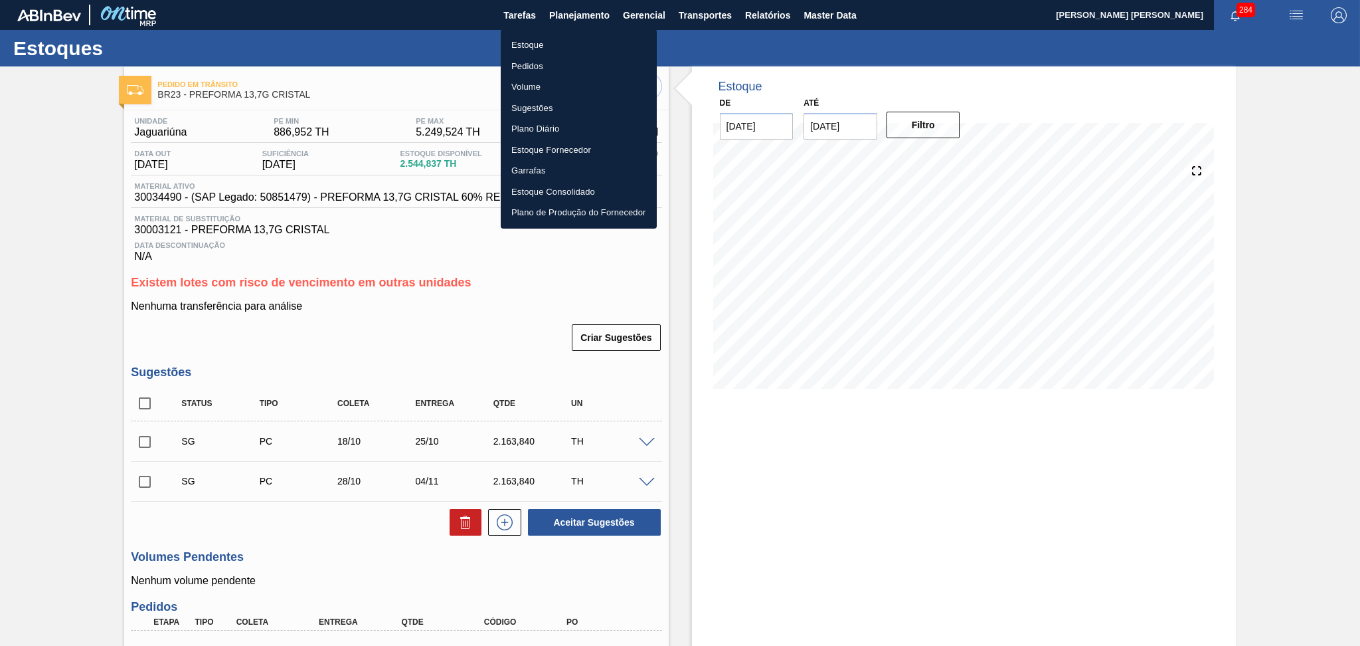
drag, startPoint x: 547, startPoint y: 47, endPoint x: 875, endPoint y: 47, distance: 328.1
click at [547, 47] on li "Estoque" at bounding box center [579, 45] width 156 height 21
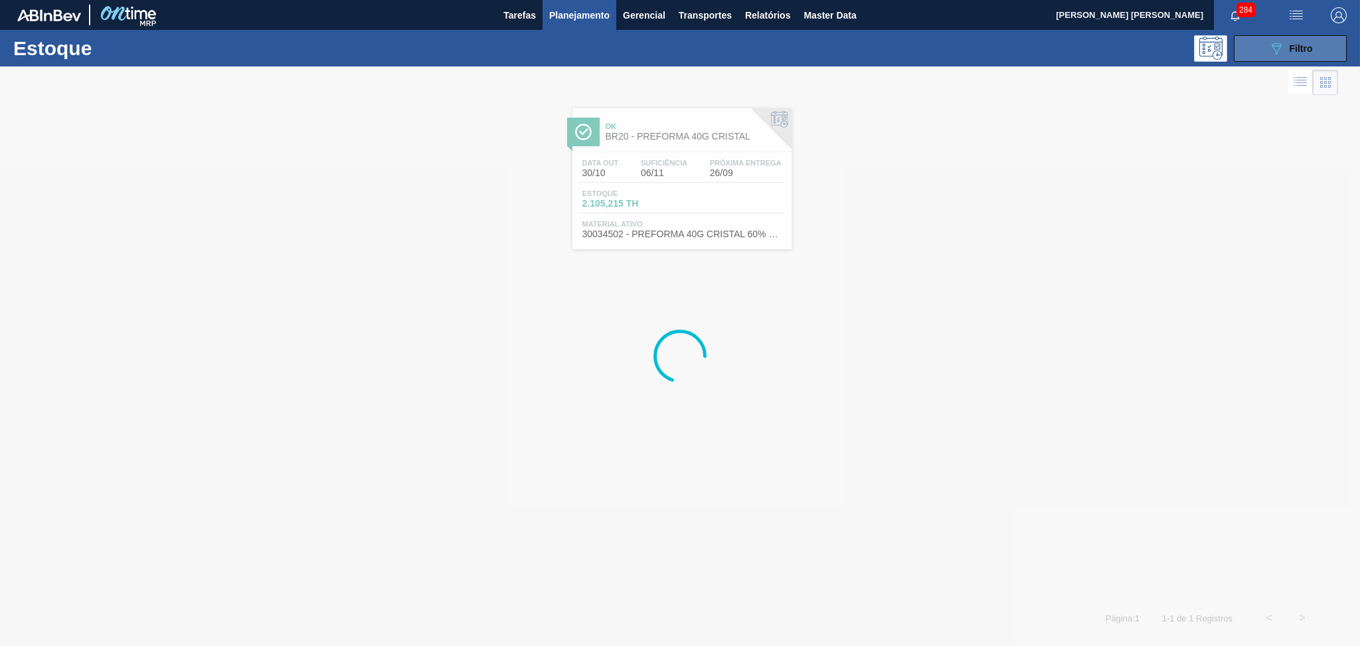
click at [1305, 48] on span "Filtro" at bounding box center [1301, 48] width 23 height 11
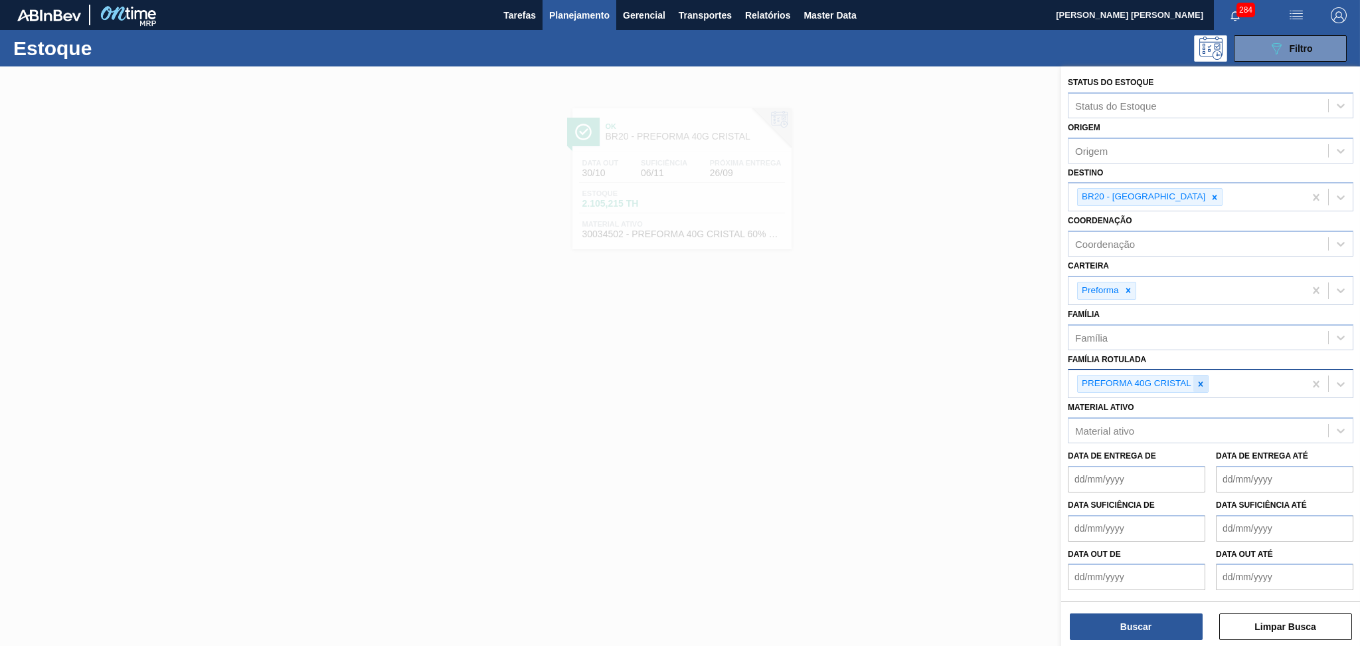
click at [1207, 381] on div at bounding box center [1201, 383] width 15 height 17
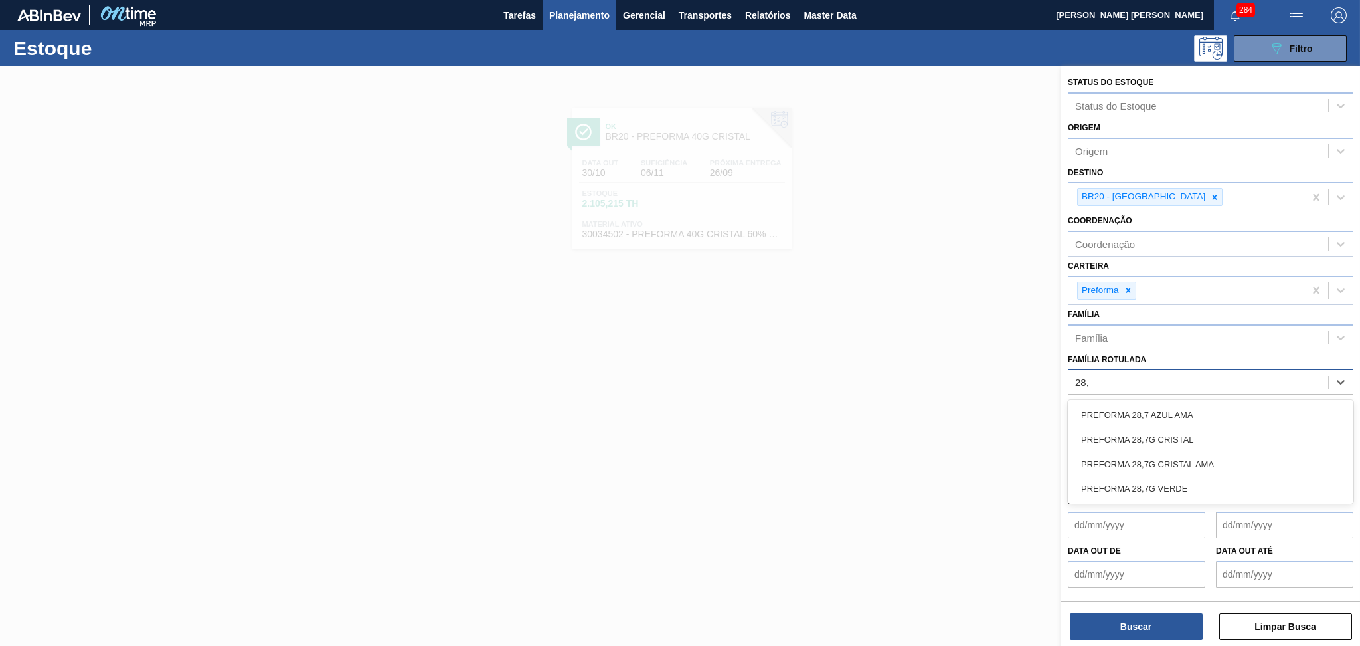
type Rotulada "28,7"
click at [1182, 488] on div "PREFORMA 28,7G VERDE" at bounding box center [1211, 488] width 286 height 25
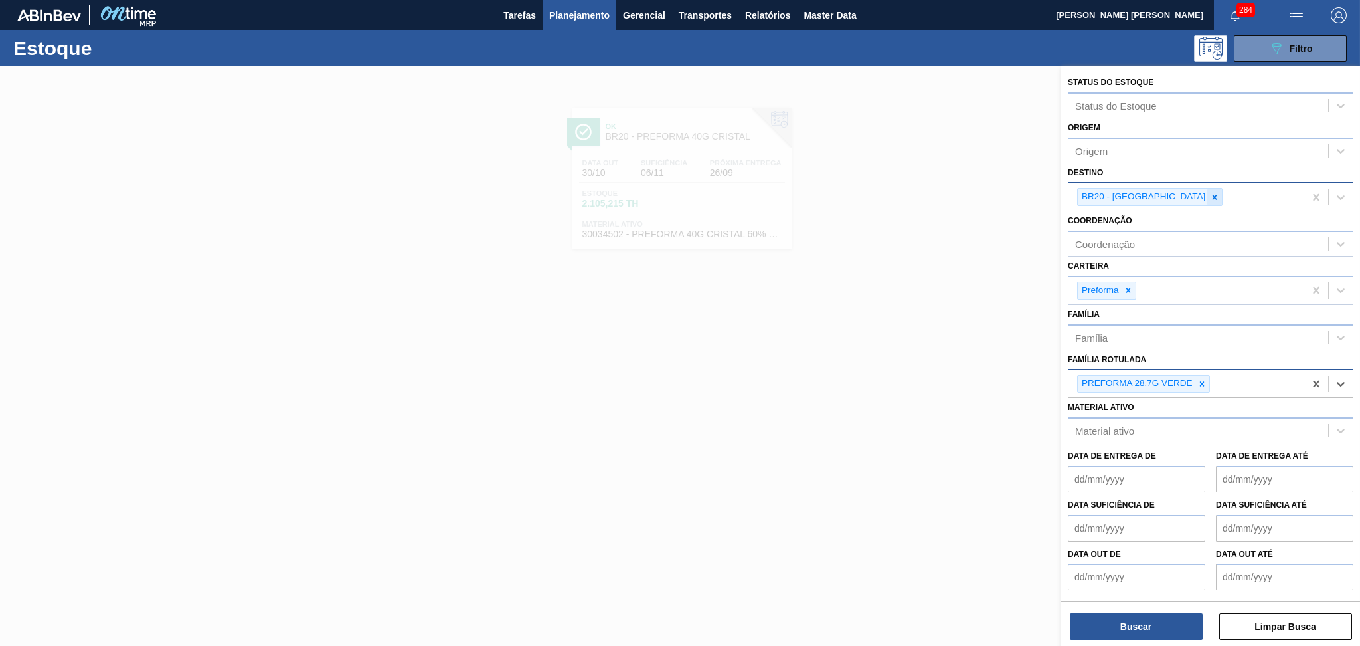
click at [1213, 196] on icon at bounding box center [1215, 197] width 5 height 5
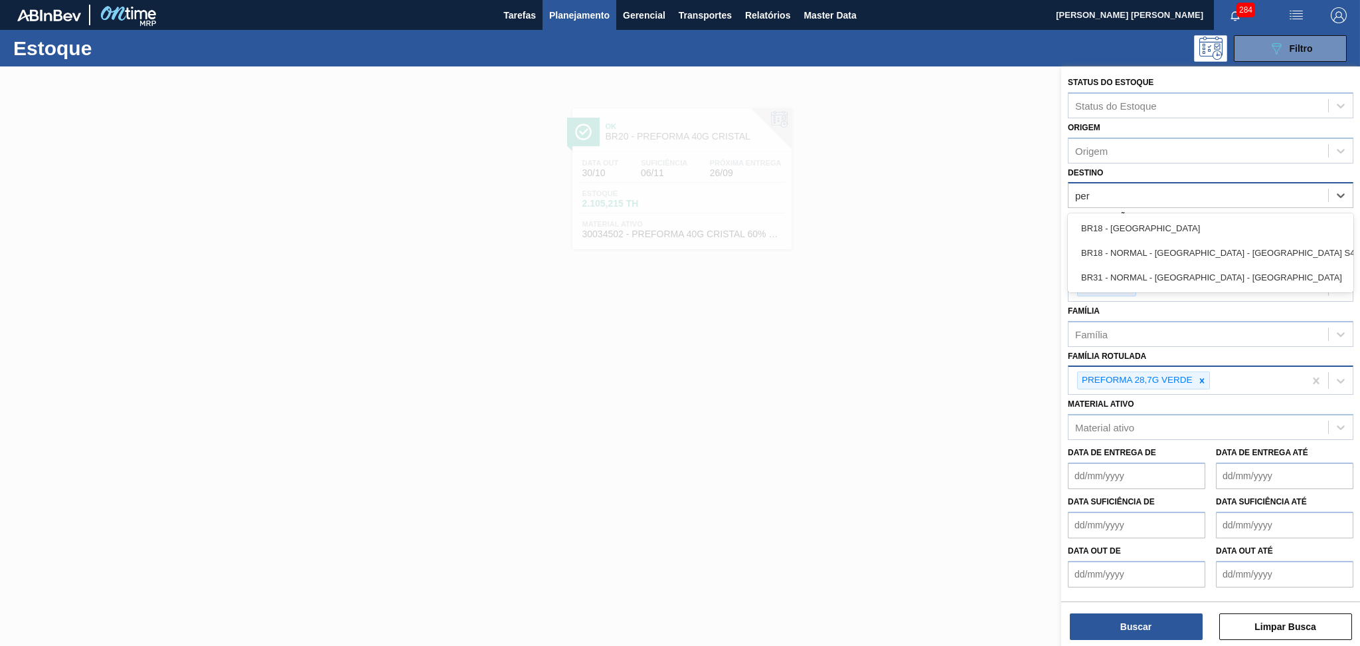
type input "pern"
click at [1155, 230] on div "BR18 - Pernambuco" at bounding box center [1211, 228] width 286 height 25
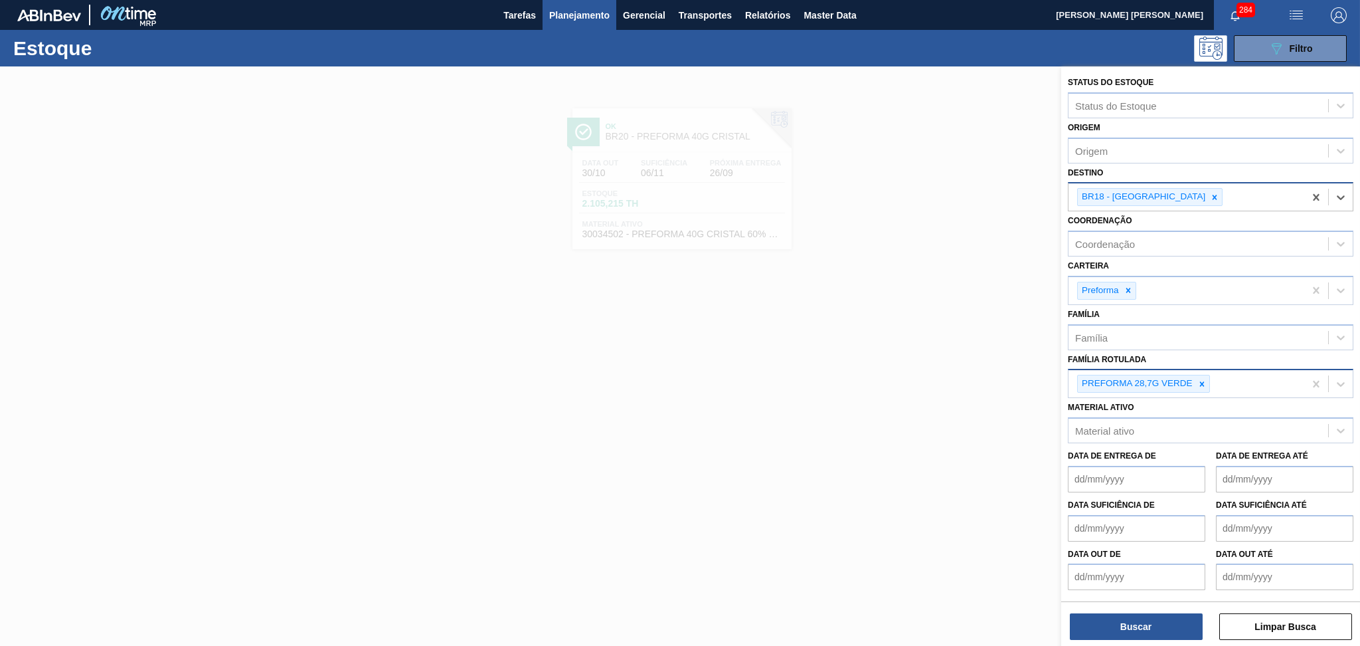
click at [1236, 377] on div "PREFORMA 28,7G VERDE" at bounding box center [1187, 383] width 236 height 27
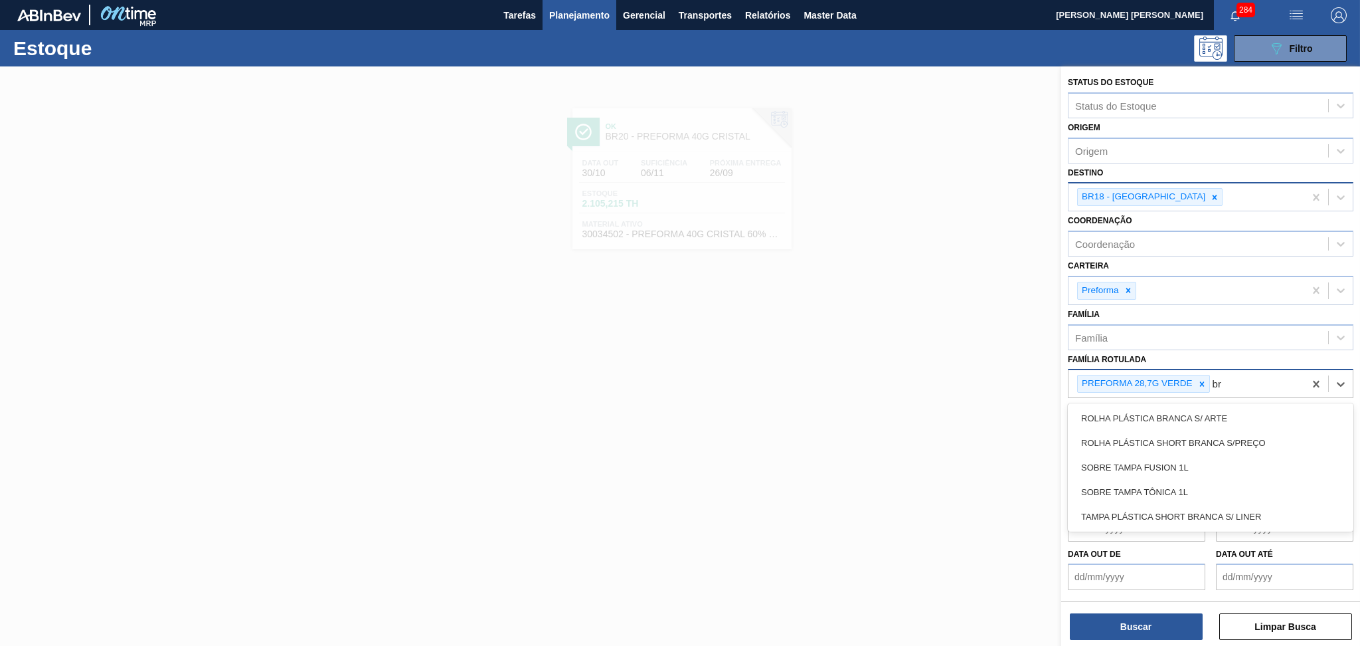
type Rotulada "b"
type Rotulada "29,5"
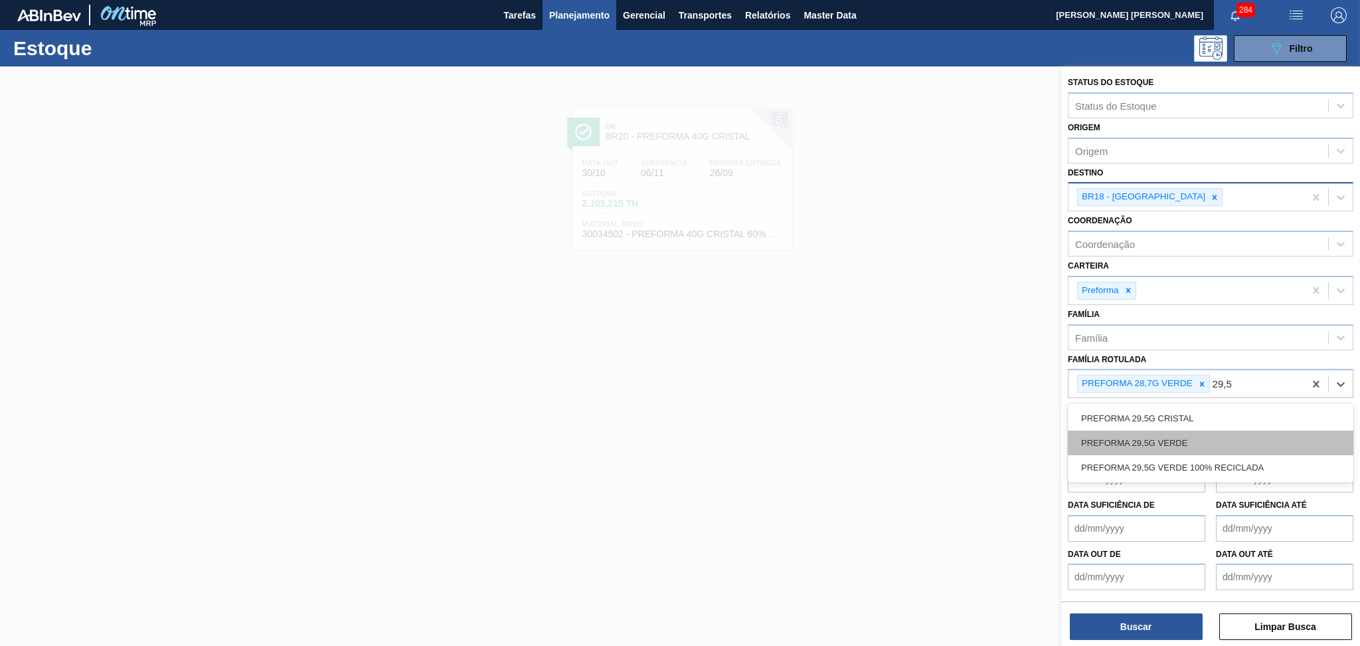
click at [1196, 435] on div "PREFORMA 29,5G VERDE" at bounding box center [1211, 442] width 286 height 25
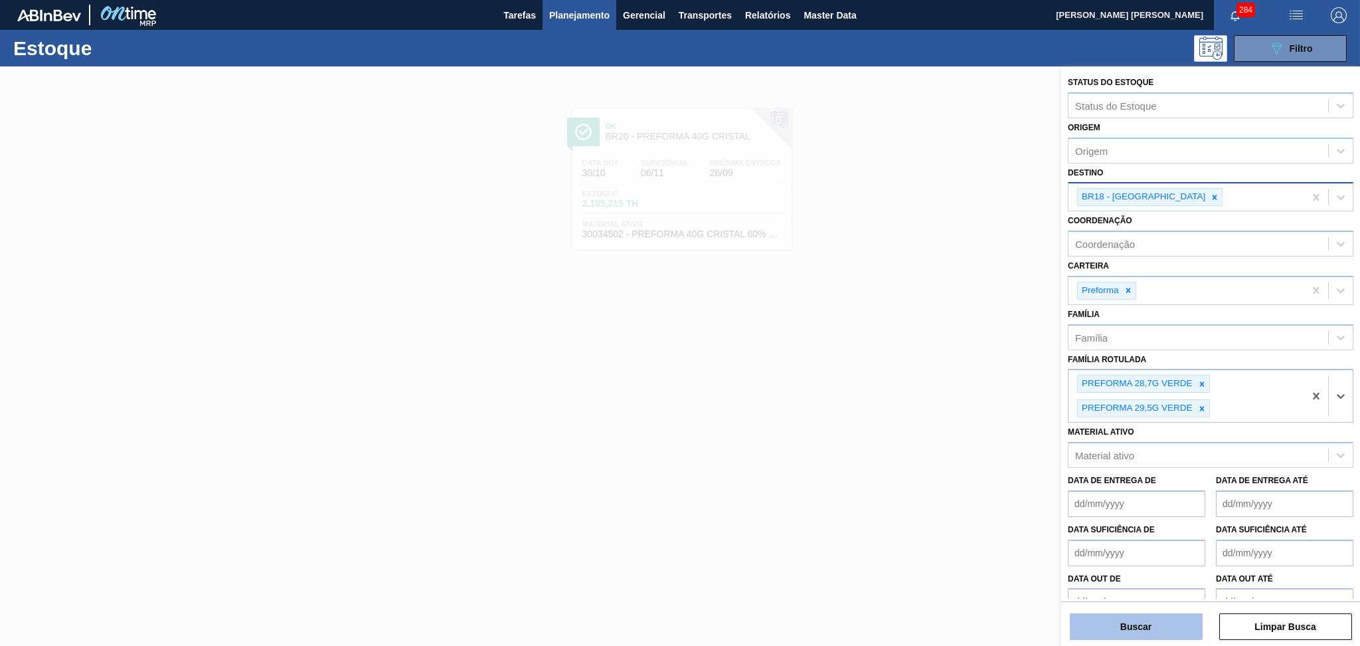
click at [1123, 628] on button "Buscar" at bounding box center [1136, 626] width 133 height 27
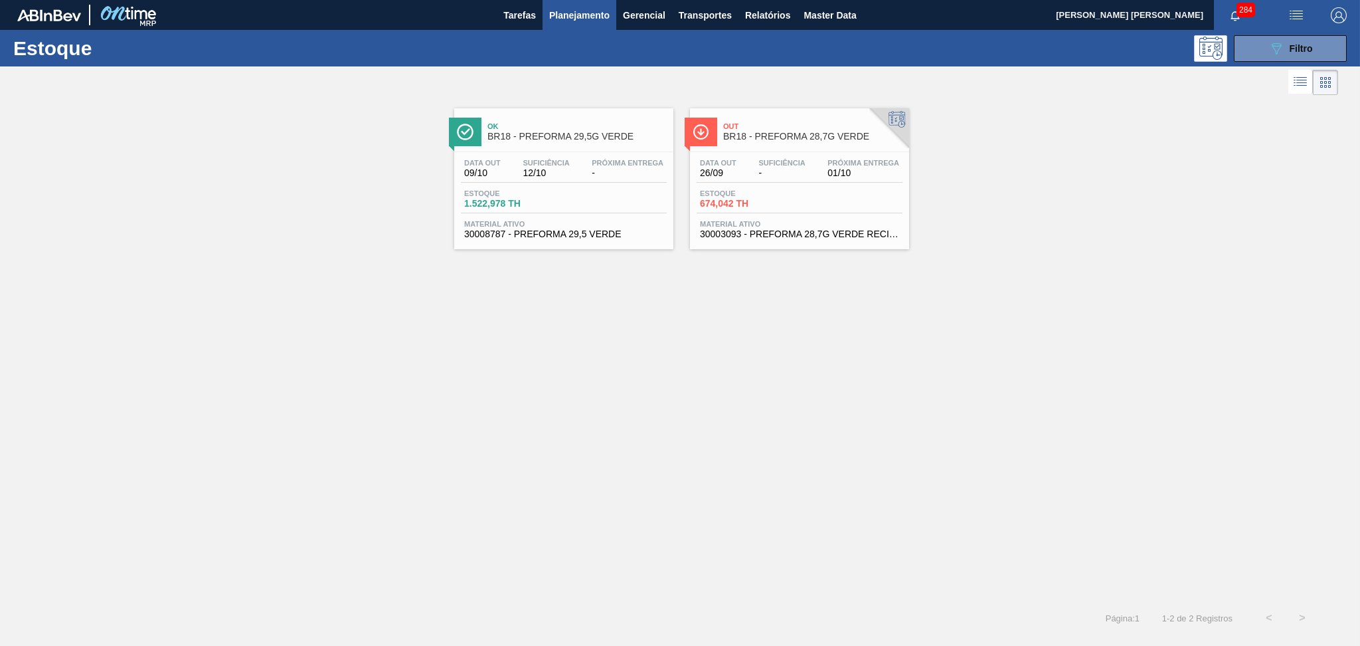
click at [553, 402] on div "Ok BR18 - PREFORMA 29,5G VERDE Data out 09/10 Suficiência 12/10 Próxima Entrega…" at bounding box center [680, 349] width 1360 height 503
click at [779, 232] on span "30003093 - PREFORMA 28,7G VERDE RECICLADA" at bounding box center [799, 234] width 199 height 10
click at [551, 234] on span "30008787 - PREFORMA 29,5 VERDE" at bounding box center [563, 234] width 199 height 10
click at [877, 268] on div "Ok BR18 - PREFORMA 29,5G VERDE Data out 09/10 Suficiência 12/10 Próxima Entrega…" at bounding box center [680, 349] width 1360 height 503
click at [635, 310] on div "Ok BR18 - PREFORMA 29,5G VERDE Data out 09/10 Suficiência 12/10 Próxima Entrega…" at bounding box center [680, 349] width 1360 height 503
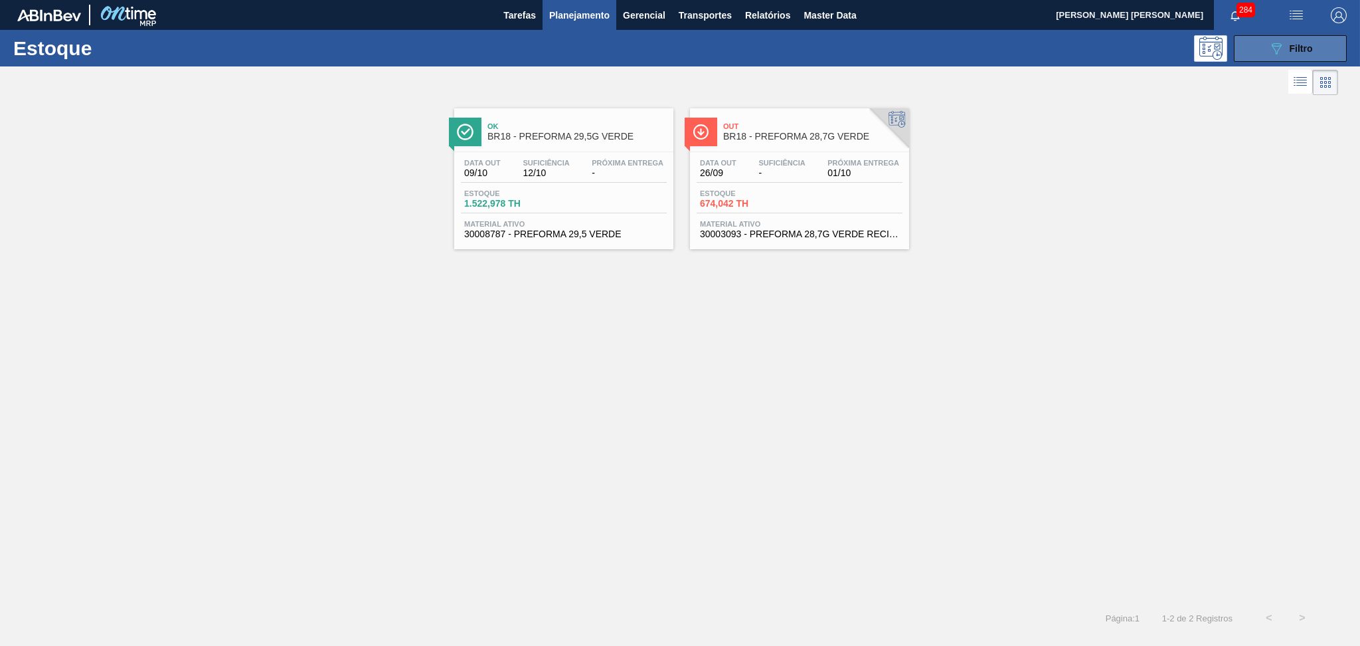
click at [1297, 52] on span "Filtro" at bounding box center [1301, 48] width 23 height 11
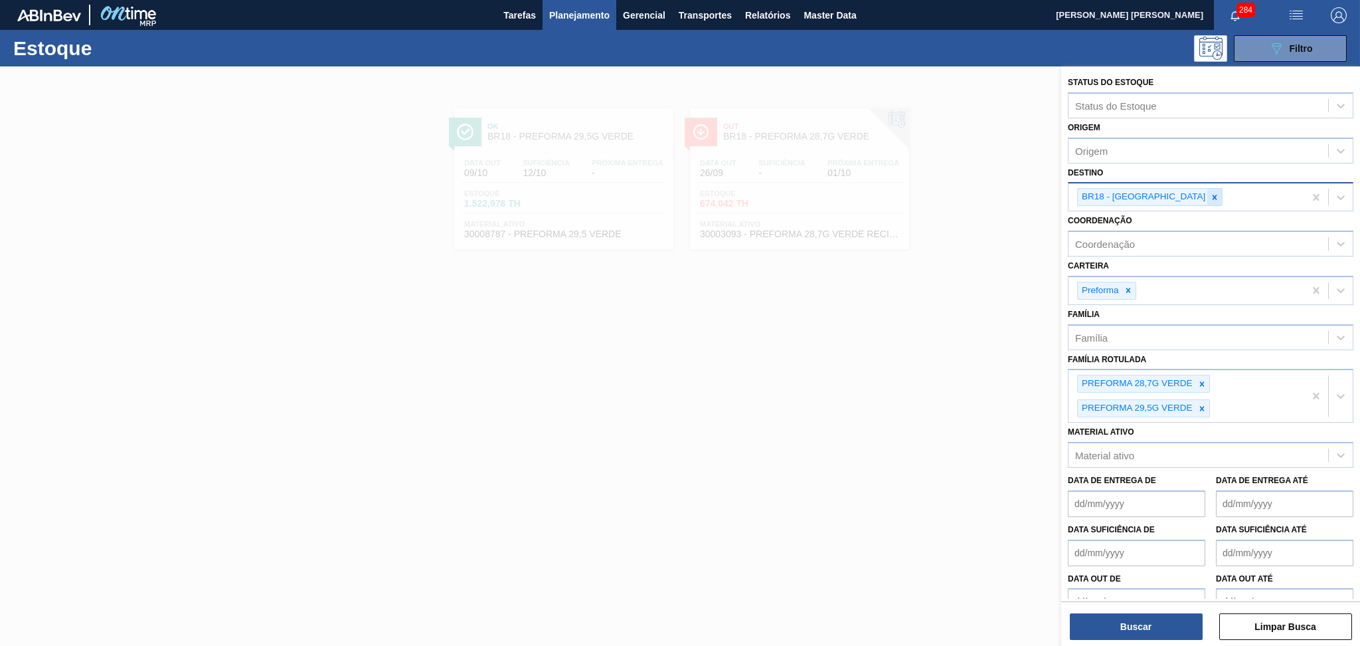
click at [1210, 195] on icon at bounding box center [1214, 197] width 9 height 9
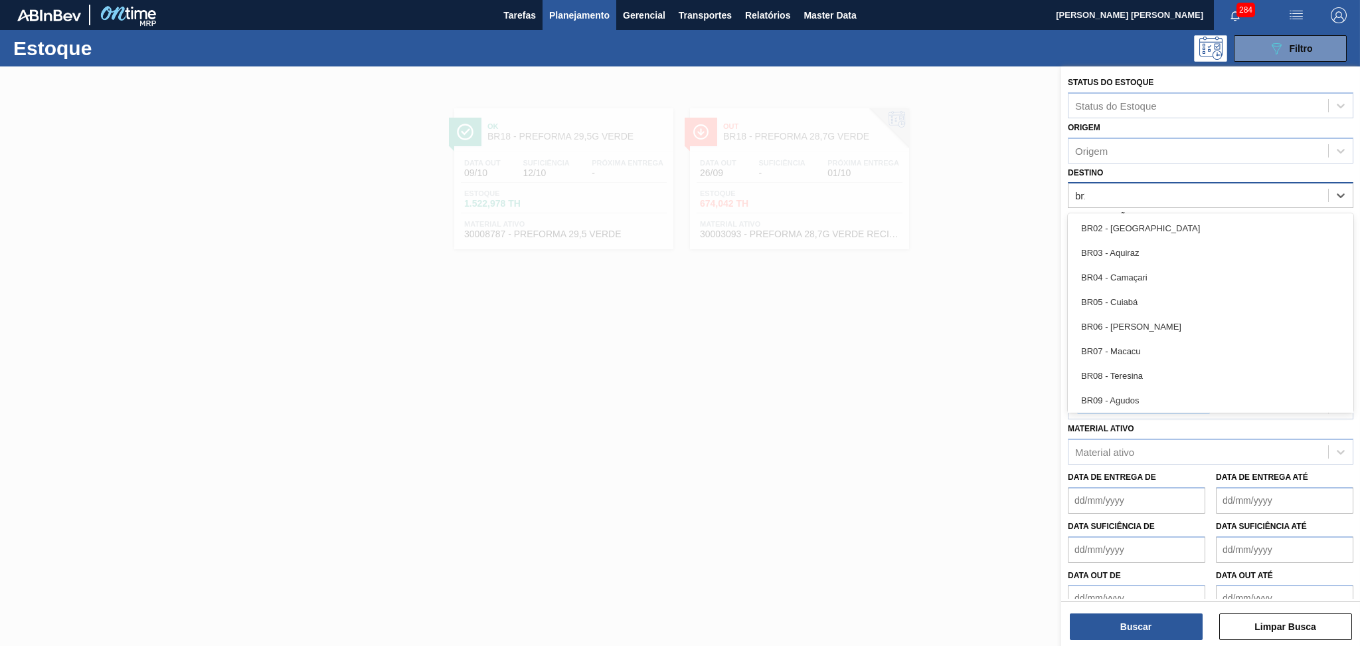
type input "br12"
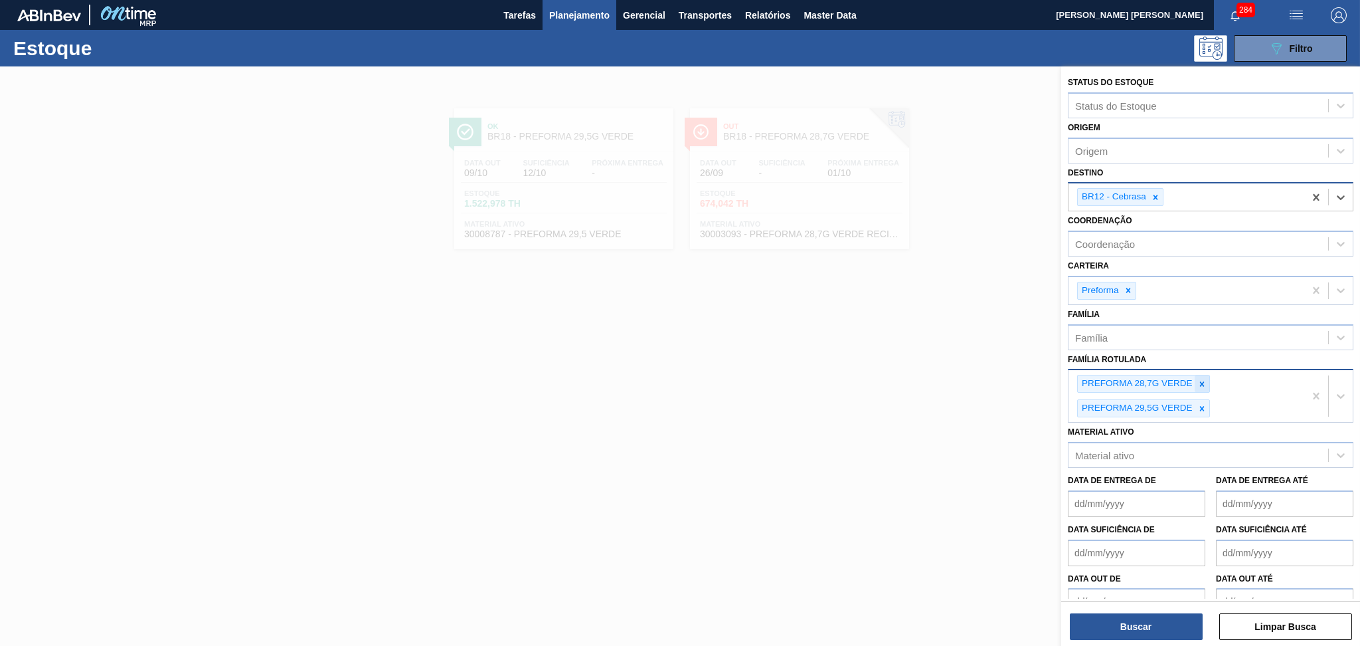
click at [1202, 385] on div at bounding box center [1202, 383] width 15 height 17
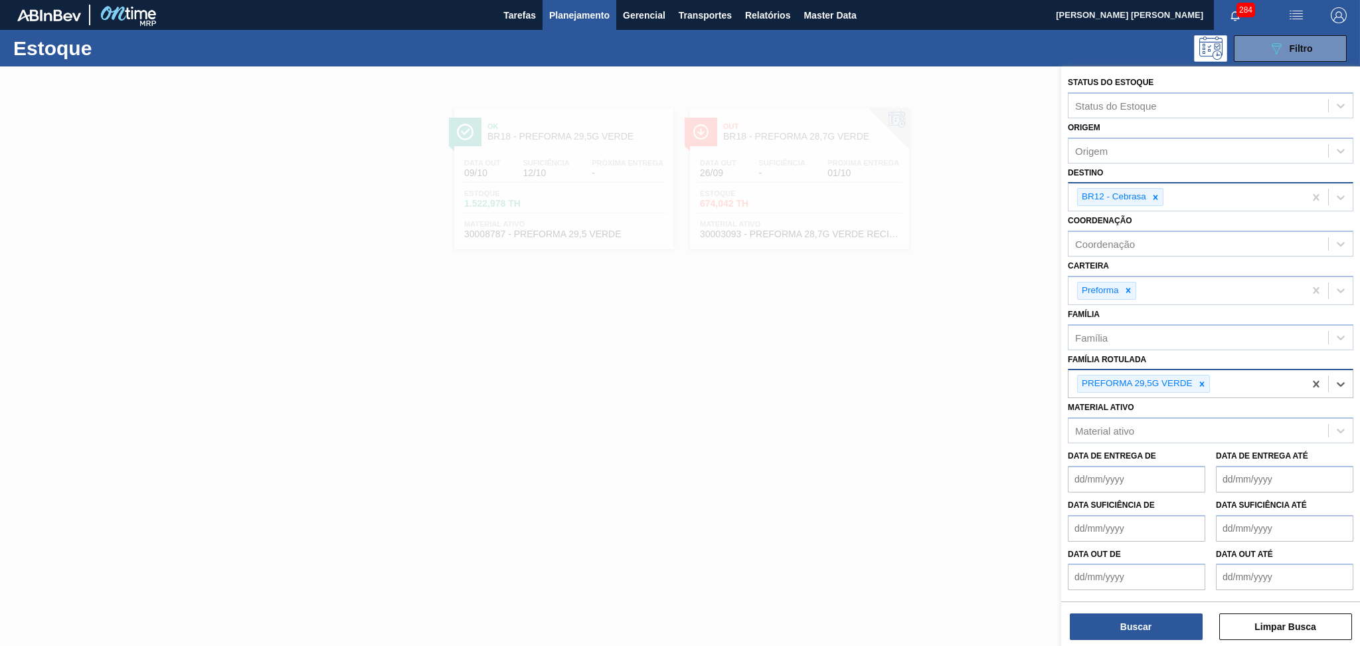
click at [1201, 383] on icon at bounding box center [1202, 383] width 9 height 9
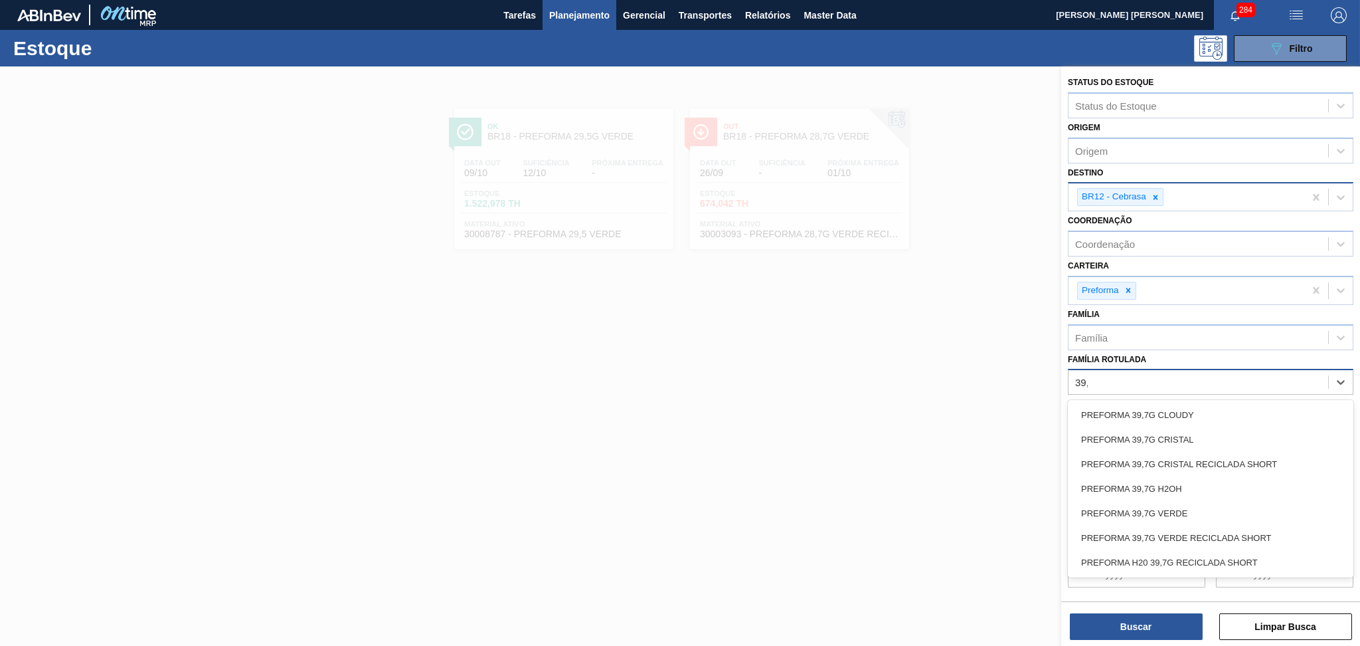
type Rotulada "39,7"
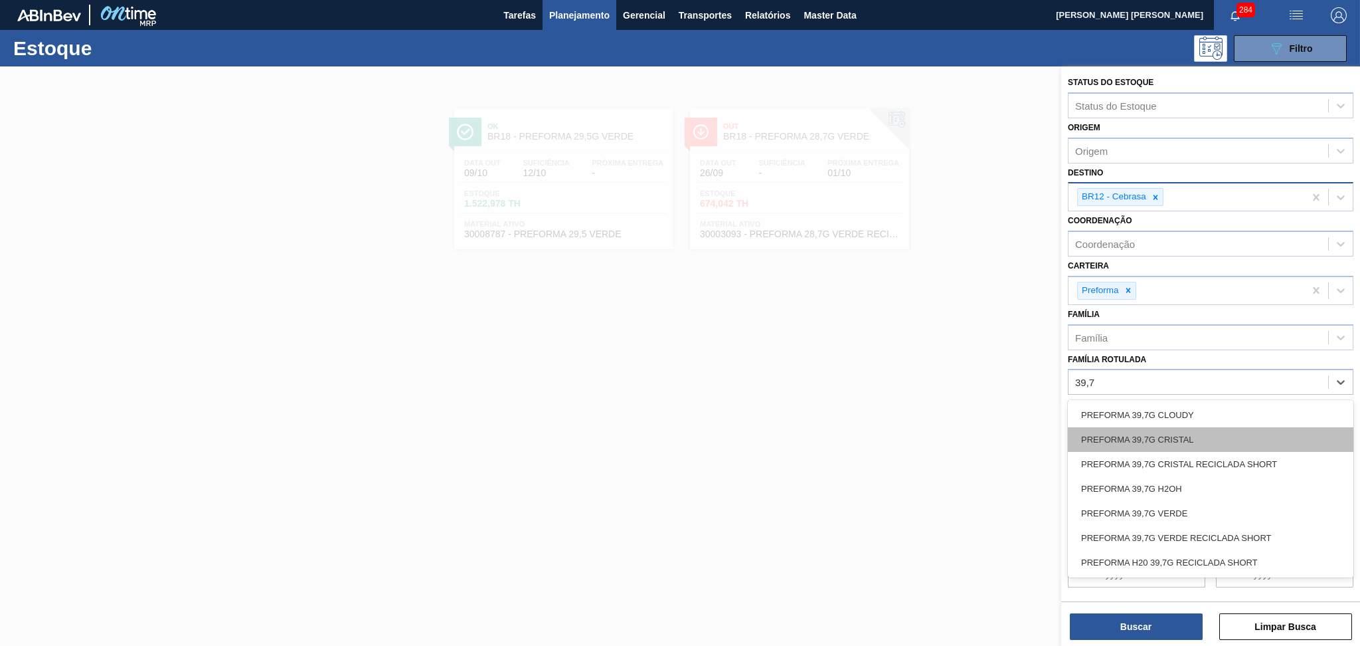
click at [1184, 432] on div "PREFORMA 39,7G CRISTAL" at bounding box center [1211, 439] width 286 height 25
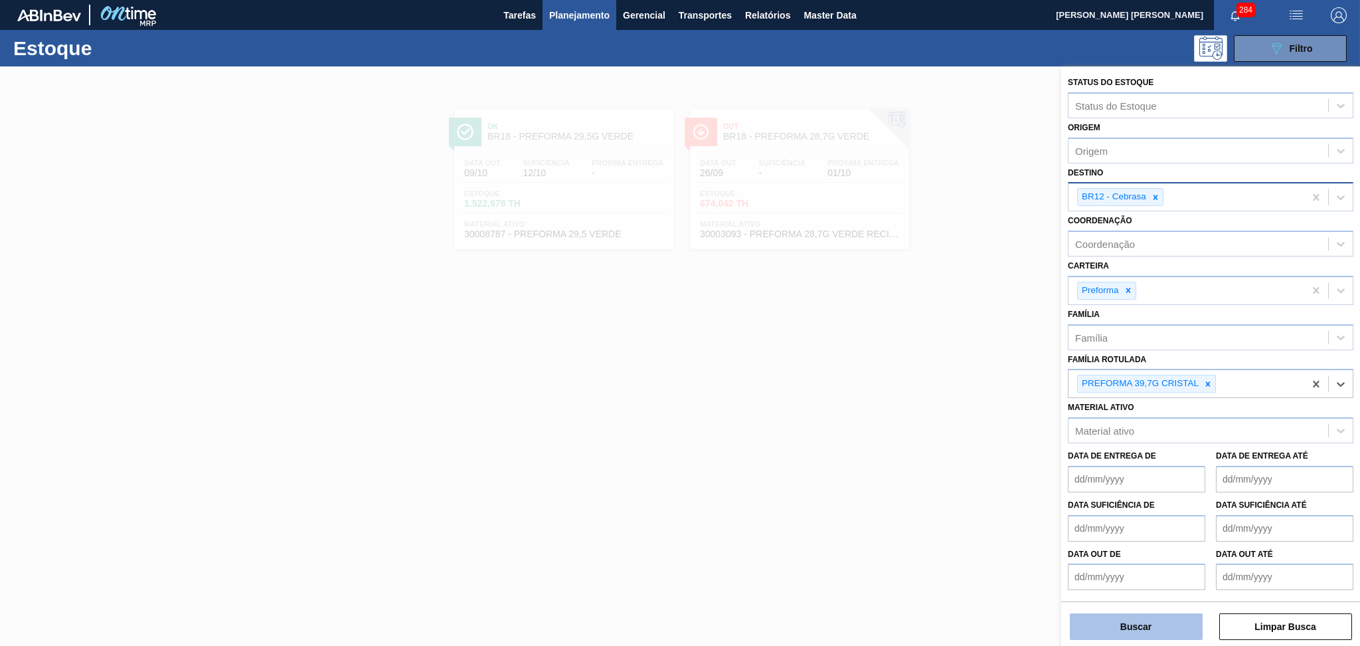
click at [1123, 621] on button "Buscar" at bounding box center [1136, 626] width 133 height 27
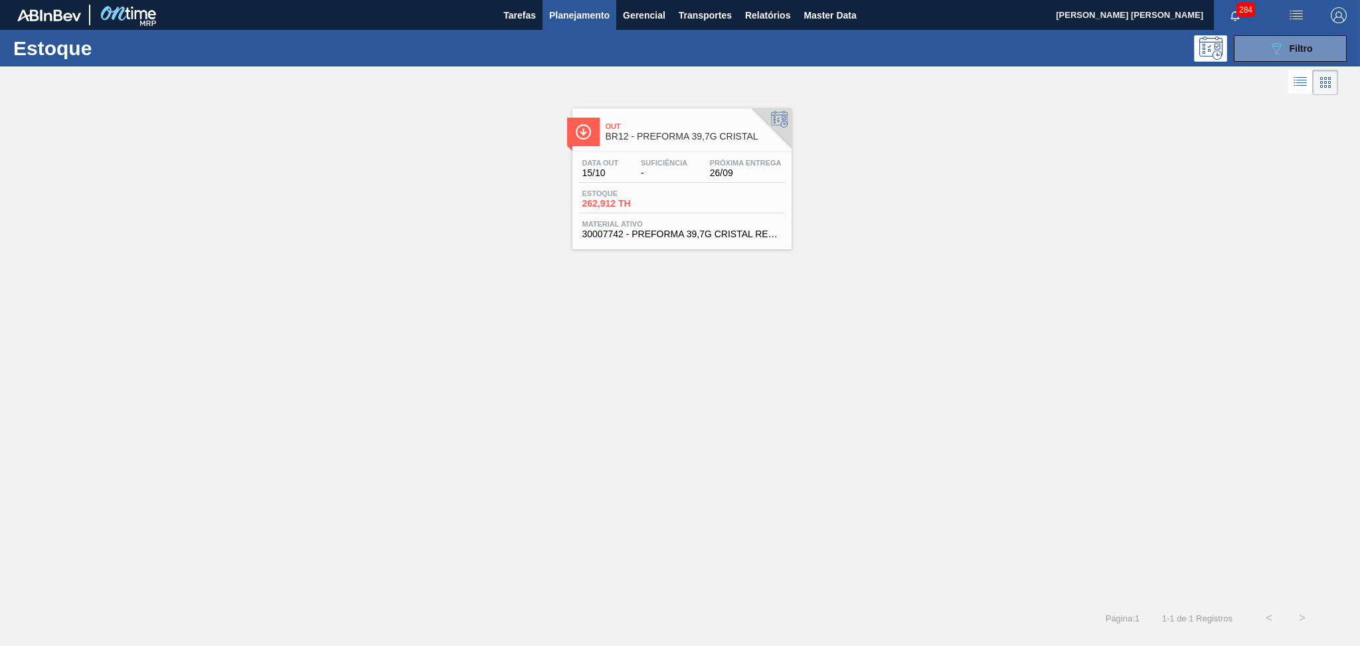
click at [709, 166] on div "Próxima Entrega 26/09" at bounding box center [746, 168] width 78 height 19
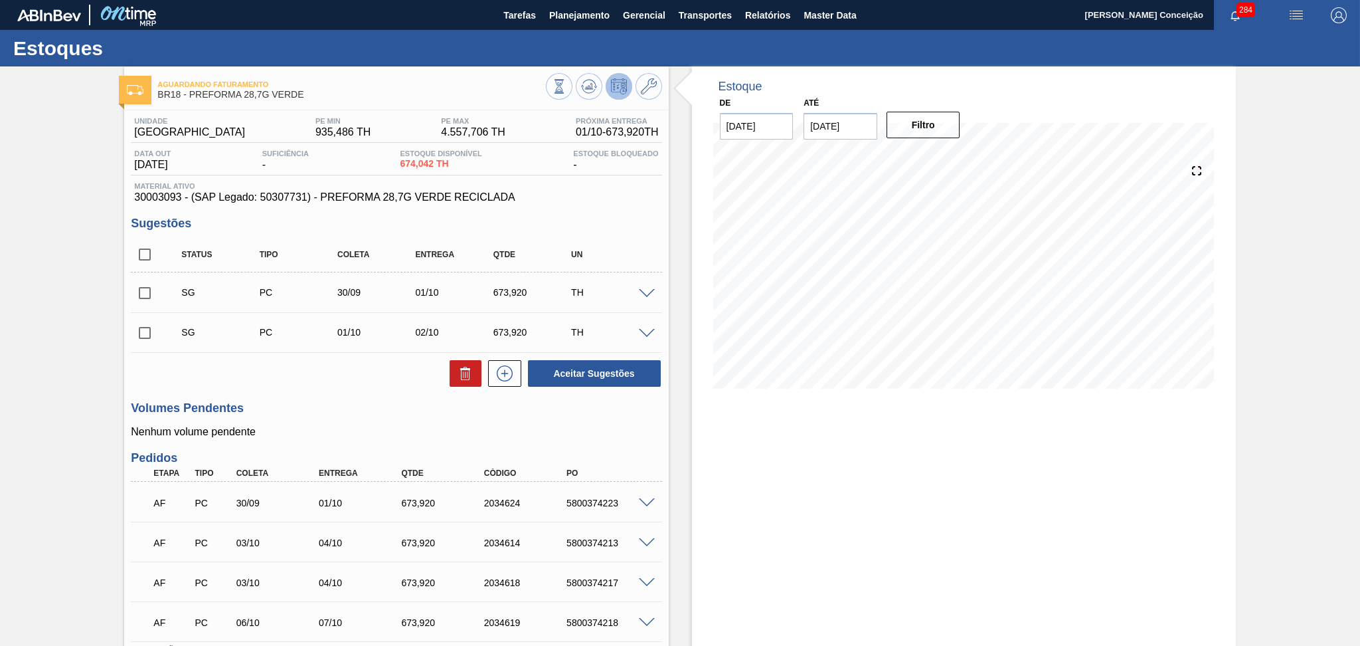
click at [341, 397] on div "Unidade Pernambuco PE MIN 935,486 TH PE MAX 4.557,706 TH Próxima Entrega 01/10 …" at bounding box center [396, 426] width 544 height 633
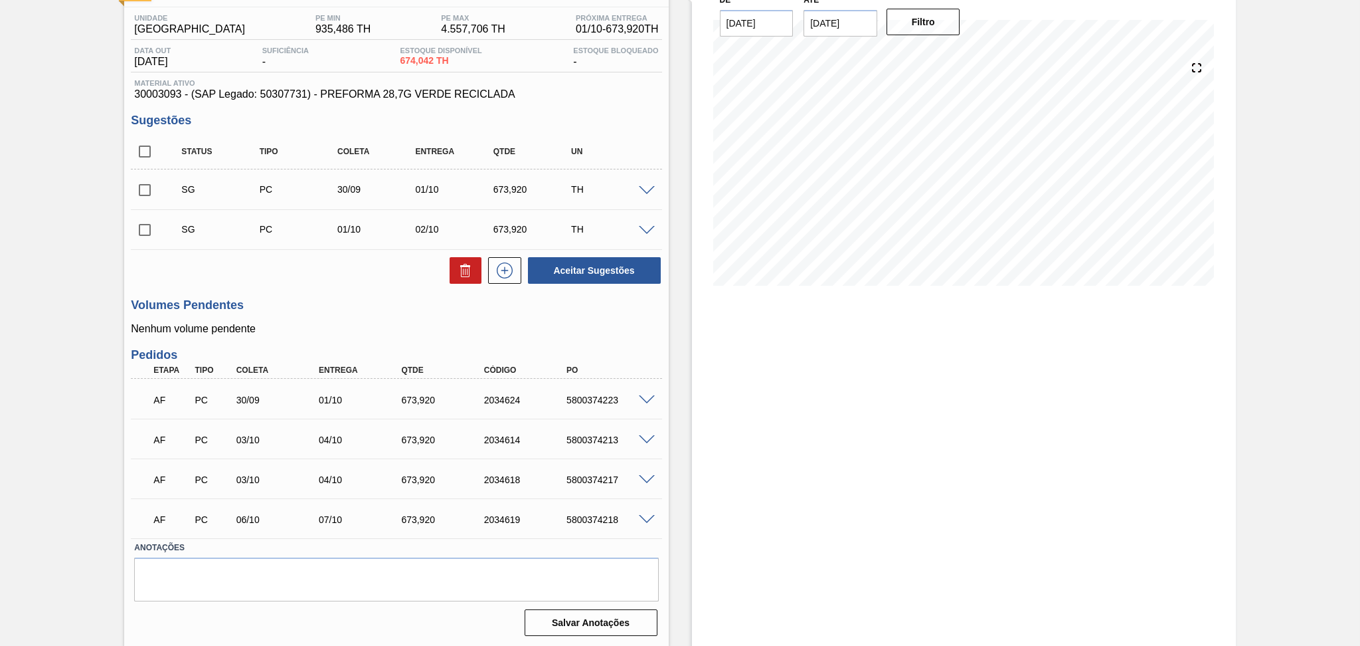
click at [309, 552] on label "Anotações" at bounding box center [396, 547] width 524 height 19
click at [878, 448] on div "Estoque De [DATE] Até [DATE] Filtro 26/09 Projeção de Estoque 674.042 [DOMAIN_N…" at bounding box center [964, 305] width 544 height 684
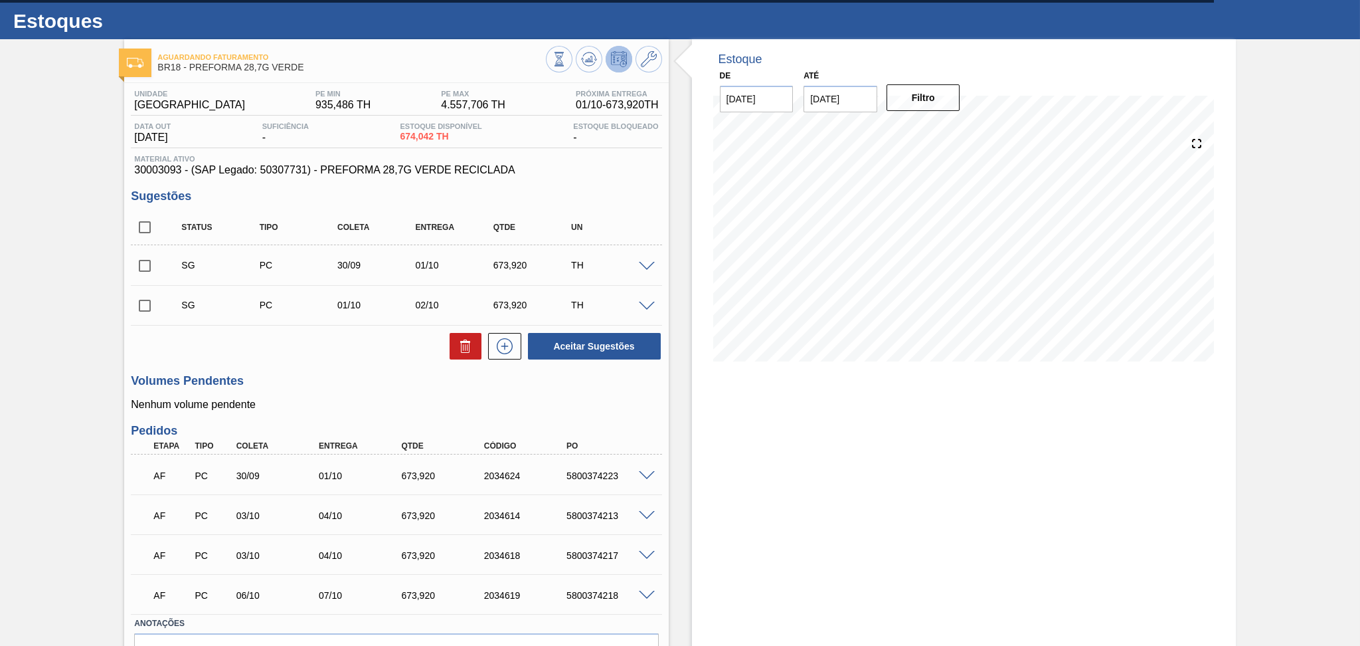
scroll to position [15, 0]
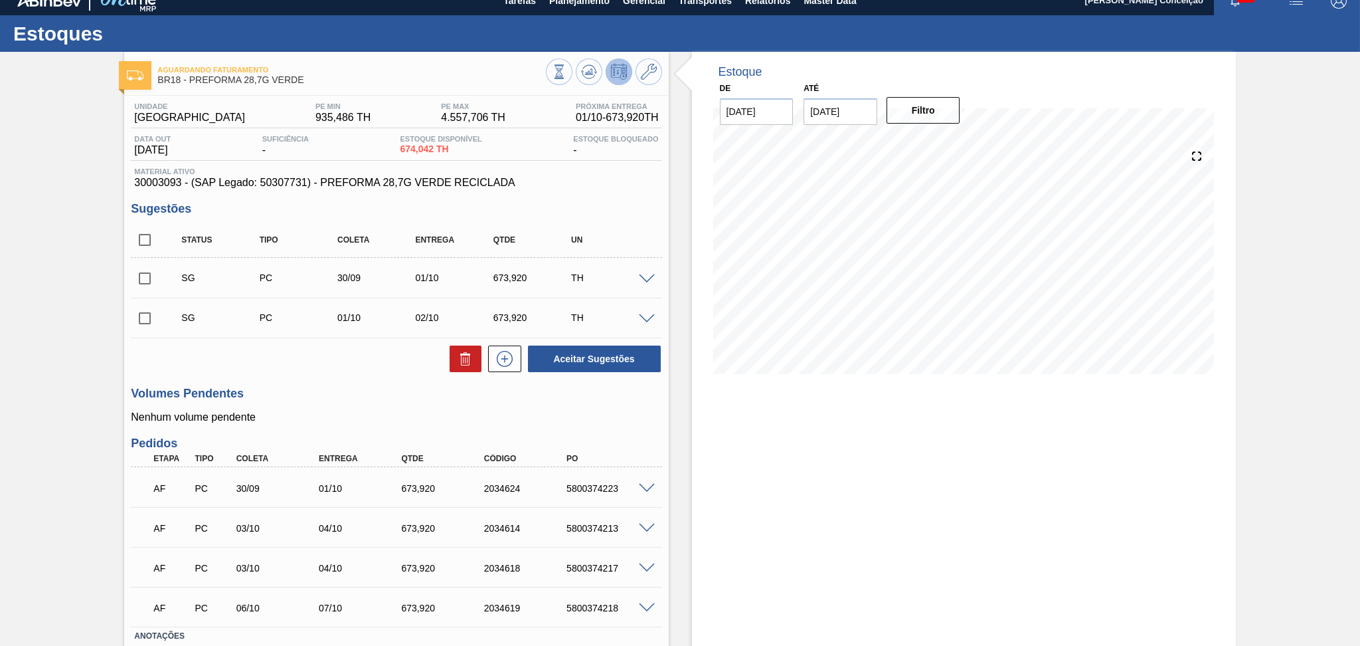
click at [155, 229] on input "checkbox" at bounding box center [145, 240] width 28 height 28
checkbox input "true"
click at [450, 361] on button at bounding box center [466, 358] width 32 height 27
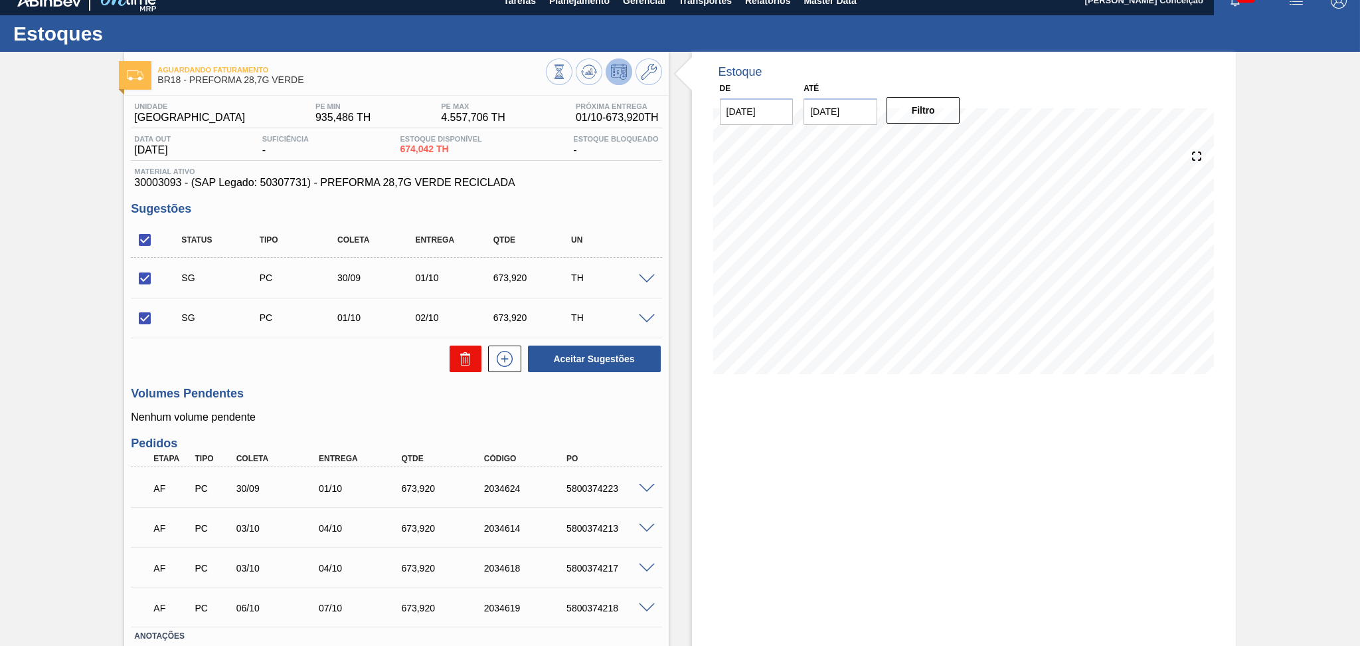
checkbox input "false"
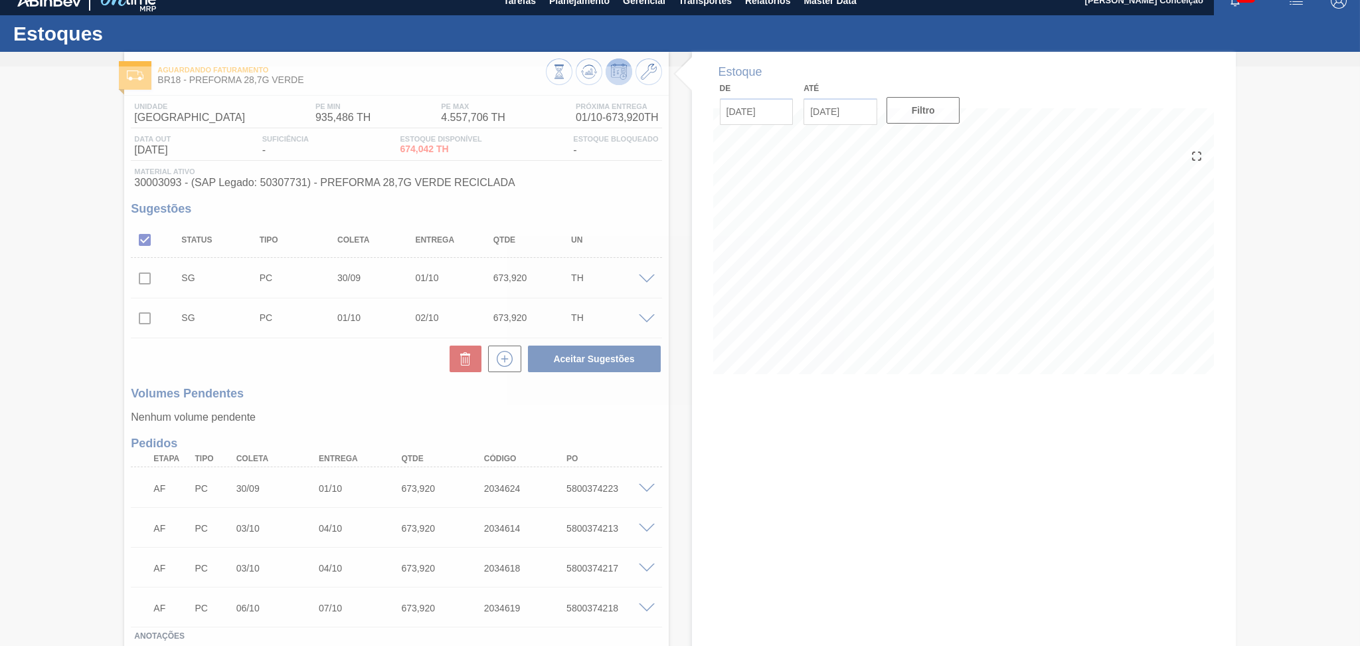
click at [739, 423] on div at bounding box center [680, 355] width 1360 height 579
click at [762, 441] on div at bounding box center [680, 355] width 1360 height 579
click at [331, 409] on div at bounding box center [680, 355] width 1360 height 579
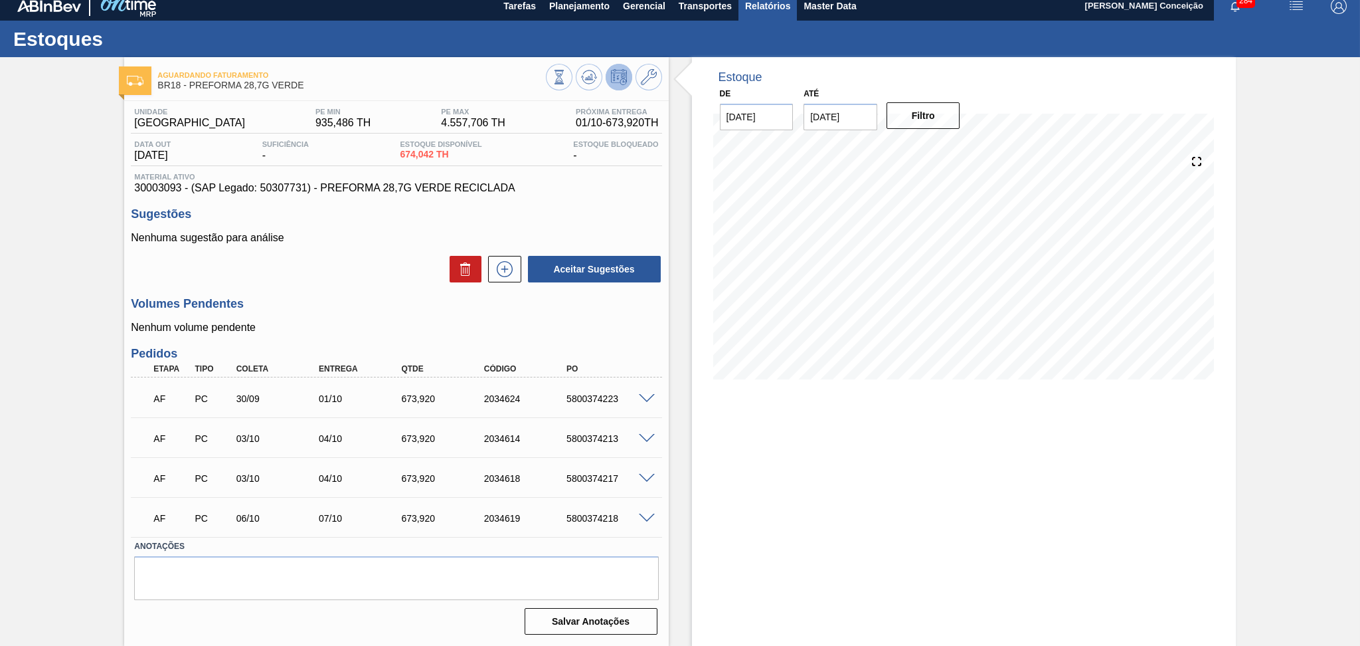
scroll to position [8, 0]
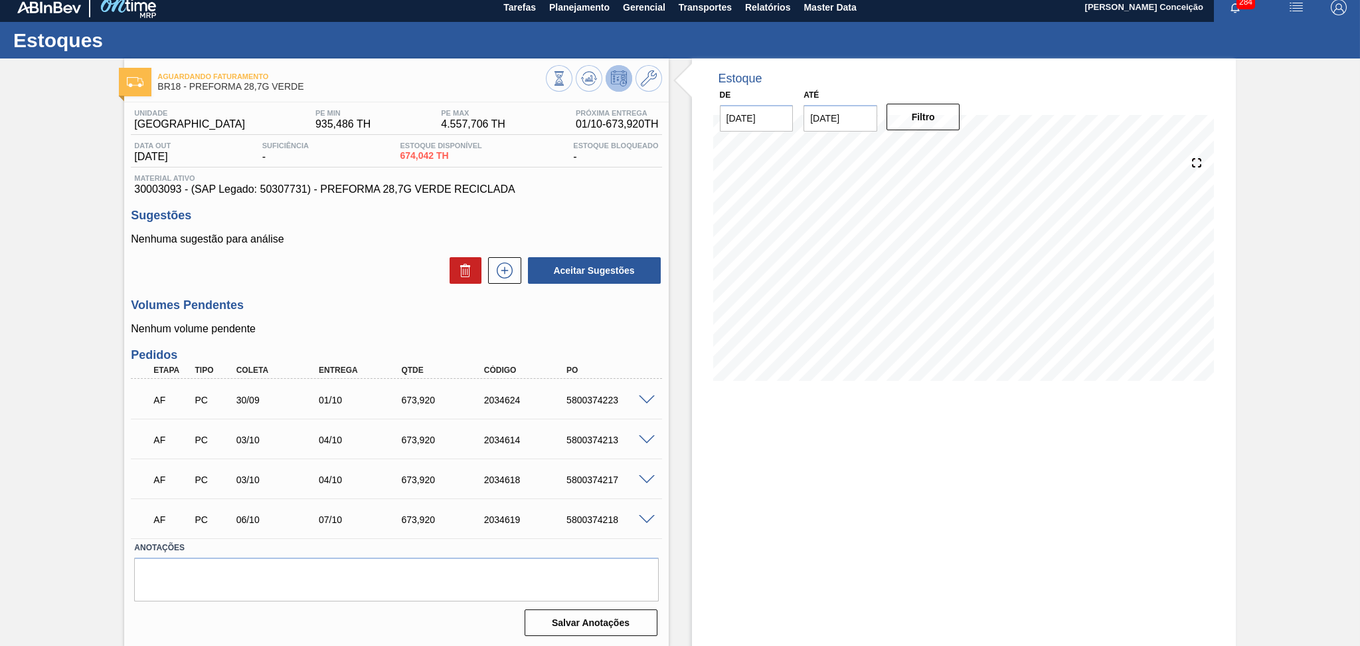
click at [785, 472] on div "Estoque De [DATE] Até [DATE] Filtro 03/10 Projeção de Estoque 747.962 [DOMAIN_N…" at bounding box center [964, 352] width 544 height 589
click at [334, 313] on div "Volumes Pendentes Nenhum volume pendente" at bounding box center [396, 316] width 531 height 37
click at [371, 328] on p "Nenhum volume pendente" at bounding box center [396, 329] width 531 height 12
click at [337, 323] on p "Nenhum volume pendente" at bounding box center [396, 329] width 531 height 12
click at [648, 441] on span at bounding box center [647, 440] width 16 height 10
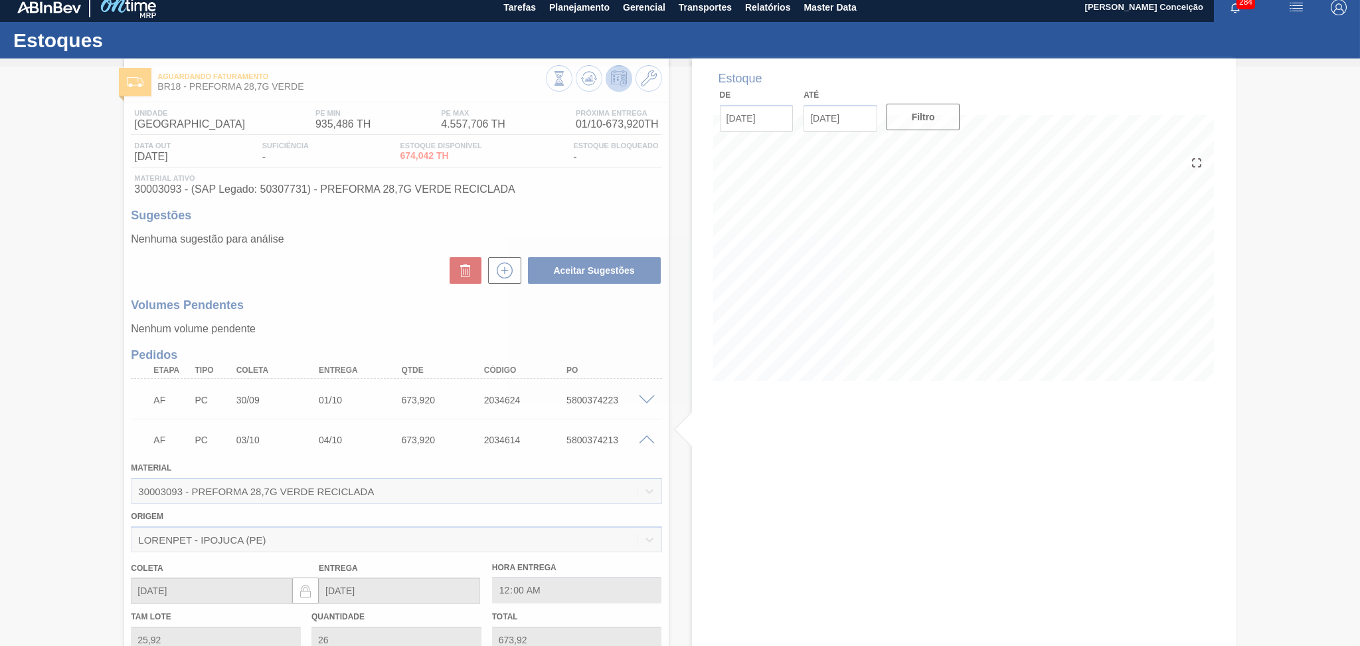
click at [646, 438] on div at bounding box center [680, 355] width 1360 height 579
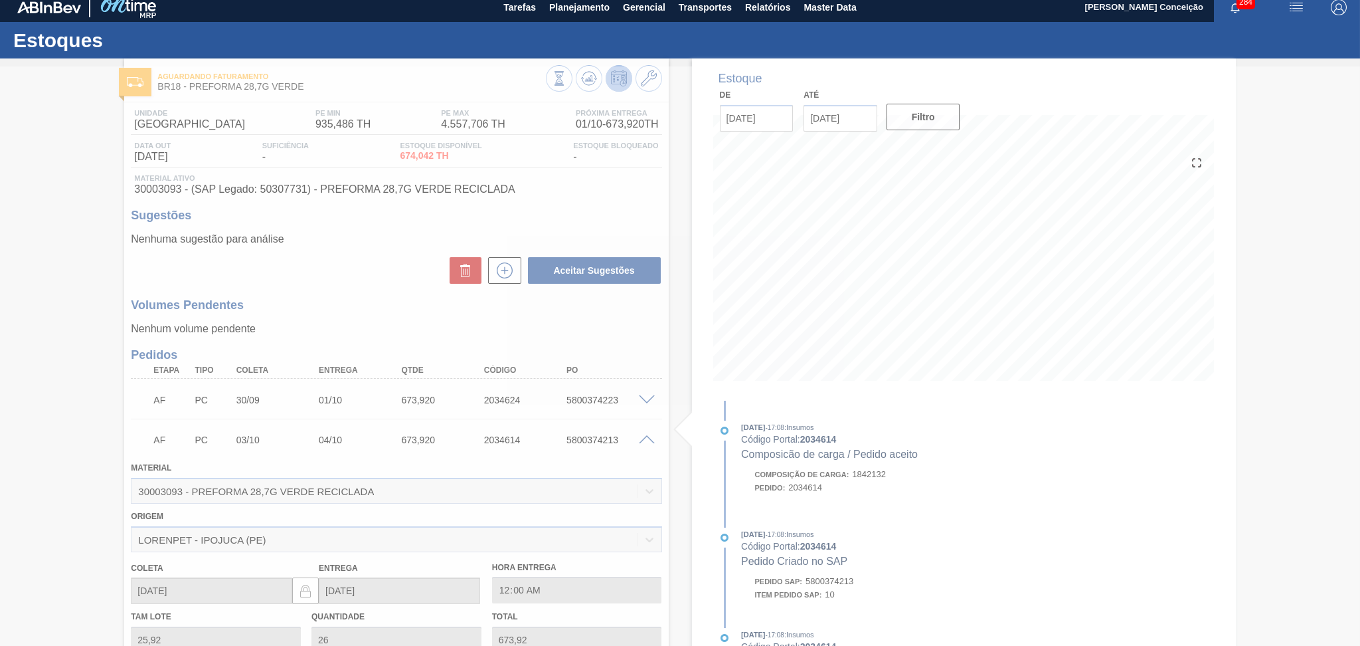
click at [646, 438] on div at bounding box center [680, 355] width 1360 height 579
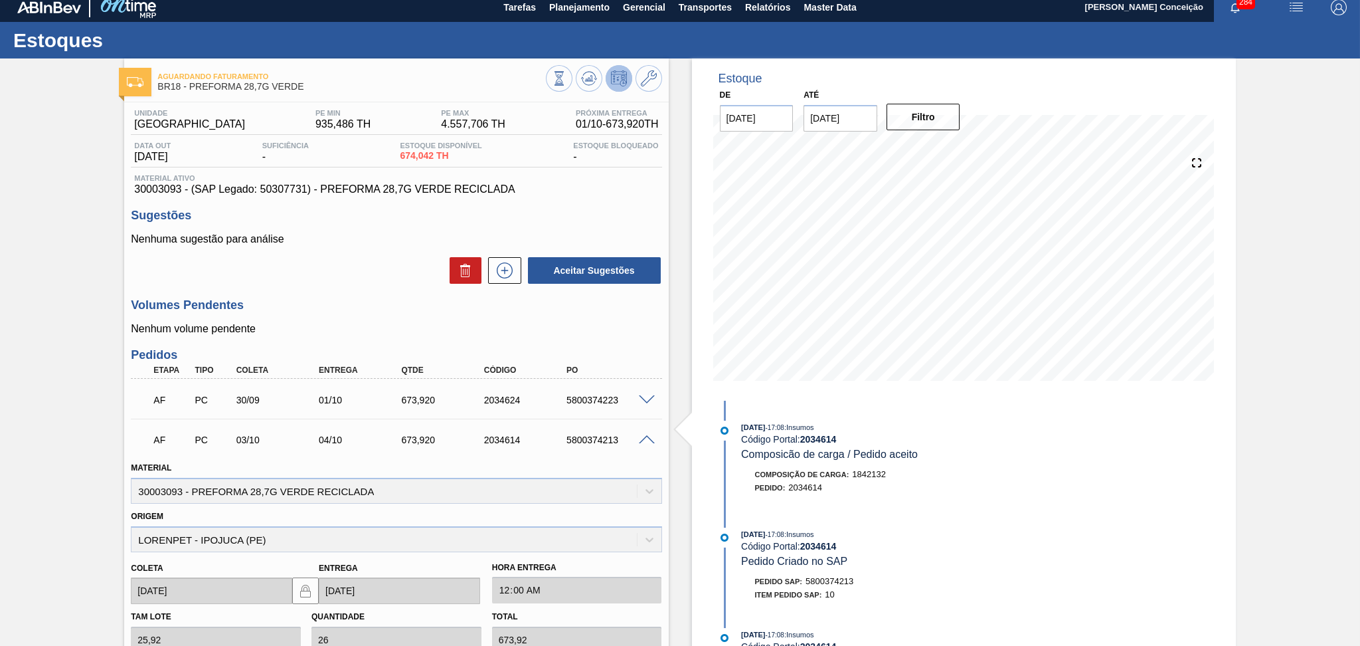
click at [646, 438] on span at bounding box center [647, 440] width 16 height 10
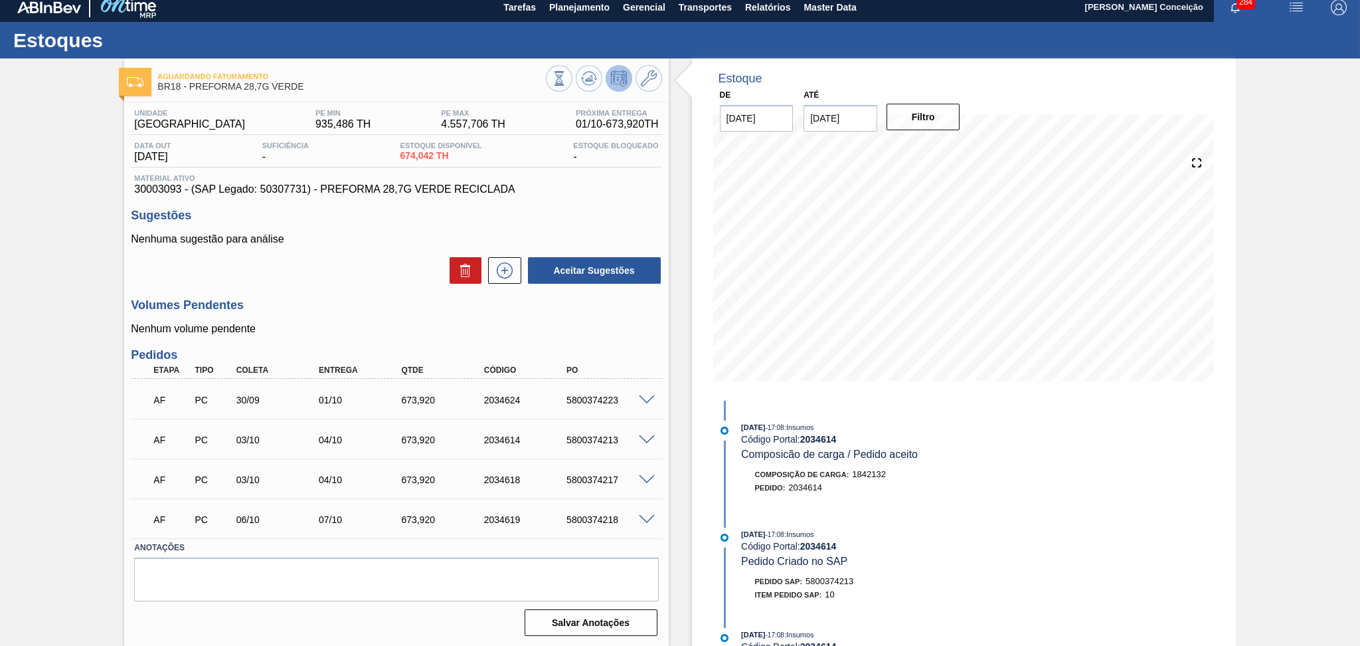
click at [385, 307] on h3 "Volumes Pendentes" at bounding box center [396, 305] width 531 height 14
click at [344, 268] on div "Aceitar Sugestões" at bounding box center [396, 270] width 531 height 29
click at [404, 304] on h3 "Volumes Pendentes" at bounding box center [396, 305] width 531 height 14
click at [341, 308] on h3 "Volumes Pendentes" at bounding box center [396, 305] width 531 height 14
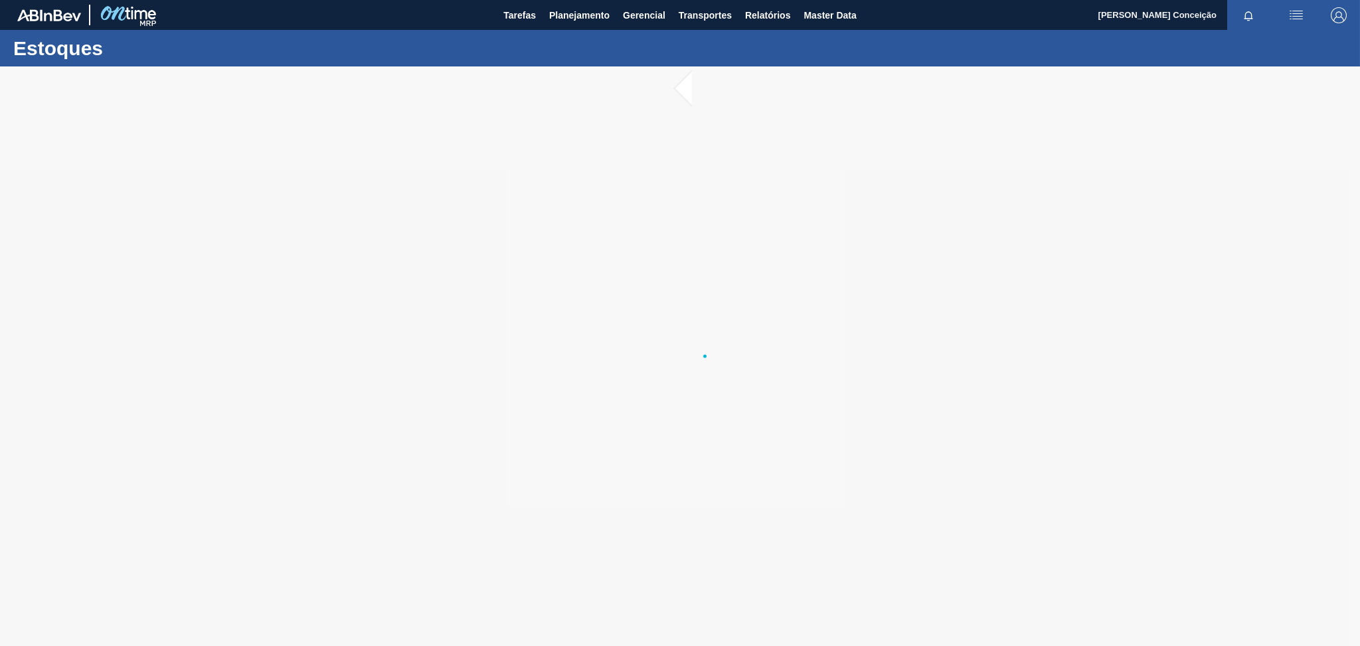
click at [320, 216] on main "Tarefas Planejamento Gerencial Transportes Relatórios Master Data Aline Apareci…" at bounding box center [680, 323] width 1360 height 646
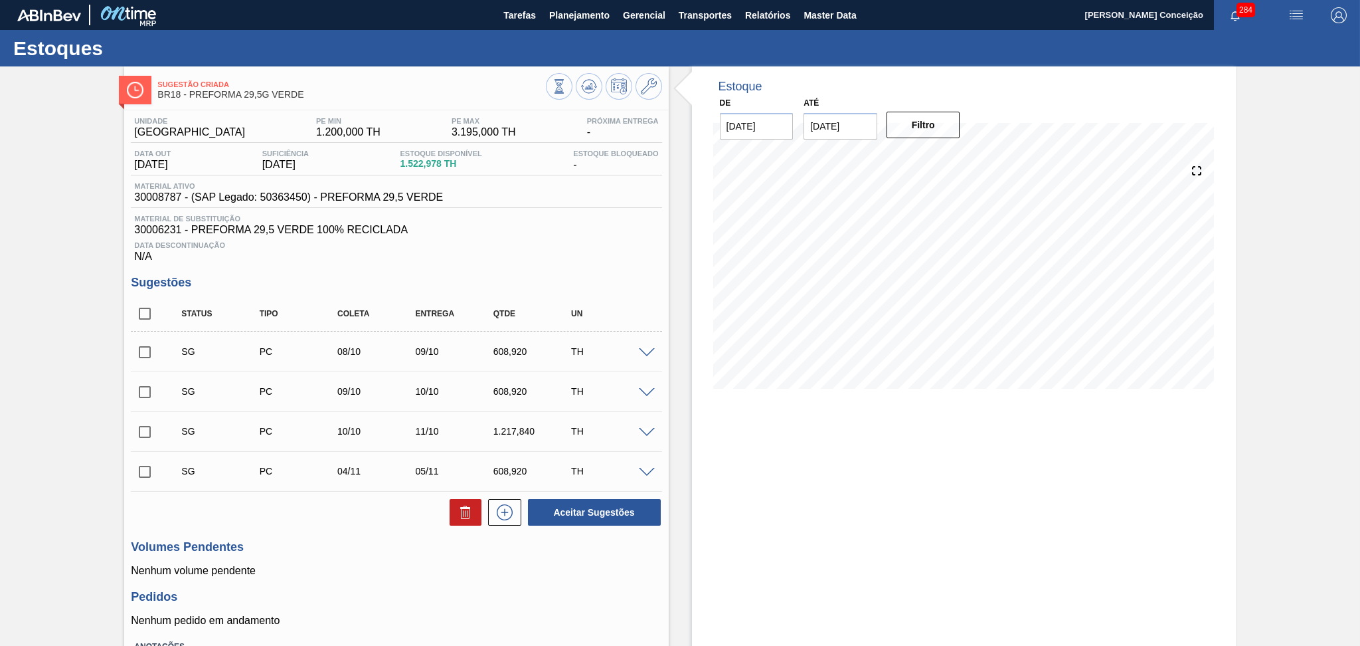
click at [786, 514] on div "Estoque De [DATE] Até [DATE] Filtro 21/10 Projeção de Estoque 1,958.642 [DOMAIN…" at bounding box center [964, 406] width 544 height 680
click at [599, 215] on span "Material de Substituição" at bounding box center [396, 219] width 524 height 8
click at [639, 252] on div "Data Descontinuação N/A" at bounding box center [396, 249] width 531 height 27
click at [140, 310] on input "checkbox" at bounding box center [145, 314] width 28 height 28
checkbox input "true"
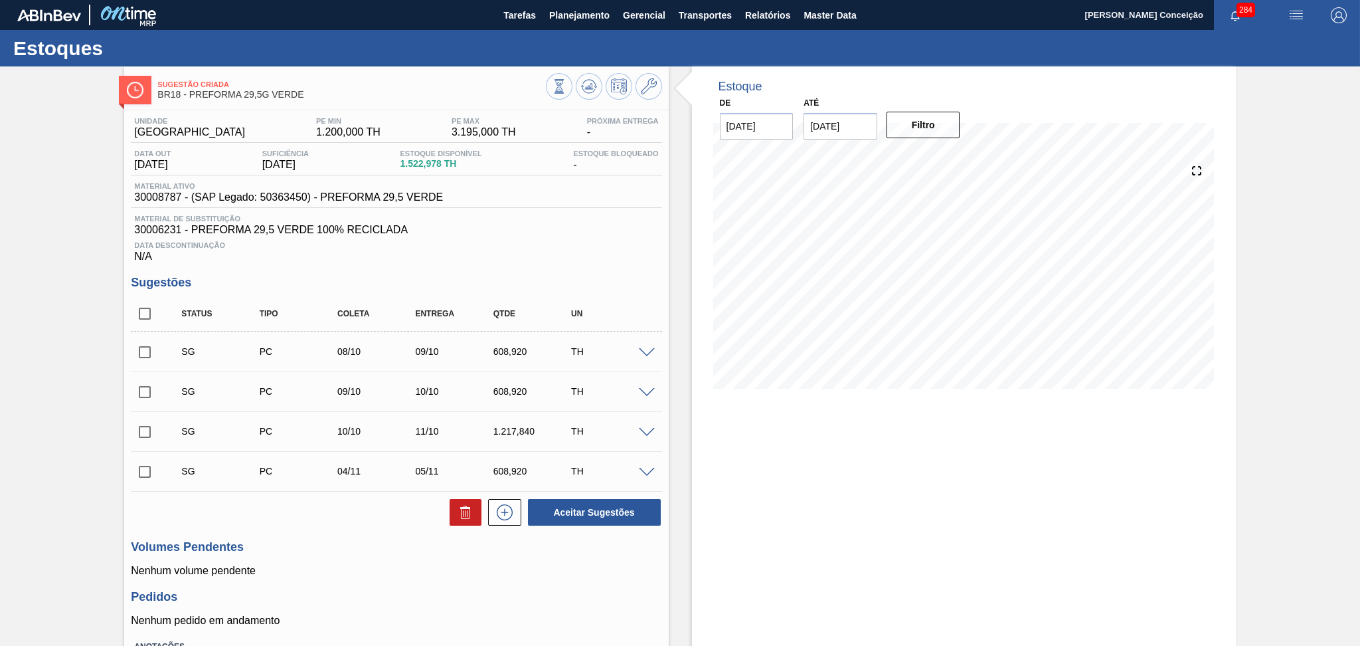
checkbox input "true"
click at [455, 518] on button at bounding box center [466, 512] width 32 height 27
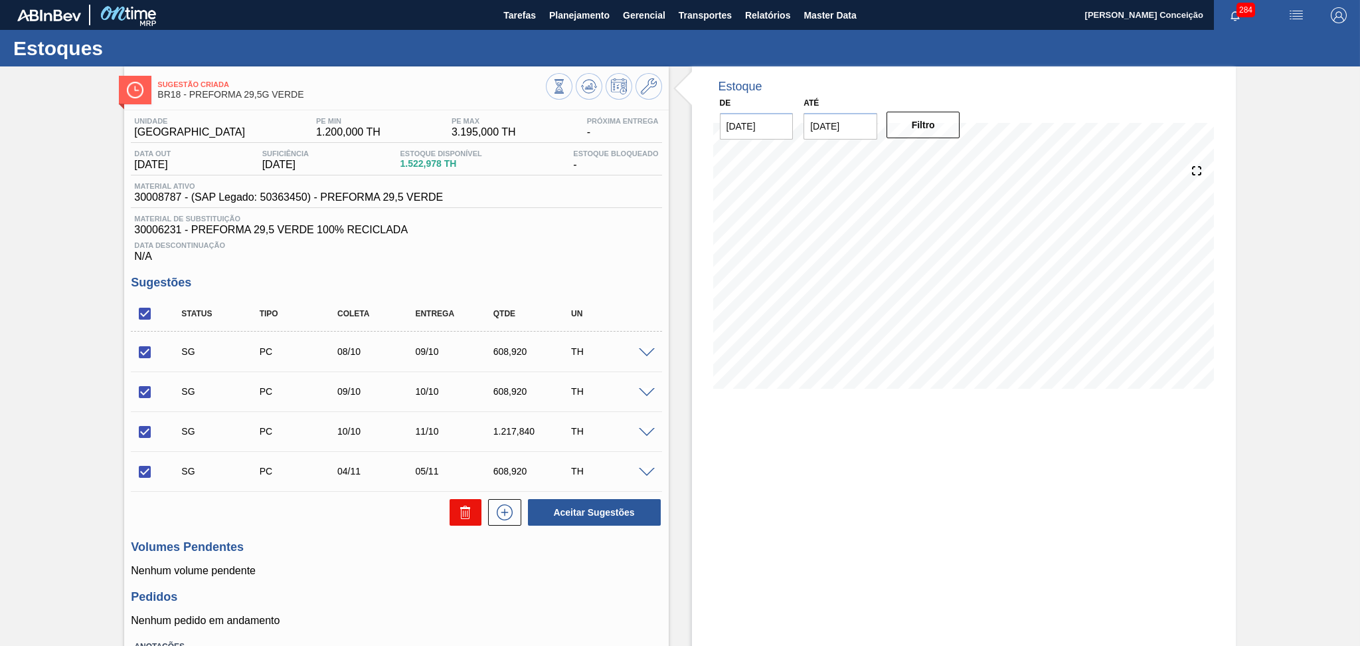
checkbox input "false"
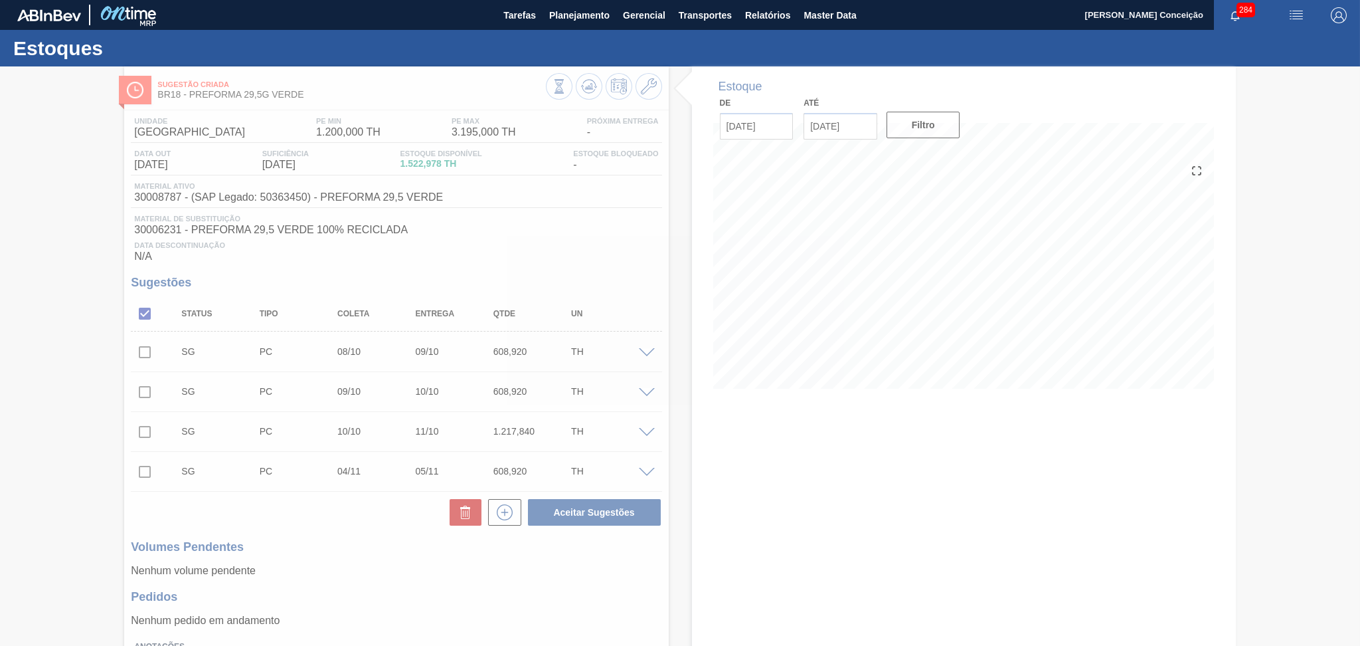
click at [641, 264] on div at bounding box center [680, 355] width 1360 height 579
click at [810, 474] on div at bounding box center [680, 355] width 1360 height 579
click at [600, 223] on div at bounding box center [680, 355] width 1360 height 579
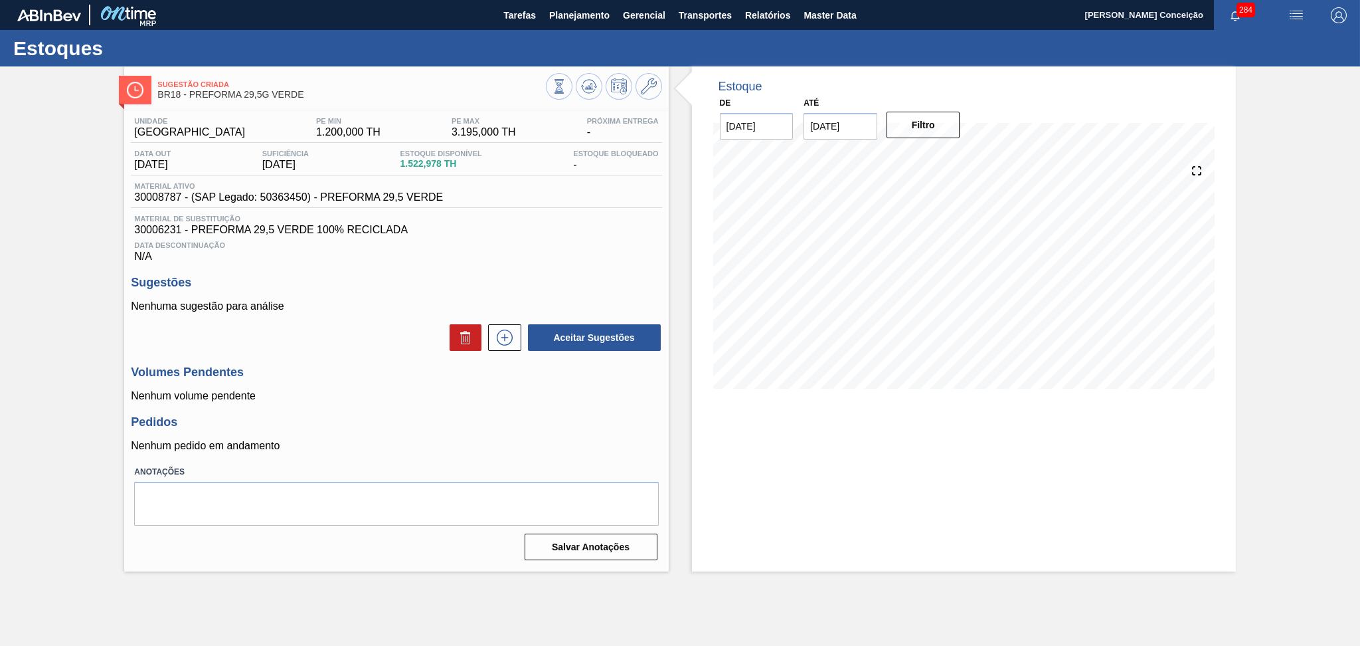
click at [373, 282] on h3 "Sugestões" at bounding box center [396, 283] width 531 height 14
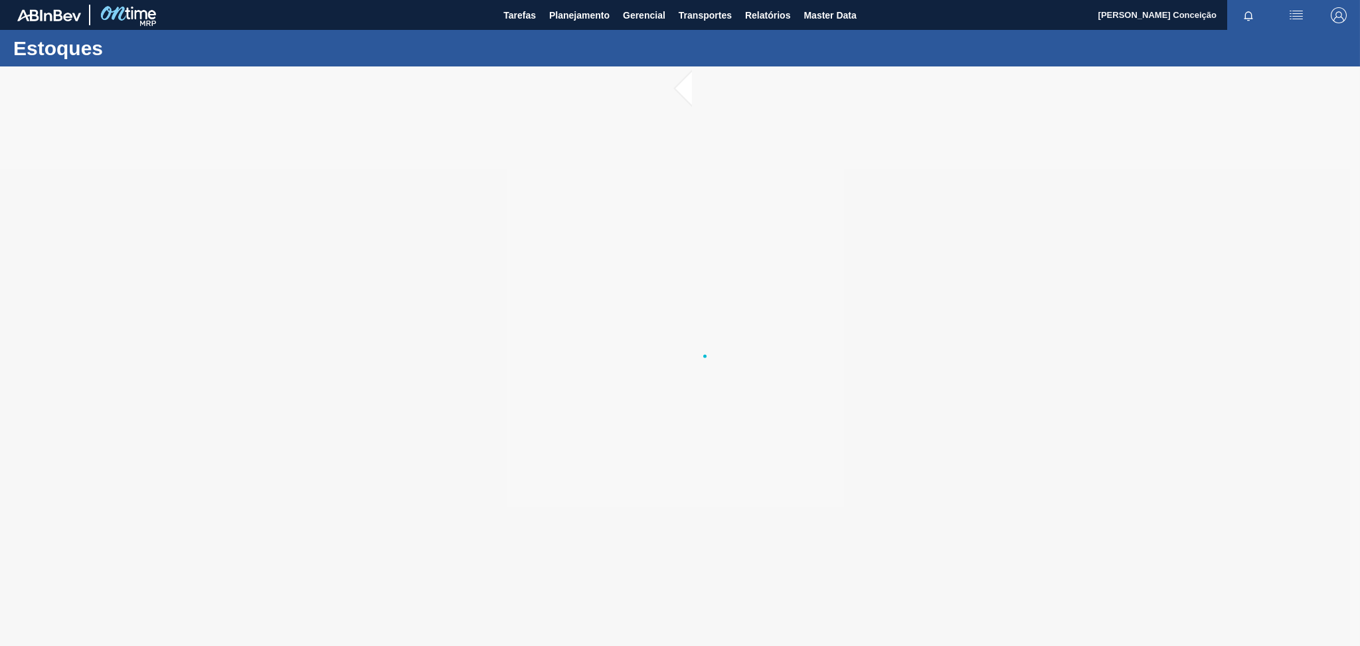
click at [619, 411] on div at bounding box center [680, 355] width 1360 height 579
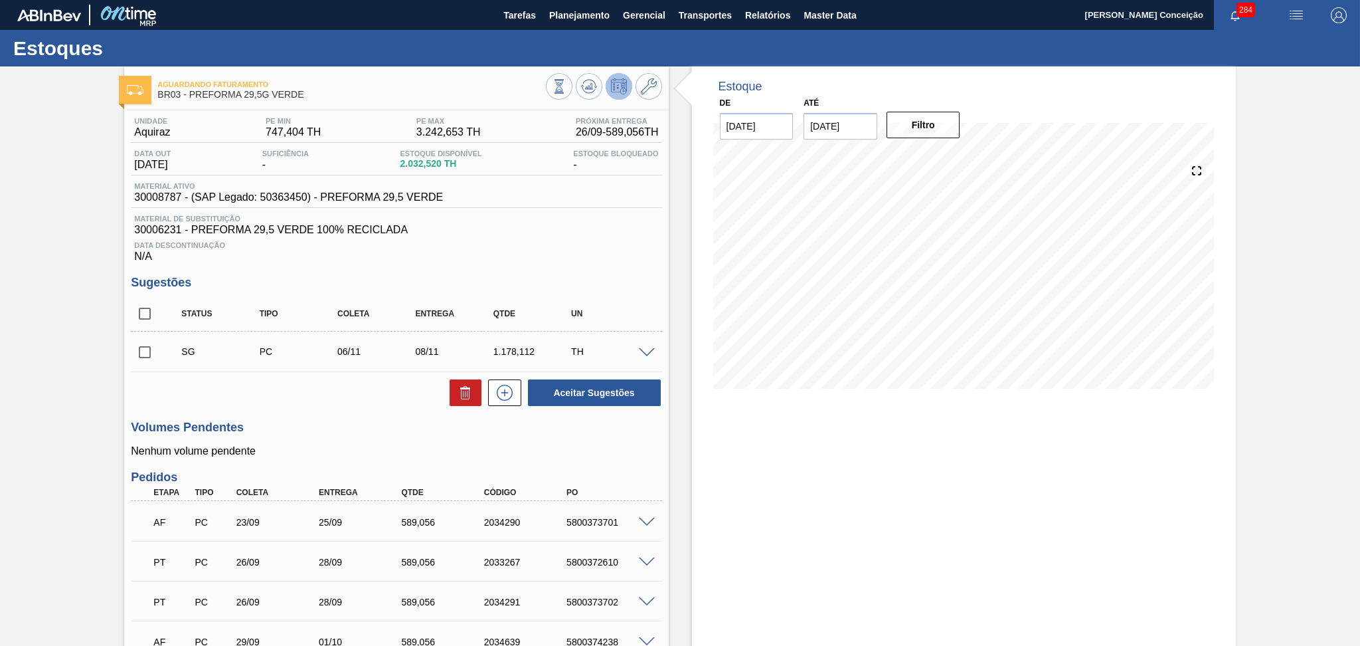
click at [780, 450] on div "Estoque De [DATE] Até [DATE] Filtro 02/11 Projeção de Estoque 2,368.76 [DOMAIN_…" at bounding box center [964, 417] width 544 height 703
click at [517, 229] on span "30006231 - PREFORMA 29,5 VERDE 100% RECICLADA" at bounding box center [396, 230] width 524 height 12
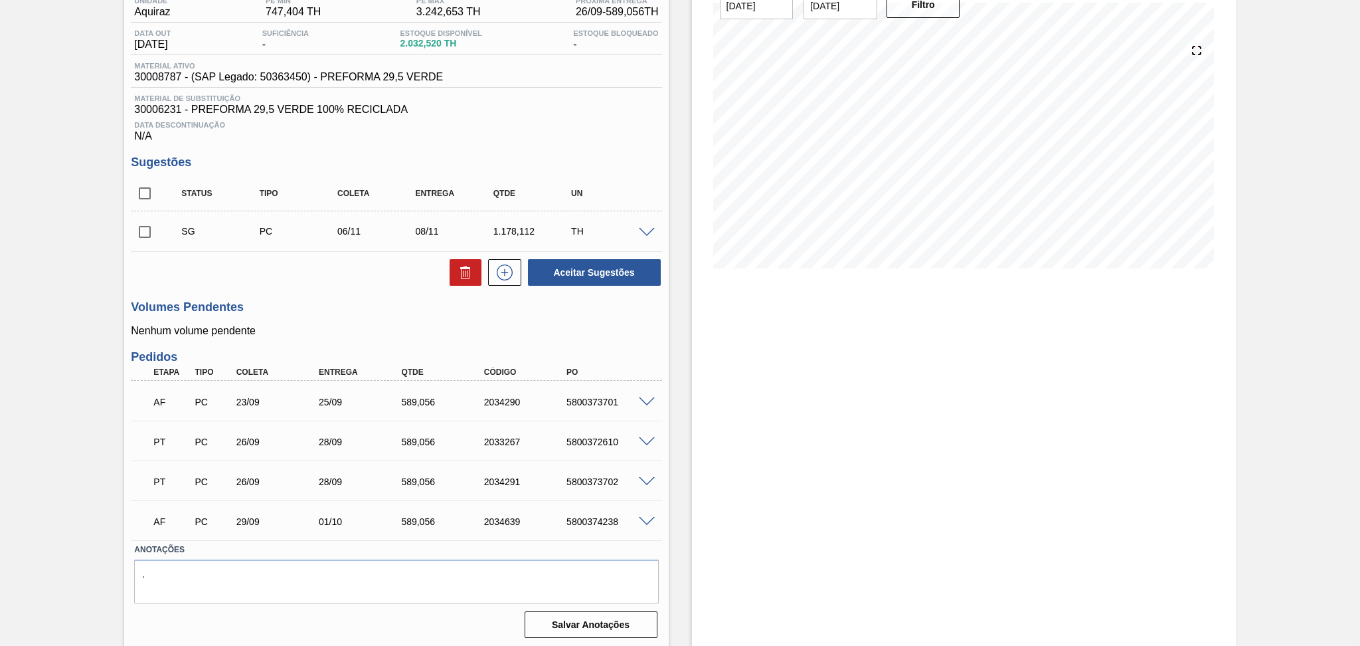
scroll to position [122, 0]
click at [413, 296] on div "Unidade Aquiraz PE MIN 747,404 TH PE MAX 3.242,653 TH Próxima Entrega 26/09 - 5…" at bounding box center [396, 314] width 544 height 652
click at [309, 304] on h3 "Volumes Pendentes" at bounding box center [396, 305] width 531 height 14
click at [333, 310] on h3 "Volumes Pendentes" at bounding box center [396, 305] width 531 height 14
click at [759, 355] on div "Estoque De [DATE] Até [DATE] Filtro 10/10 Projeção de Estoque 3,968.744 [DOMAIN…" at bounding box center [964, 295] width 544 height 703
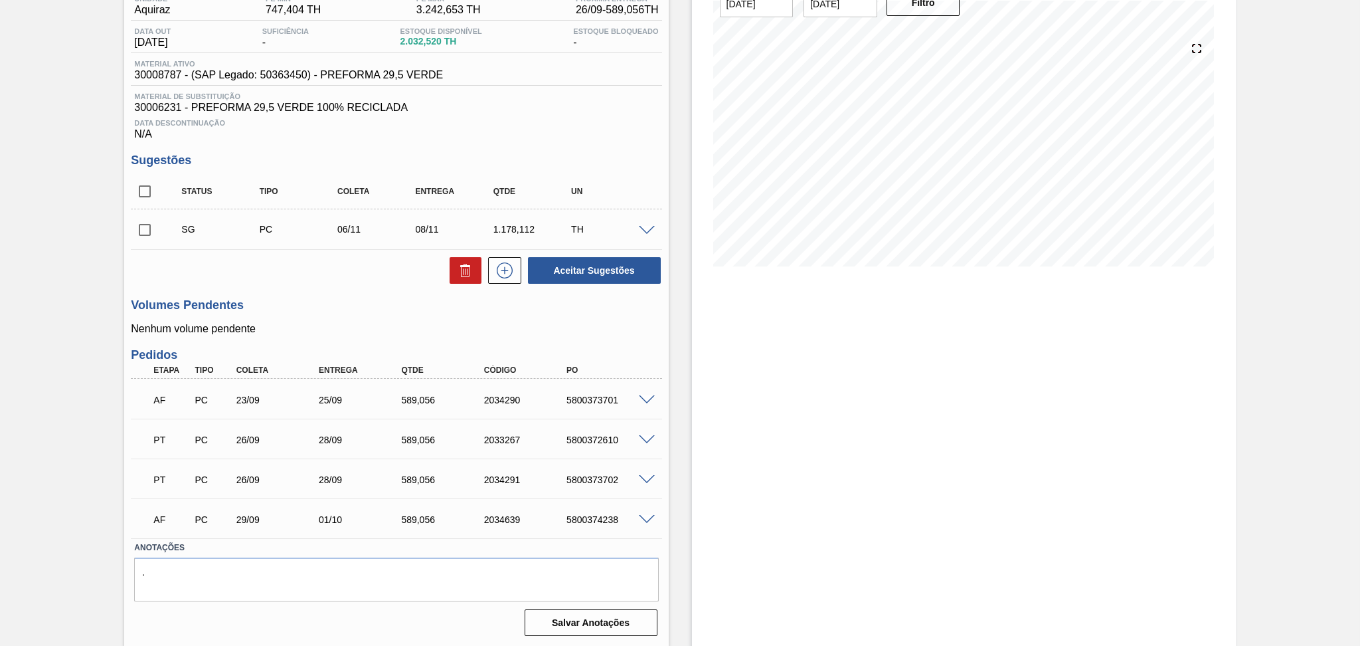
scroll to position [0, 0]
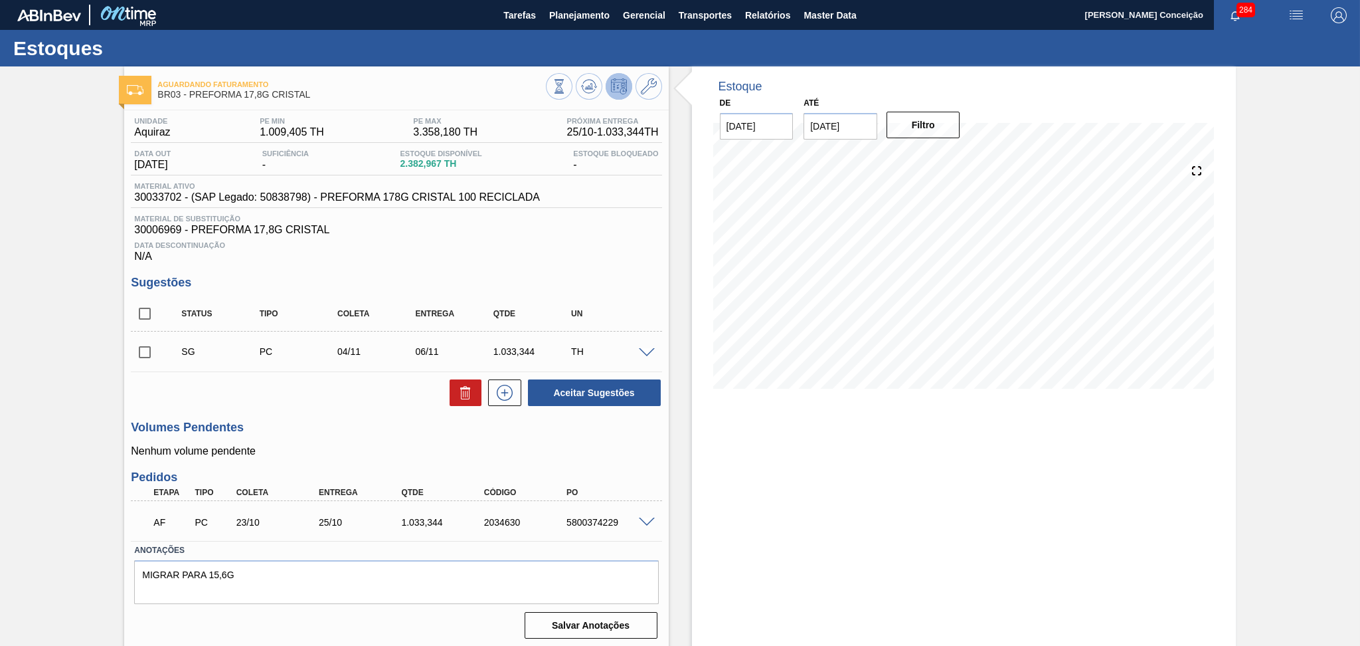
click at [316, 434] on h3 "Volumes Pendentes" at bounding box center [396, 427] width 531 height 14
click at [585, 92] on icon at bounding box center [588, 89] width 13 height 7
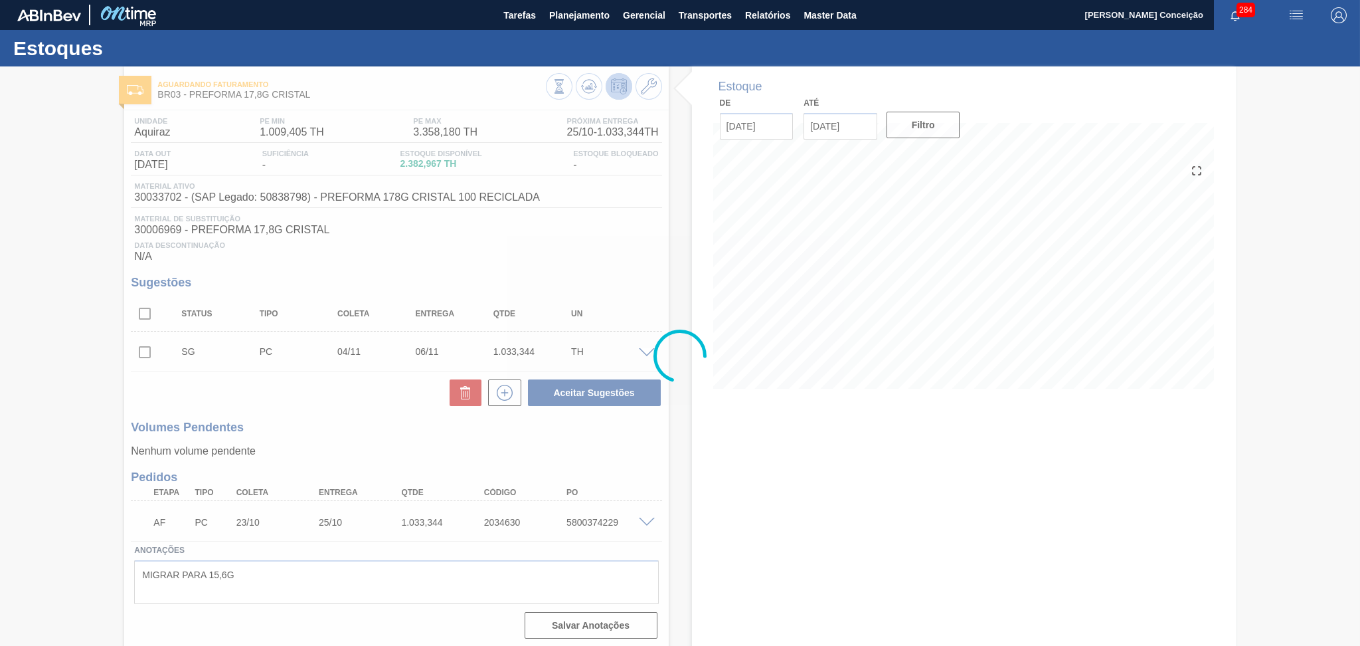
click at [357, 413] on div "Estoques Aguardando Faturamento BR03 - PREFORMA 17,8G CRISTAL Unidade Aquiraz P…" at bounding box center [680, 340] width 1360 height 620
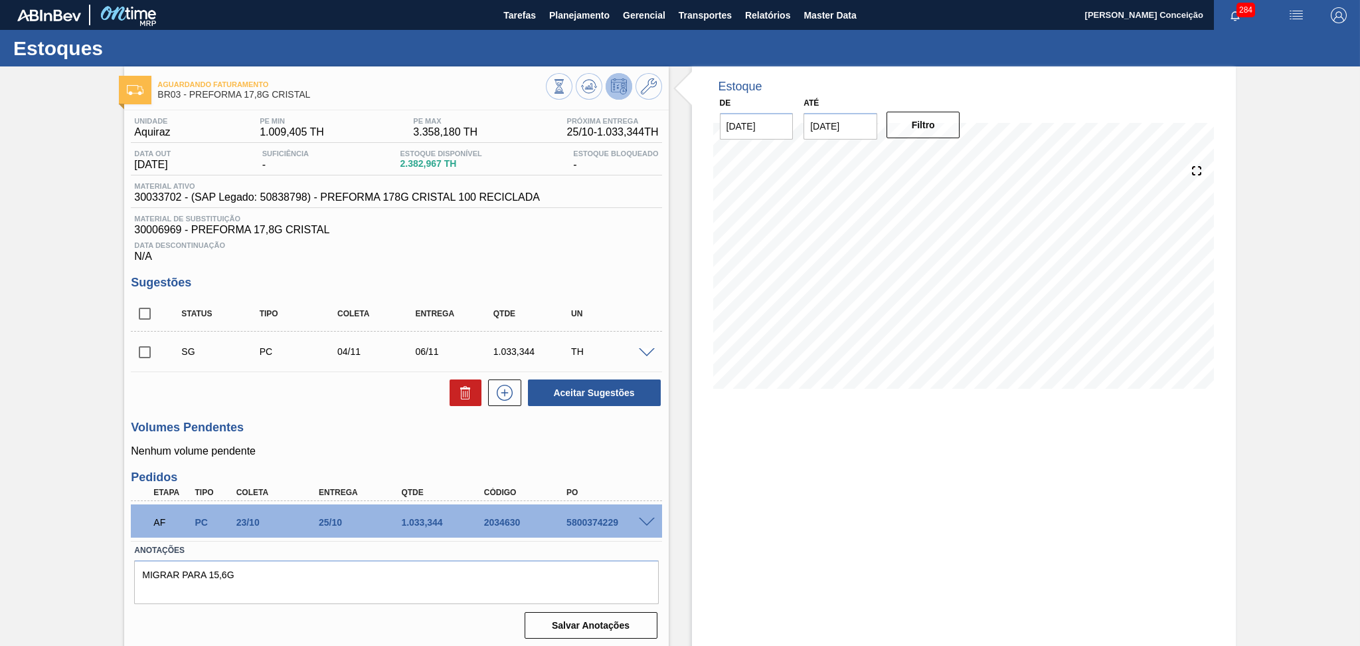
click at [398, 428] on h3 "Volumes Pendentes" at bounding box center [396, 427] width 531 height 14
click at [355, 396] on div "Aceitar Sugestões" at bounding box center [396, 392] width 531 height 29
click at [380, 442] on div "Volumes Pendentes Nenhum volume pendente" at bounding box center [396, 438] width 531 height 37
click at [535, 244] on span "Data Descontinuação" at bounding box center [396, 245] width 524 height 8
click at [365, 403] on div "Aceitar Sugestões" at bounding box center [396, 392] width 531 height 29
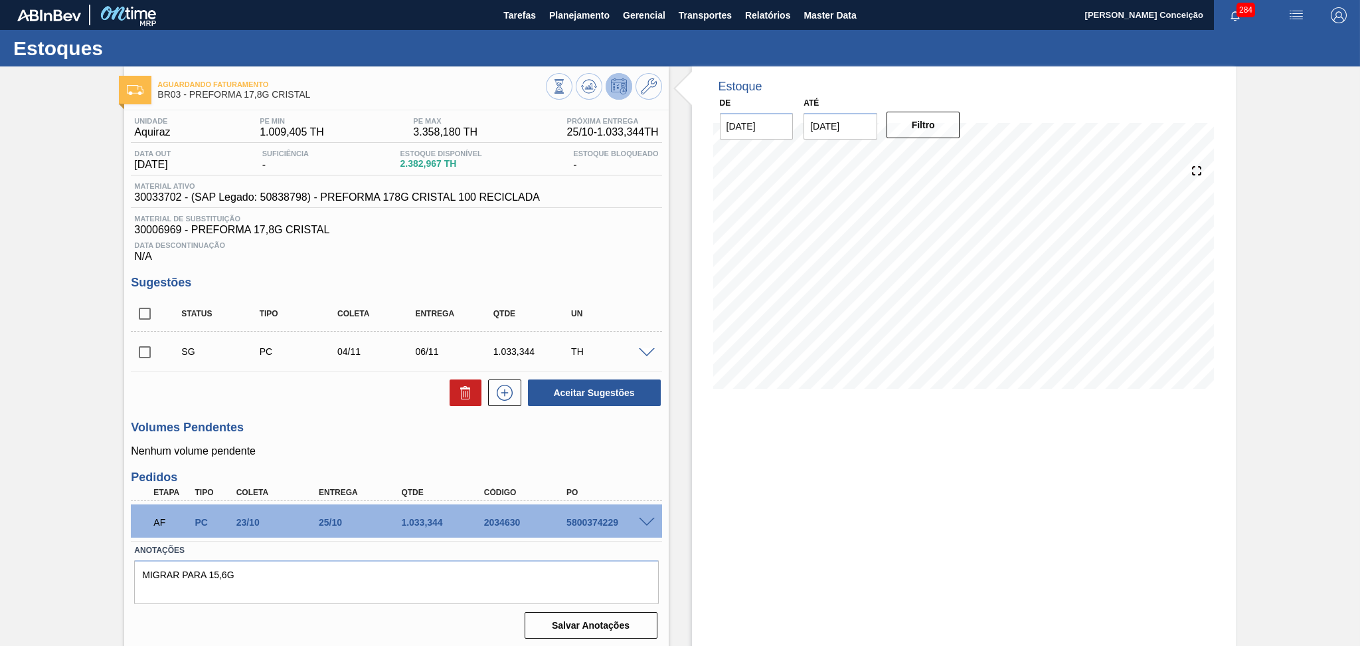
click at [547, 219] on span "Material de Substituição" at bounding box center [396, 219] width 524 height 8
click at [578, 238] on div "Data Descontinuação N/A" at bounding box center [396, 249] width 531 height 27
click at [543, 6] on button "Planejamento" at bounding box center [580, 15] width 74 height 30
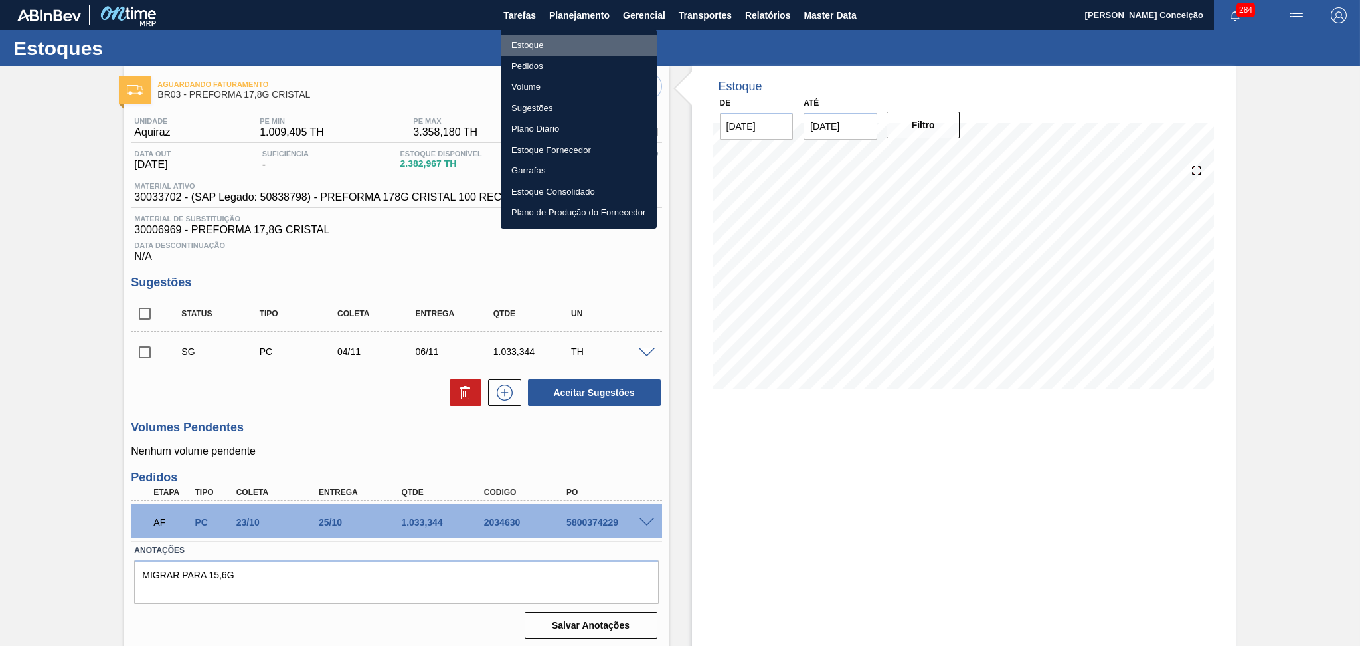
click at [544, 48] on li "Estoque" at bounding box center [579, 45] width 156 height 21
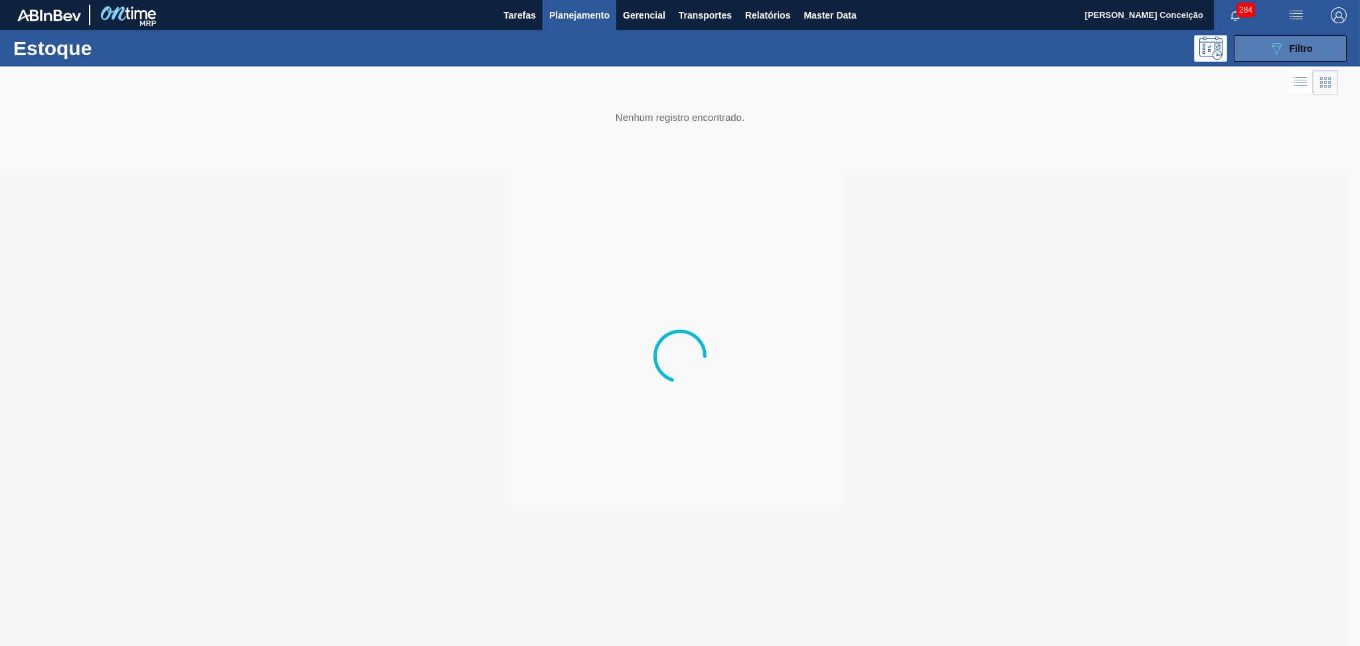
click at [1262, 59] on button "089F7B8B-B2A5-4AFE-B5C0-19BA573D28AC Filtro" at bounding box center [1290, 48] width 113 height 27
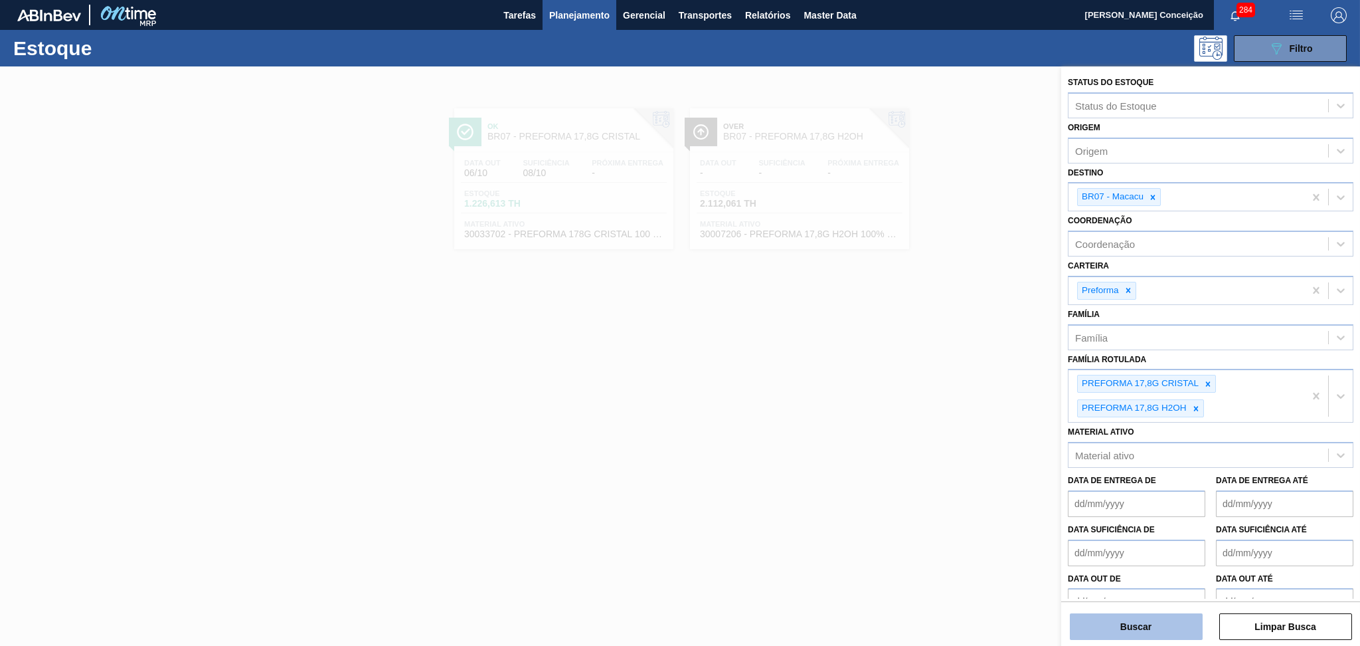
click at [1136, 625] on button "Buscar" at bounding box center [1136, 626] width 133 height 27
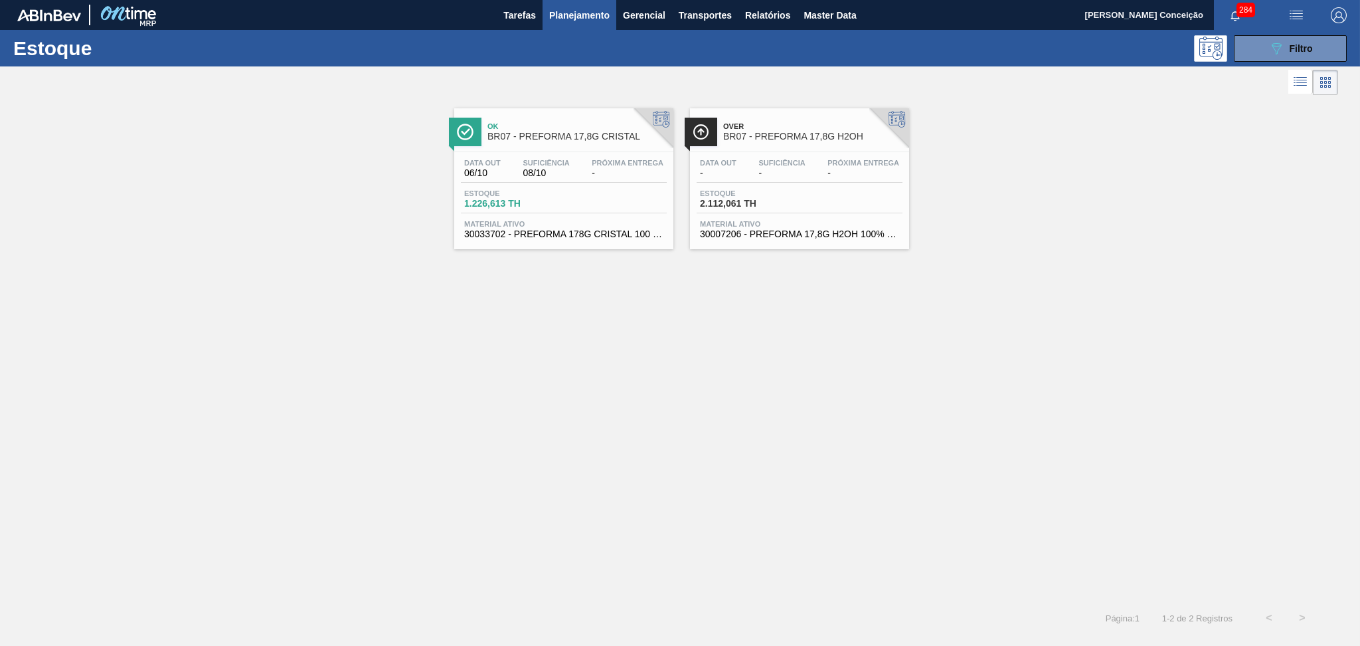
click at [574, 207] on div "Estoque 1.226,613 TH" at bounding box center [564, 201] width 206 height 24
click at [1297, 45] on span "Filtro" at bounding box center [1301, 48] width 23 height 11
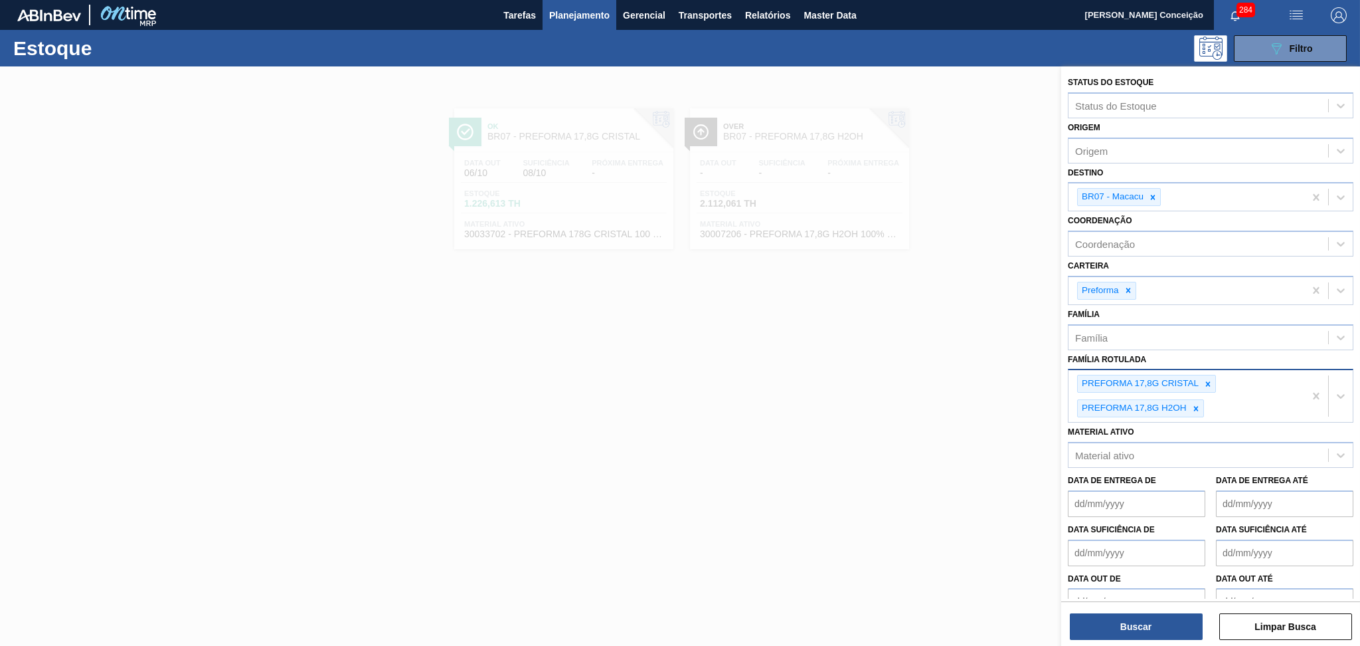
click at [1252, 410] on div "PREFORMA 17,8G CRISTAL PREFORMA 17,8G H2OH" at bounding box center [1187, 396] width 236 height 52
type Rotulada "15,6"
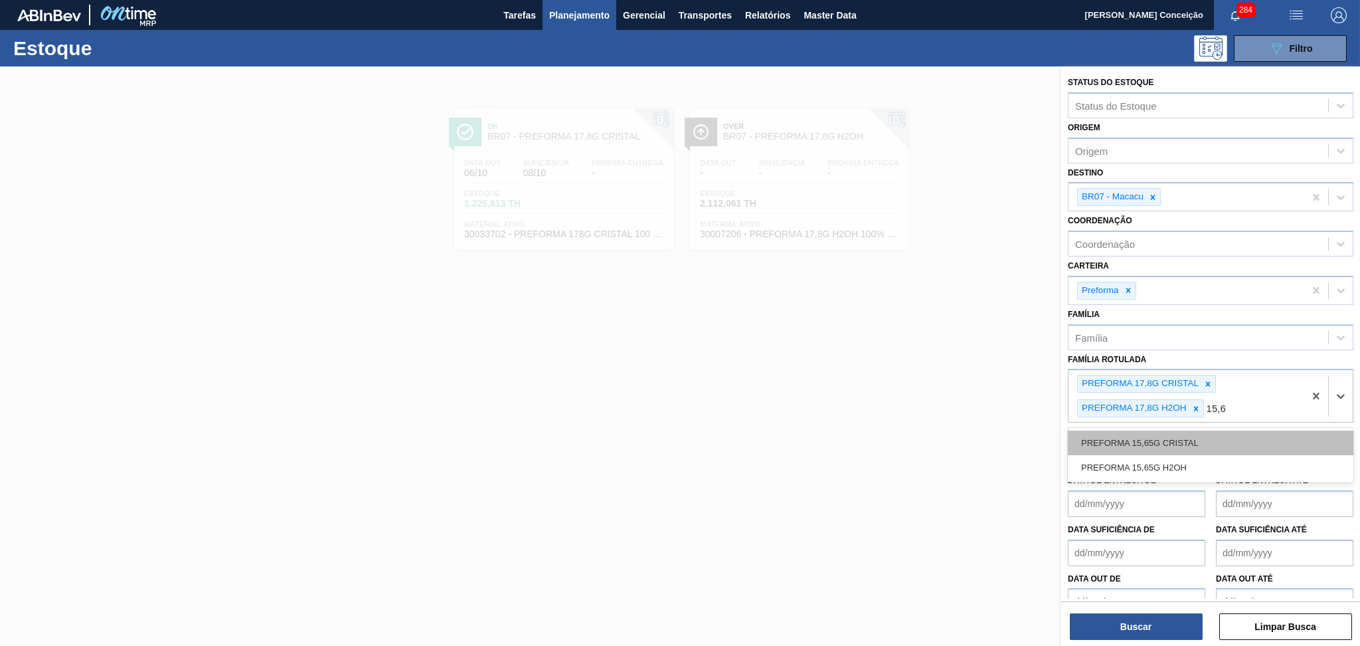
click at [1218, 436] on div "PREFORMA 15,65G CRISTAL" at bounding box center [1211, 442] width 286 height 25
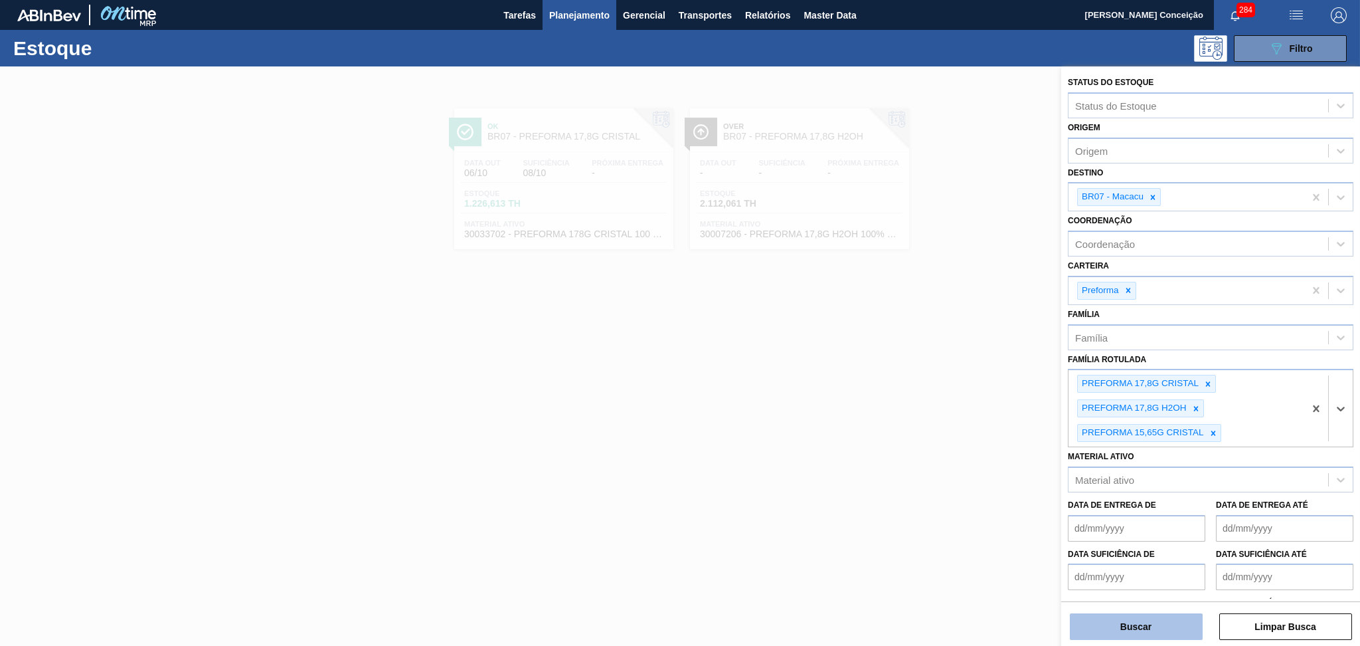
click at [1152, 617] on button "Buscar" at bounding box center [1136, 626] width 133 height 27
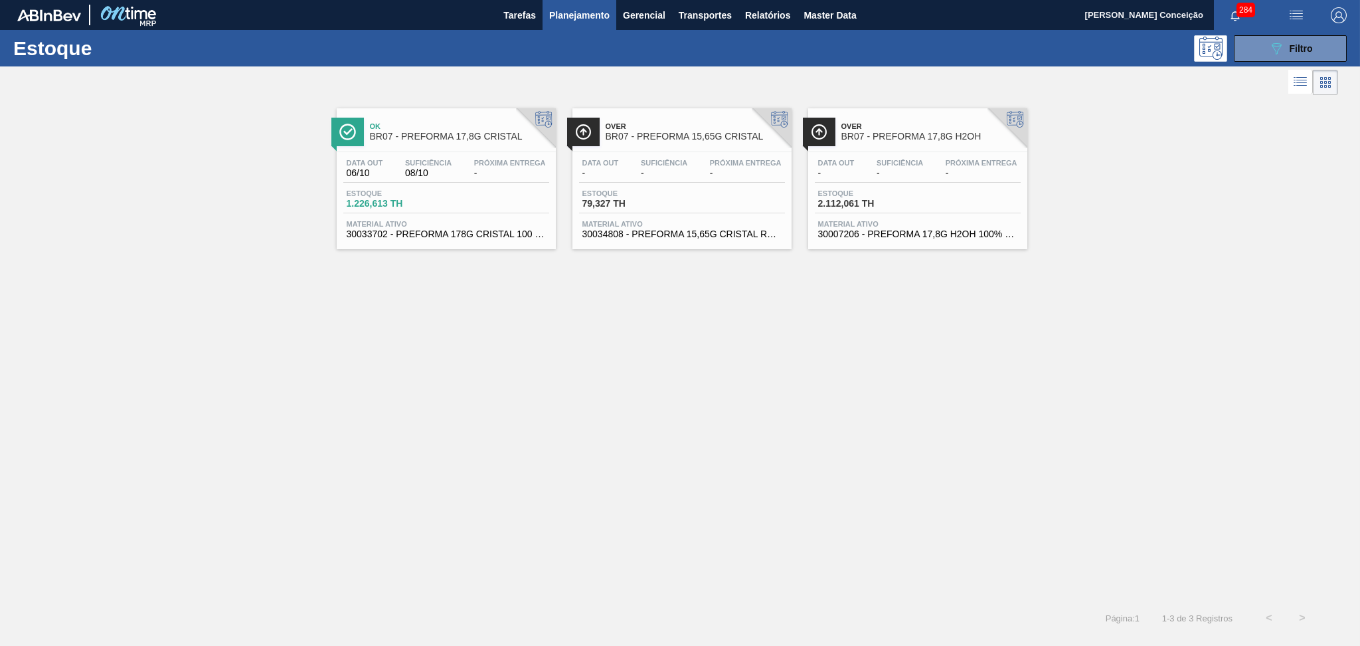
click at [697, 173] on div "Data out - Suficiência - Próxima Entrega -" at bounding box center [682, 171] width 206 height 24
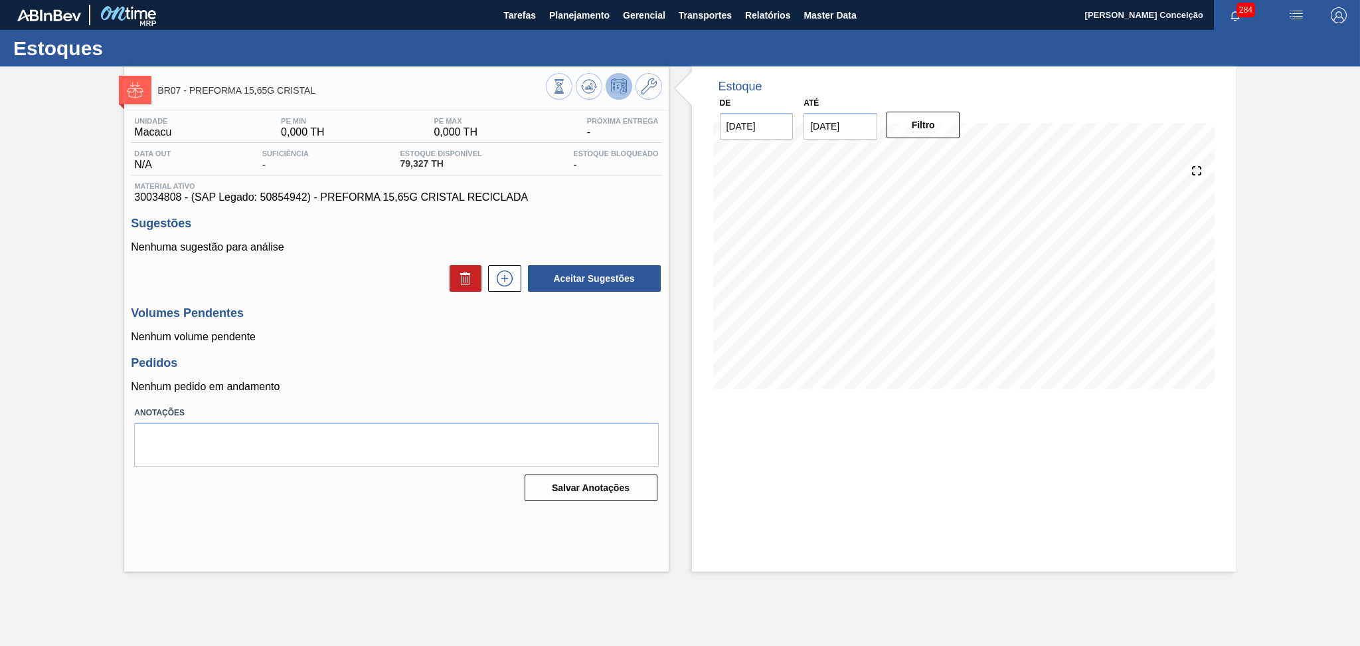
click at [370, 362] on h3 "Pedidos" at bounding box center [396, 363] width 531 height 14
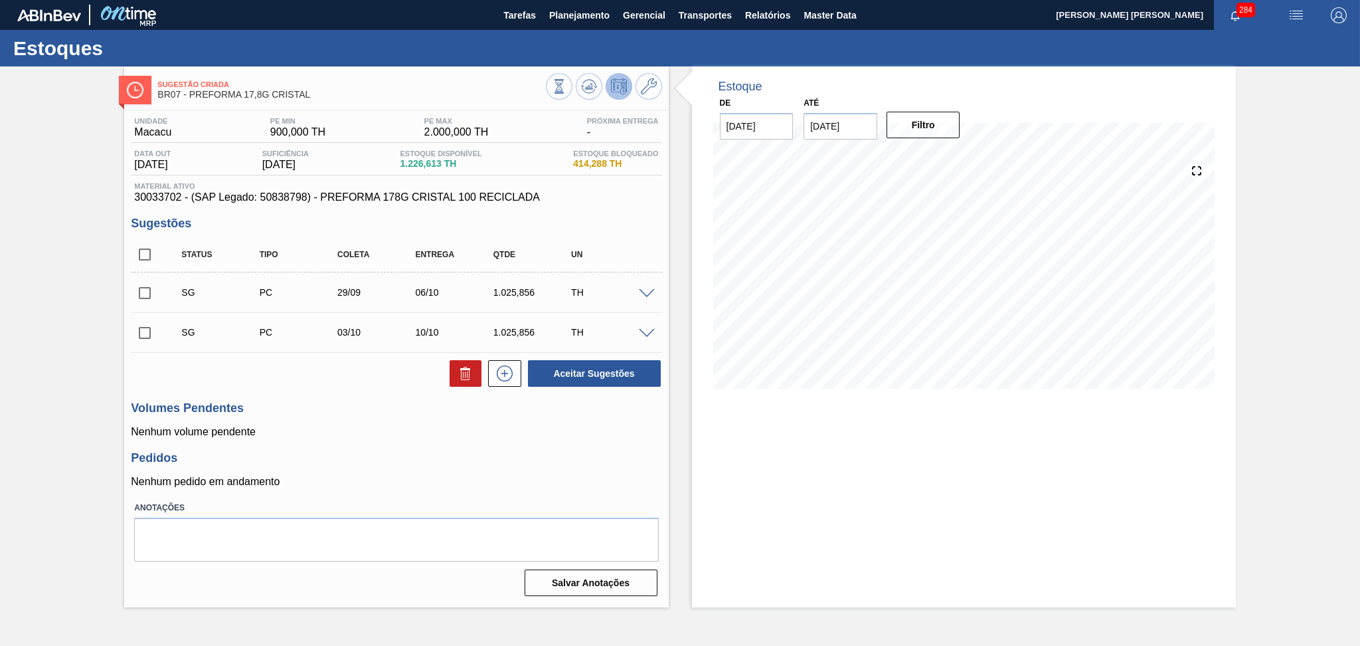
click at [379, 413] on h3 "Volumes Pendentes" at bounding box center [396, 408] width 531 height 14
click at [141, 255] on input "checkbox" at bounding box center [145, 254] width 28 height 28
checkbox input "true"
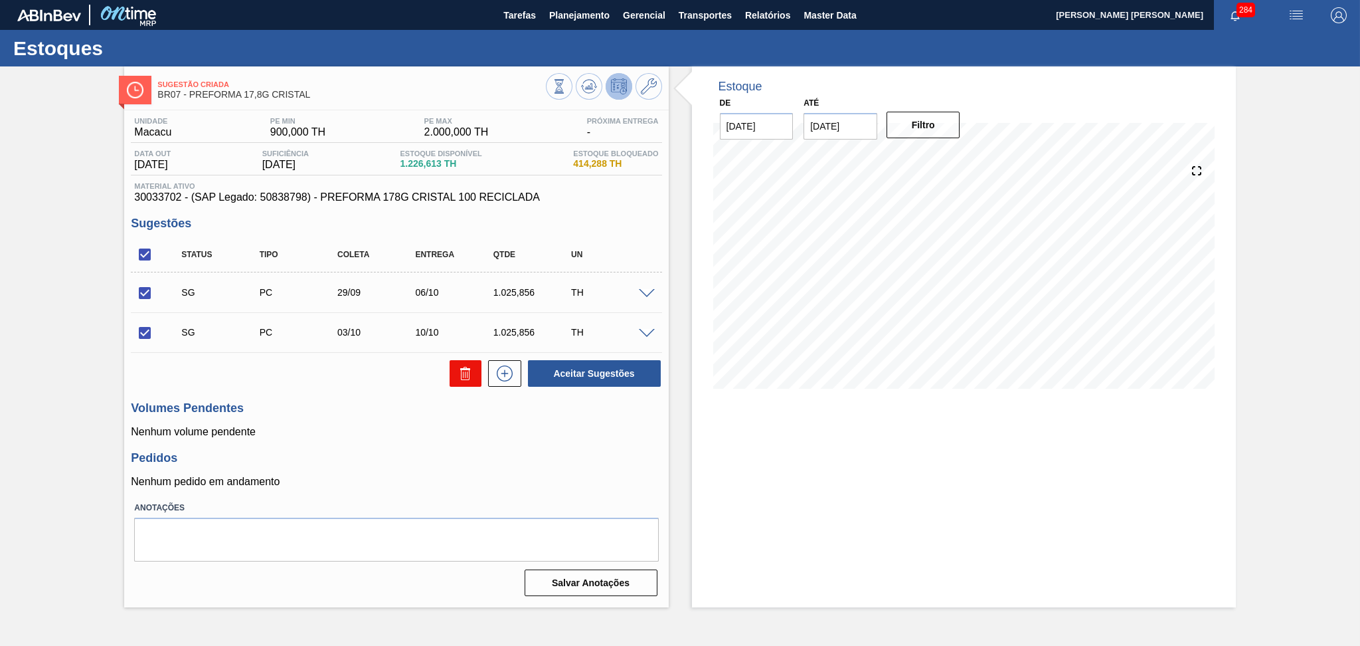
click at [463, 380] on icon at bounding box center [465, 375] width 9 height 10
checkbox input "false"
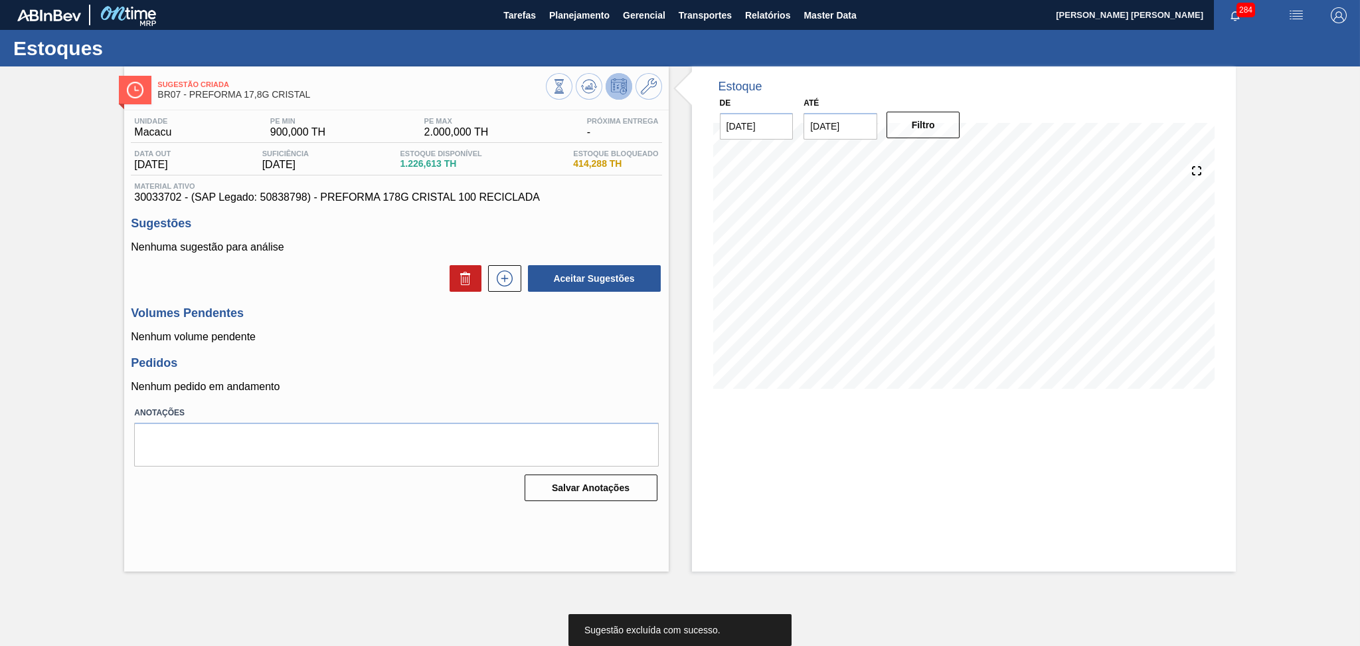
click at [432, 380] on div "Pedidos Nenhum pedido em andamento" at bounding box center [396, 374] width 531 height 37
click at [539, 356] on h3 "Pedidos" at bounding box center [396, 363] width 531 height 14
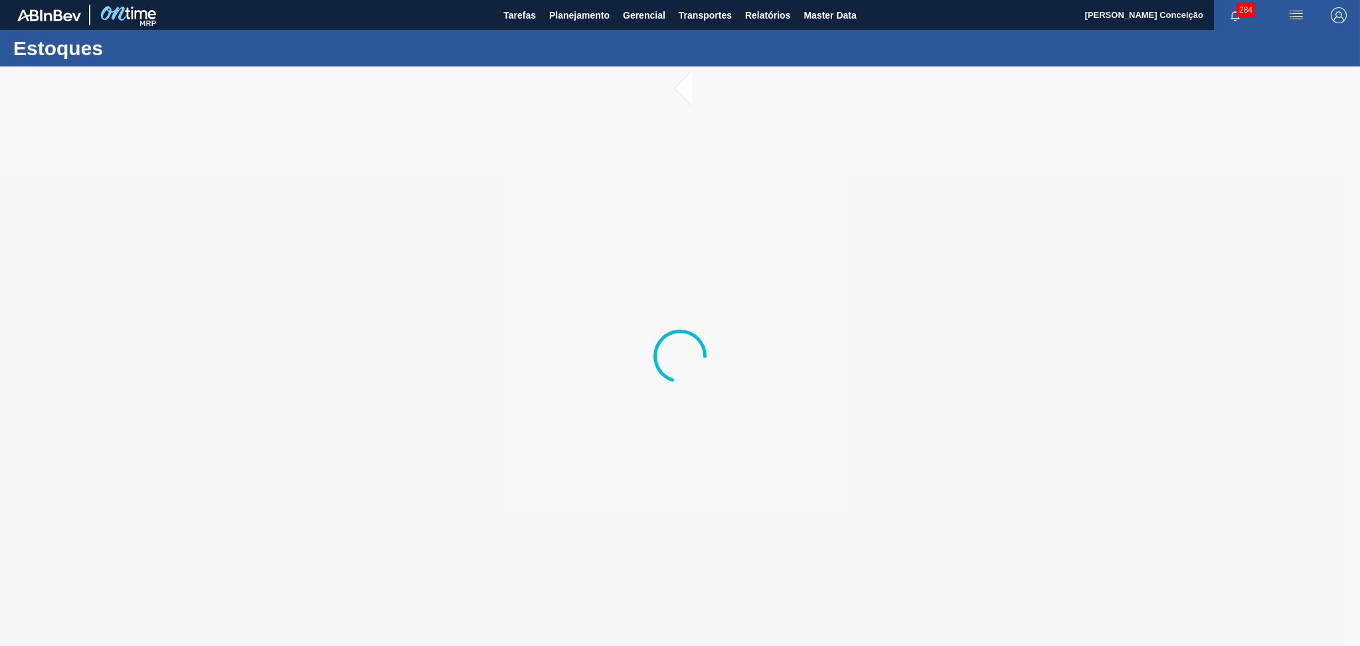
click at [338, 378] on div at bounding box center [680, 355] width 1360 height 579
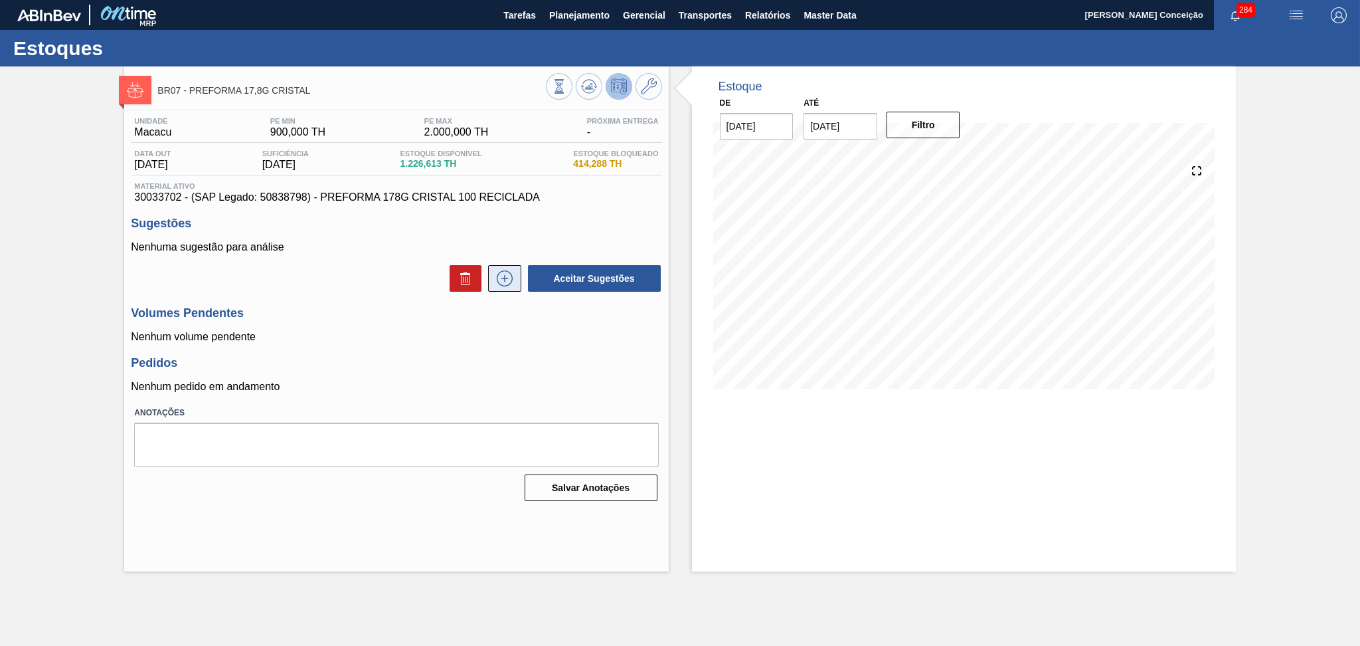
click at [492, 278] on button at bounding box center [504, 278] width 33 height 27
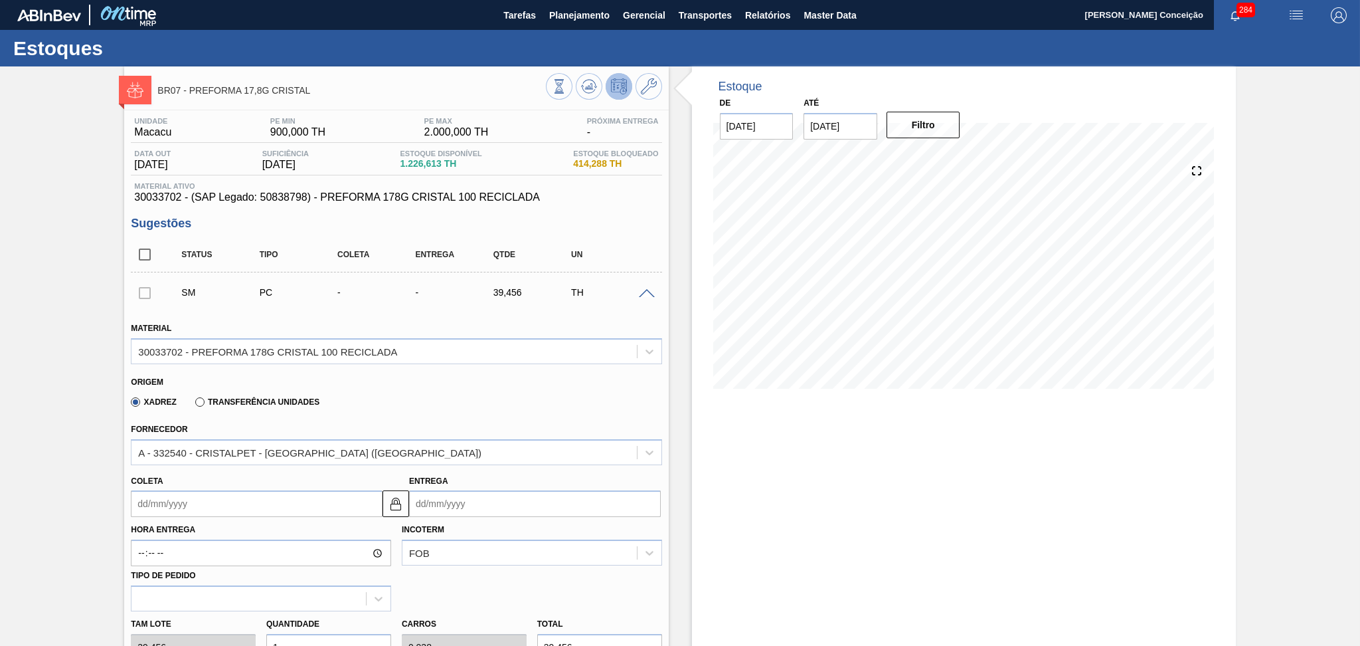
click at [633, 215] on div "Unidade Macacu PE MIN 900,000 TH PE MAX 2.000,000 TH Próxima Entrega - Data out…" at bounding box center [396, 607] width 544 height 995
click at [652, 297] on div "SM PC - - 39,456 TH" at bounding box center [396, 292] width 531 height 33
click at [404, 409] on div "Xadrez Transferência Unidades" at bounding box center [390, 400] width 519 height 26
click at [167, 513] on input "Coleta" at bounding box center [257, 503] width 252 height 27
click at [185, 466] on div "30" at bounding box center [190, 466] width 18 height 18
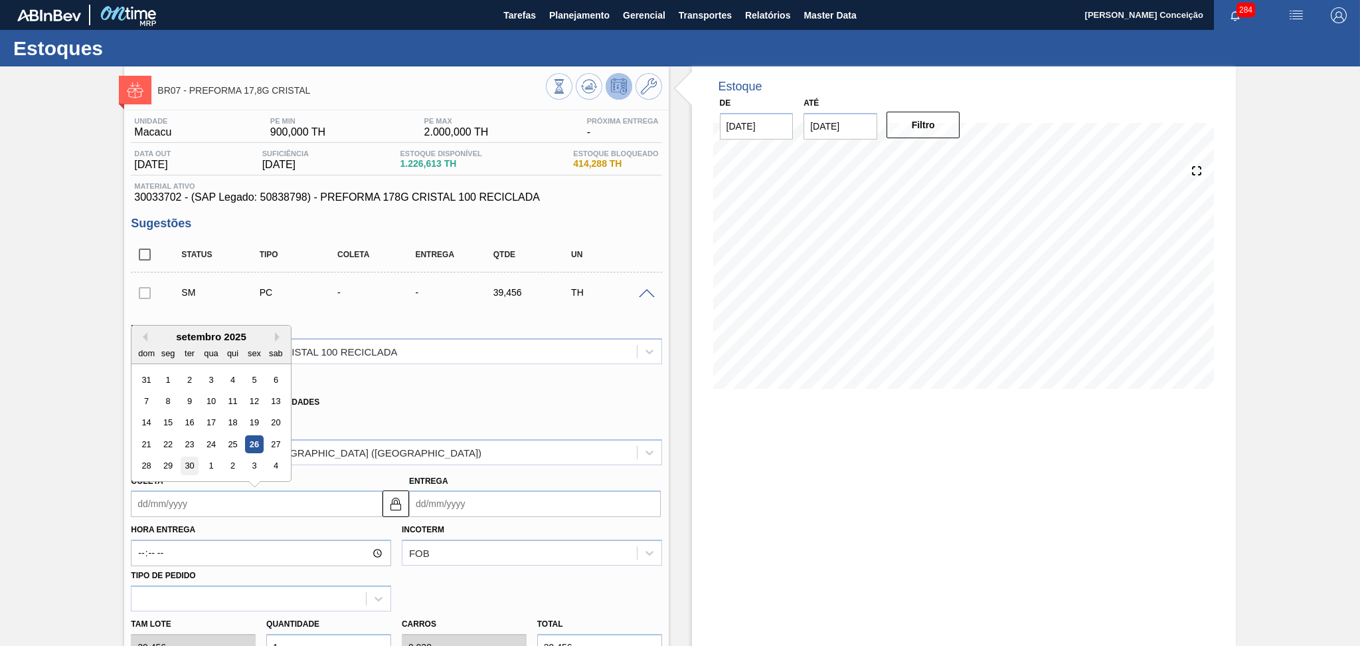
type input "[DATE]"
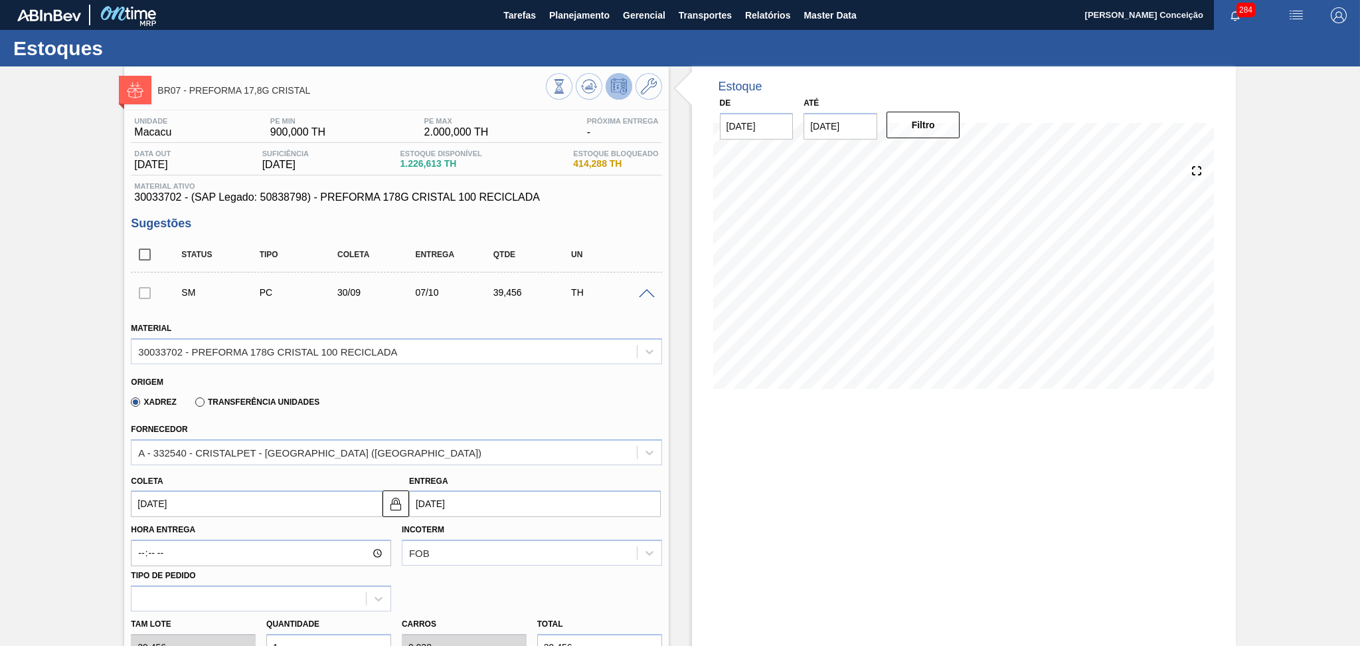
click at [595, 407] on div "Xadrez Transferência Unidades" at bounding box center [390, 400] width 519 height 26
click at [163, 505] on input "[DATE]" at bounding box center [257, 503] width 252 height 27
click at [169, 463] on div "29" at bounding box center [168, 466] width 18 height 18
type input "[DATE]"
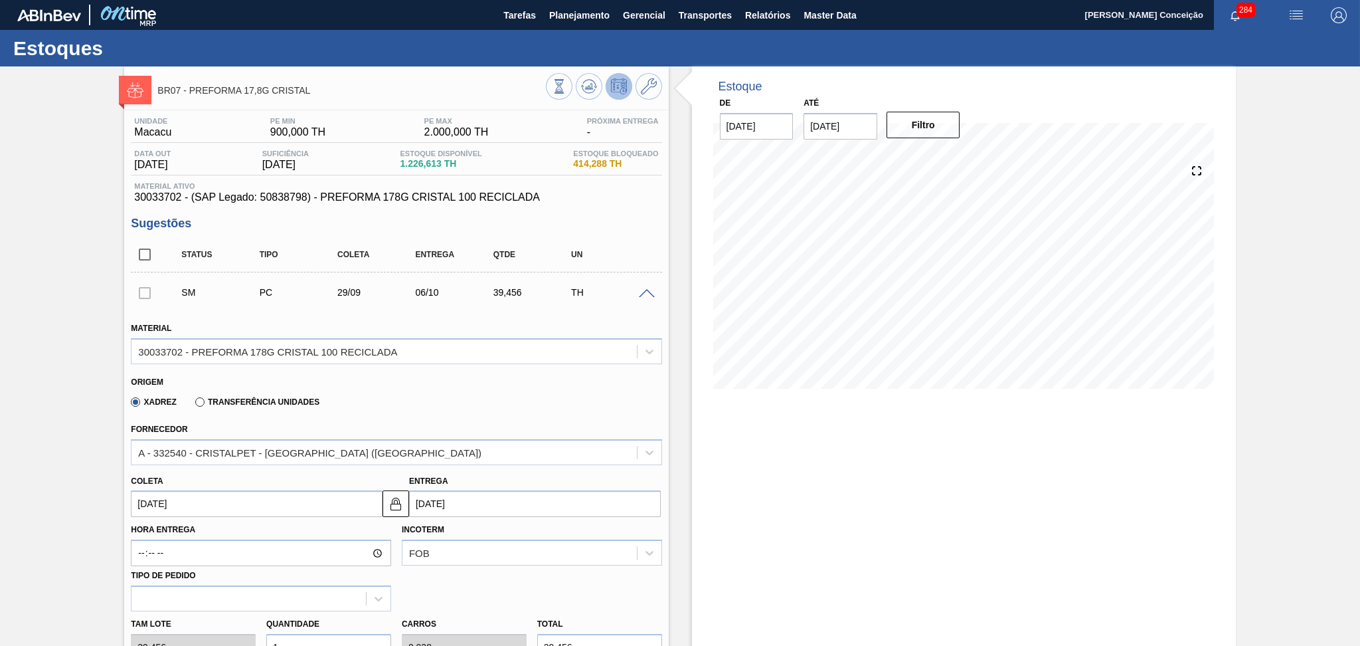
click at [516, 409] on div "Xadrez Transferência Unidades" at bounding box center [390, 400] width 519 height 26
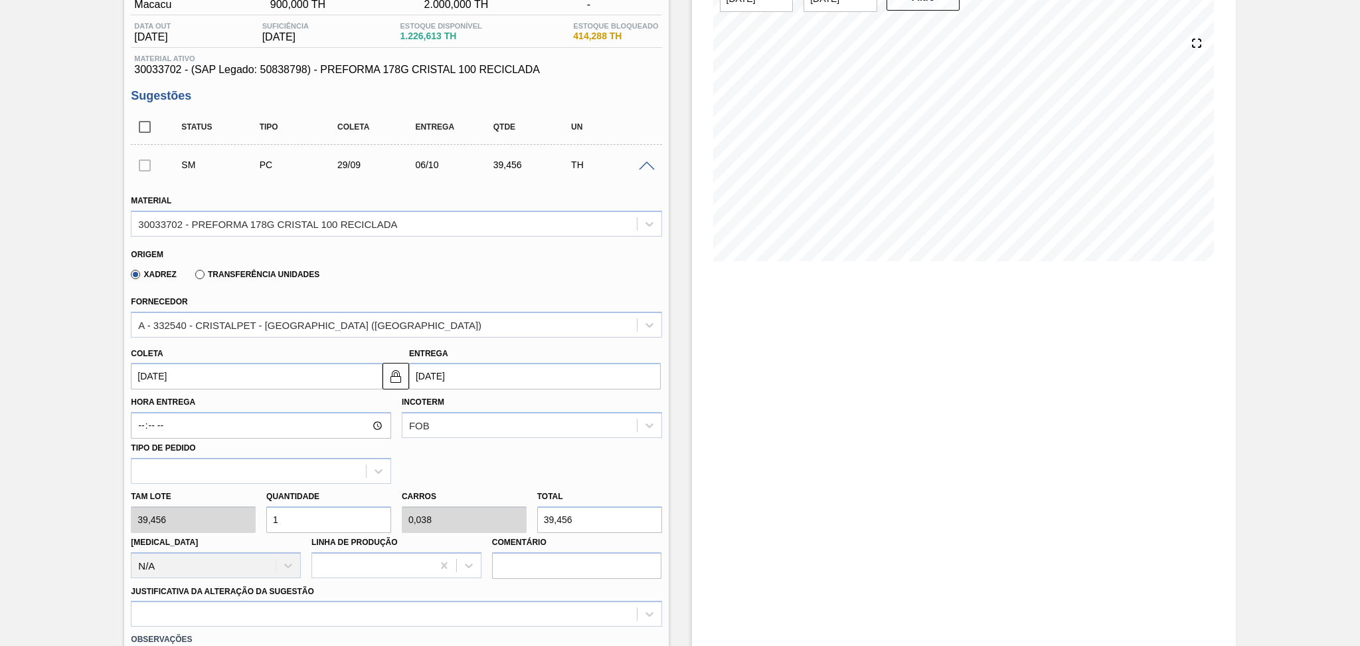
scroll to position [177, 0]
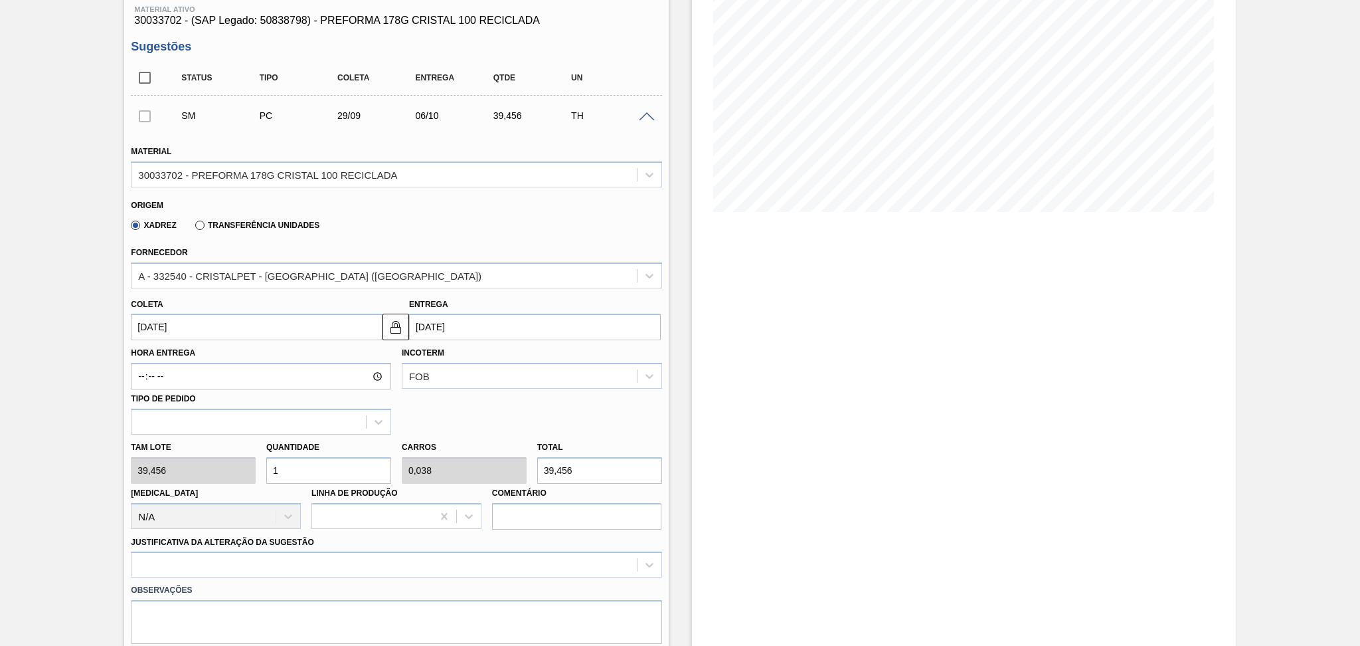
drag, startPoint x: 304, startPoint y: 467, endPoint x: 242, endPoint y: 446, distance: 66.0
click at [248, 449] on div "Tam lote 39,456 Quantidade 1 Carros 0,038 Total 39,456 [MEDICAL_DATA] N/A Linha…" at bounding box center [396, 481] width 541 height 95
type input "2"
type input "0,077"
type input "78,912"
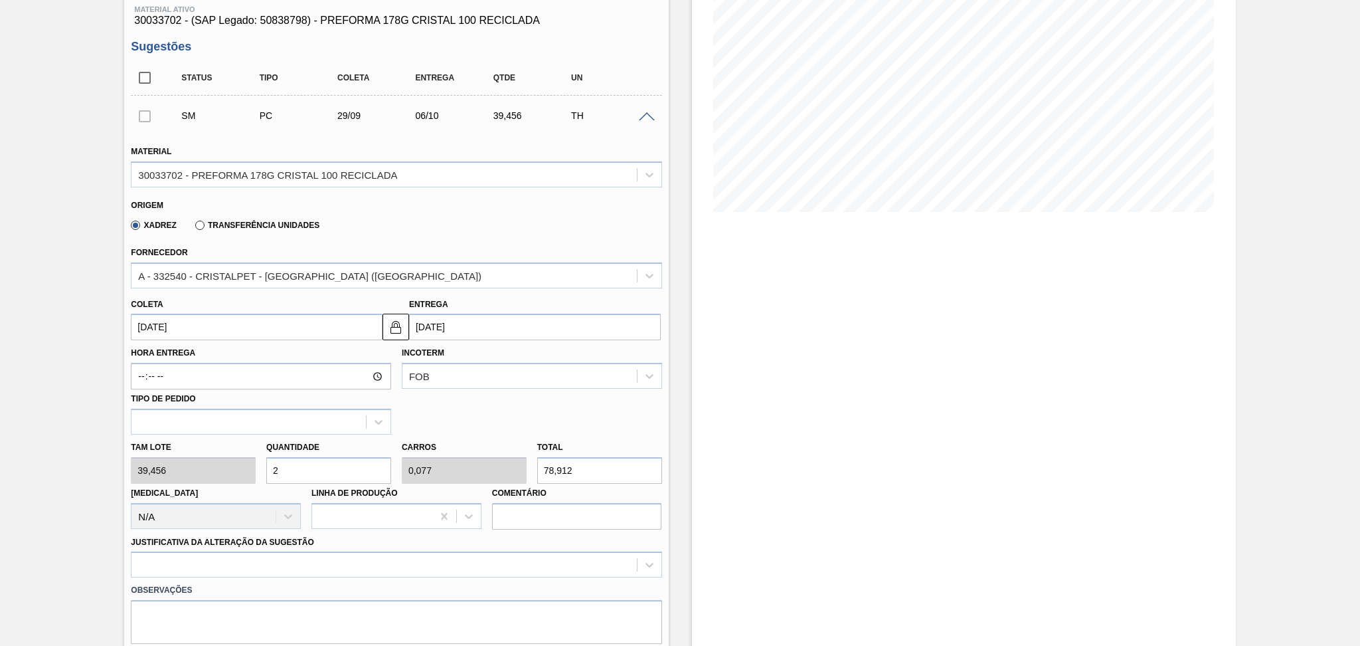
type input "26"
type input "1"
type input "1.025,856"
type input "26"
click at [851, 288] on div "Estoque De [DATE] Até [DATE] Filtro 07/10 Projeção de Estoque 26.613 [DOMAIN_NA…" at bounding box center [964, 413] width 544 height 1046
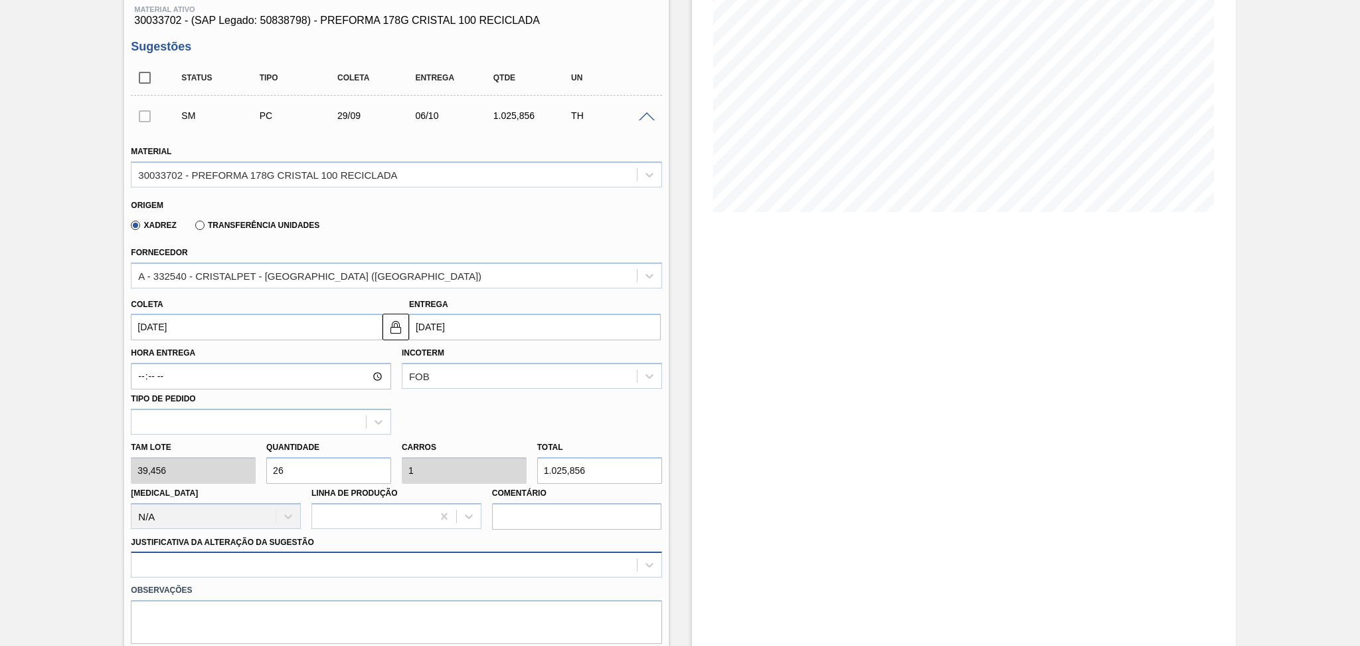
click at [219, 559] on div at bounding box center [396, 564] width 531 height 26
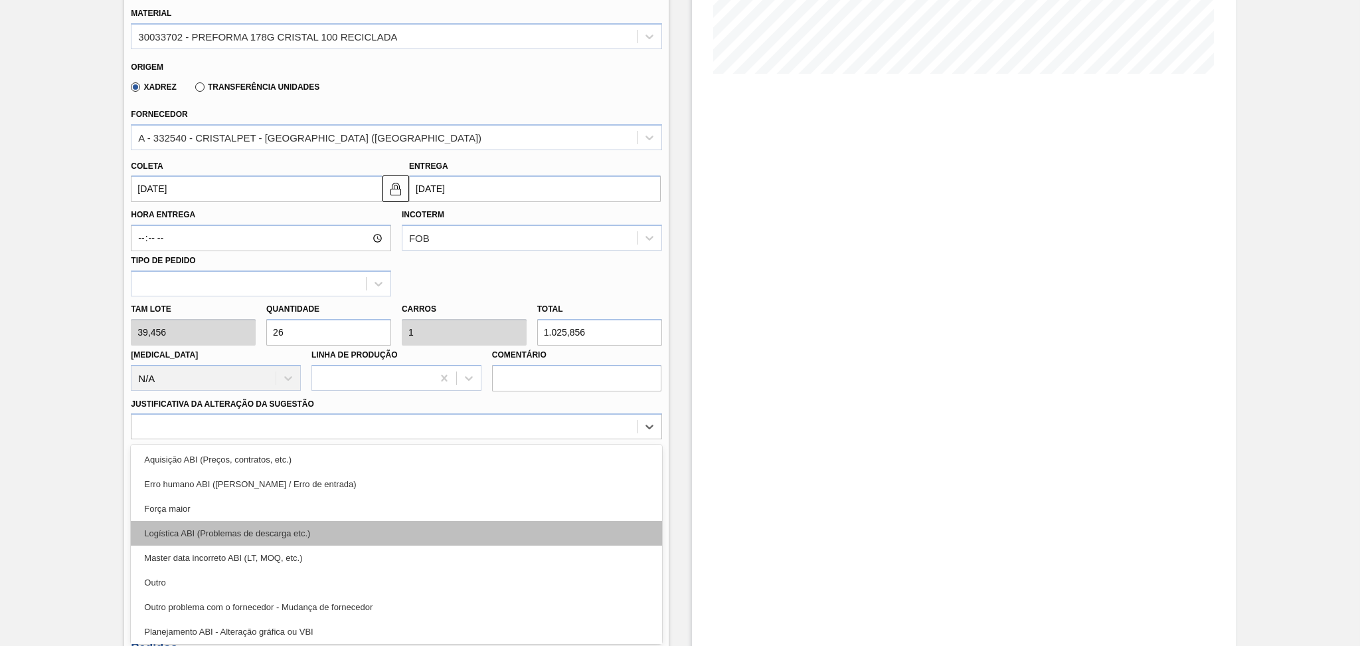
scroll to position [88, 0]
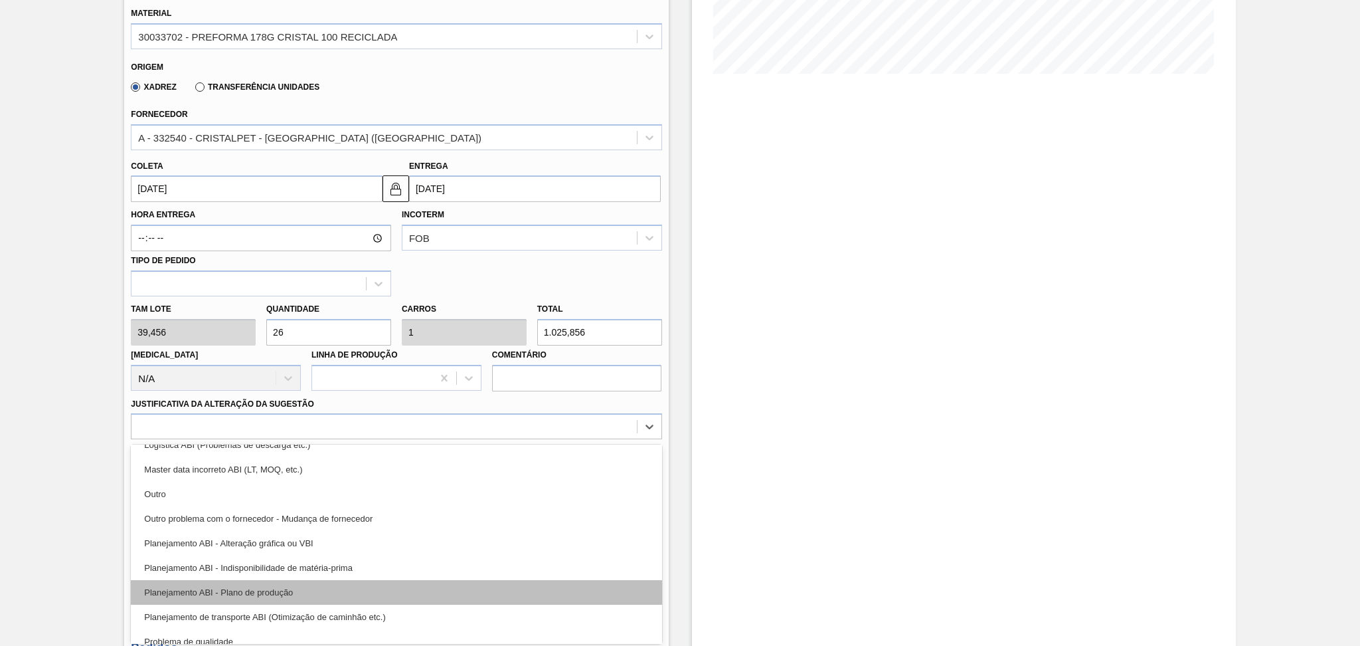
click at [280, 591] on div "Planejamento ABI - Plano de produção" at bounding box center [396, 592] width 531 height 25
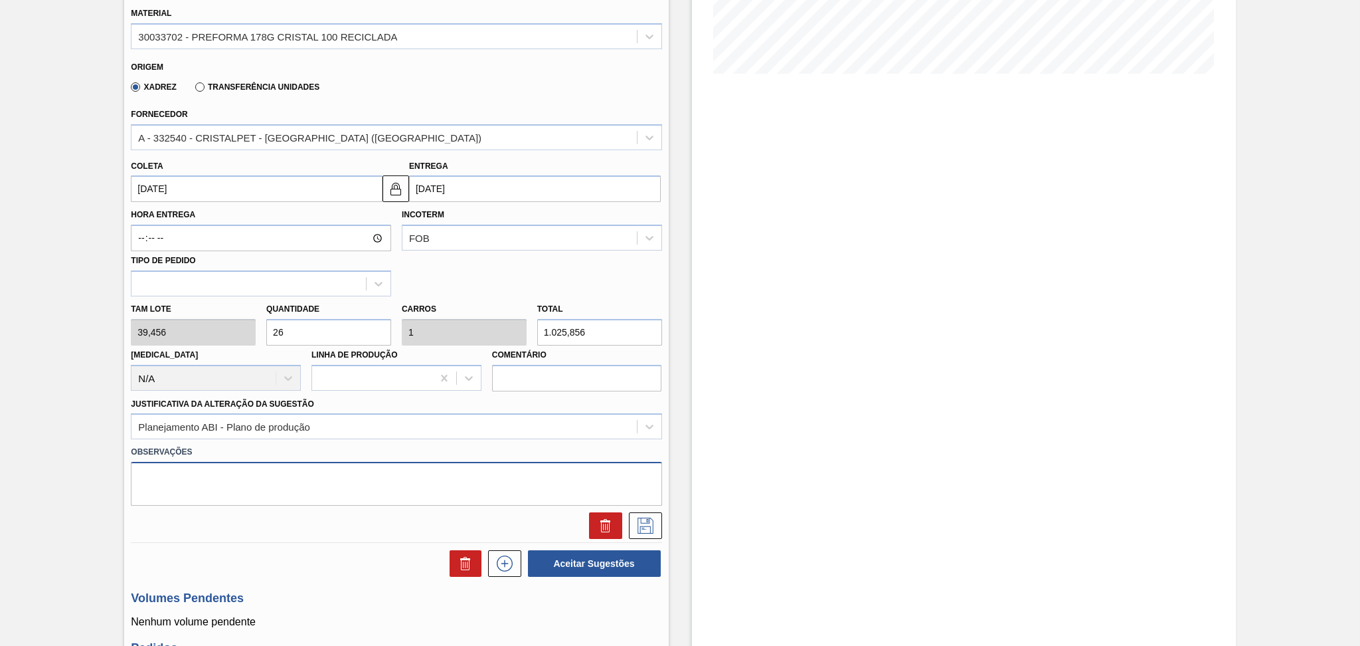
click at [331, 492] on textarea at bounding box center [396, 484] width 531 height 44
click at [432, 87] on div "Xadrez Transferência Unidades" at bounding box center [390, 85] width 519 height 26
click at [505, 291] on div "Hora Entrega Incoterm FOB Tipo de pedido" at bounding box center [396, 249] width 541 height 94
click at [816, 324] on div "Estoque De [DATE] Até [DATE] Filtro 17/10 Projeção de Estoque -373.383 [DOMAIN_…" at bounding box center [964, 275] width 544 height 1046
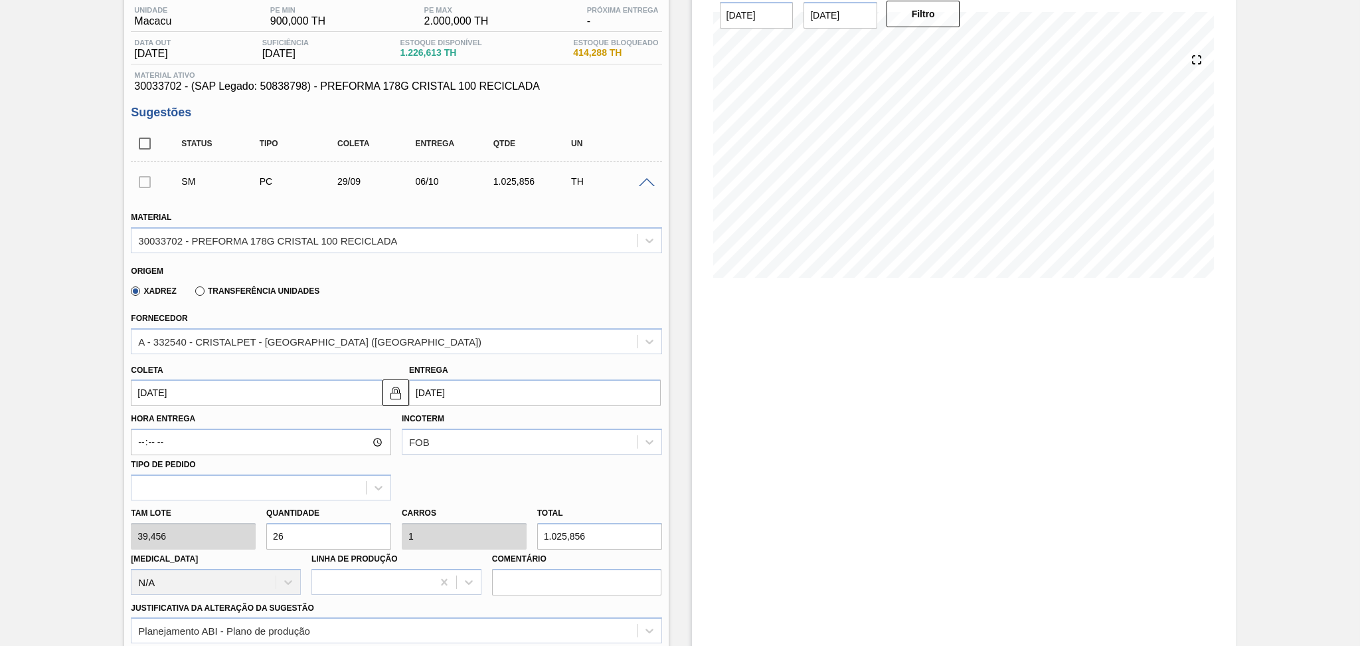
scroll to position [0, 0]
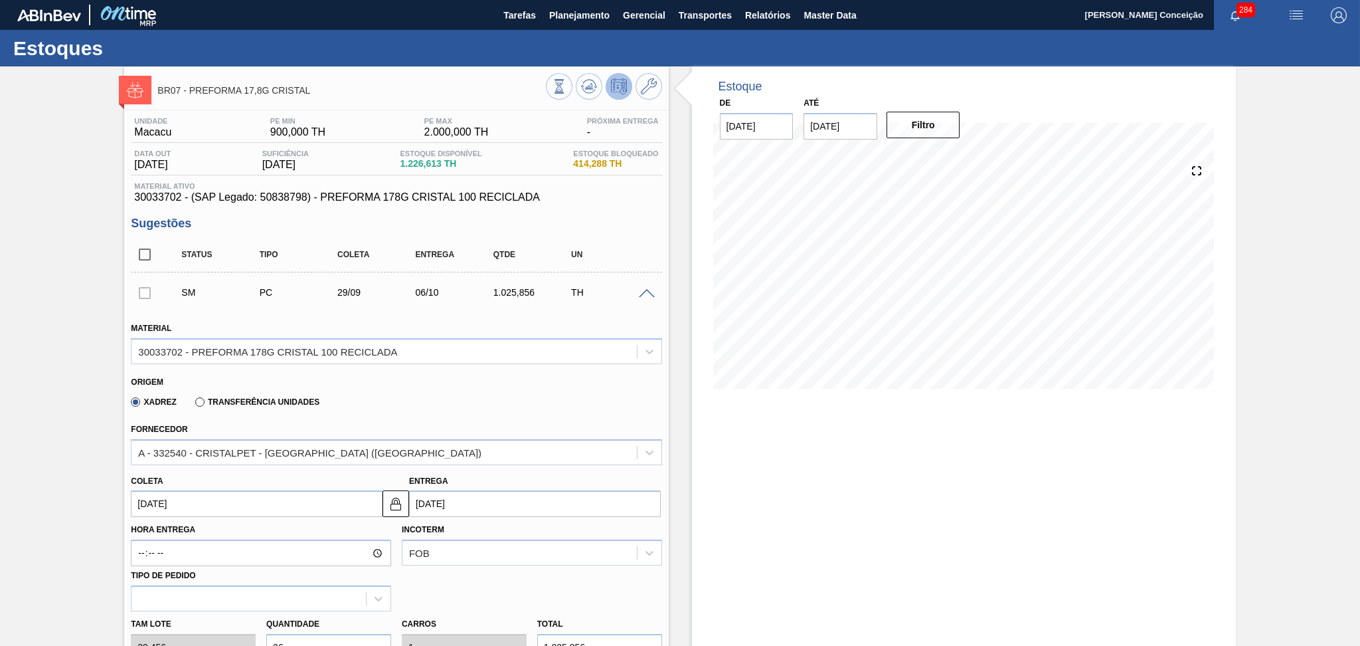
click at [644, 286] on div "SM PC 29/09 06/10 1.025,856 TH" at bounding box center [396, 292] width 531 height 33
click at [644, 292] on span at bounding box center [647, 294] width 16 height 10
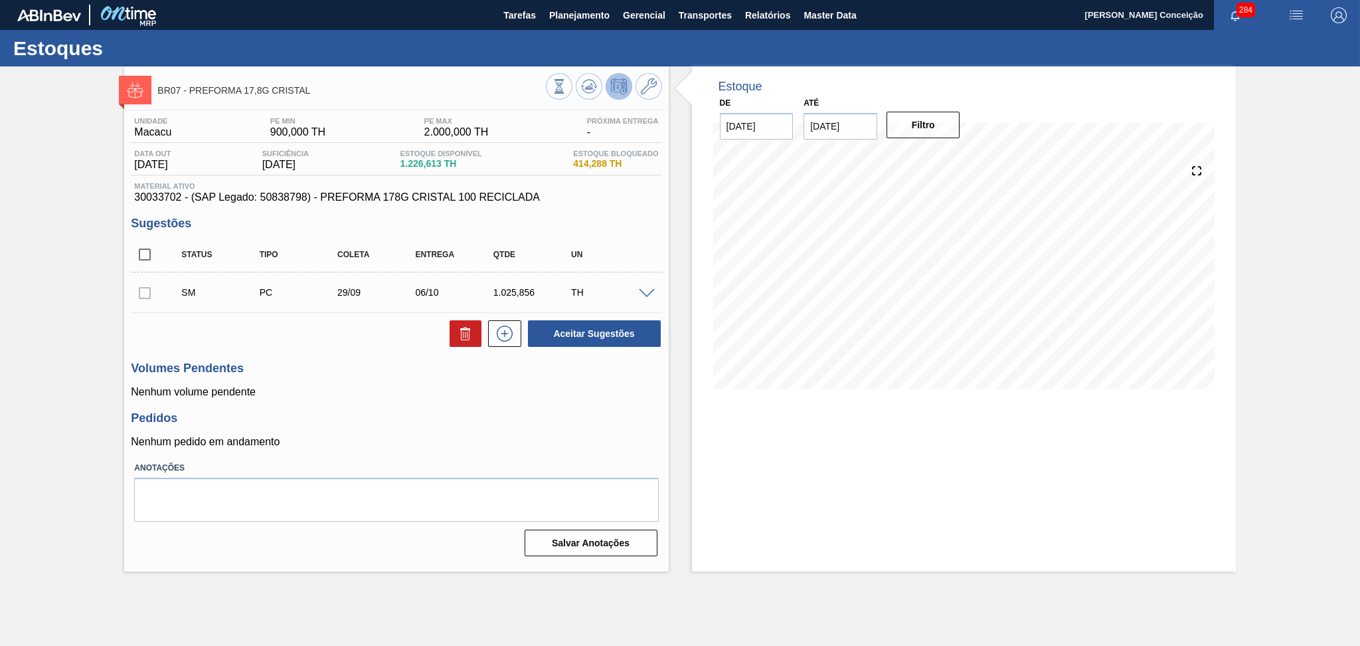
click at [404, 436] on p "Nenhum pedido em andamento" at bounding box center [396, 442] width 531 height 12
click at [356, 420] on h3 "Pedidos" at bounding box center [396, 418] width 531 height 14
click at [373, 416] on h3 "Pedidos" at bounding box center [396, 418] width 531 height 14
click at [418, 413] on h3 "Pedidos" at bounding box center [396, 418] width 531 height 14
click at [434, 387] on p "Nenhum volume pendente" at bounding box center [396, 392] width 531 height 12
